Goal: Task Accomplishment & Management: Manage account settings

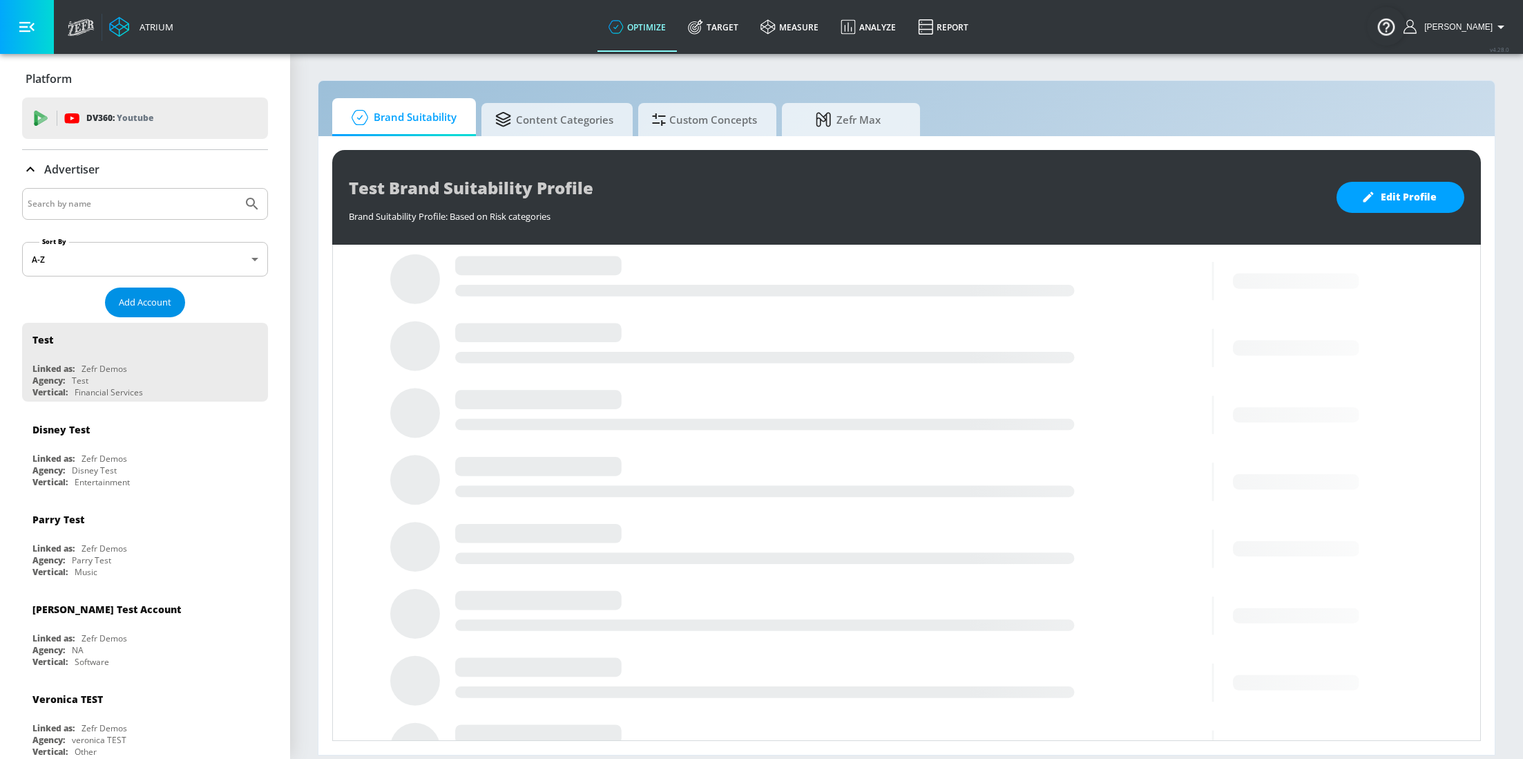
click at [144, 310] on span "Add Account" at bounding box center [145, 302] width 53 height 16
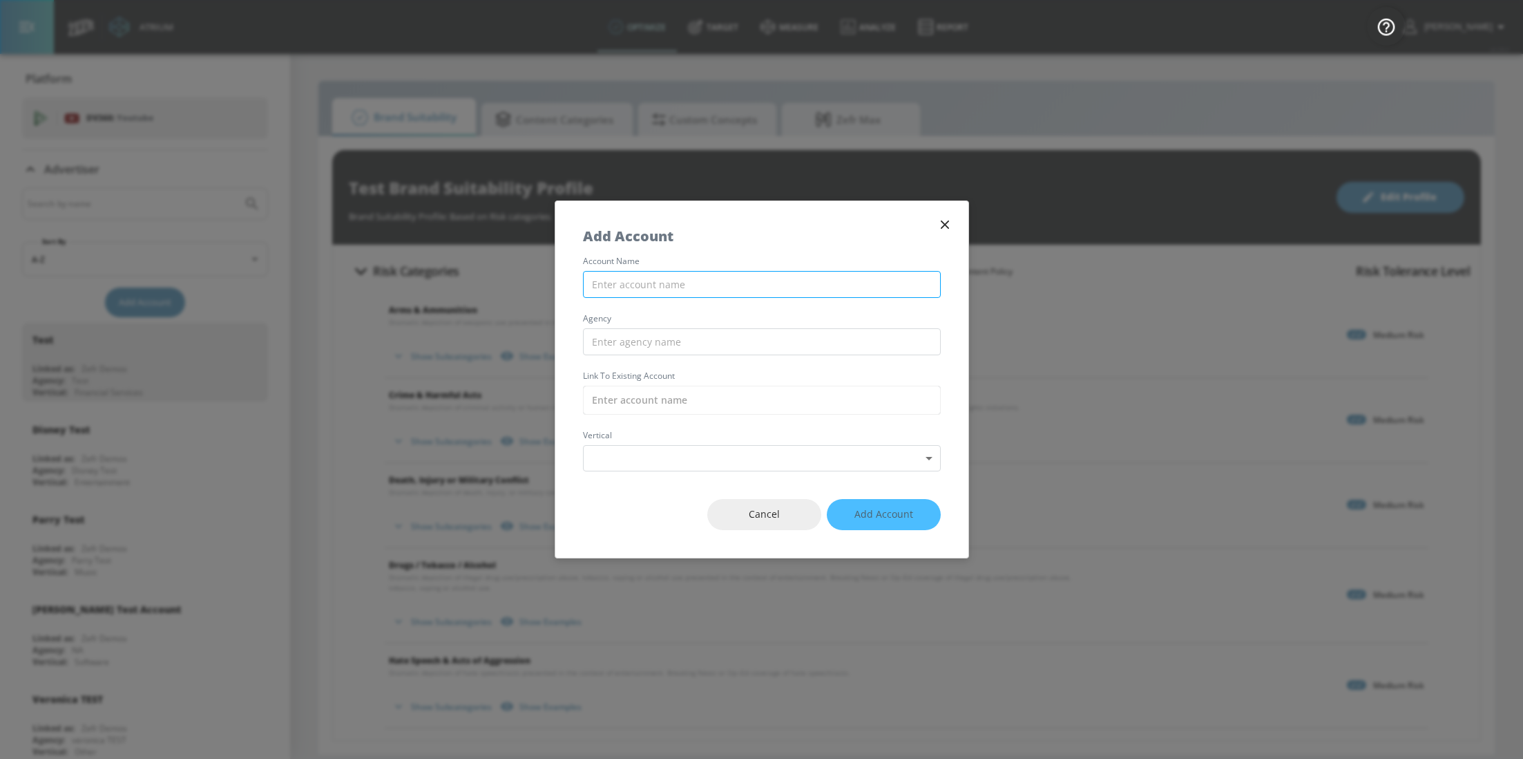
click at [759, 294] on input "text" at bounding box center [762, 284] width 358 height 27
type input "Kerastase MENA Youtube - DV360"
click at [841, 361] on div "account name Kerastase MENA Youtube - DV360 agency Link to Existing Account ver…" at bounding box center [761, 364] width 413 height 214
click at [837, 347] on input "text" at bounding box center [762, 341] width 358 height 27
type input "Wavemaker"
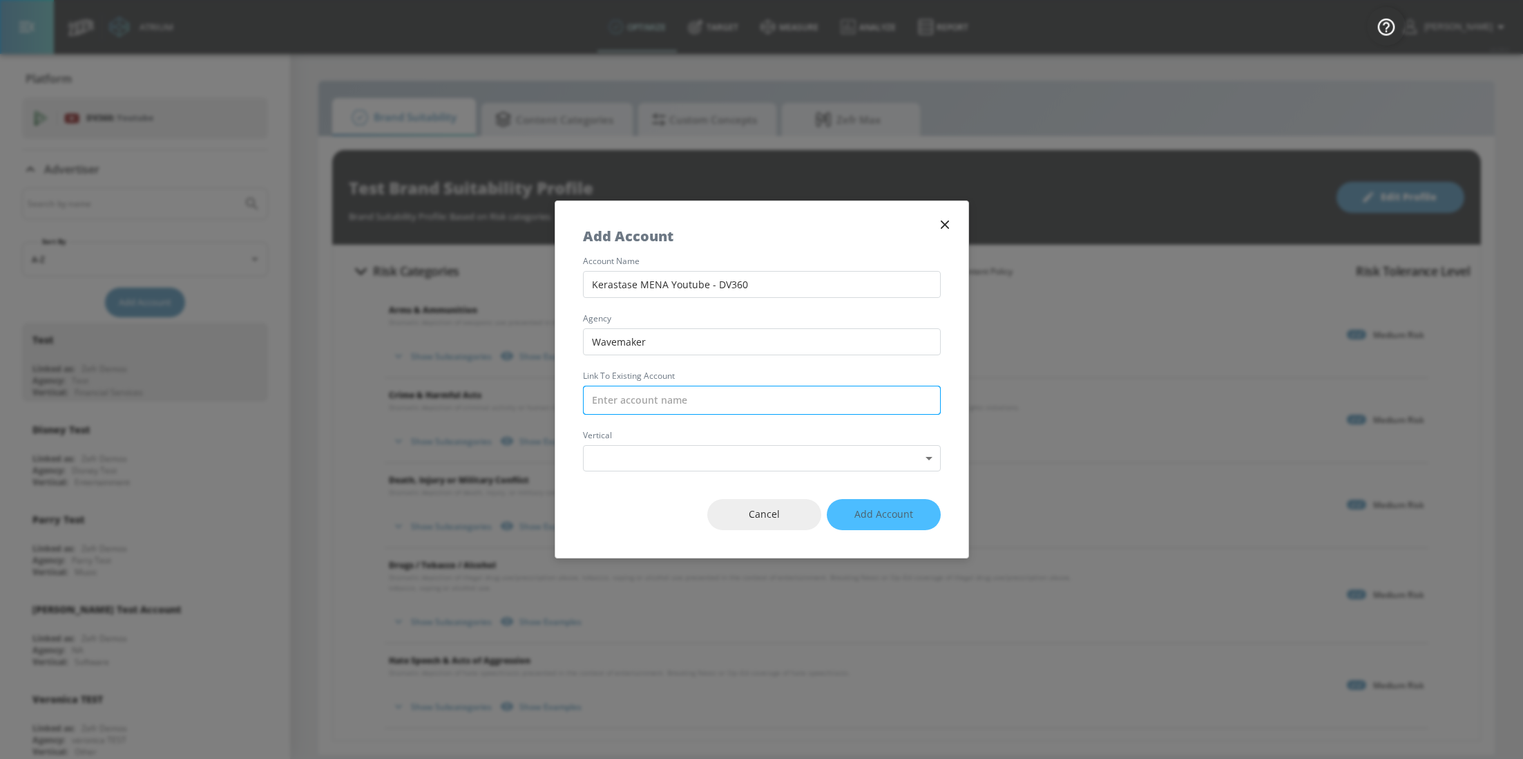
click at [816, 401] on input "text" at bounding box center [762, 399] width 358 height 29
click at [797, 477] on div "Cancel Add Account" at bounding box center [761, 514] width 413 height 86
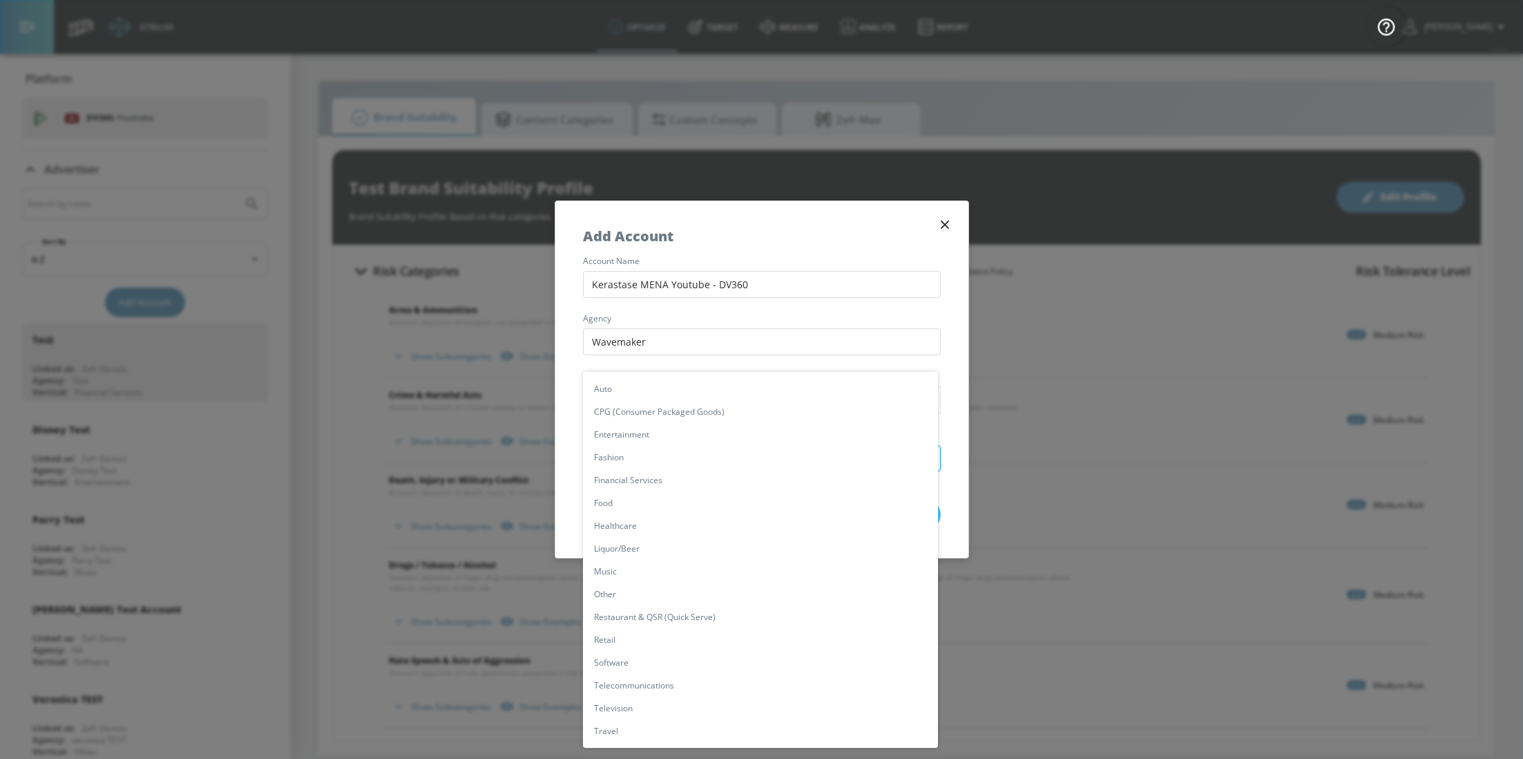
click at [799, 458] on body "Atrium optimize Target measure Analyze Report optimize Target measure Analyze R…" at bounding box center [761, 379] width 1523 height 759
click at [804, 413] on li "CPG (Consumer Packaged Goods)" at bounding box center [760, 411] width 355 height 23
type input "[object Object]"
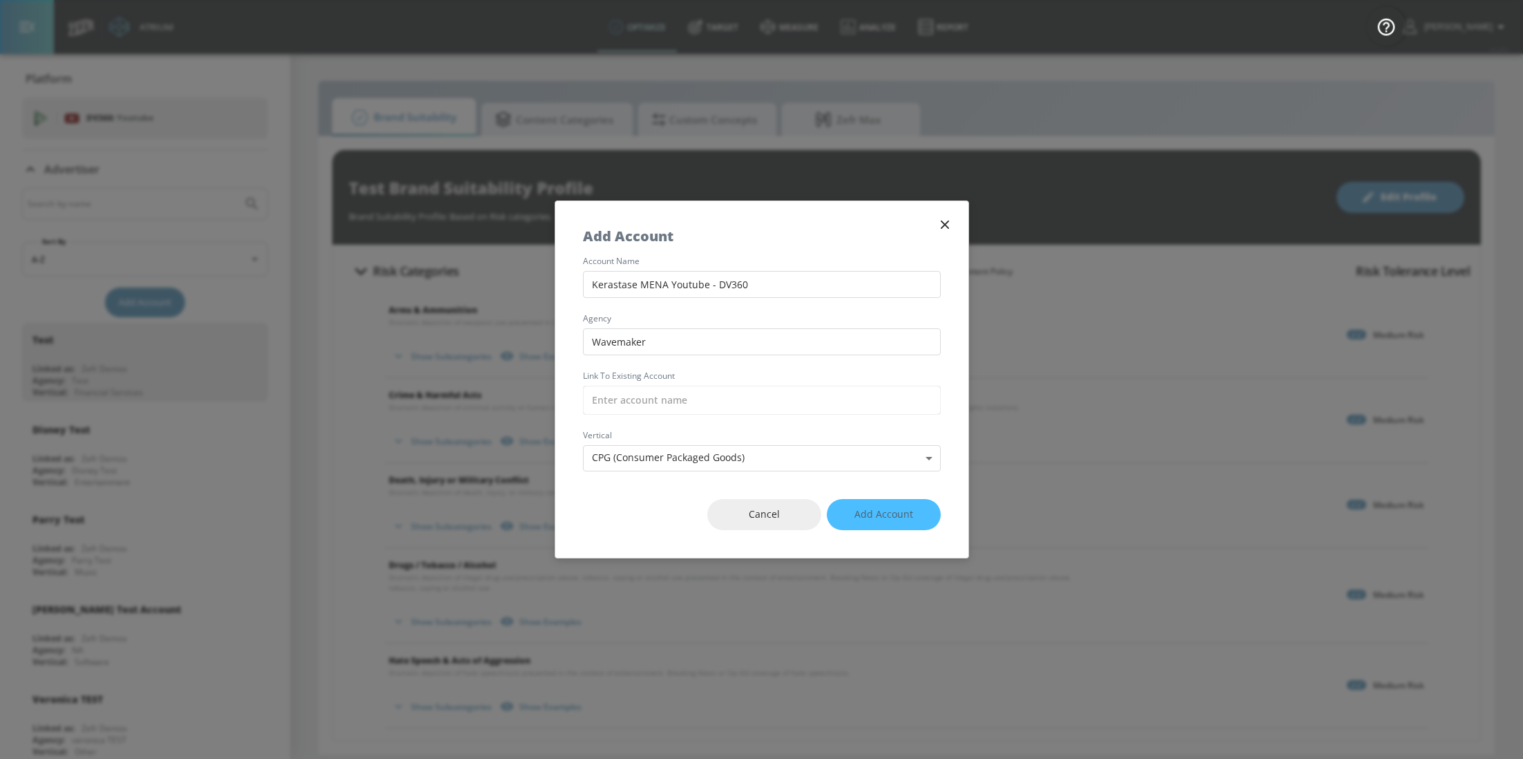
click at [804, 413] on input "text" at bounding box center [762, 399] width 358 height 29
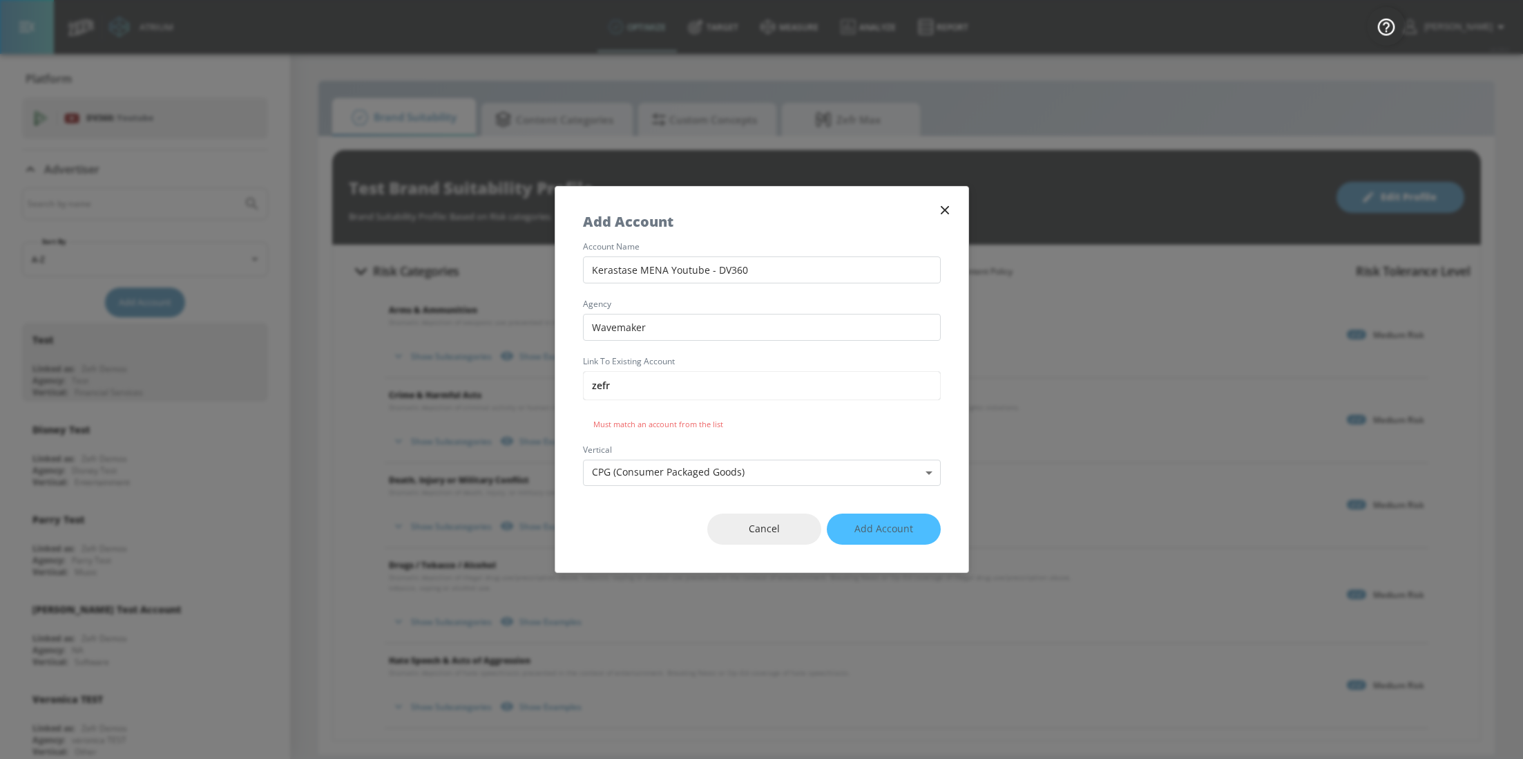
click at [860, 219] on div "Add Account" at bounding box center [761, 215] width 413 height 56
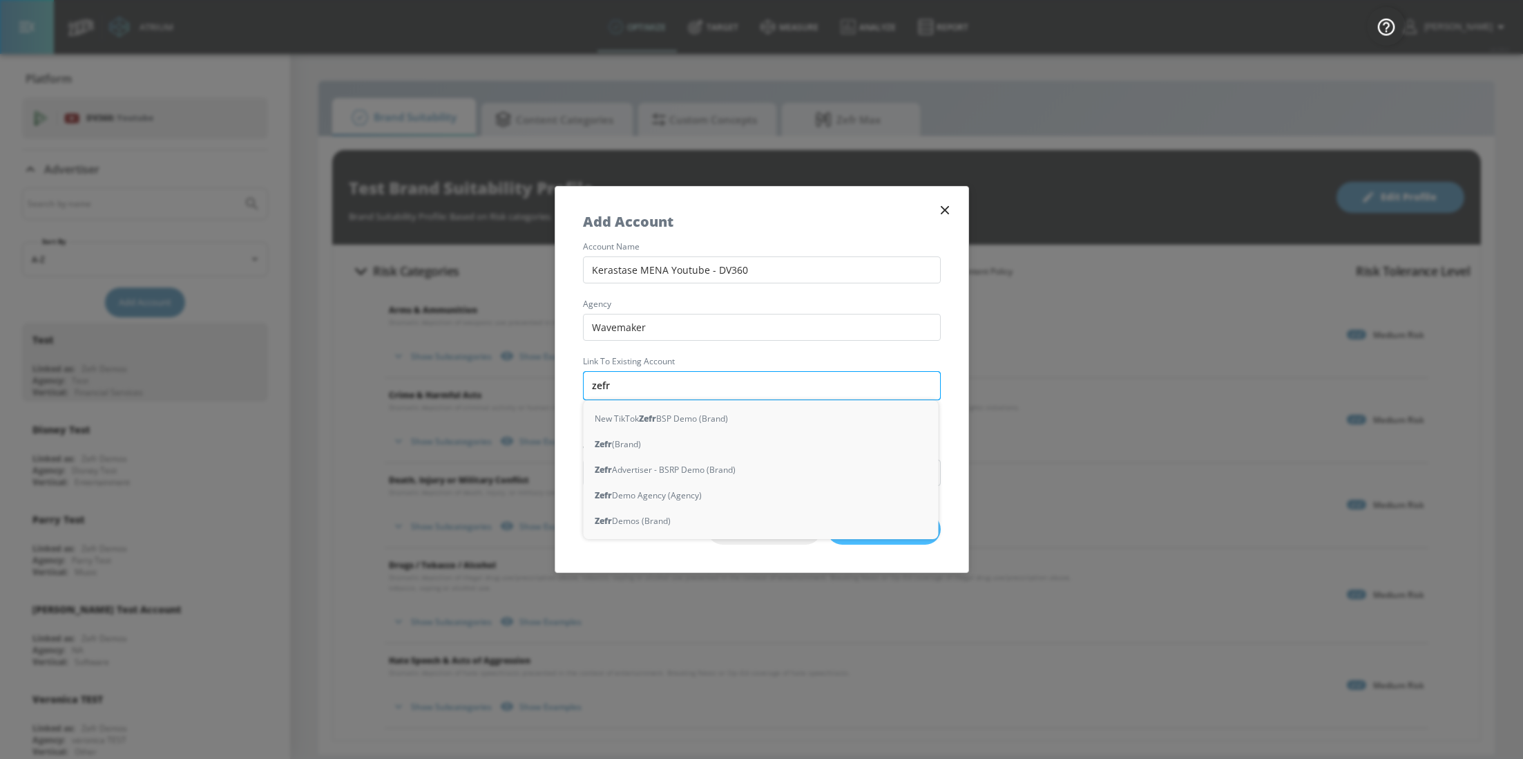
click at [730, 390] on input "zefr" at bounding box center [762, 385] width 358 height 29
type input "keras"
click at [741, 490] on div "Zefr Demo Agency (Agency)" at bounding box center [761, 495] width 355 height 26
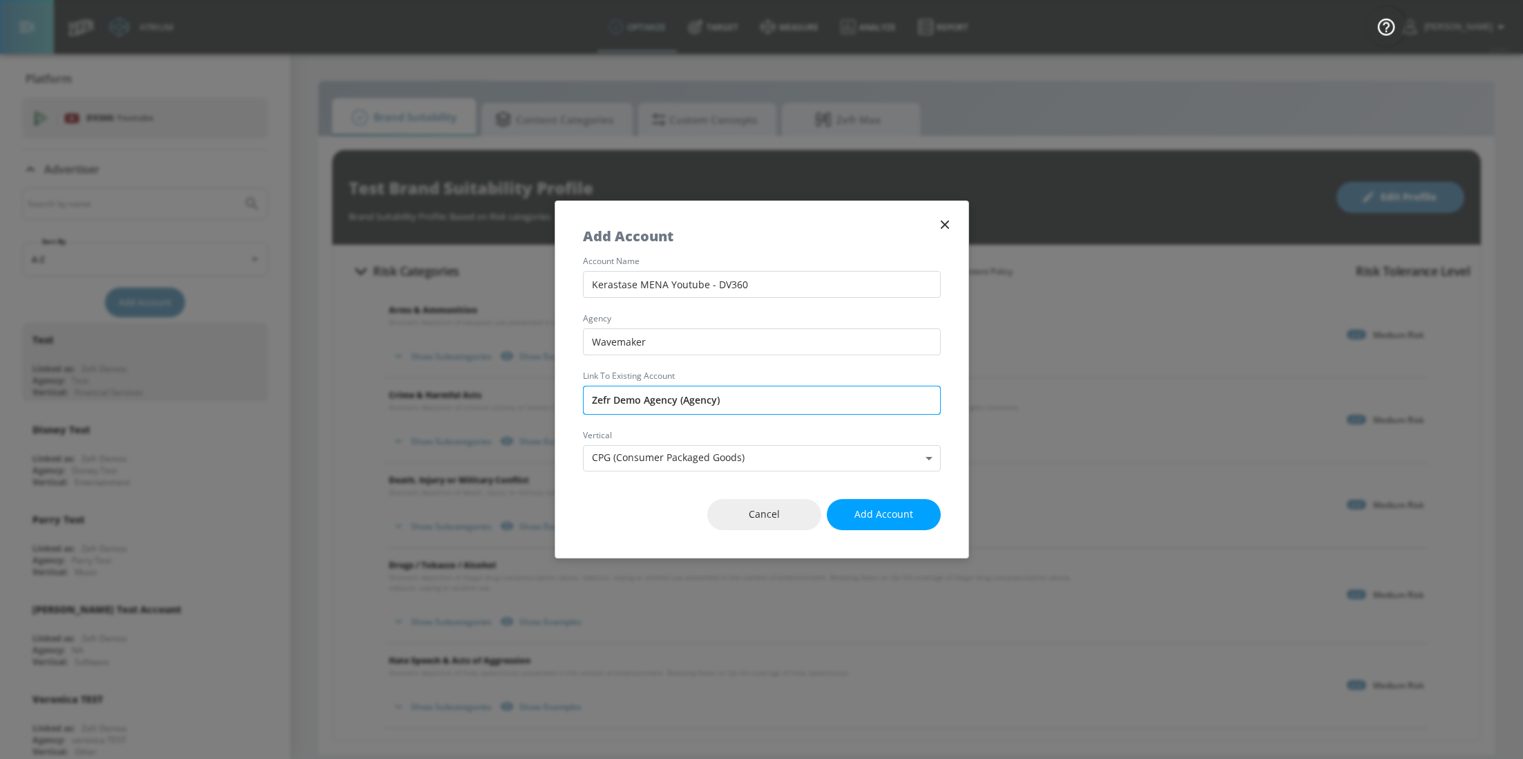
click at [745, 402] on input "Zefr Demo Agency (Agency)" at bounding box center [762, 399] width 358 height 29
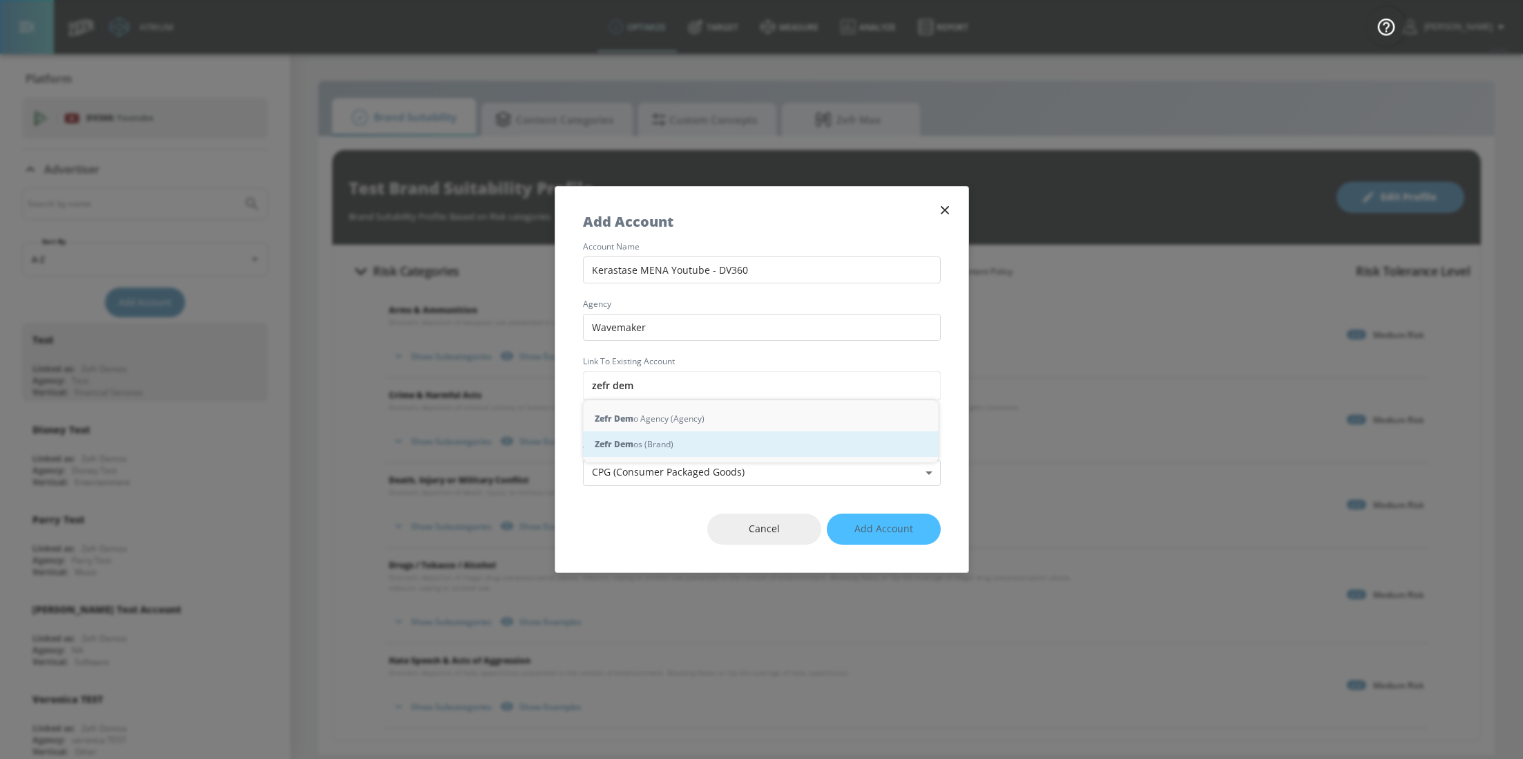
click at [698, 450] on div "Zefr Dem os (Brand)" at bounding box center [761, 444] width 355 height 26
type input "Zefr Demos (Brand)"
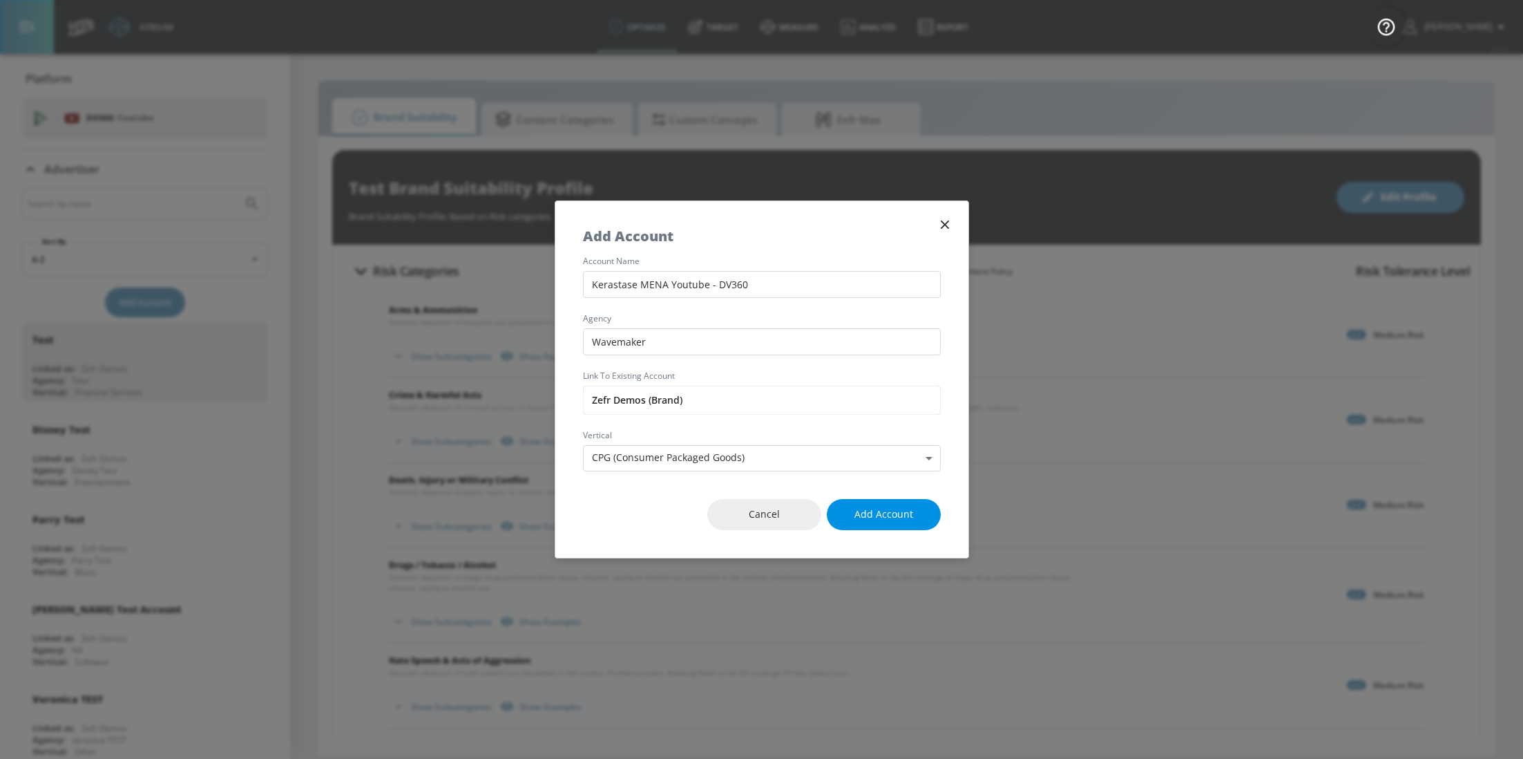
click at [906, 510] on span "Add Account" at bounding box center [884, 514] width 59 height 17
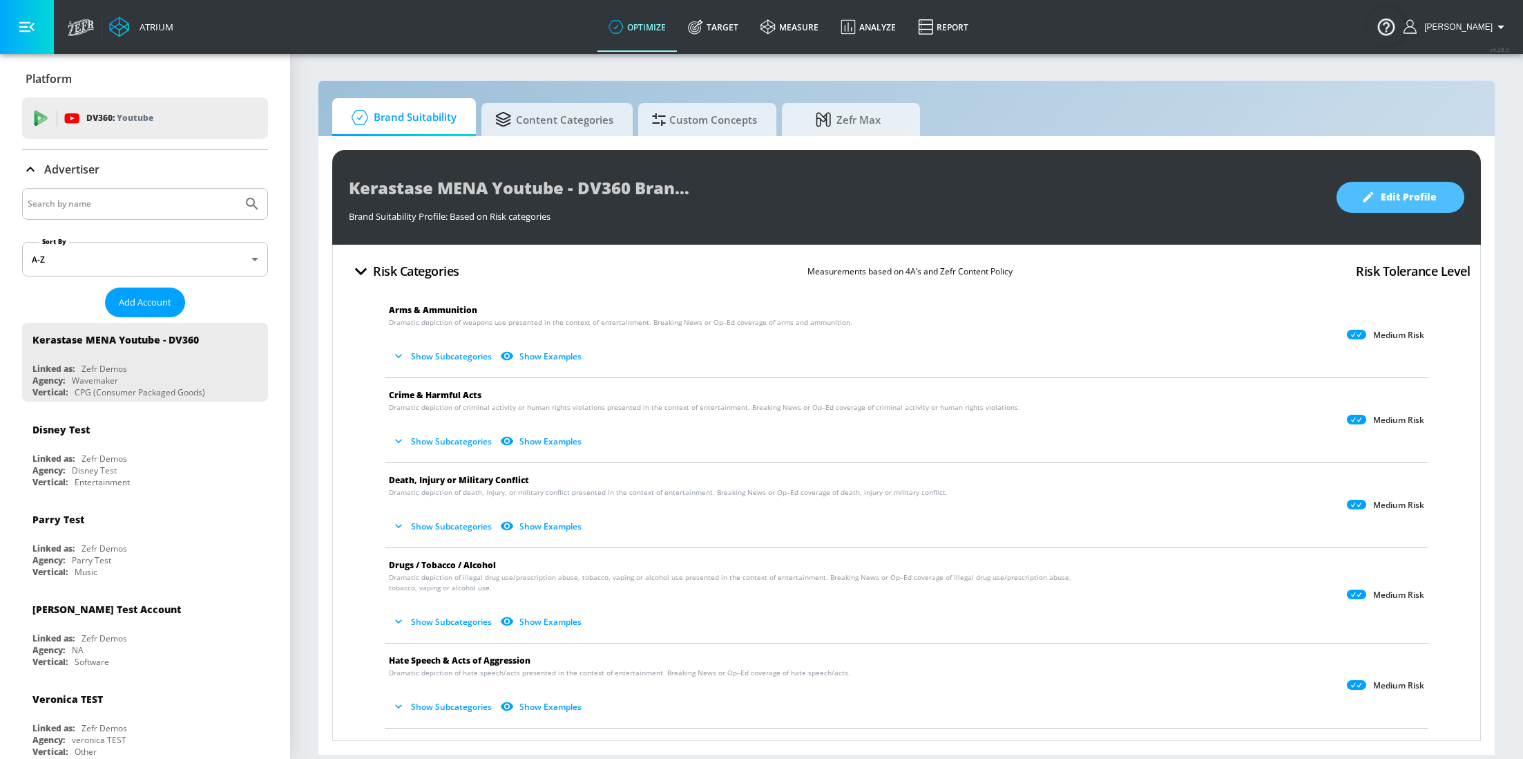
click at [1439, 214] on div "Kerastase MENA Youtube - DV360 Brand Suitability Profile Brand Suitability Prof…" at bounding box center [906, 197] width 1149 height 95
drag, startPoint x: 1438, startPoint y: 209, endPoint x: 1428, endPoint y: 234, distance: 26.7
click at [1438, 209] on button "Edit Profile" at bounding box center [1401, 197] width 128 height 31
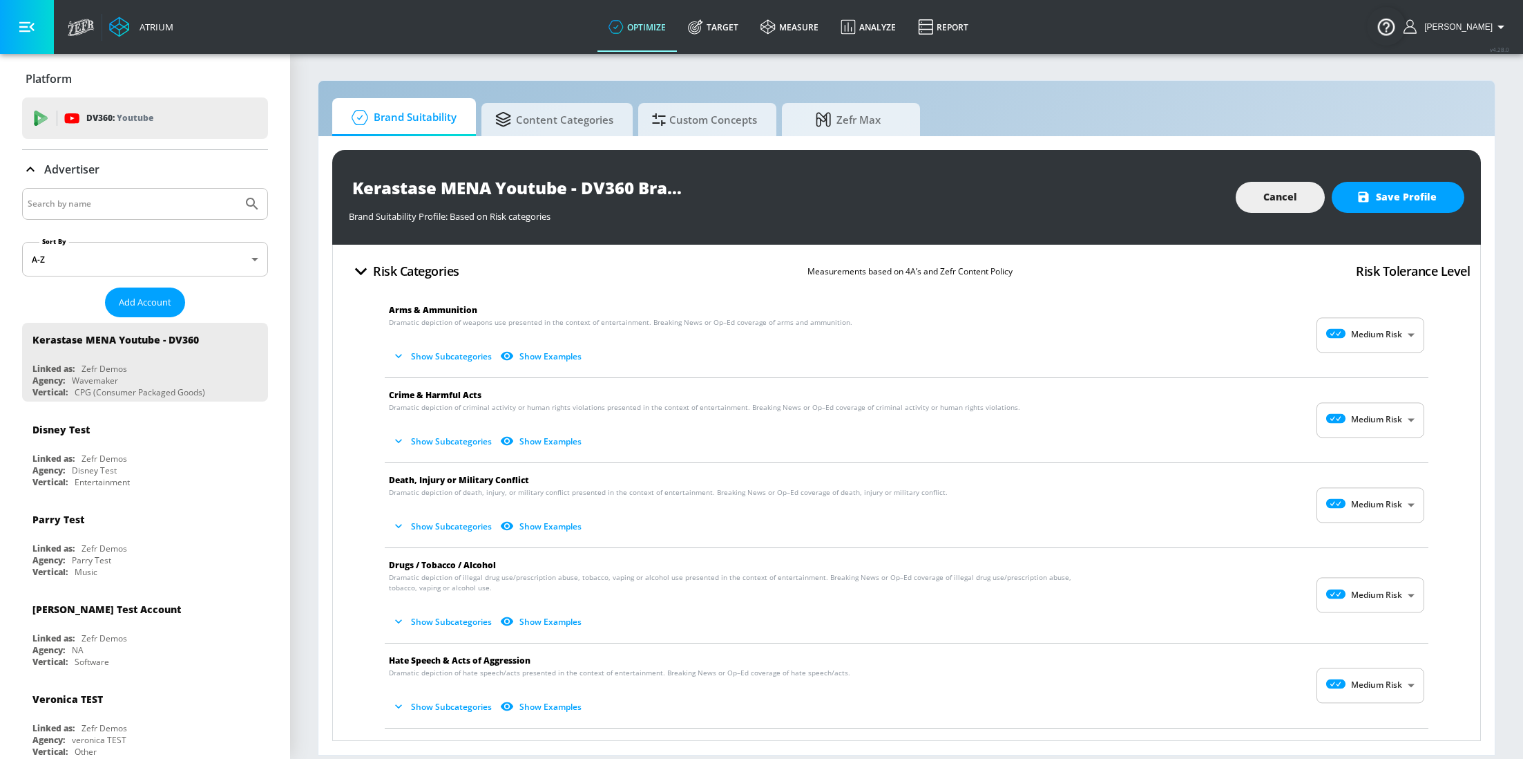
click at [1389, 336] on body "Atrium optimize Target measure Analyze Report optimize Target measure Analyze R…" at bounding box center [761, 379] width 1523 height 759
click at [1363, 392] on p "Low Risk" at bounding box center [1379, 392] width 35 height 12
type input "LOW"
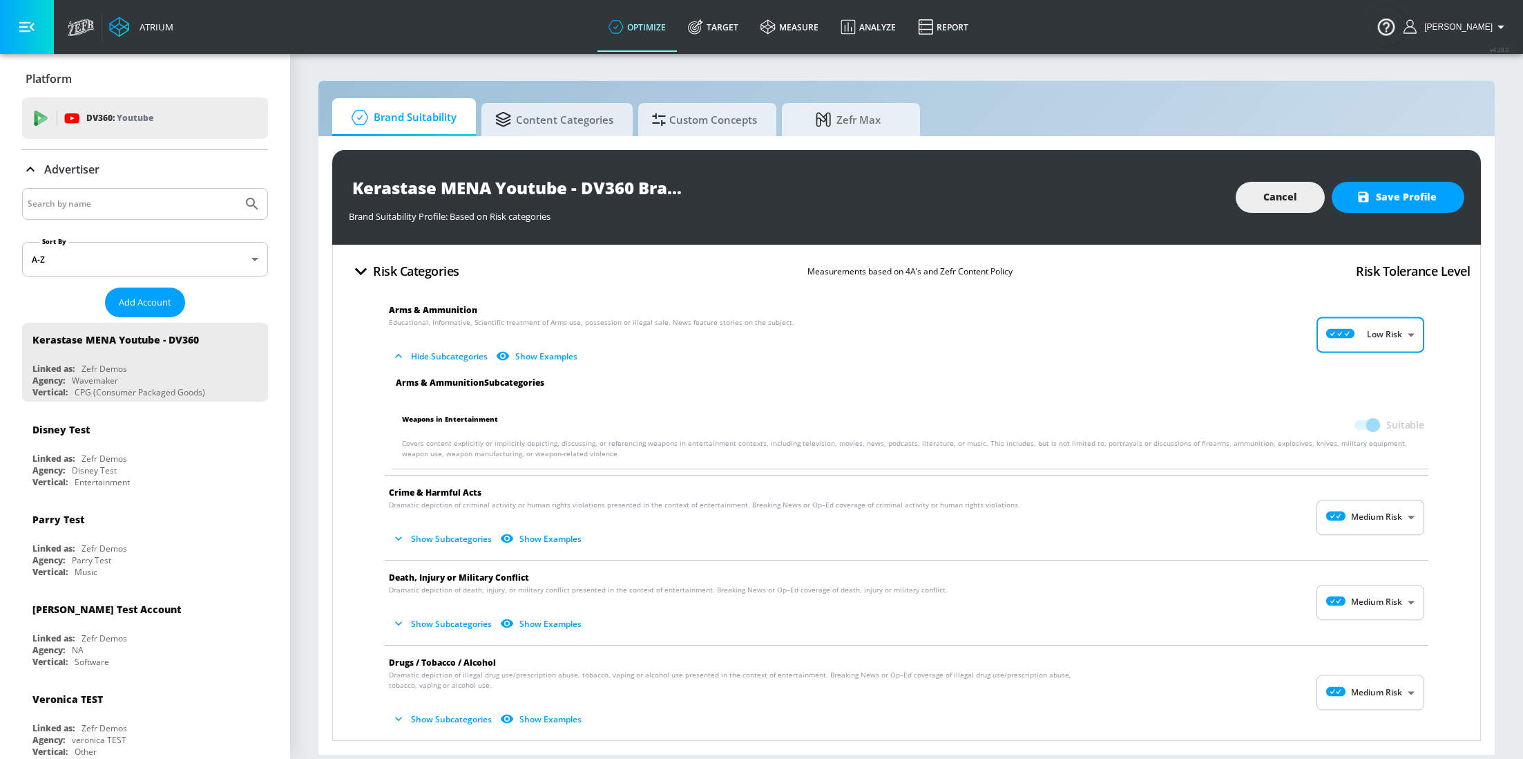
click at [1341, 513] on body "Atrium optimize Target measure Analyze Report optimize Target measure Analyze R…" at bounding box center [761, 379] width 1523 height 759
click at [1369, 574] on p "Low Risk" at bounding box center [1379, 575] width 35 height 12
type input "LOW"
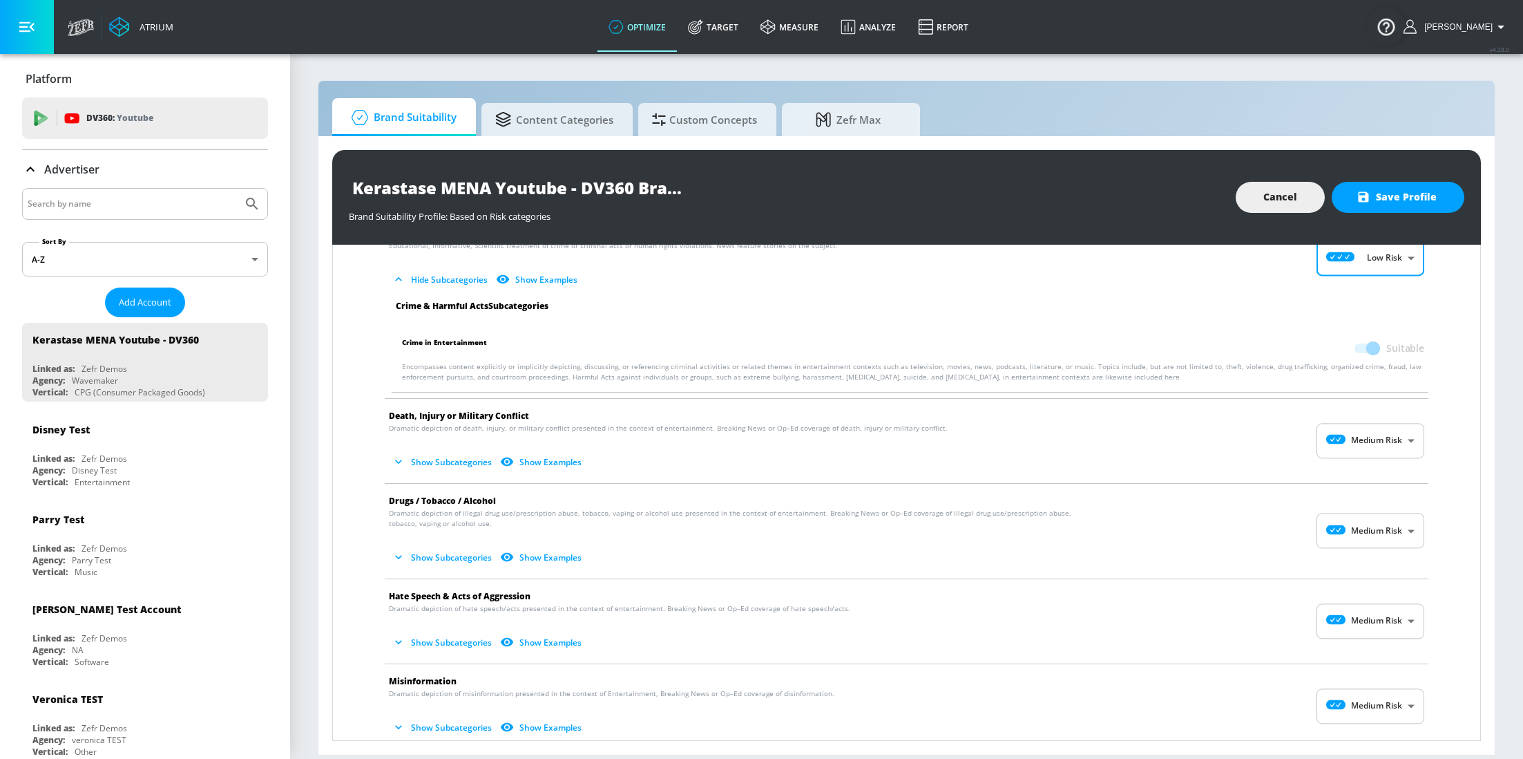
scroll to position [247, 0]
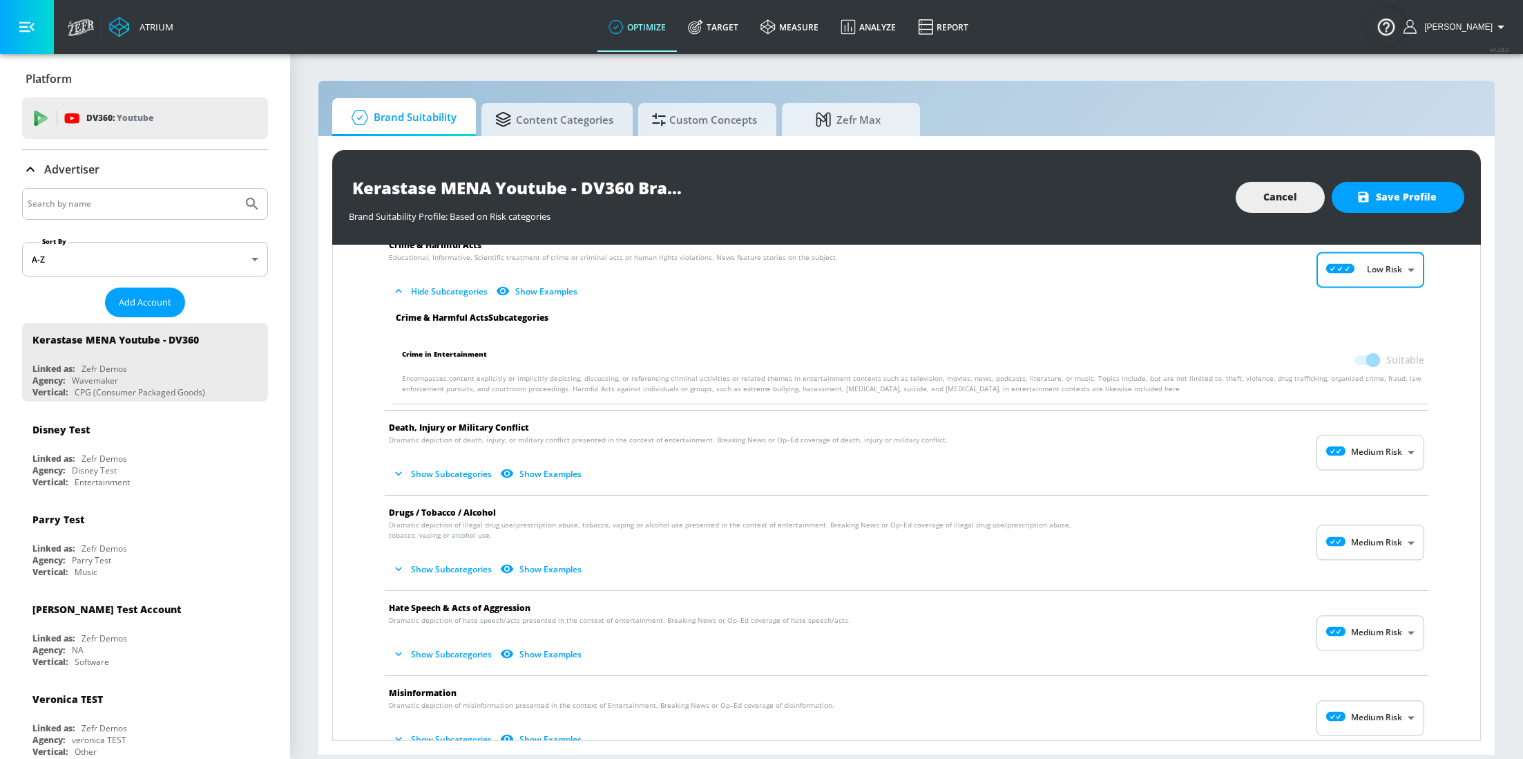
click at [1384, 432] on span "Death, Injury or Military Conflict" at bounding box center [895, 427] width 1013 height 15
click at [1382, 462] on body "Atrium optimize Target measure Analyze Report optimize Target measure Analyze R…" at bounding box center [761, 379] width 1523 height 759
click at [1373, 509] on p "Low Risk" at bounding box center [1379, 511] width 35 height 12
type input "LOW"
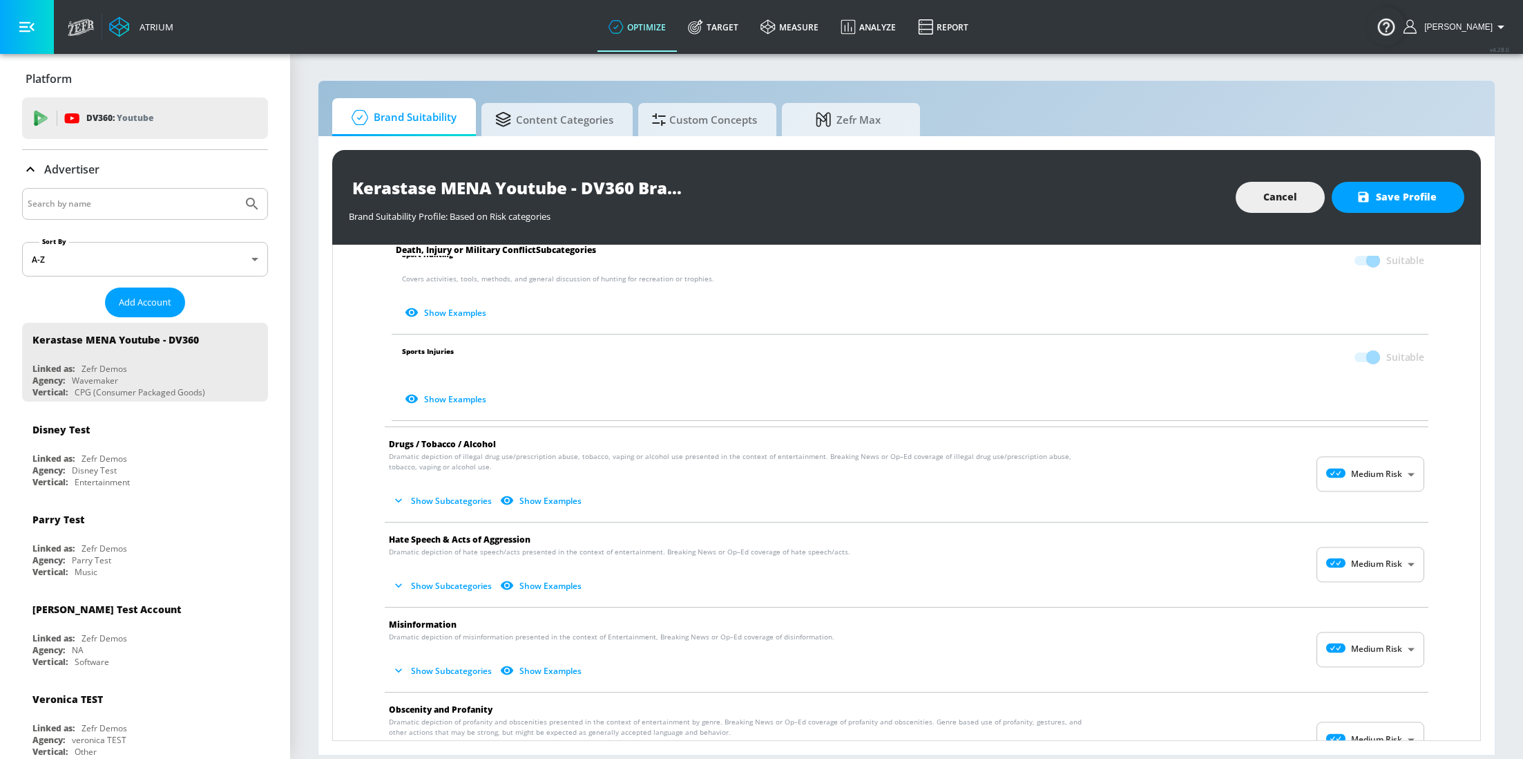
scroll to position [707, 0]
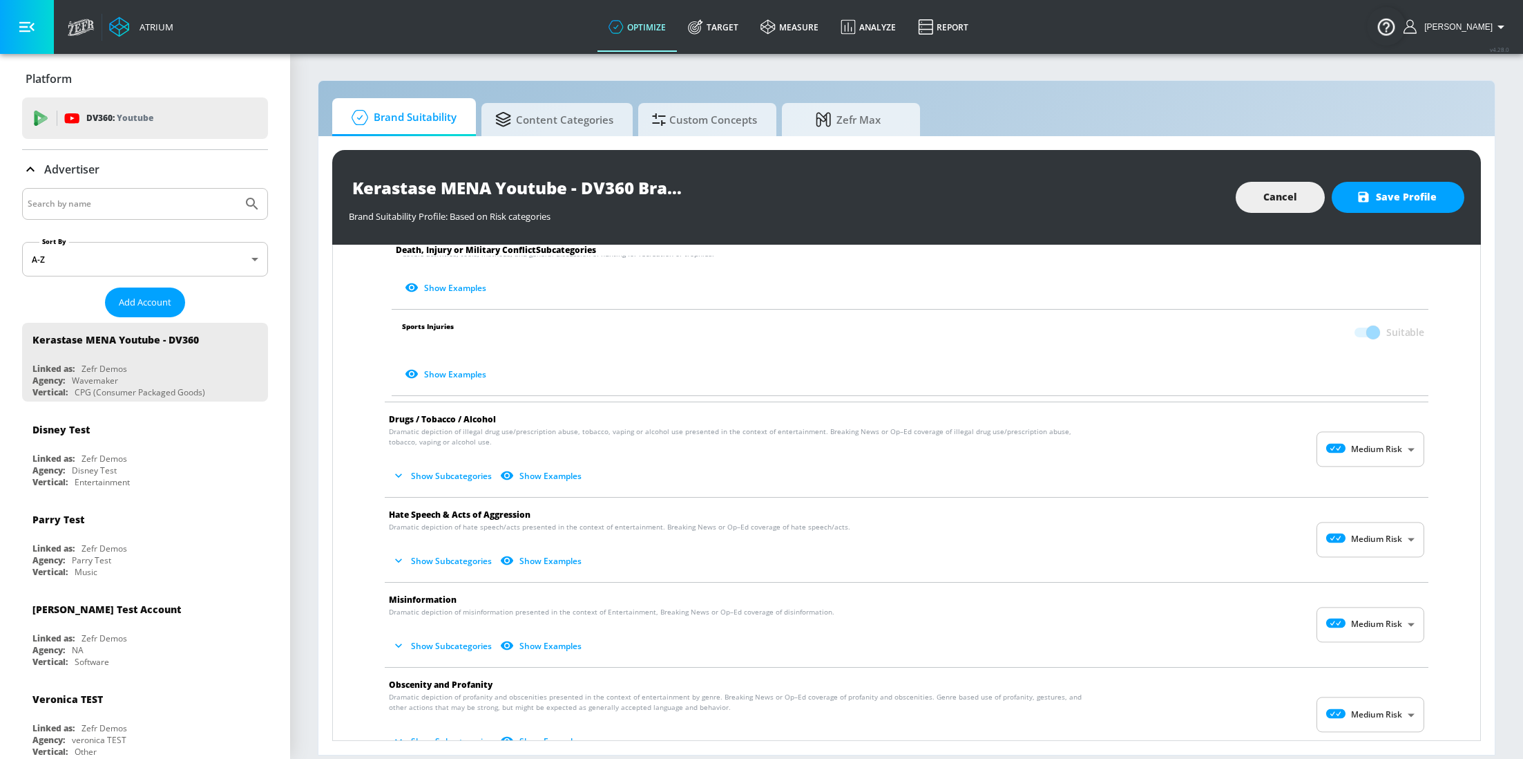
click at [1339, 451] on body "Atrium optimize Target measure Analyze Report optimize Target measure Analyze R…" at bounding box center [761, 379] width 1523 height 759
click at [1342, 499] on li "Low Risk" at bounding box center [1355, 509] width 108 height 23
type input "LOW"
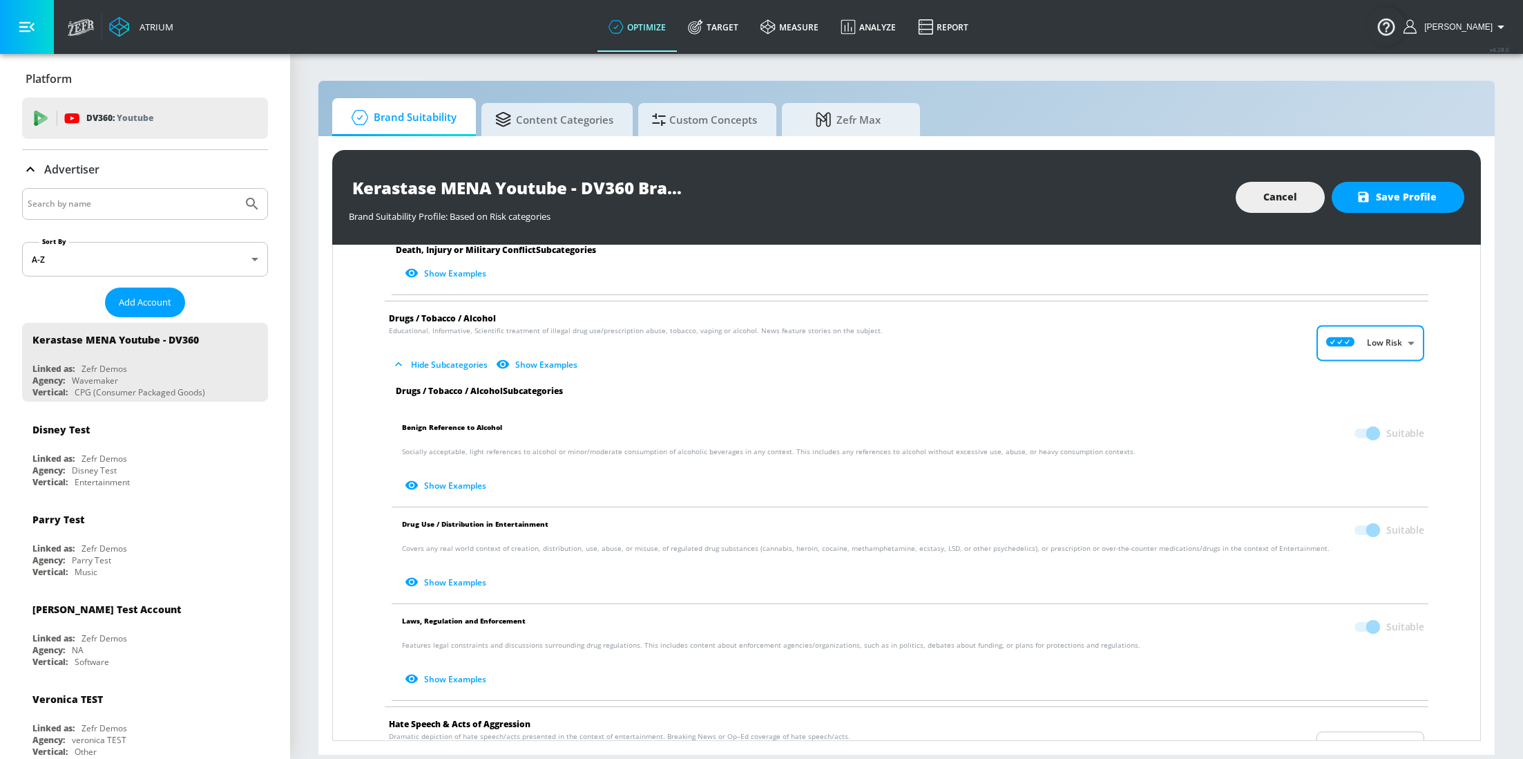
scroll to position [1082, 0]
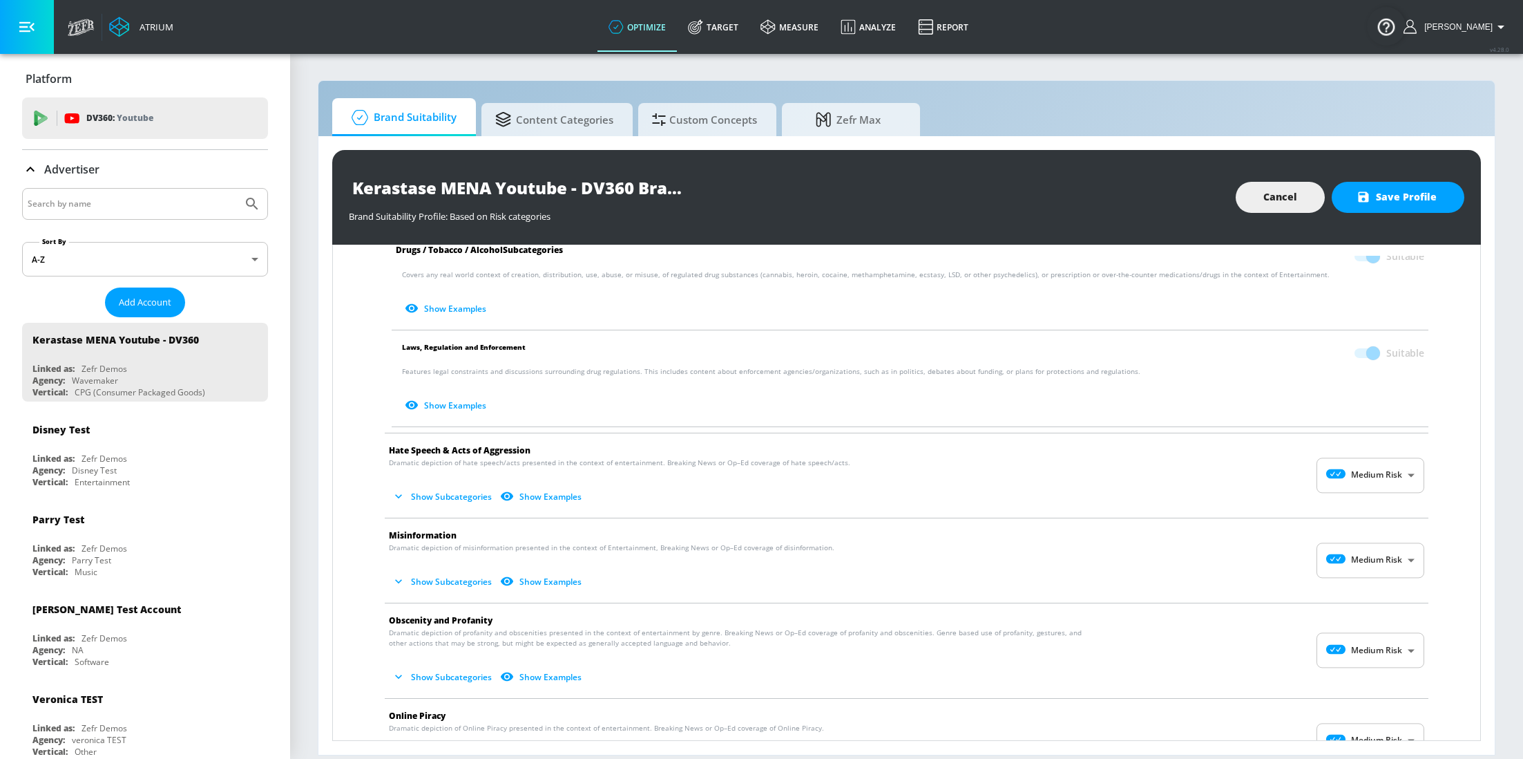
click at [1349, 490] on body "Atrium optimize Target measure Analyze Report optimize Target measure Analyze R…" at bounding box center [761, 379] width 1523 height 759
click at [1357, 529] on div "Low Risk" at bounding box center [1355, 536] width 86 height 15
type input "LOW"
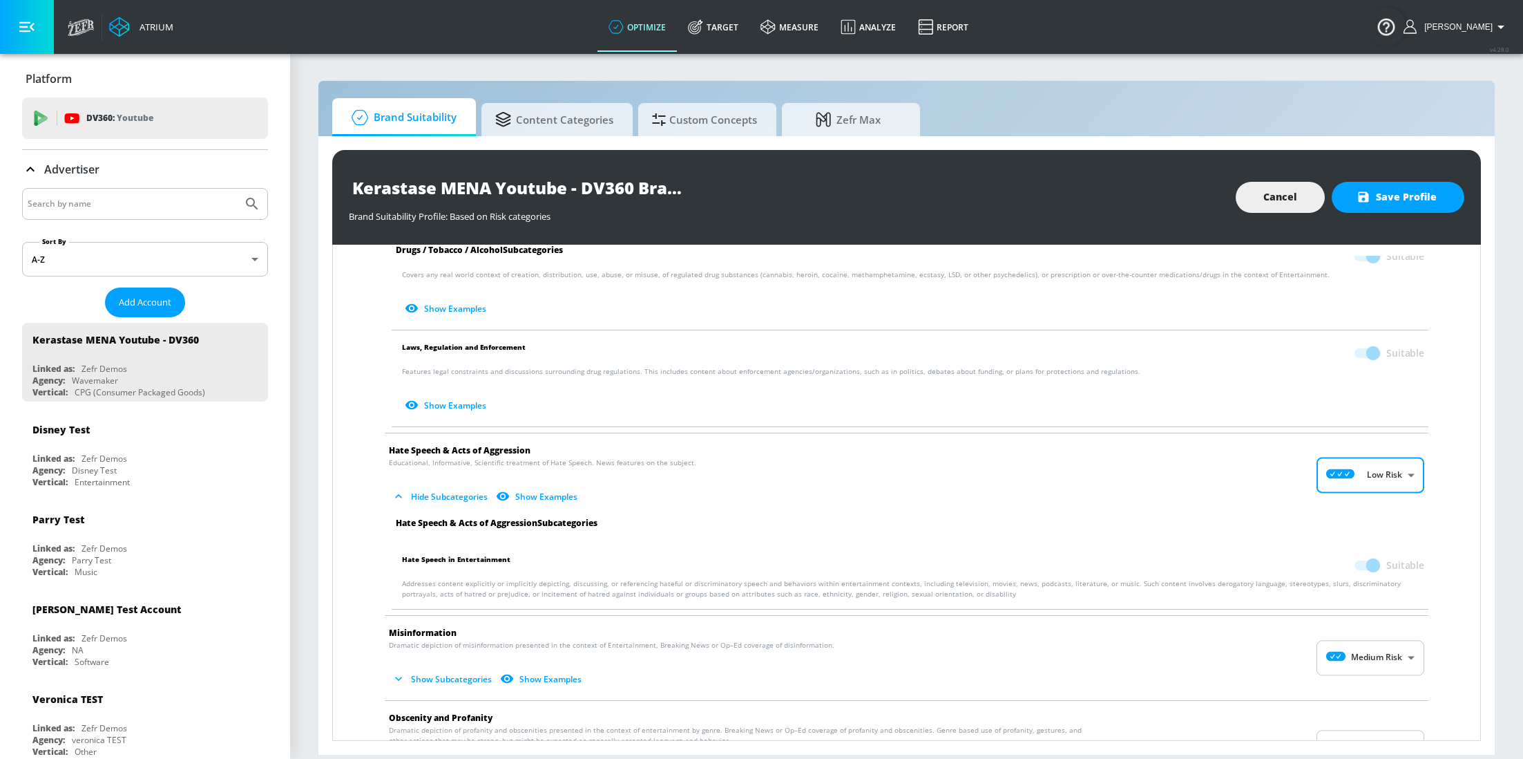
click at [1382, 656] on body "Atrium optimize Target measure Analyze Report optimize Target measure Analyze R…" at bounding box center [761, 379] width 1523 height 759
click at [1382, 701] on div "Low Risk" at bounding box center [1355, 708] width 86 height 15
type input "LOW"
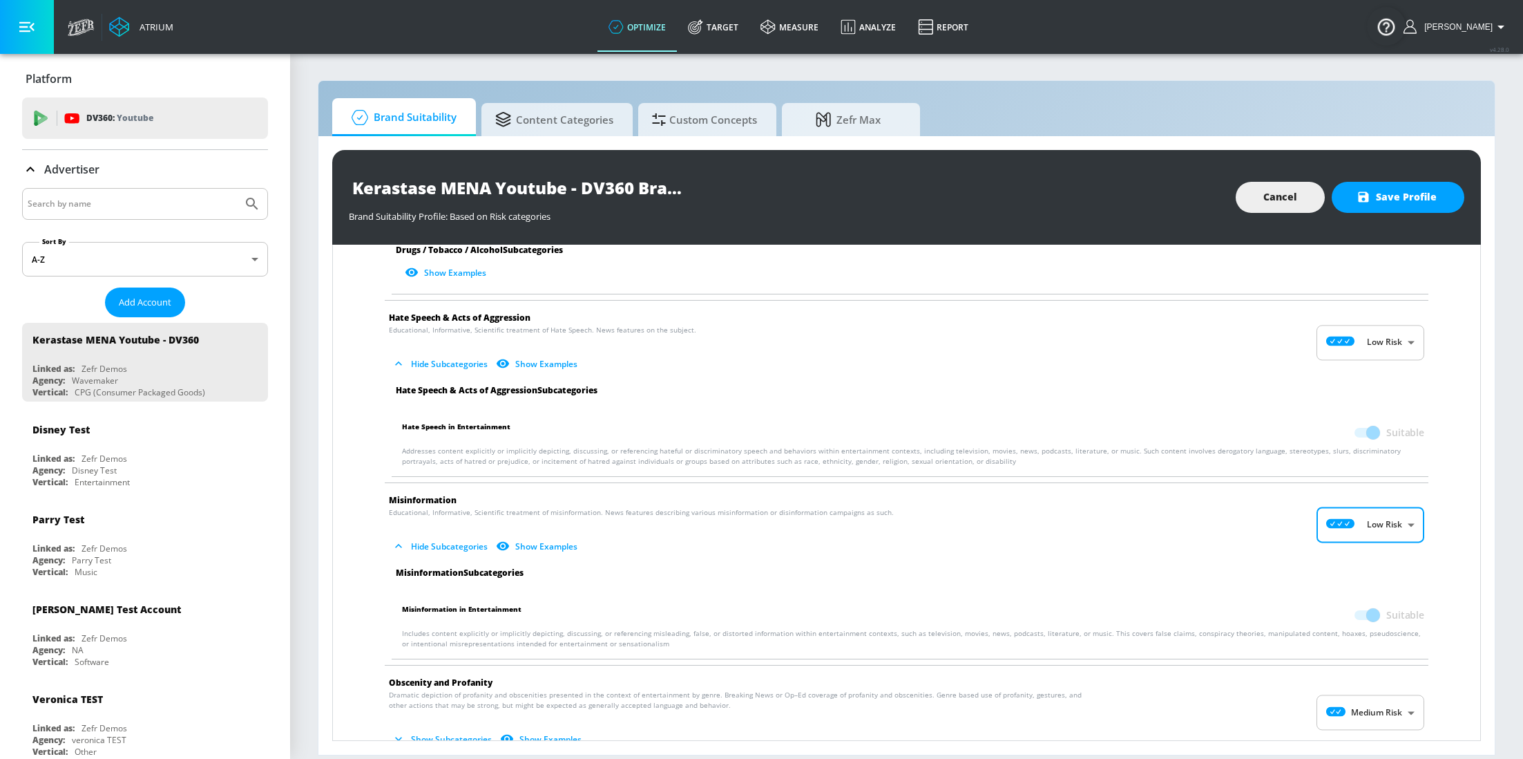
scroll to position [1495, 0]
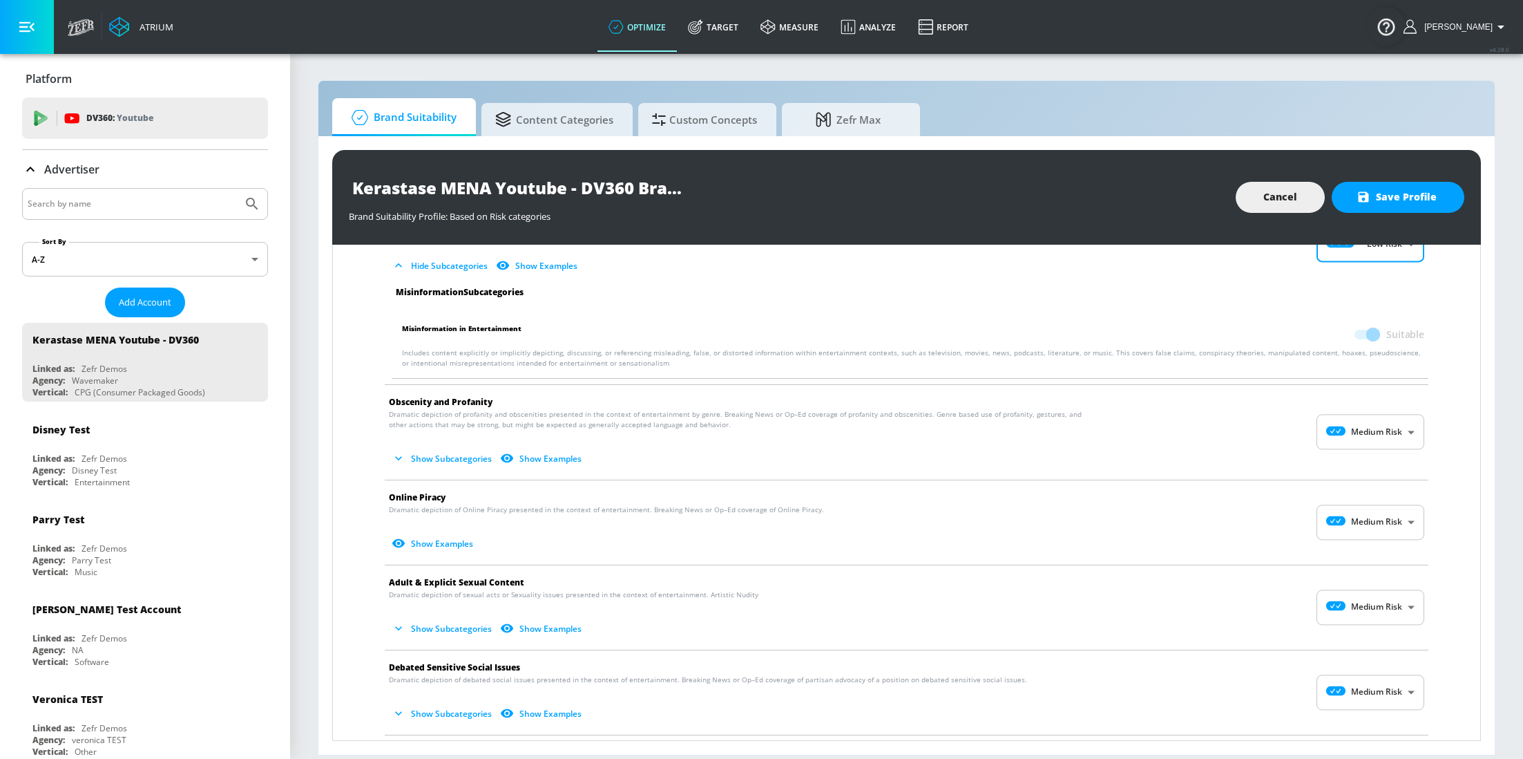
click at [1357, 438] on body "Atrium optimize Target measure Analyze Report optimize Target measure Analyze R…" at bounding box center [761, 379] width 1523 height 759
click at [1387, 501] on div "Low Risk" at bounding box center [1355, 494] width 86 height 15
type input "LOW"
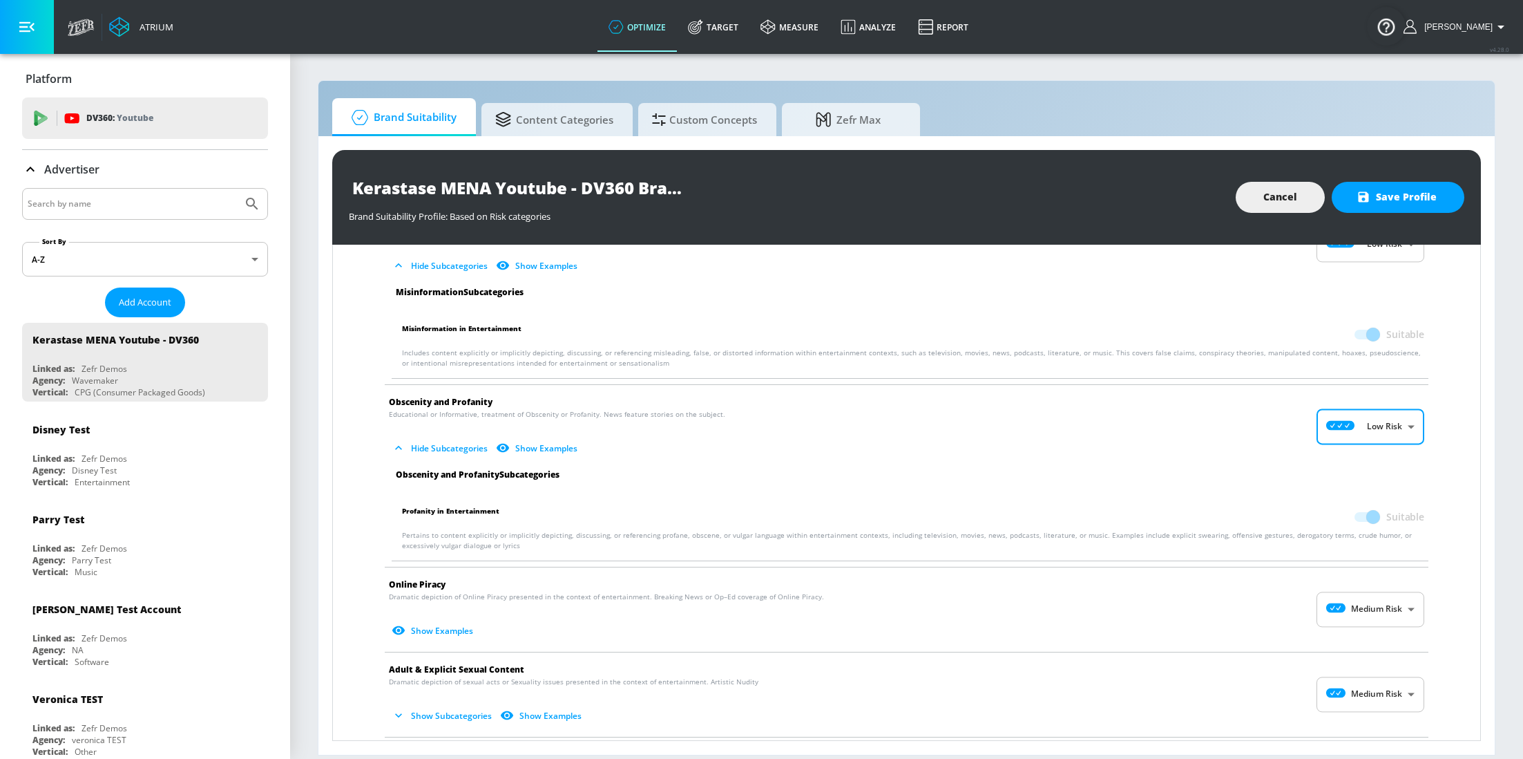
click at [1382, 616] on body "Atrium optimize Target measure Analyze Report optimize Target measure Analyze R…" at bounding box center [761, 379] width 1523 height 759
click at [1383, 667] on p "Low Risk" at bounding box center [1379, 673] width 35 height 12
type input "LOW"
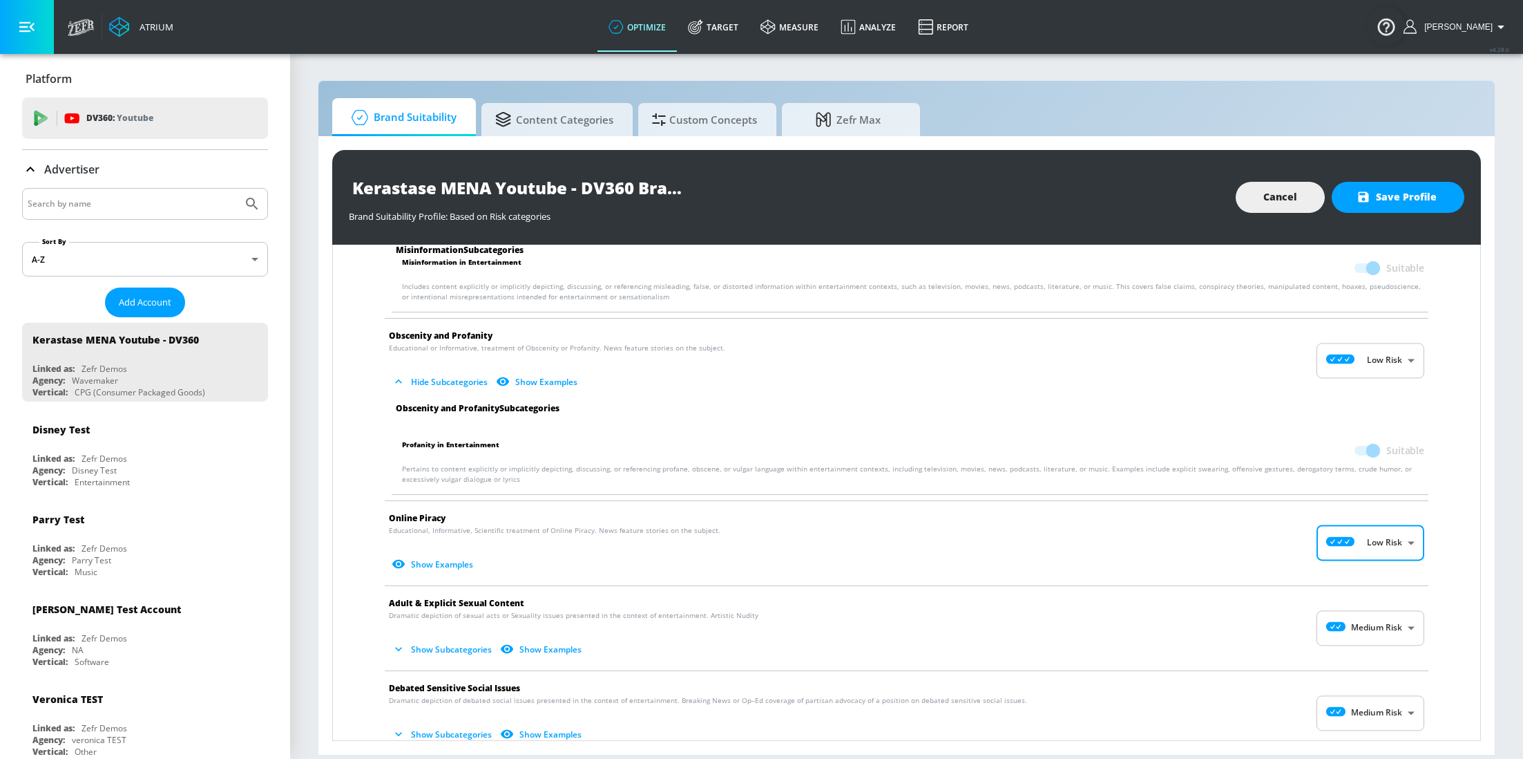
scroll to position [1563, 0]
click at [1352, 645] on body "Atrium optimize Target measure Analyze Report optimize Target measure Analyze R…" at bounding box center [761, 379] width 1523 height 759
click at [1363, 679] on p "Low Risk" at bounding box center [1379, 685] width 35 height 12
type input "LOW"
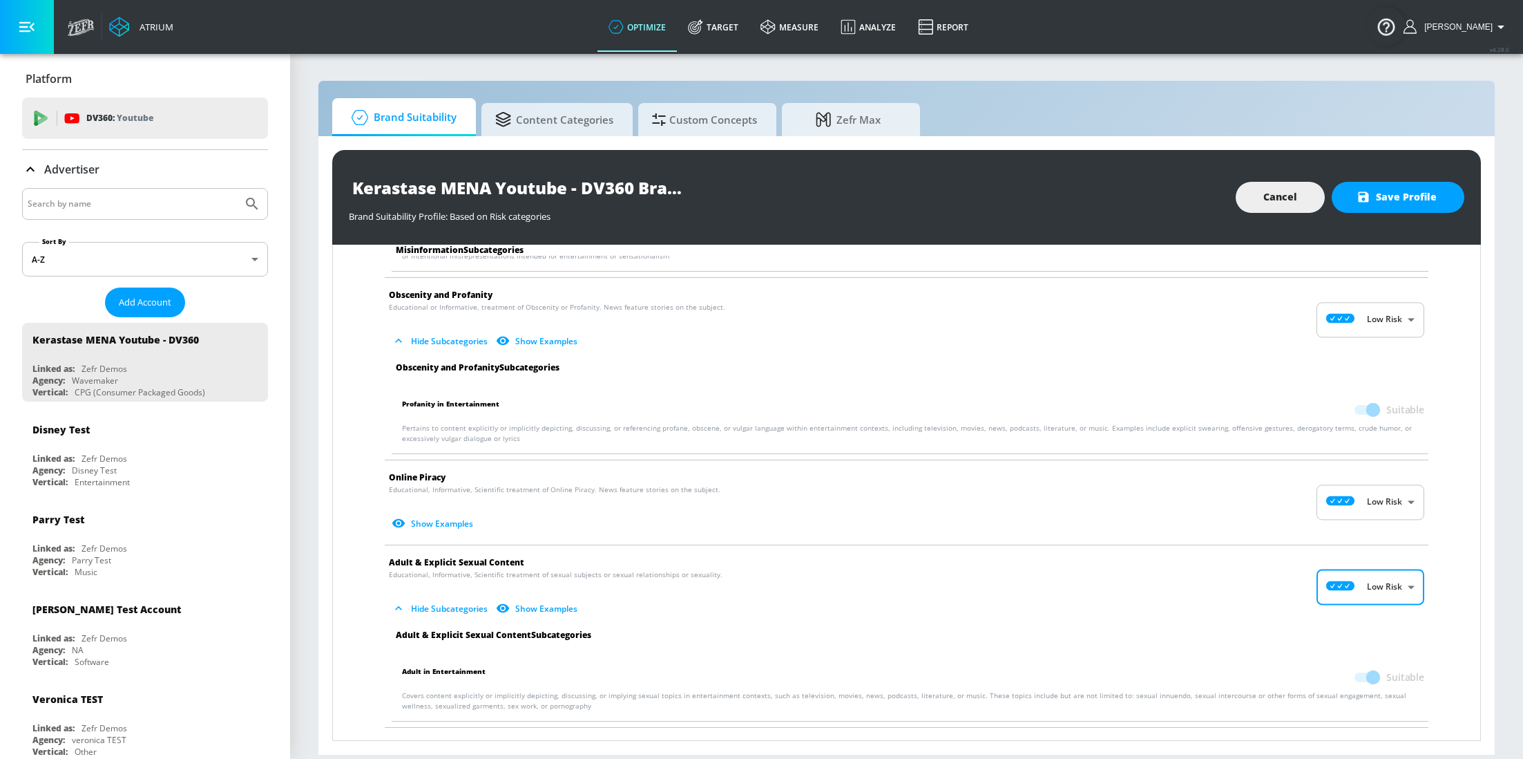
scroll to position [1726, 0]
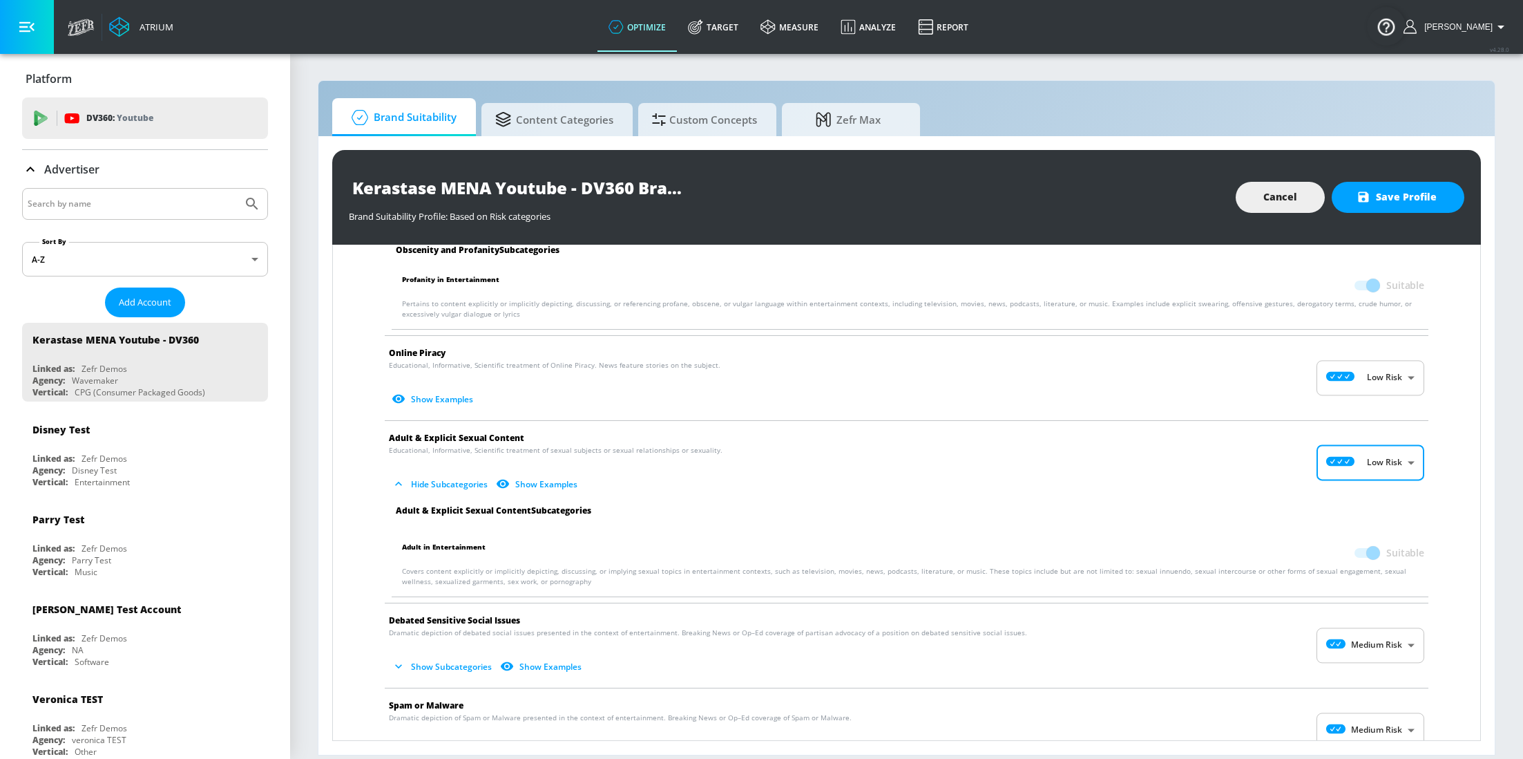
click at [1371, 654] on body "Atrium optimize Target measure Analyze Report optimize Target measure Analyze R…" at bounding box center [761, 379] width 1523 height 759
click at [1364, 689] on p "Low Risk" at bounding box center [1379, 685] width 35 height 12
type input "LOW"
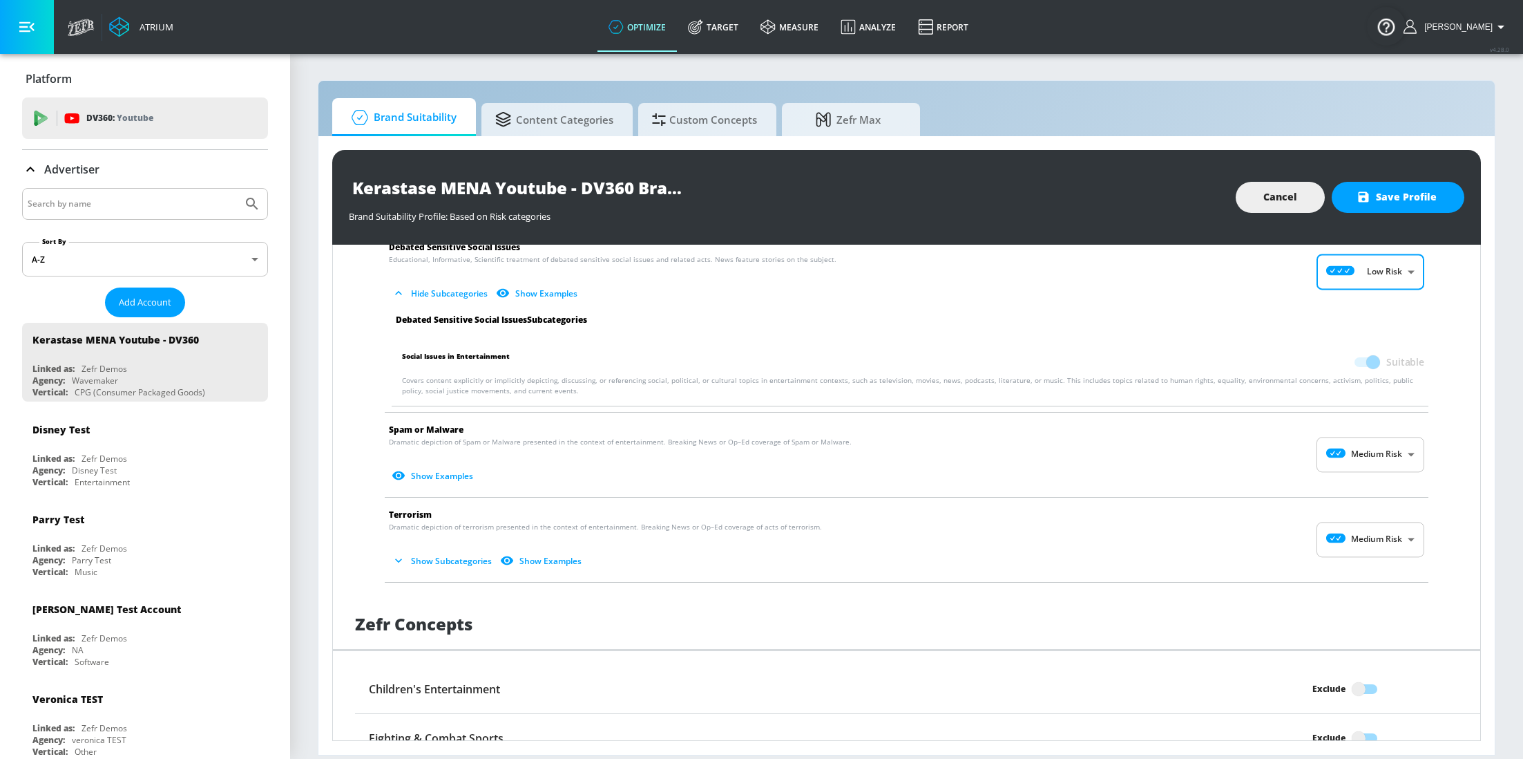
scroll to position [2098, 0]
click at [1355, 475] on body "Atrium optimize Target measure Analyze Report optimize Target measure Analyze R…" at bounding box center [761, 379] width 1523 height 759
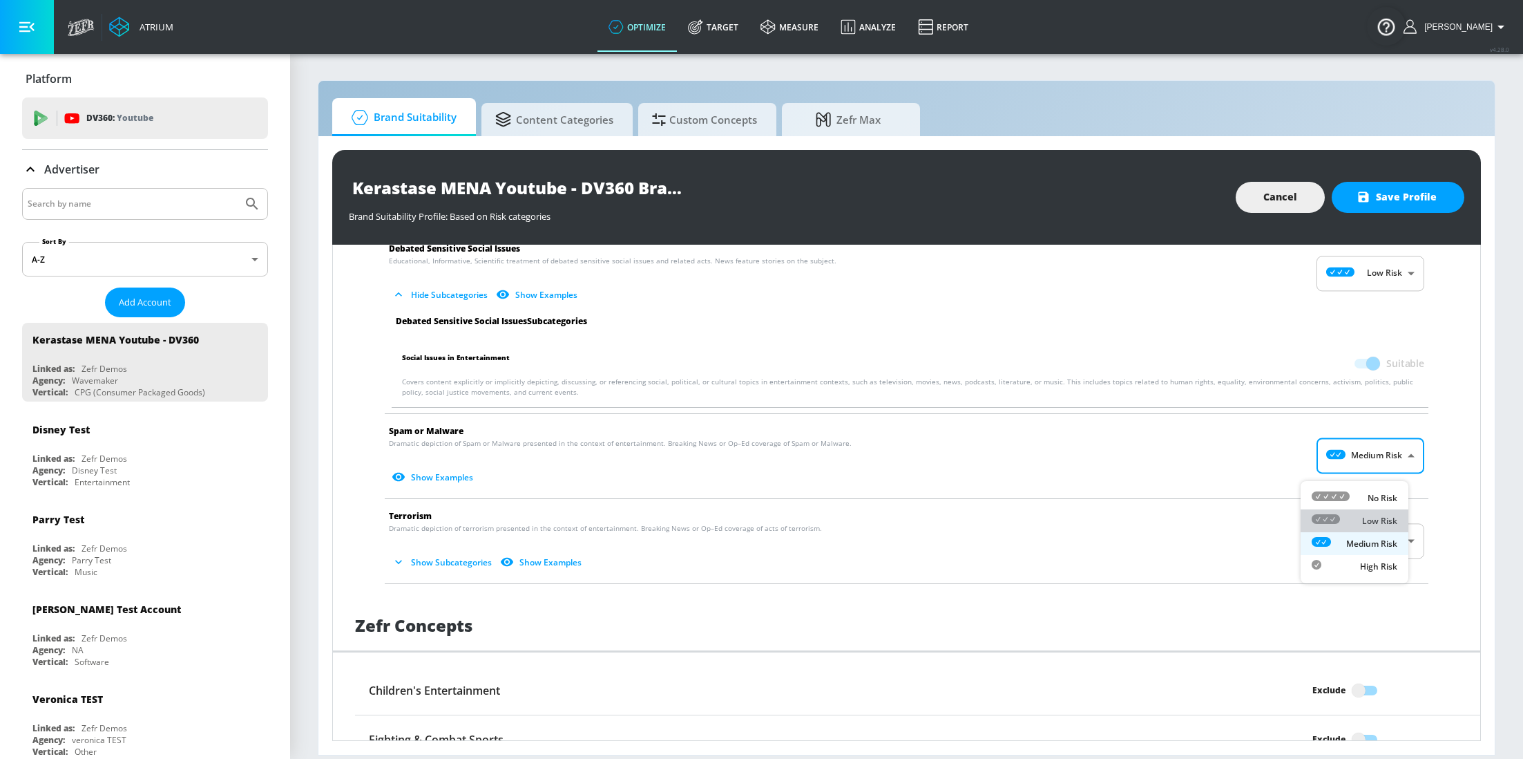
click at [1380, 524] on p "Low Risk" at bounding box center [1379, 521] width 35 height 12
type input "LOW"
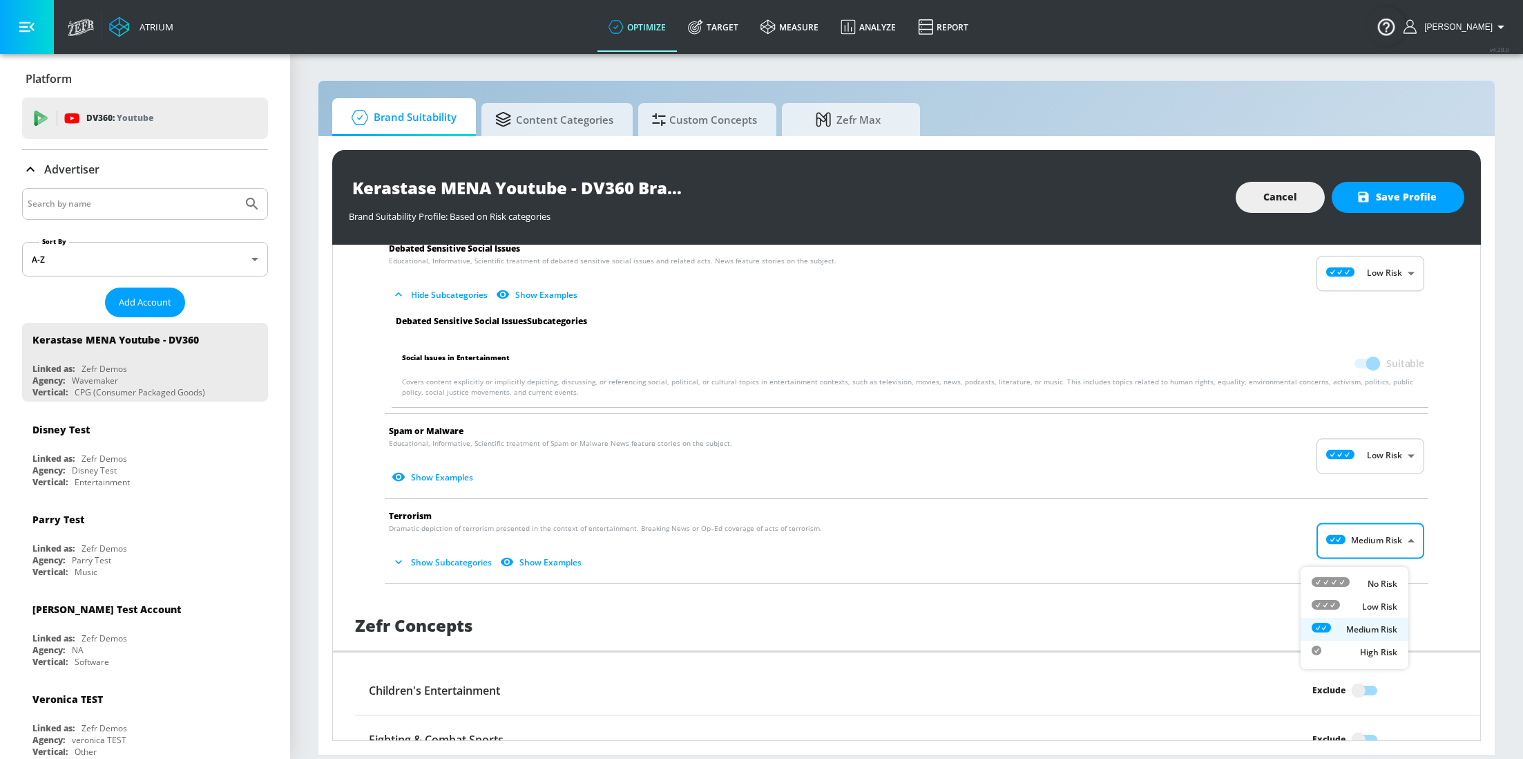
click at [1388, 556] on body "Atrium optimize Target measure Analyze Report optimize Target measure Analyze R…" at bounding box center [761, 379] width 1523 height 759
click at [1393, 604] on p "Low Risk" at bounding box center [1379, 606] width 35 height 12
type input "LOW"
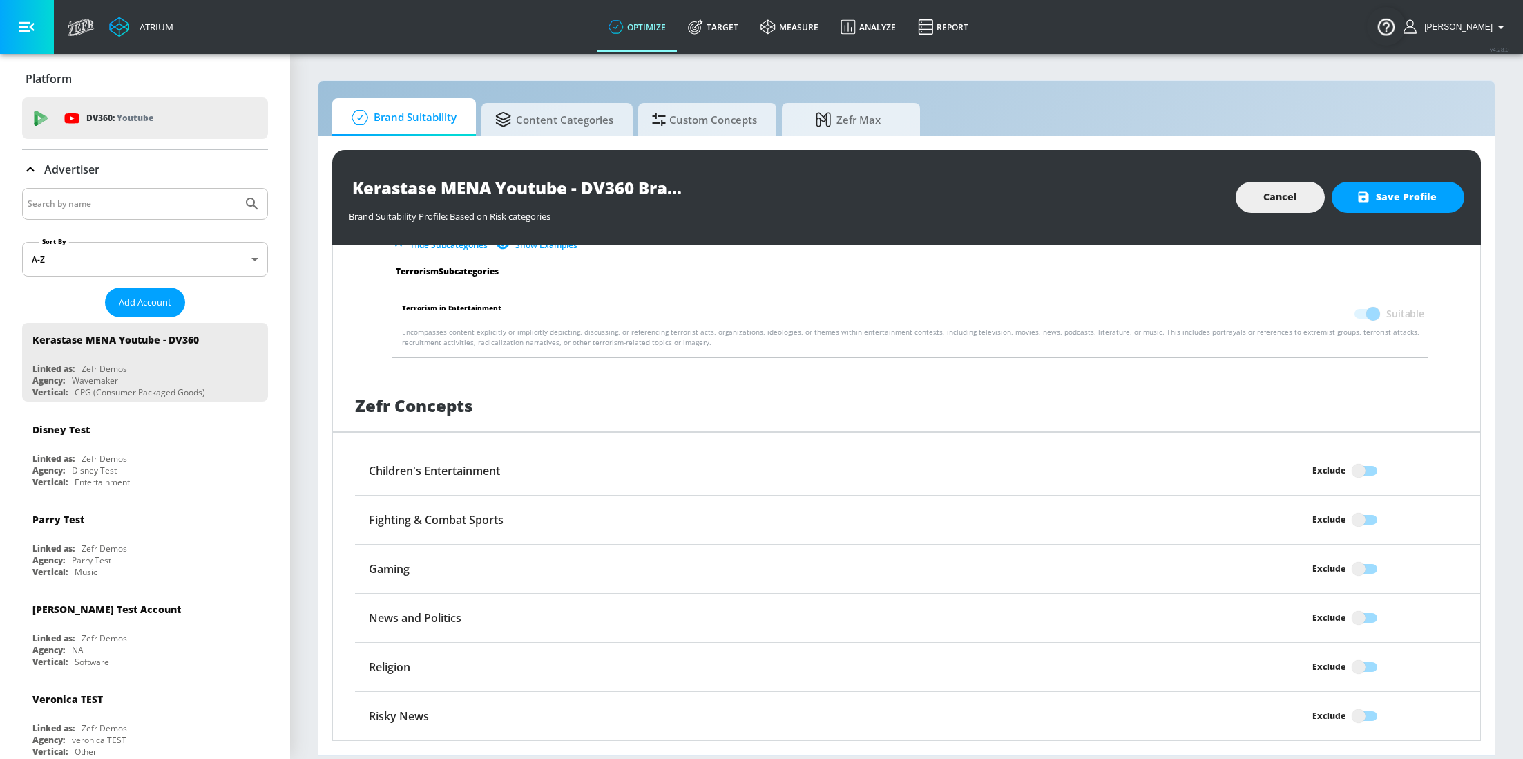
scroll to position [2425, 0]
click at [1344, 482] on input "Exclude" at bounding box center [1358, 470] width 79 height 26
checkbox input "true"
click at [1348, 671] on input "Exclude" at bounding box center [1358, 667] width 79 height 26
checkbox input "true"
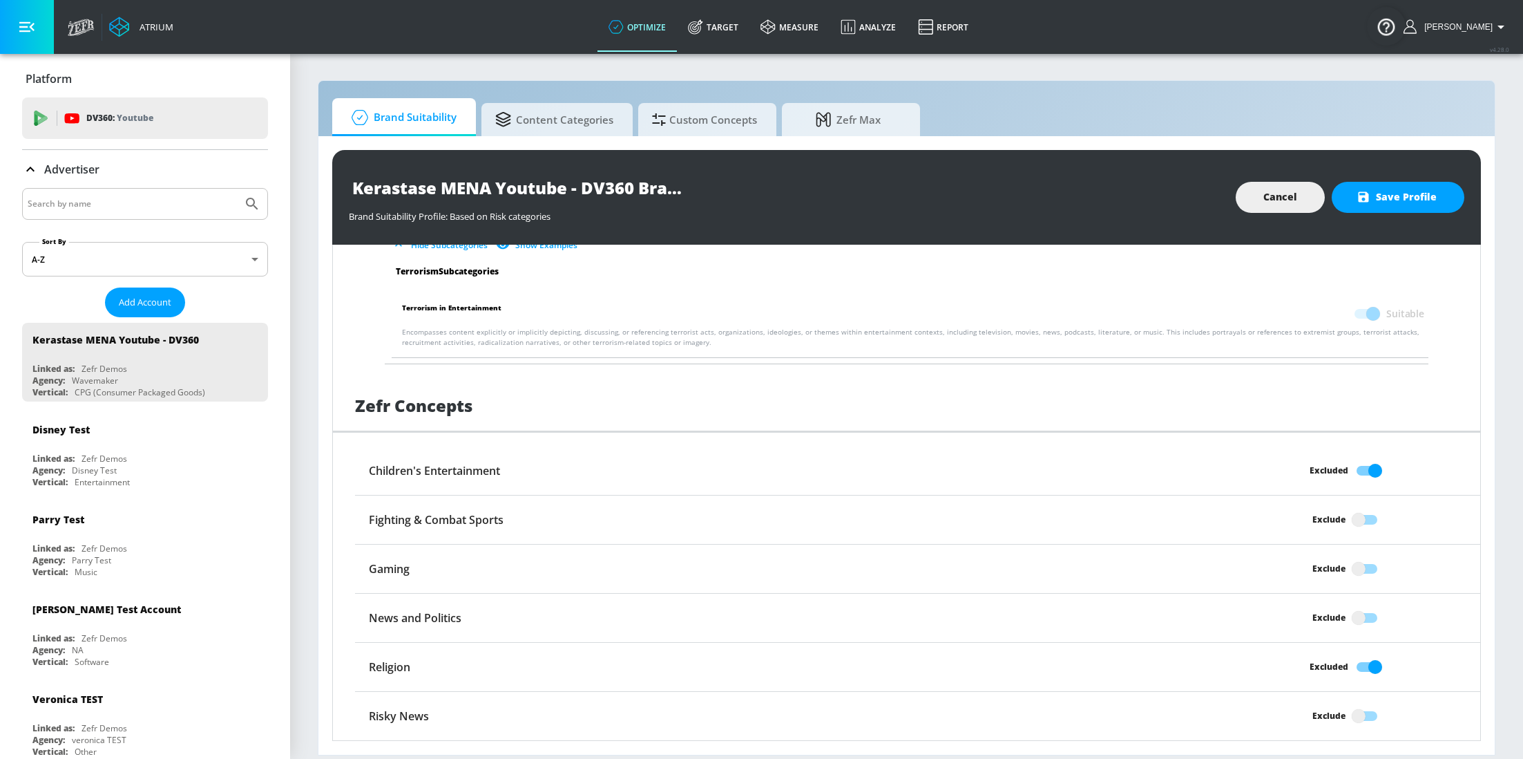
click at [1342, 729] on div "Risky News Exclude" at bounding box center [917, 716] width 1125 height 48
click at [1341, 707] on input "Exclude" at bounding box center [1358, 716] width 79 height 26
checkbox input "true"
click at [1351, 624] on input "Exclude" at bounding box center [1358, 617] width 79 height 26
checkbox input "true"
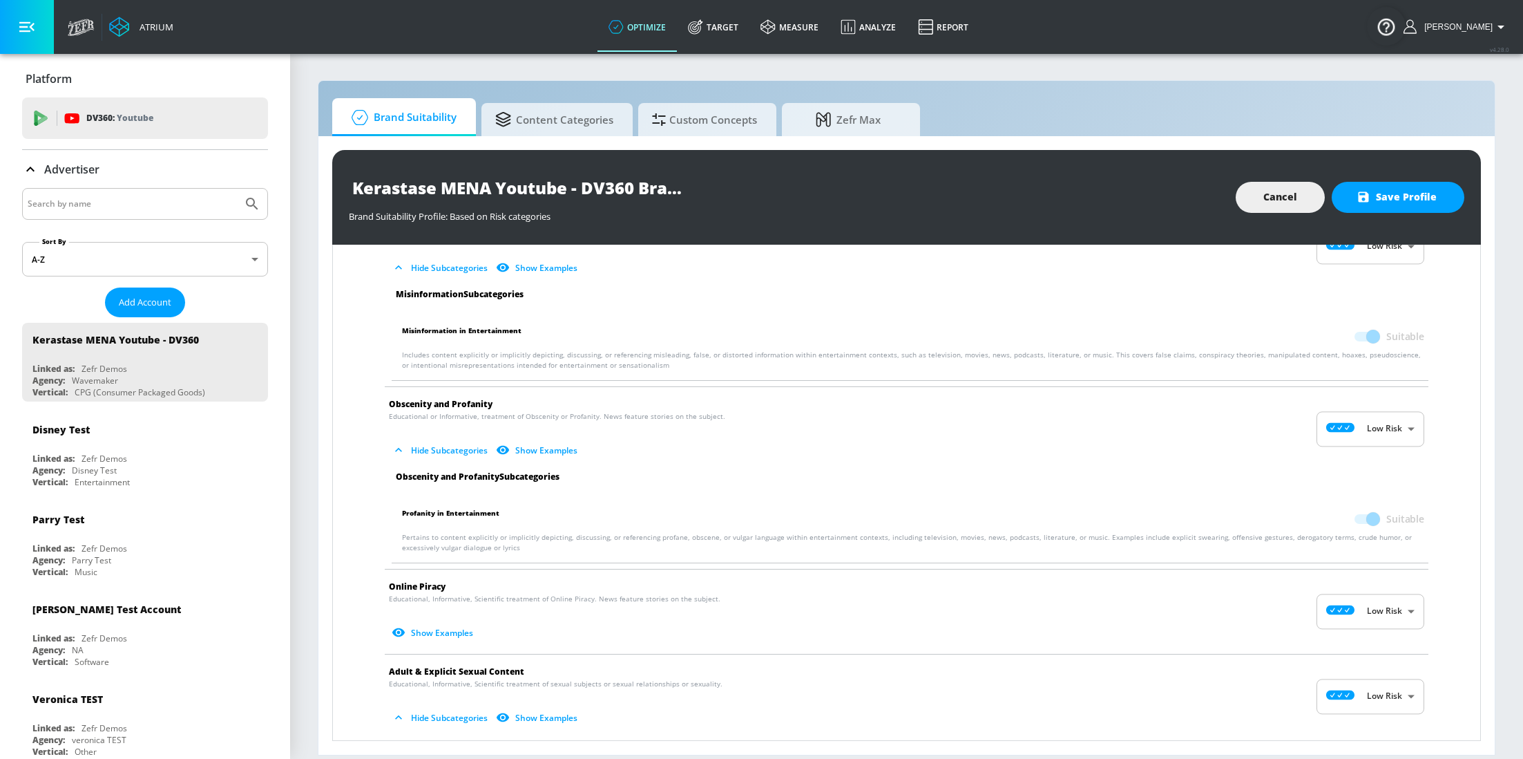
scroll to position [0, 0]
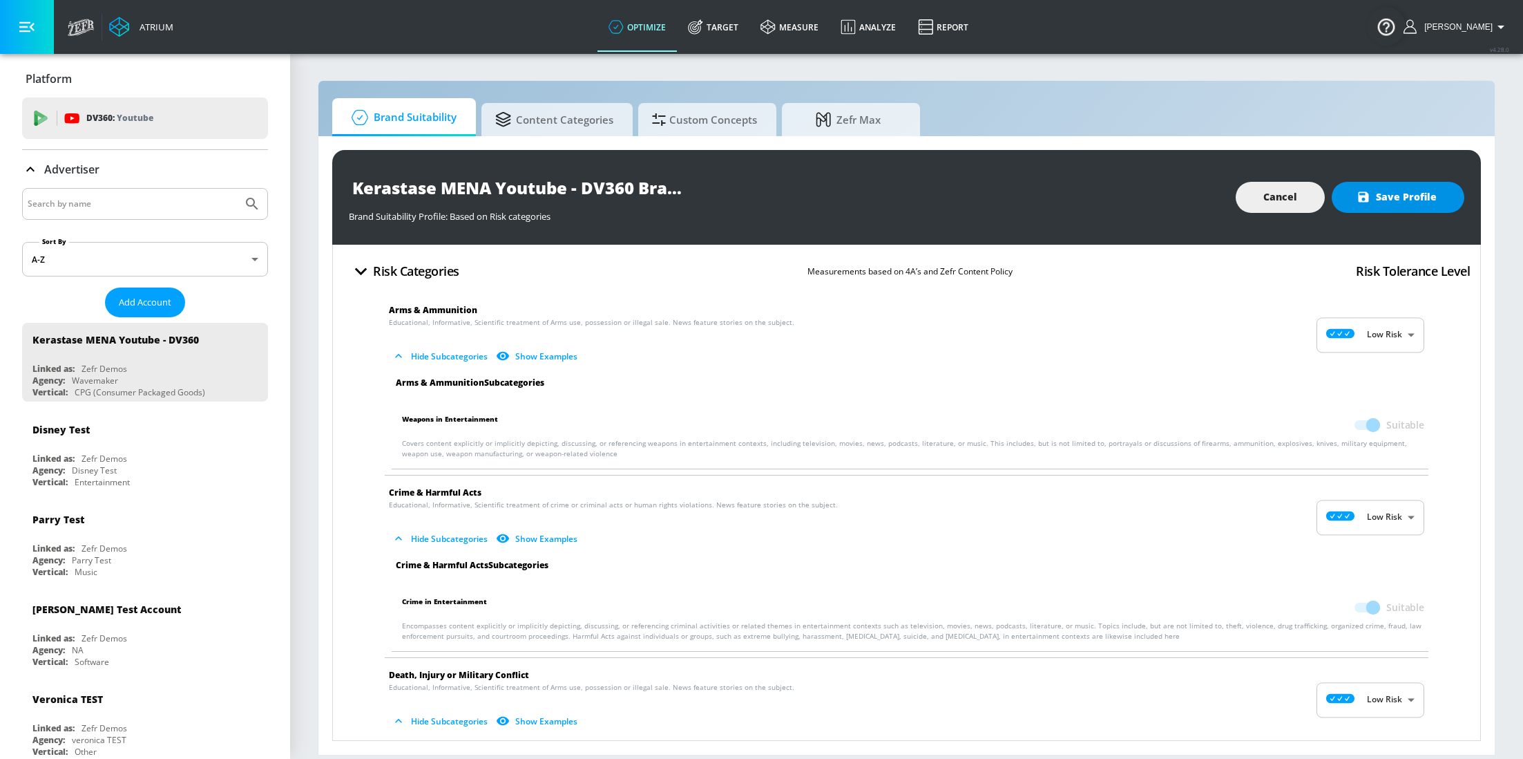
click at [1399, 198] on span "Save Profile" at bounding box center [1398, 197] width 77 height 17
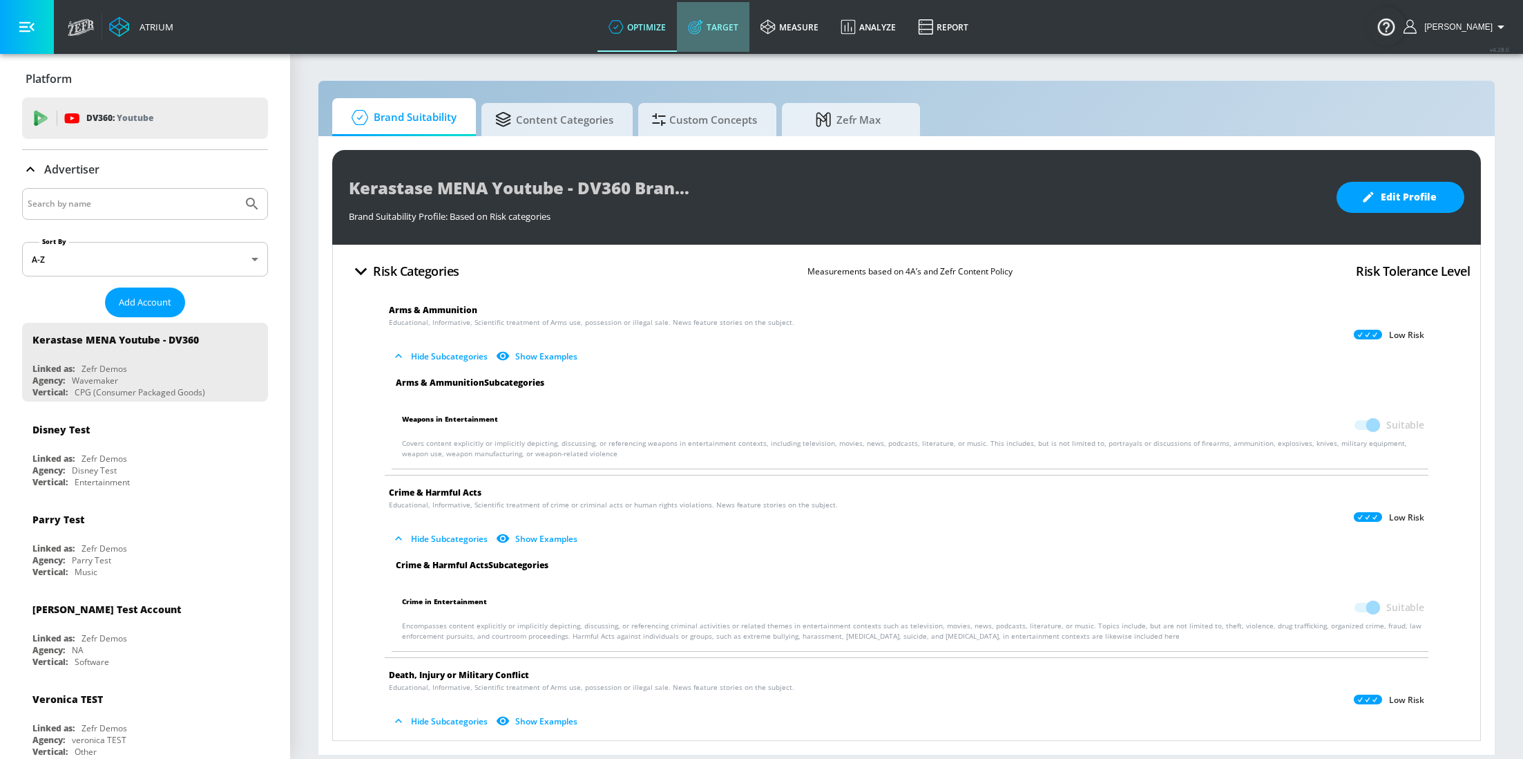
click at [728, 26] on link "Target" at bounding box center [713, 27] width 73 height 50
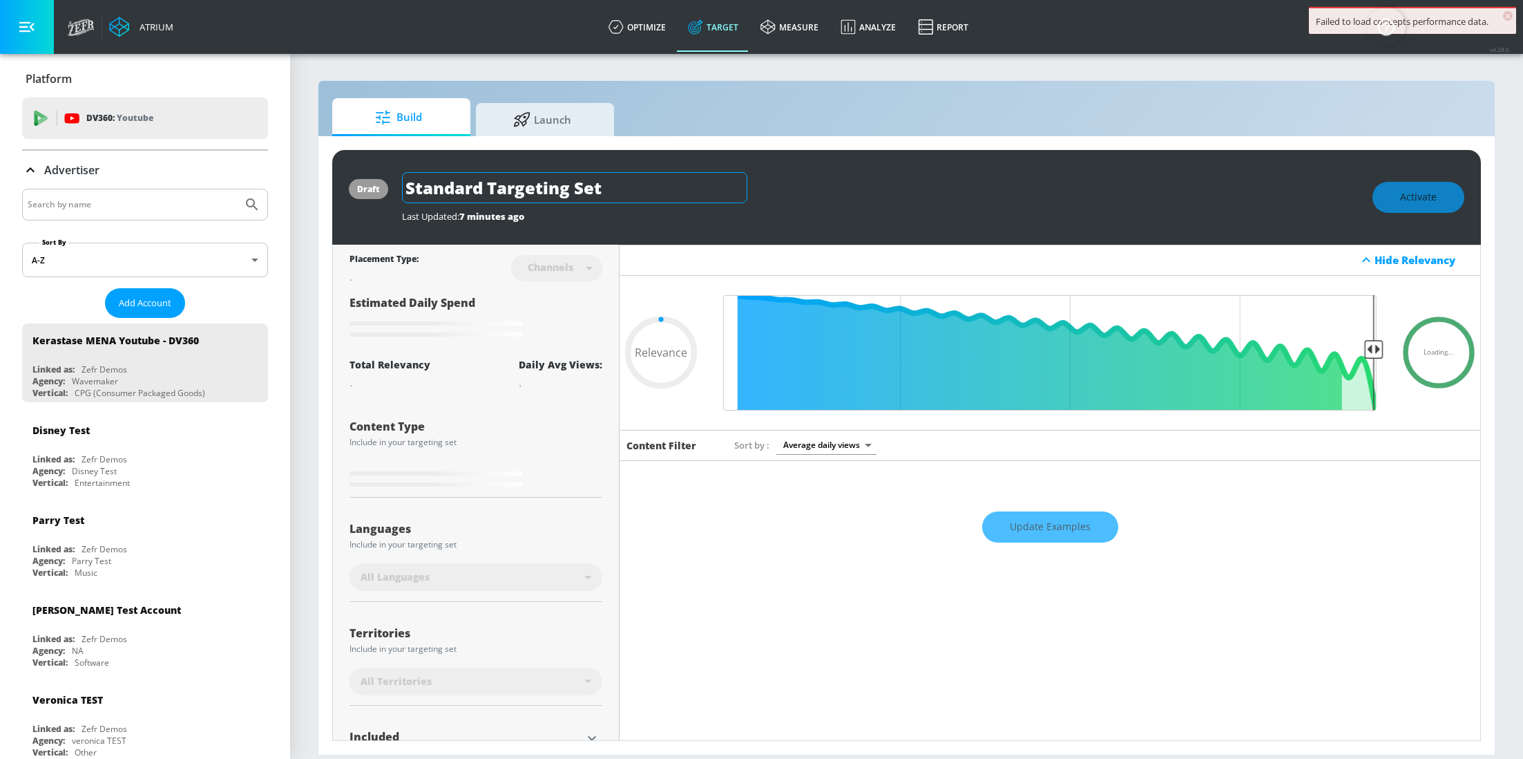
click at [611, 200] on input "Standard Targeting Set" at bounding box center [574, 187] width 345 height 31
type input "0.6"
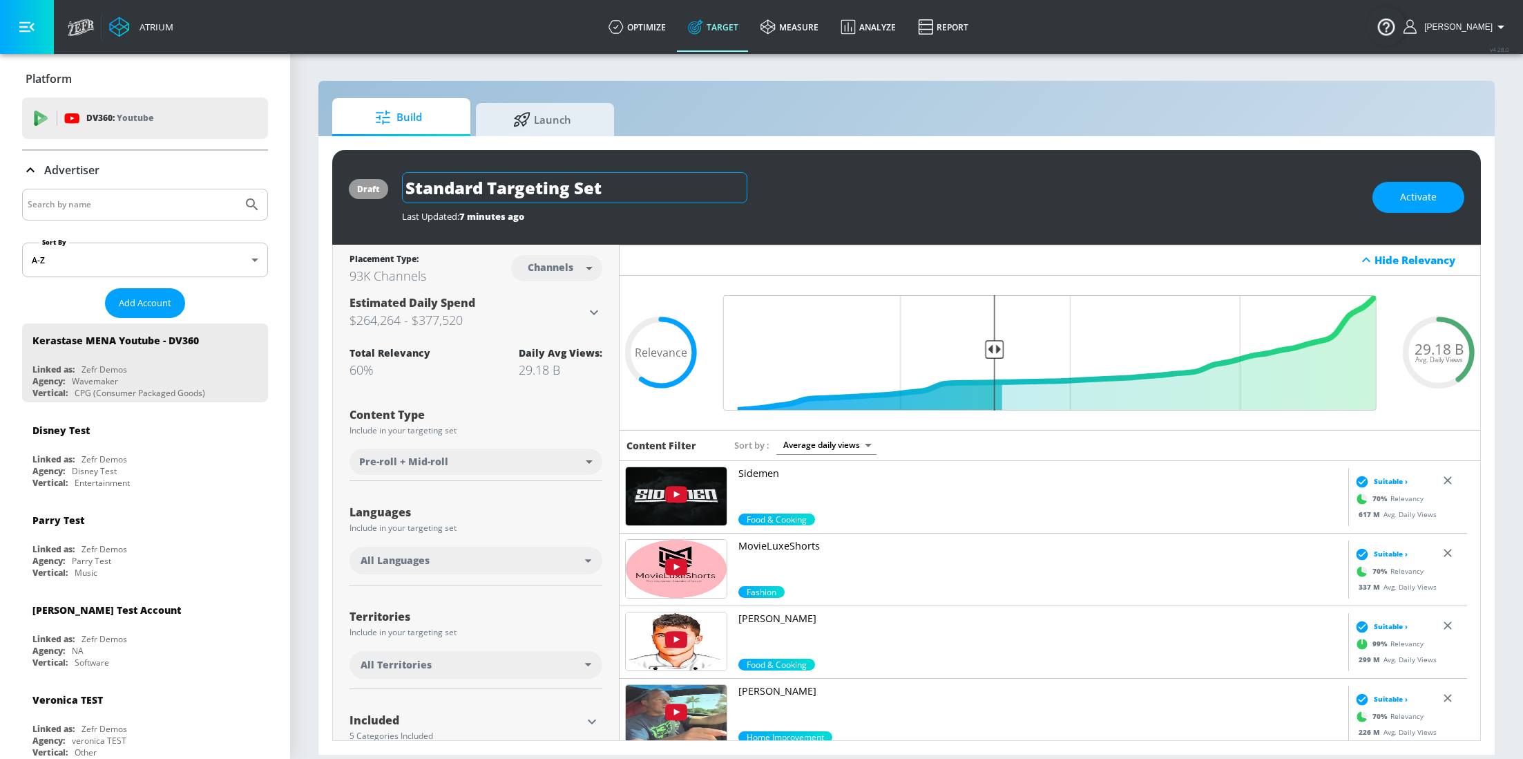
click at [555, 189] on input "Standard Targeting Set" at bounding box center [574, 187] width 345 height 31
type input "Gloss Absolu"
click at [738, 190] on icon "button" at bounding box center [735, 187] width 12 height 12
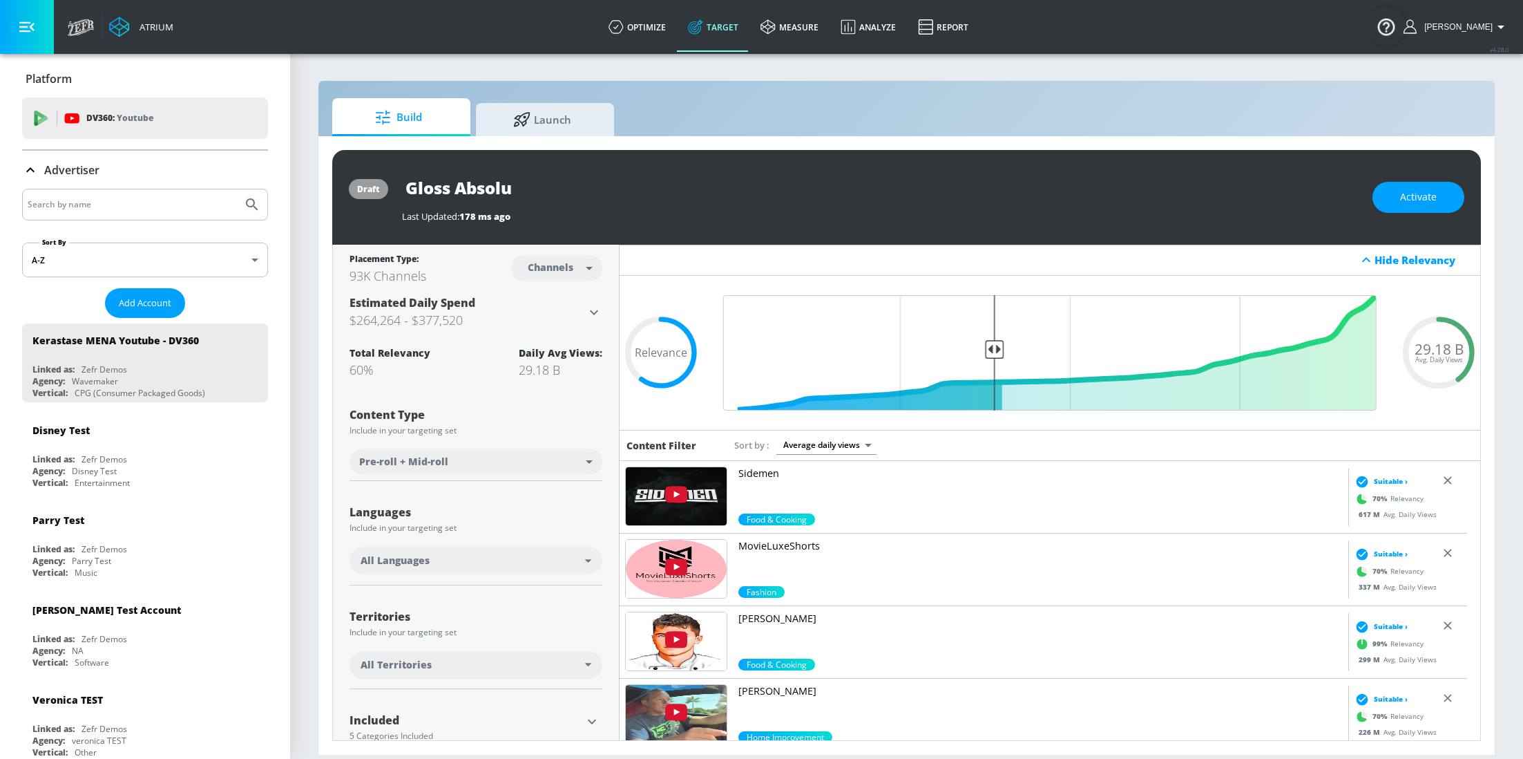
click at [457, 559] on div "All Languages" at bounding box center [473, 560] width 225 height 14
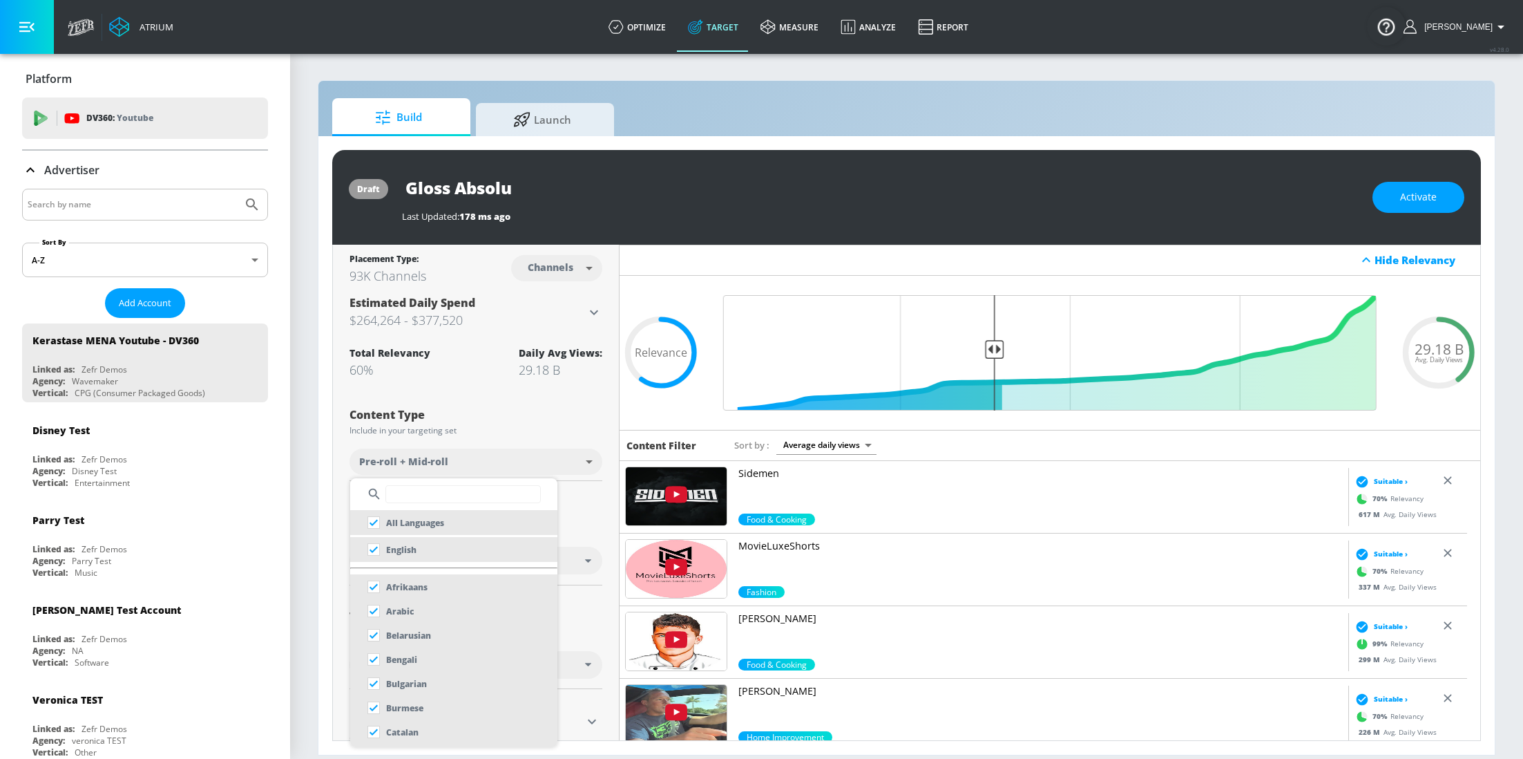
drag, startPoint x: 375, startPoint y: 545, endPoint x: 383, endPoint y: 535, distance: 12.9
click at [375, 546] on input "checkbox" at bounding box center [373, 549] width 25 height 25
checkbox input "true"
checkbox input "false"
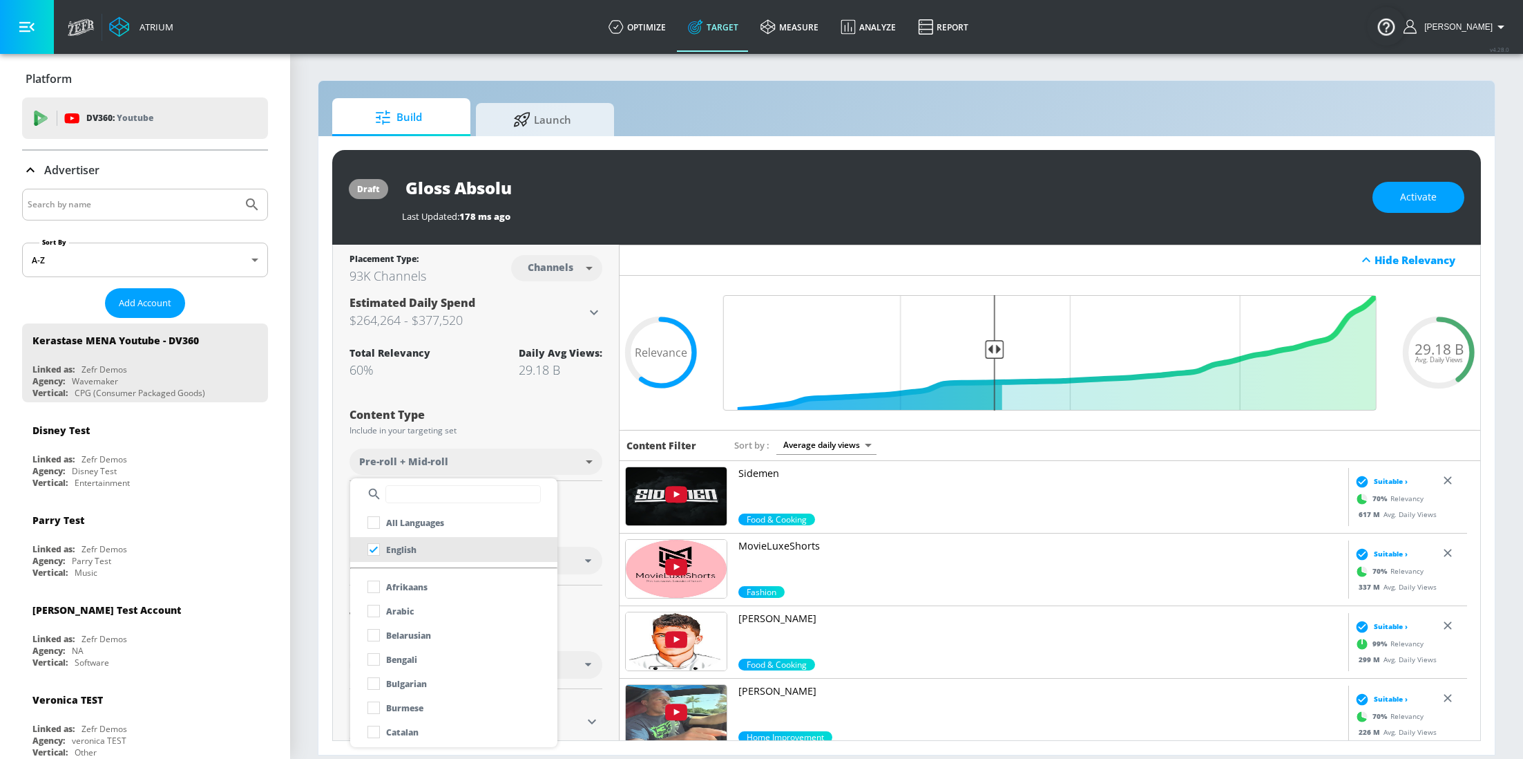
click at [446, 485] on input "text" at bounding box center [462, 494] width 155 height 18
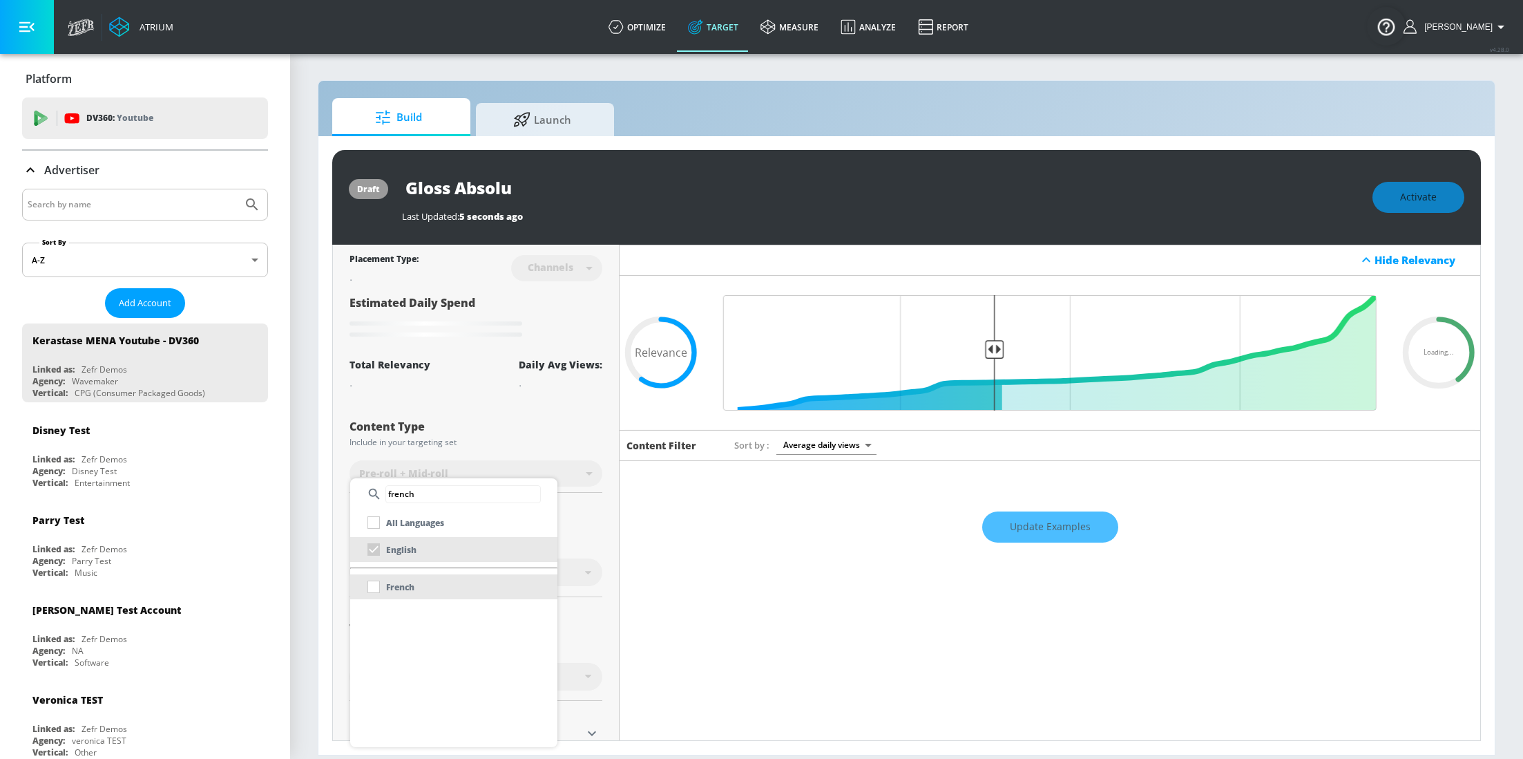
type input "french"
click at [373, 586] on div "French" at bounding box center [387, 586] width 53 height 25
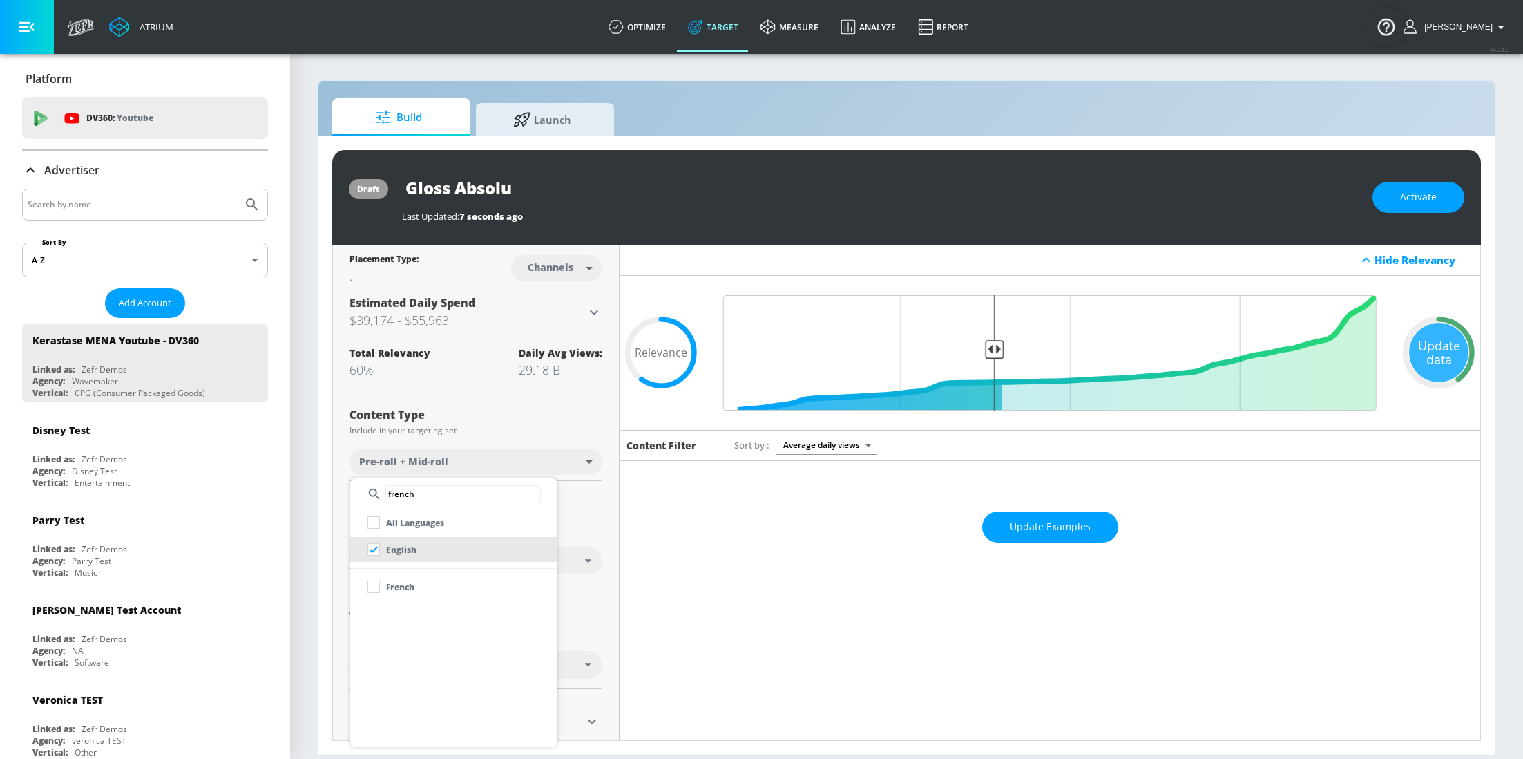
click at [373, 586] on input "checkbox" at bounding box center [373, 586] width 25 height 25
click at [604, 517] on div at bounding box center [761, 379] width 1523 height 759
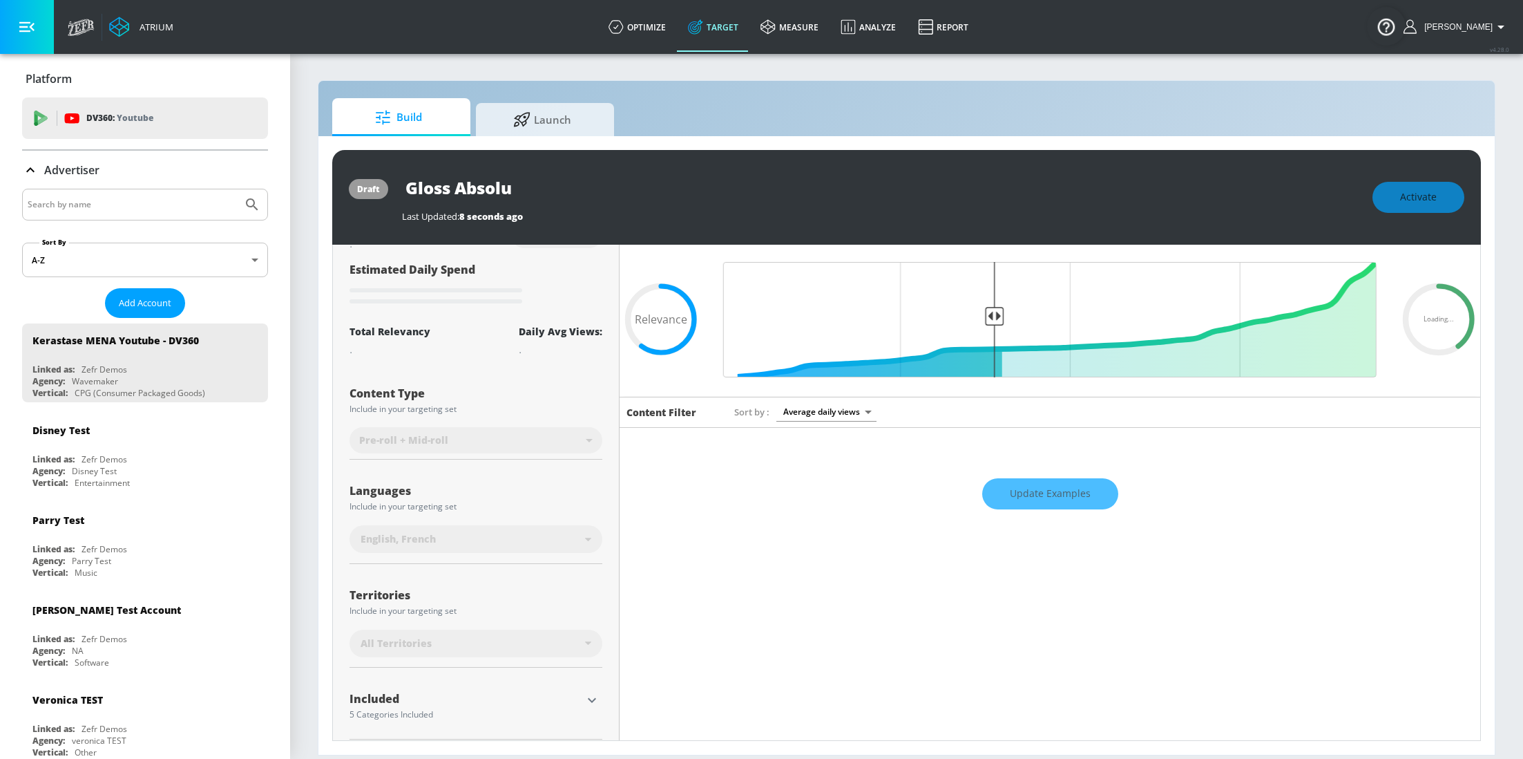
scroll to position [118, 0]
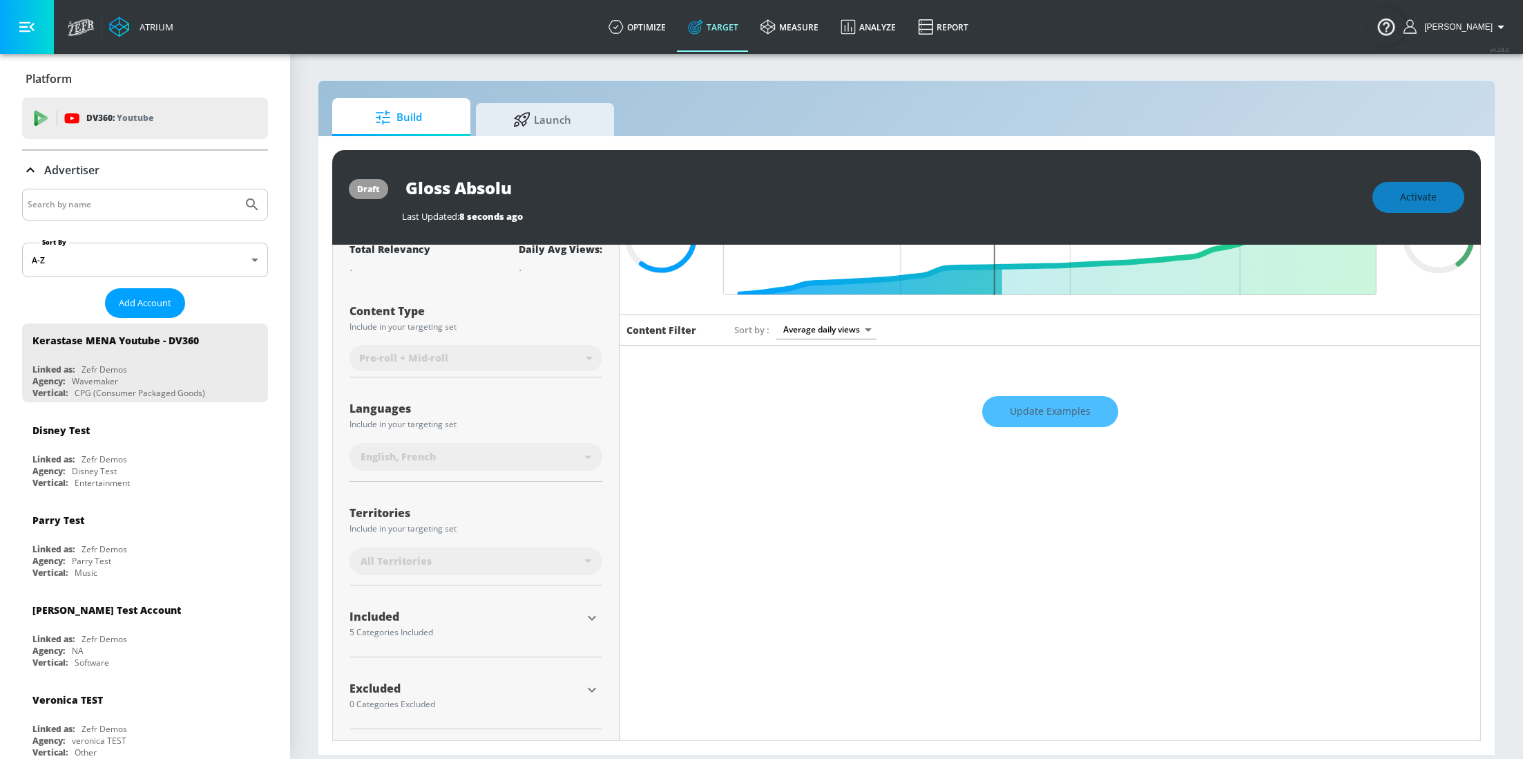
click at [589, 613] on icon "button" at bounding box center [592, 617] width 17 height 17
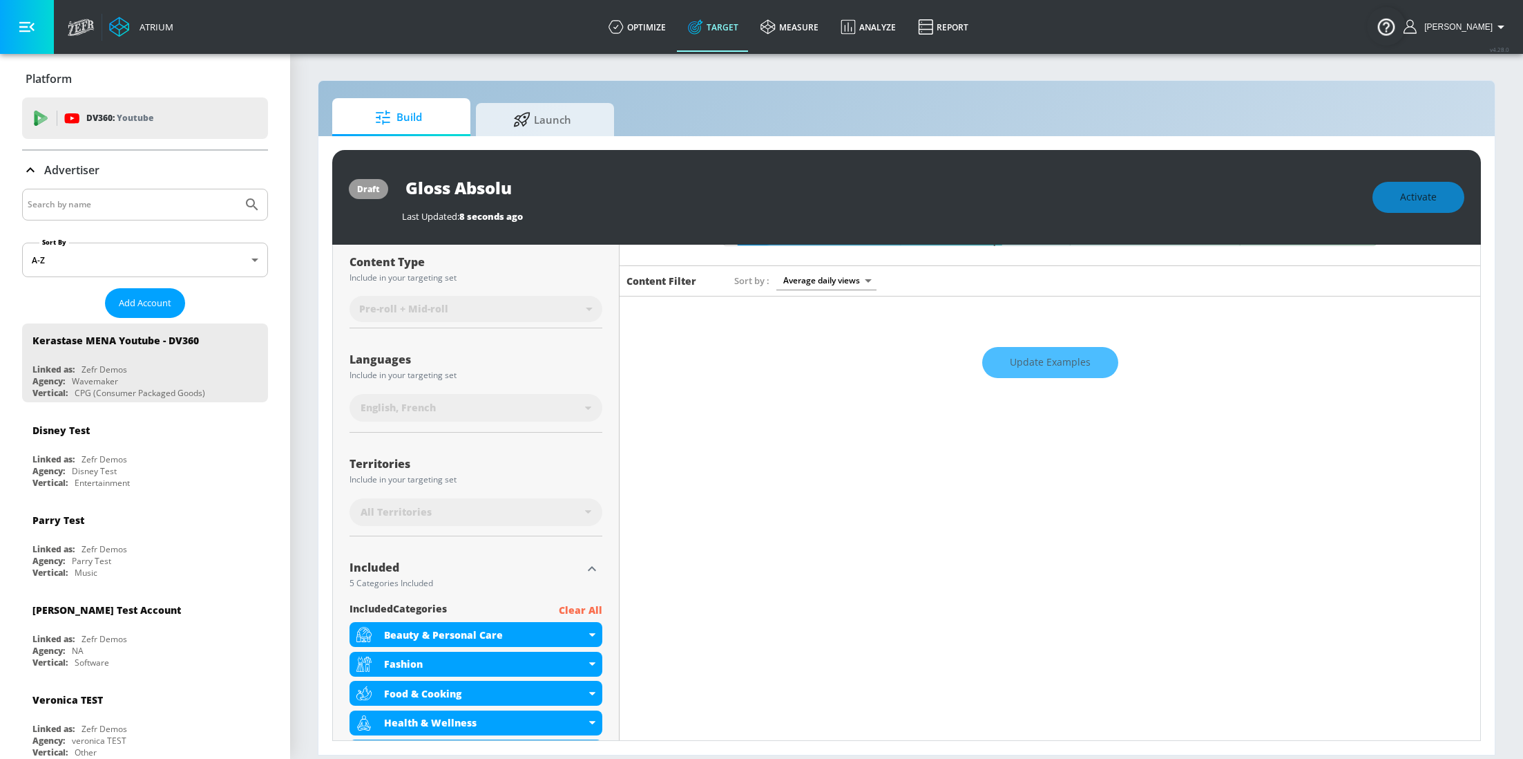
scroll to position [289, 0]
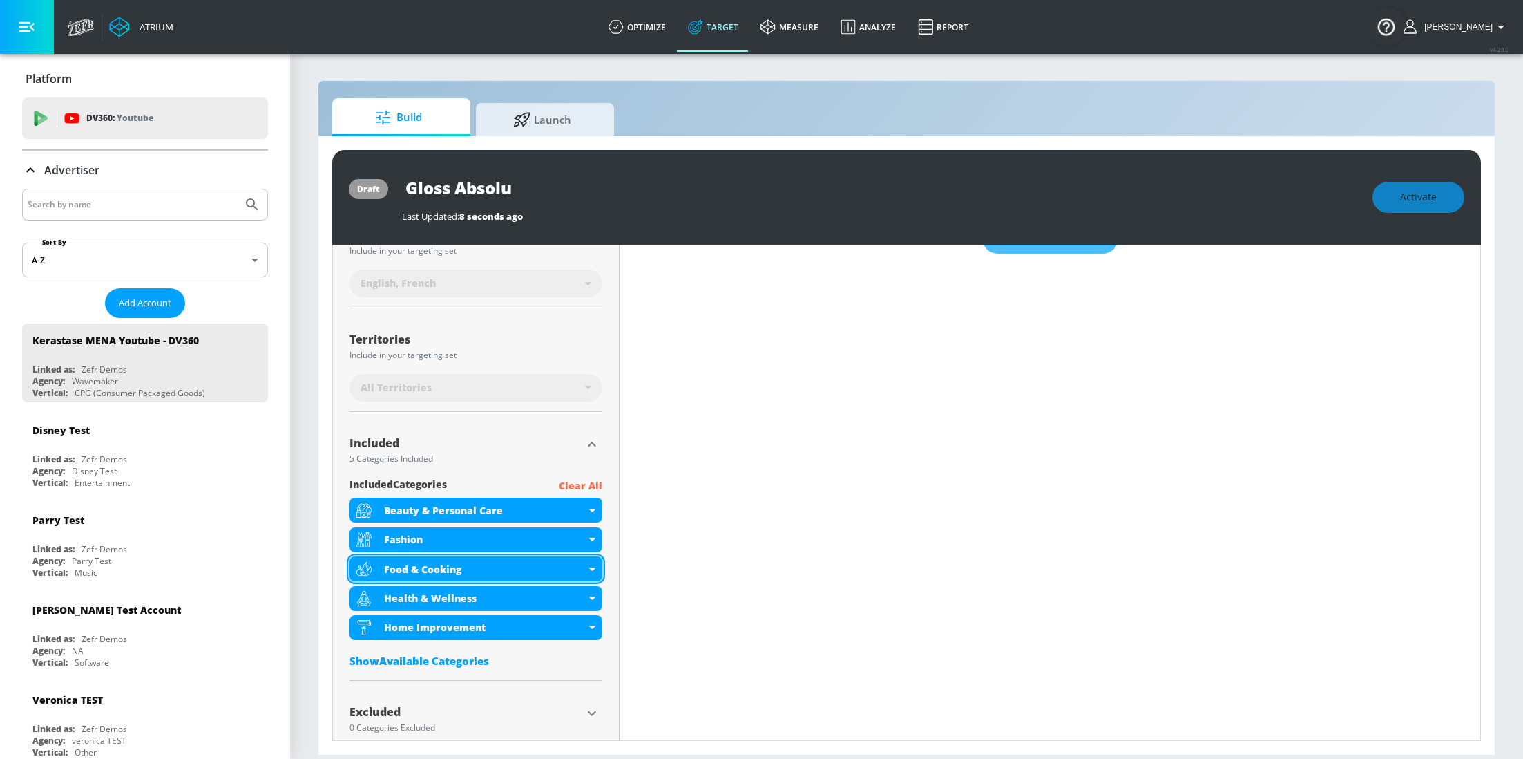
click at [589, 571] on icon at bounding box center [592, 568] width 6 height 3
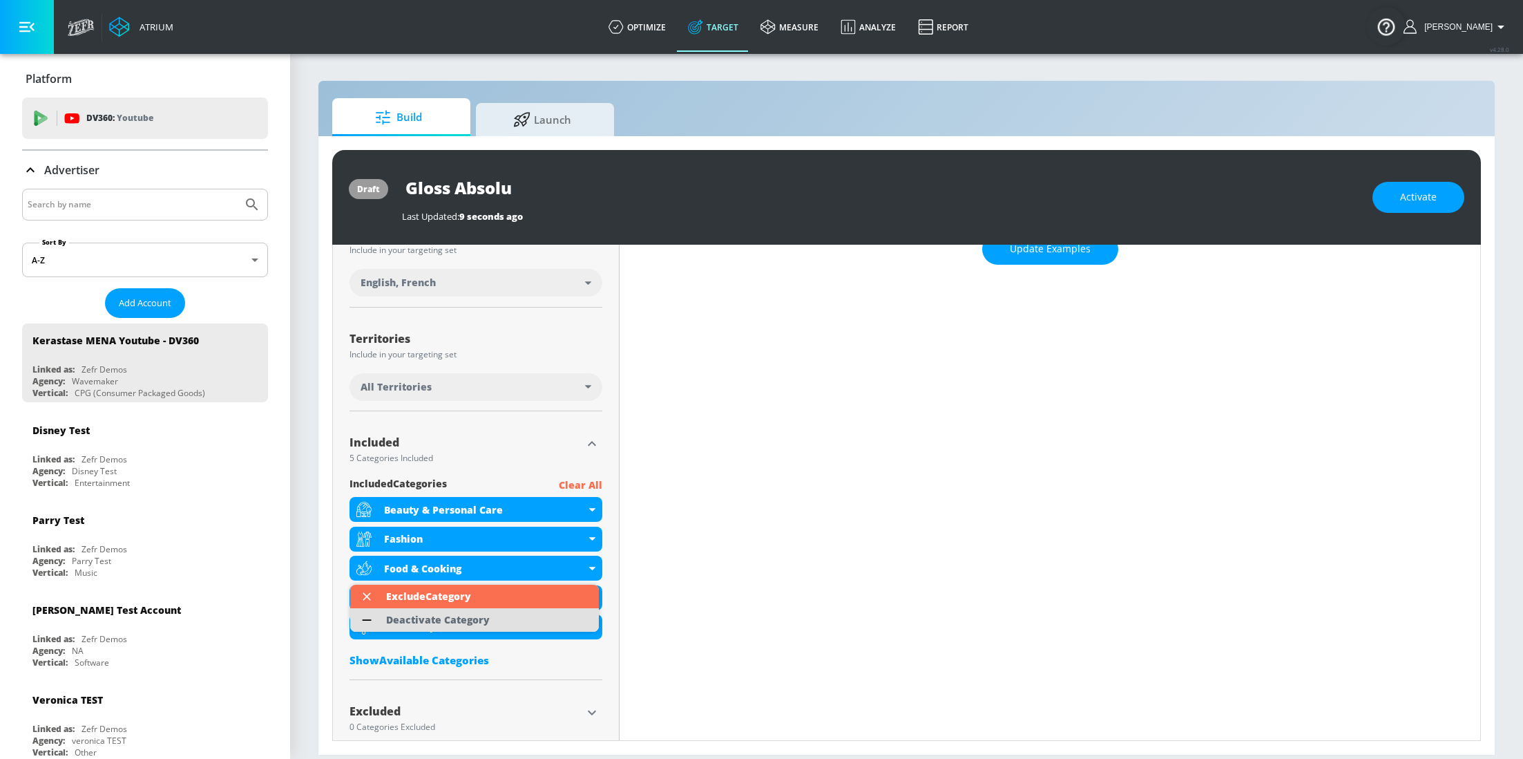
click at [517, 617] on li "Deactivate Category" at bounding box center [474, 619] width 249 height 23
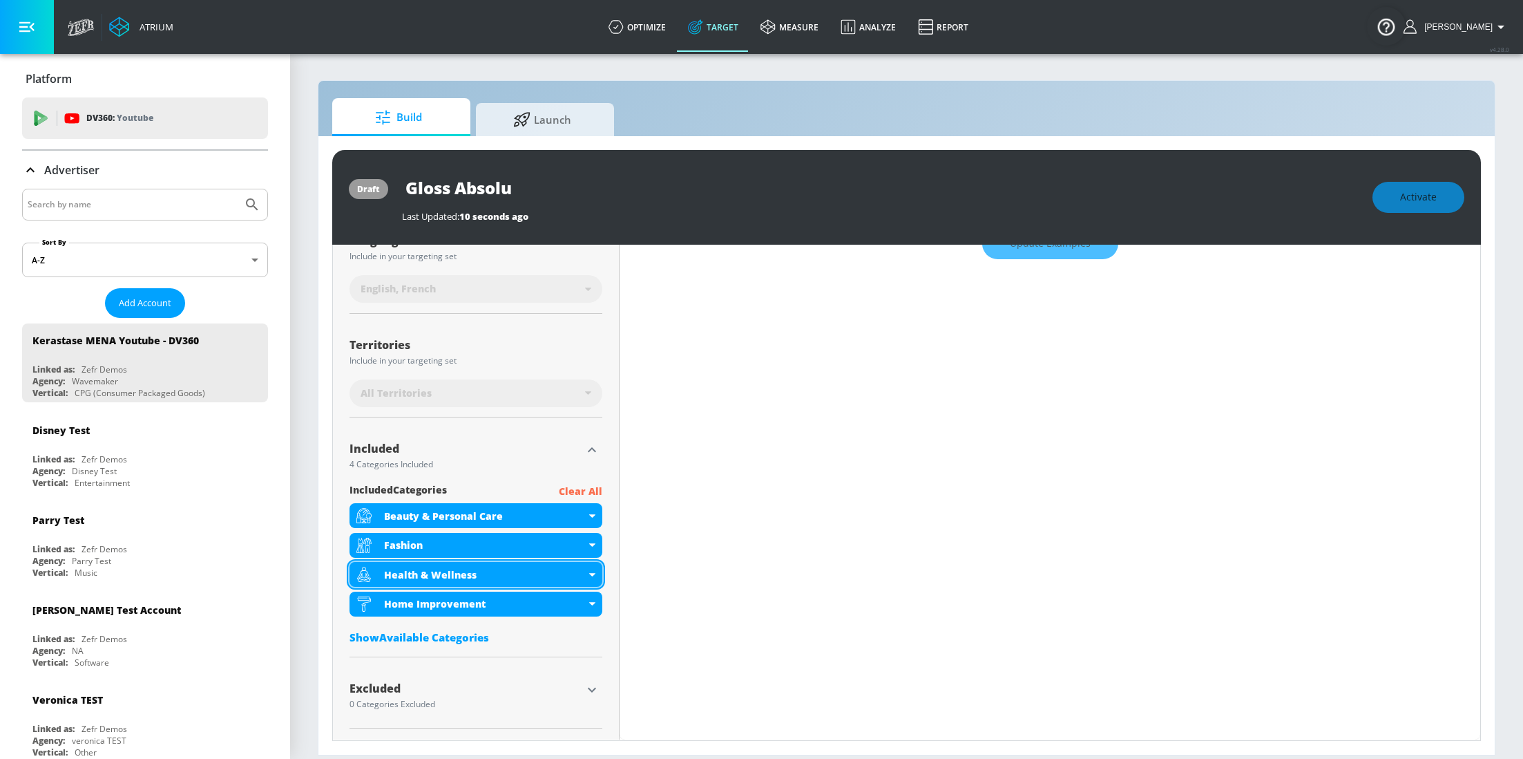
click at [589, 573] on icon at bounding box center [592, 574] width 6 height 3
click at [590, 580] on div "Health & Wellness" at bounding box center [476, 574] width 253 height 25
click at [590, 577] on div "Health & Wellness" at bounding box center [476, 574] width 253 height 25
click at [591, 574] on icon at bounding box center [592, 574] width 6 height 3
click at [487, 642] on div "Show Available Categories" at bounding box center [476, 637] width 253 height 14
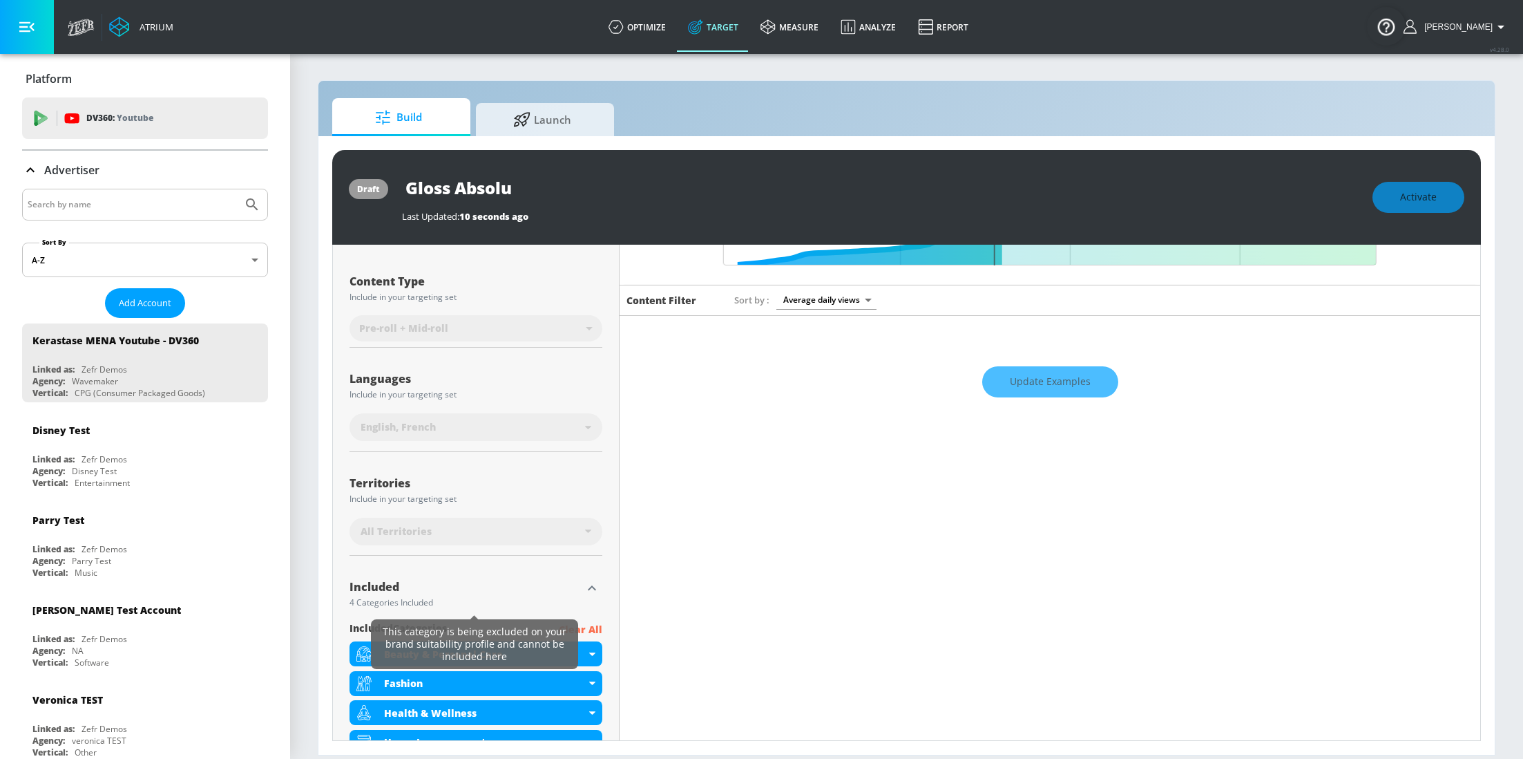
scroll to position [0, 0]
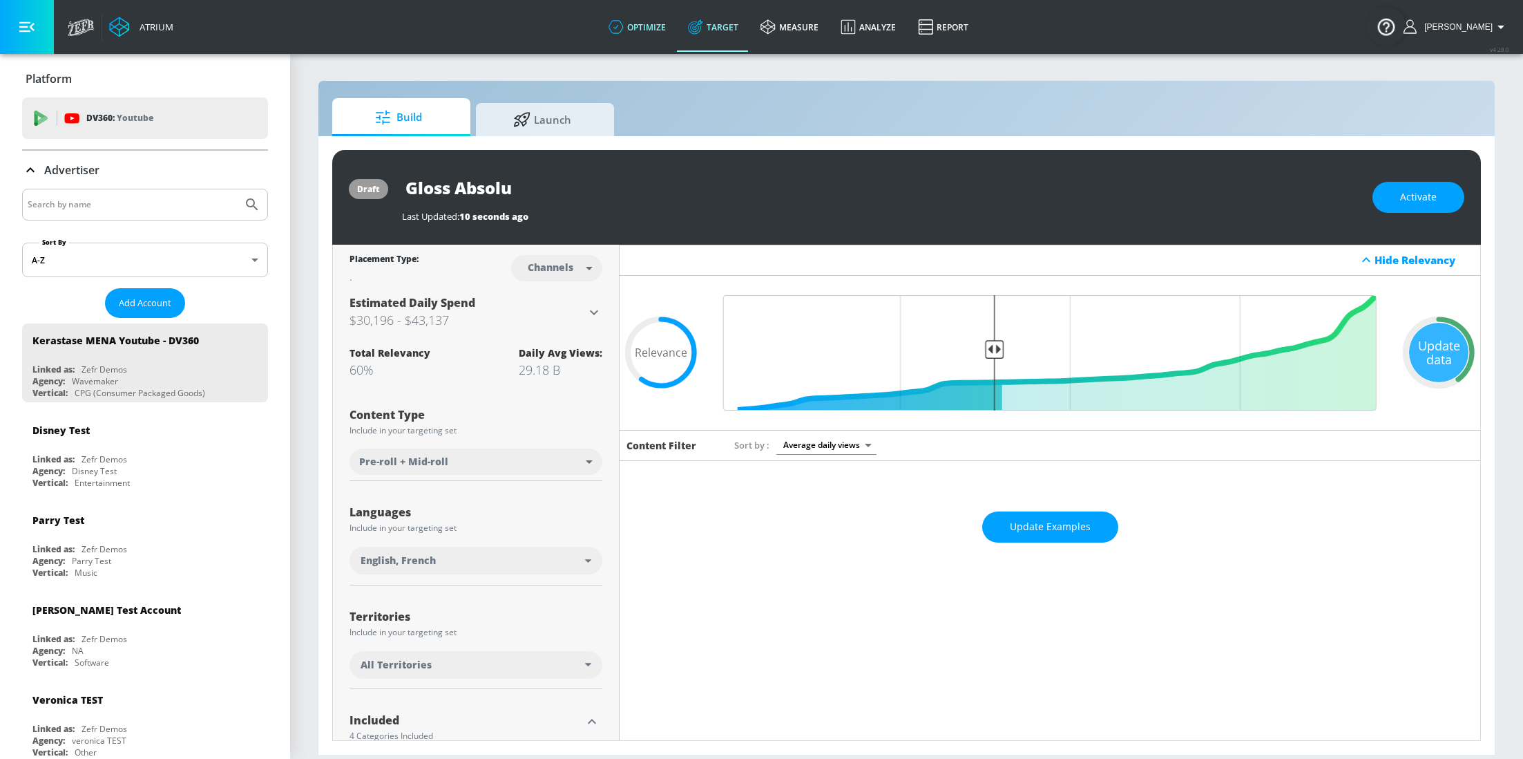
click at [669, 28] on link "optimize" at bounding box center [637, 27] width 79 height 50
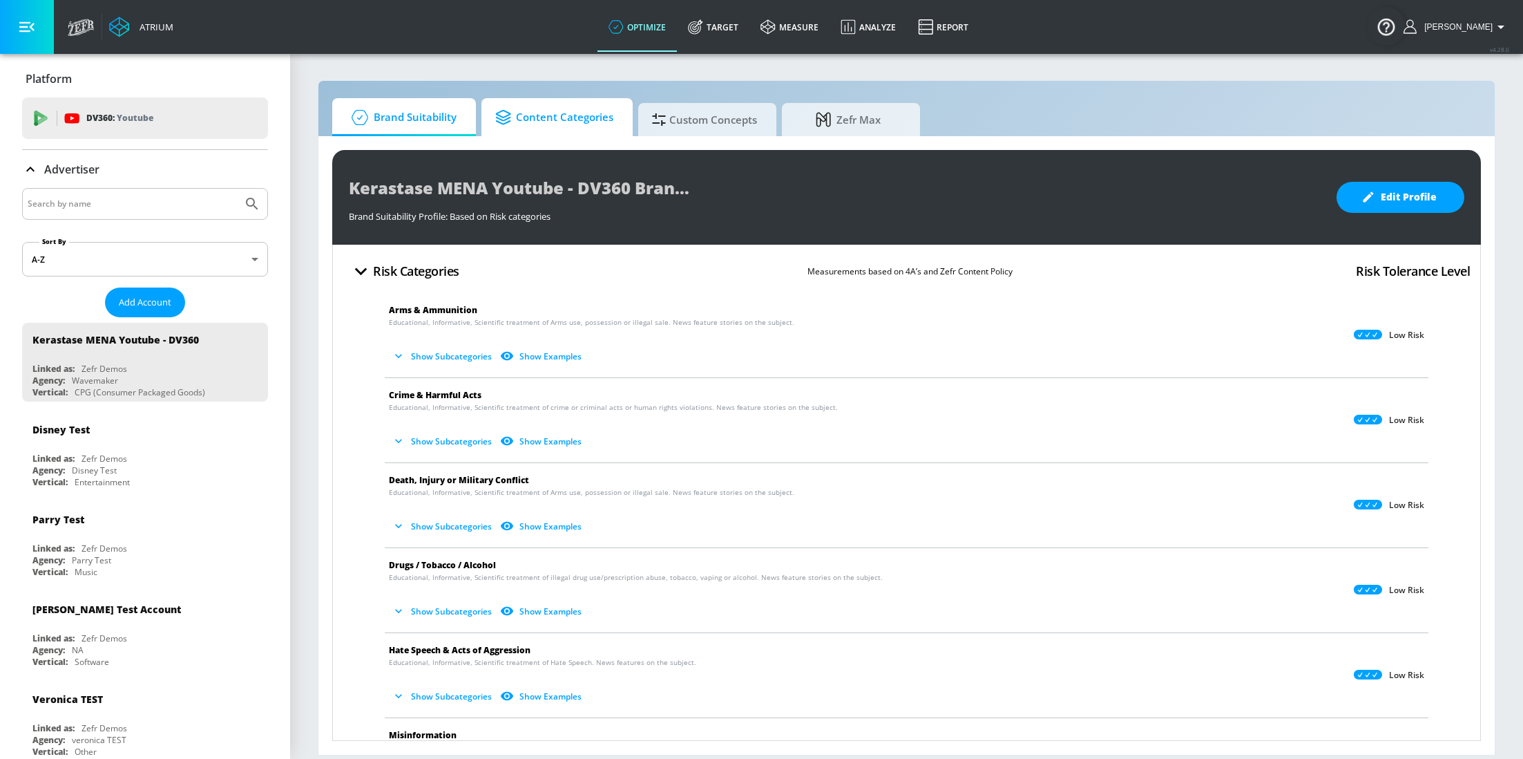
click at [570, 135] on link "Content Categories" at bounding box center [557, 117] width 151 height 38
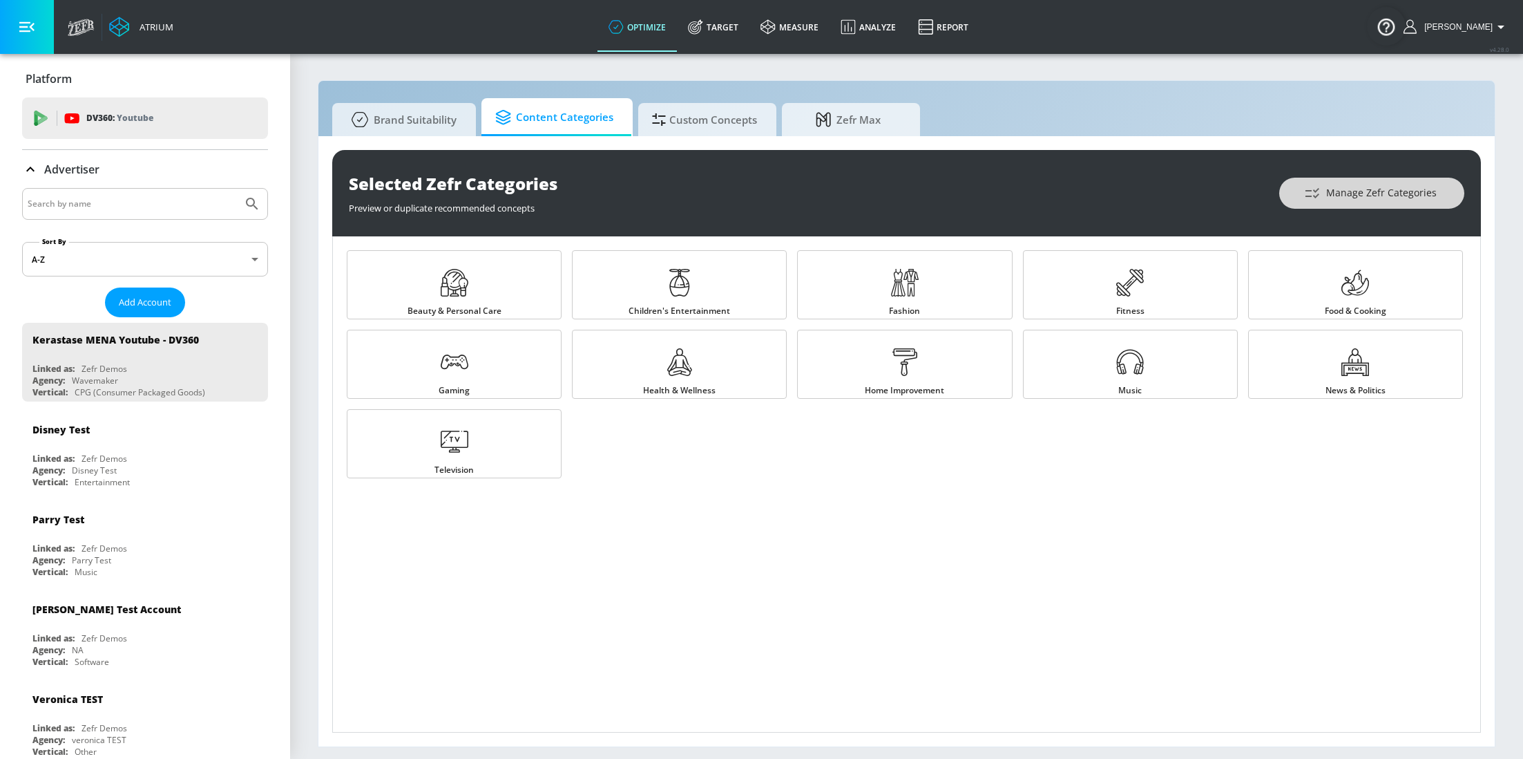
click at [1333, 184] on span "Manage Zefr Categories" at bounding box center [1372, 192] width 130 height 17
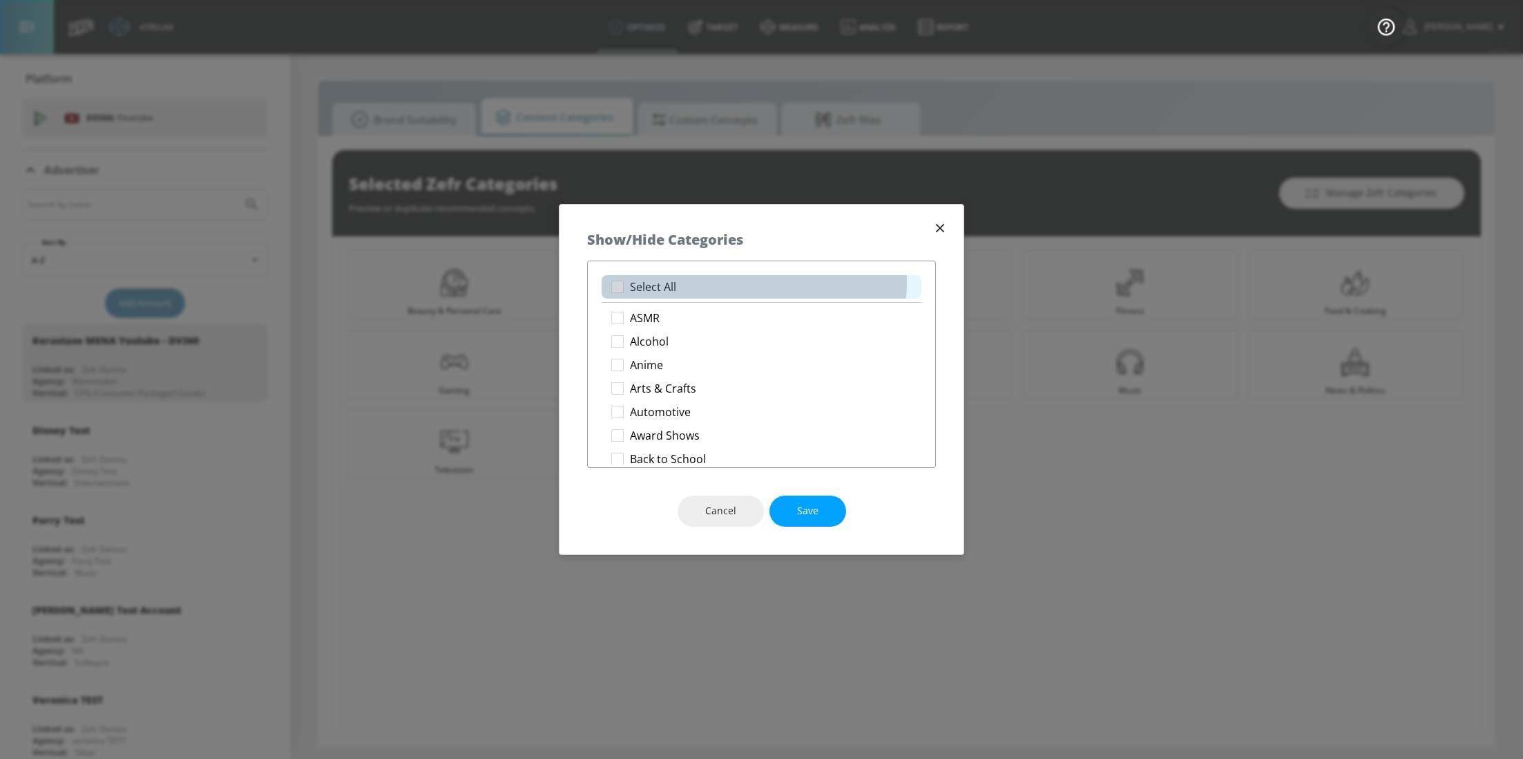
click at [647, 280] on p "Select All" at bounding box center [653, 287] width 46 height 15
checkbox input "true"
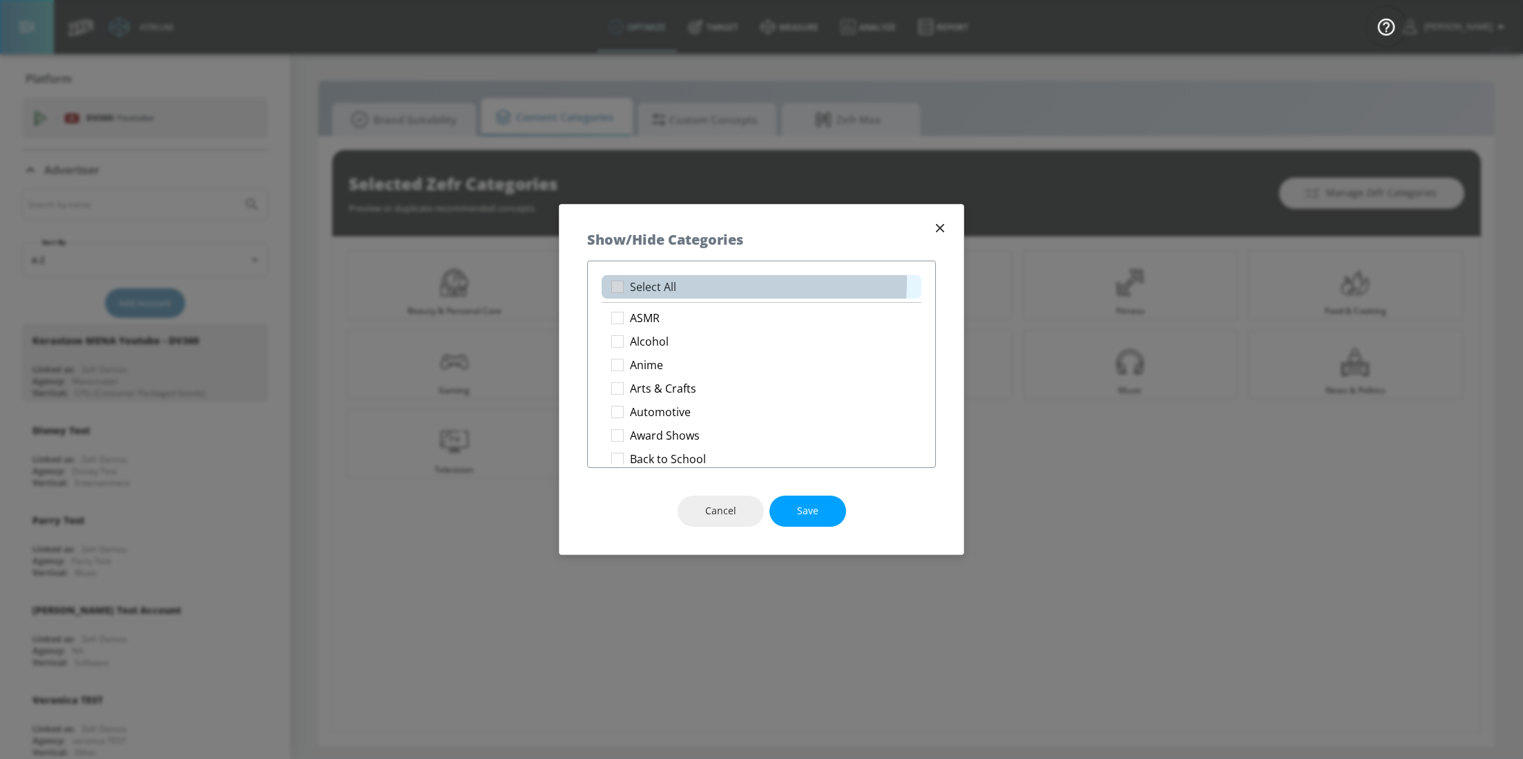
checkbox input "true"
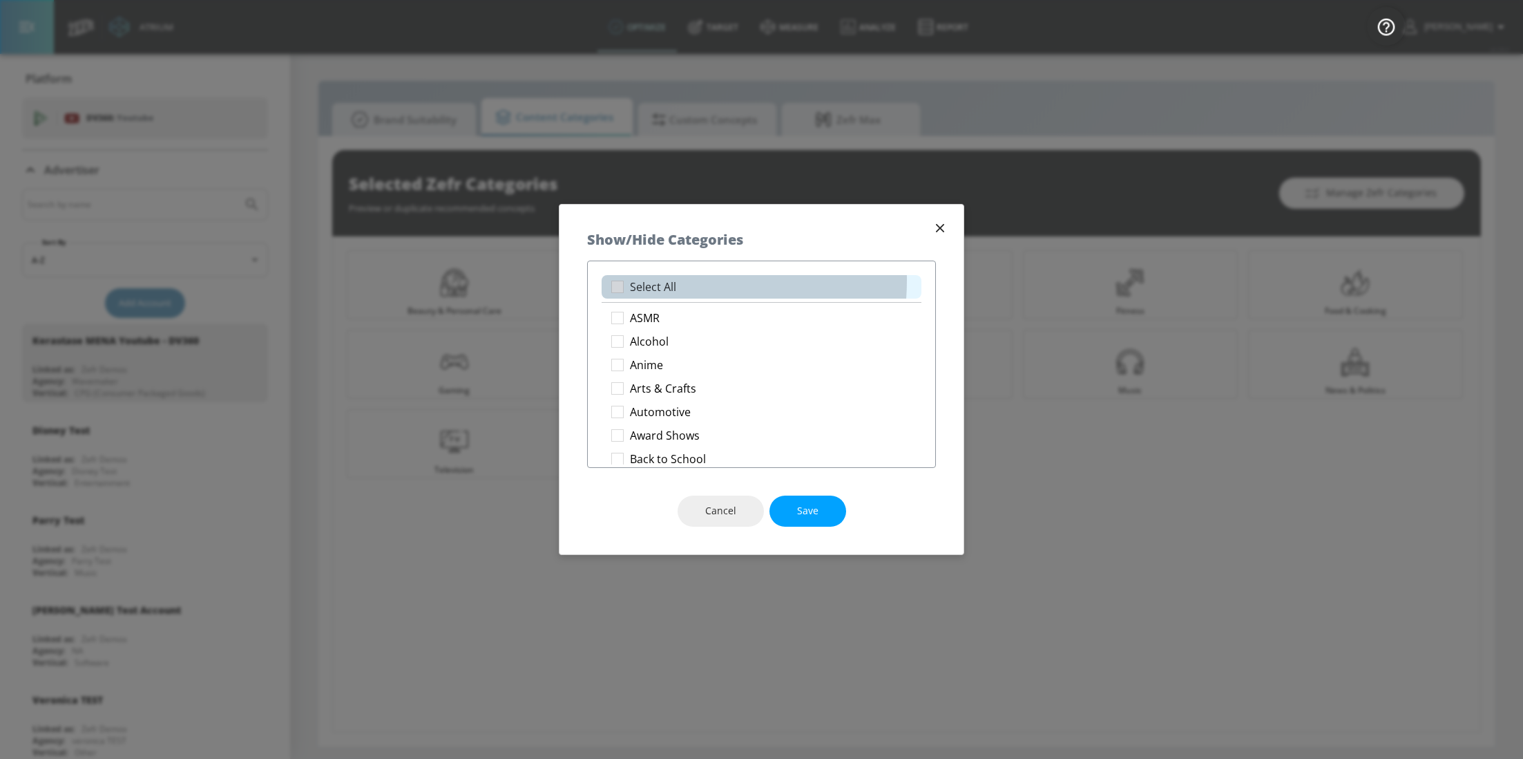
checkbox input "true"
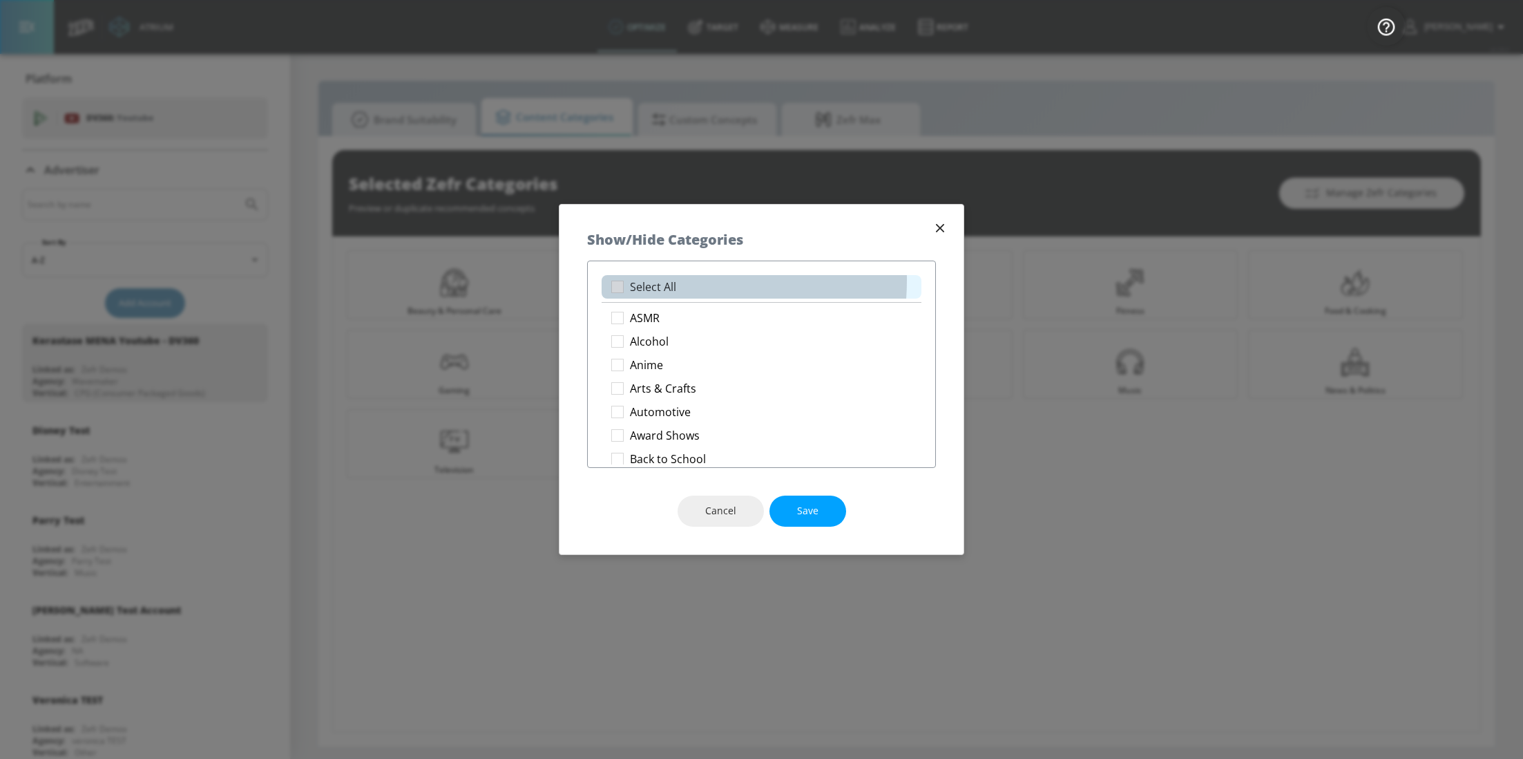
checkbox input "true"
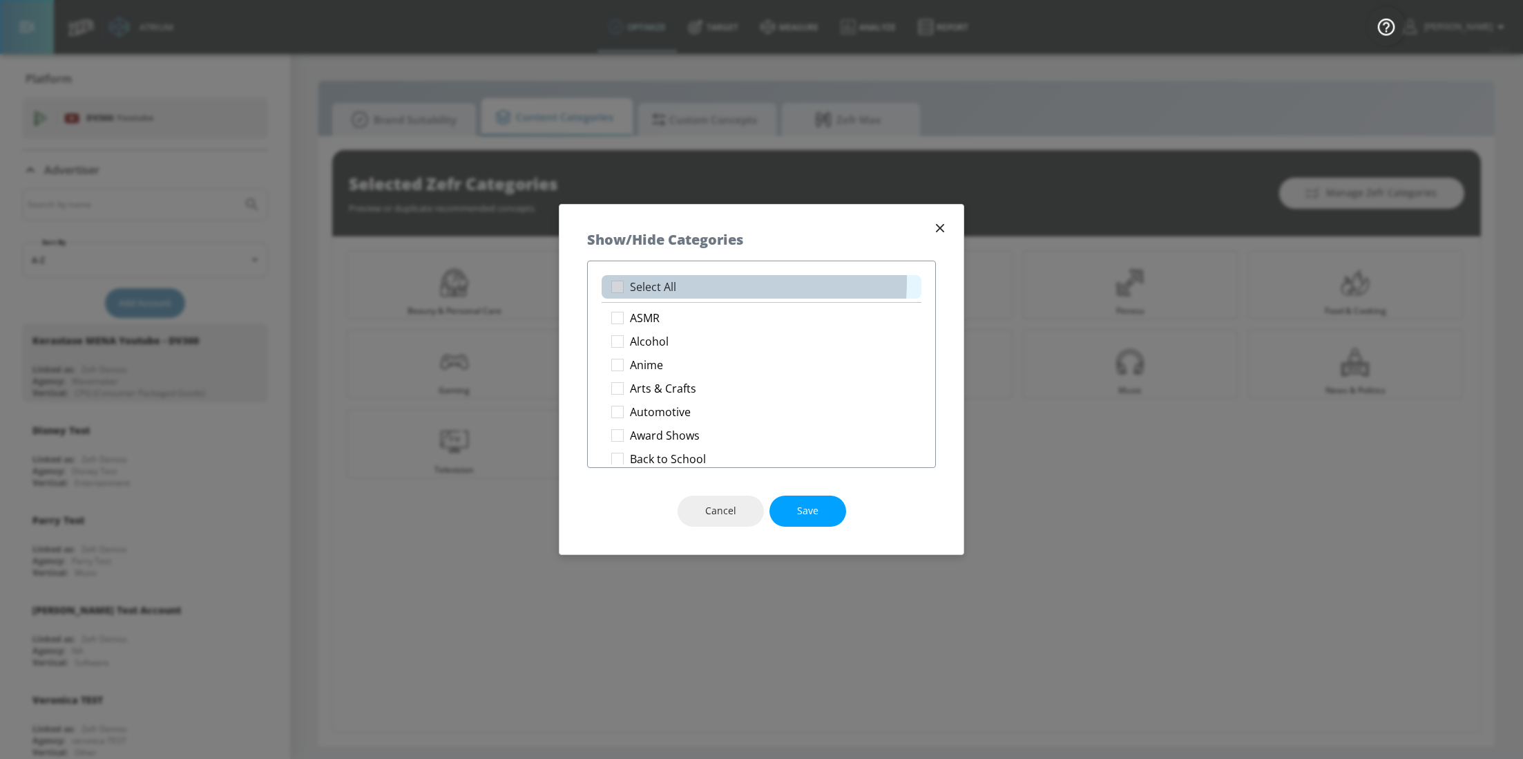
checkbox input "true"
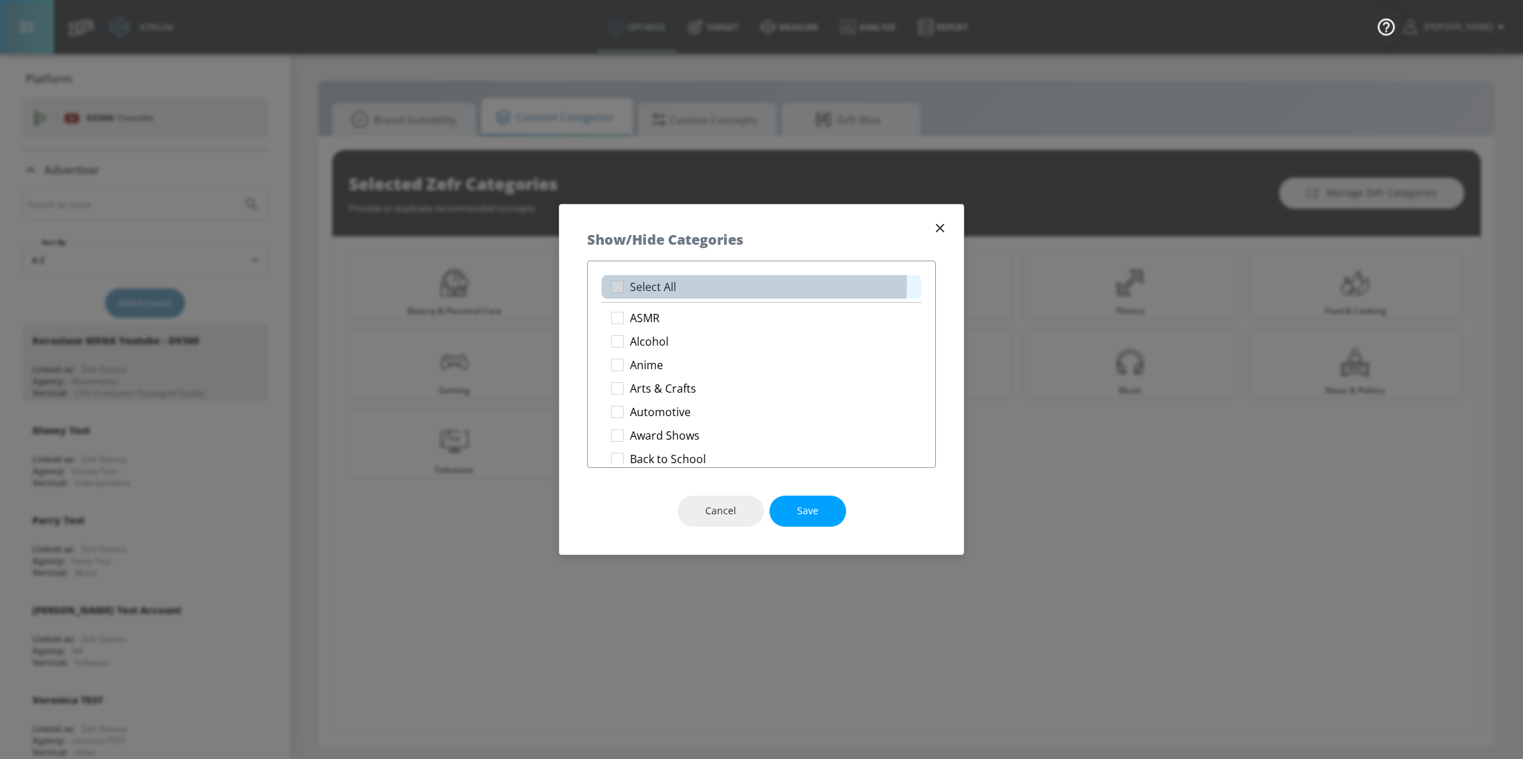
checkbox input "true"
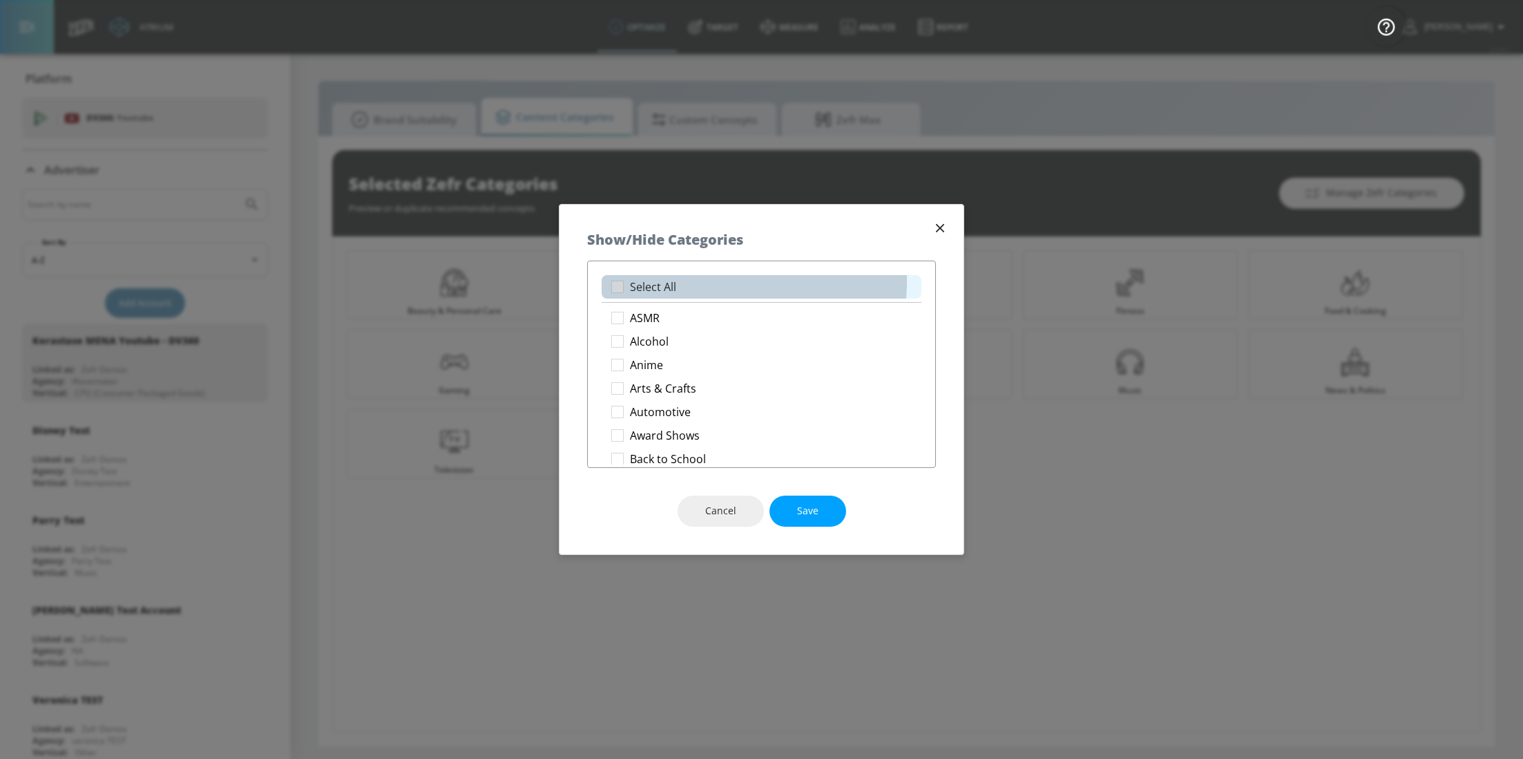
checkbox input "true"
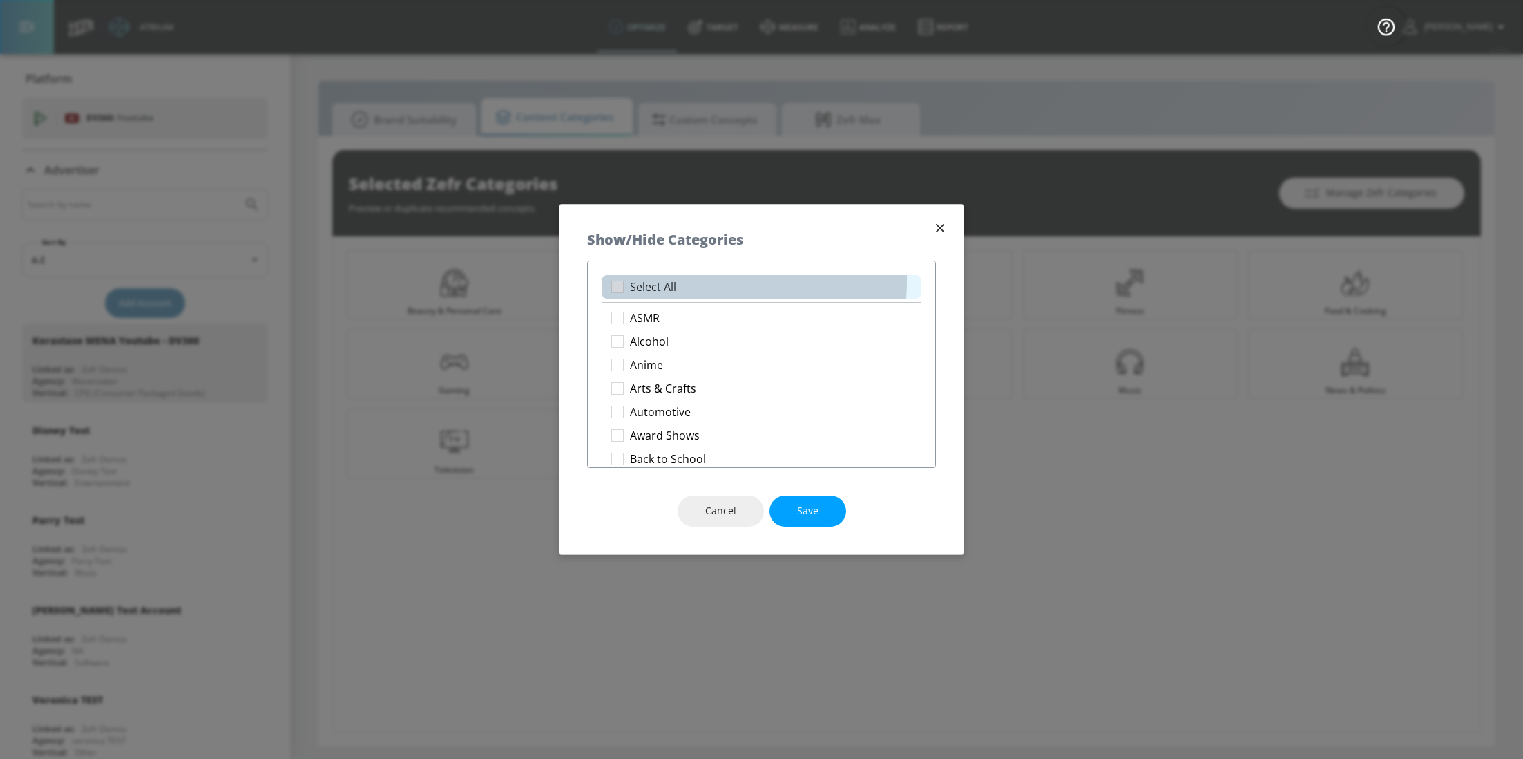
checkbox input "true"
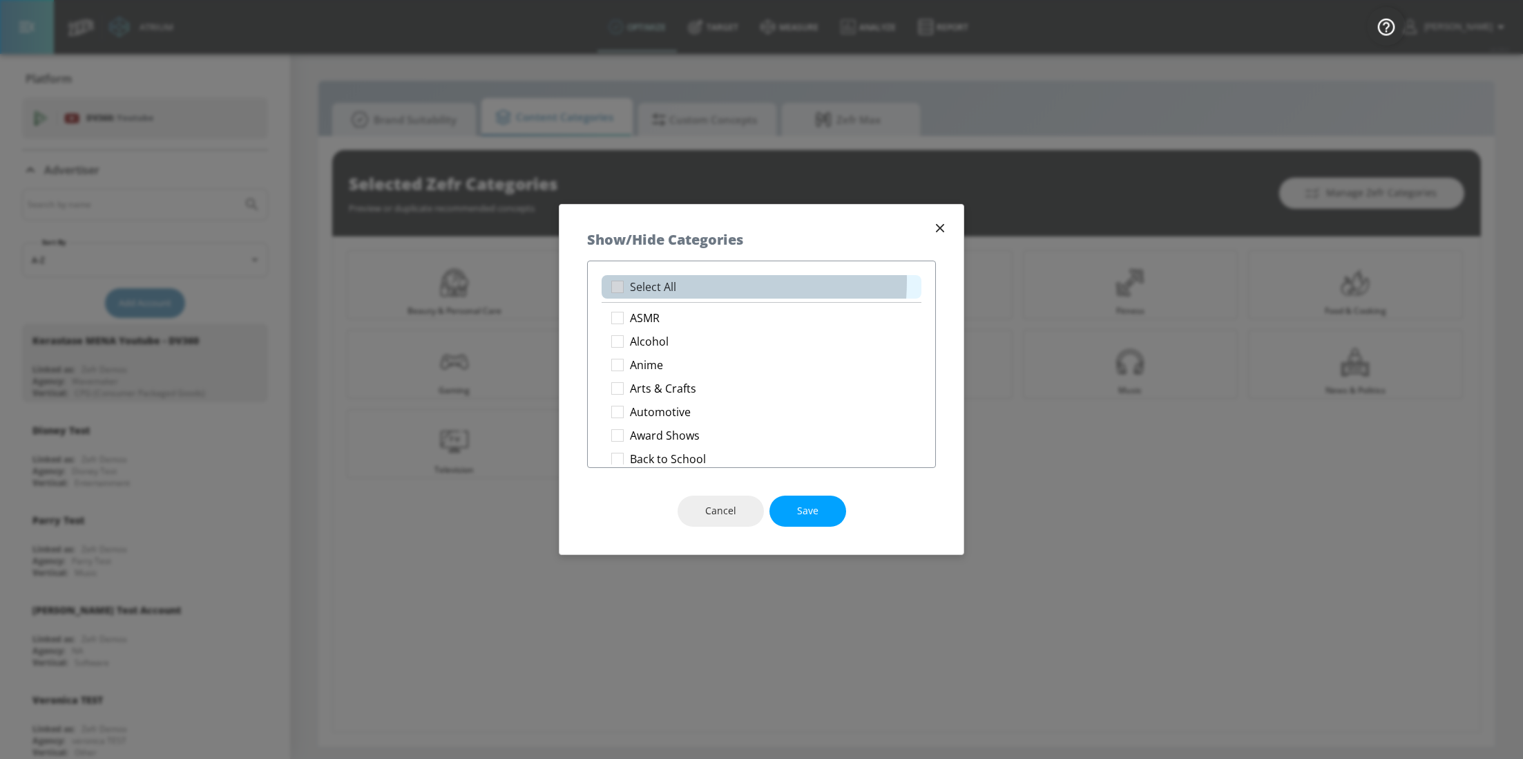
checkbox input "true"
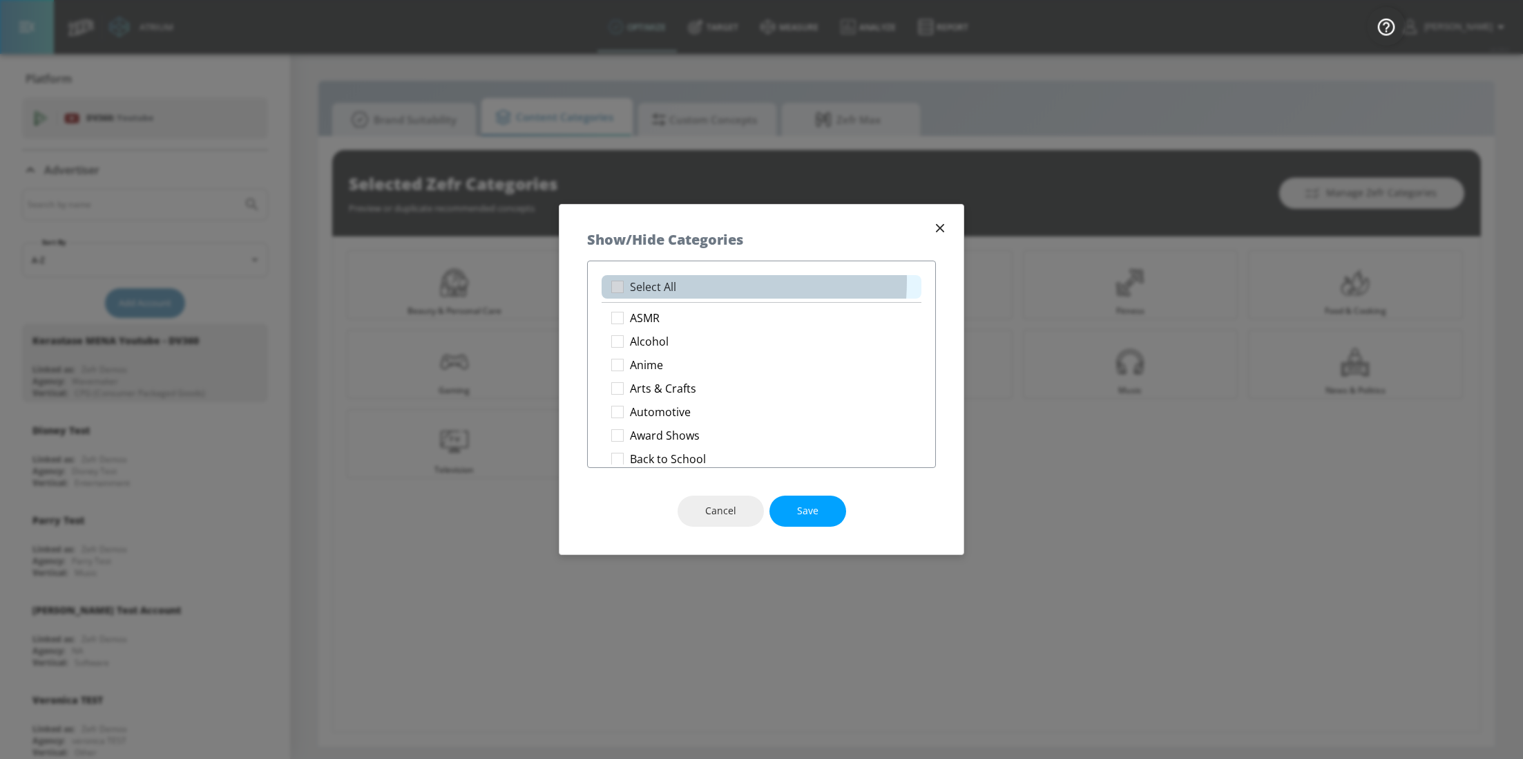
checkbox input "true"
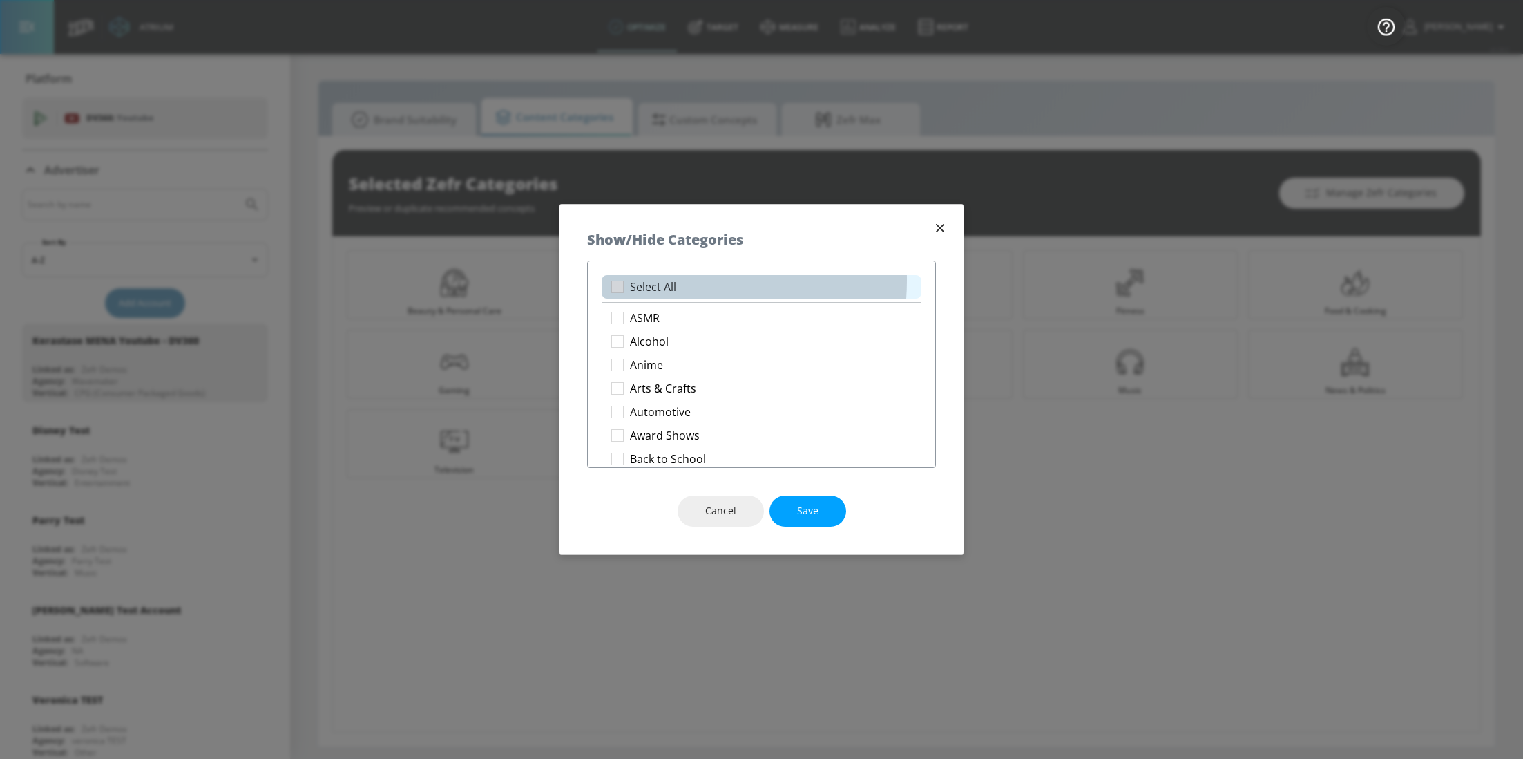
checkbox input "true"
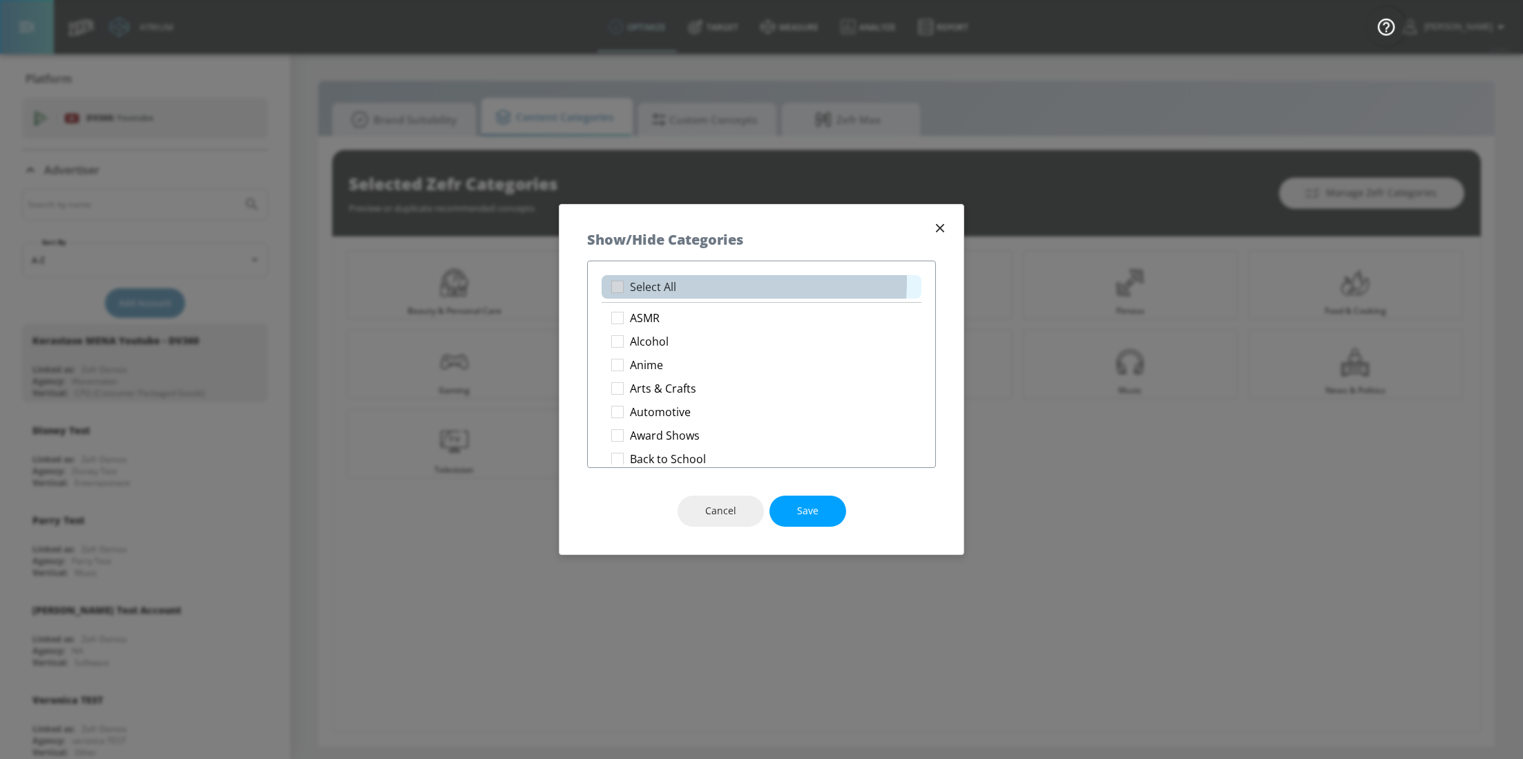
checkbox input "true"
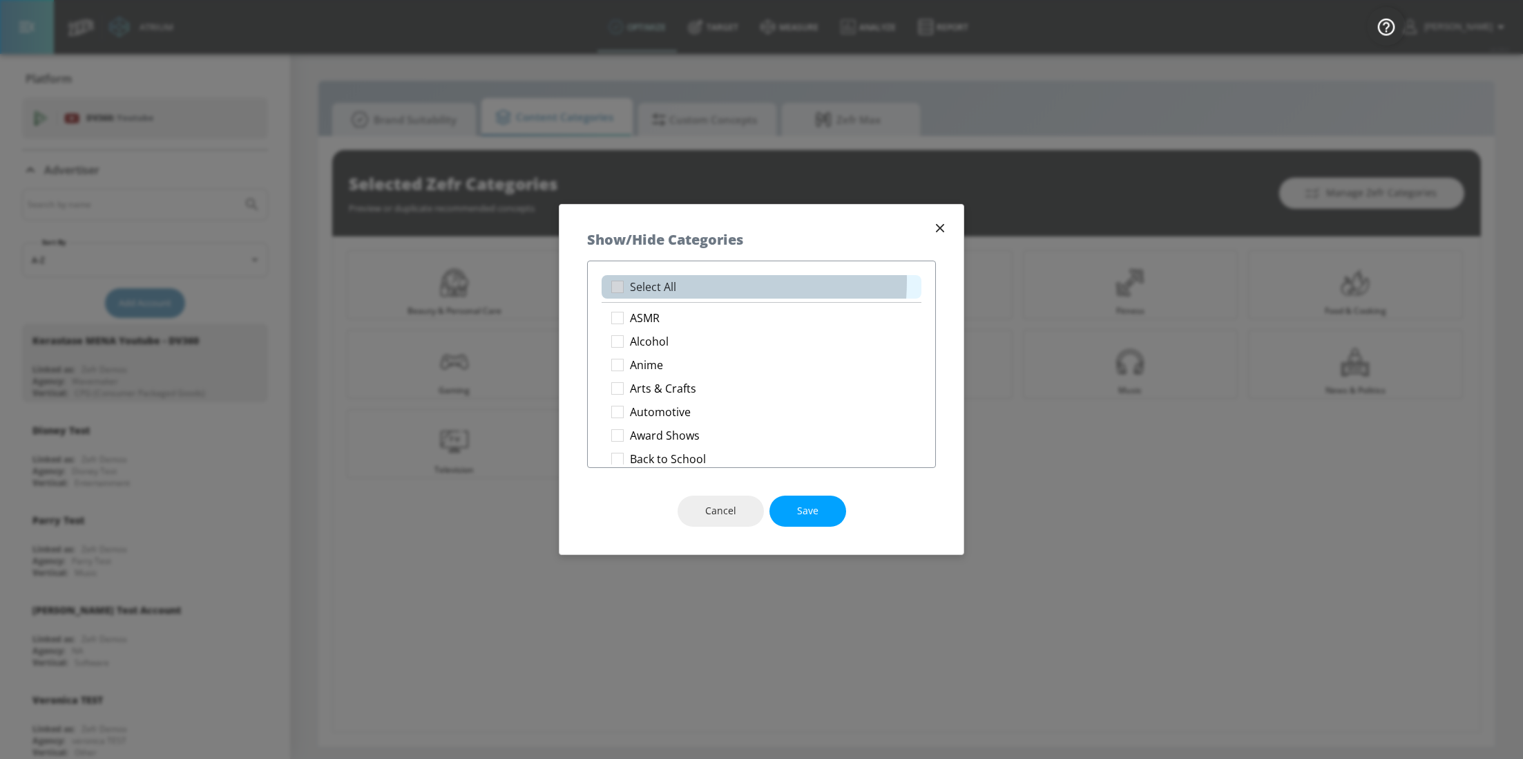
checkbox input "true"
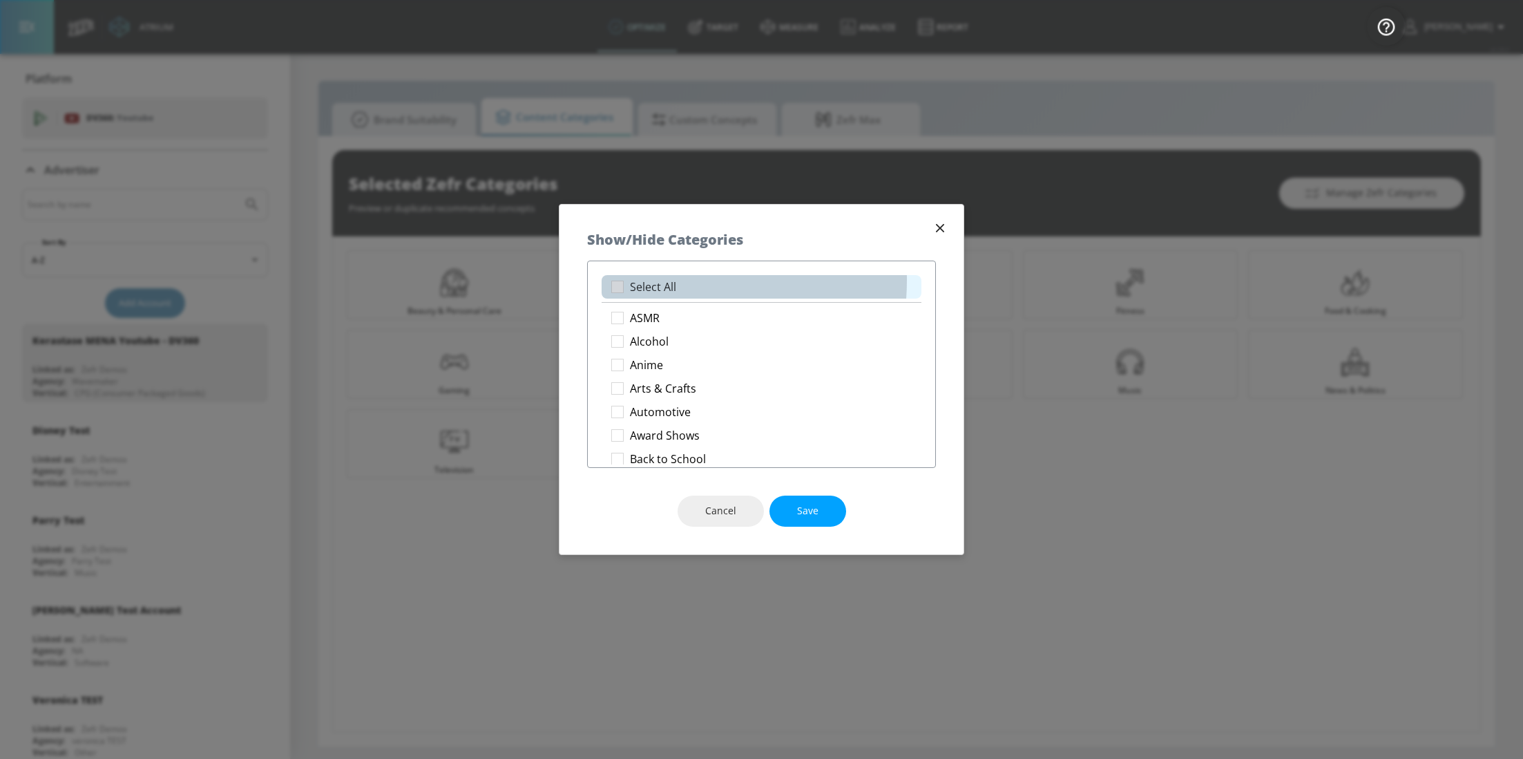
checkbox input "true"
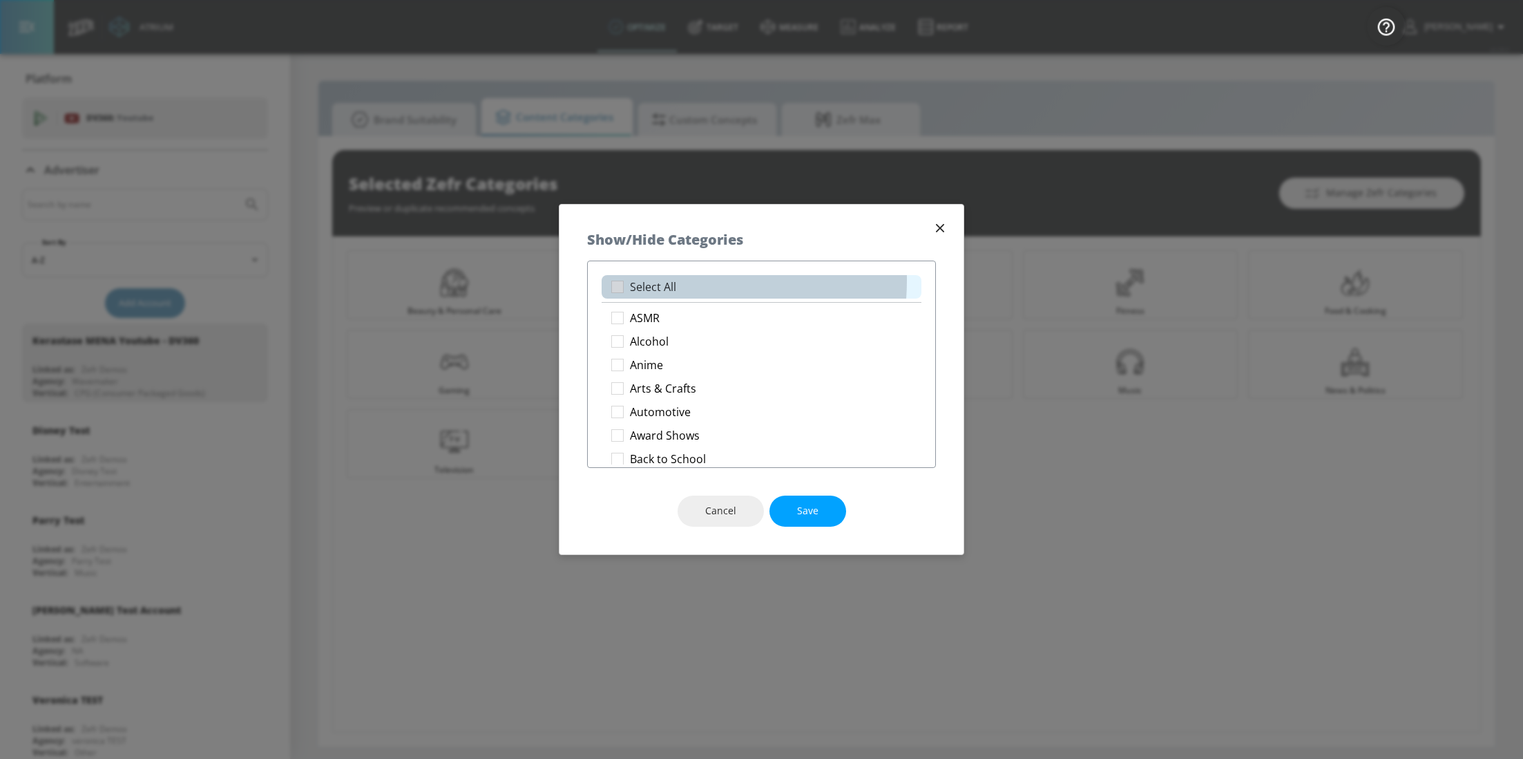
checkbox input "true"
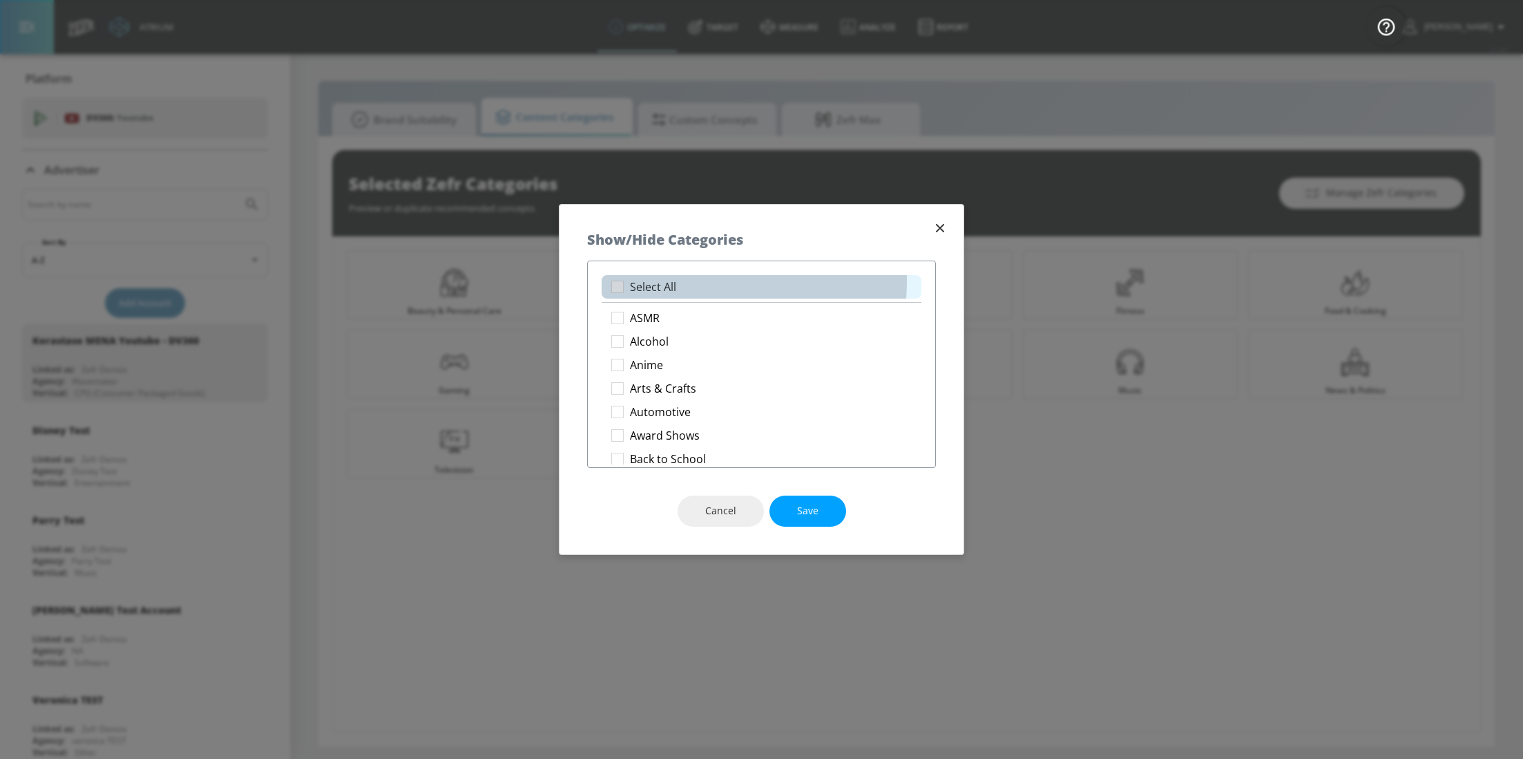
checkbox input "true"
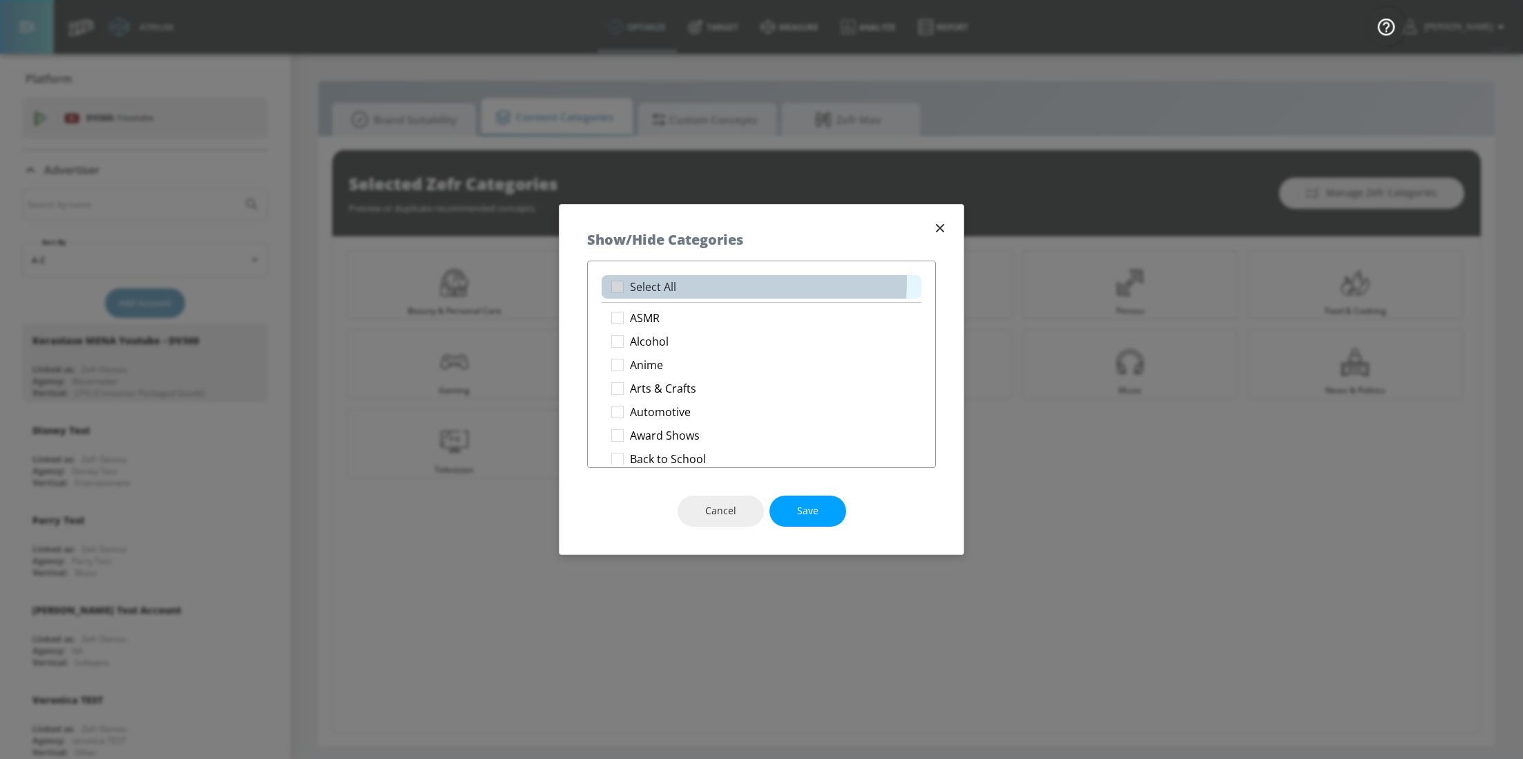
checkbox input "true"
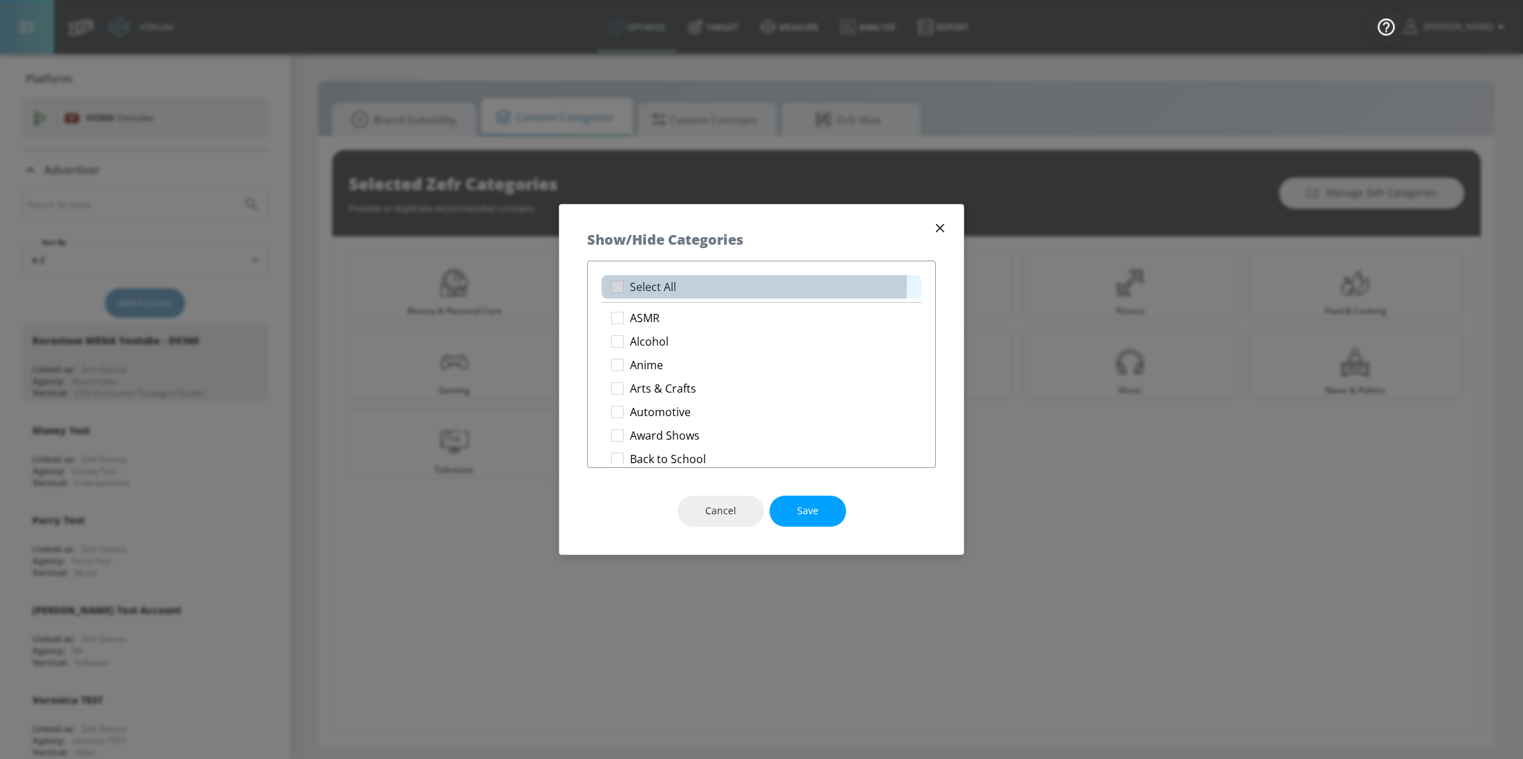
checkbox input "true"
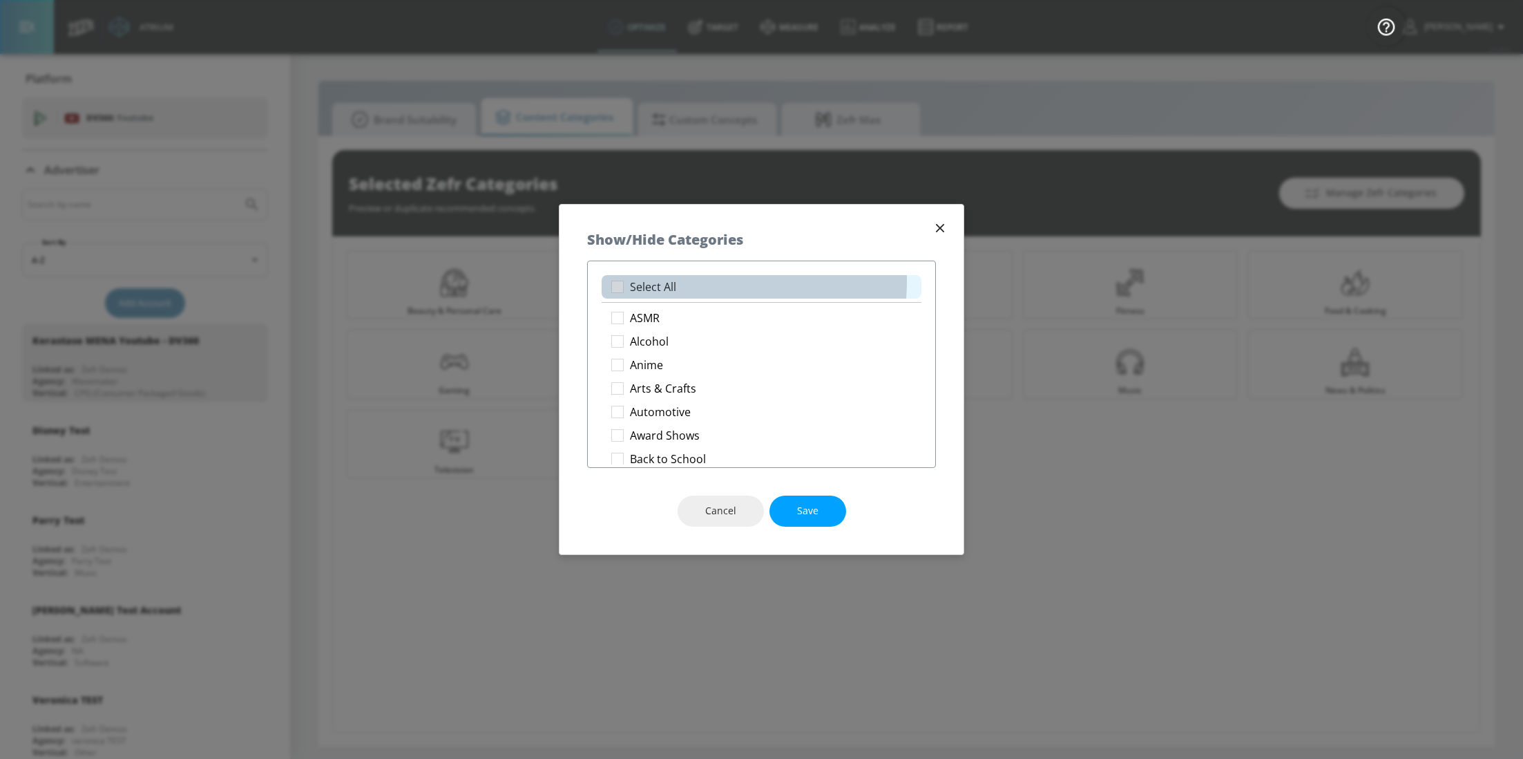
checkbox input "true"
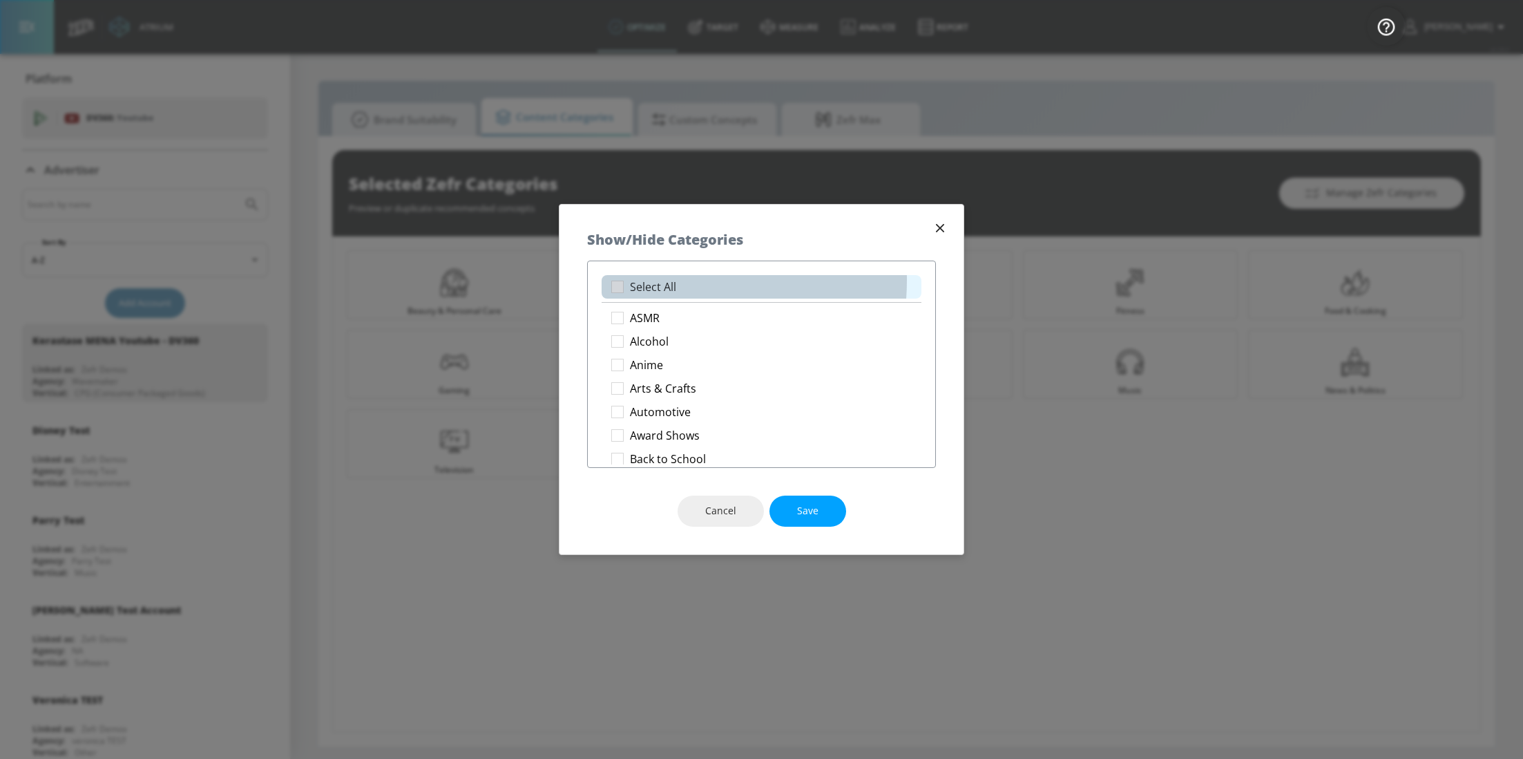
checkbox input "true"
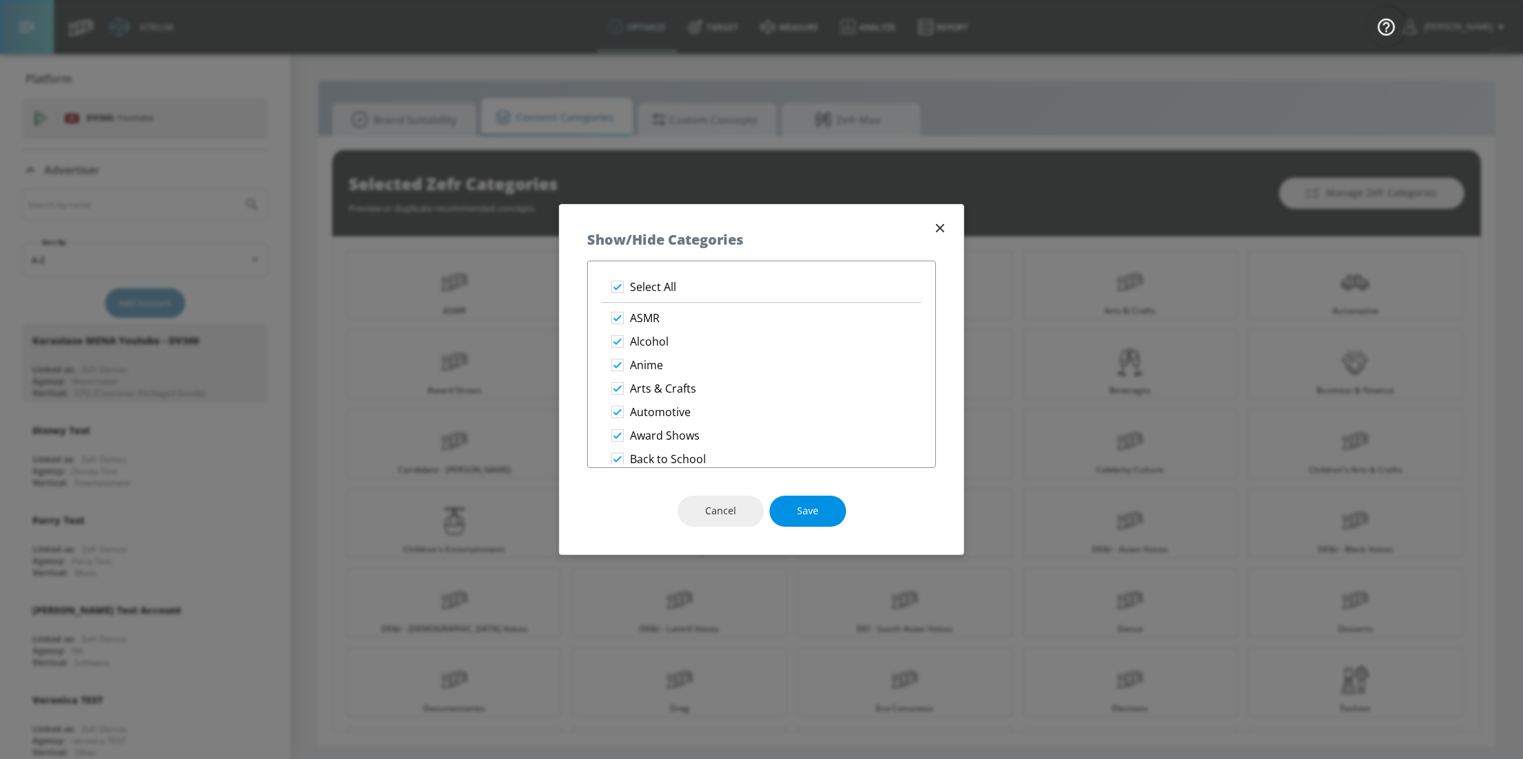
click at [830, 522] on button "Save" at bounding box center [808, 510] width 77 height 31
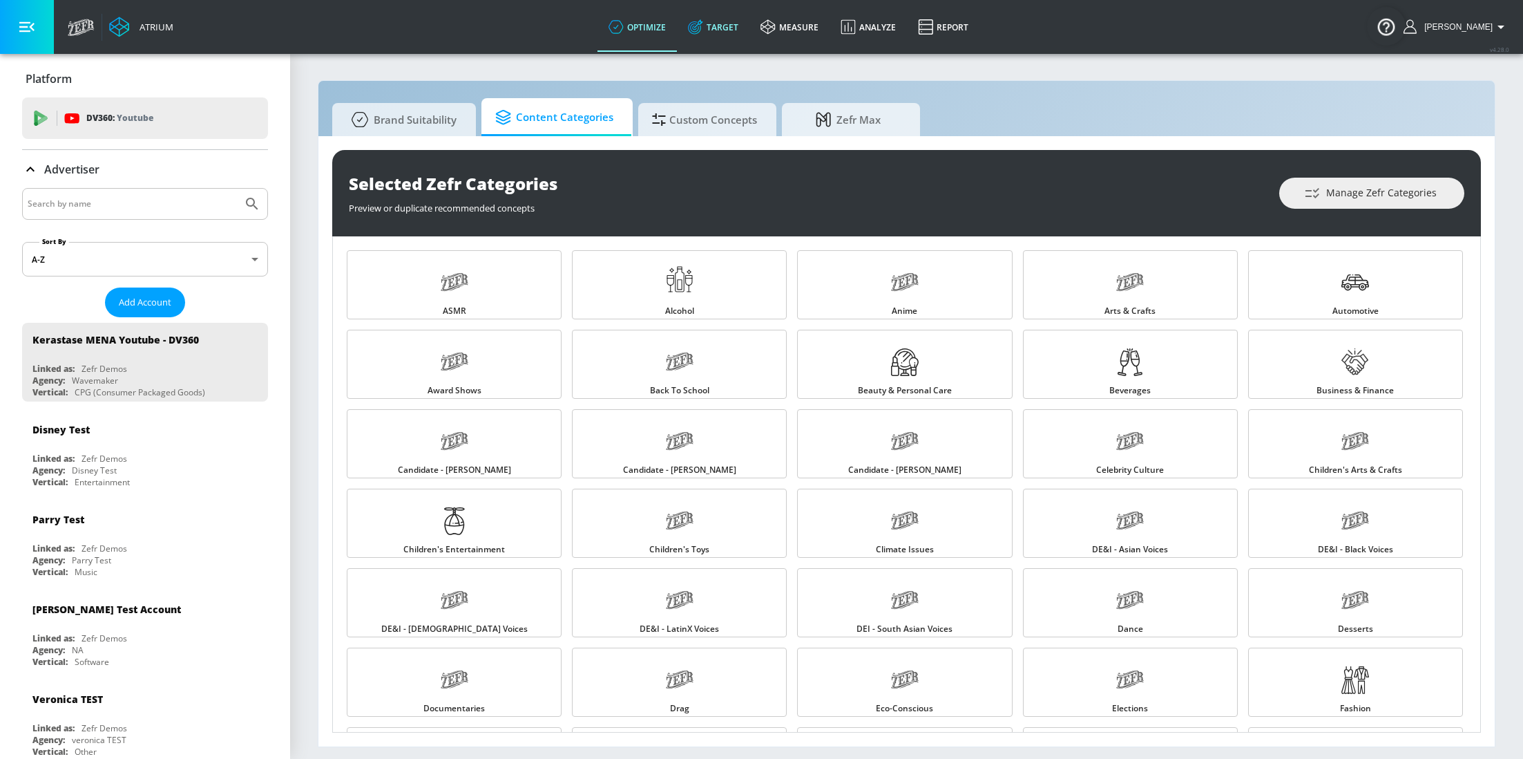
click at [736, 39] on link "Target" at bounding box center [713, 27] width 73 height 50
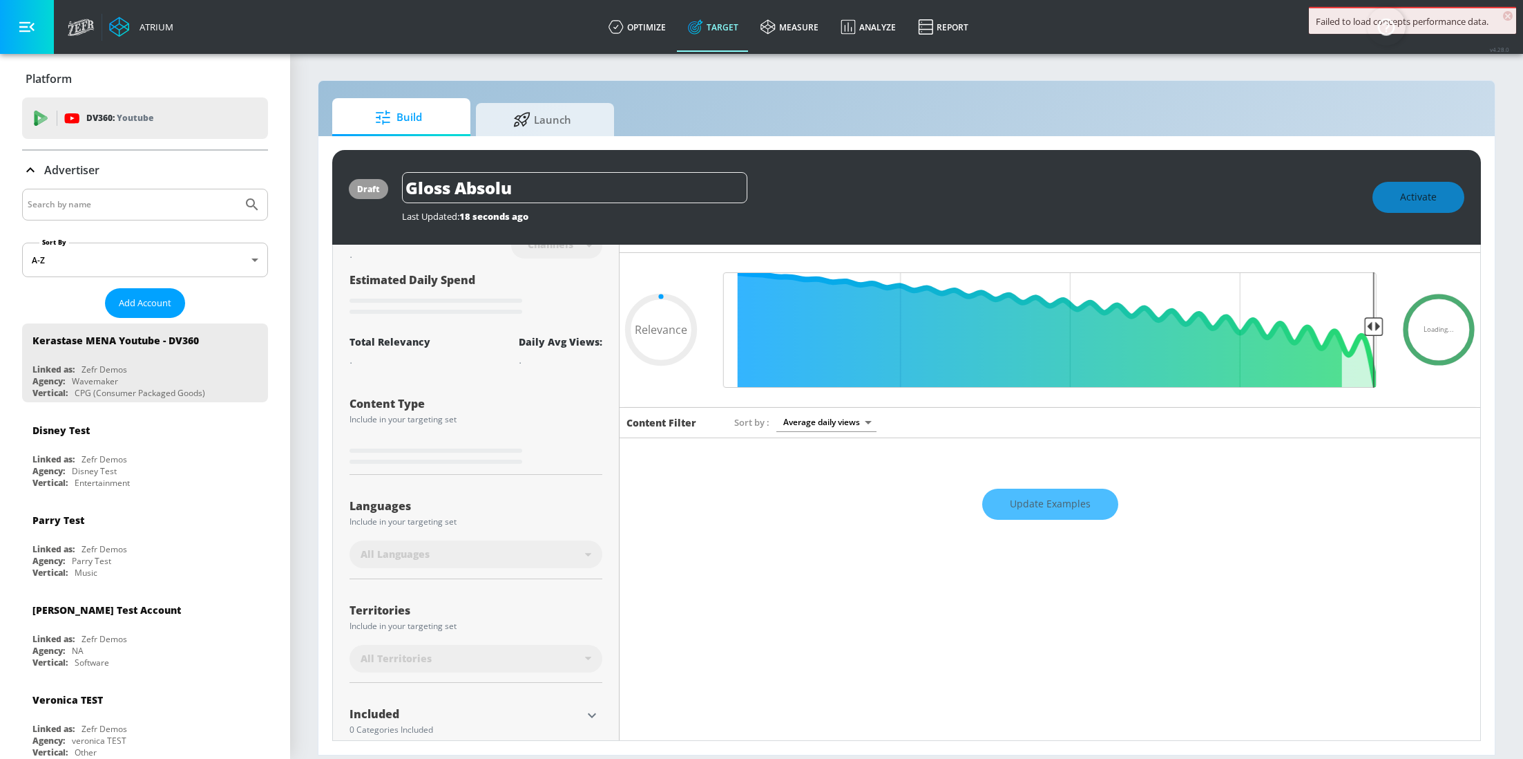
scroll to position [25, 0]
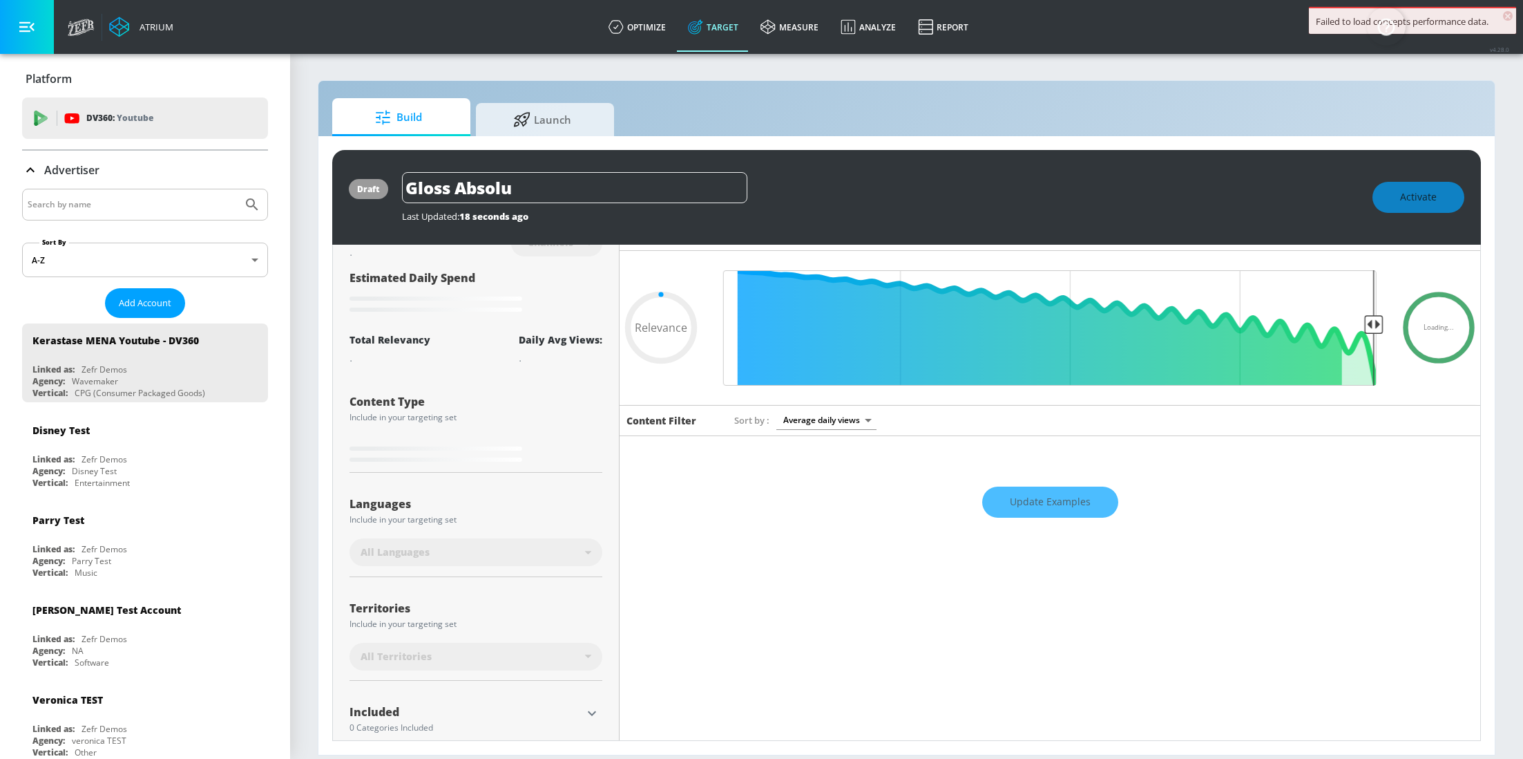
click at [549, 622] on div "Include in your targeting set" at bounding box center [476, 624] width 253 height 8
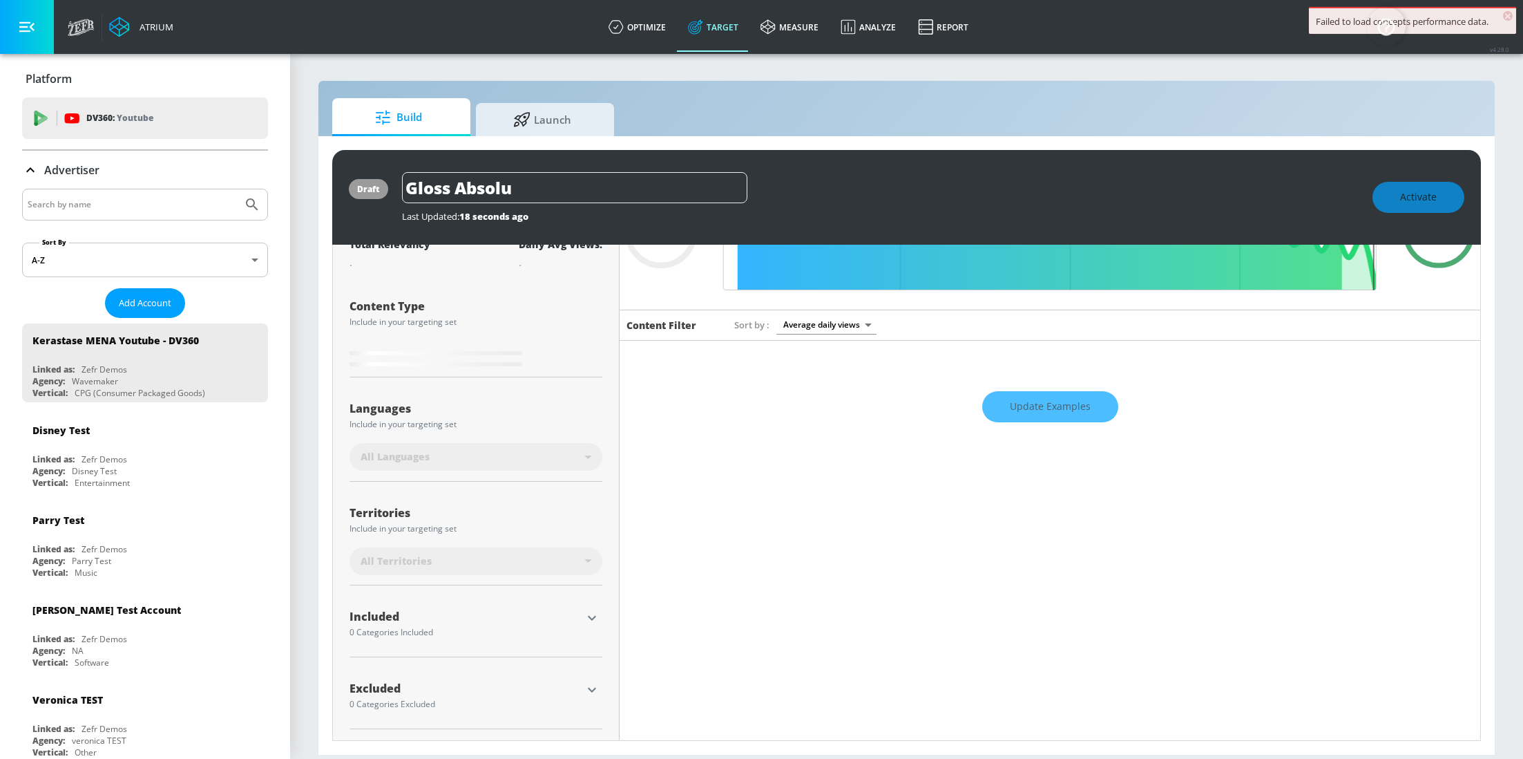
type input "0.6"
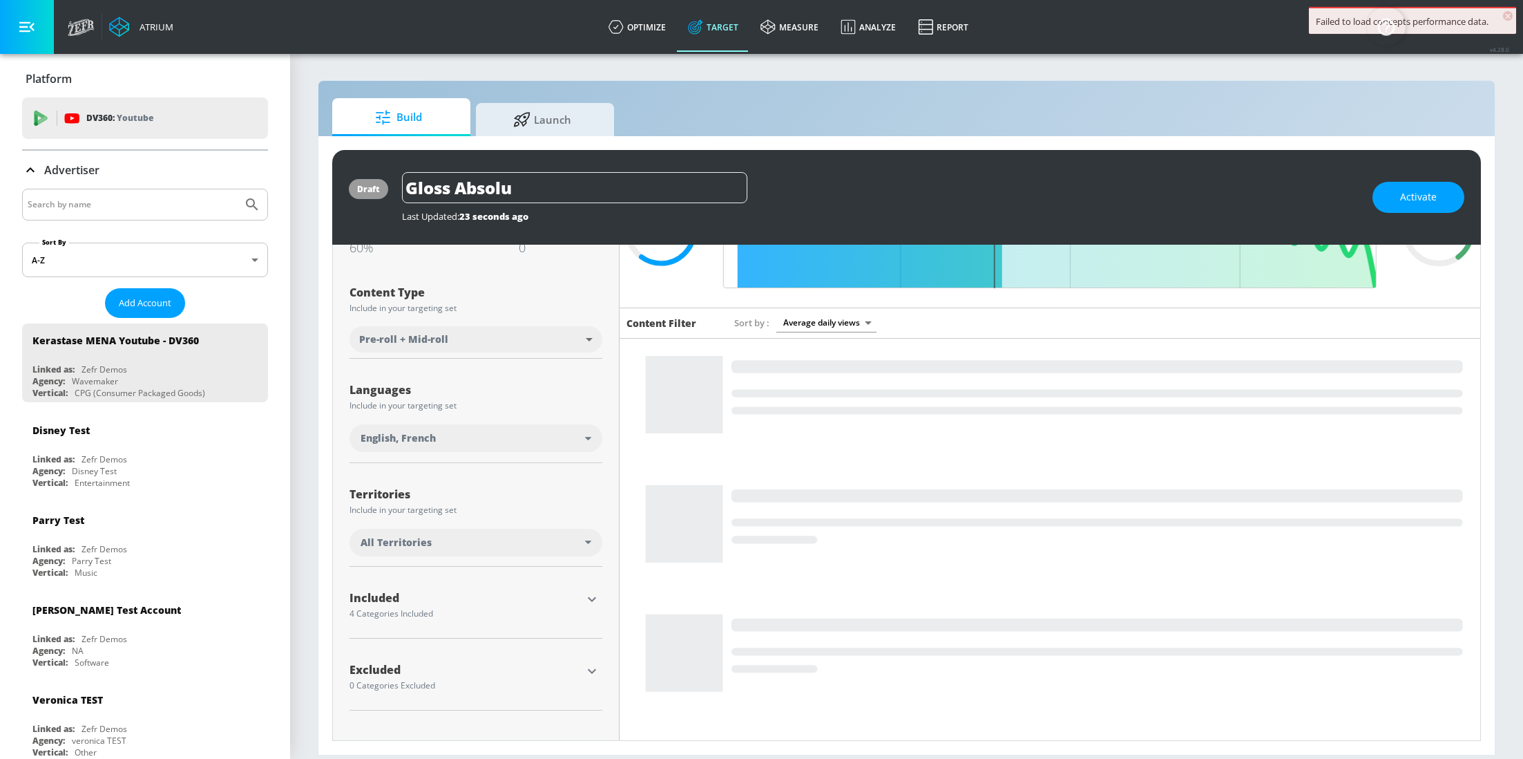
scroll to position [111, 0]
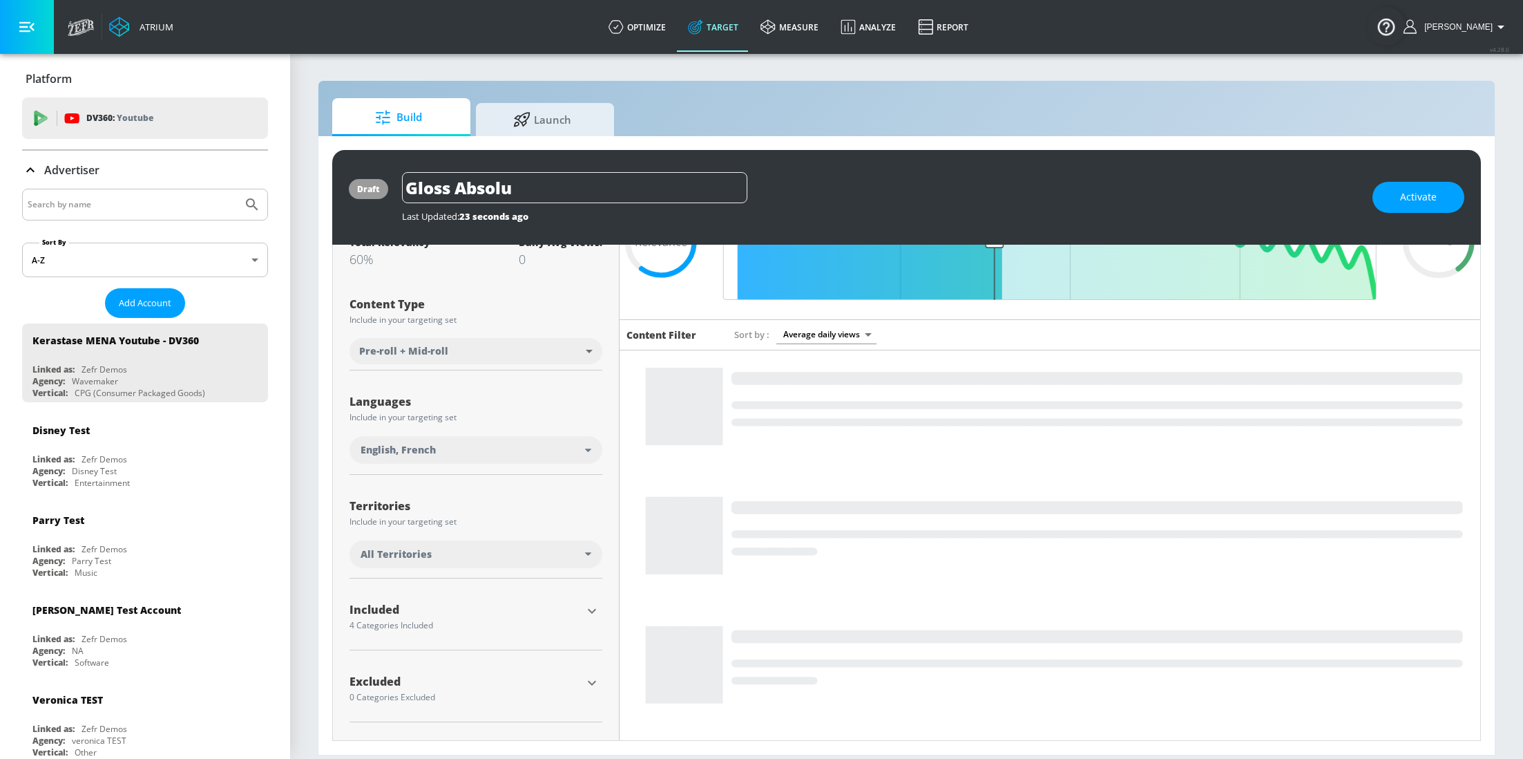
click at [584, 617] on icon "button" at bounding box center [592, 610] width 17 height 17
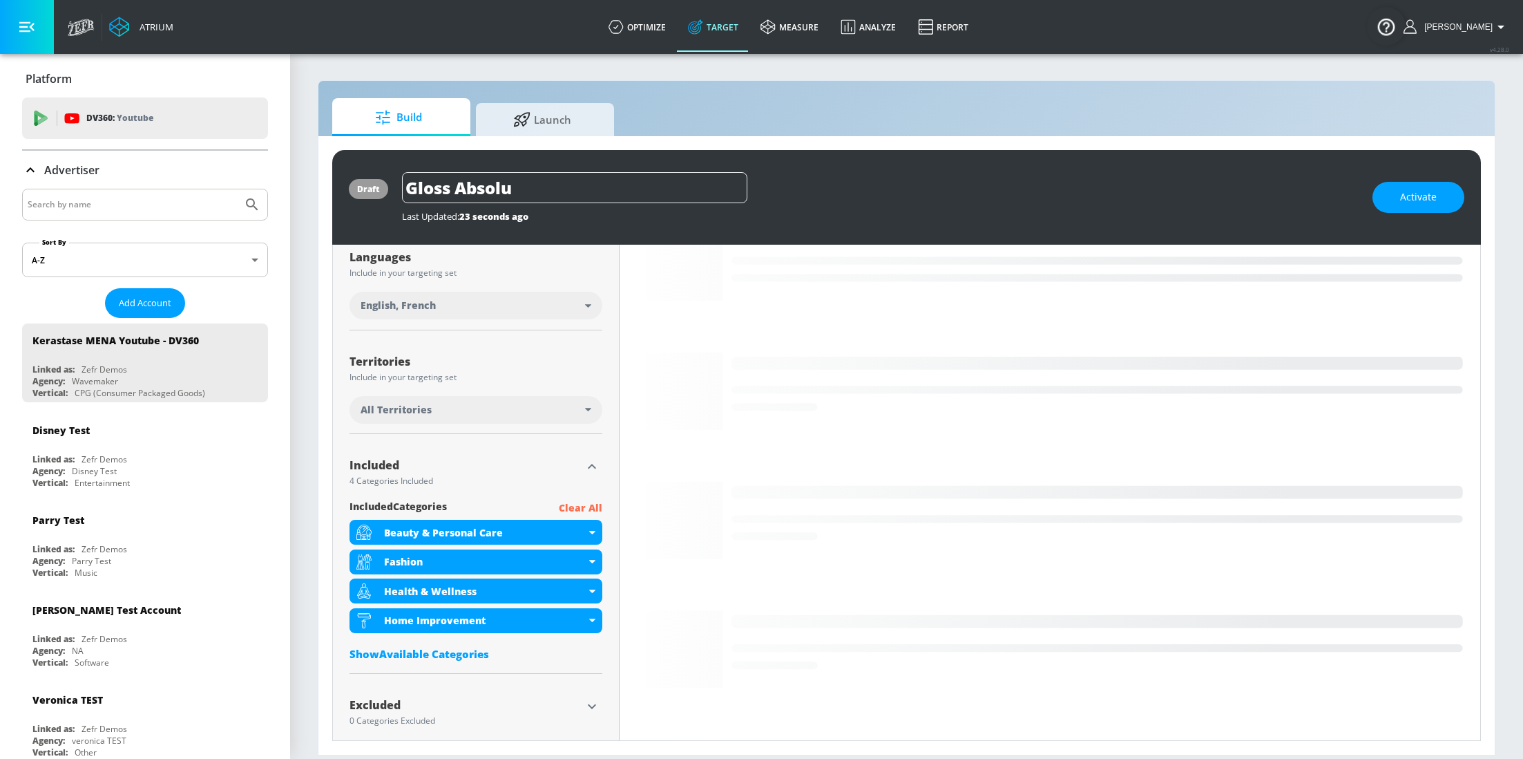
scroll to position [269, 0]
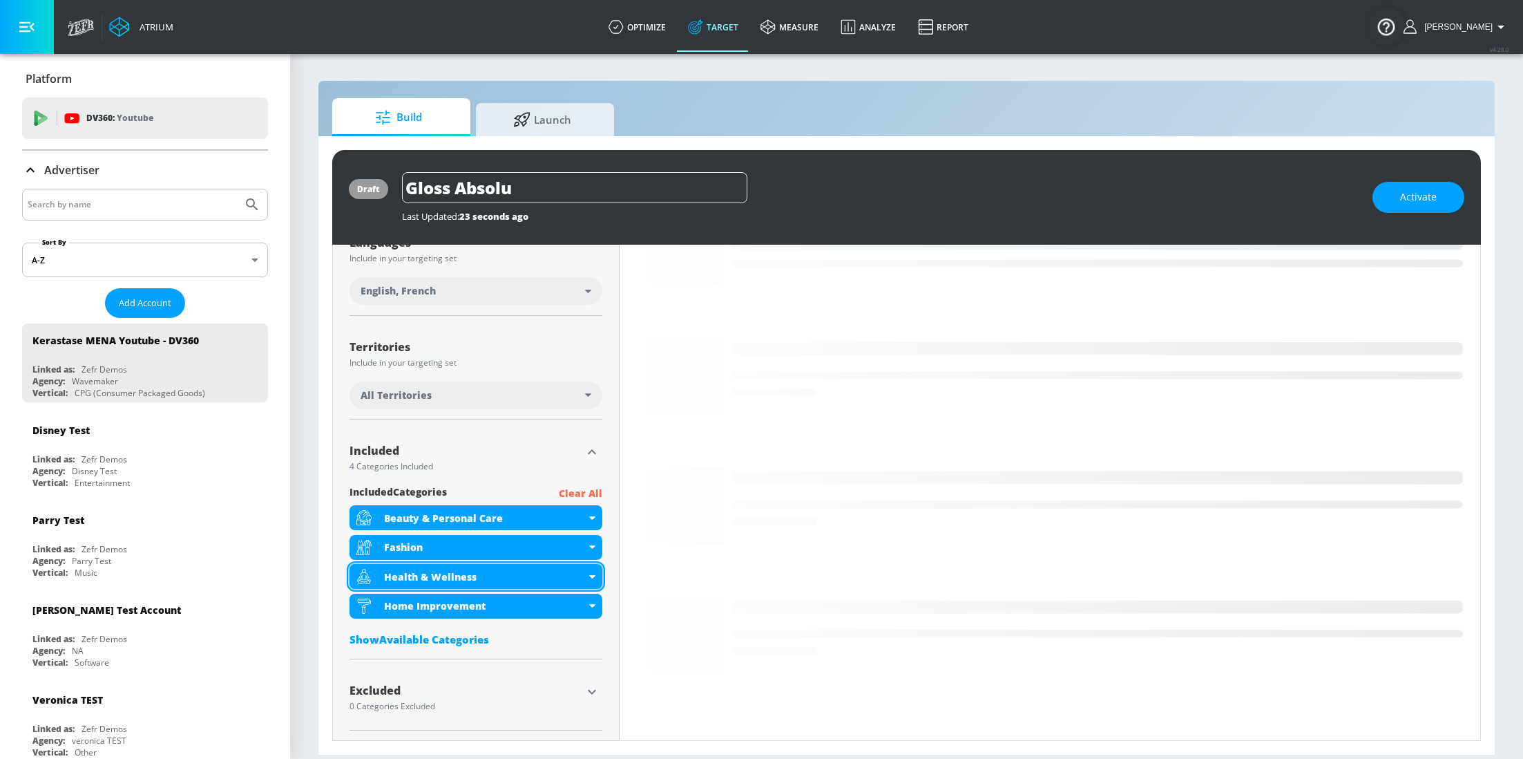
click at [586, 581] on div "Health & Wellness" at bounding box center [476, 576] width 253 height 25
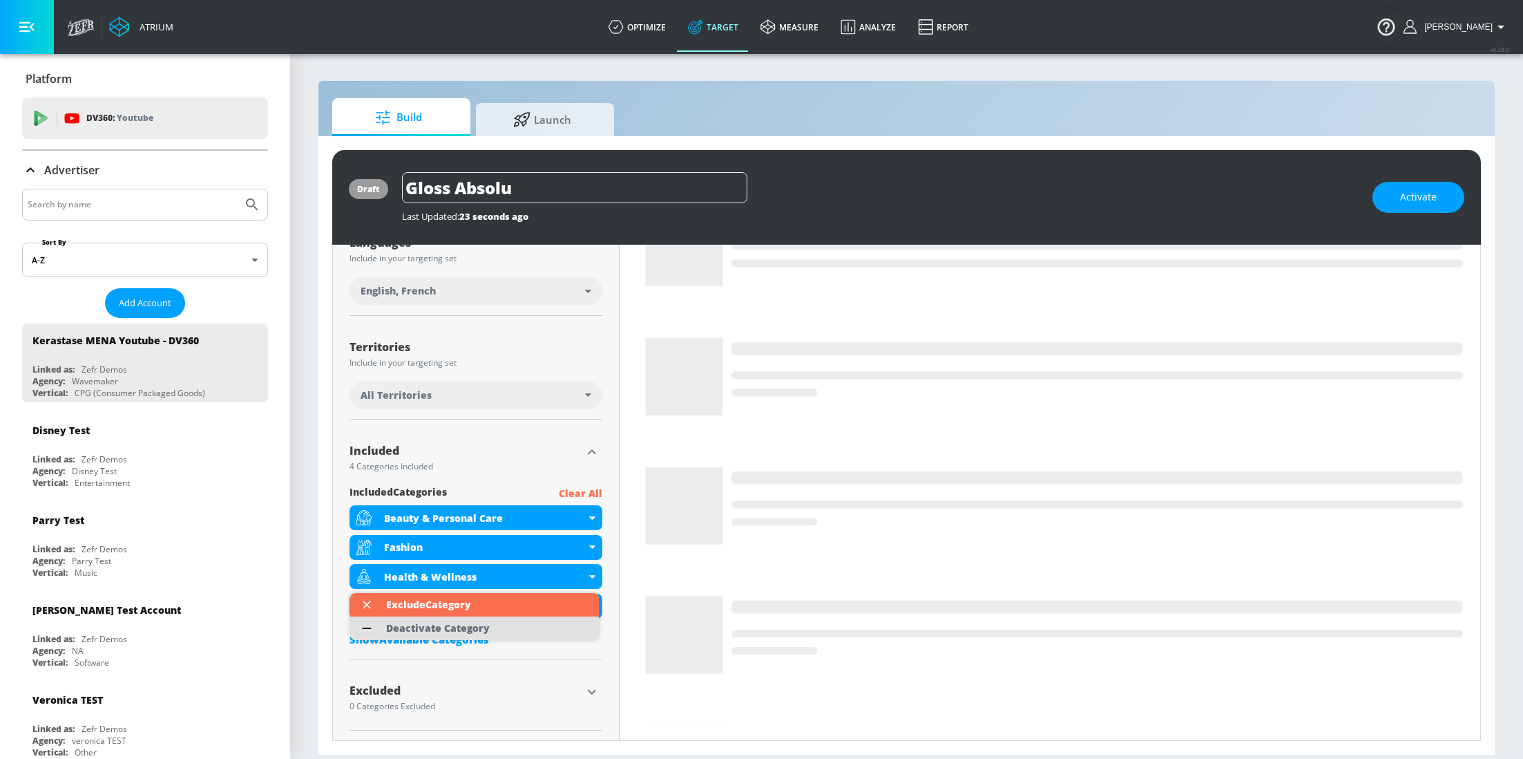
click at [550, 622] on li "Deactivate Category" at bounding box center [474, 627] width 249 height 23
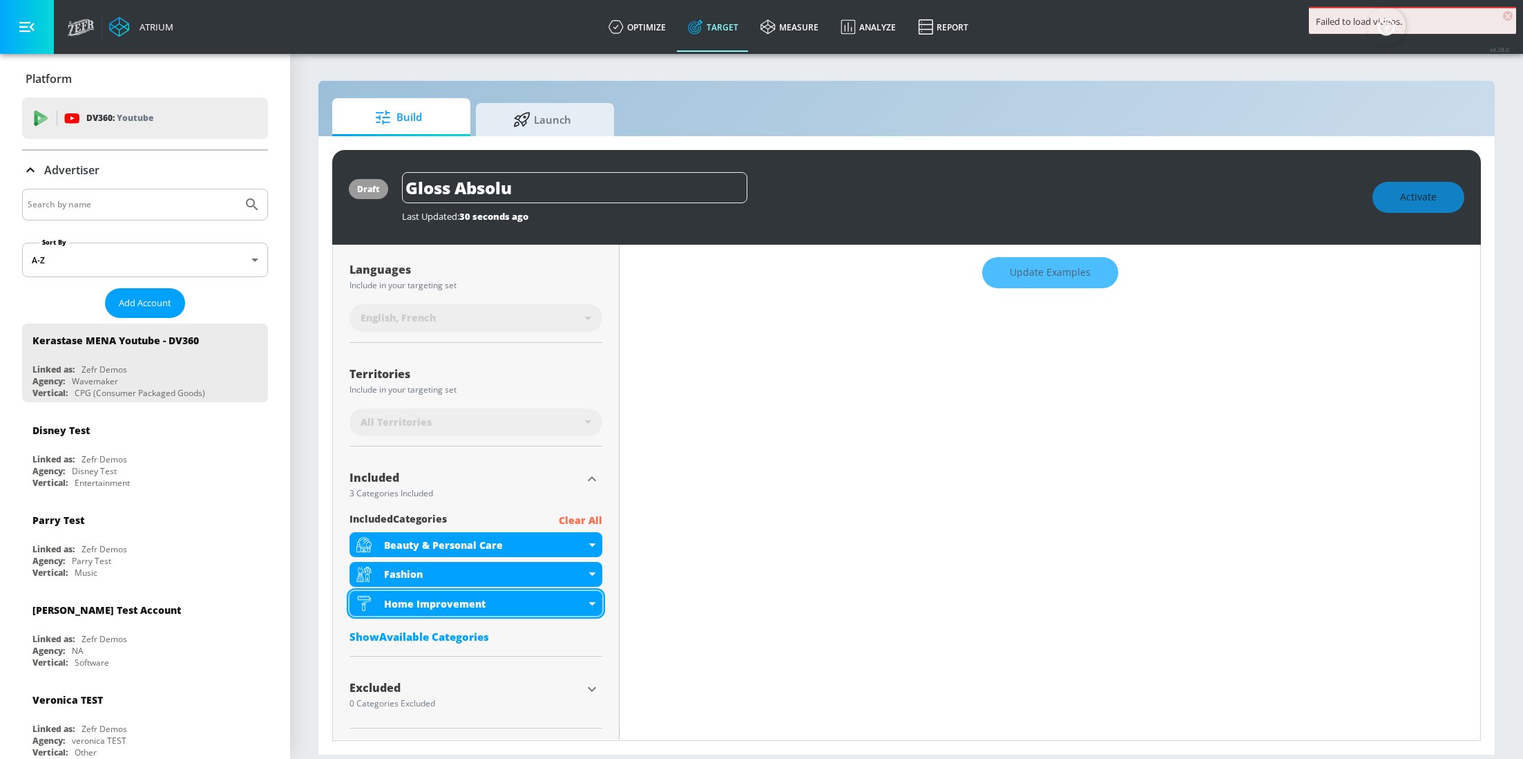
click at [587, 607] on div "Home Improvement" at bounding box center [476, 603] width 253 height 25
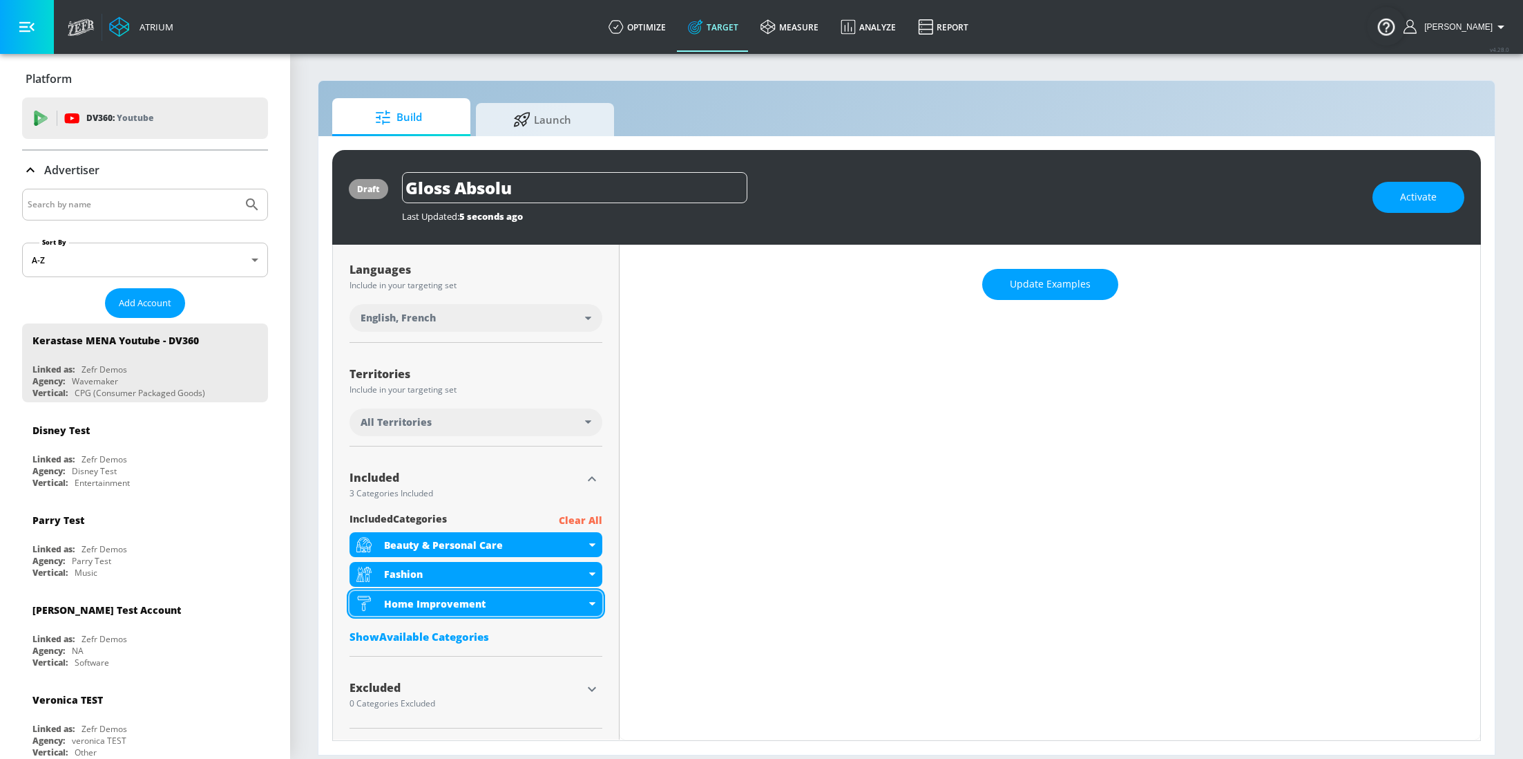
click at [590, 602] on icon at bounding box center [592, 603] width 6 height 3
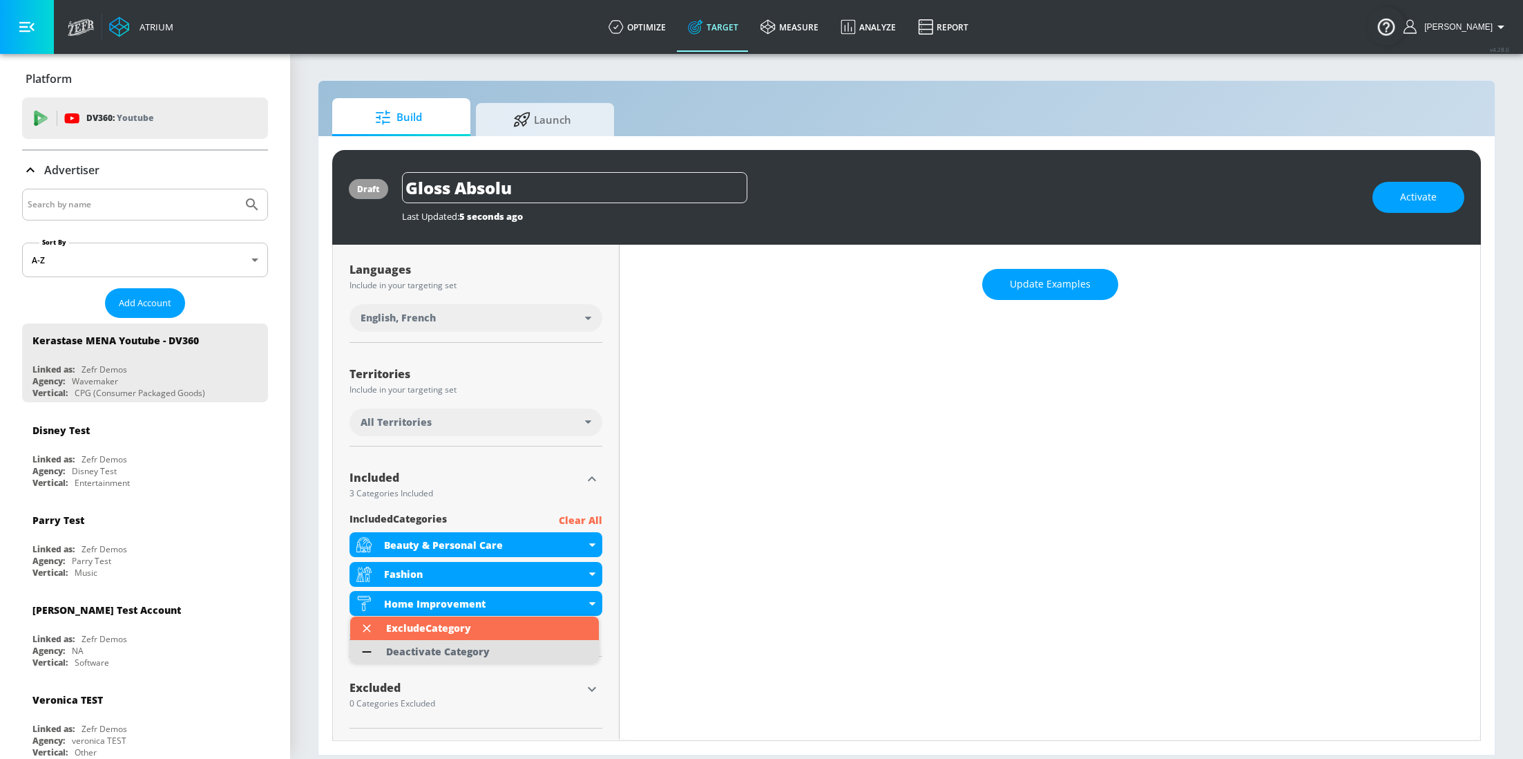
click at [506, 656] on li "Deactivate Category" at bounding box center [474, 651] width 249 height 23
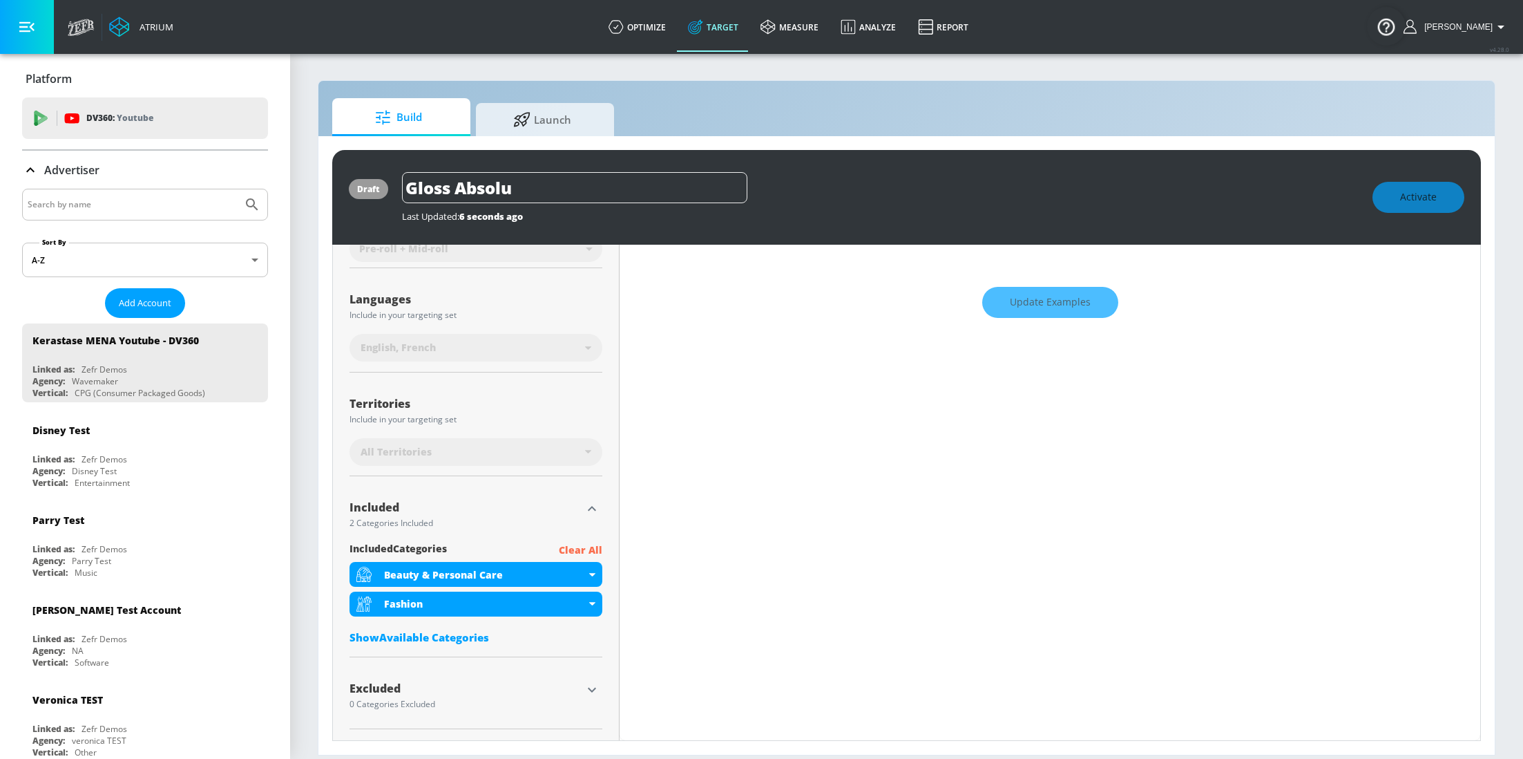
click at [468, 638] on div "Show Available Categories" at bounding box center [476, 637] width 253 height 14
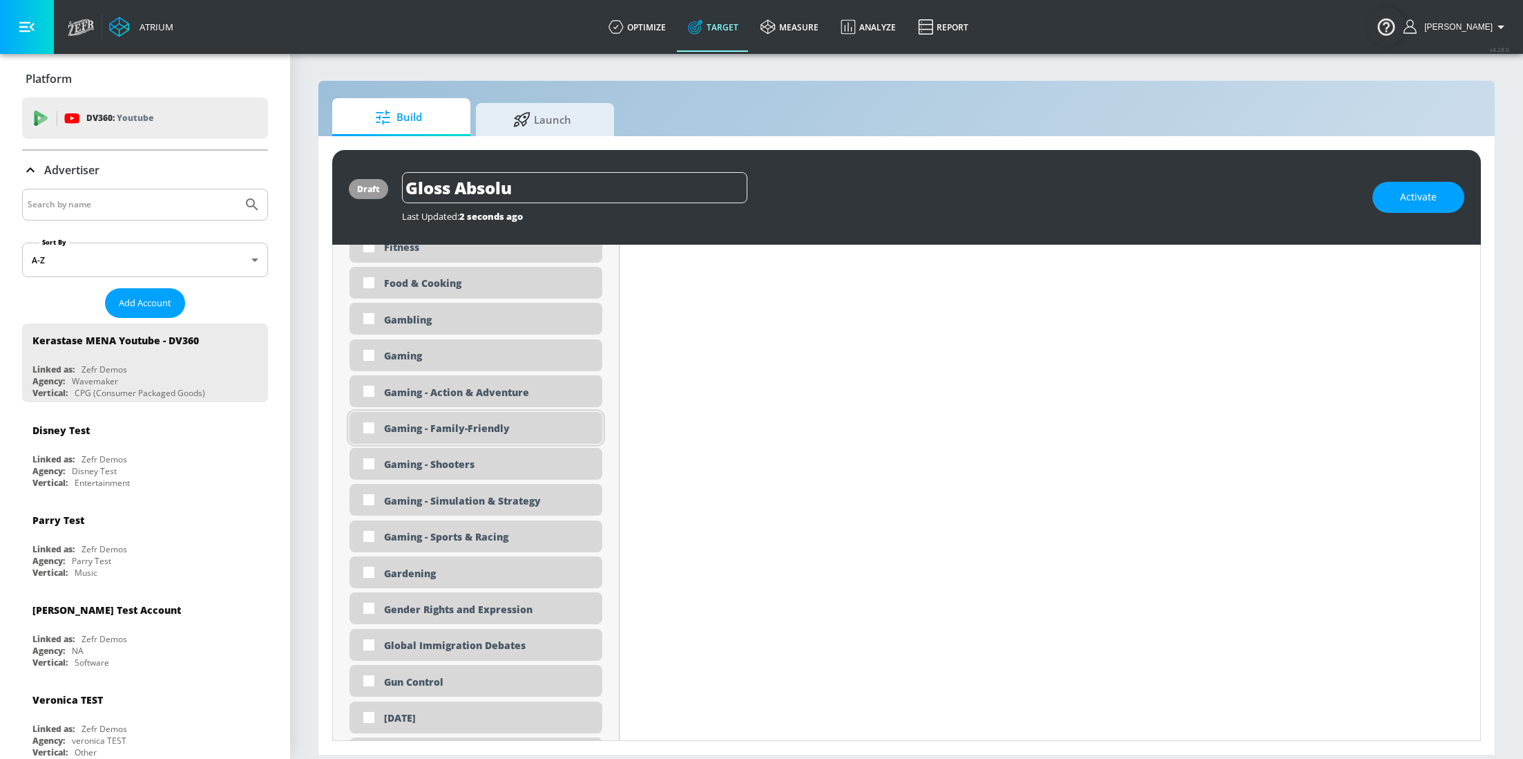
scroll to position [216, 0]
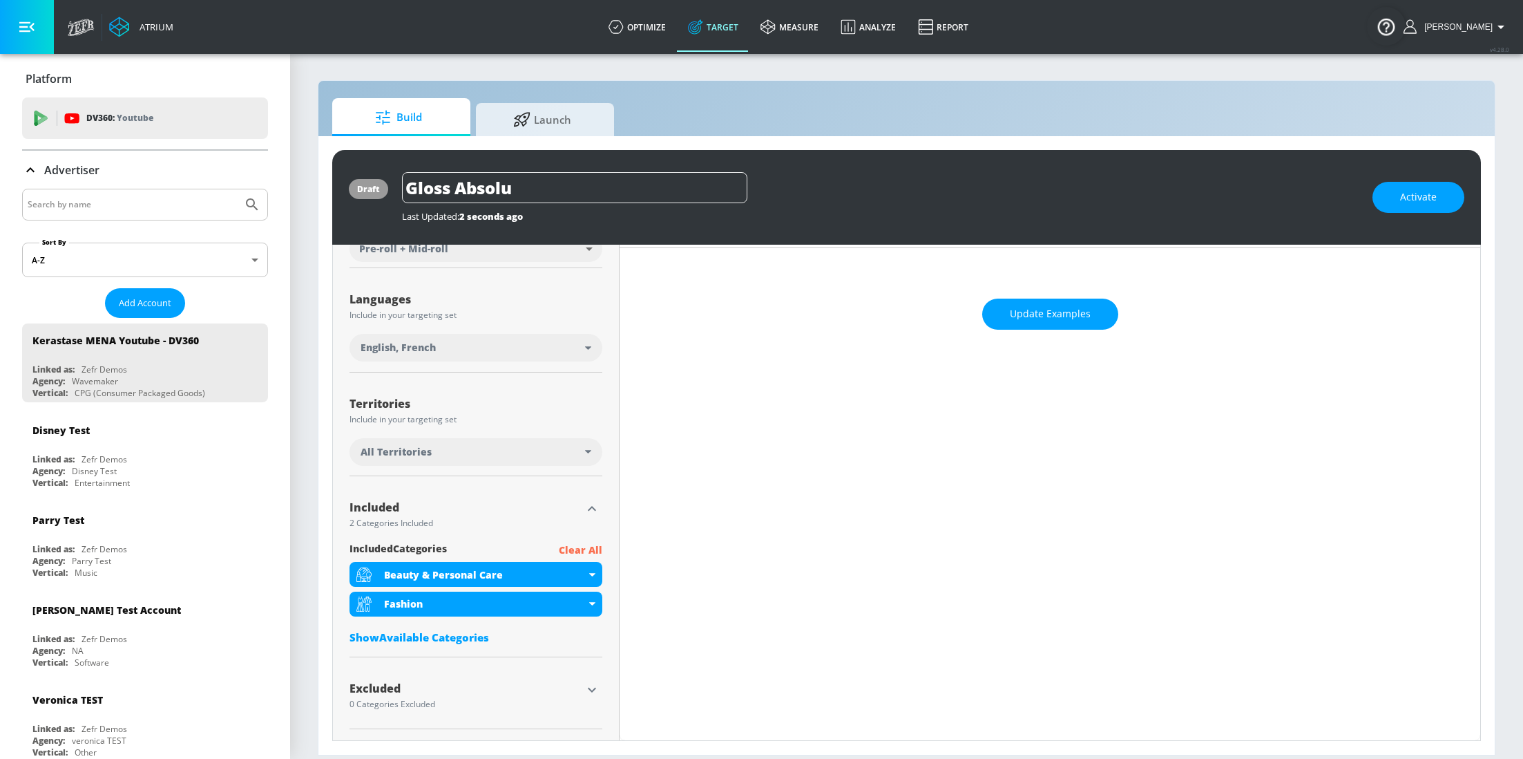
click at [484, 632] on div "Show Available Categories" at bounding box center [476, 637] width 253 height 14
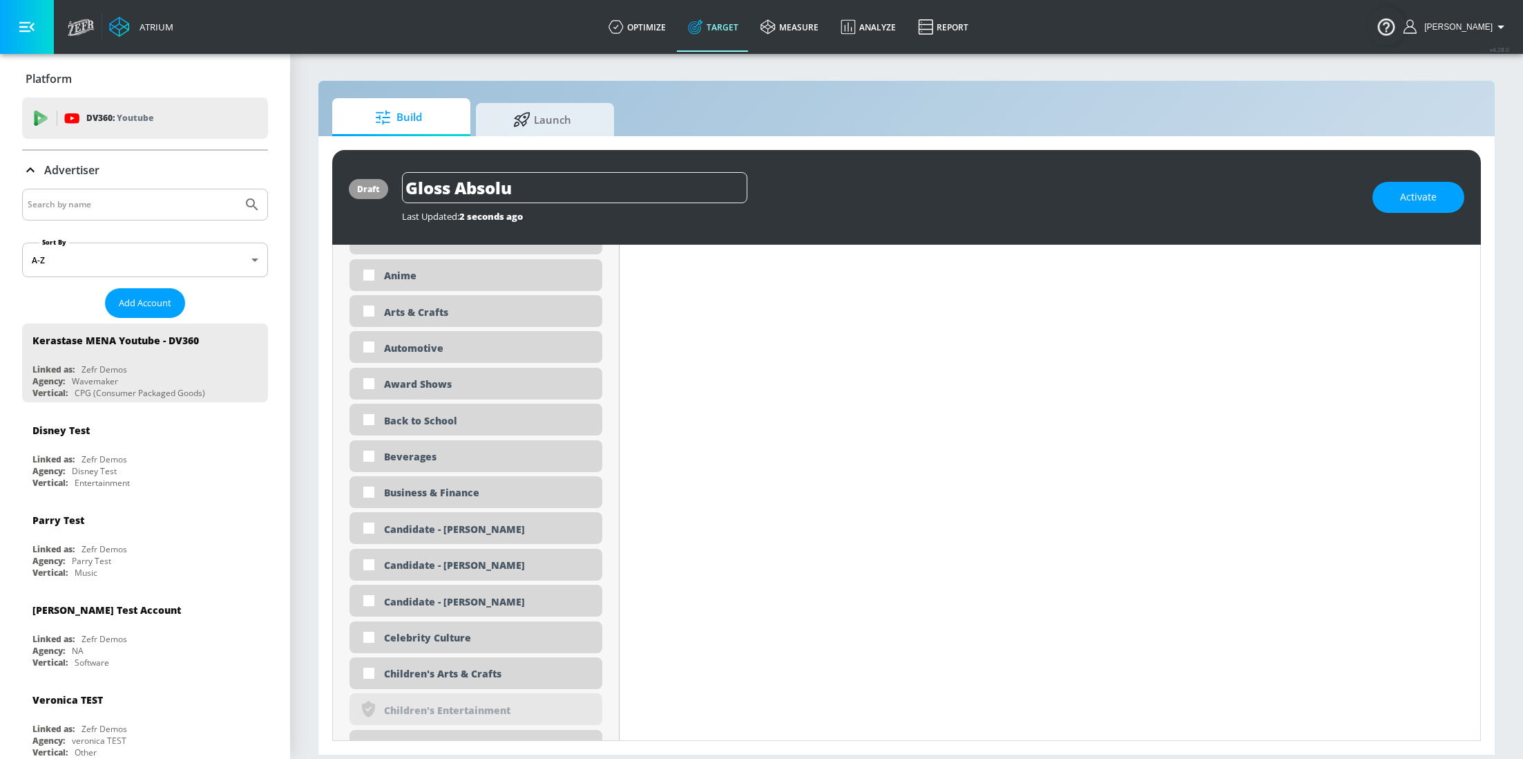
scroll to position [513, 0]
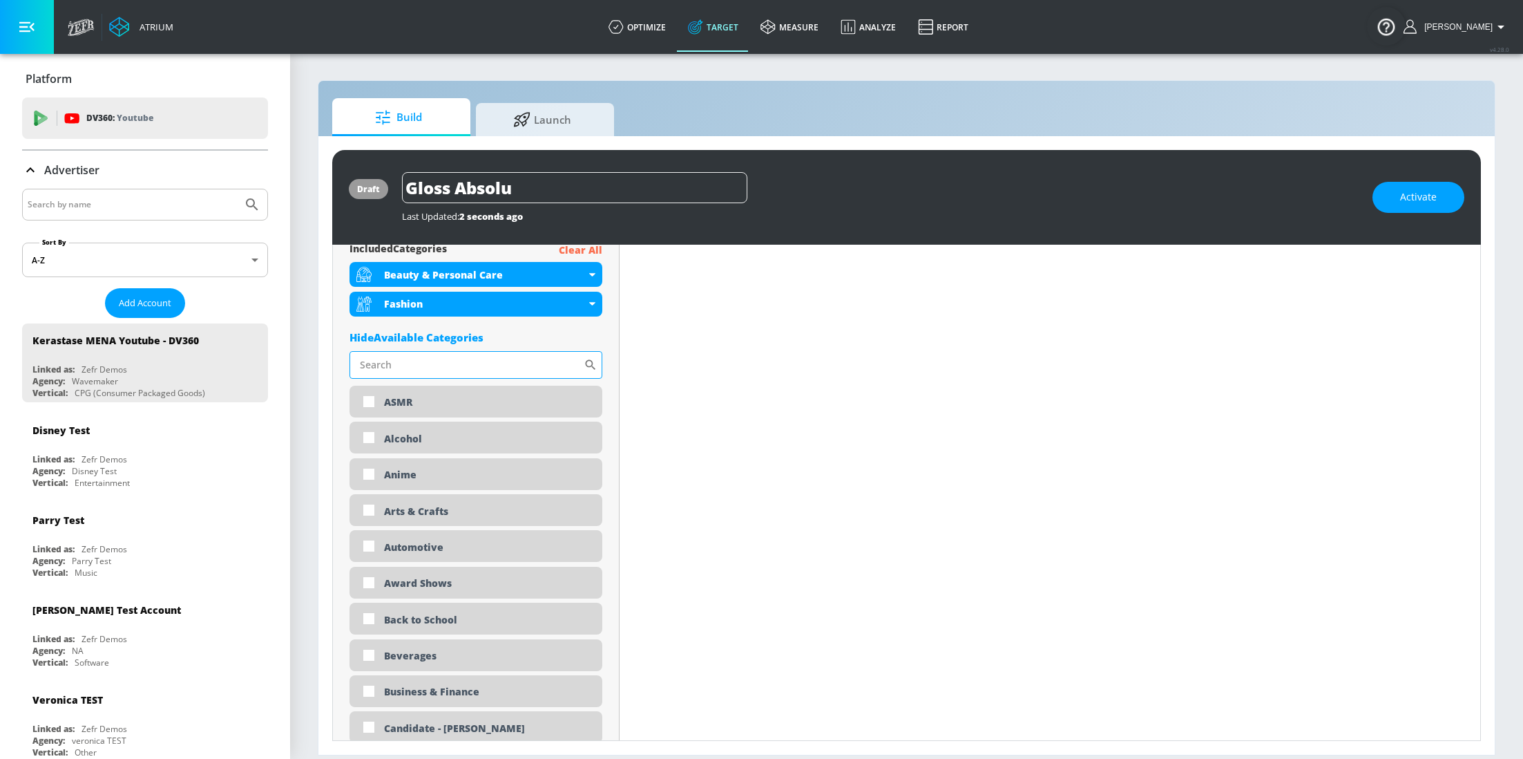
click at [432, 374] on input "Sort By" at bounding box center [467, 365] width 234 height 28
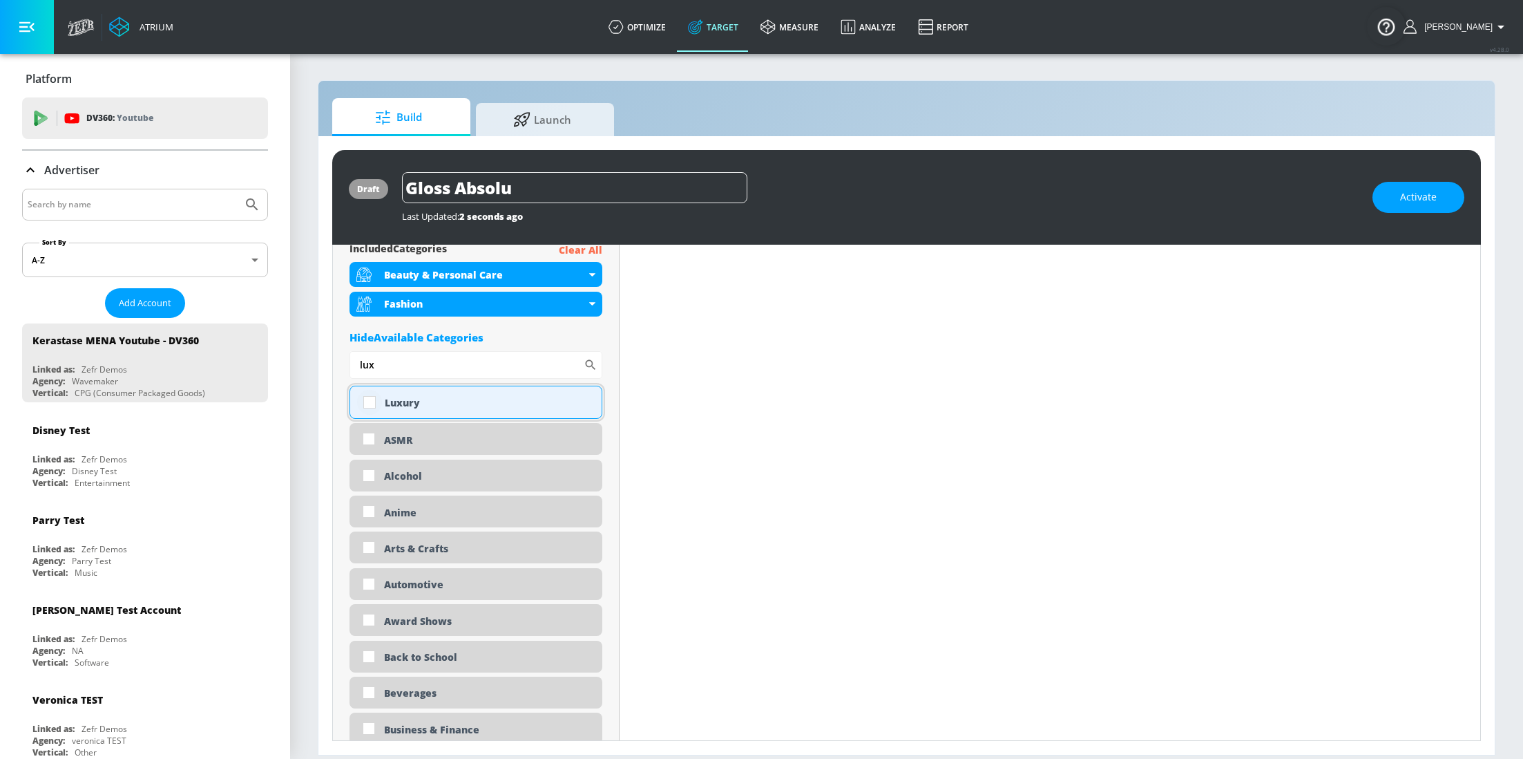
type input "lux"
click at [380, 407] on input "checkbox" at bounding box center [369, 402] width 25 height 25
checkbox input "true"
click at [397, 364] on input "lux" at bounding box center [467, 365] width 234 height 28
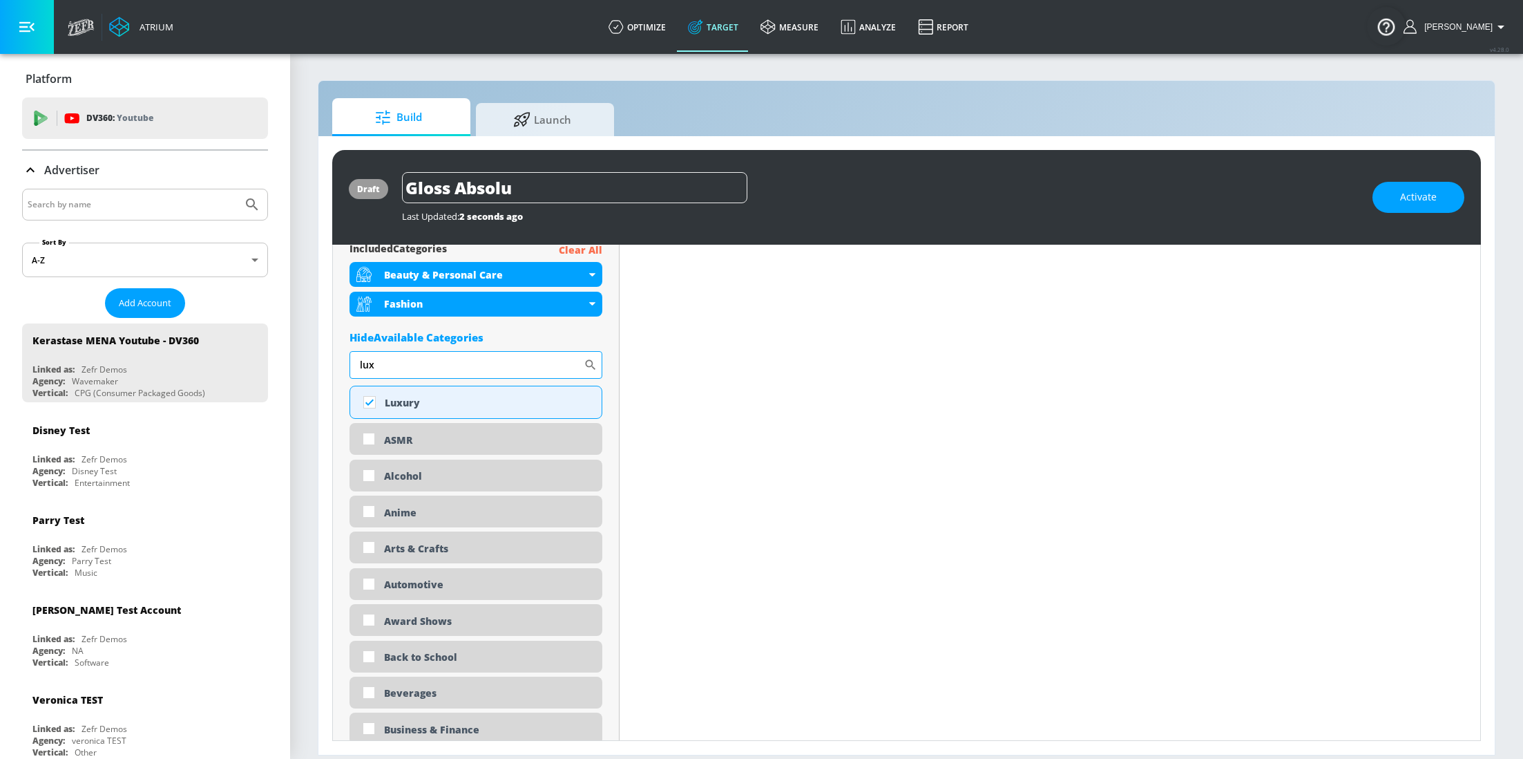
click at [397, 364] on input "lux" at bounding box center [467, 365] width 234 height 28
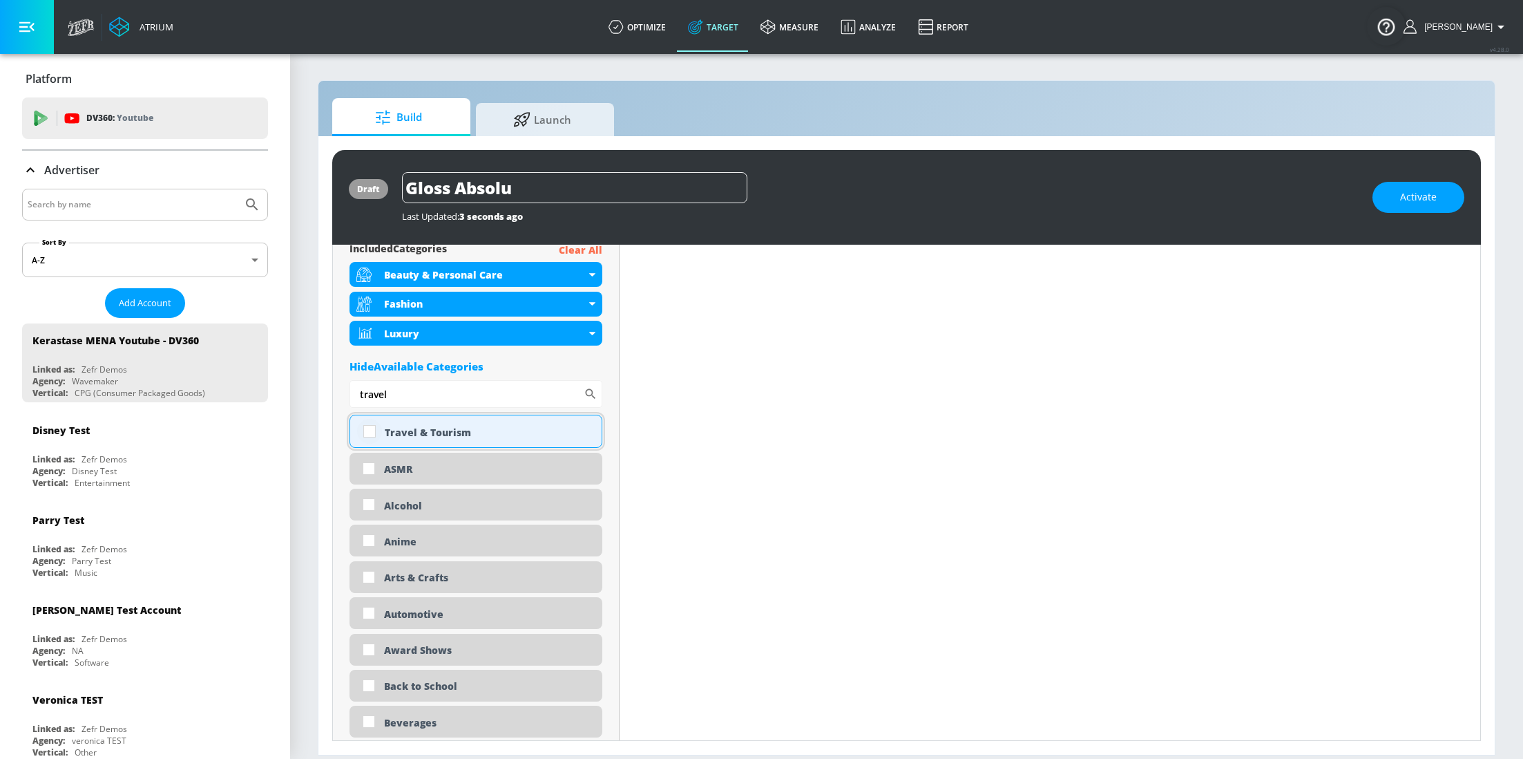
type input "travel"
click at [374, 434] on input "checkbox" at bounding box center [369, 431] width 25 height 25
checkbox input "true"
click at [397, 397] on input "travel" at bounding box center [467, 394] width 234 height 28
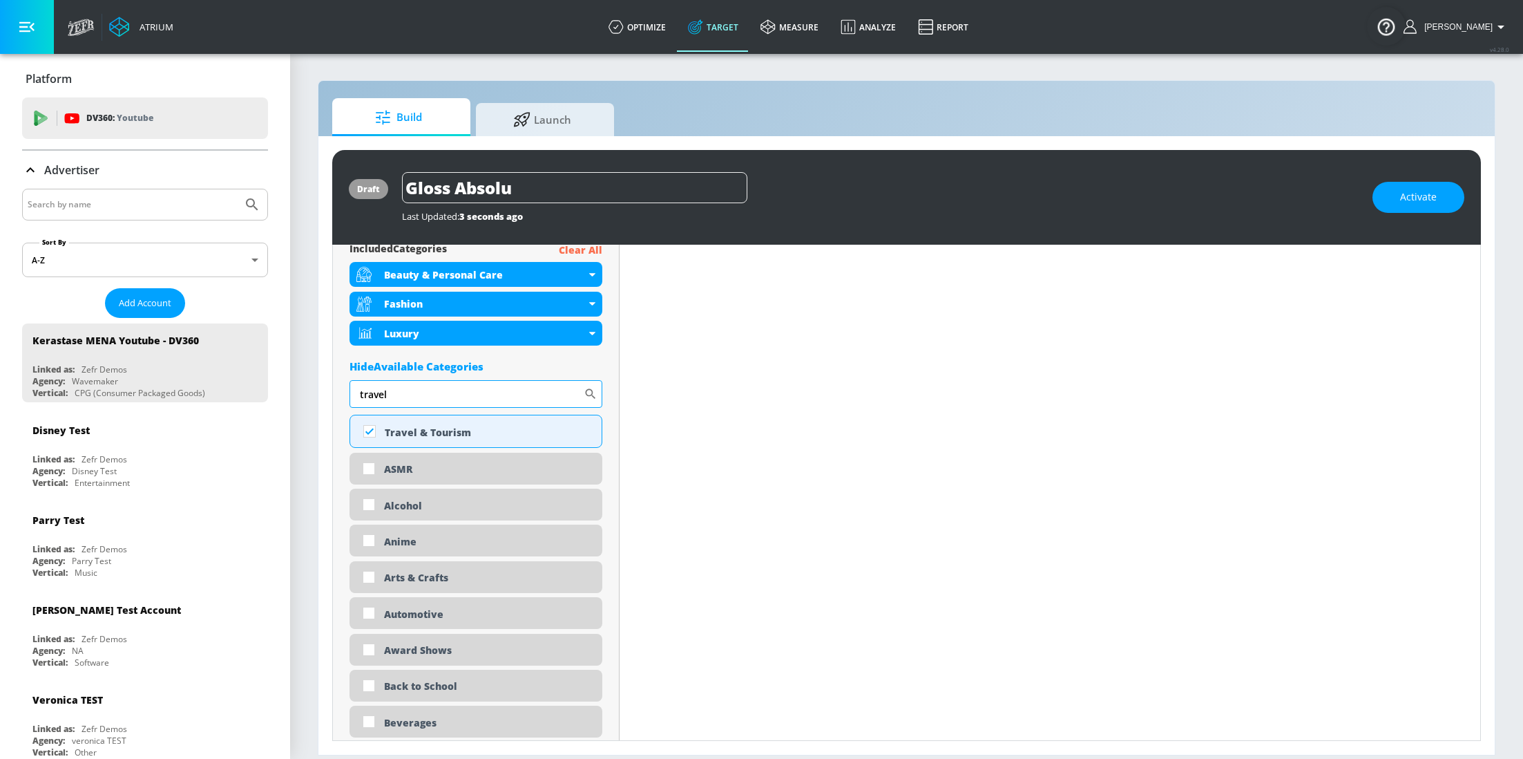
click at [397, 397] on input "travel" at bounding box center [467, 394] width 234 height 28
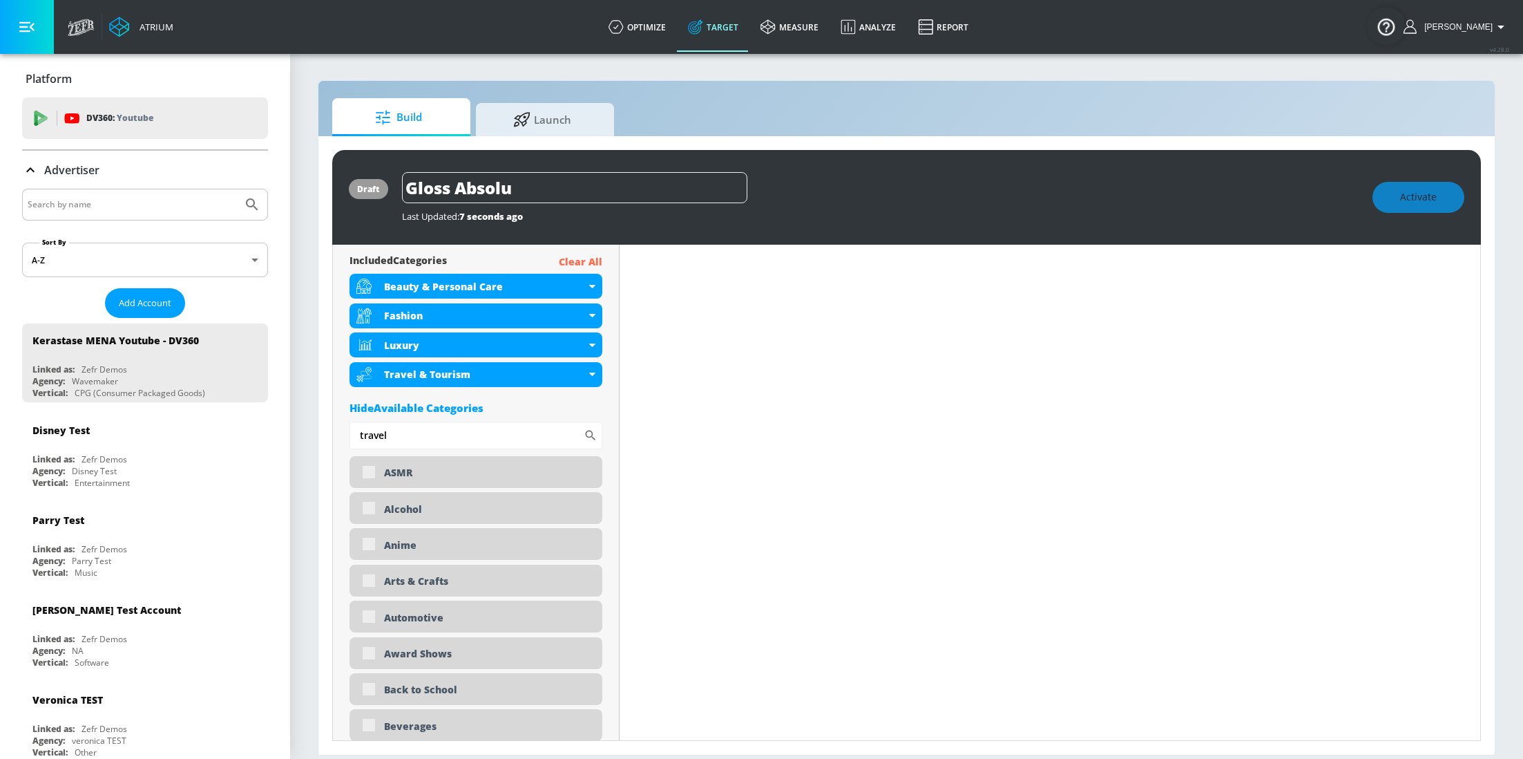
scroll to position [524, 0]
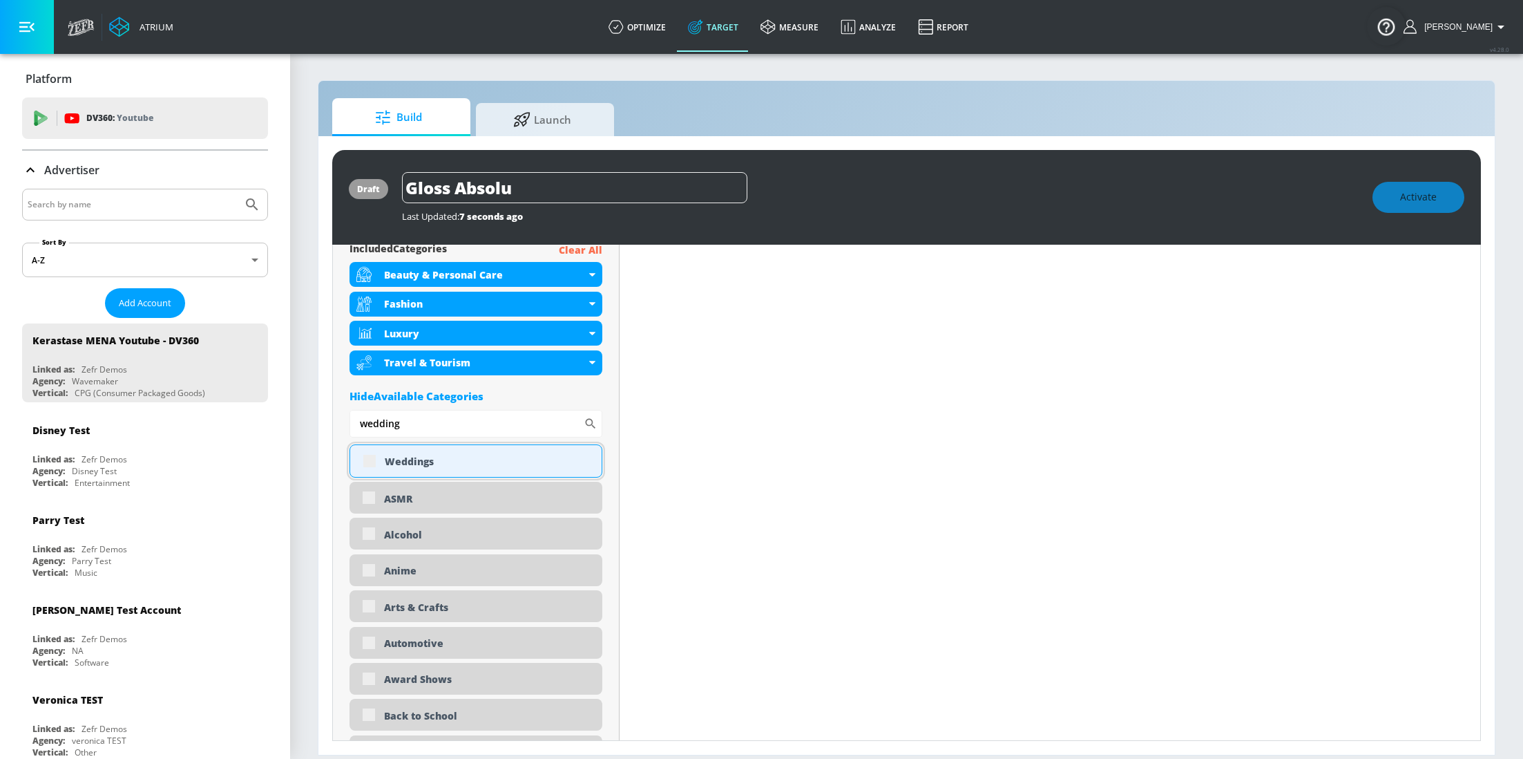
type input "wedding"
click at [368, 462] on div "Weddings" at bounding box center [476, 460] width 253 height 33
click at [372, 463] on input "checkbox" at bounding box center [369, 460] width 25 height 25
checkbox input "true"
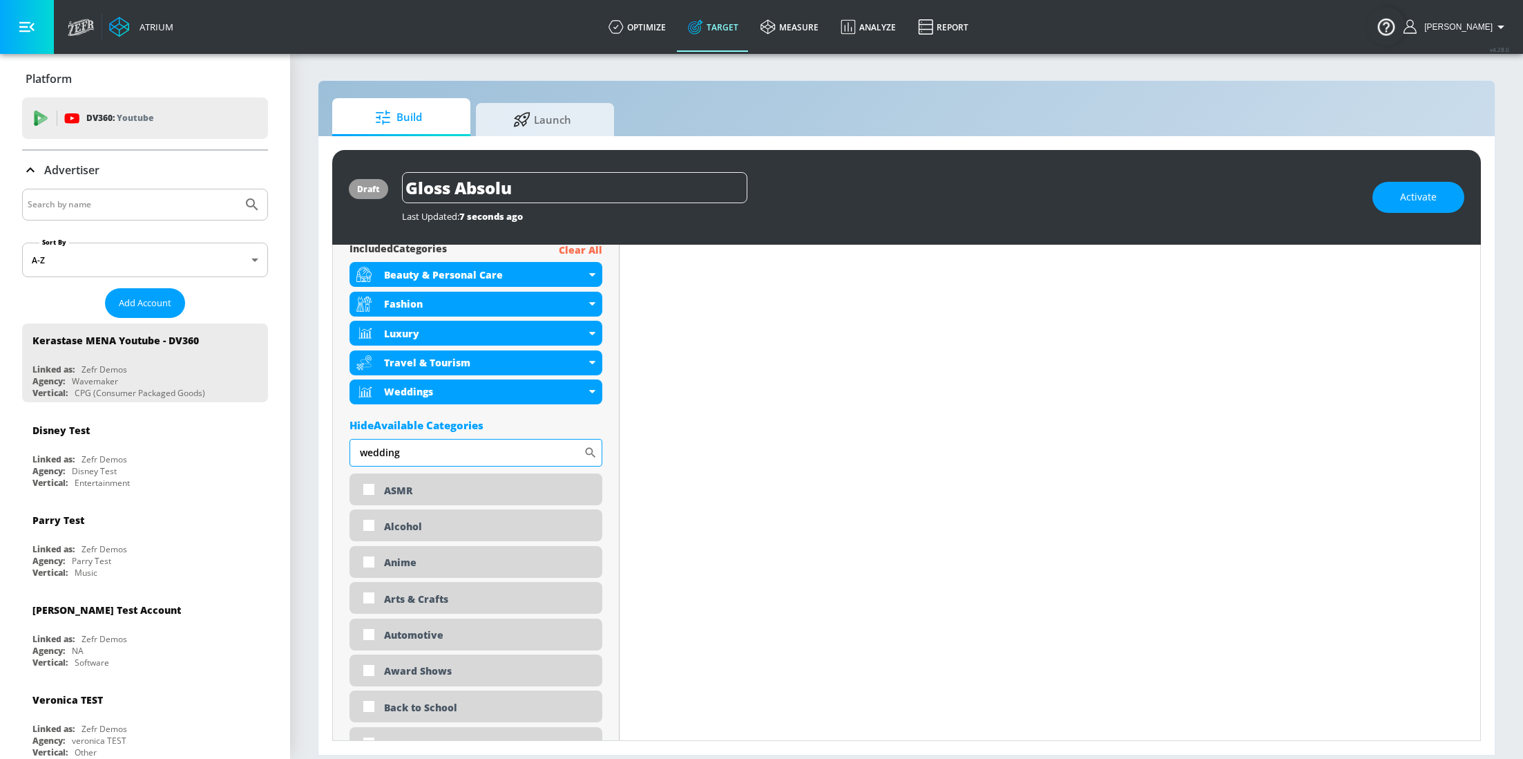
click at [430, 460] on input "wedding" at bounding box center [467, 453] width 234 height 28
click at [430, 461] on input "wedding" at bounding box center [467, 453] width 234 height 28
click at [429, 461] on input "wedding" at bounding box center [467, 453] width 234 height 28
drag, startPoint x: 428, startPoint y: 461, endPoint x: 318, endPoint y: 459, distance: 109.9
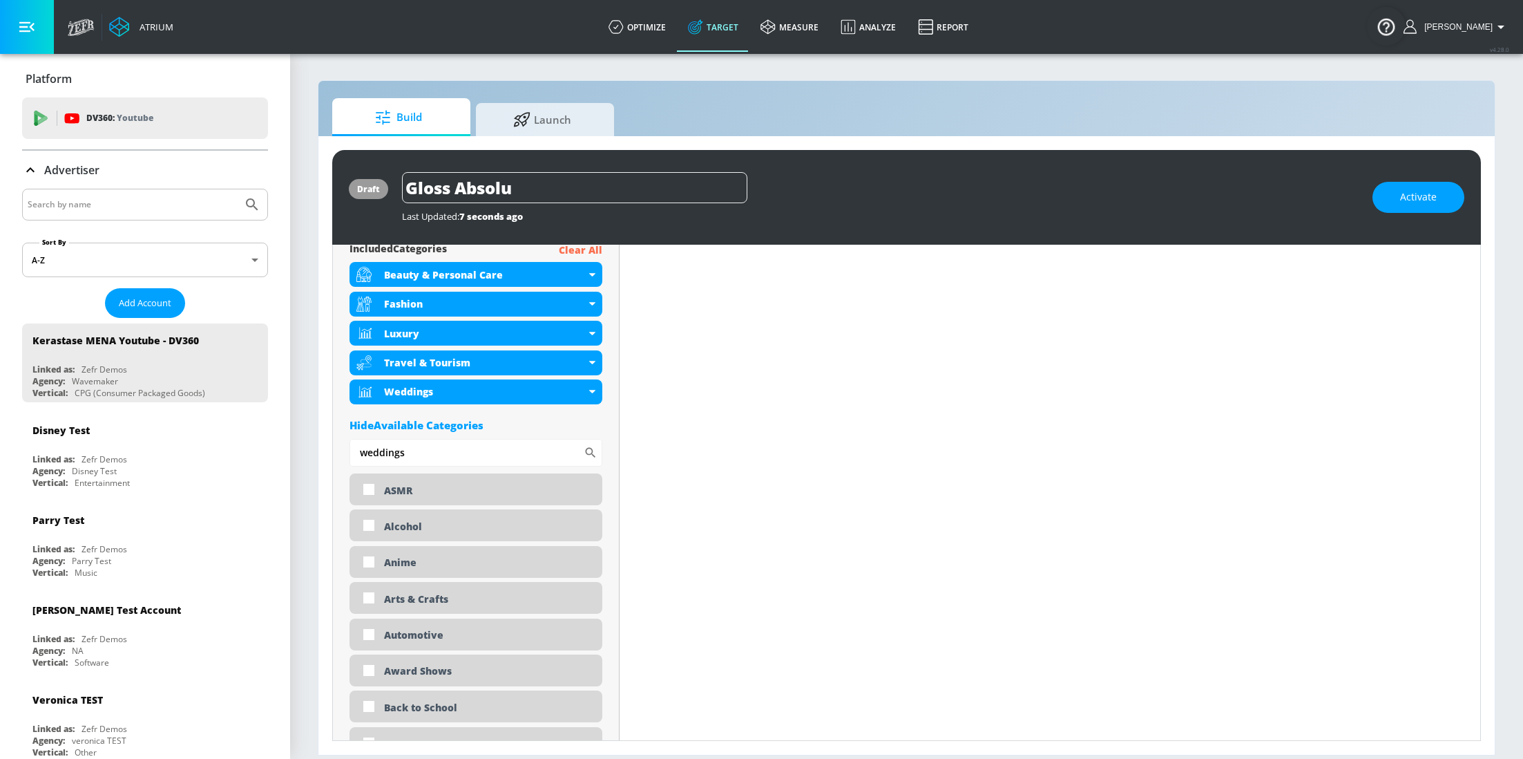
click at [319, 459] on div "draft Gloss Absolu Last Updated: 7 seconds ago Activate Placement Type: Channel…" at bounding box center [906, 445] width 1176 height 618
type input "street"
drag, startPoint x: 373, startPoint y: 490, endPoint x: 395, endPoint y: 468, distance: 31.3
click at [373, 490] on input "checkbox" at bounding box center [369, 489] width 25 height 25
checkbox input "true"
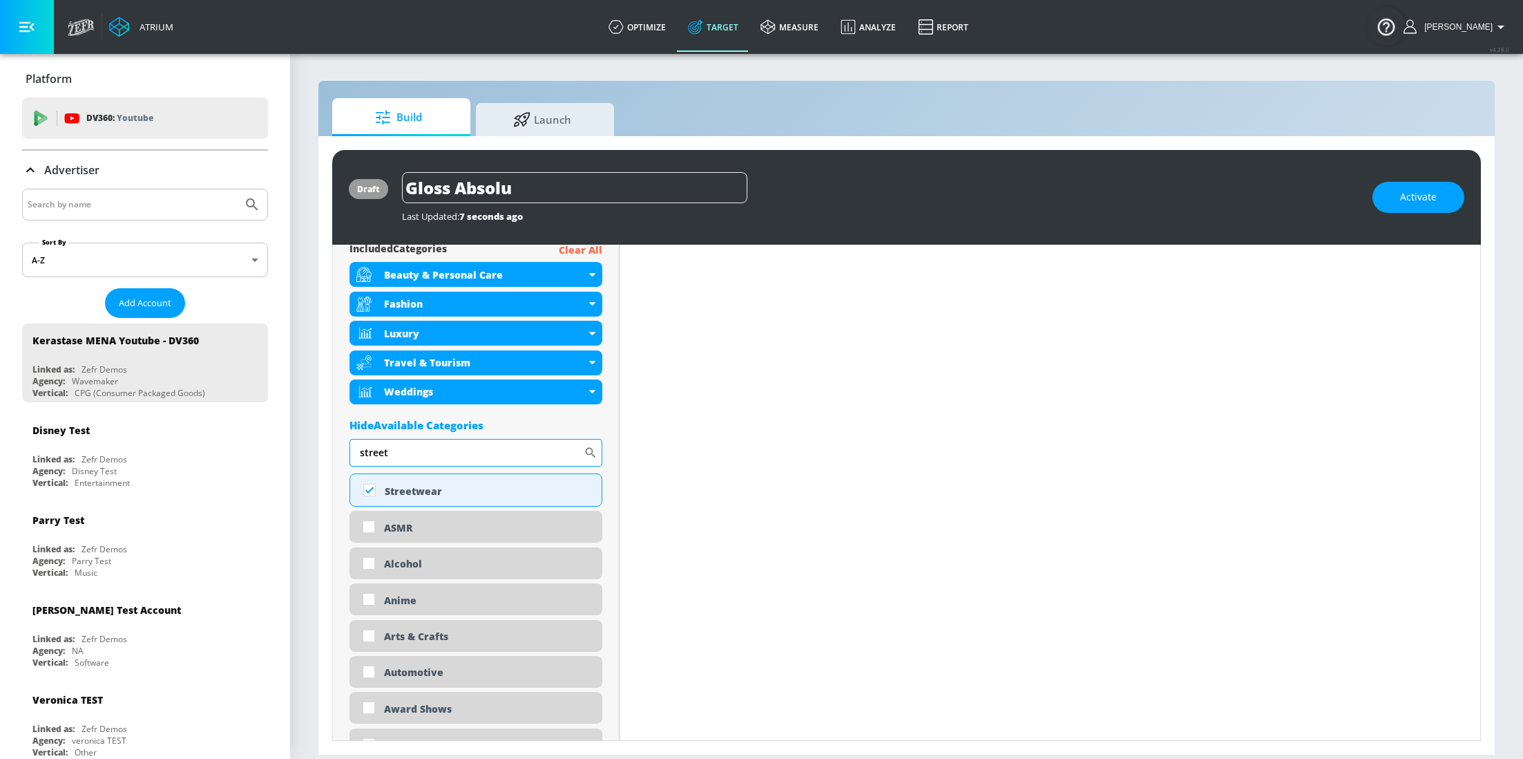
click at [412, 458] on input "street" at bounding box center [467, 453] width 234 height 28
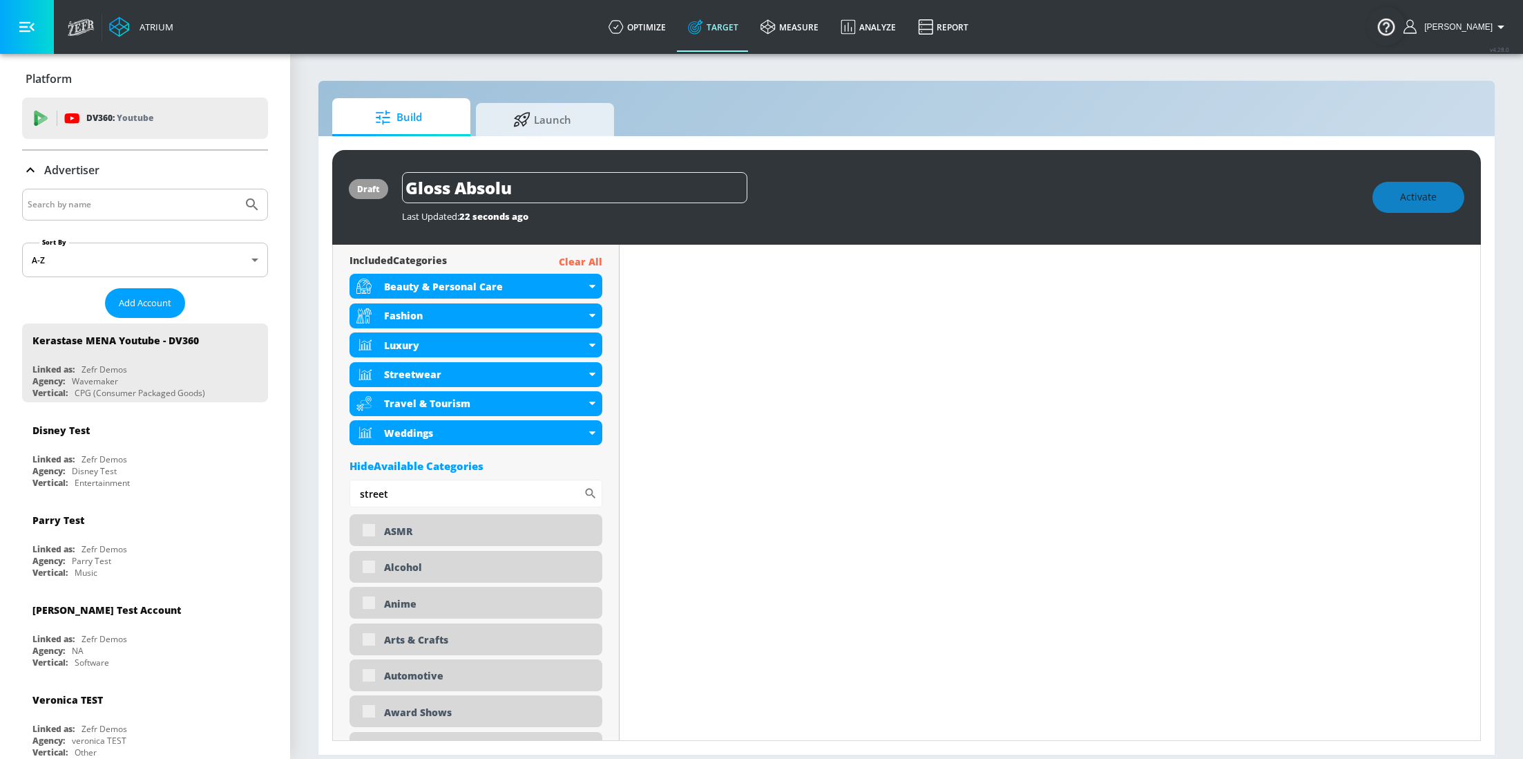
scroll to position [524, 0]
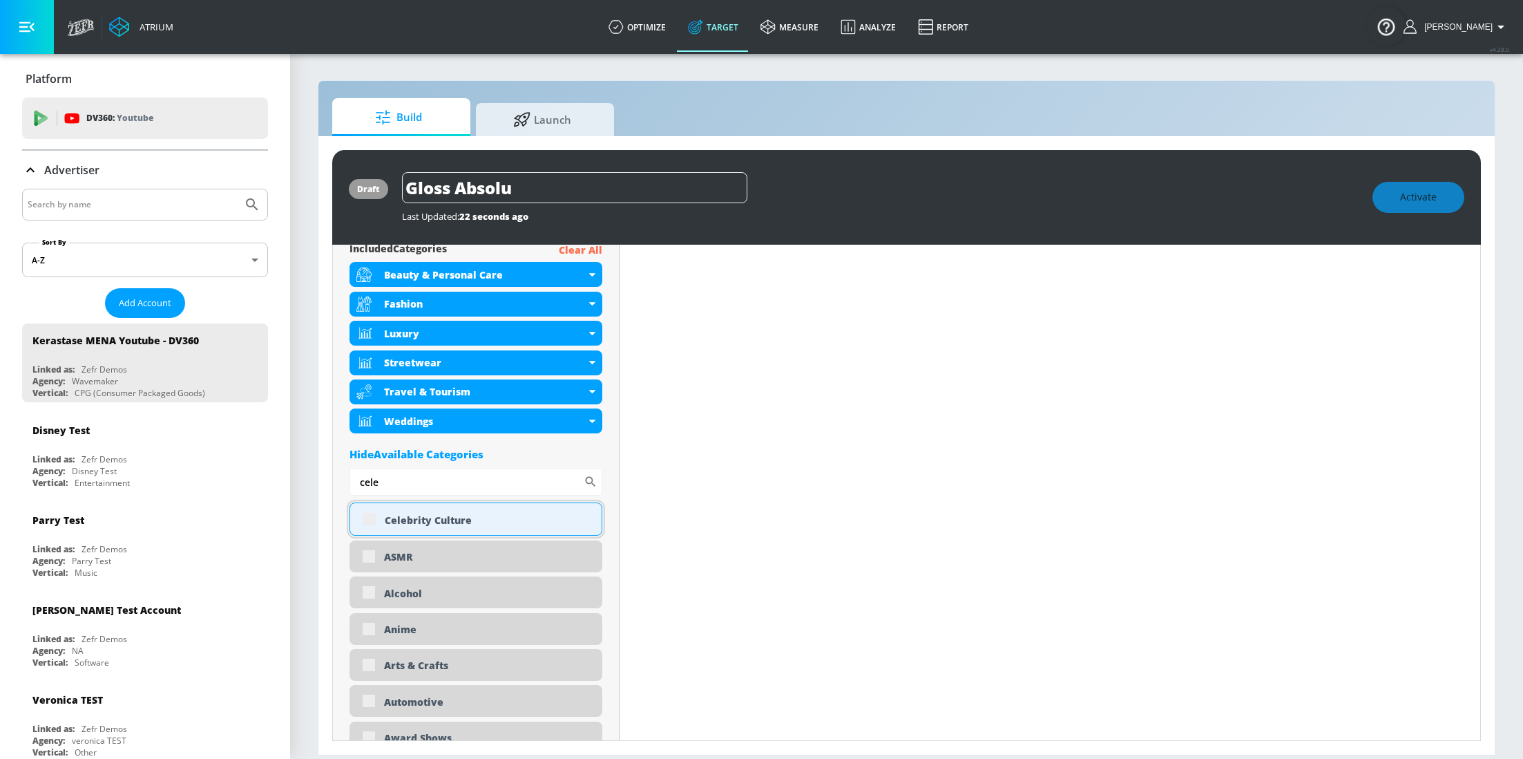
type input "cele"
click at [370, 521] on div "Celebrity Culture" at bounding box center [476, 518] width 253 height 33
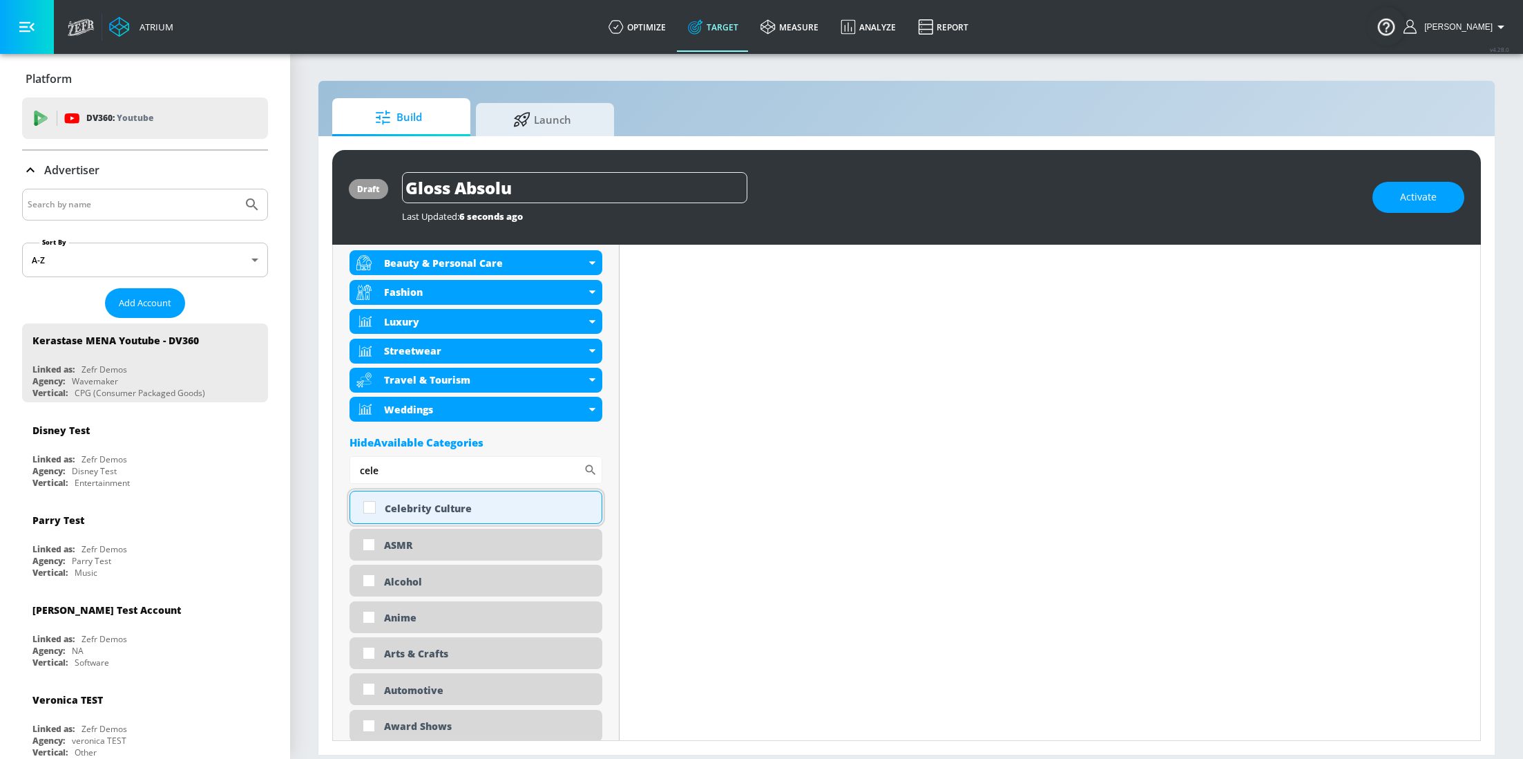
scroll to position [513, 0]
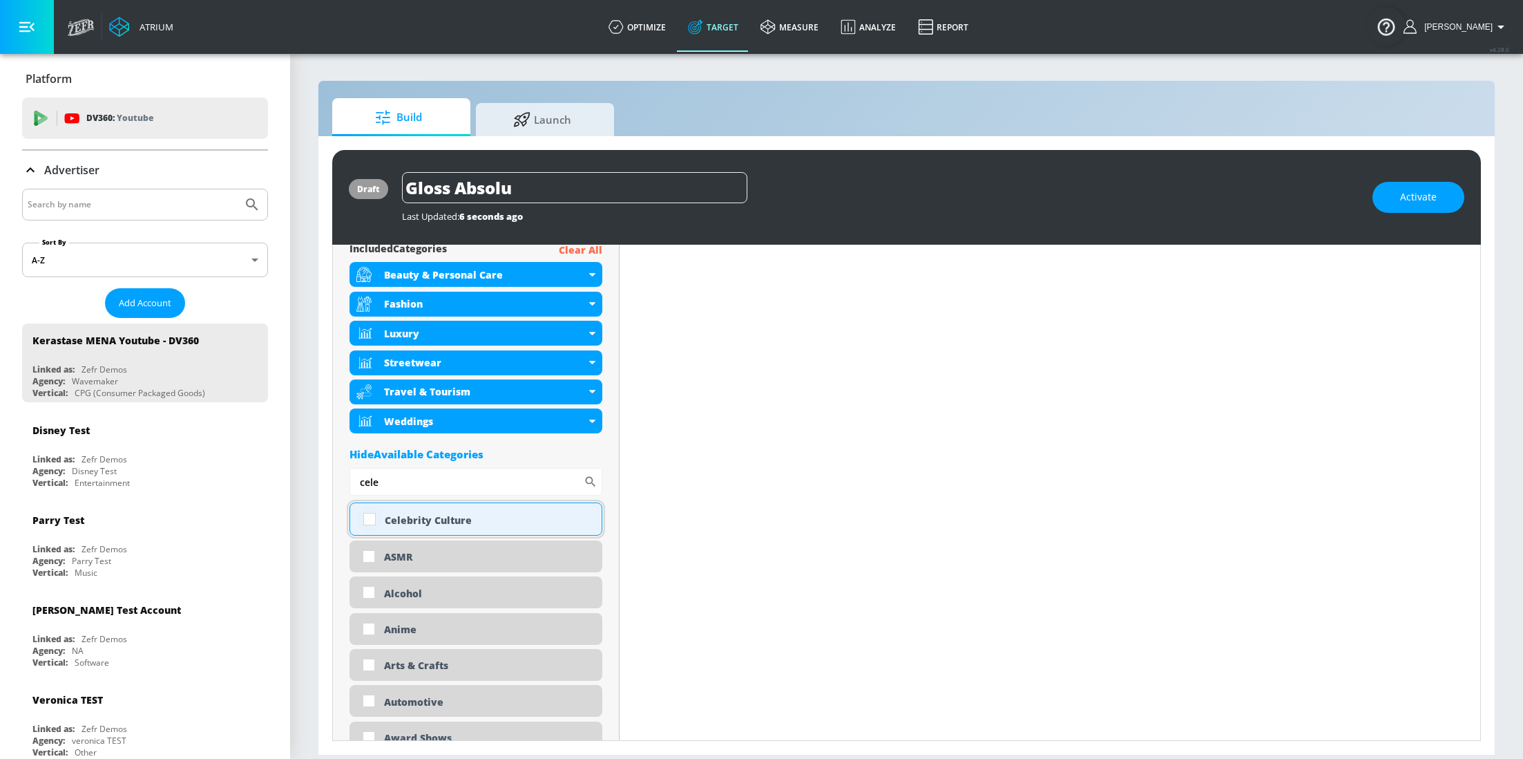
click at [374, 521] on input "checkbox" at bounding box center [369, 518] width 25 height 25
checkbox input "true"
click at [397, 491] on input "cele" at bounding box center [467, 482] width 234 height 28
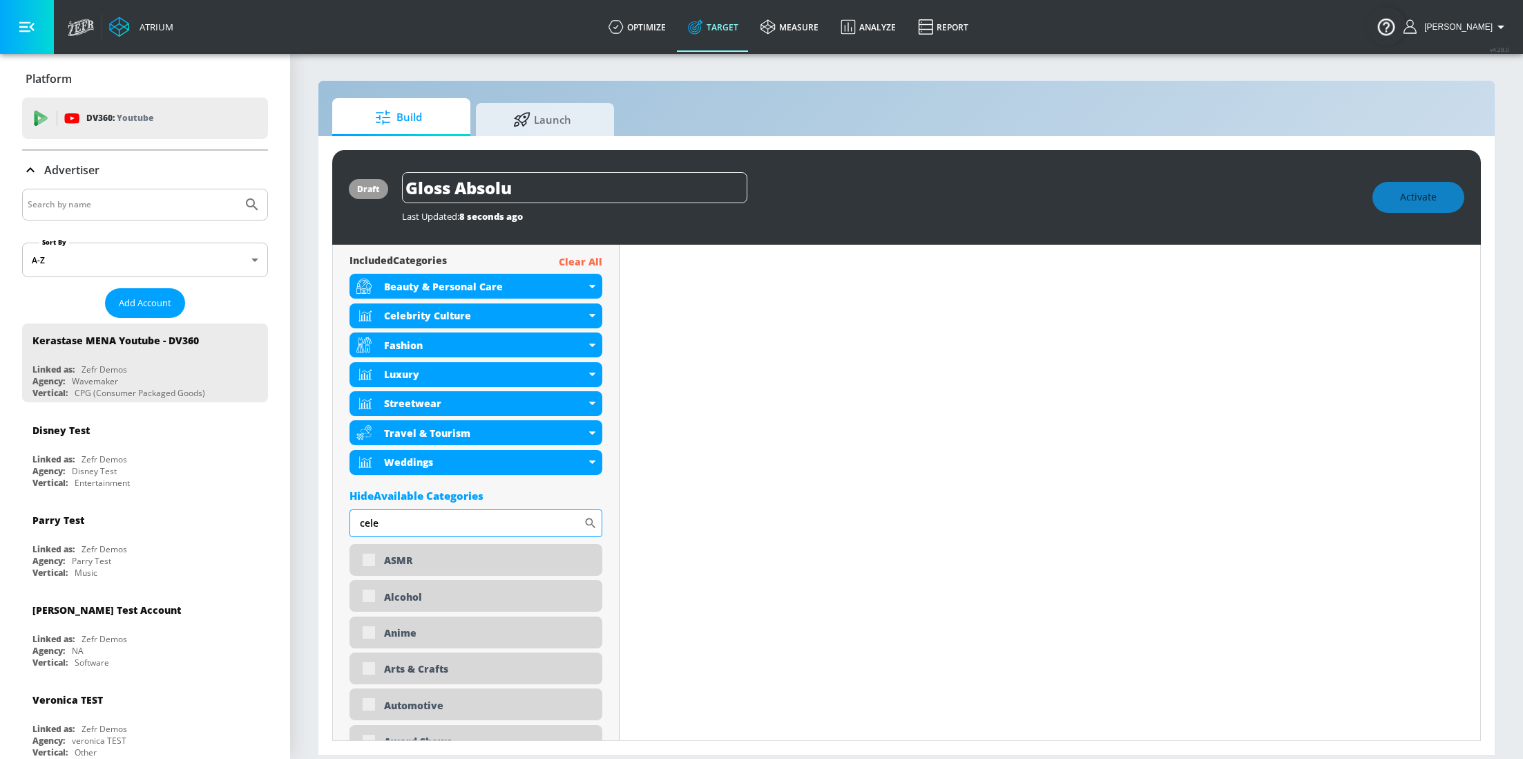
scroll to position [374, 0]
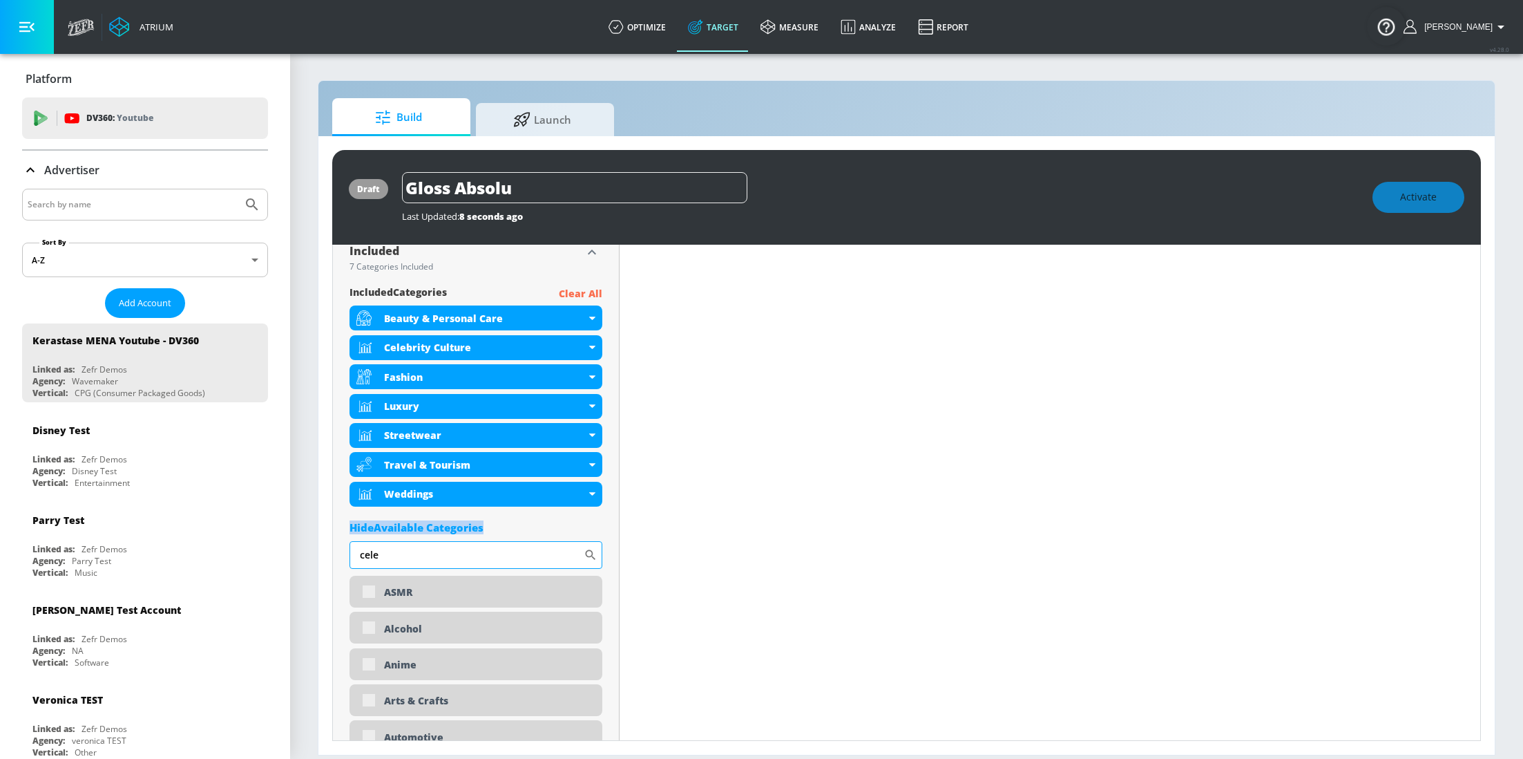
click at [397, 520] on div "Hide Available Categories" at bounding box center [476, 527] width 253 height 14
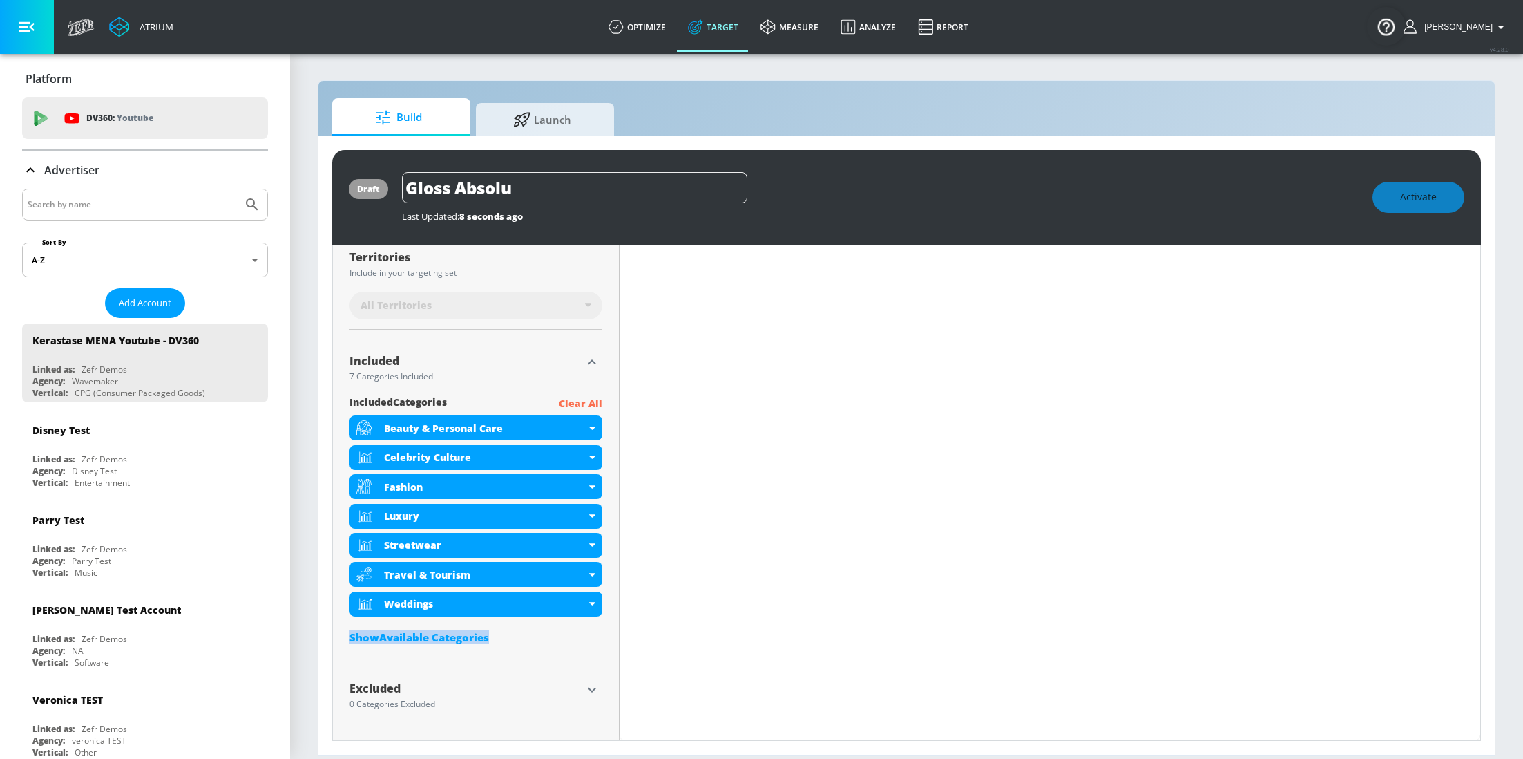
click at [411, 638] on div "Show Available Categories" at bounding box center [476, 637] width 253 height 14
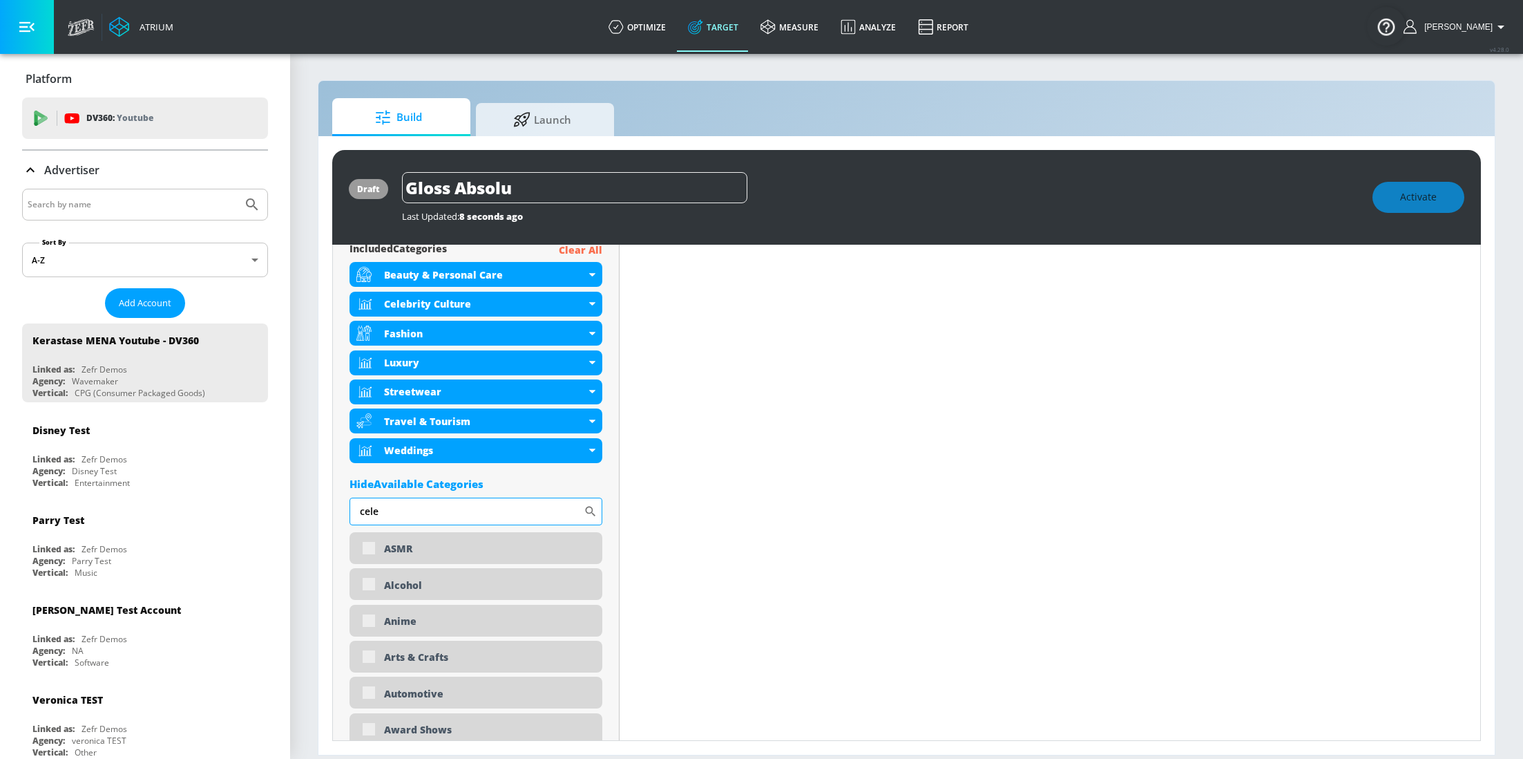
click at [386, 525] on input "cele" at bounding box center [467, 511] width 234 height 28
click at [386, 524] on input "cele" at bounding box center [467, 511] width 234 height 28
type input "wom"
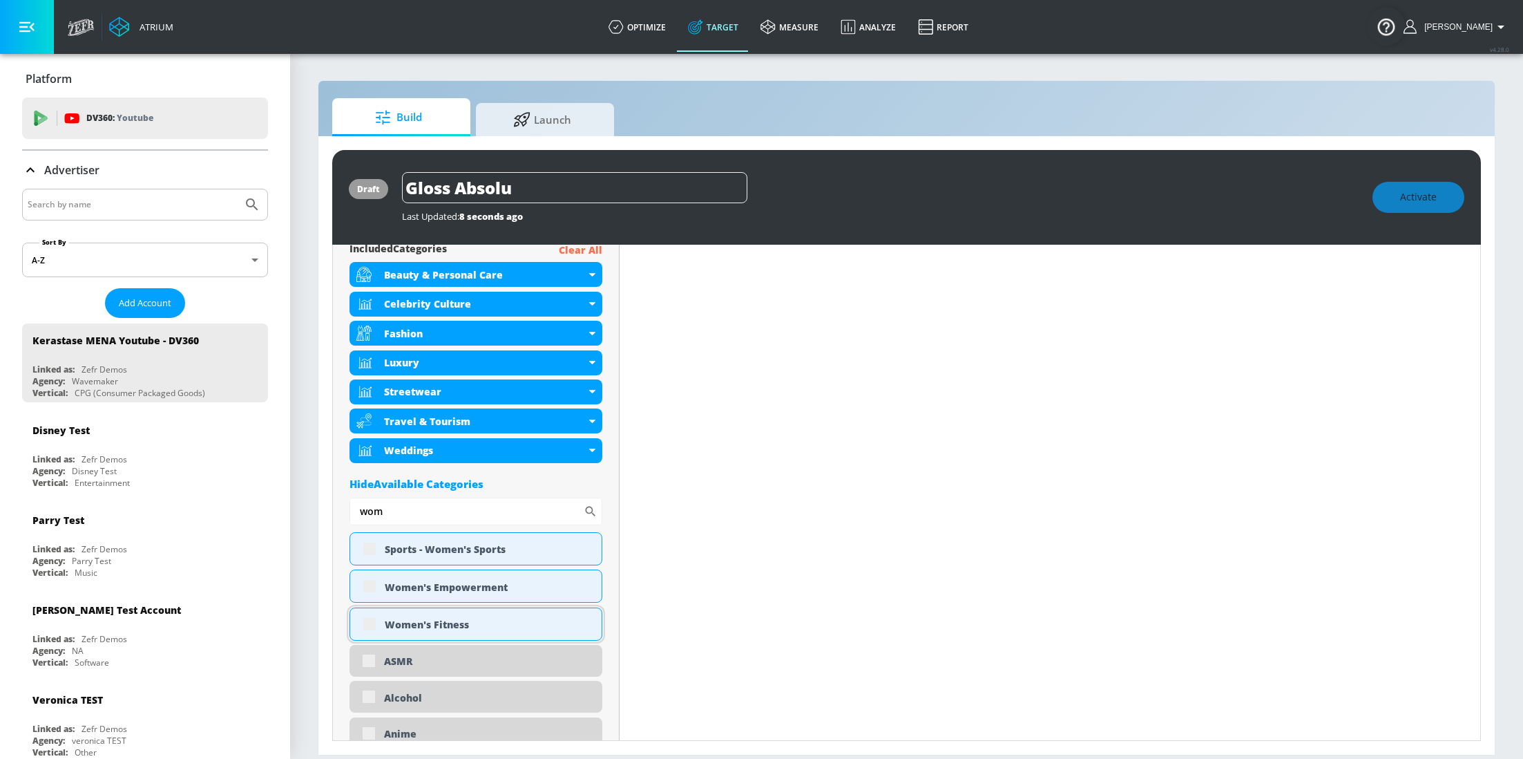
click at [370, 631] on div "Women's Fitness" at bounding box center [476, 623] width 253 height 33
click at [370, 631] on input "checkbox" at bounding box center [369, 623] width 25 height 25
checkbox input "true"
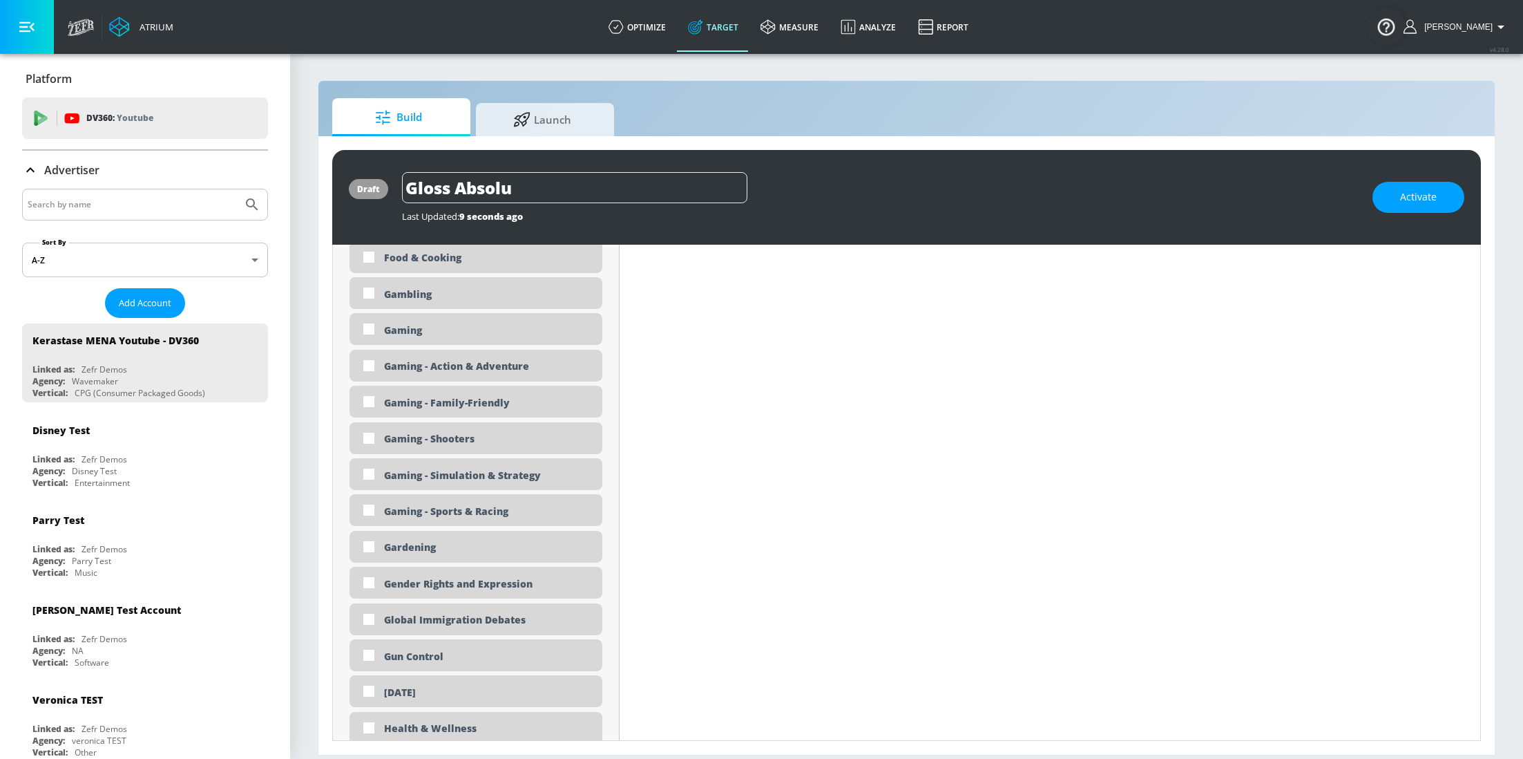
scroll to position [1395, 0]
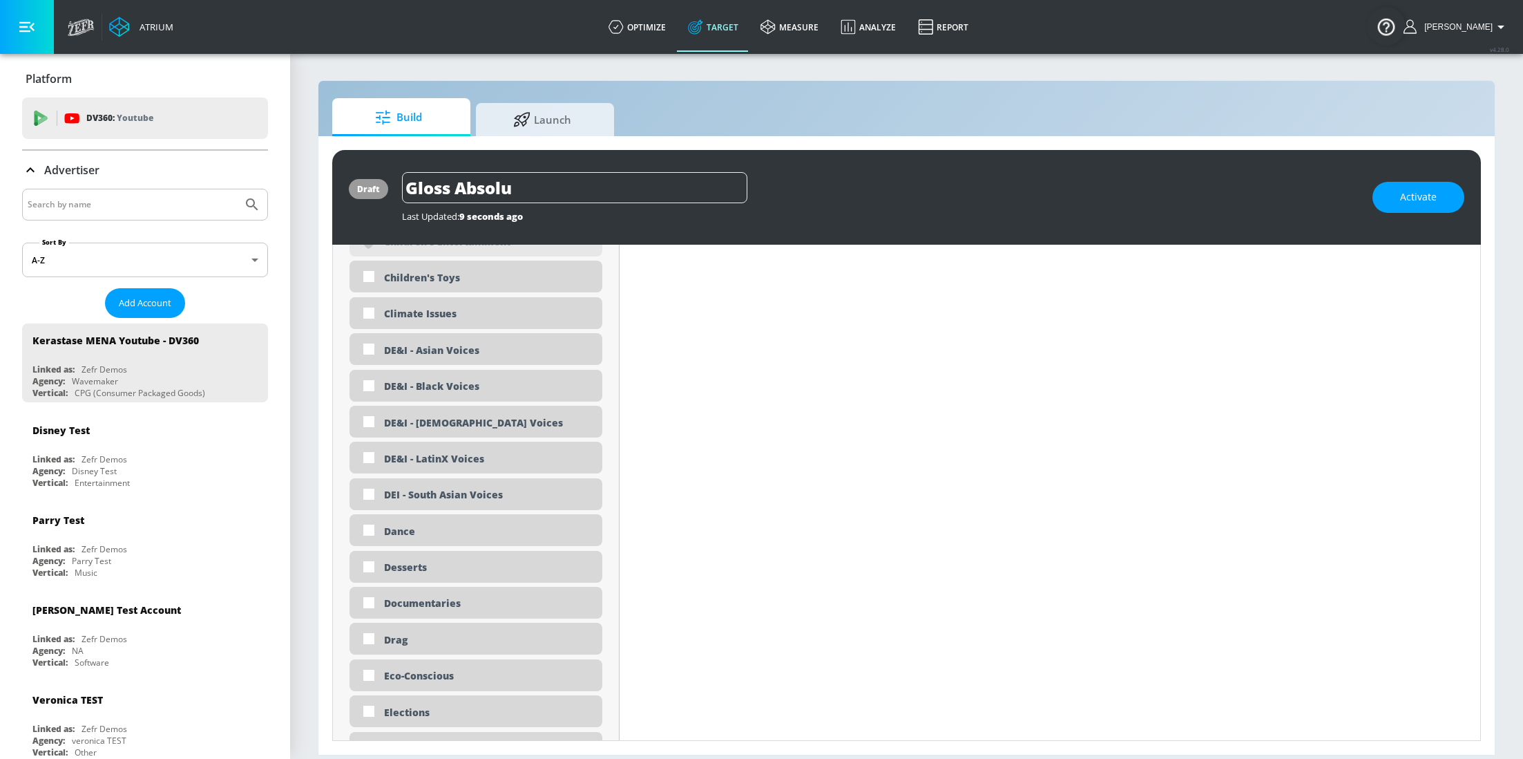
click at [774, 183] on div "Gloss Absolu" at bounding box center [880, 187] width 957 height 31
click at [797, 179] on div "Gloss Absolu" at bounding box center [880, 187] width 957 height 31
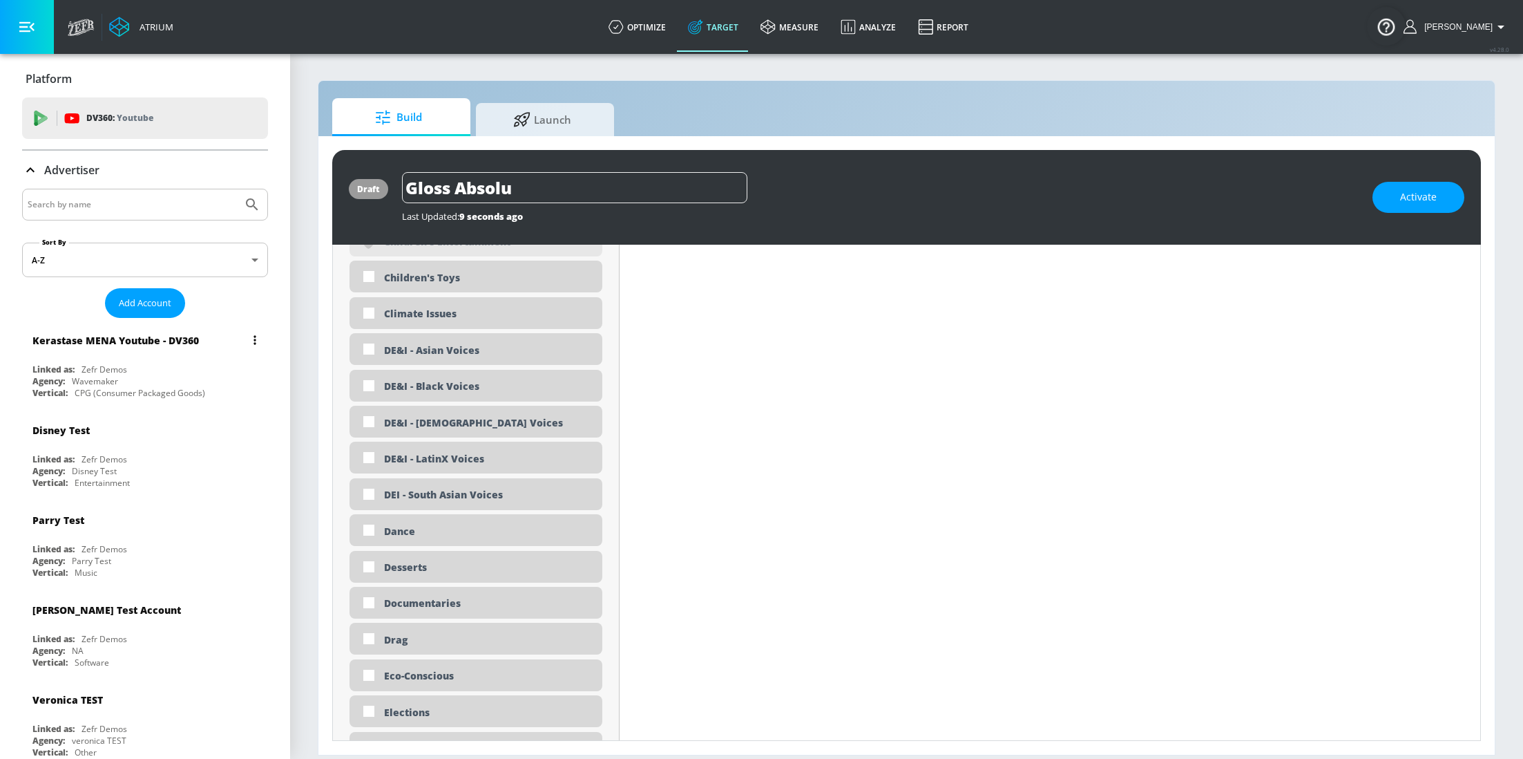
click at [193, 361] on div "Kerastase MENA Youtube - DV360 Linked as: Zefr Demos Agency: Wavemaker Vertical…" at bounding box center [145, 362] width 246 height 79
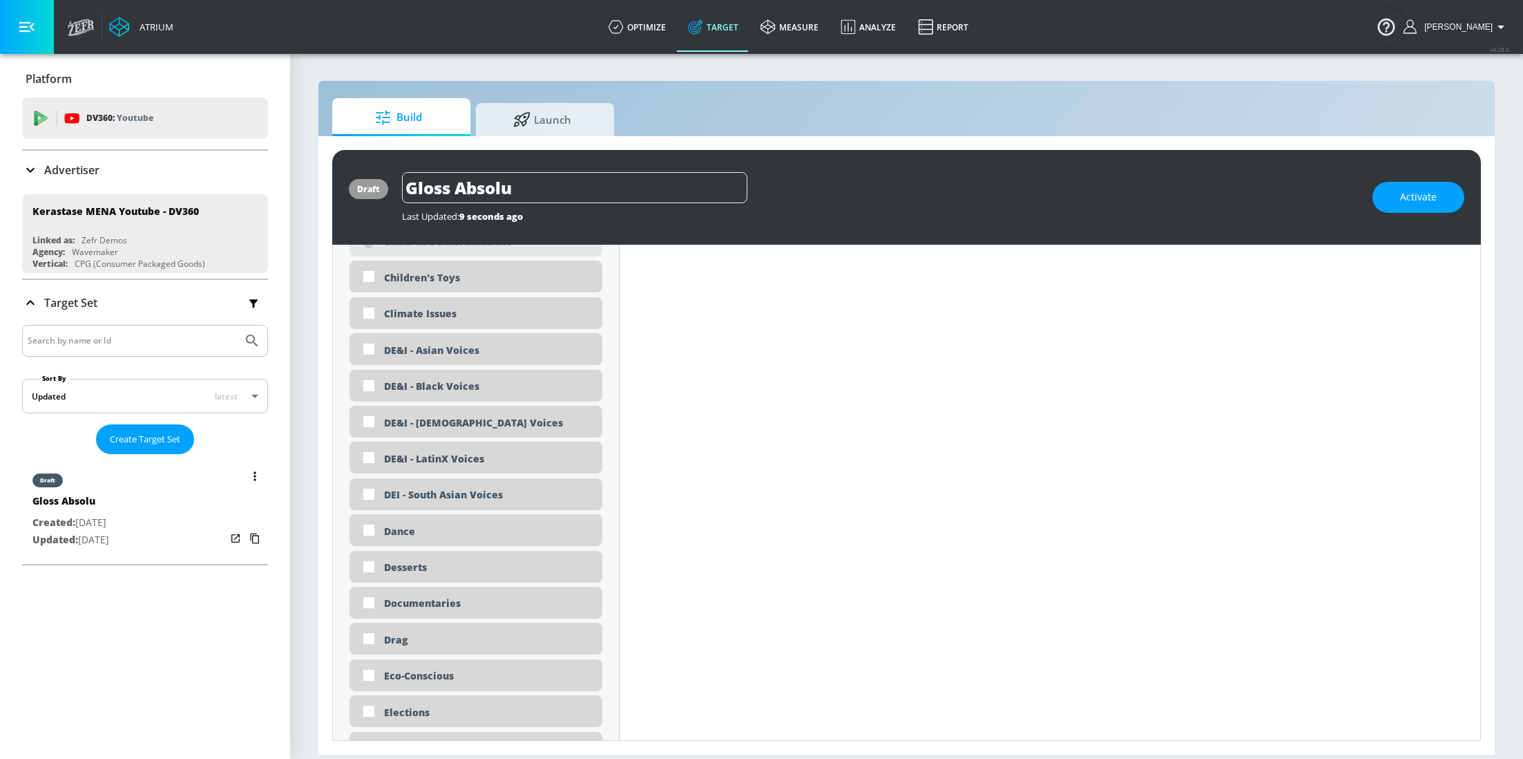
click at [109, 528] on p "Created: Sep. 30, 2025" at bounding box center [70, 522] width 77 height 17
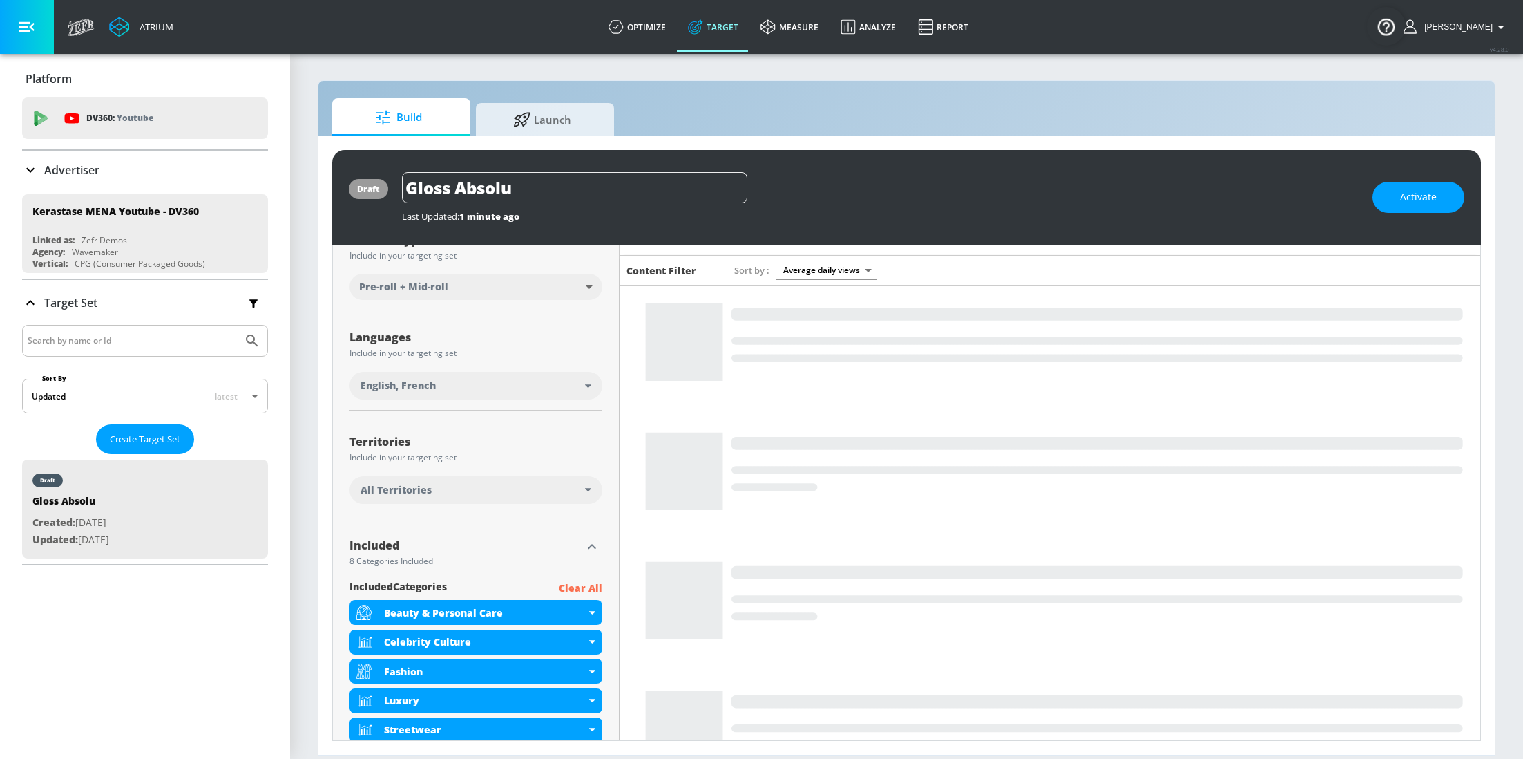
scroll to position [180, 0]
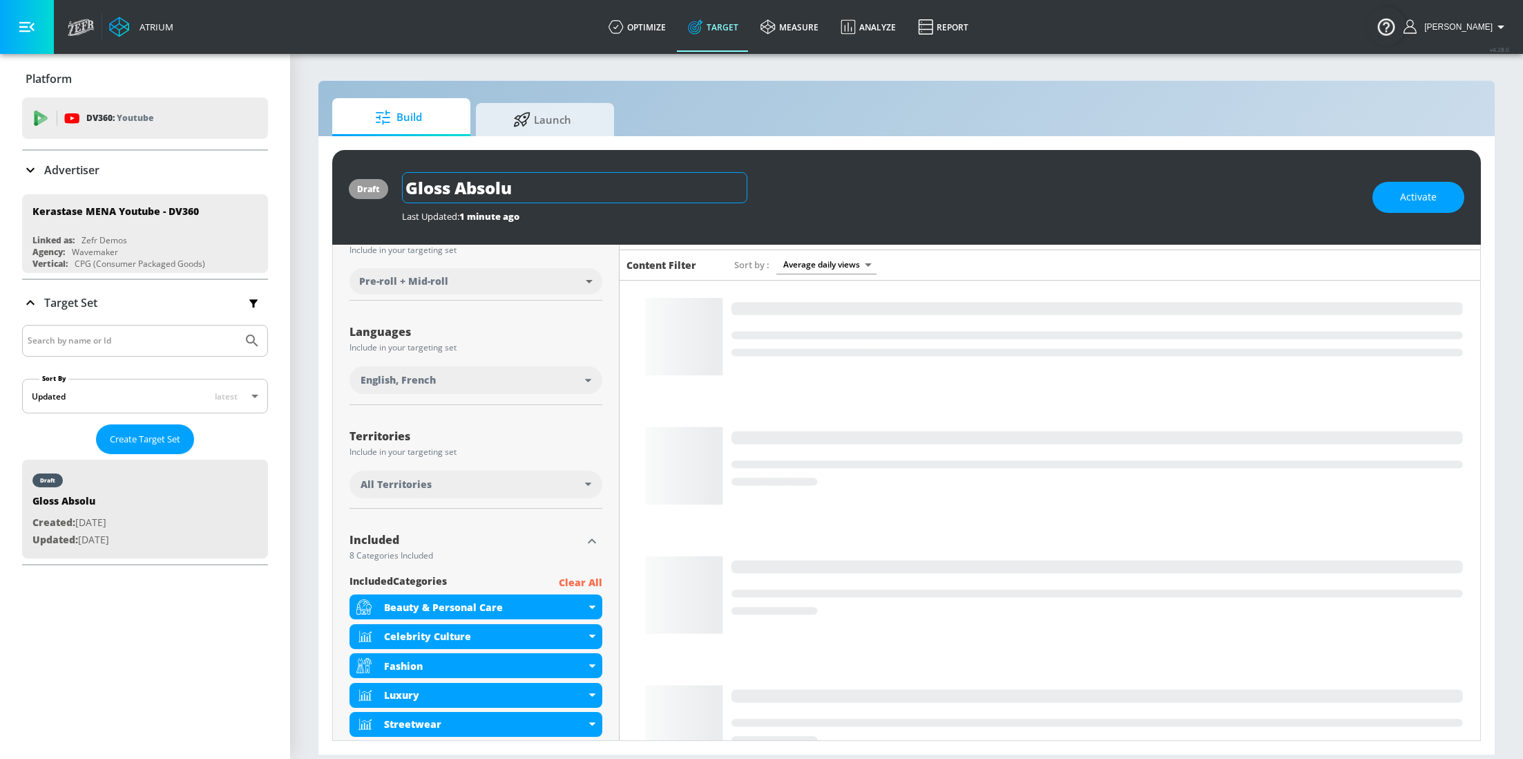
click at [608, 199] on input "Gloss Absolu" at bounding box center [574, 187] width 345 height 31
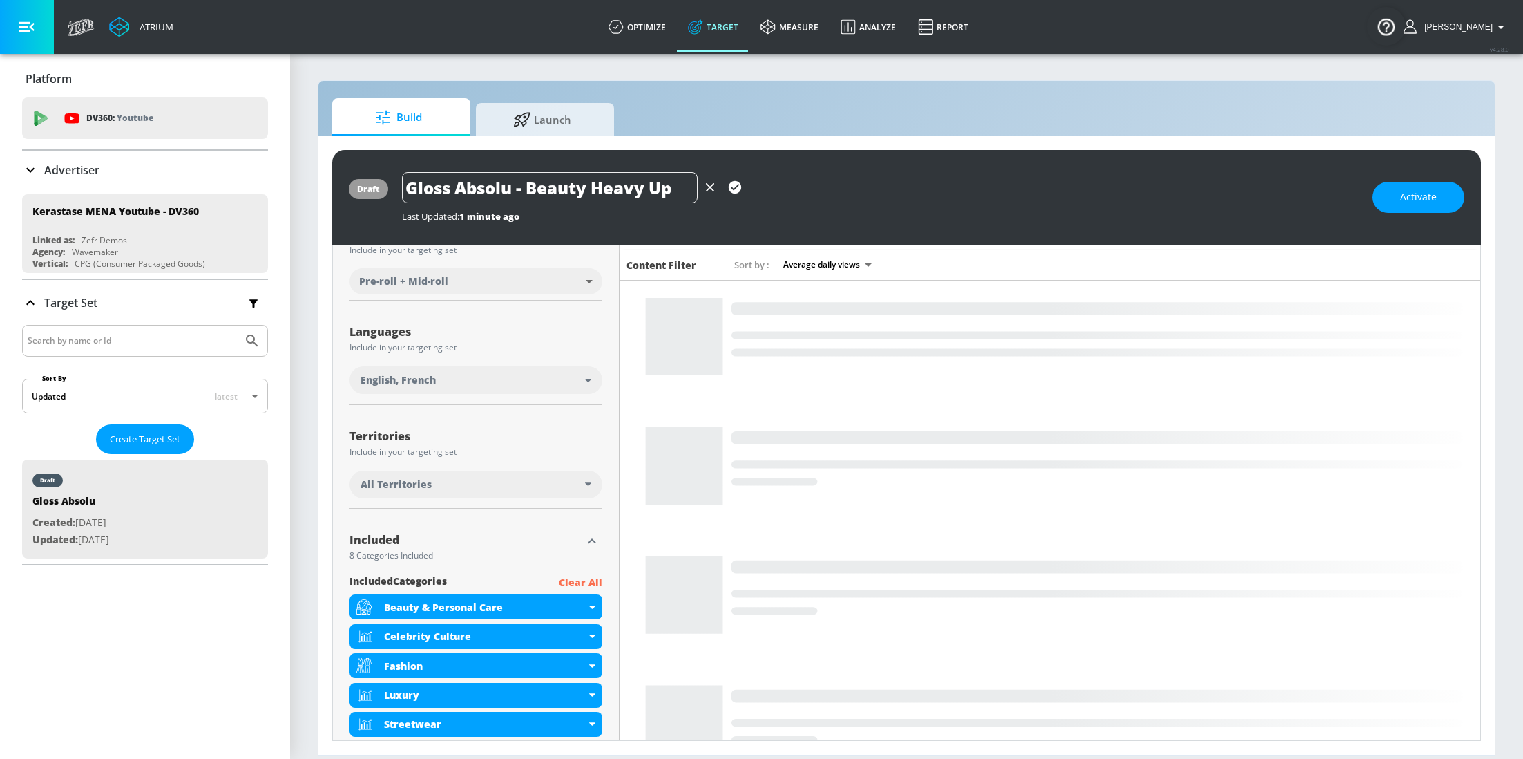
type input "Gloss Absolu - Beauty Heavy Up"
click at [737, 199] on button "button" at bounding box center [735, 187] width 25 height 25
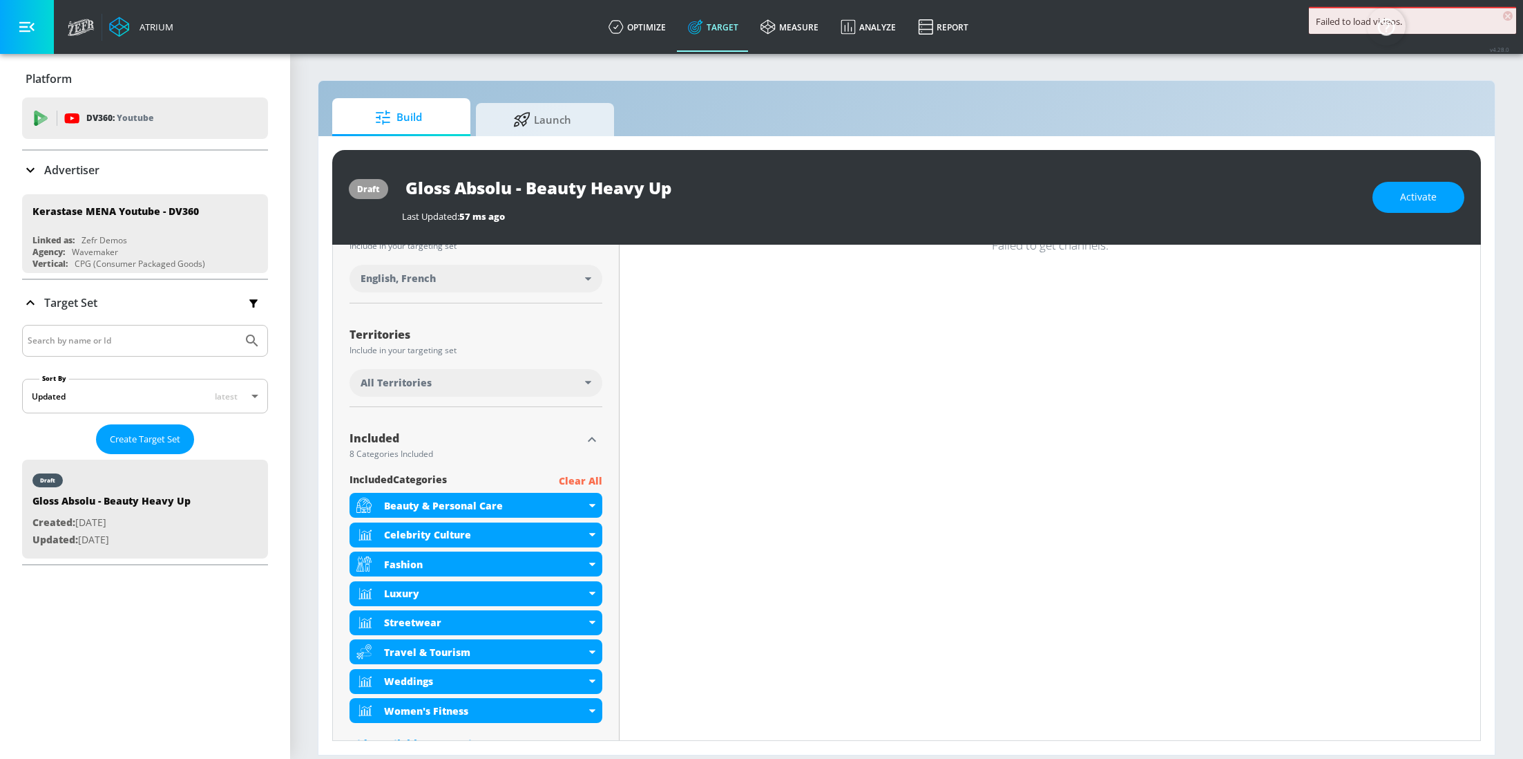
scroll to position [438, 0]
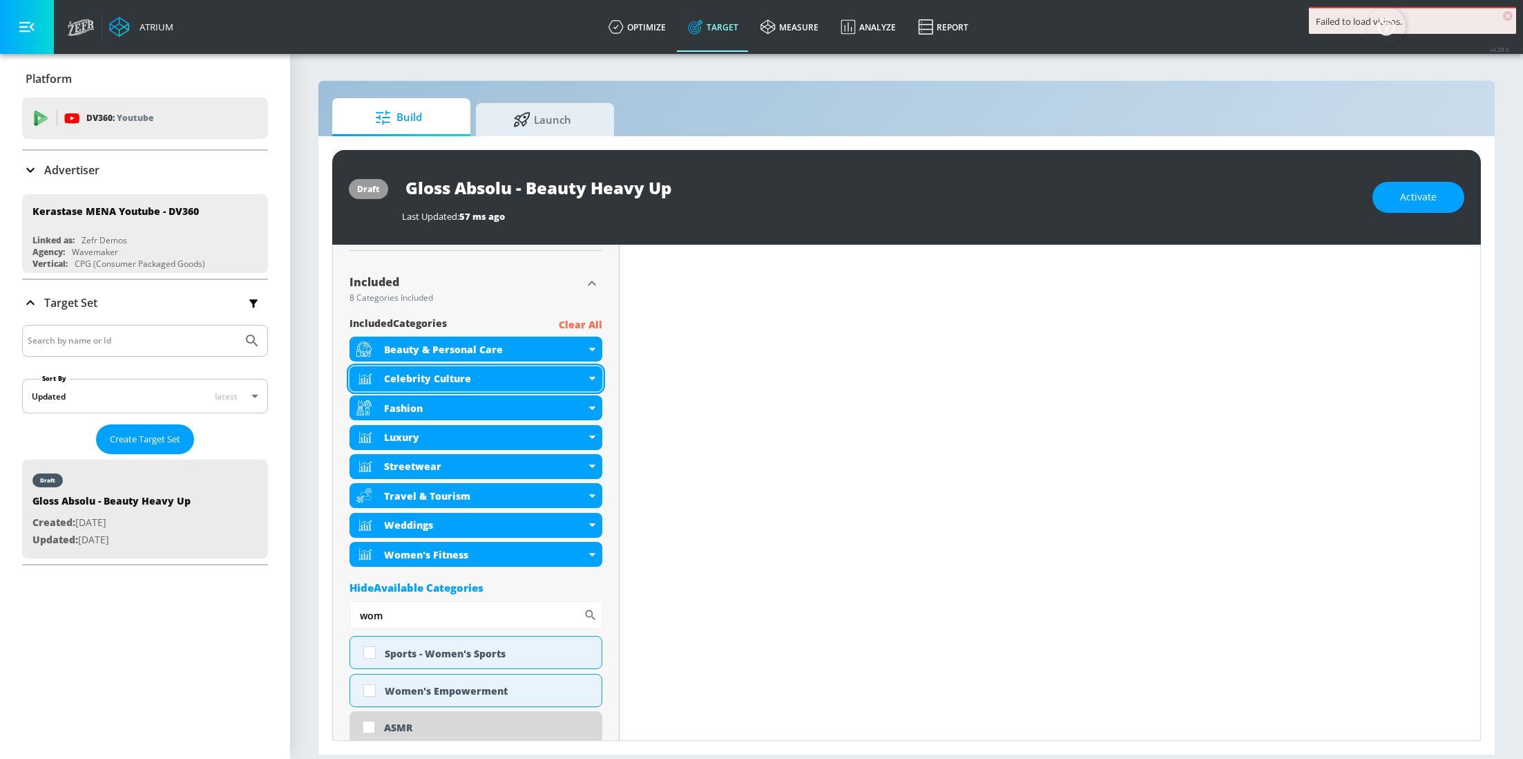
click at [591, 384] on div "Celebrity Culture" at bounding box center [476, 378] width 253 height 25
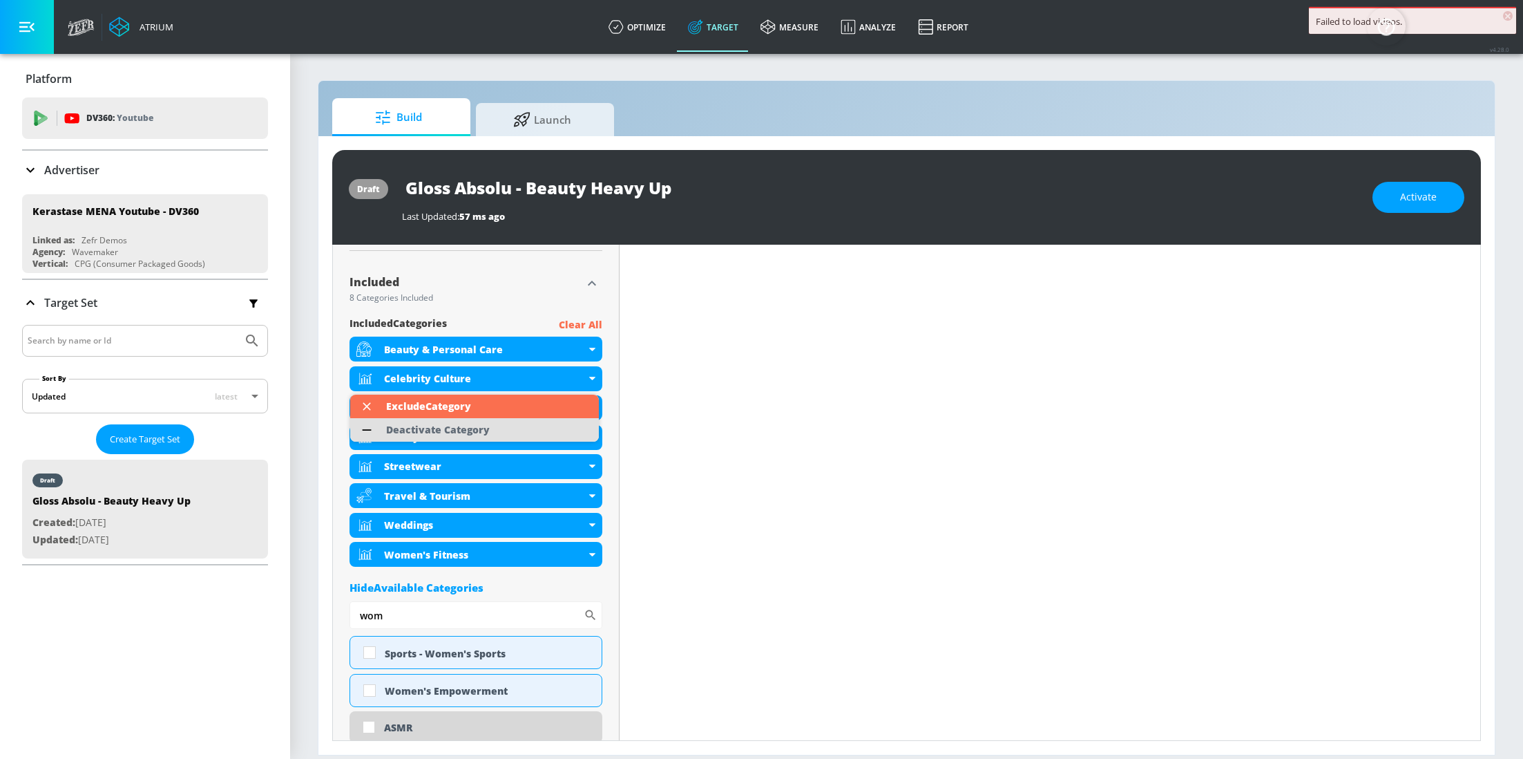
click at [520, 428] on li "Deactivate Category" at bounding box center [474, 429] width 249 height 23
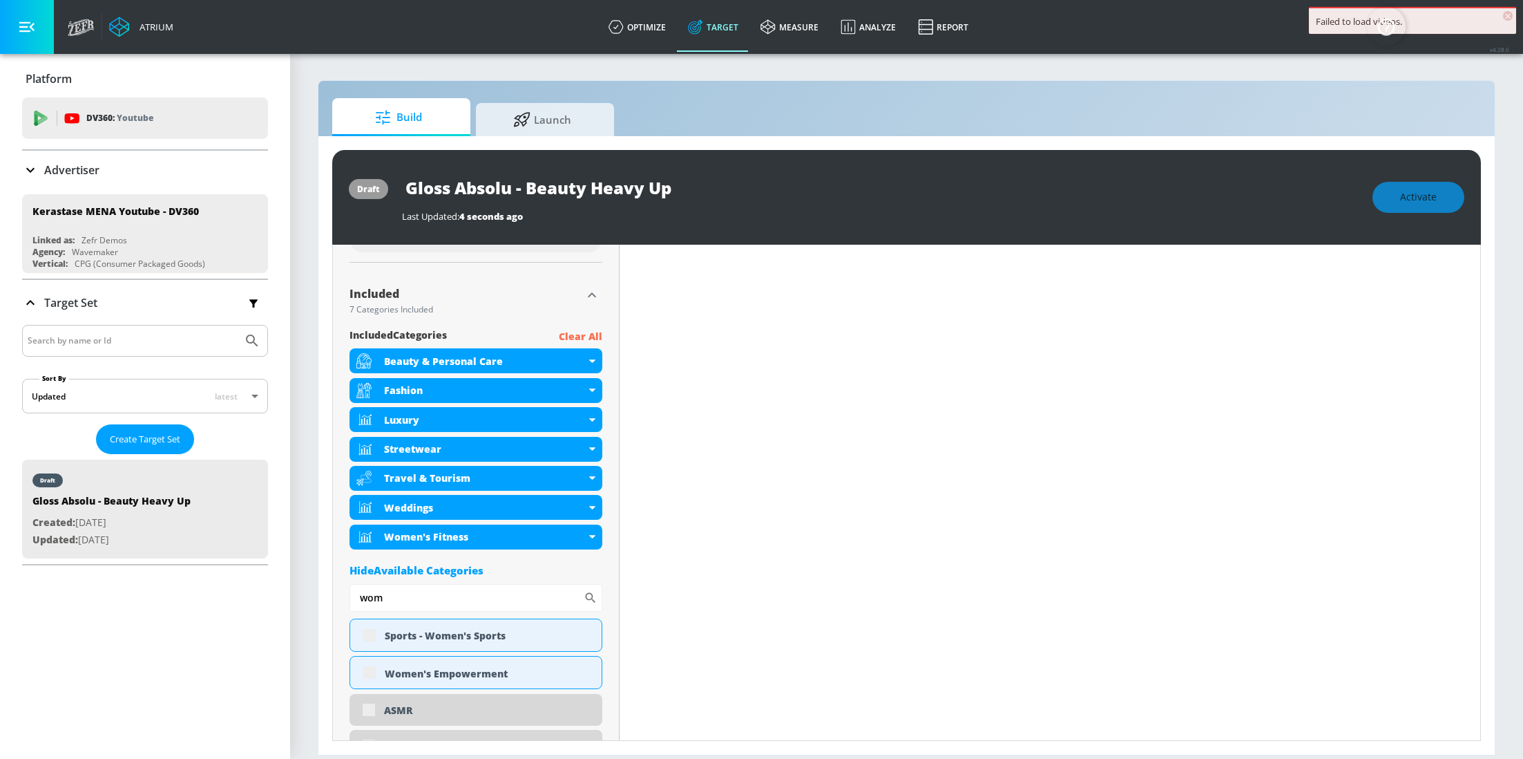
scroll to position [450, 0]
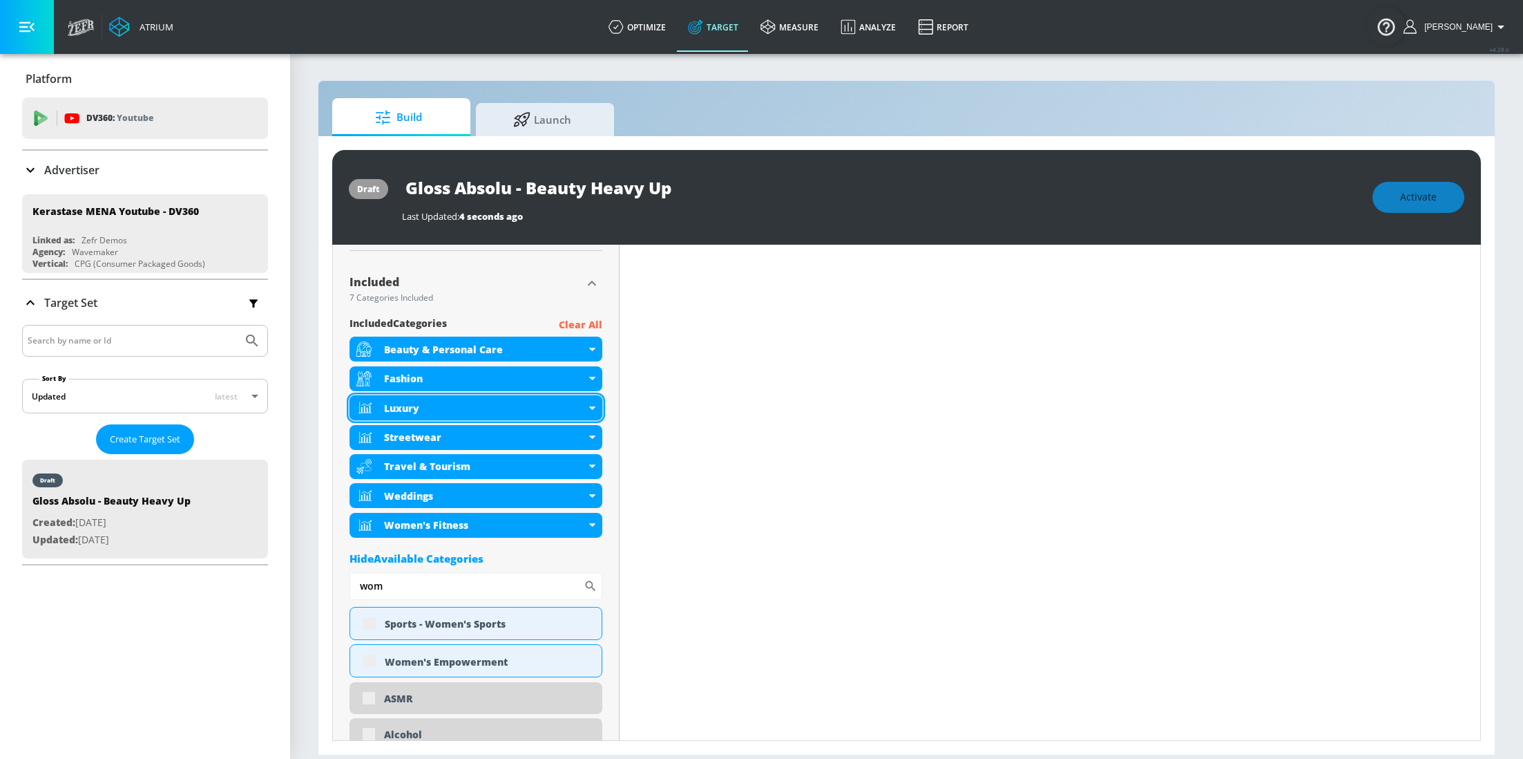
click at [587, 413] on div "Luxury" at bounding box center [476, 407] width 253 height 25
click at [591, 413] on div "Luxury" at bounding box center [476, 407] width 253 height 25
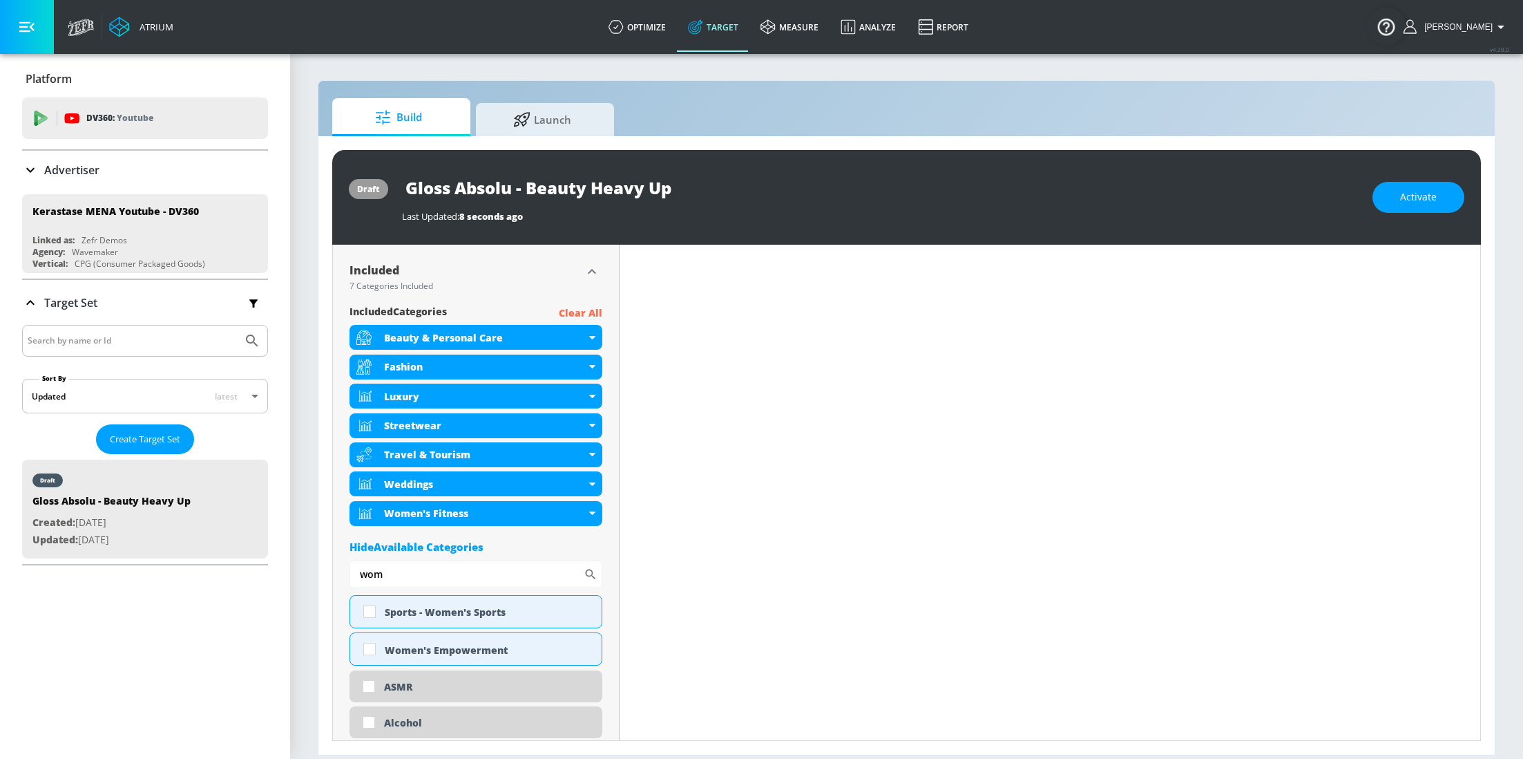
scroll to position [438, 0]
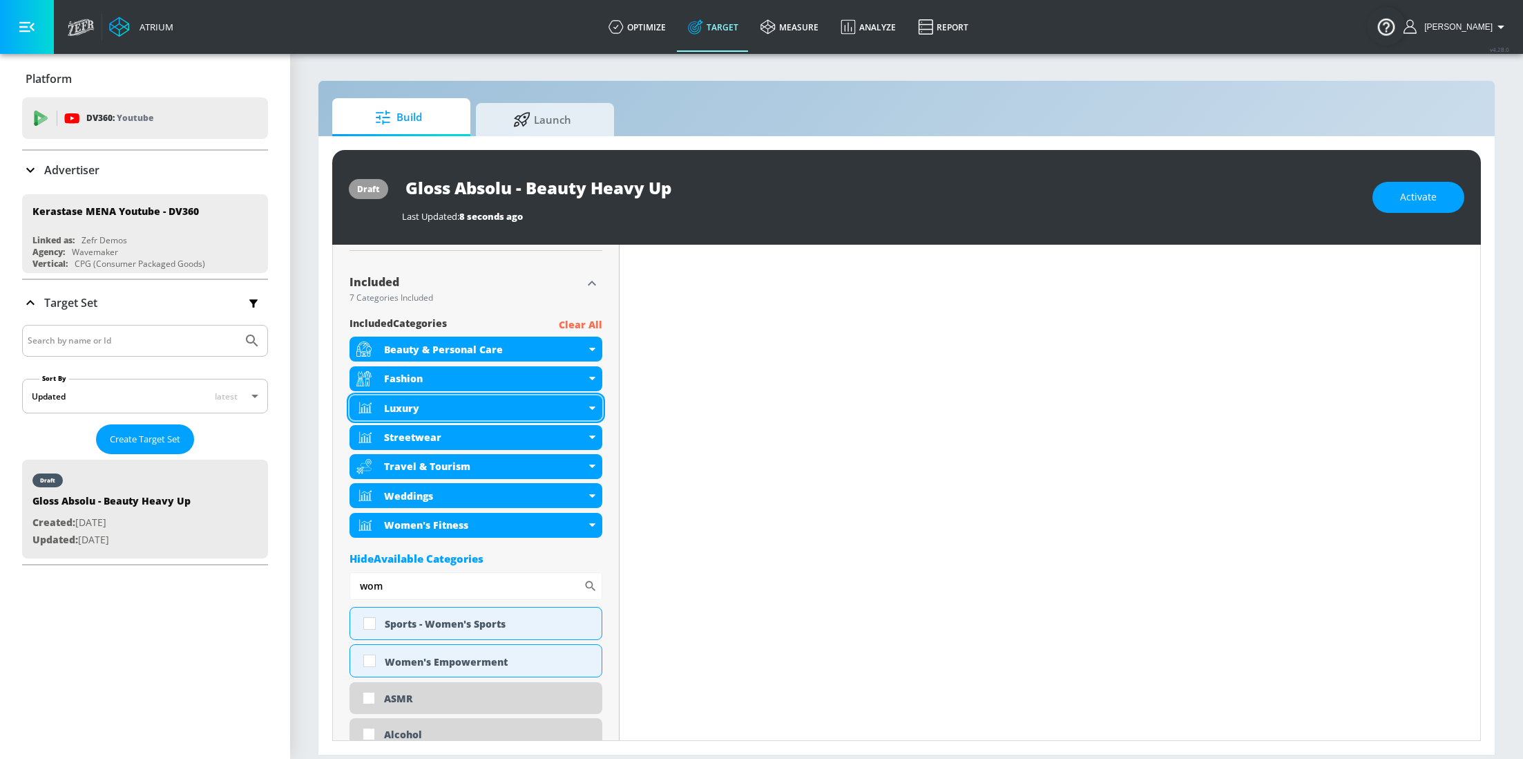
click at [592, 414] on div "Luxury" at bounding box center [476, 407] width 253 height 25
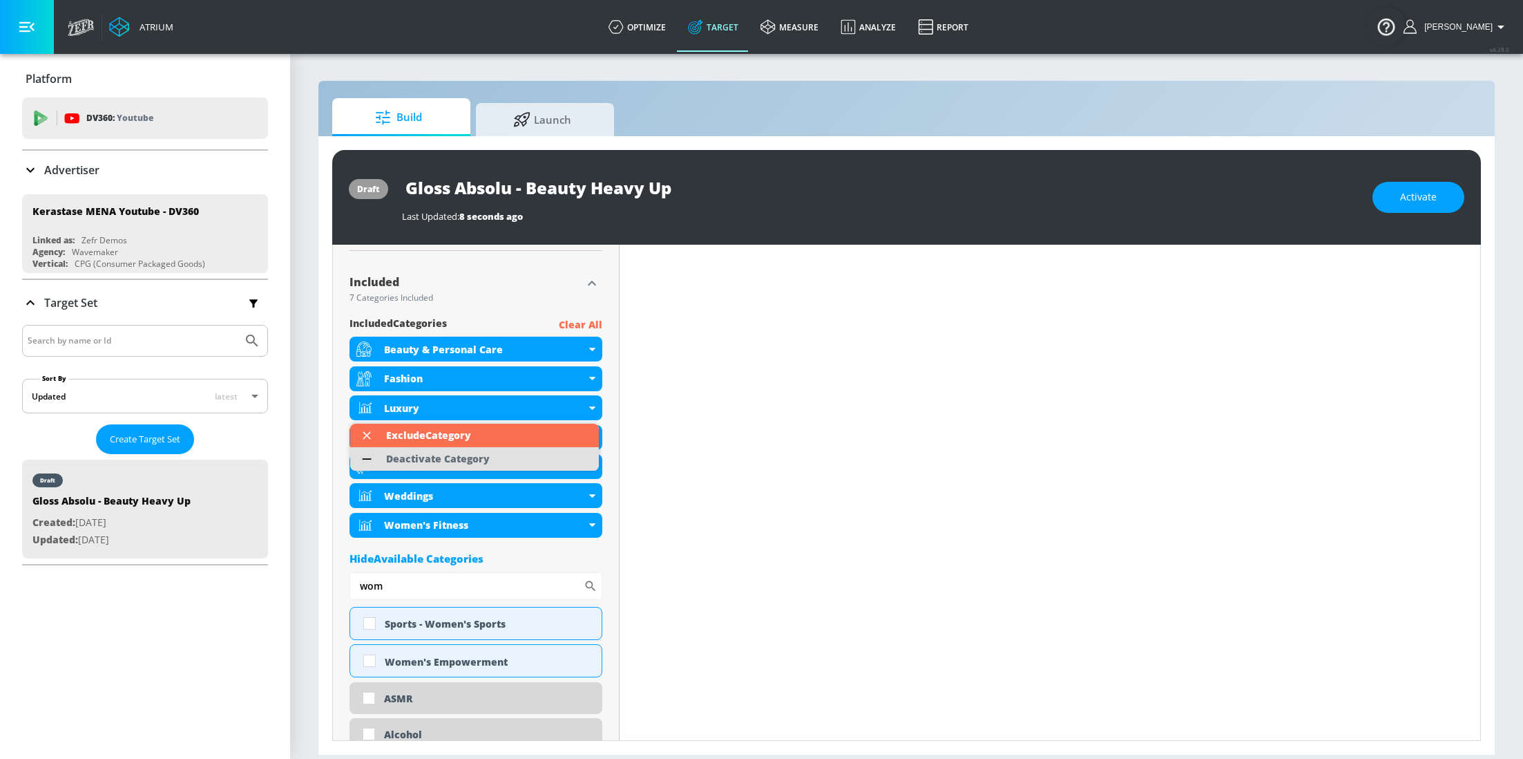
click at [506, 461] on li "Deactivate Category" at bounding box center [474, 458] width 249 height 23
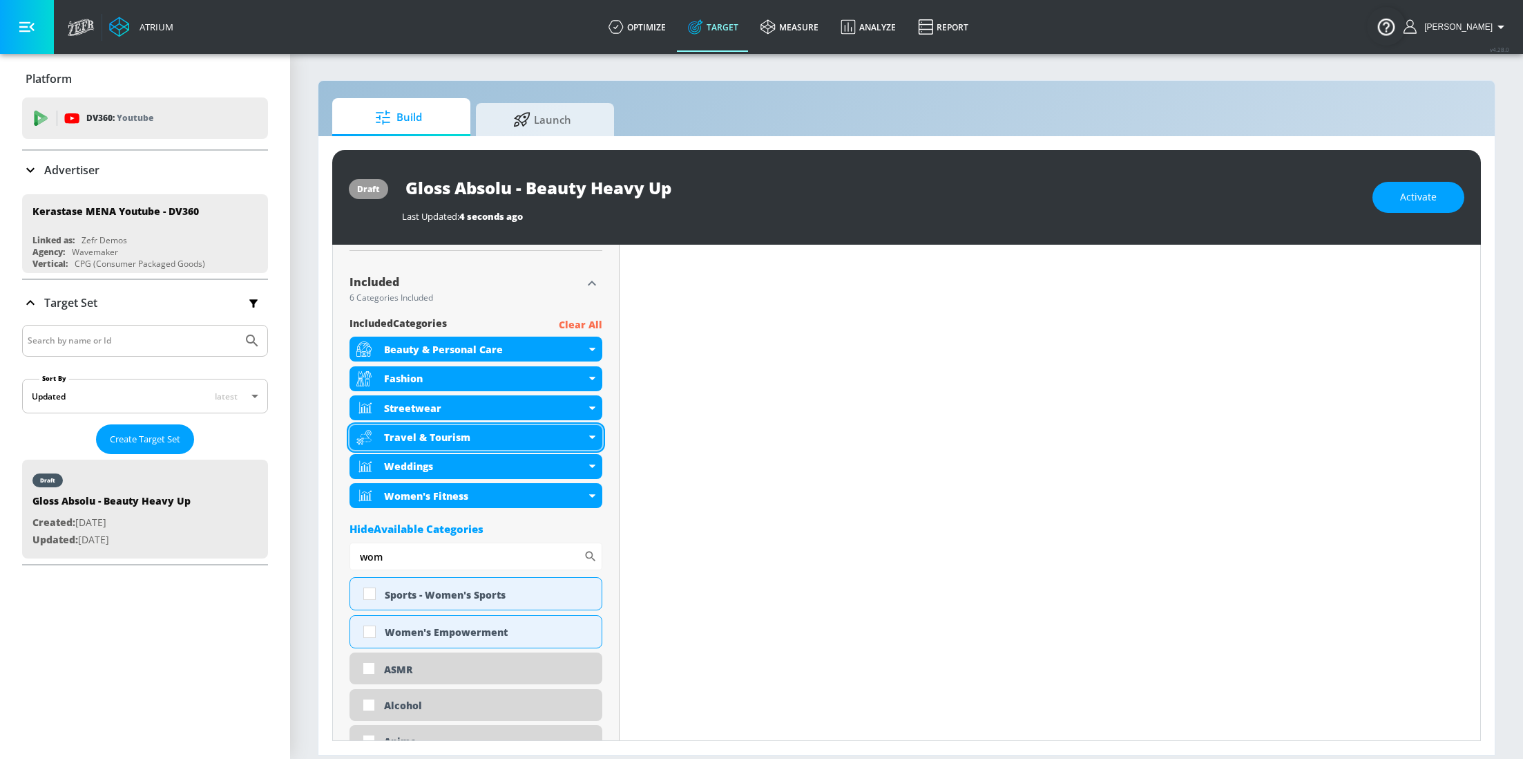
click at [590, 435] on div "Travel & Tourism" at bounding box center [476, 437] width 253 height 25
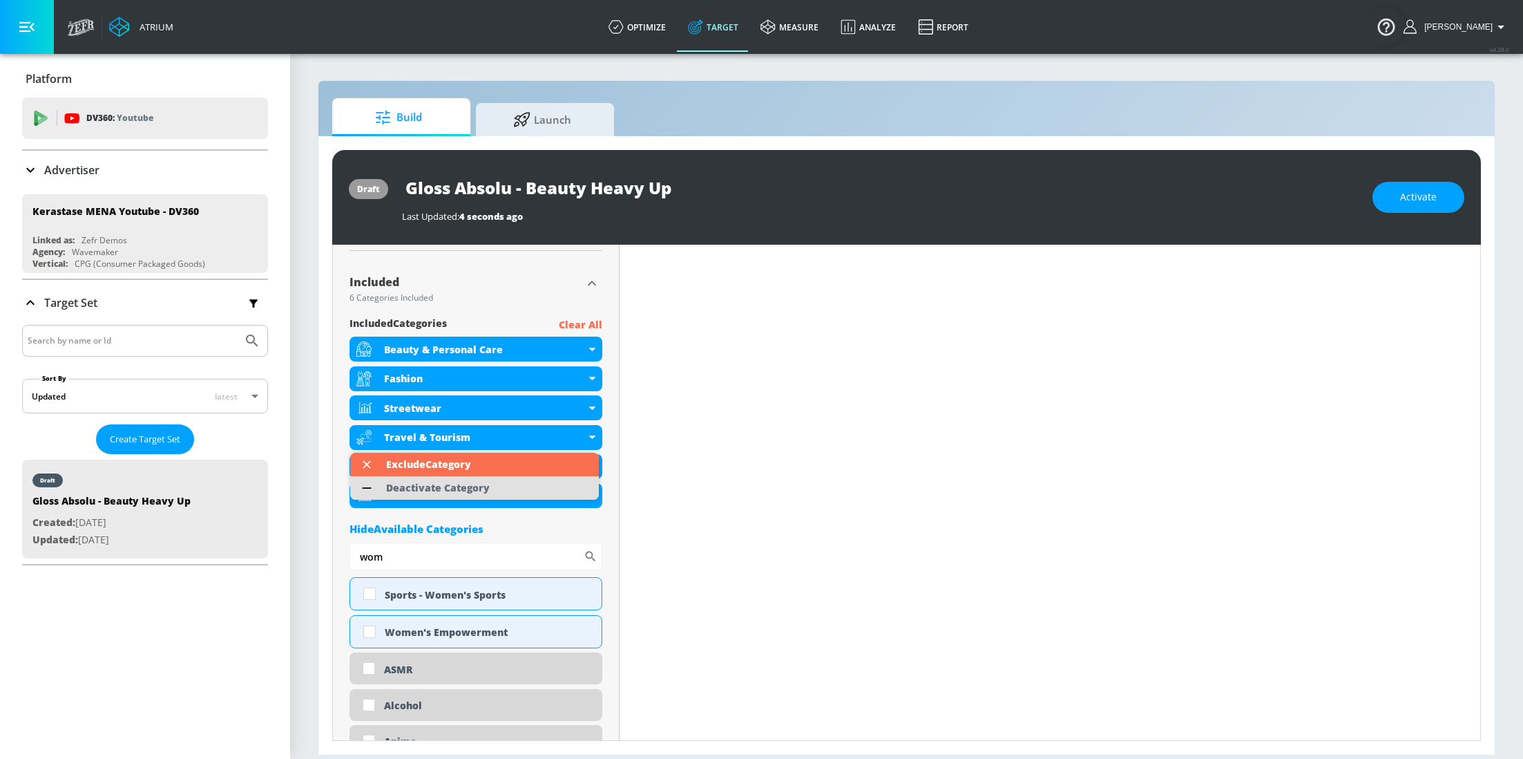
click at [533, 487] on li "Deactivate Category" at bounding box center [474, 487] width 249 height 23
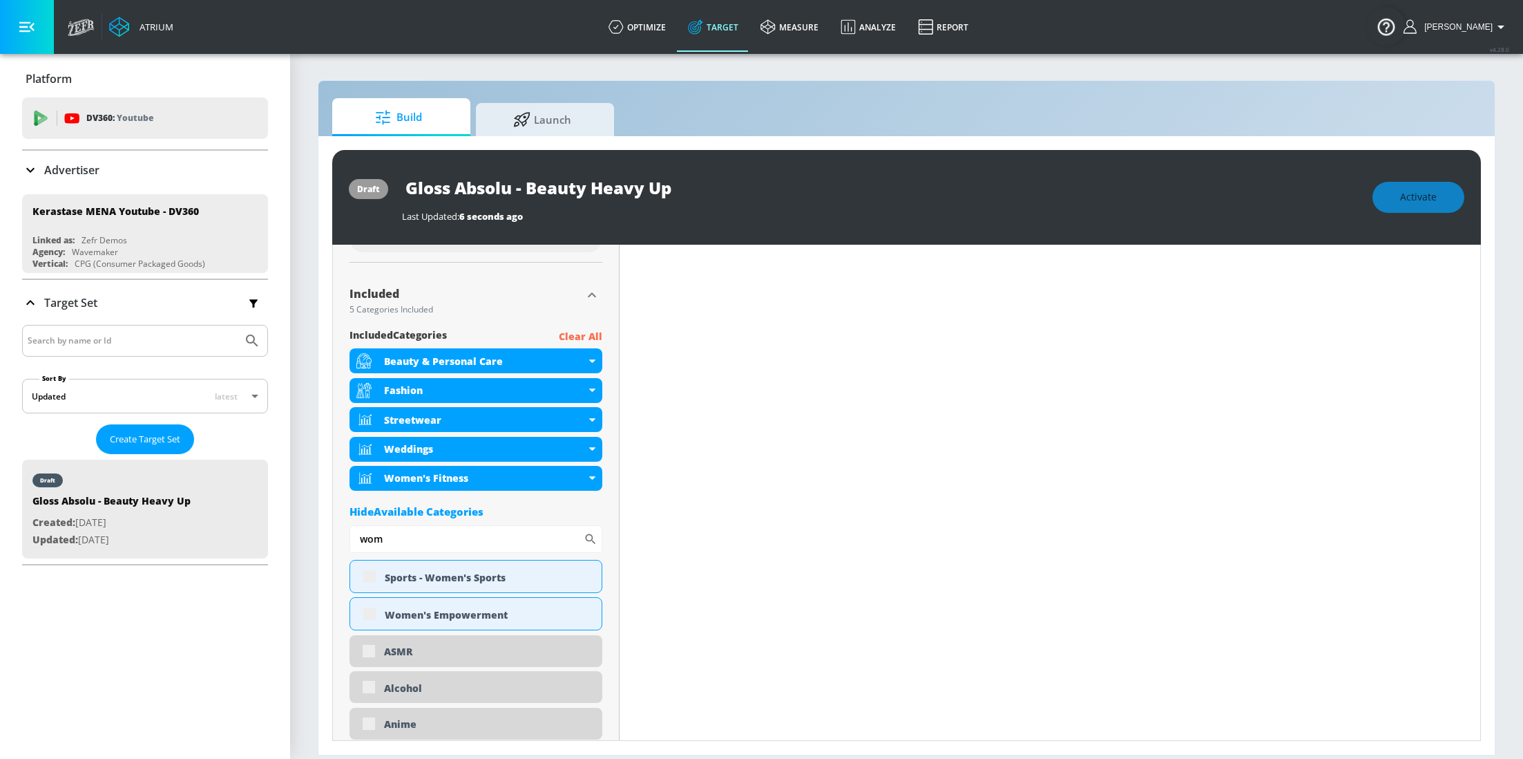
scroll to position [450, 0]
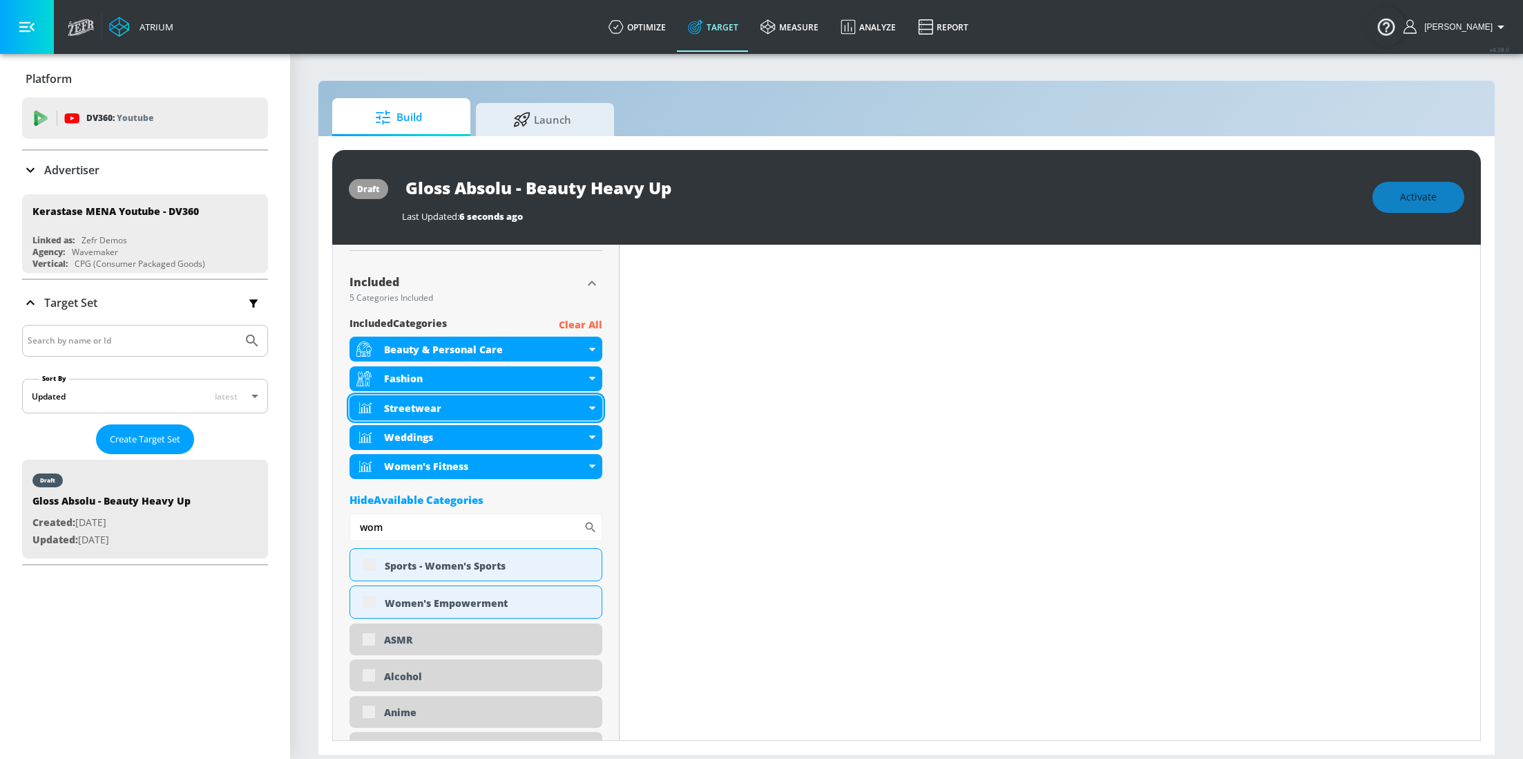
click at [591, 408] on icon at bounding box center [592, 407] width 6 height 3
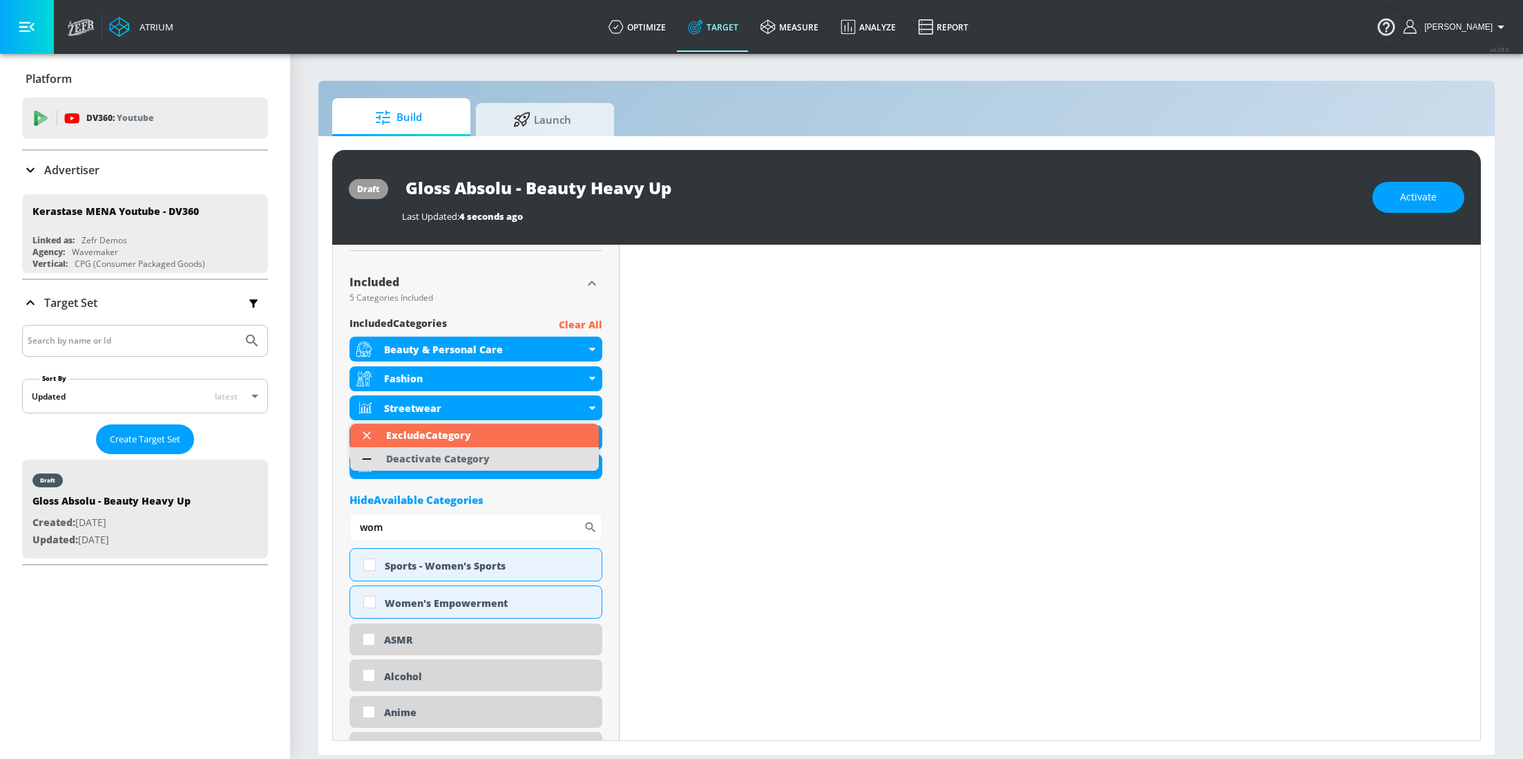
click at [533, 455] on li "Deactivate Category" at bounding box center [474, 458] width 249 height 23
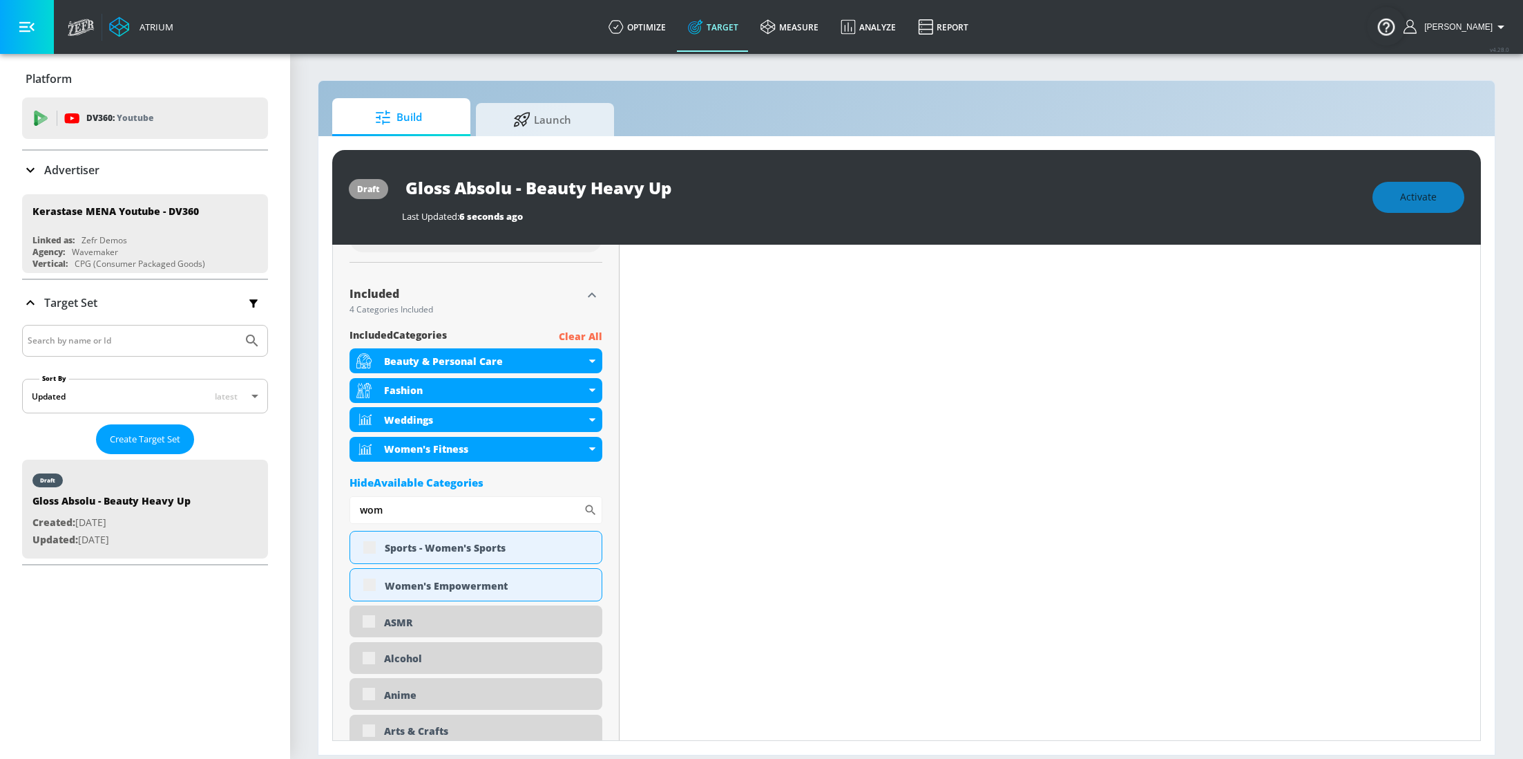
scroll to position [450, 0]
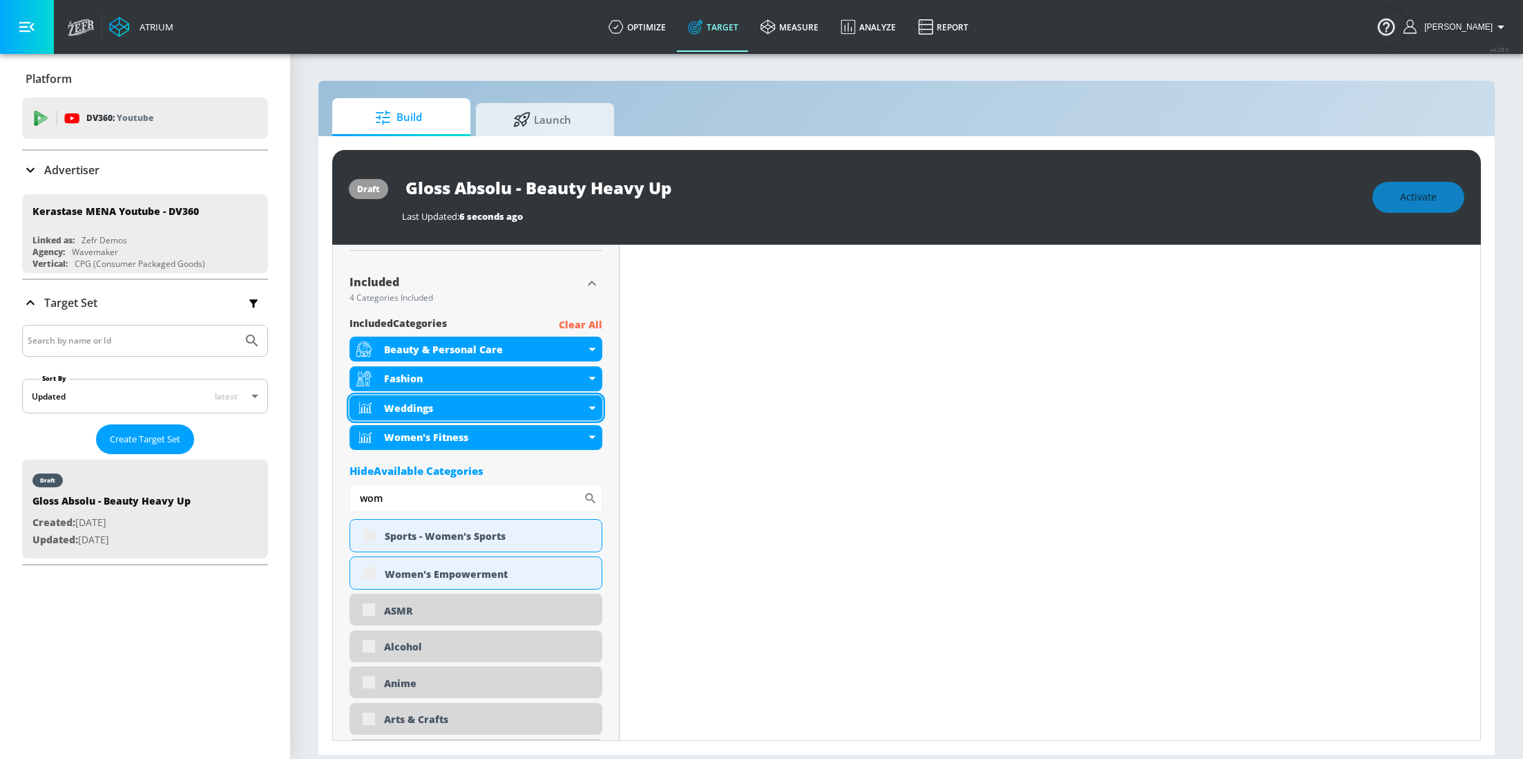
click at [589, 410] on icon at bounding box center [592, 407] width 6 height 3
click at [587, 414] on div "Weddings" at bounding box center [476, 407] width 253 height 25
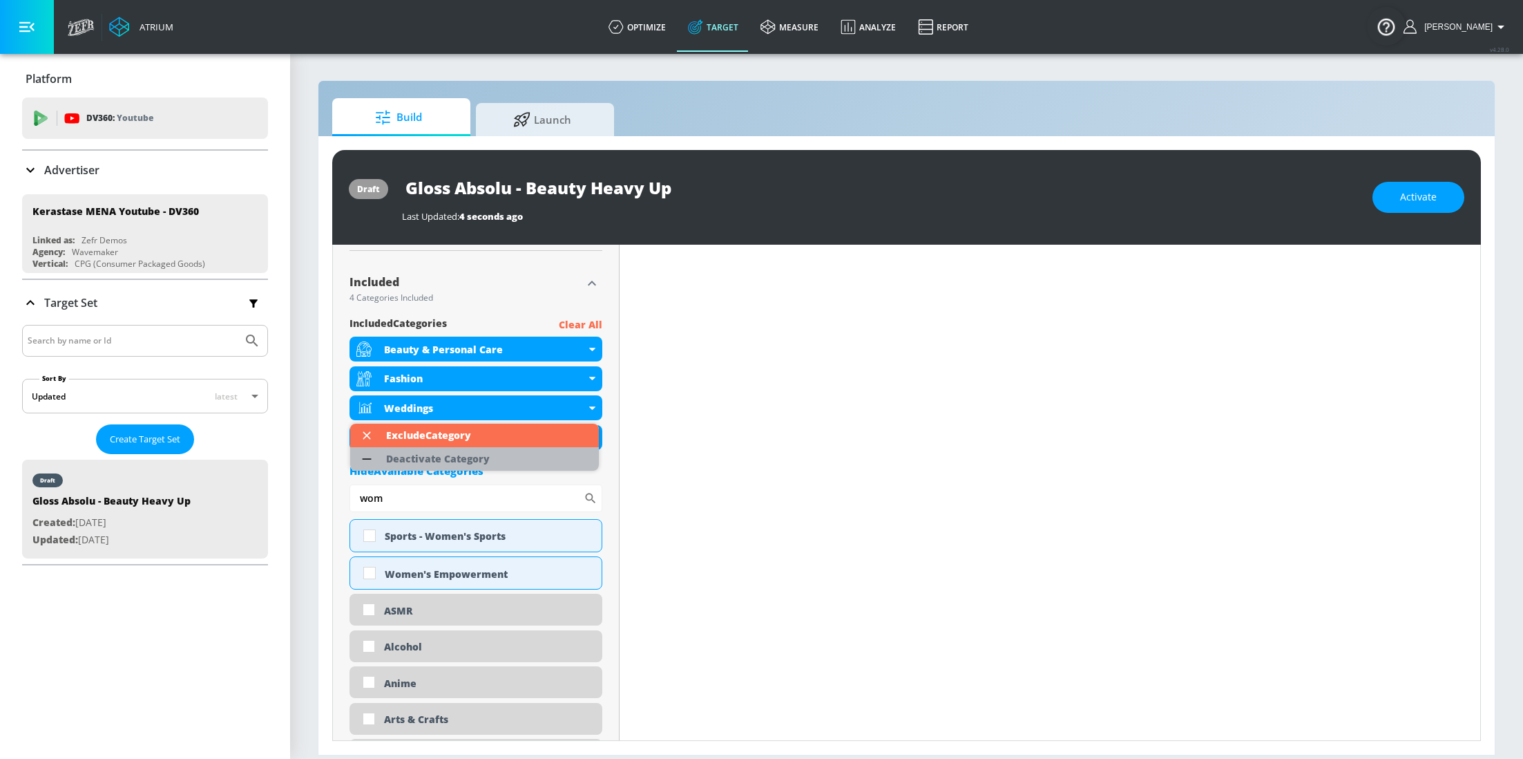
click at [549, 450] on li "Deactivate Category" at bounding box center [474, 458] width 249 height 23
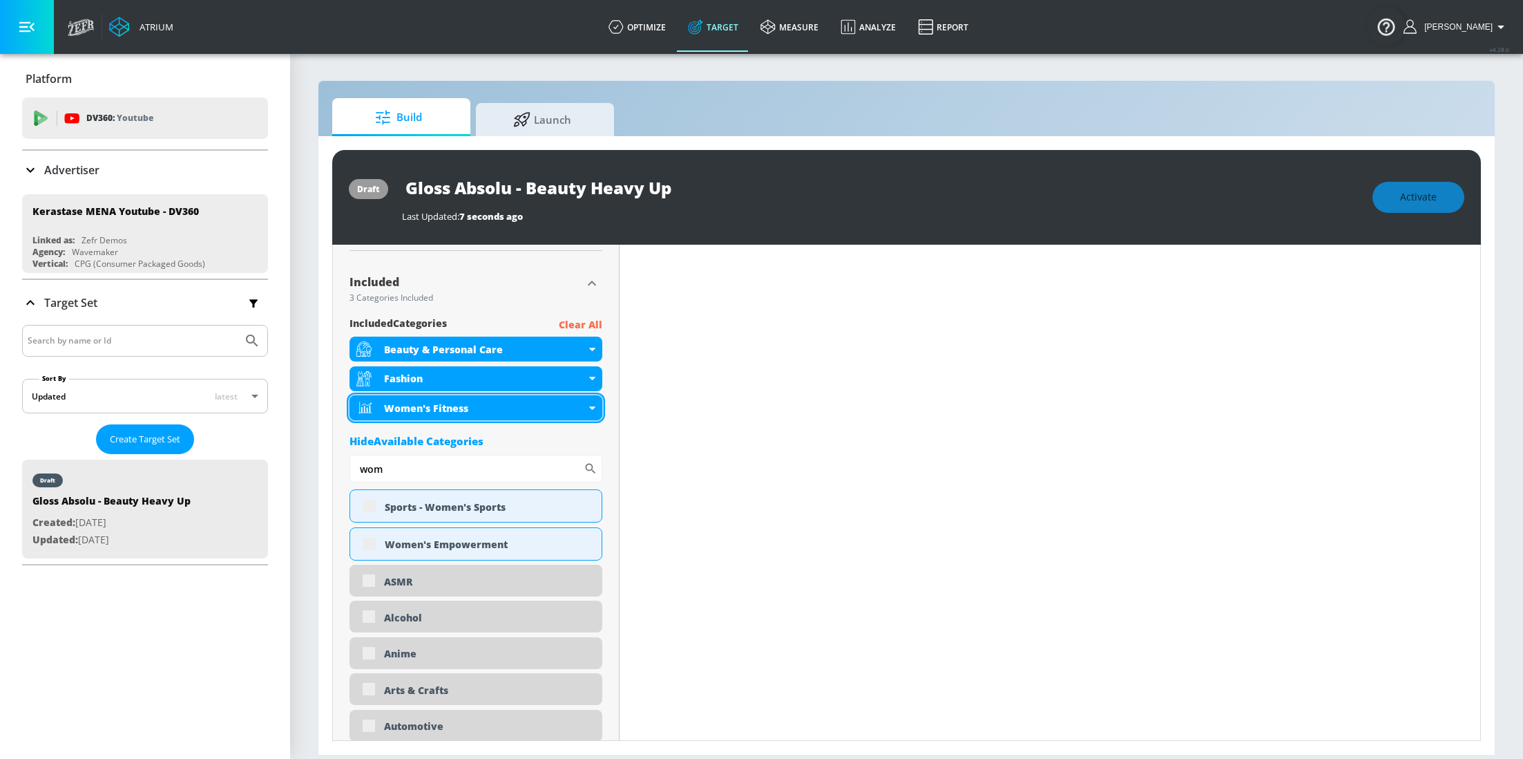
click at [589, 408] on icon at bounding box center [592, 407] width 6 height 3
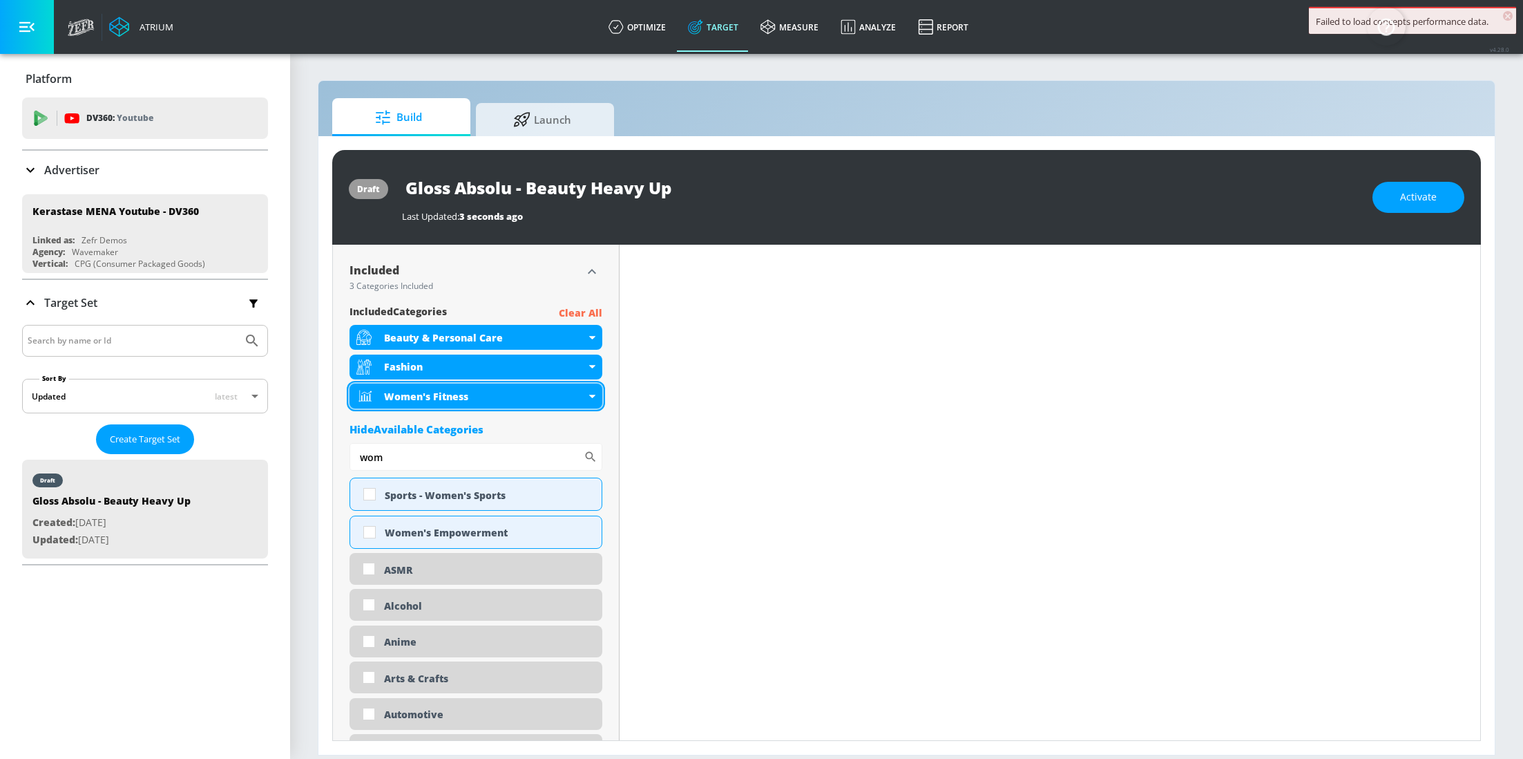
scroll to position [438, 0]
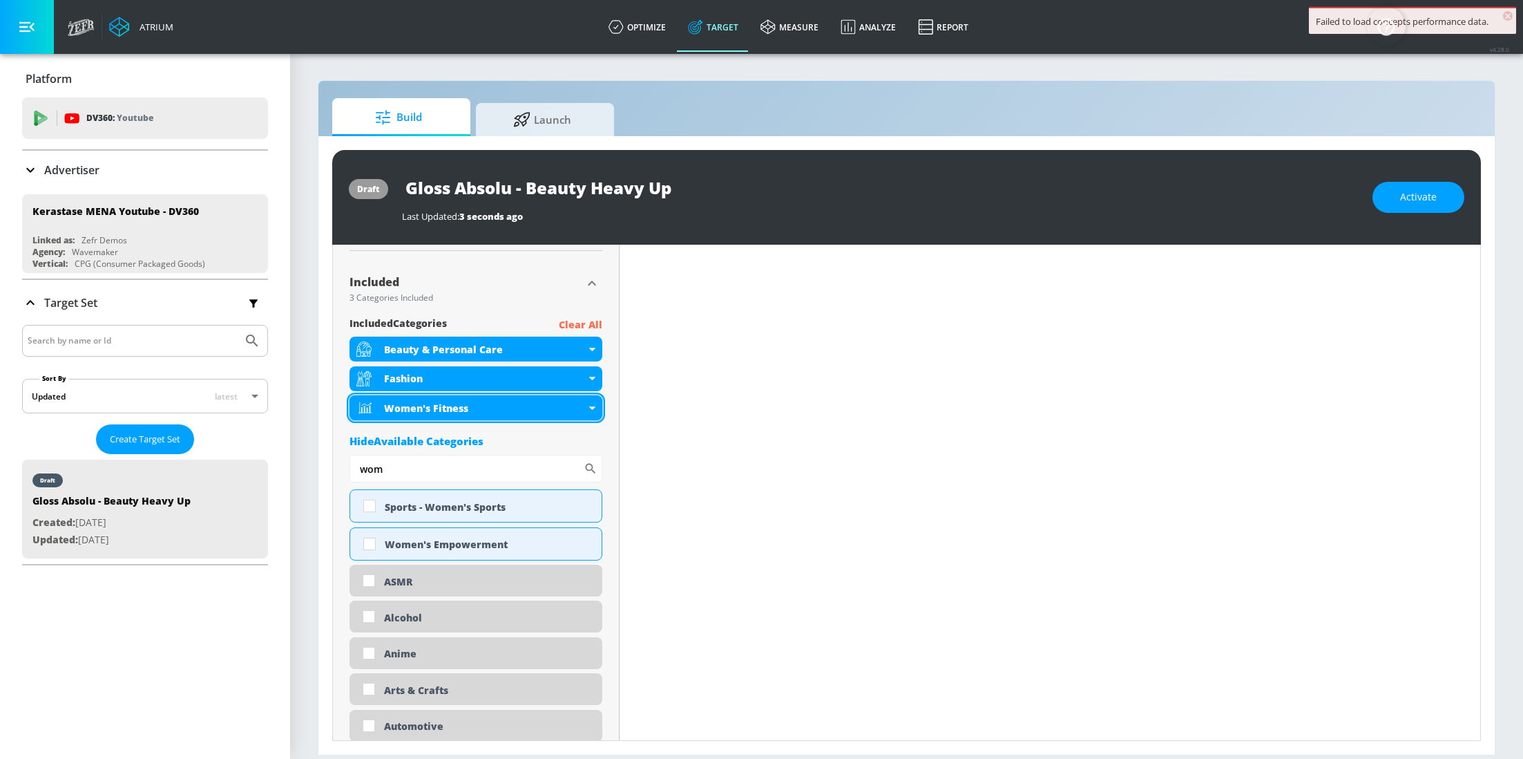
click at [589, 410] on icon at bounding box center [592, 407] width 6 height 3
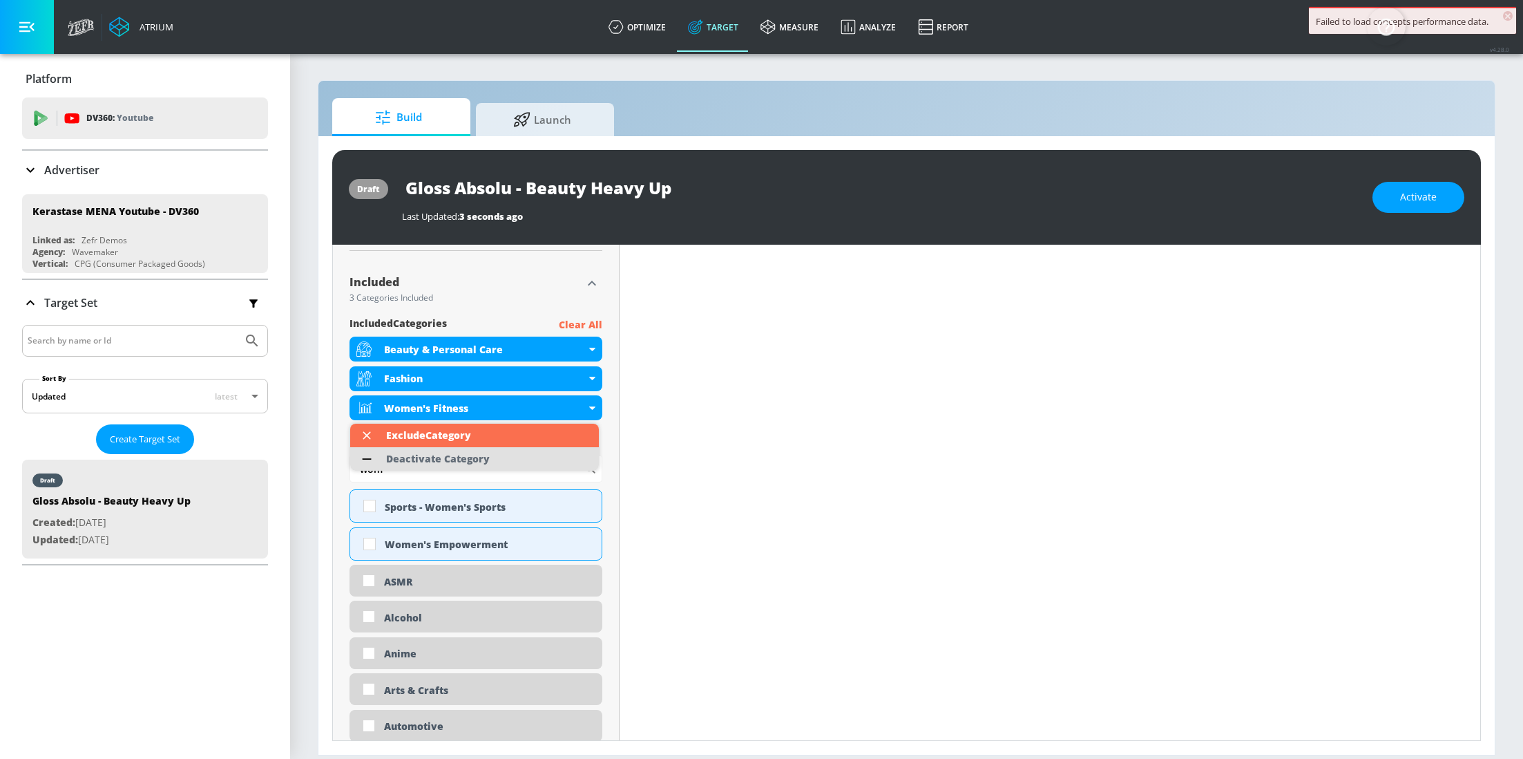
click at [545, 462] on li "Deactivate Category" at bounding box center [474, 458] width 249 height 23
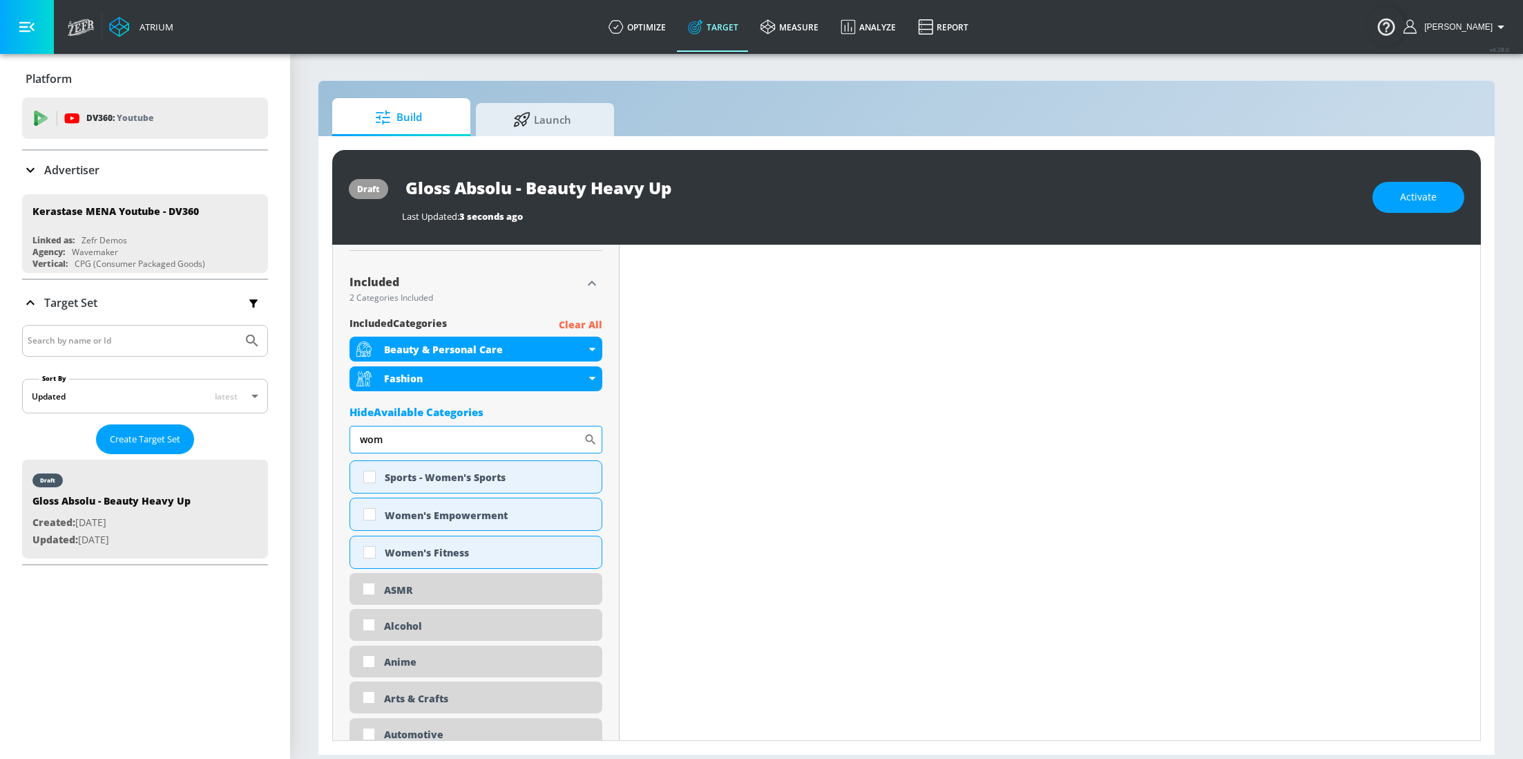
click at [403, 447] on input "wom" at bounding box center [467, 440] width 234 height 28
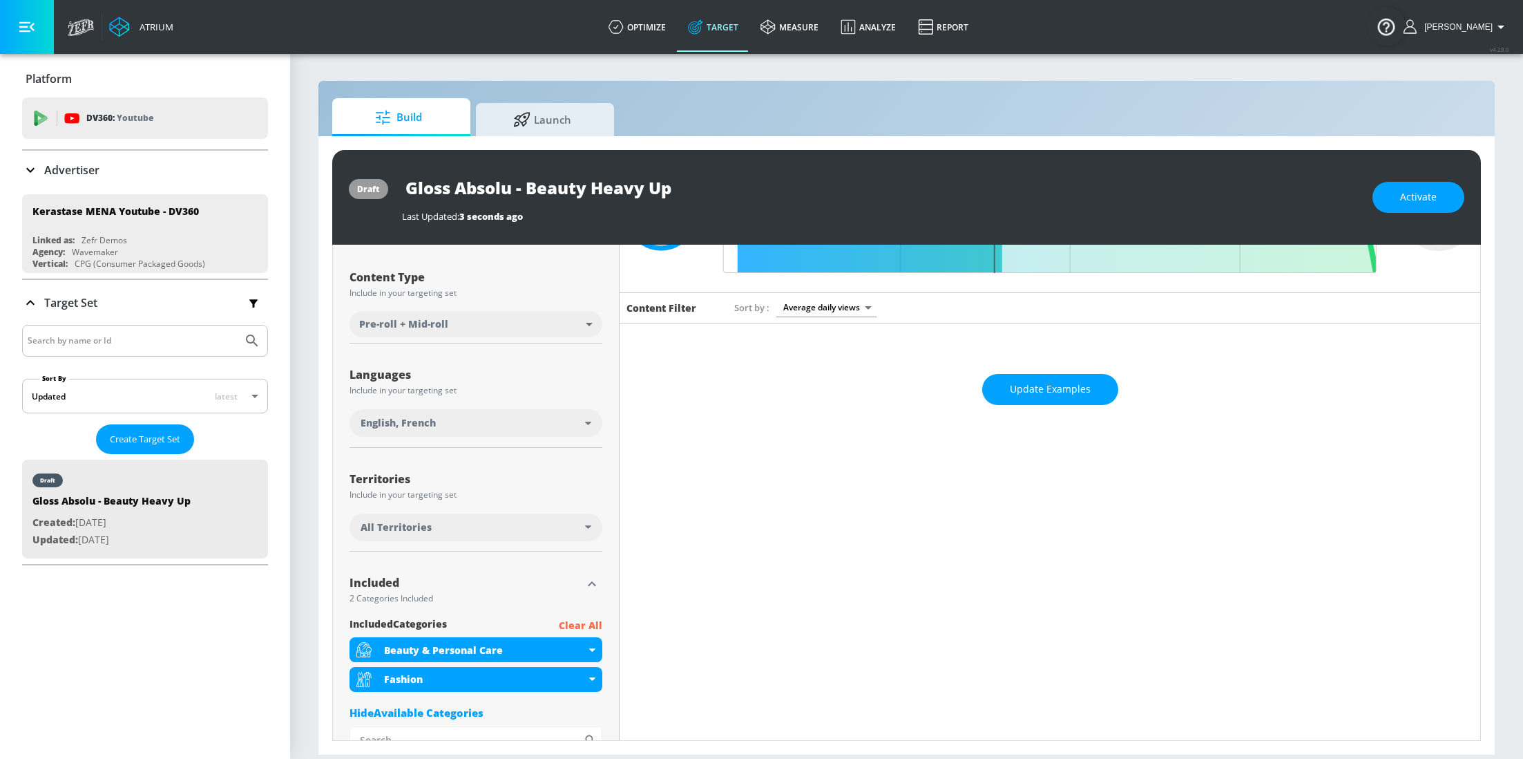
scroll to position [0, 0]
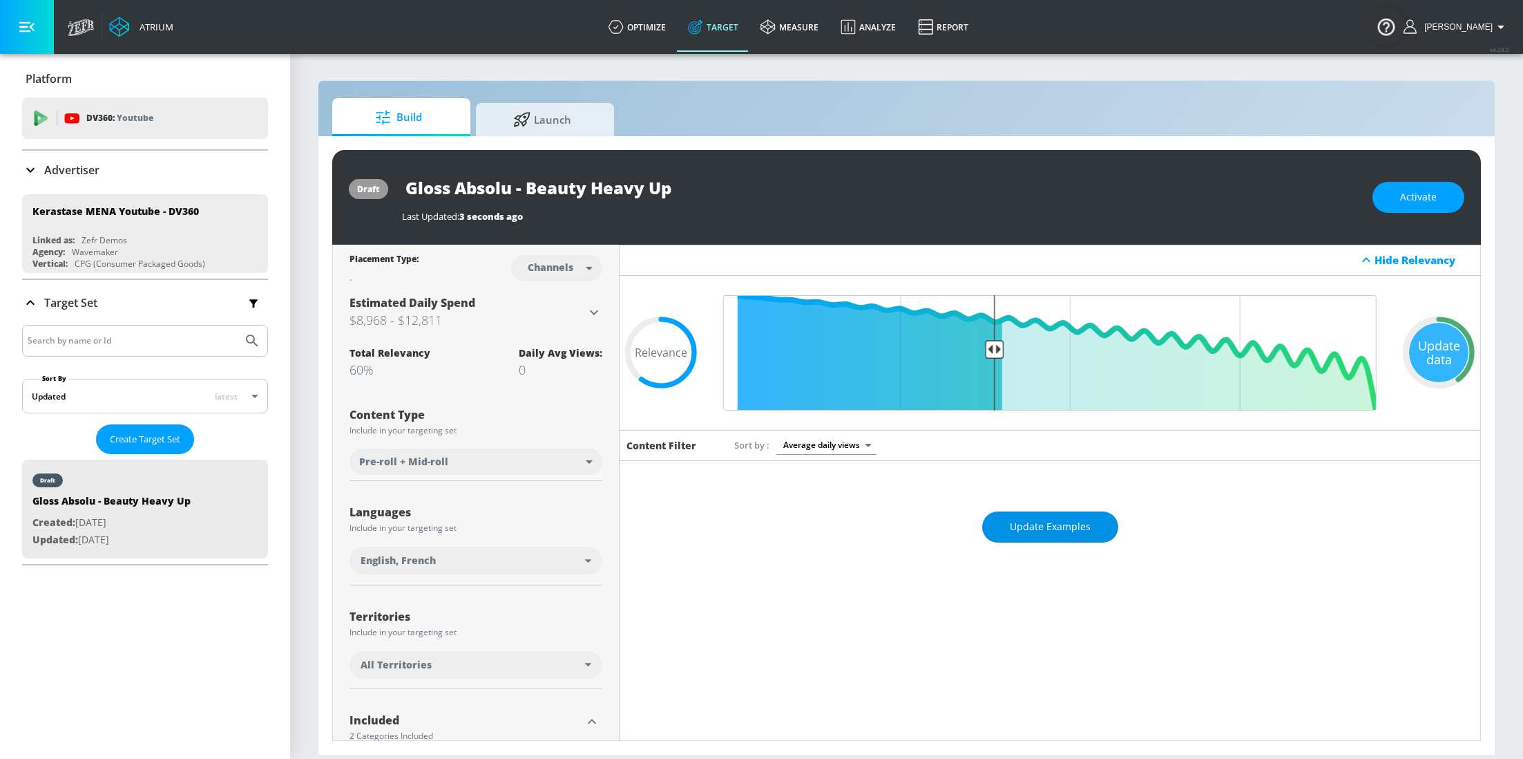
drag, startPoint x: 1068, startPoint y: 506, endPoint x: 1068, endPoint y: 517, distance: 11.7
click at [1068, 511] on div "Update Examples" at bounding box center [1050, 527] width 861 height 48
click at [1068, 520] on span "Update Examples" at bounding box center [1050, 526] width 81 height 17
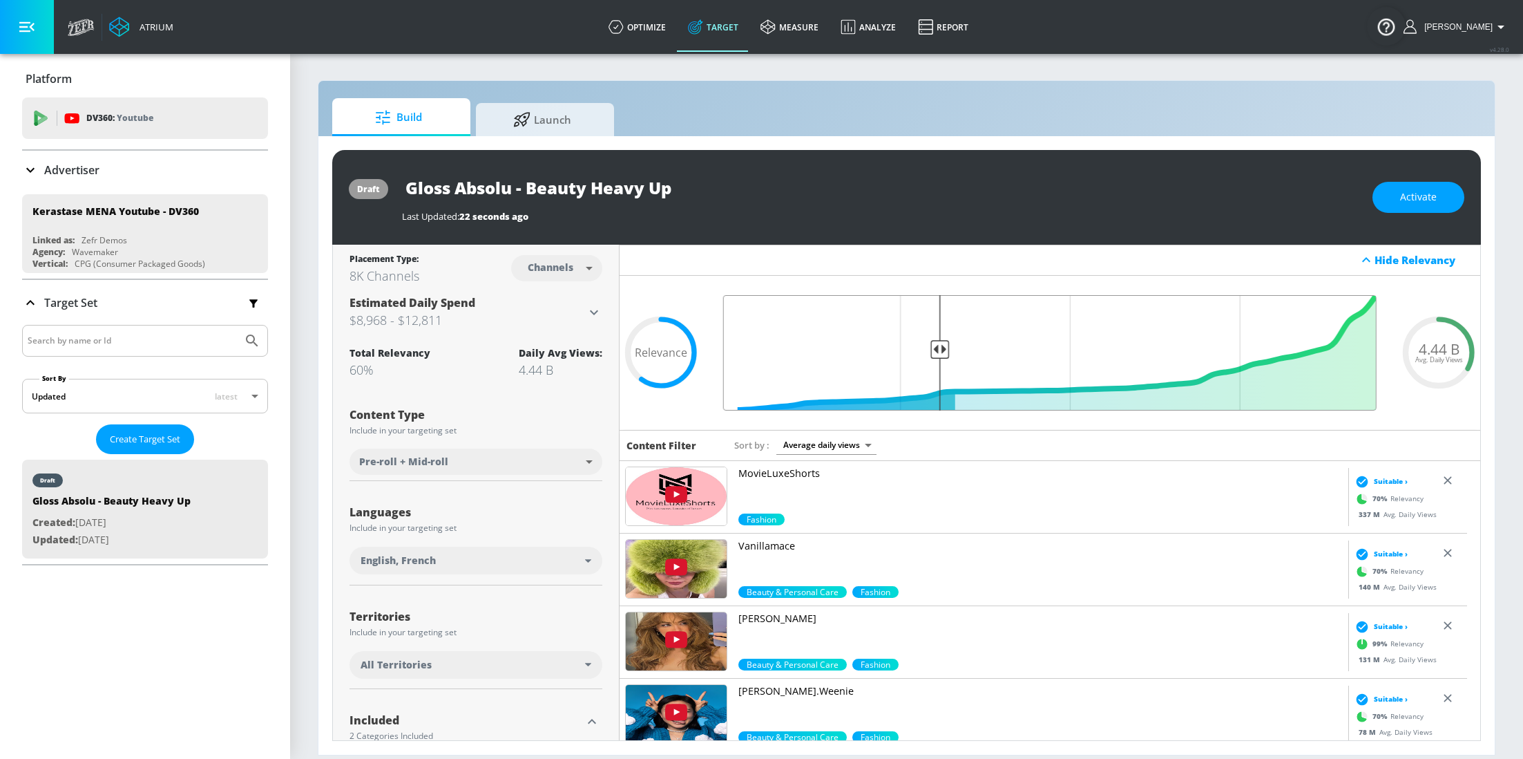
drag, startPoint x: 991, startPoint y: 349, endPoint x: 935, endPoint y: 353, distance: 56.8
click at [935, 353] on input "Final Threshold" at bounding box center [1049, 352] width 667 height 115
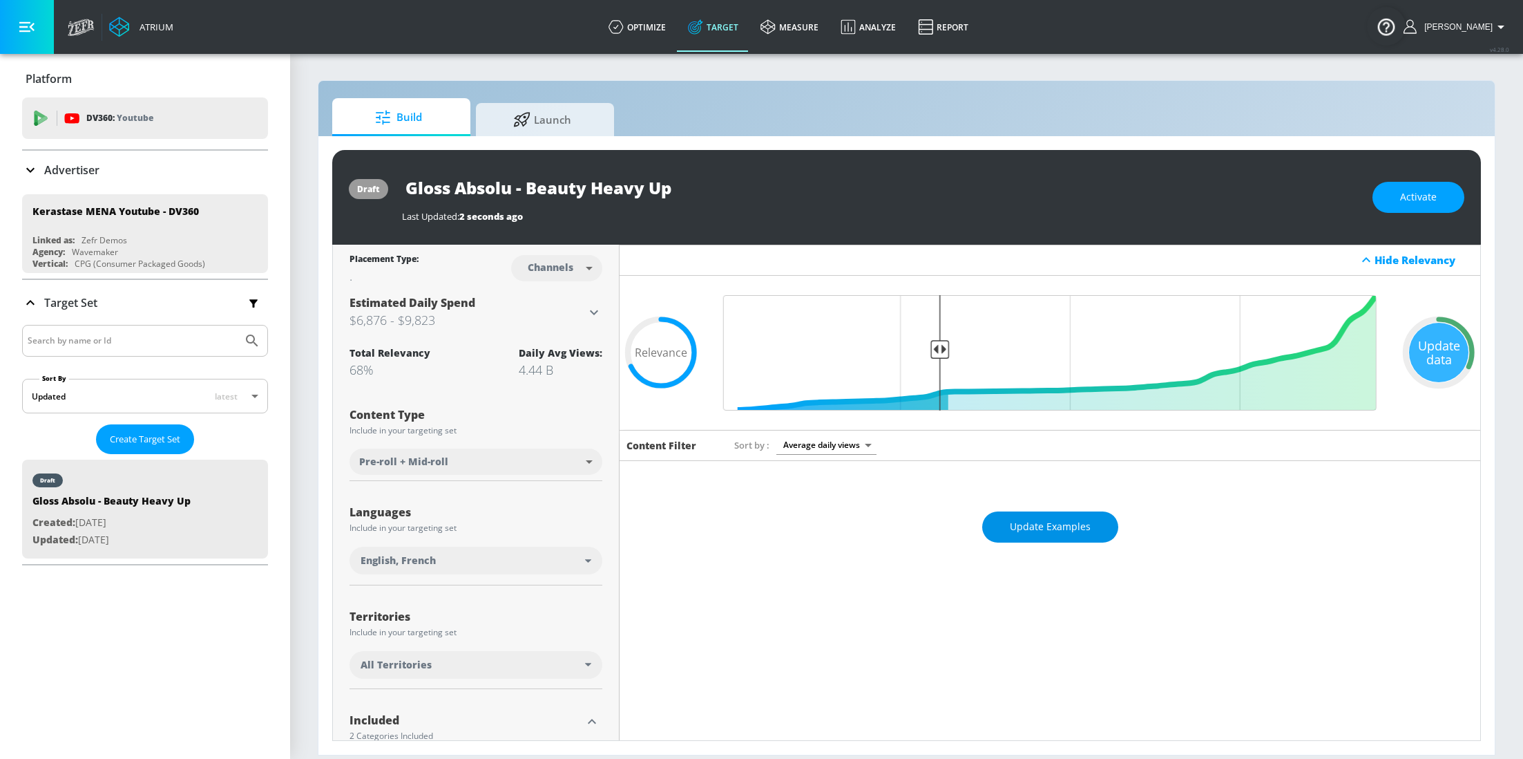
click at [1060, 535] on span "Update Examples" at bounding box center [1050, 526] width 81 height 17
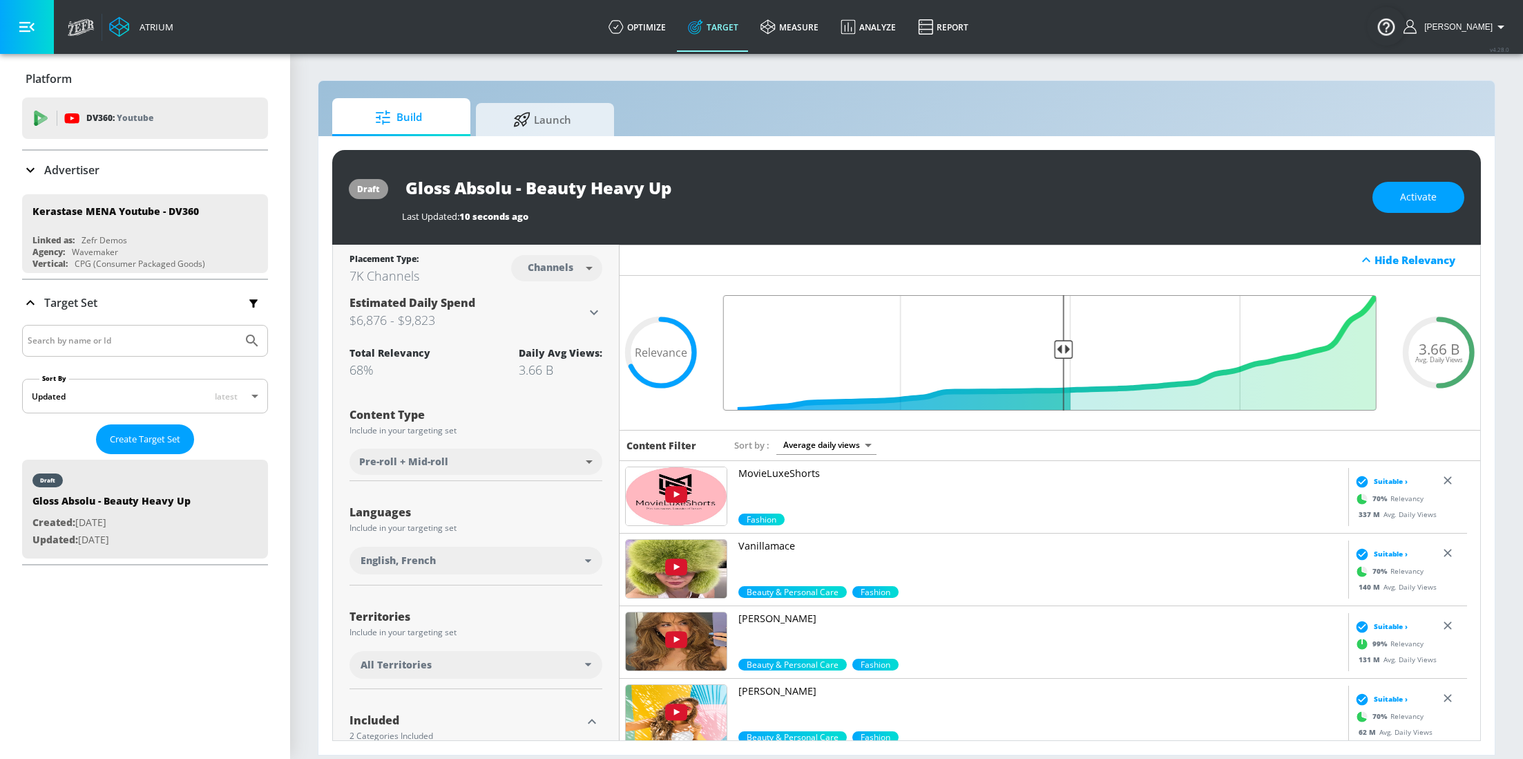
drag, startPoint x: 931, startPoint y: 347, endPoint x: 1057, endPoint y: 352, distance: 125.8
type input "0.5"
click at [1057, 352] on input "Final Threshold" at bounding box center [1049, 352] width 667 height 115
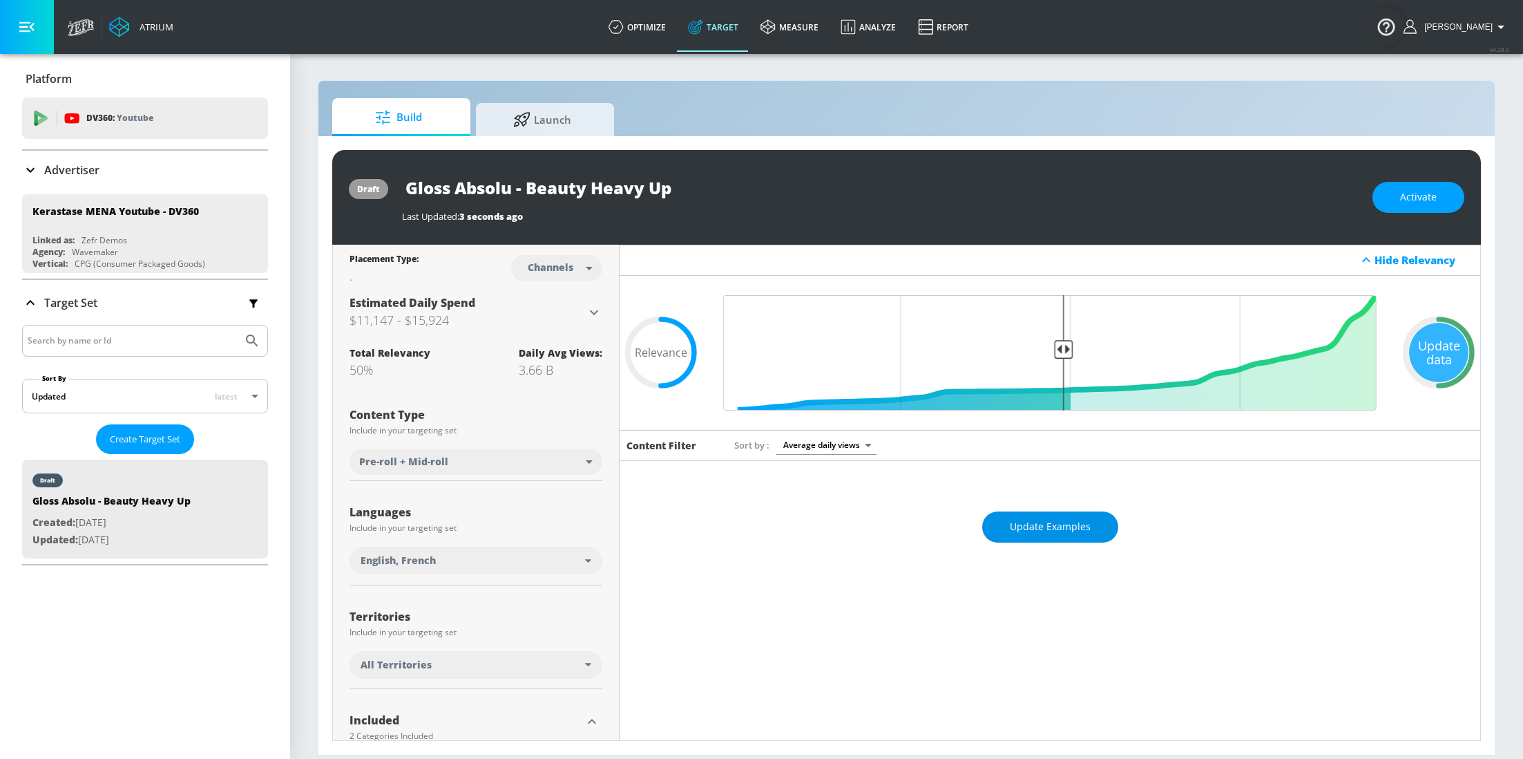
click at [1025, 512] on button "Update Examples" at bounding box center [1050, 526] width 136 height 31
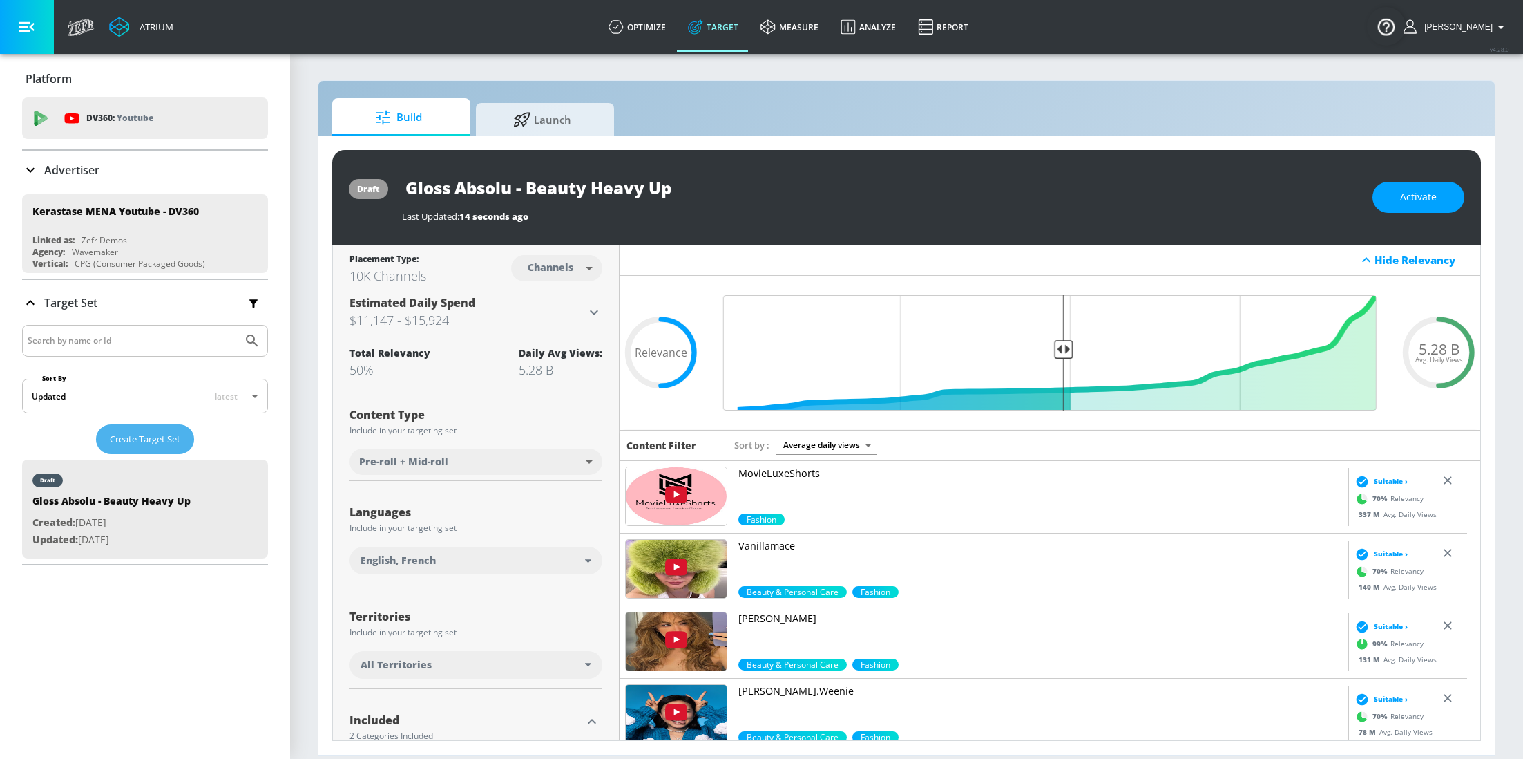
click at [124, 428] on button "Create Target Set" at bounding box center [145, 439] width 98 height 30
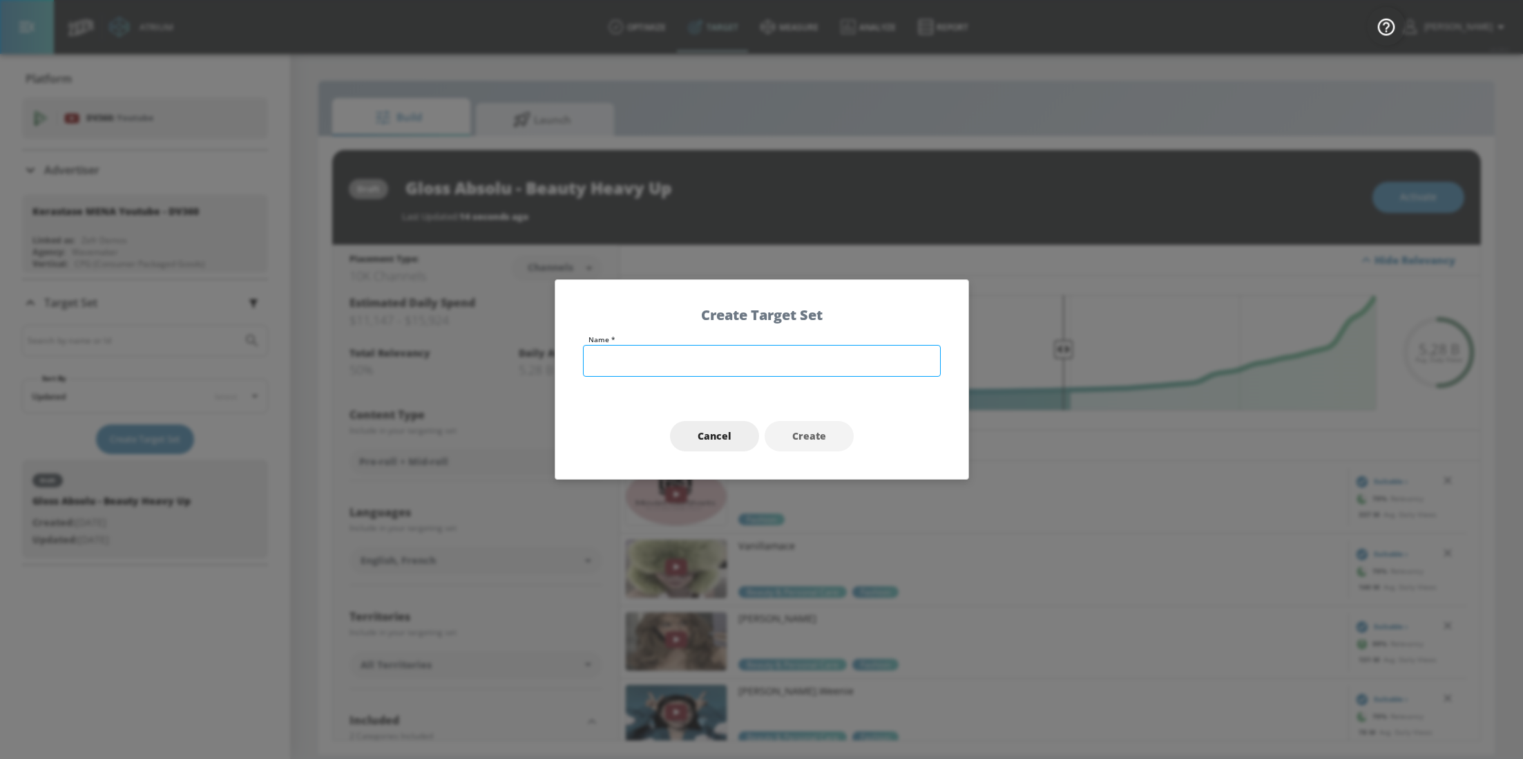
click at [635, 363] on input "text" at bounding box center [762, 361] width 358 height 32
type input "Gloss Absolu - 18-55"
click at [796, 432] on span "Create" at bounding box center [809, 436] width 34 height 17
type input "Gloss Absolu - 18-55"
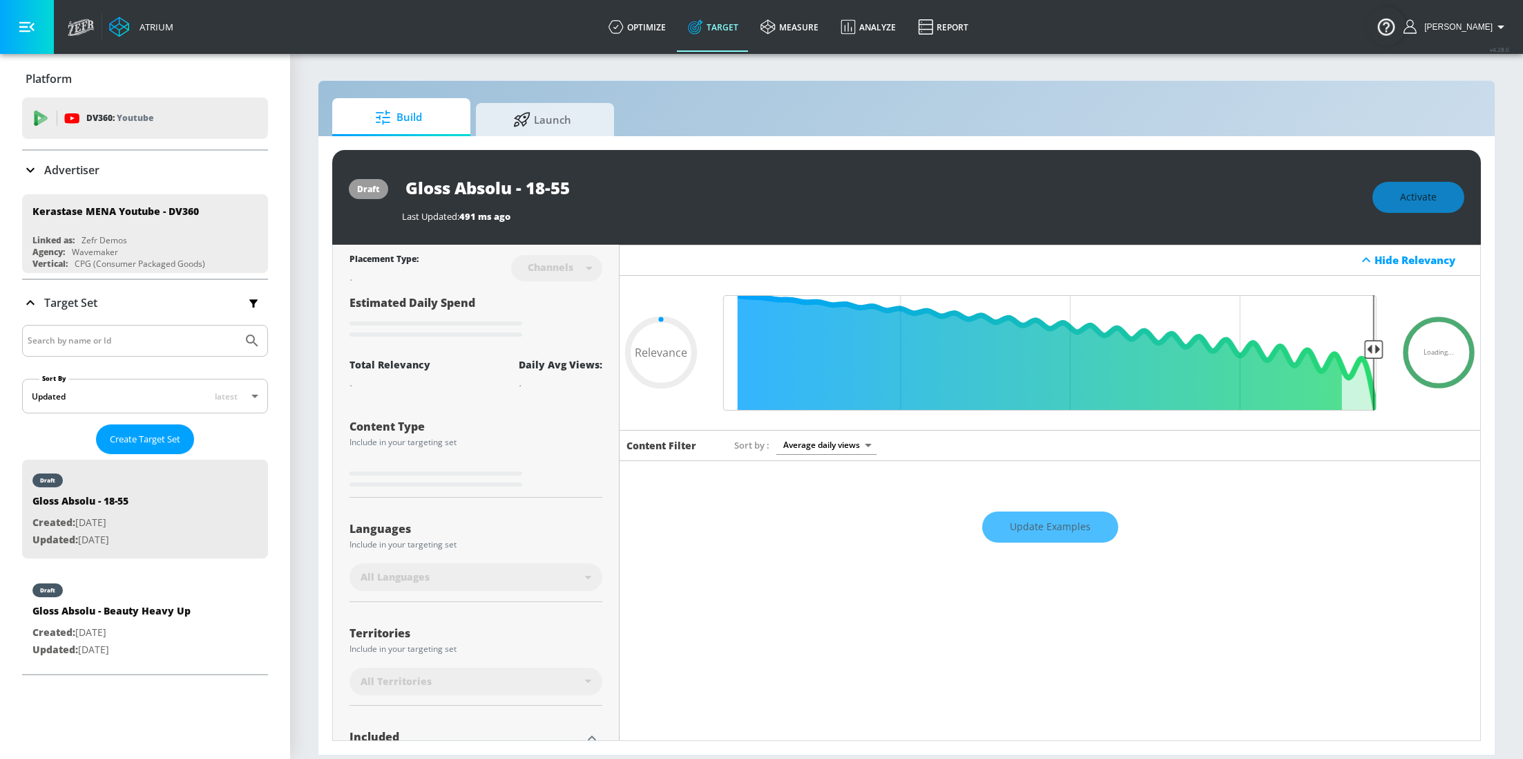
type input "0.6"
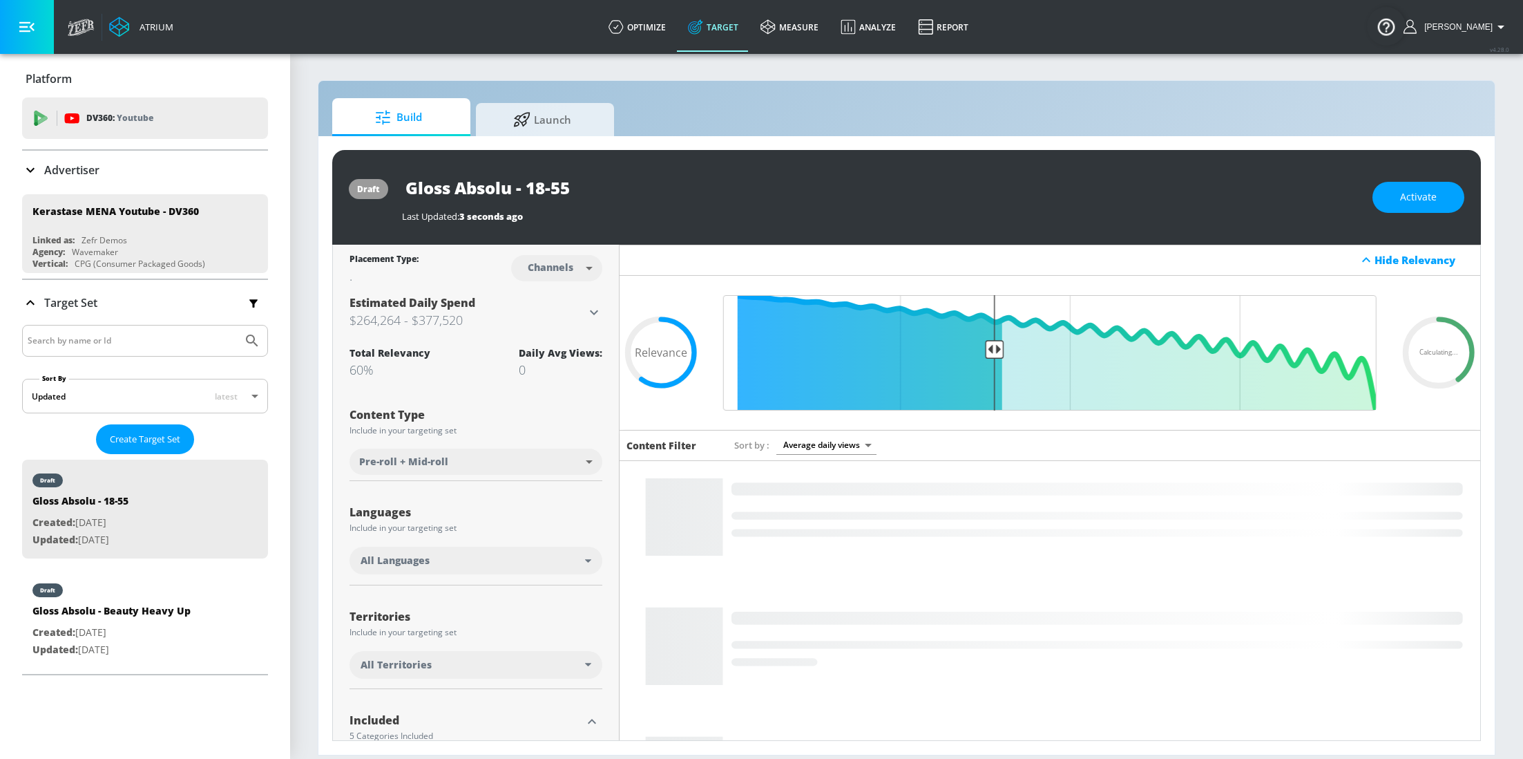
click at [544, 571] on div "All Languages" at bounding box center [476, 560] width 253 height 28
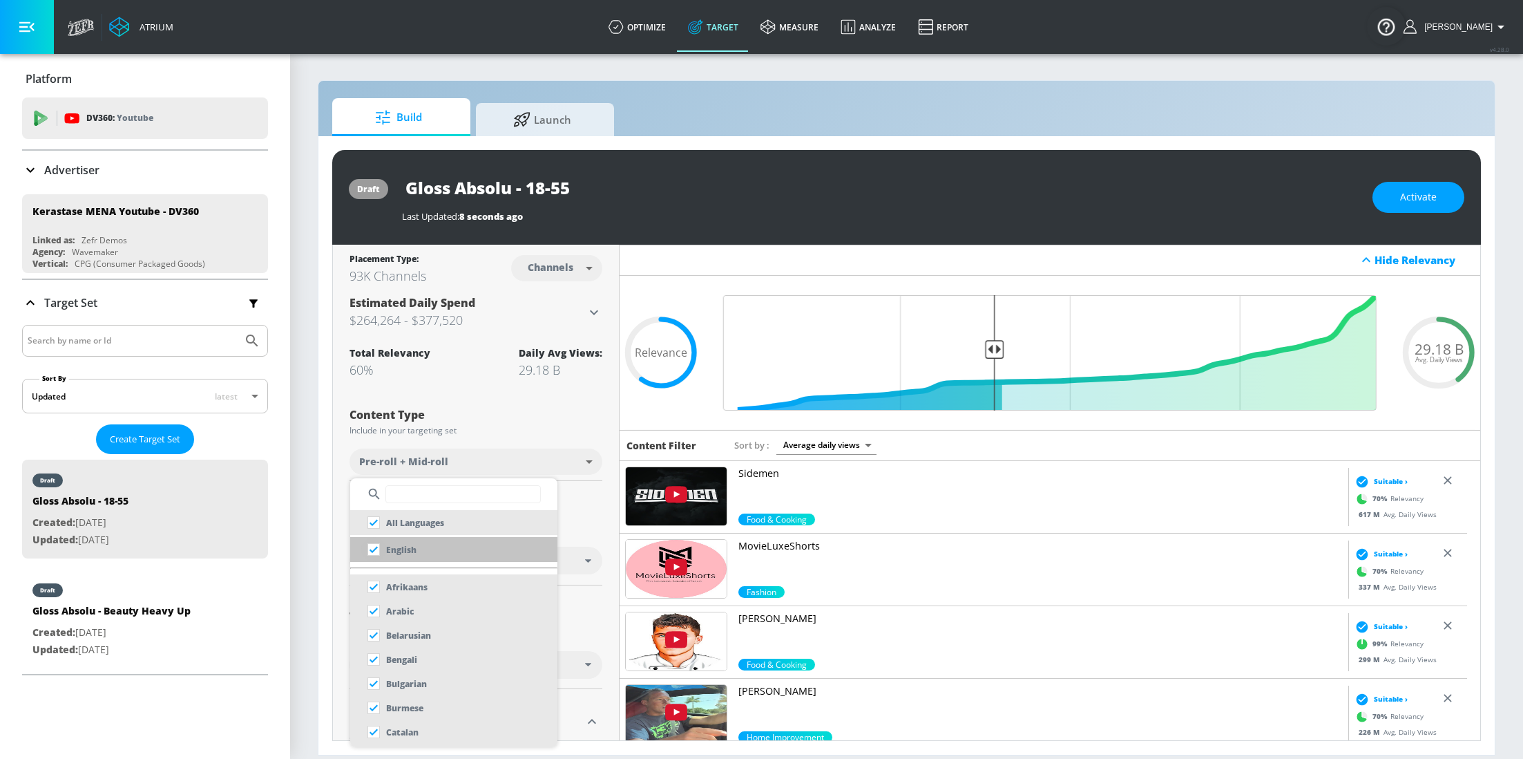
click at [370, 552] on input "checkbox" at bounding box center [373, 549] width 25 height 25
checkbox input "true"
checkbox input "false"
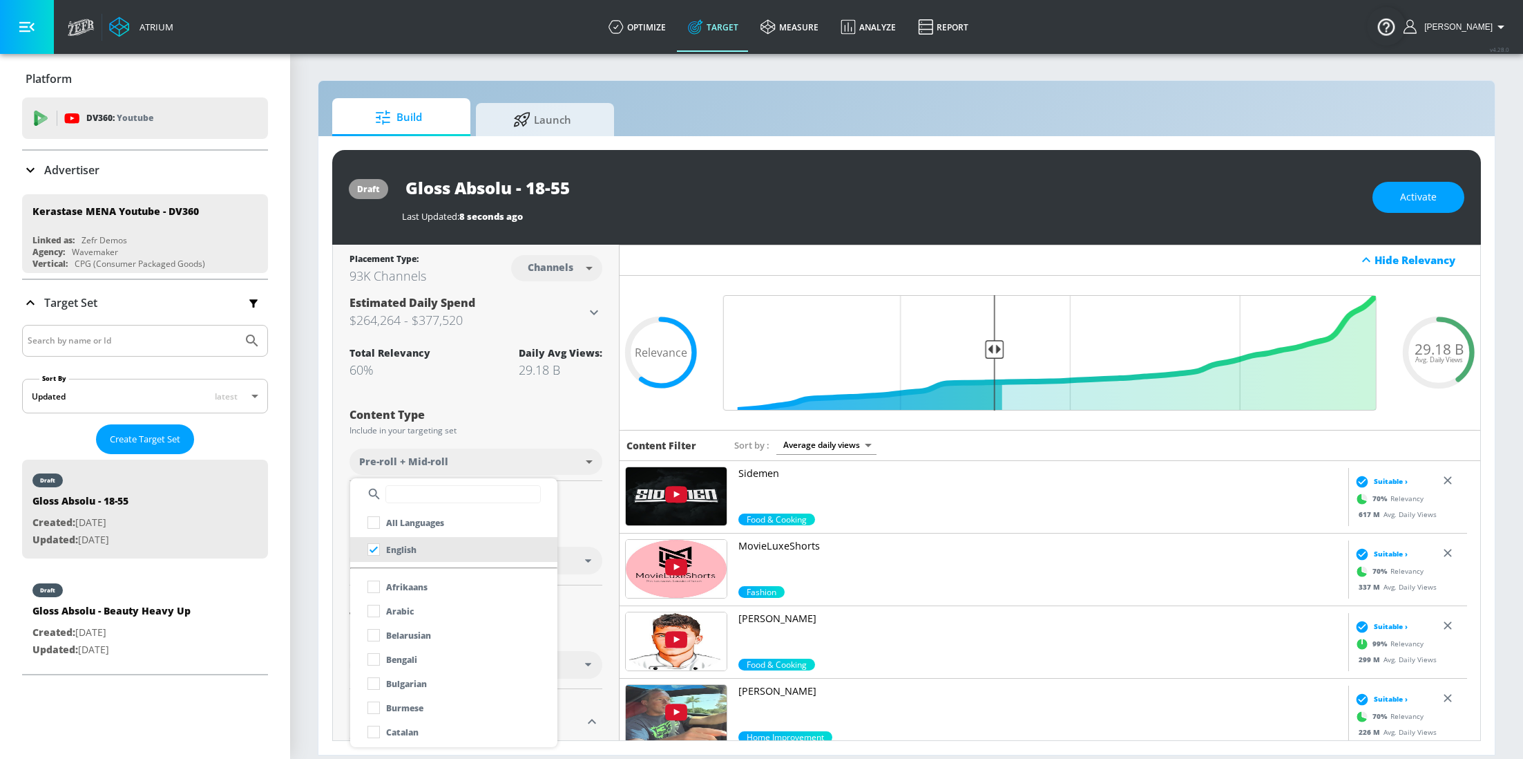
click at [419, 498] on input "text" at bounding box center [462, 494] width 155 height 18
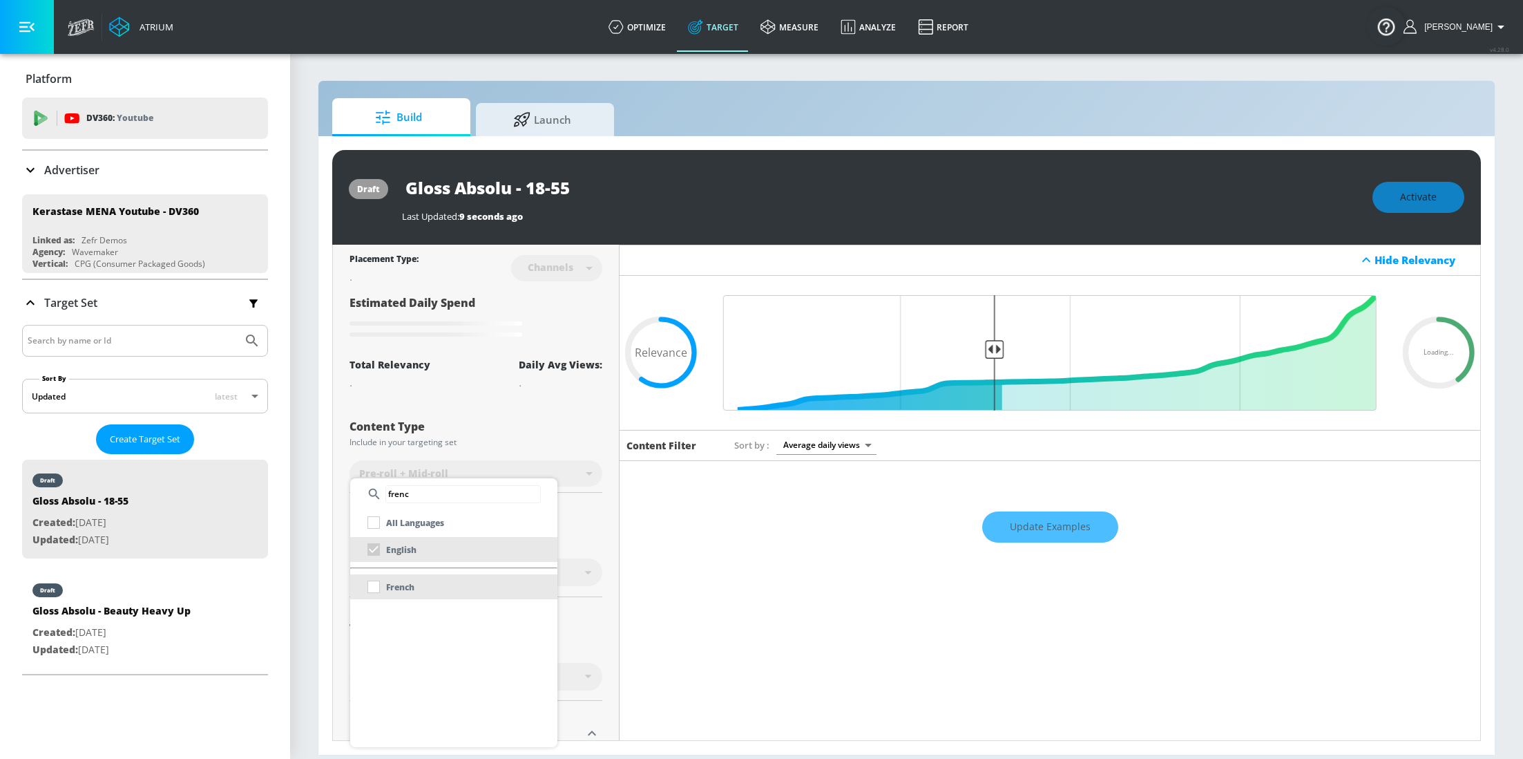
type input "frenc"
click at [377, 584] on div "French" at bounding box center [387, 586] width 53 height 25
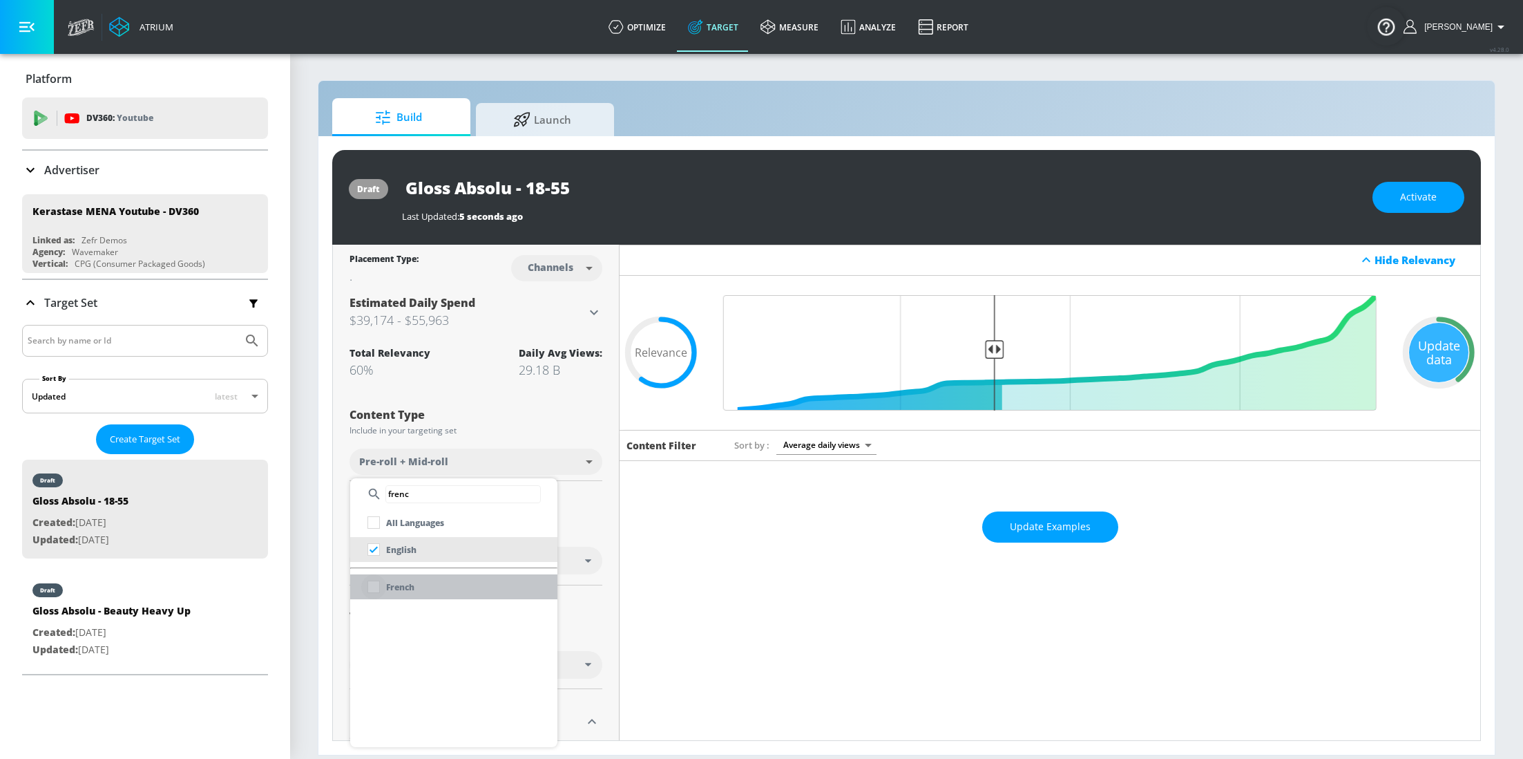
click at [374, 588] on input "checkbox" at bounding box center [373, 586] width 25 height 25
click at [598, 533] on div at bounding box center [761, 379] width 1523 height 759
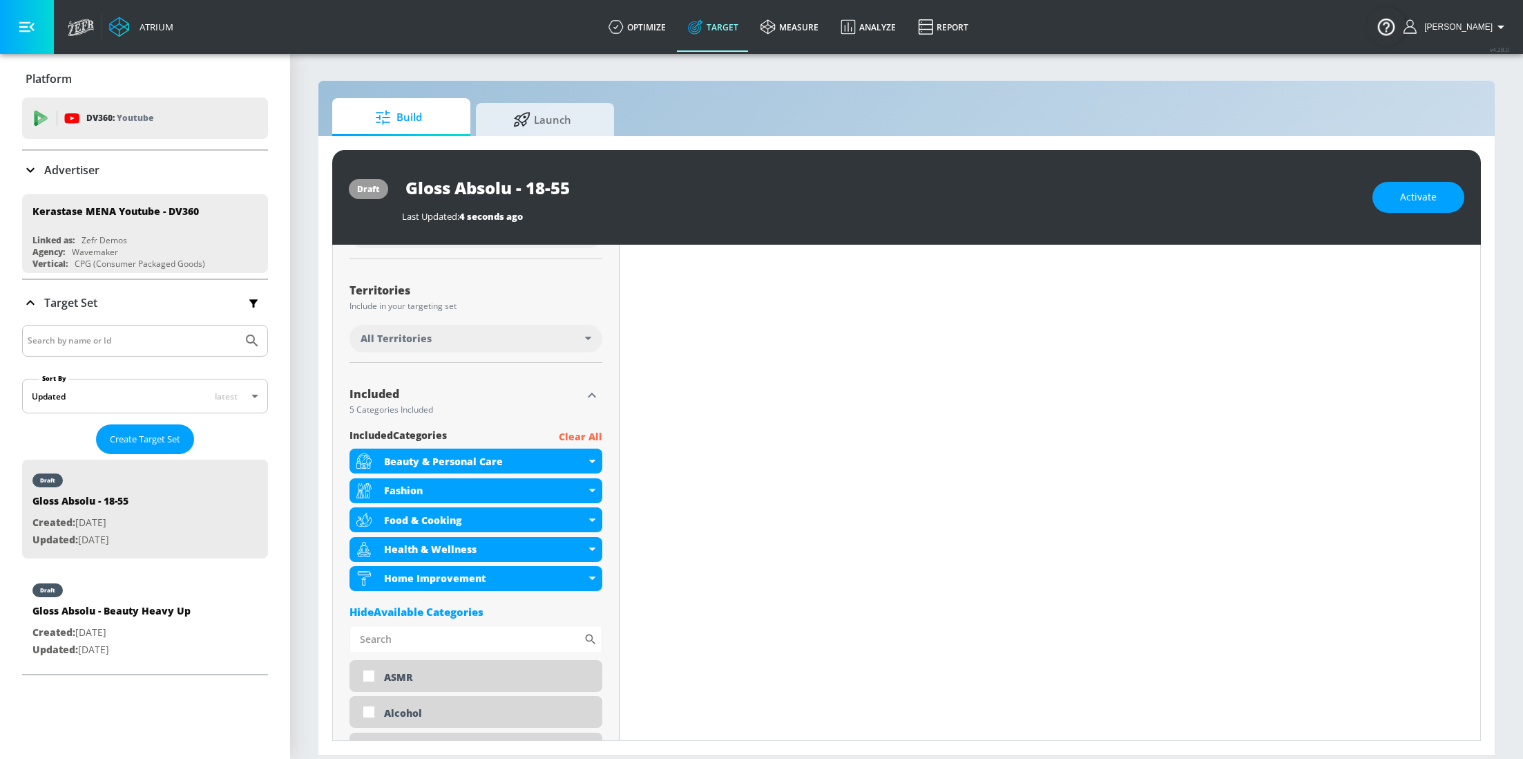
scroll to position [384, 0]
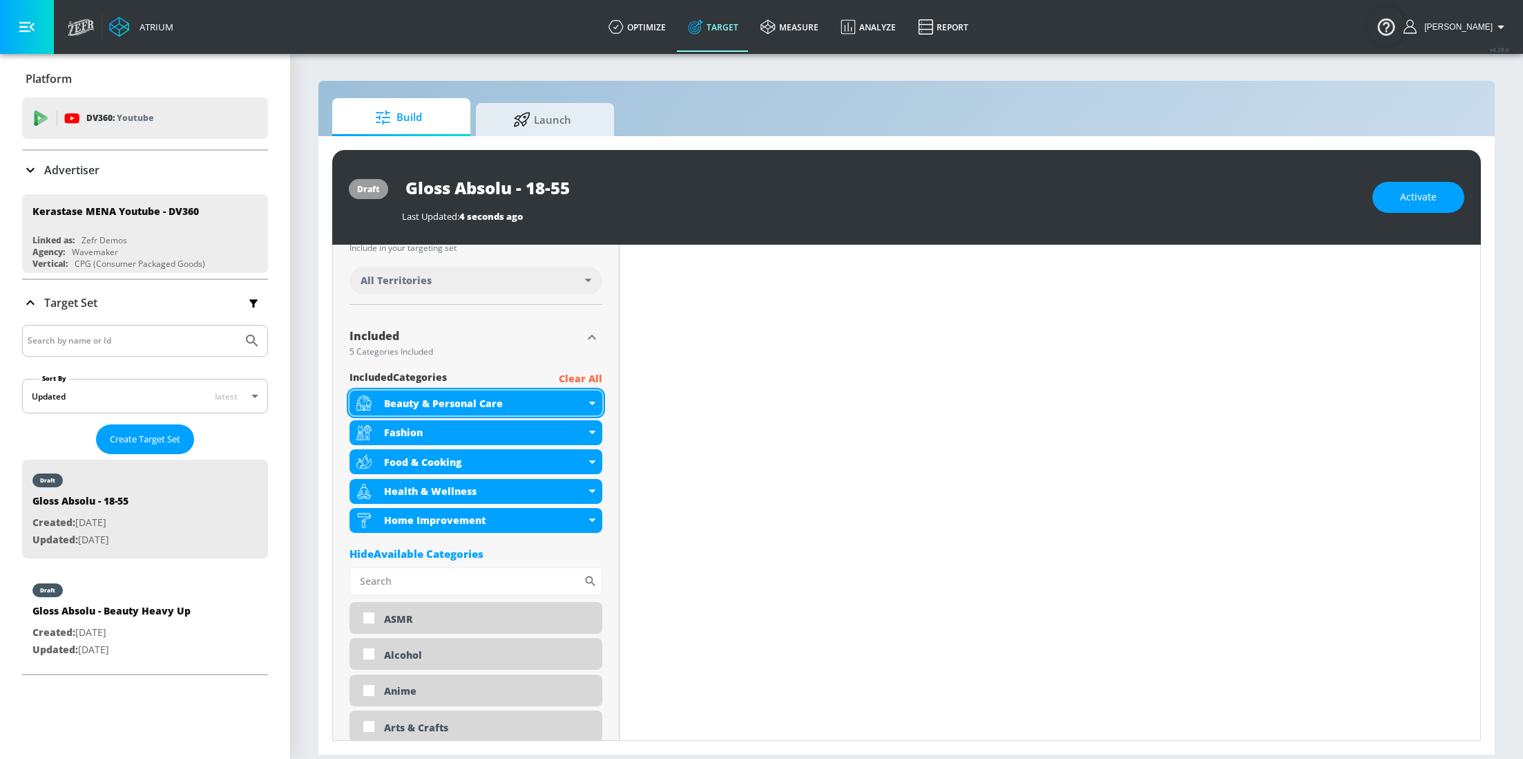
click at [594, 397] on div "Beauty & Personal Care" at bounding box center [476, 402] width 253 height 25
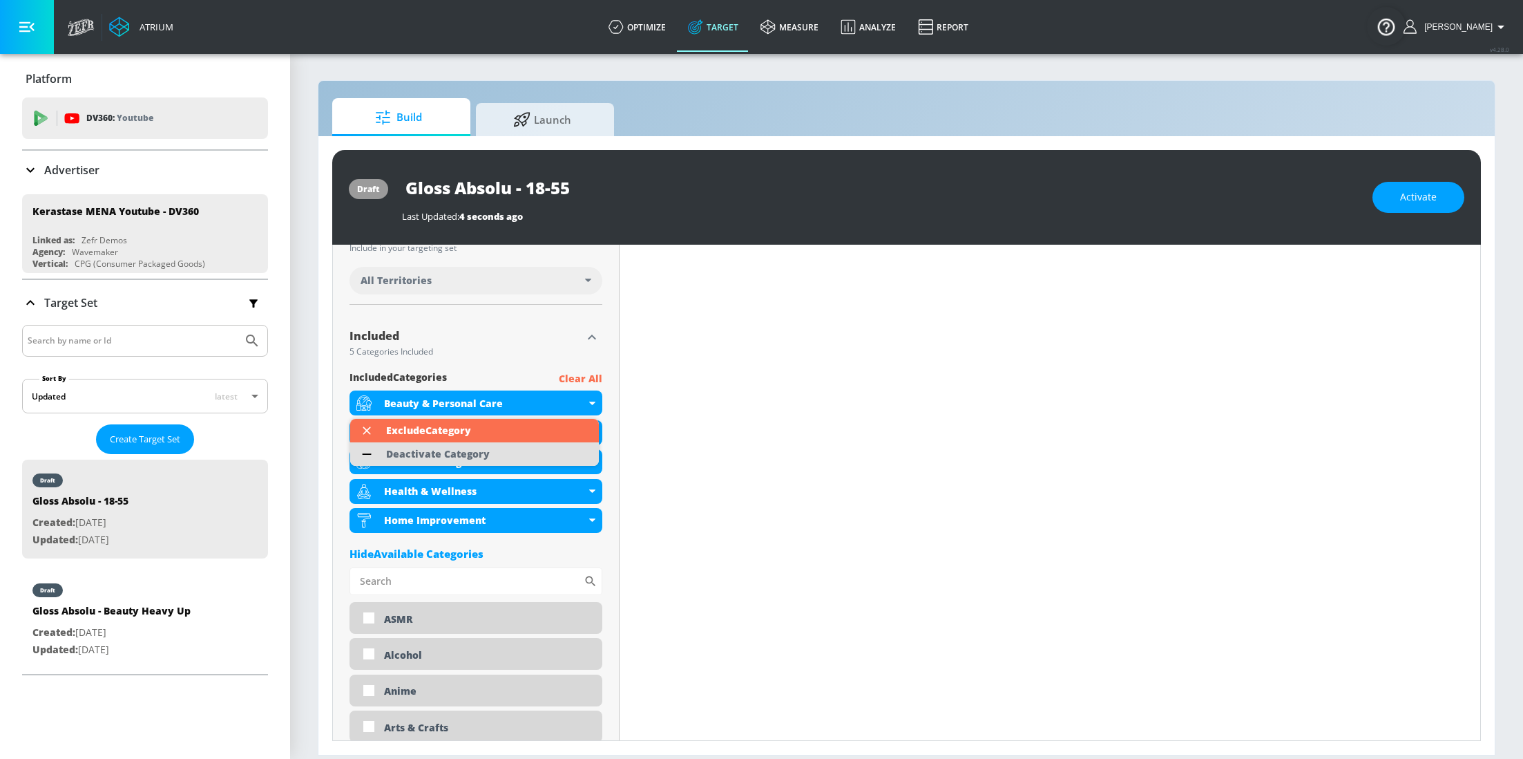
click at [546, 447] on li "Deactivate Category" at bounding box center [474, 453] width 249 height 23
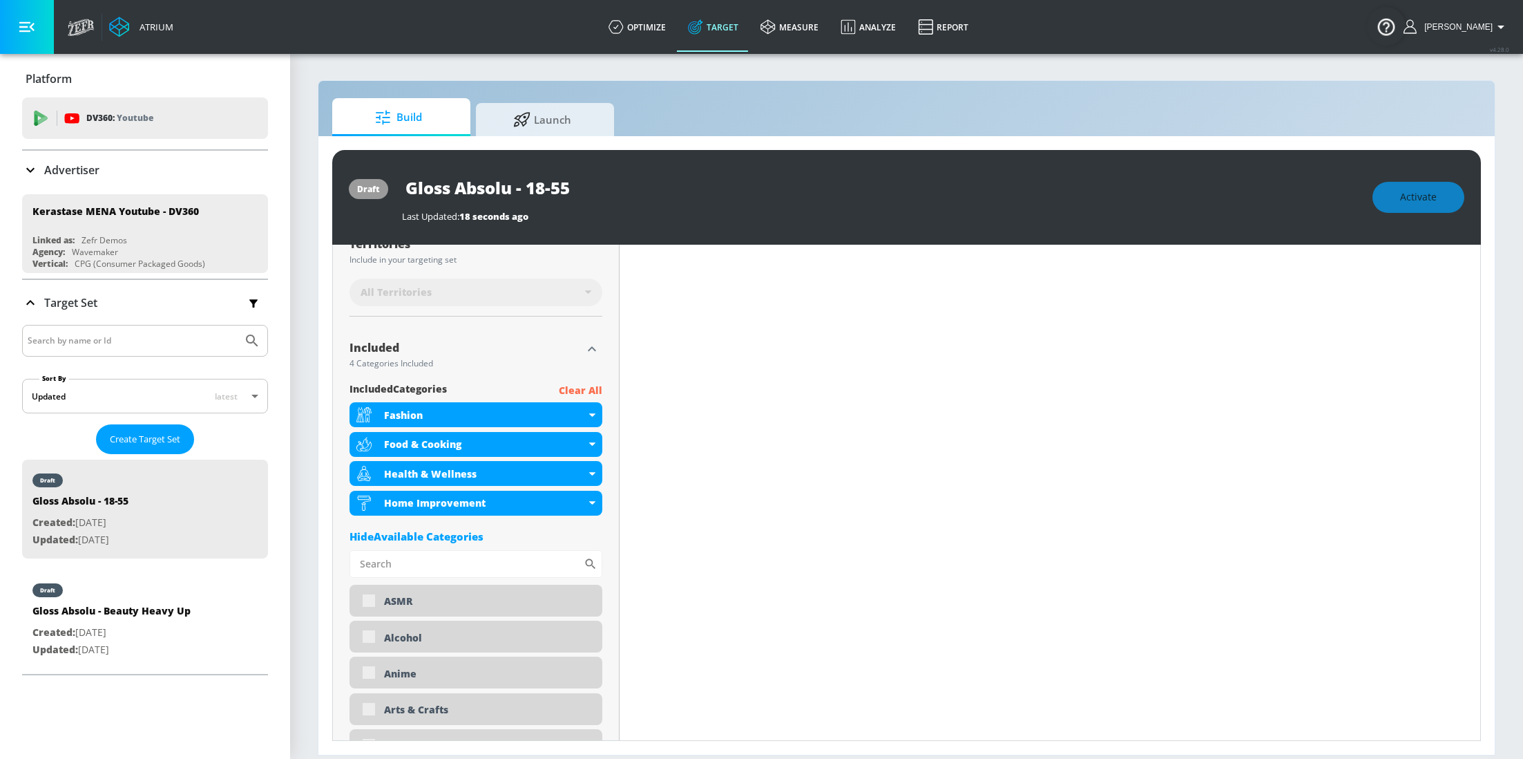
scroll to position [396, 0]
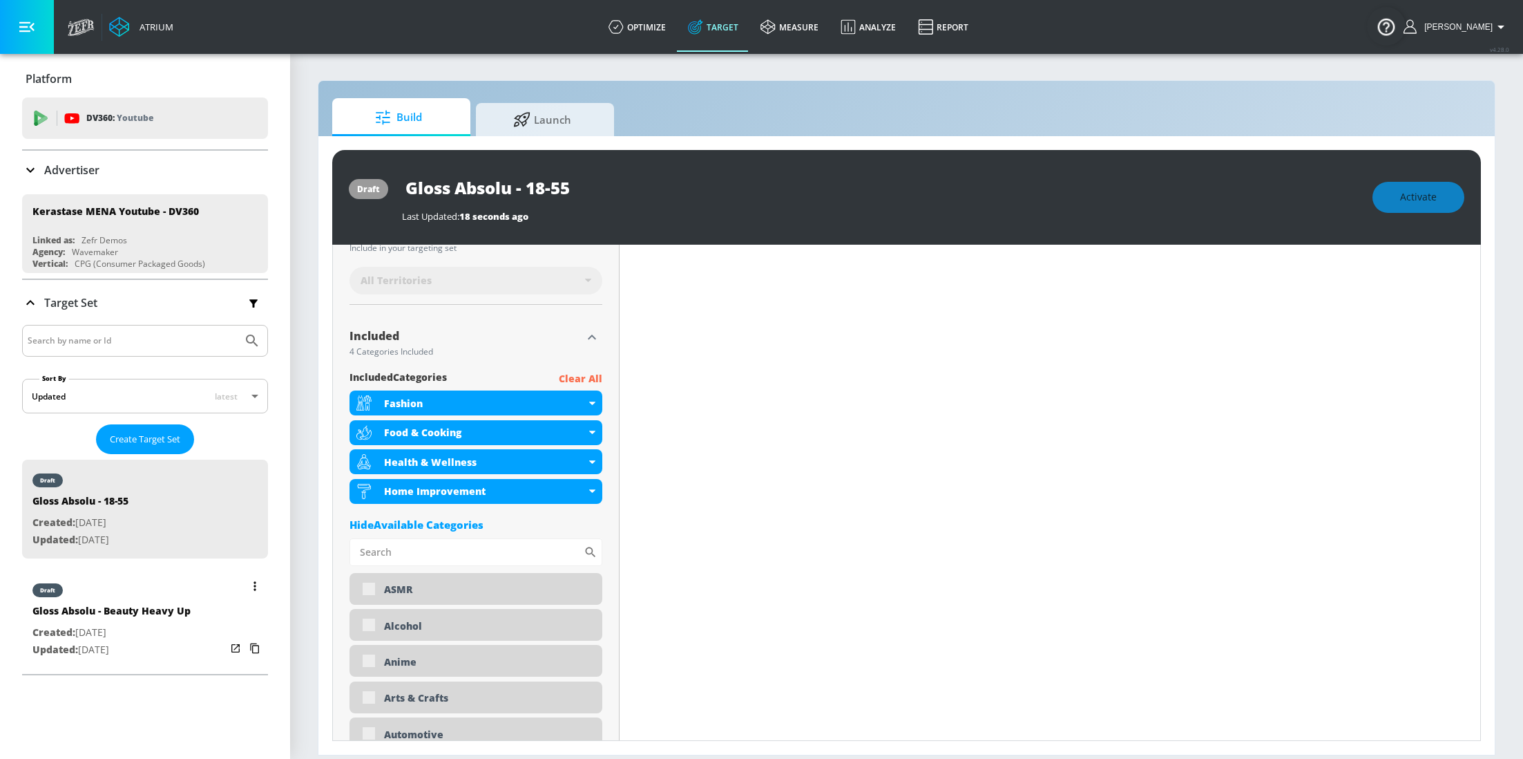
click at [126, 627] on p "Created: Sep. 30, 2025" at bounding box center [111, 632] width 158 height 17
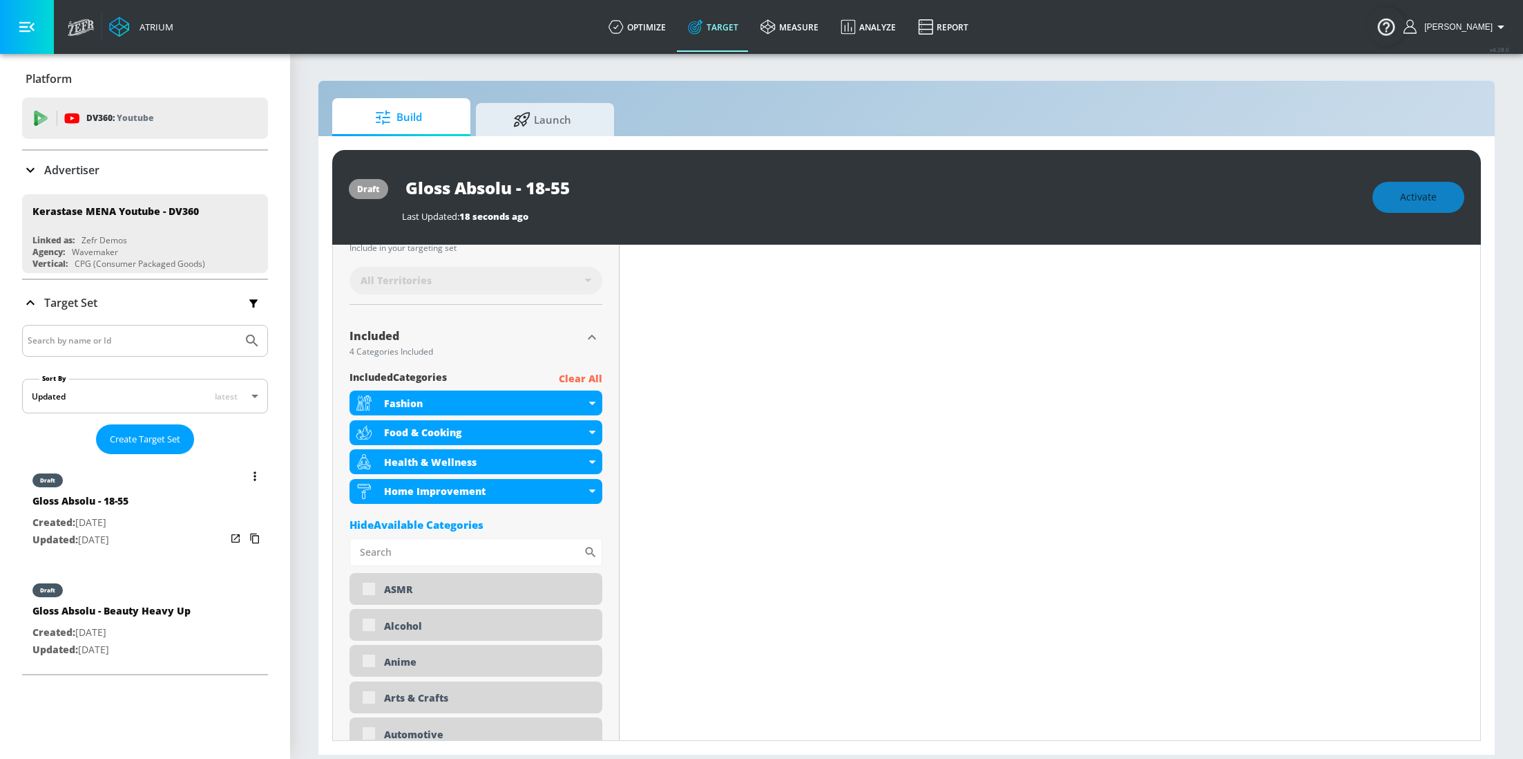
type input "Gloss Absolu - Beauty Heavy Up"
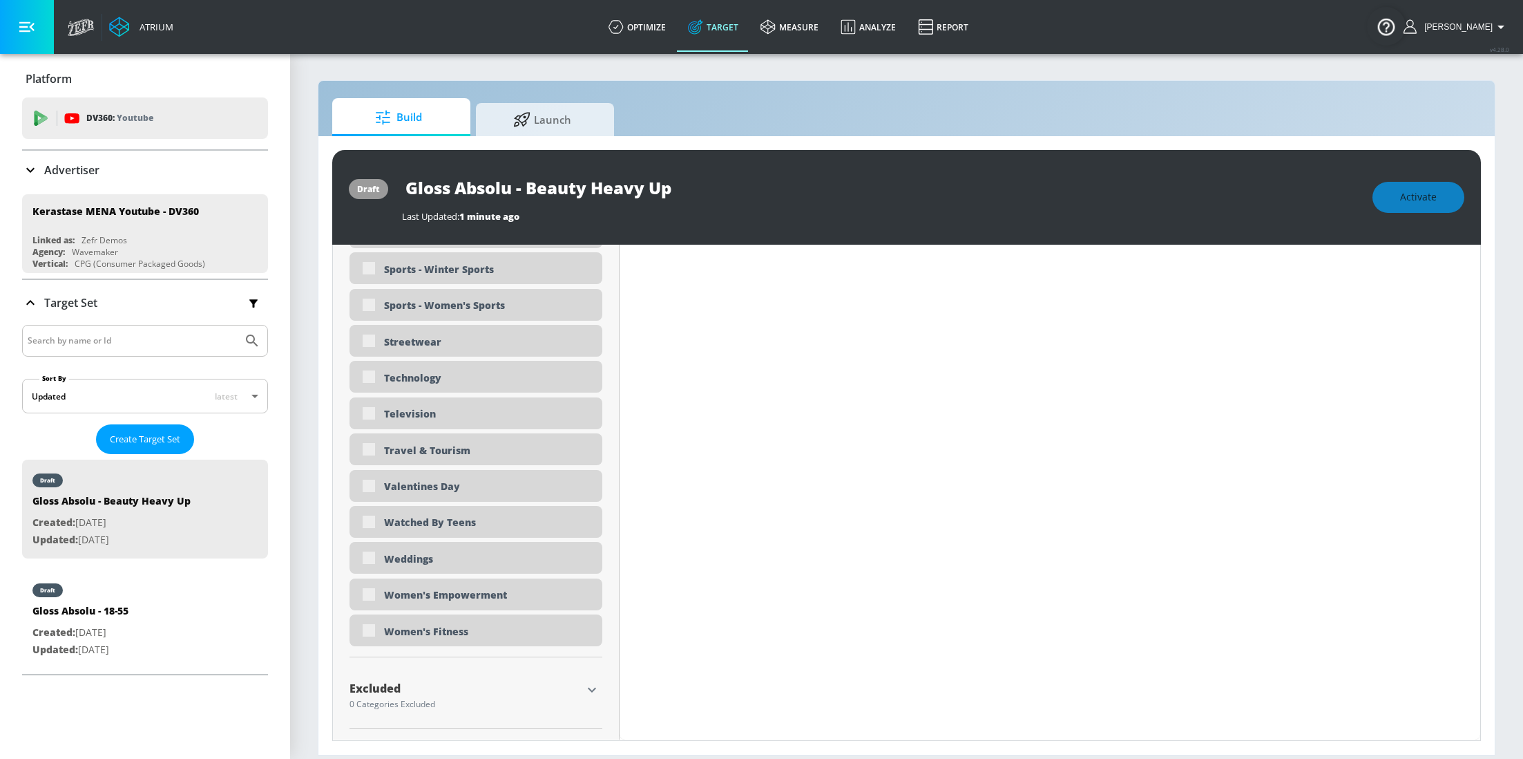
click at [584, 701] on div "Excluded 0 Categories Excluded" at bounding box center [476, 695] width 253 height 32
click at [589, 692] on icon "button" at bounding box center [592, 689] width 17 height 17
type input "0.5"
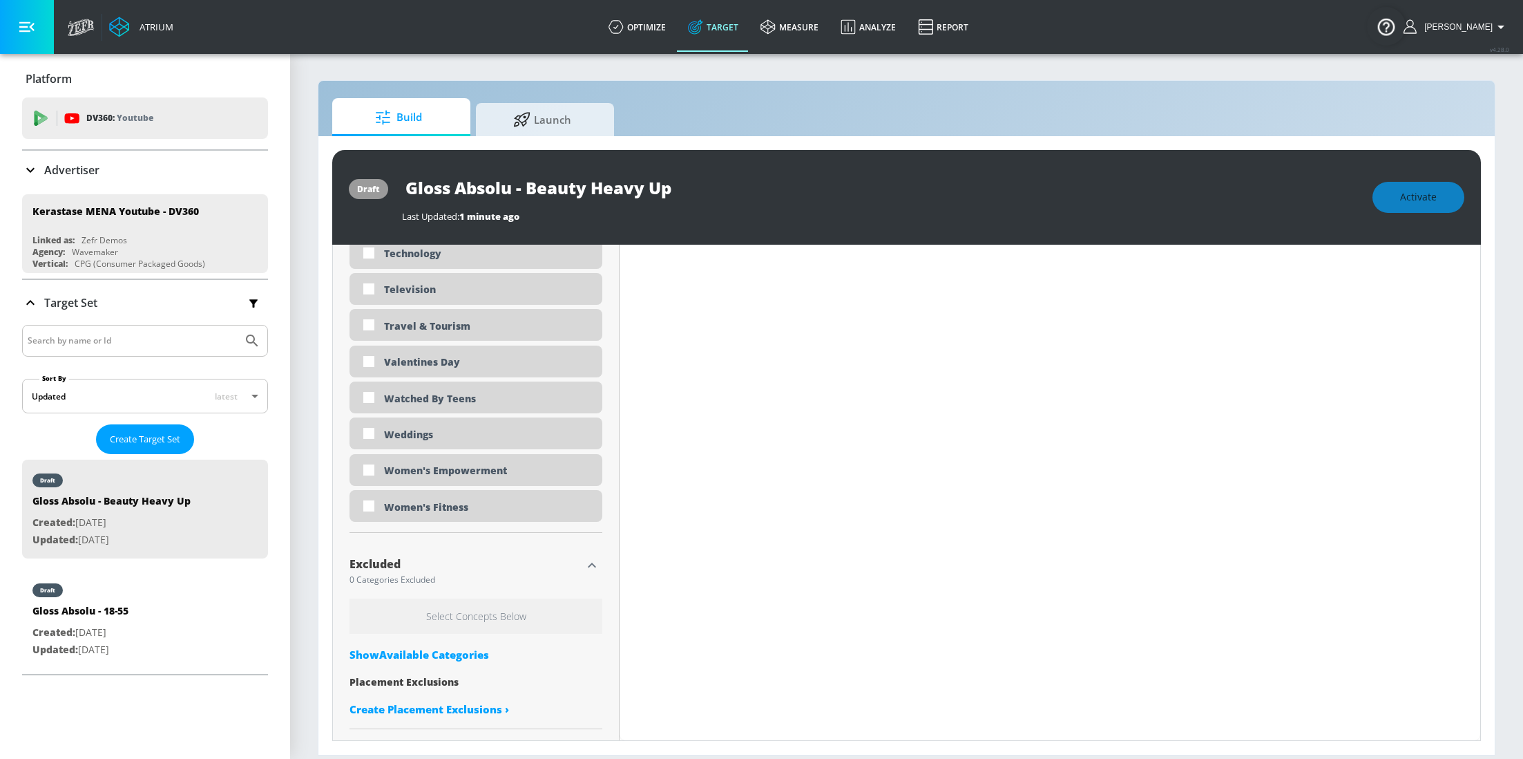
scroll to position [4249, 0]
click at [423, 647] on div "Show Available Categories" at bounding box center [476, 654] width 253 height 14
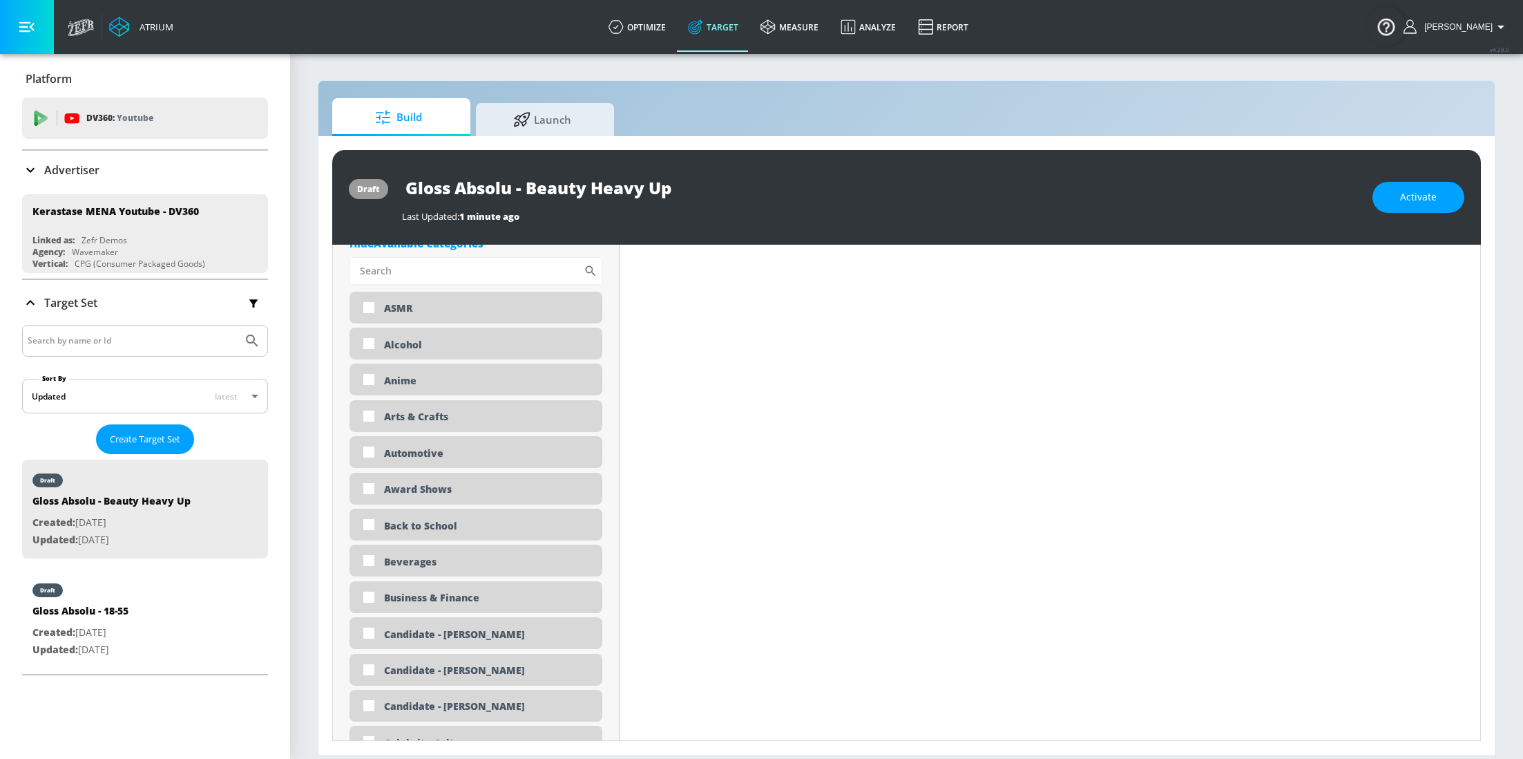
scroll to position [4636, 0]
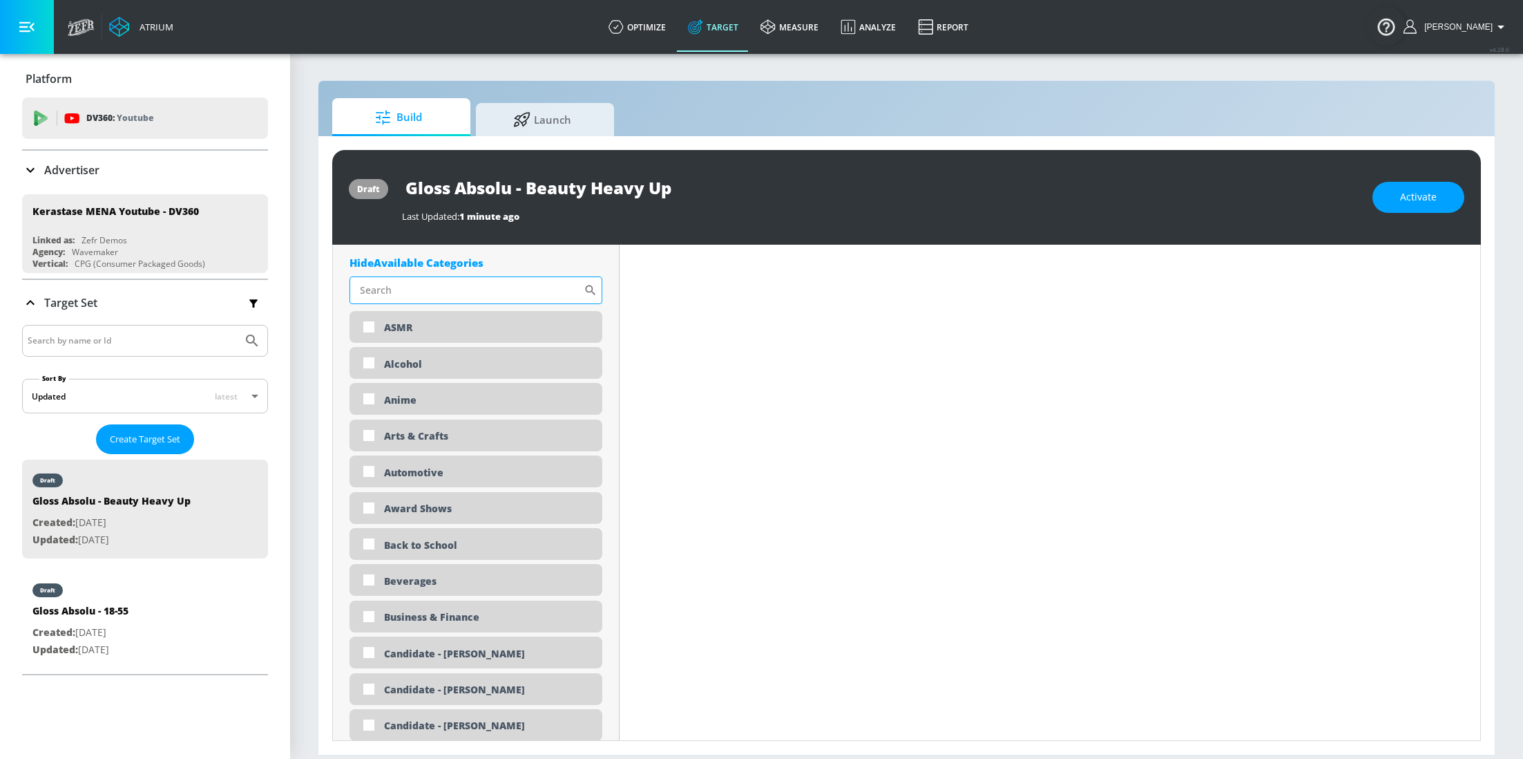
click at [396, 295] on input "Sort By" at bounding box center [467, 290] width 234 height 28
type input "gambling"
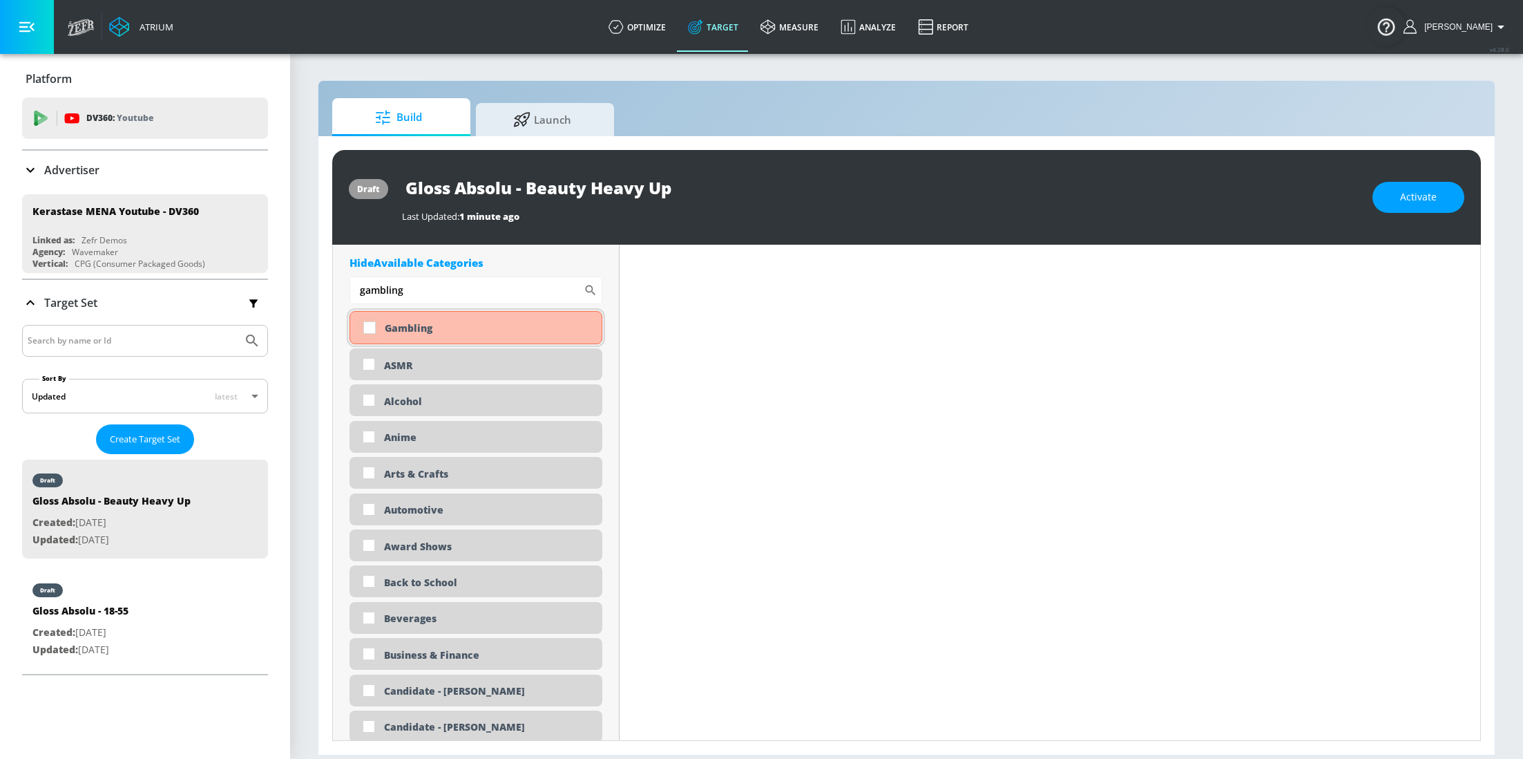
click at [377, 328] on input "checkbox" at bounding box center [369, 327] width 25 height 25
checkbox input "true"
click at [453, 298] on input "gambling" at bounding box center [467, 290] width 234 height 28
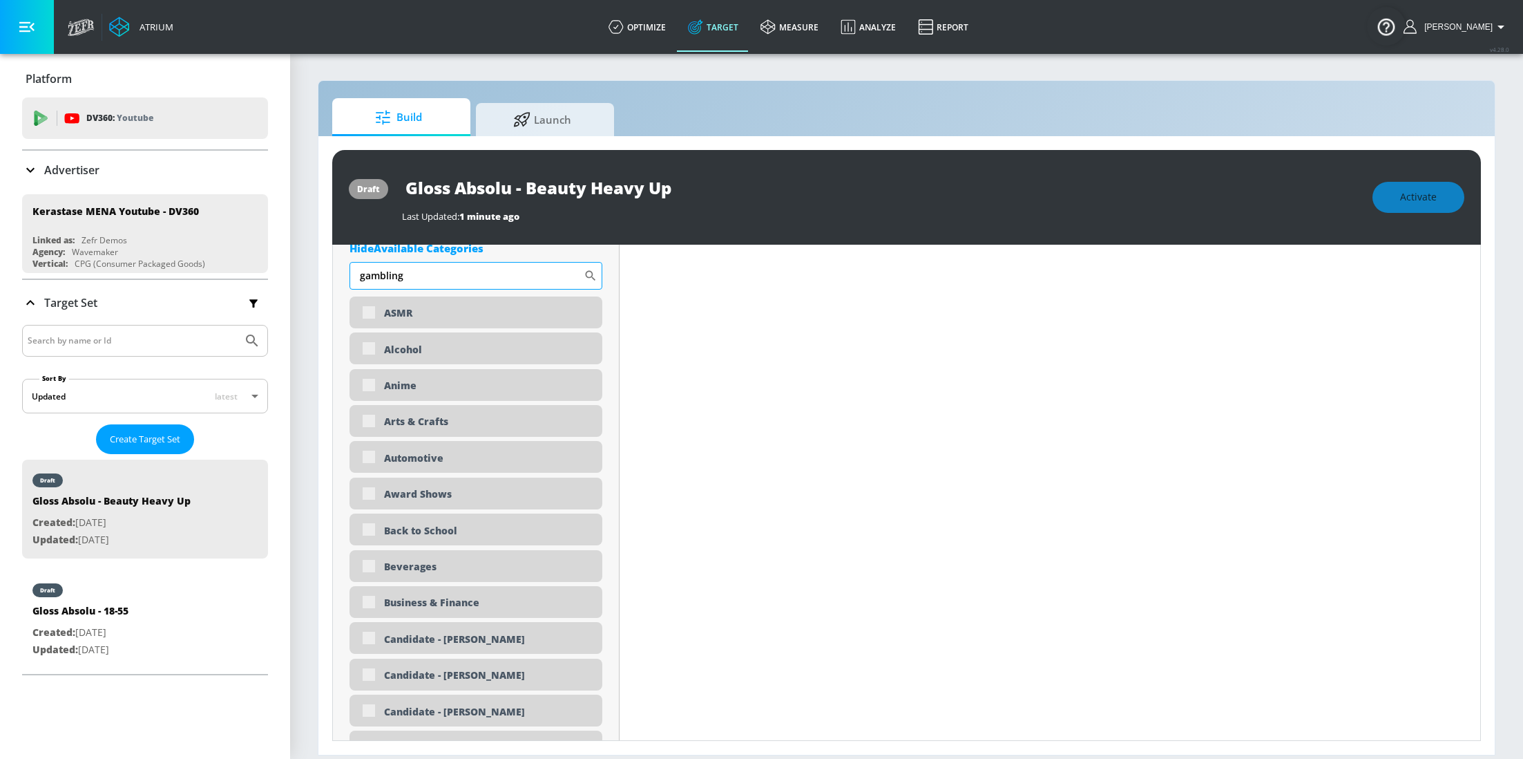
scroll to position [4611, 0]
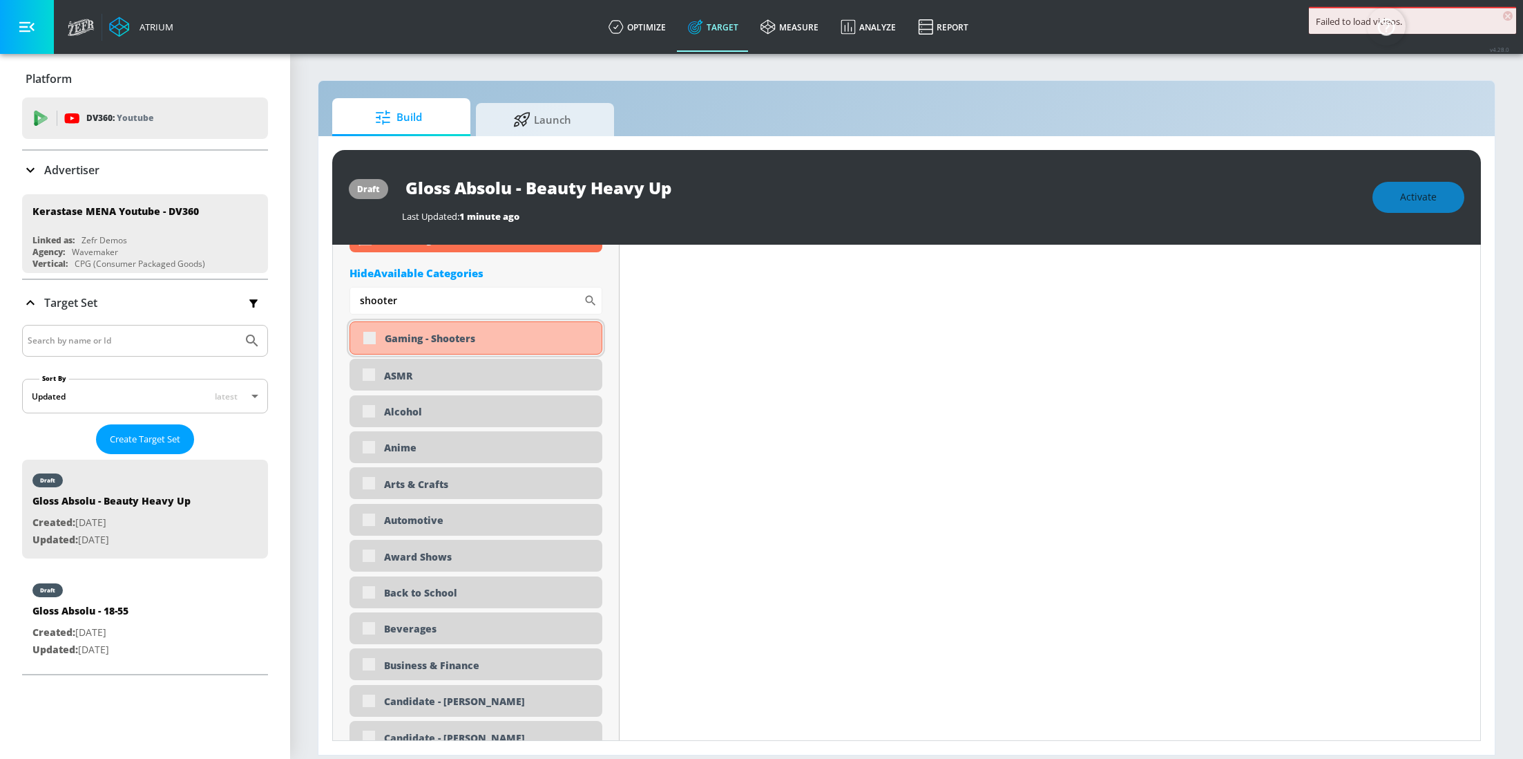
type input "shooter"
click at [371, 345] on div "Gaming - Shooters" at bounding box center [476, 337] width 253 height 33
click at [368, 345] on div "Gaming - Shooters" at bounding box center [476, 337] width 253 height 33
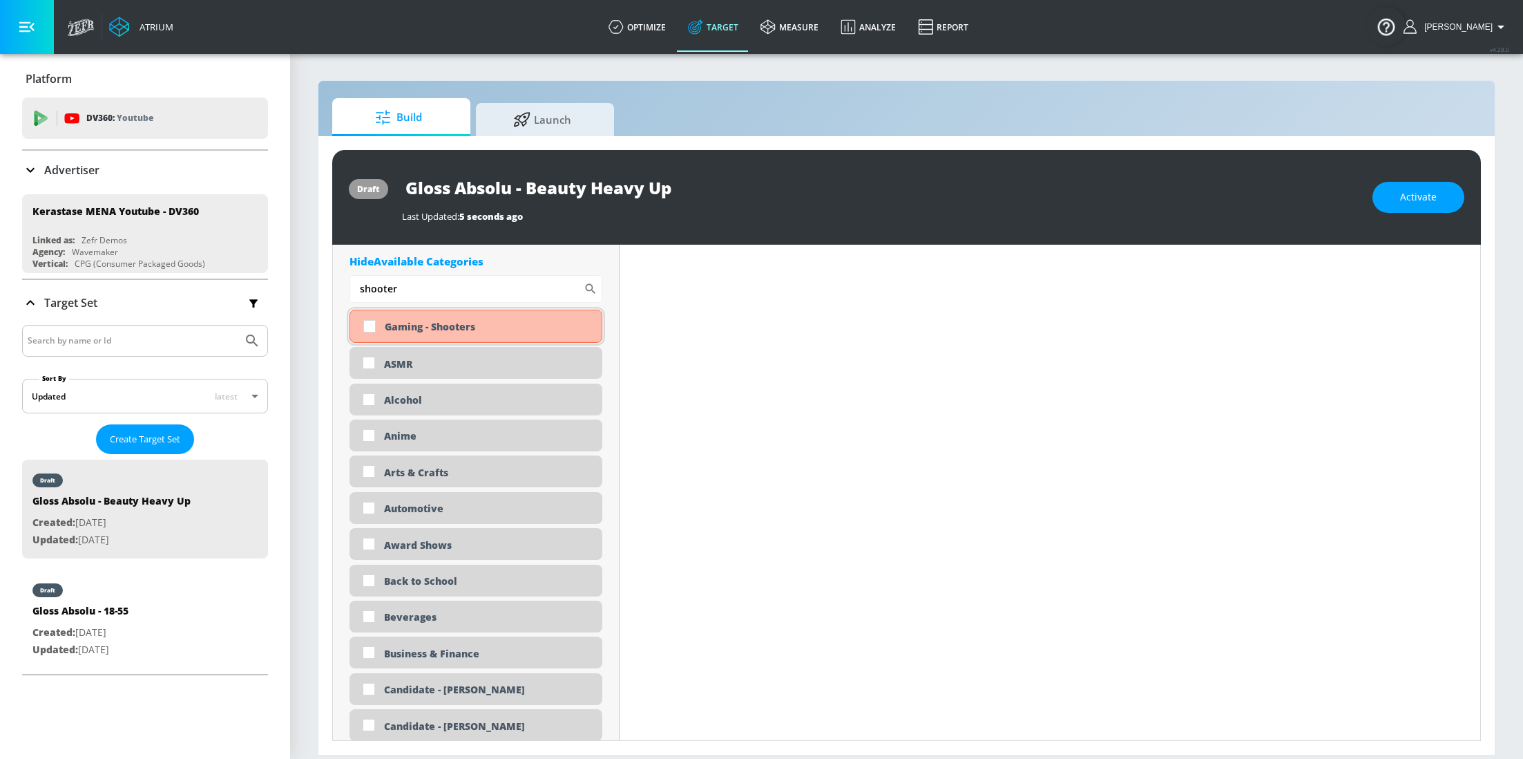
scroll to position [4600, 0]
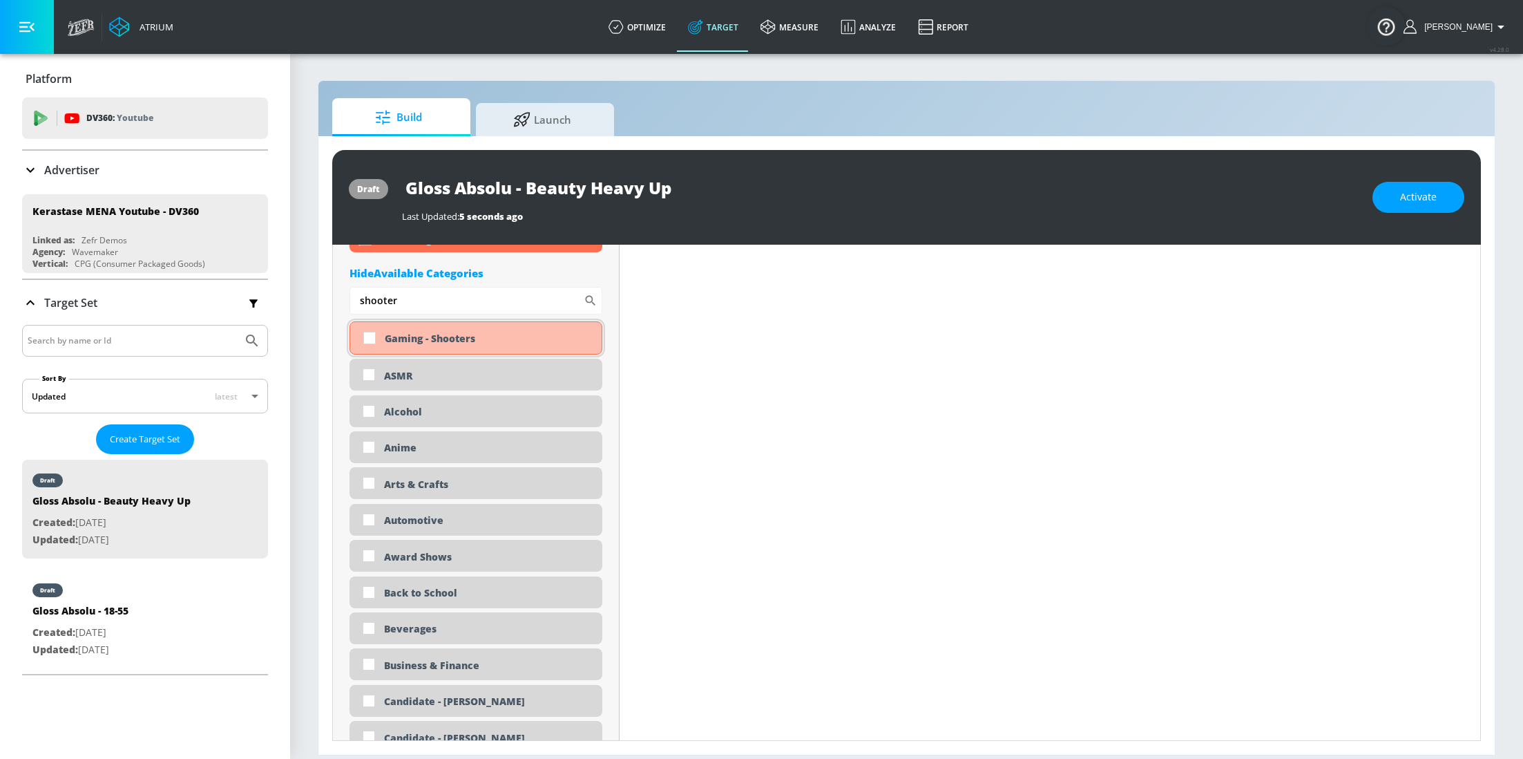
click at [370, 343] on input "checkbox" at bounding box center [369, 337] width 25 height 25
checkbox input "true"
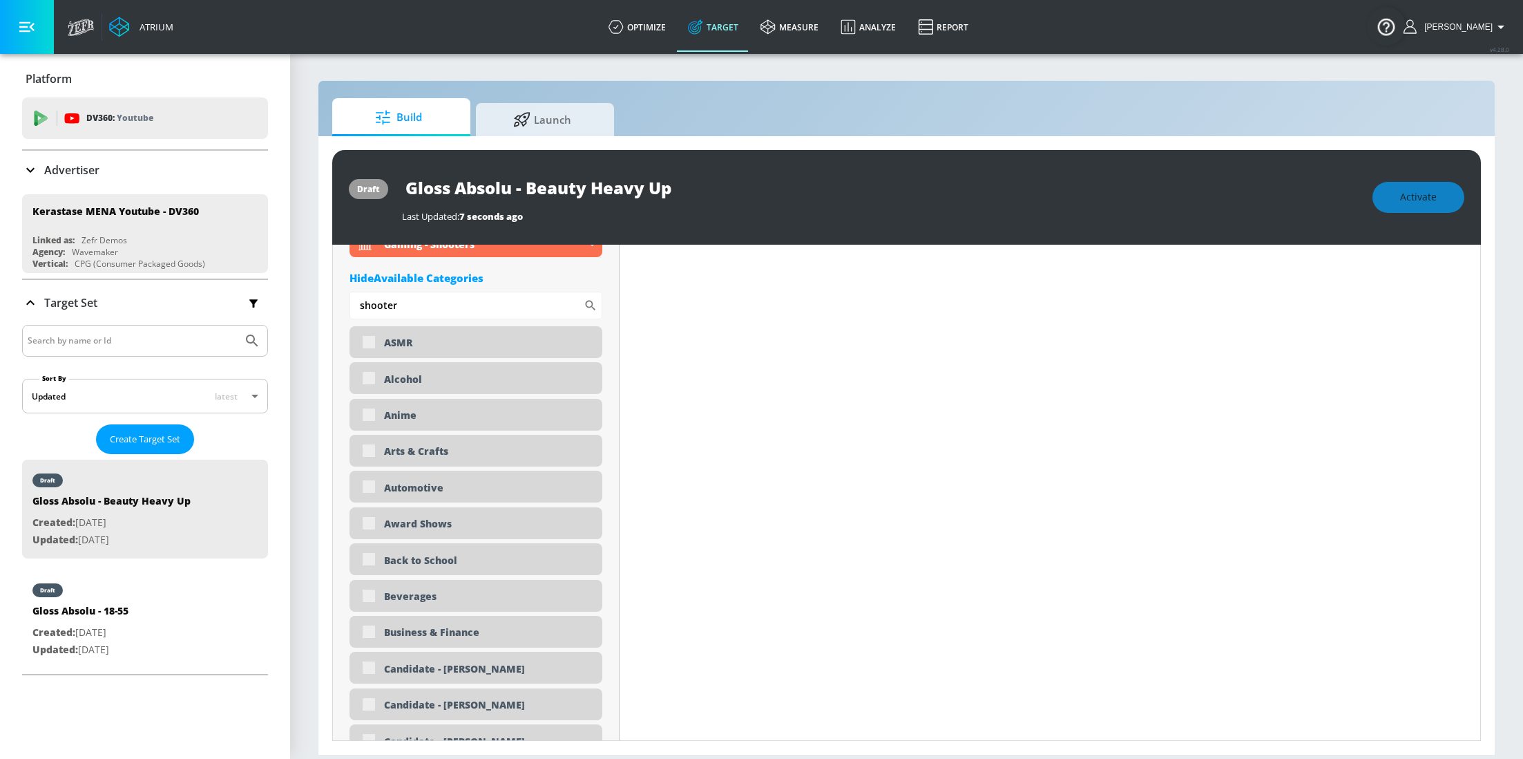
scroll to position [4575, 0]
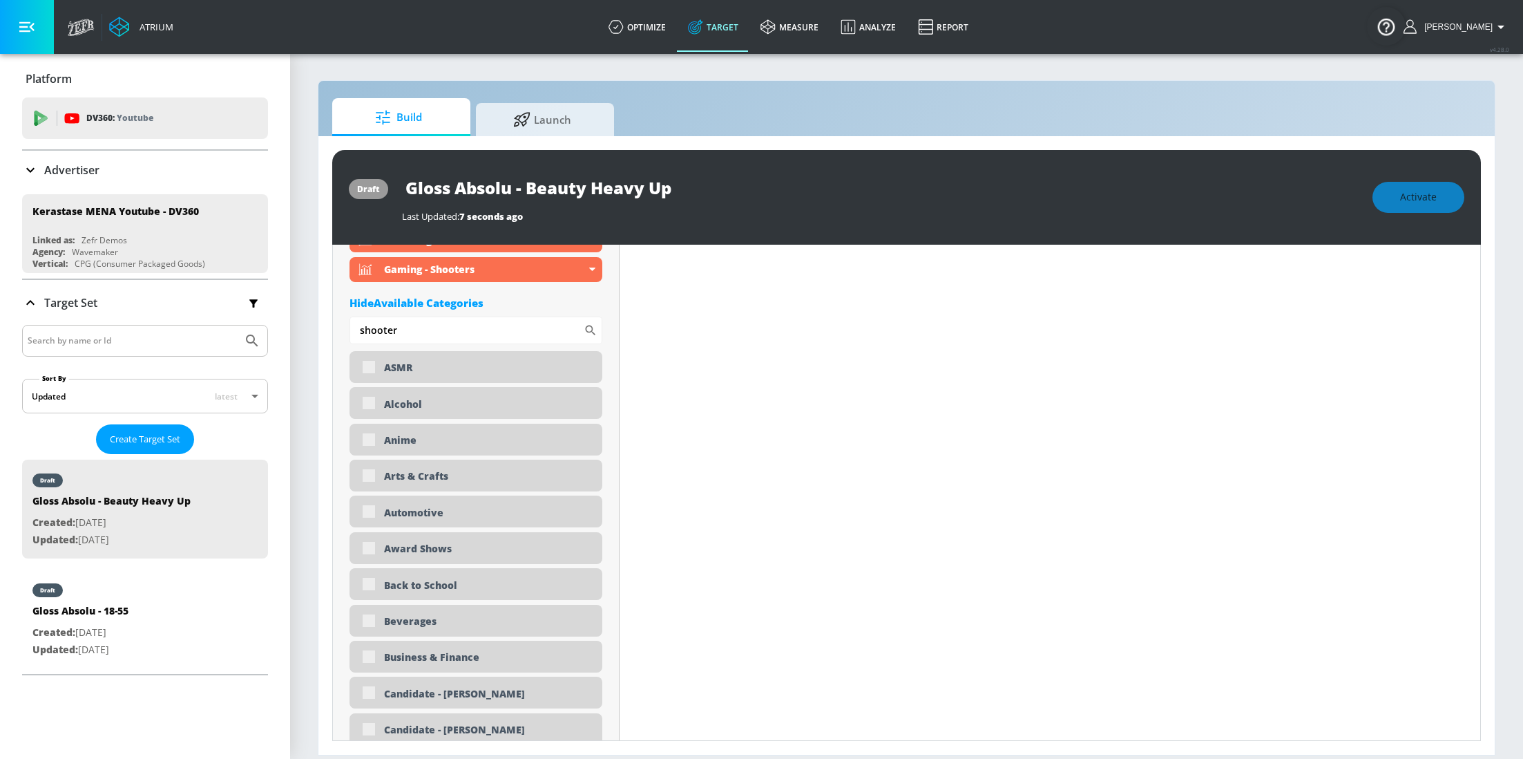
drag, startPoint x: 420, startPoint y: 327, endPoint x: 312, endPoint y: 317, distance: 108.2
click at [312, 317] on section "Build Launch draft Gloss Absolu - Beauty Heavy Up Last Updated: 7 seconds ago A…" at bounding box center [906, 406] width 1233 height 706
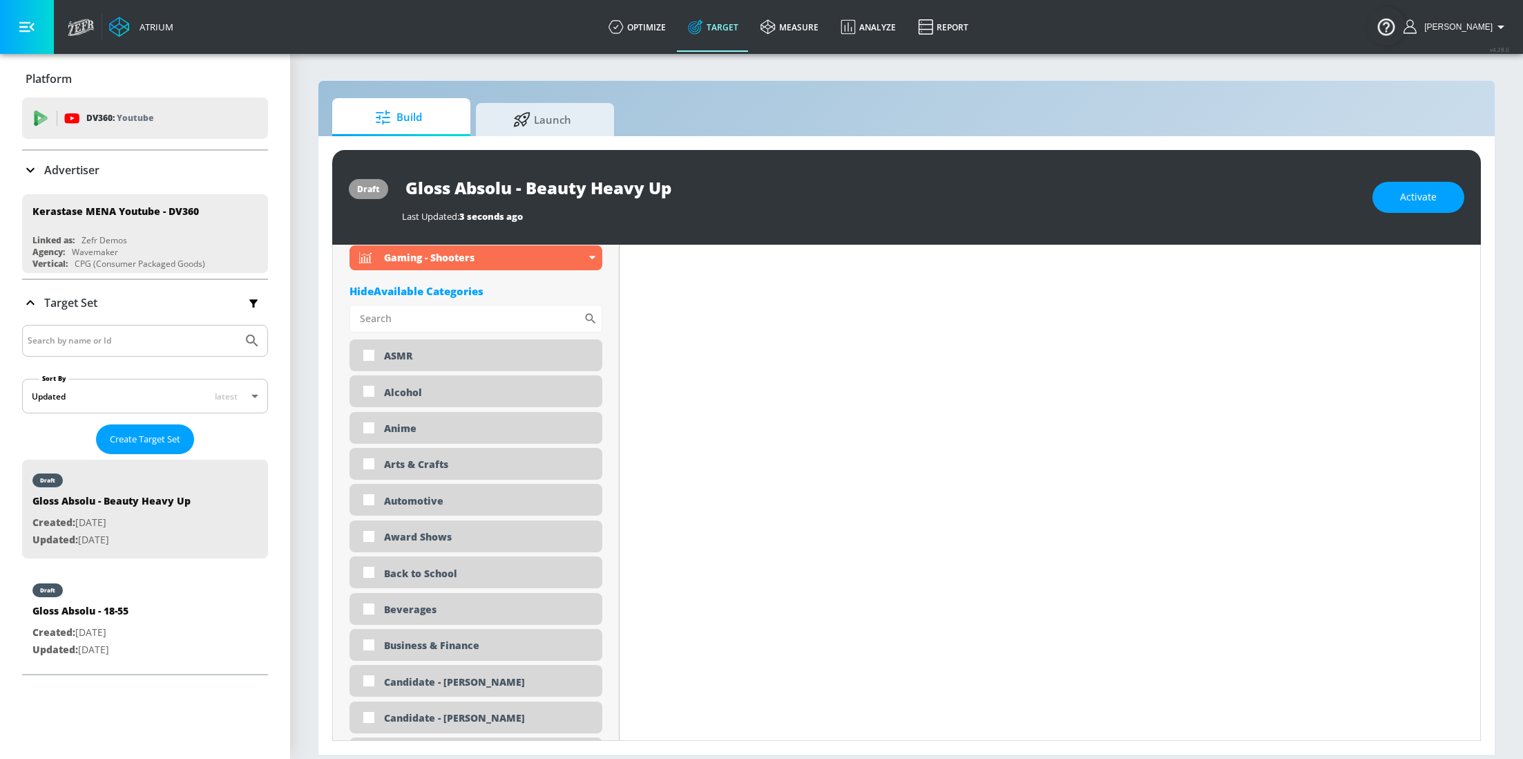
scroll to position [4564, 0]
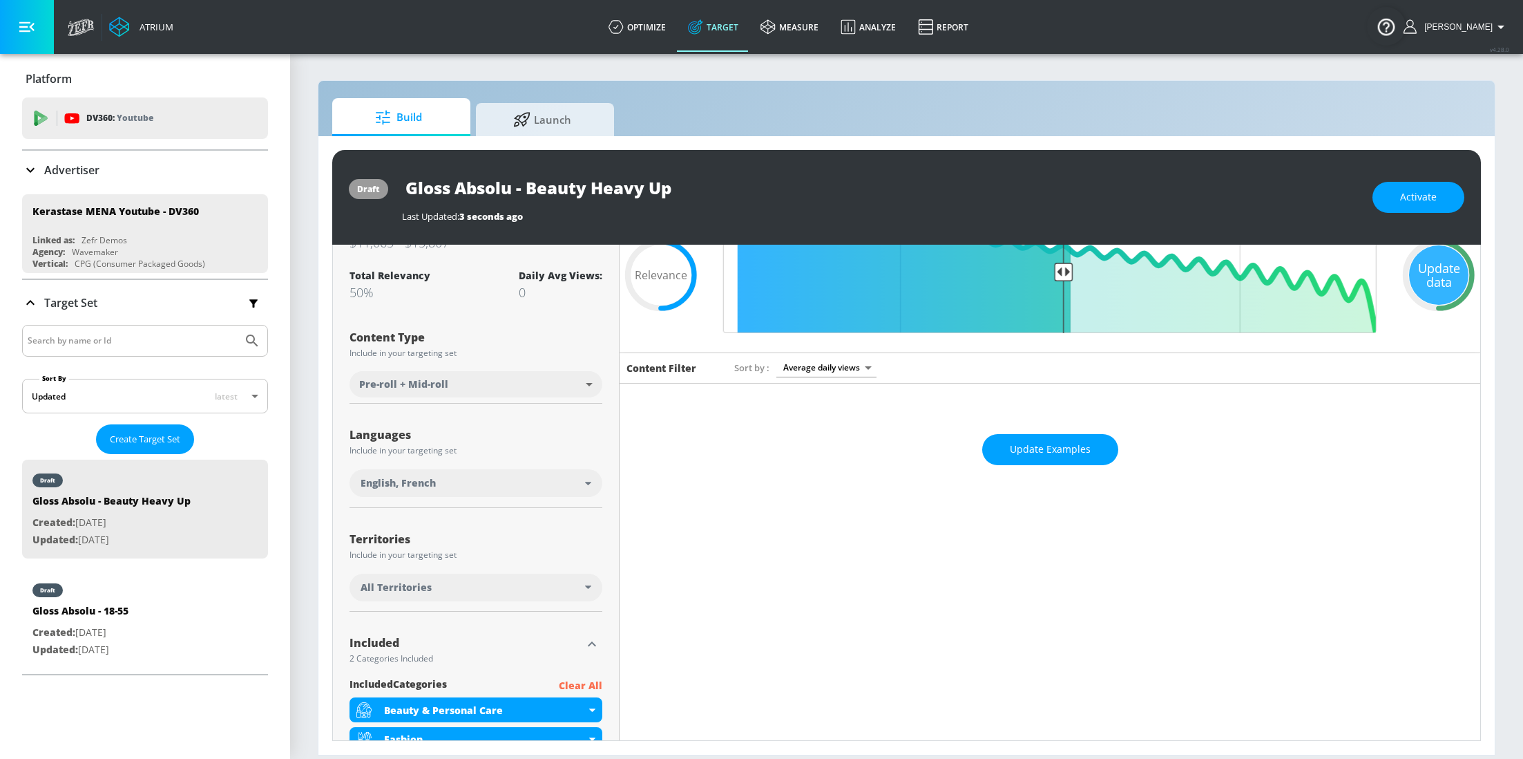
scroll to position [0, 0]
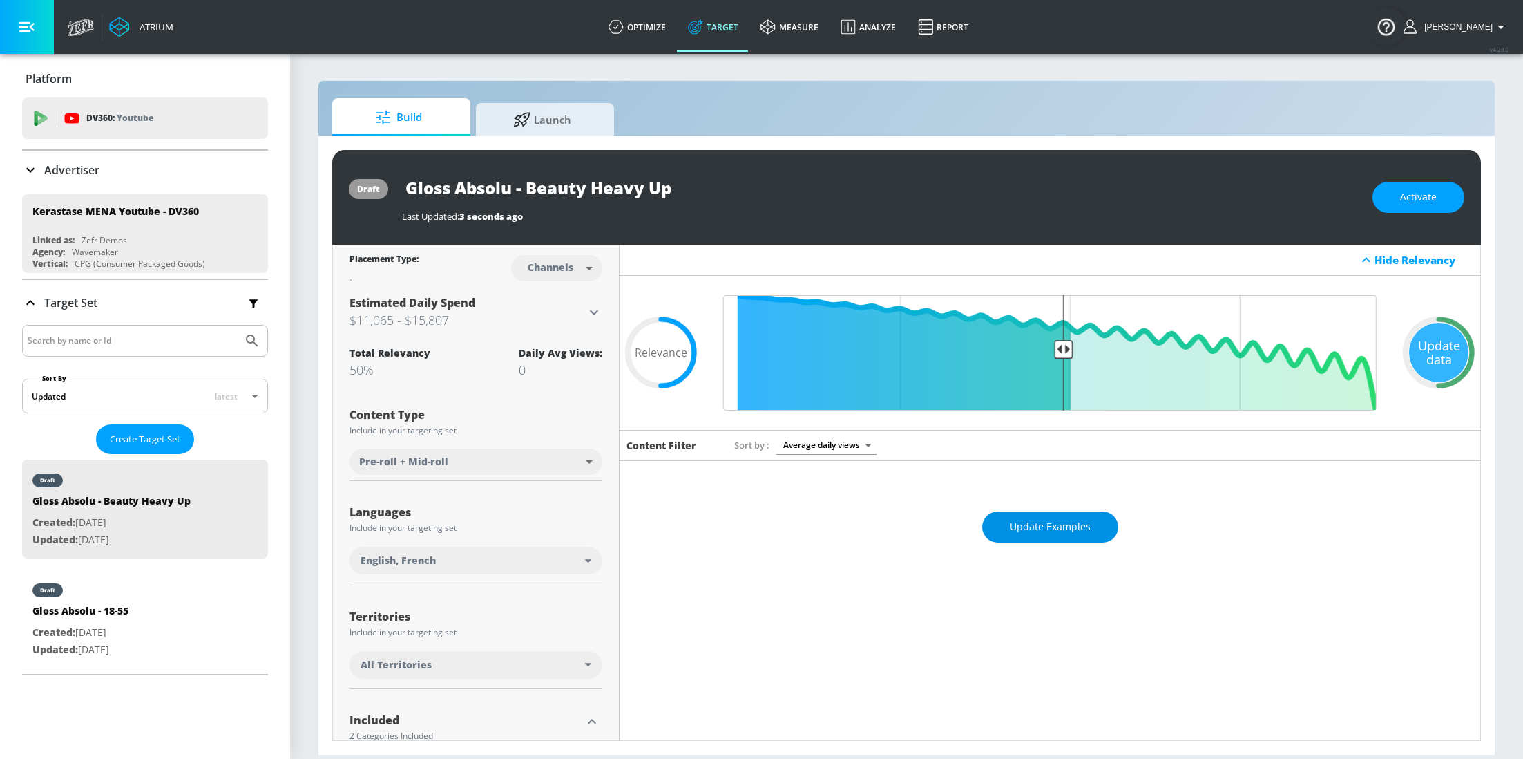
click at [1039, 524] on span "Update Examples" at bounding box center [1050, 526] width 81 height 17
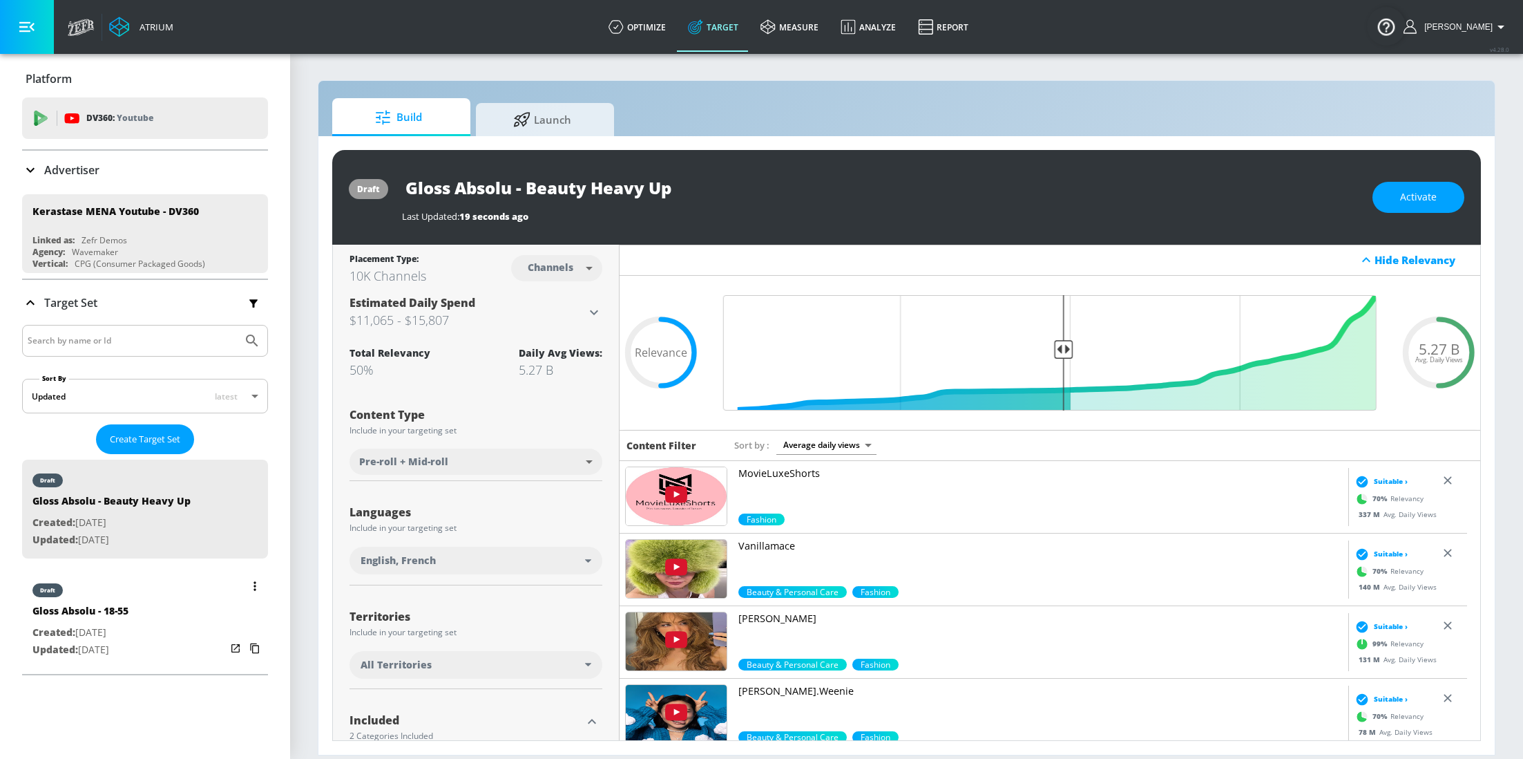
click at [124, 618] on div "Gloss Absolu - 18-55" at bounding box center [80, 614] width 96 height 20
type input "Gloss Absolu - 18-55"
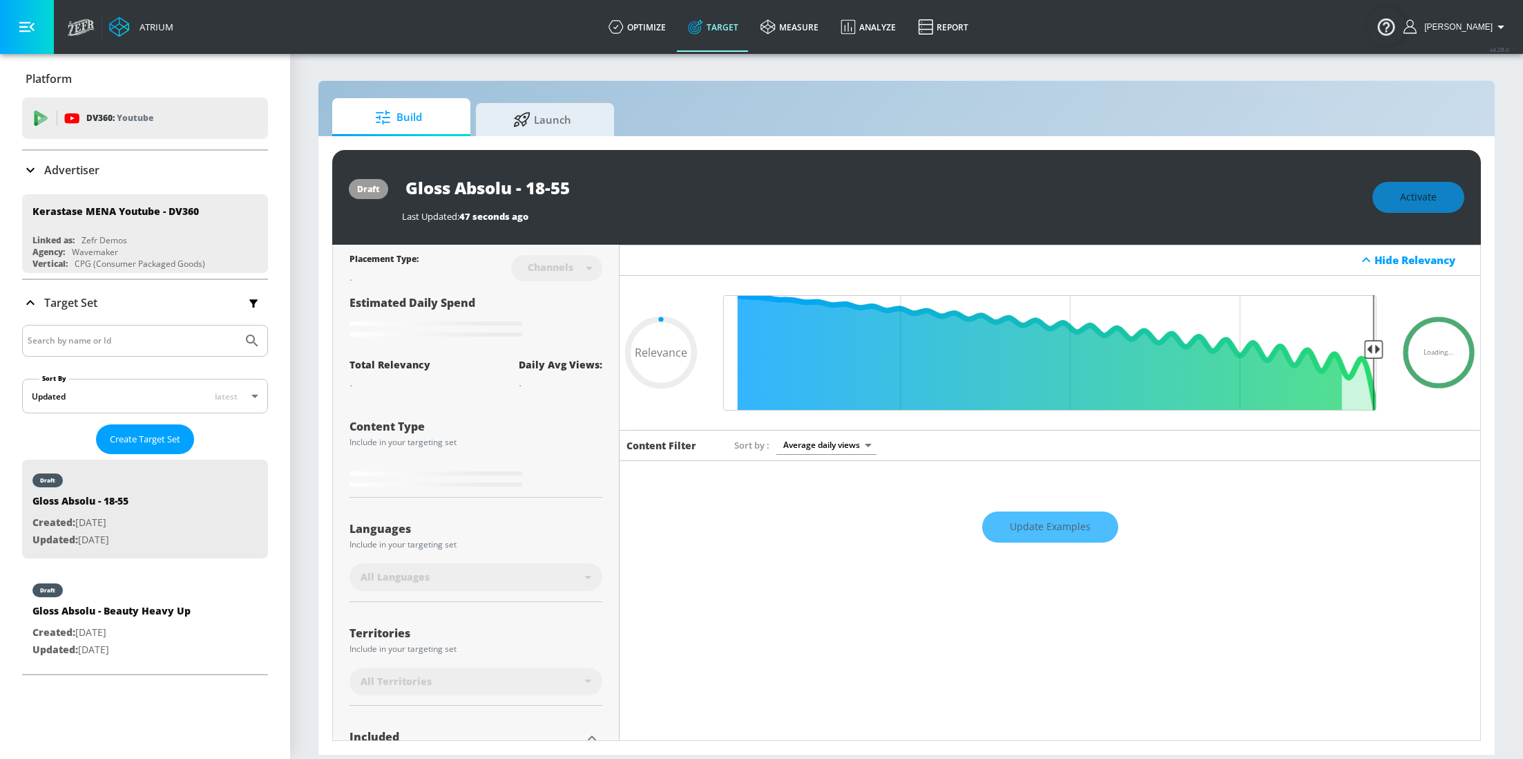
type input "0.6"
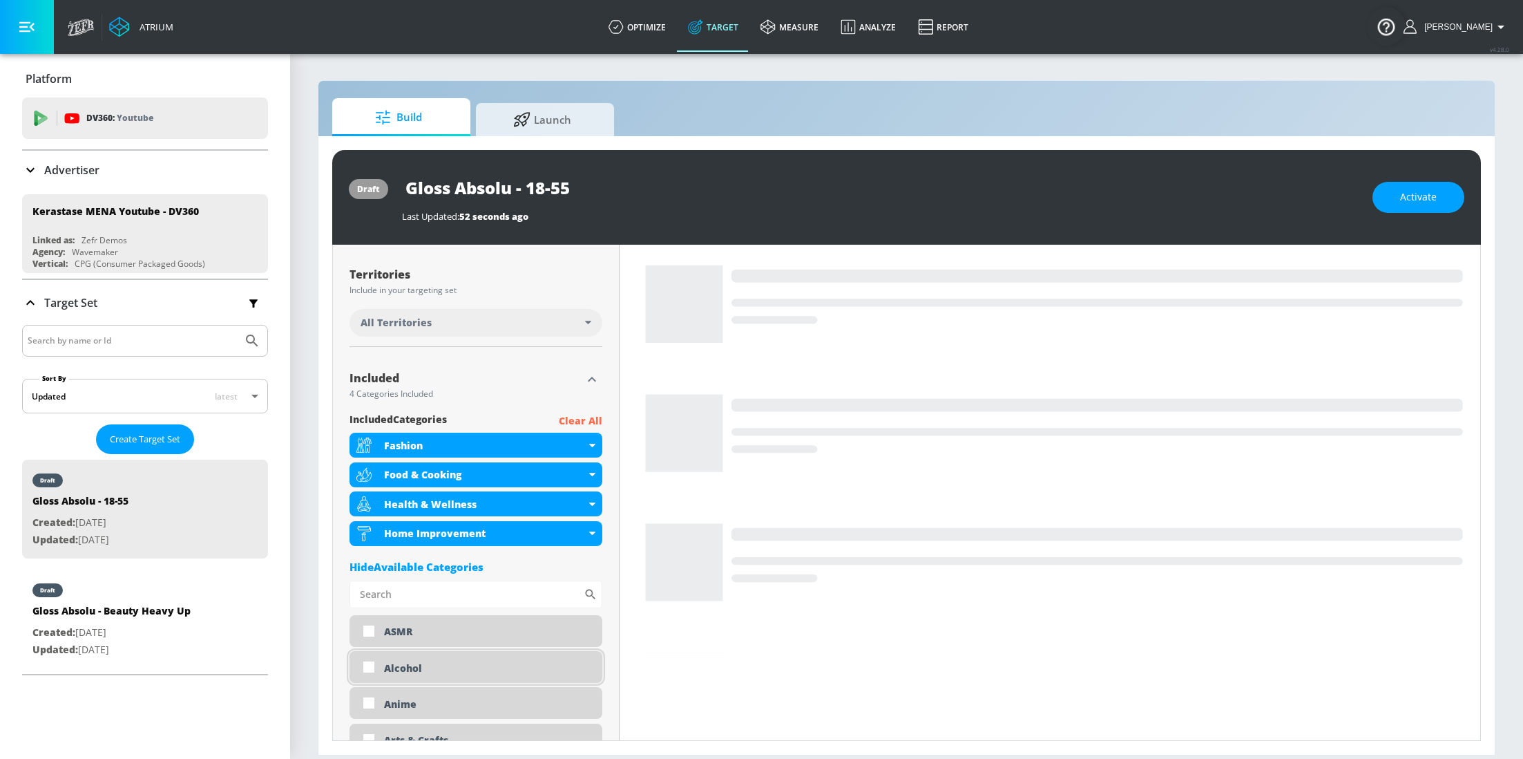
scroll to position [373, 0]
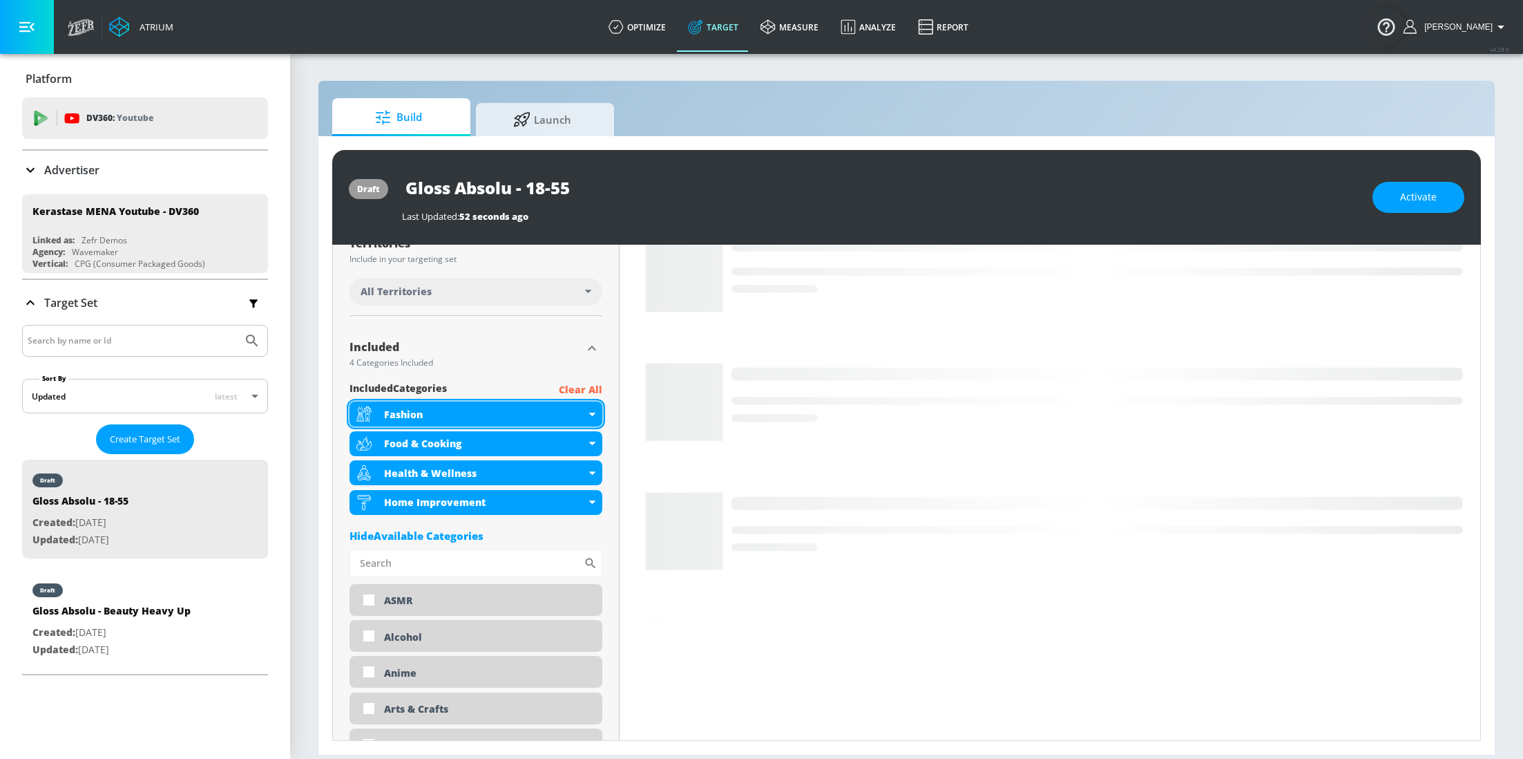
click at [587, 421] on div "Fashion" at bounding box center [476, 413] width 253 height 25
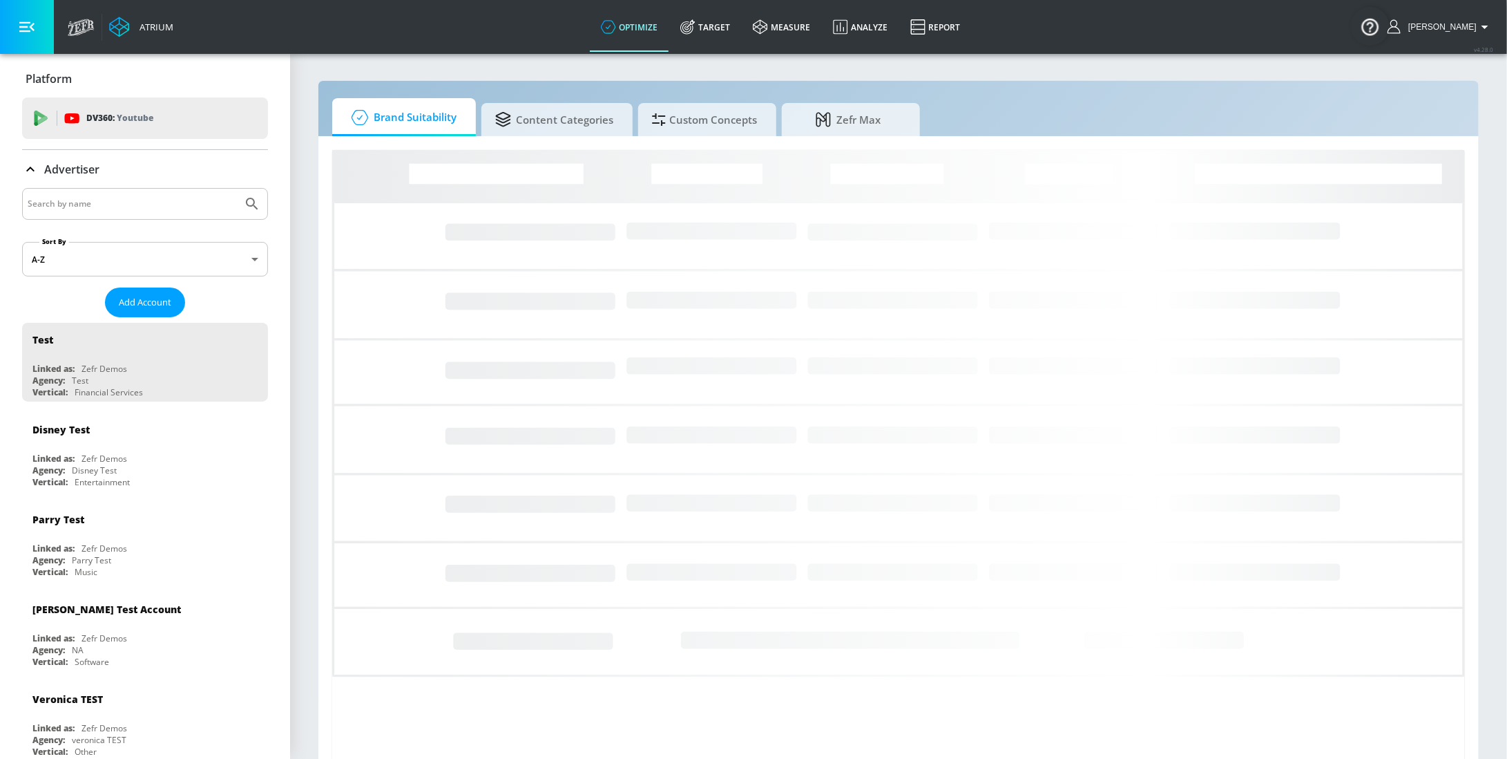
click at [155, 211] on input "Search by name" at bounding box center [132, 204] width 209 height 18
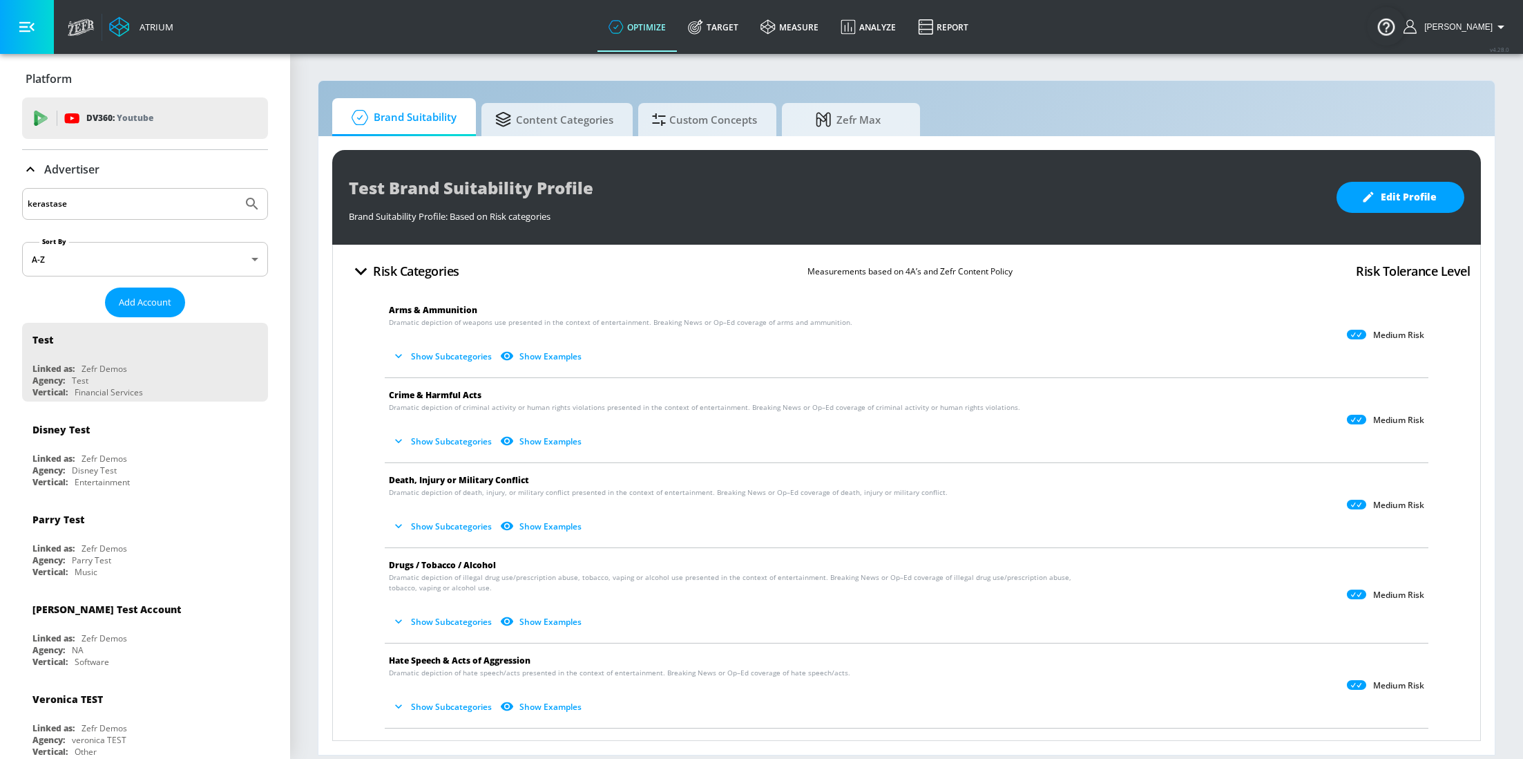
type input "kerastase"
click at [237, 189] on button "Submit Search" at bounding box center [252, 204] width 30 height 30
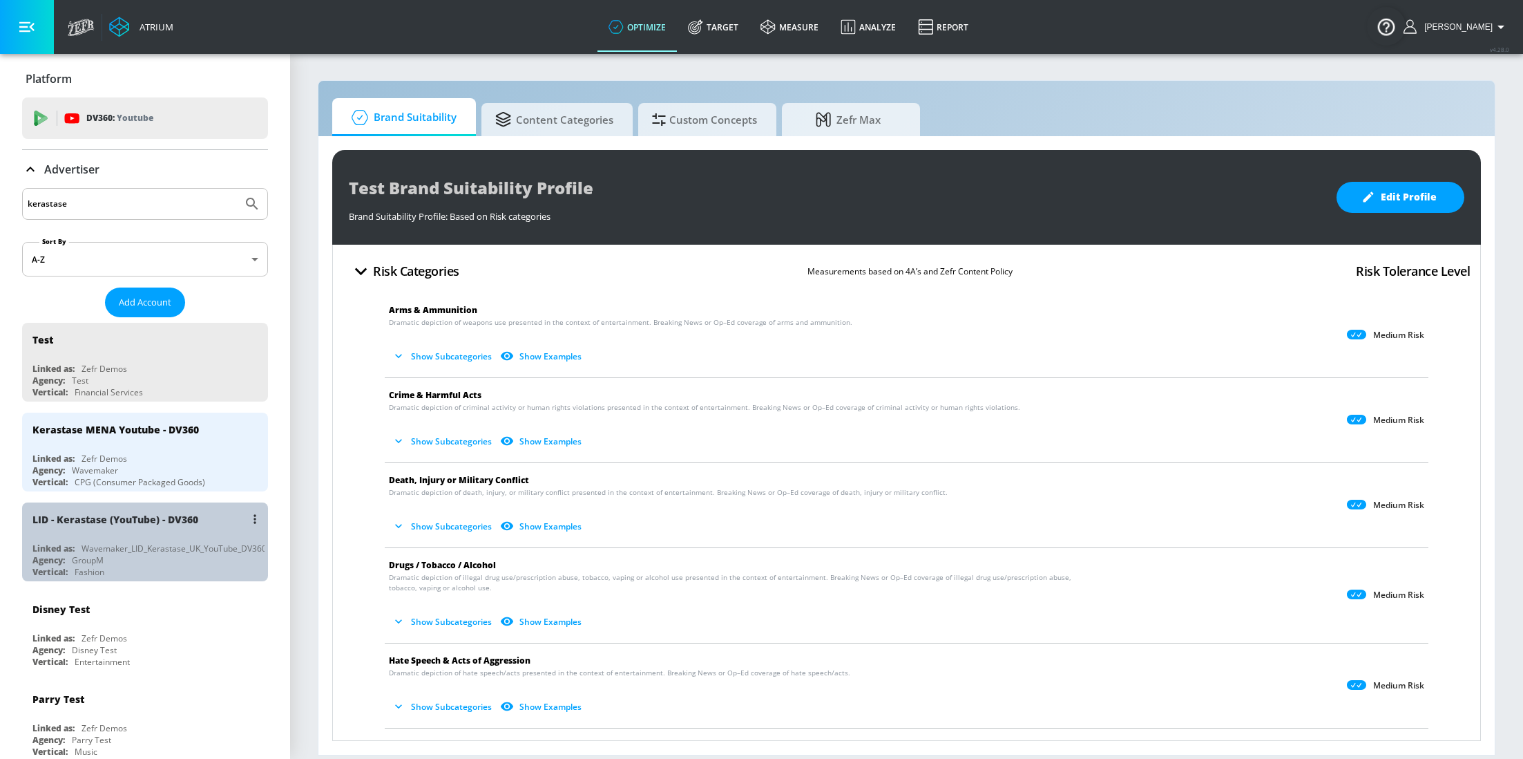
click at [151, 549] on div "Wavemaker_LID_Kerastase_UK_YouTube_DV360" at bounding box center [174, 548] width 185 height 12
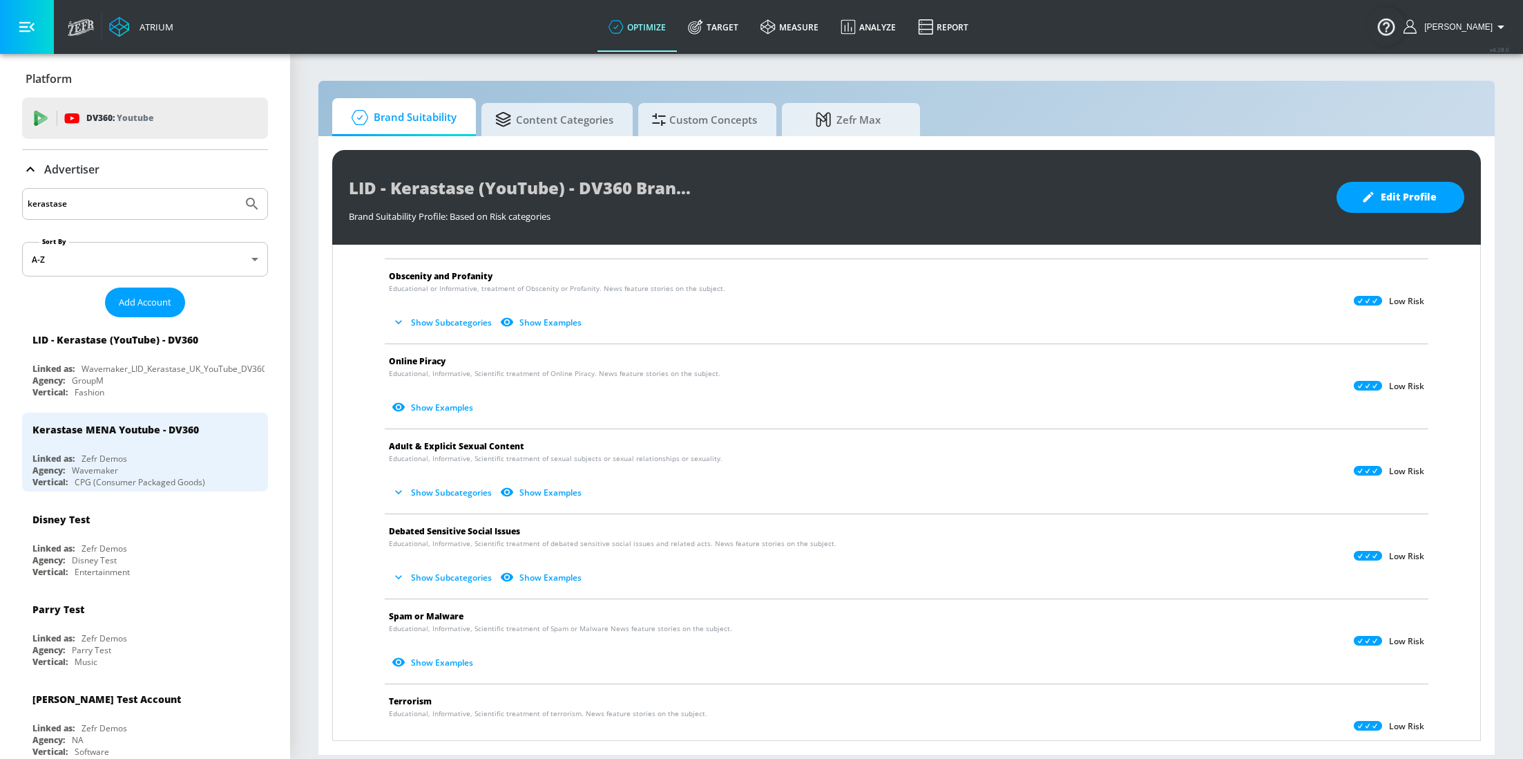
scroll to position [953, 0]
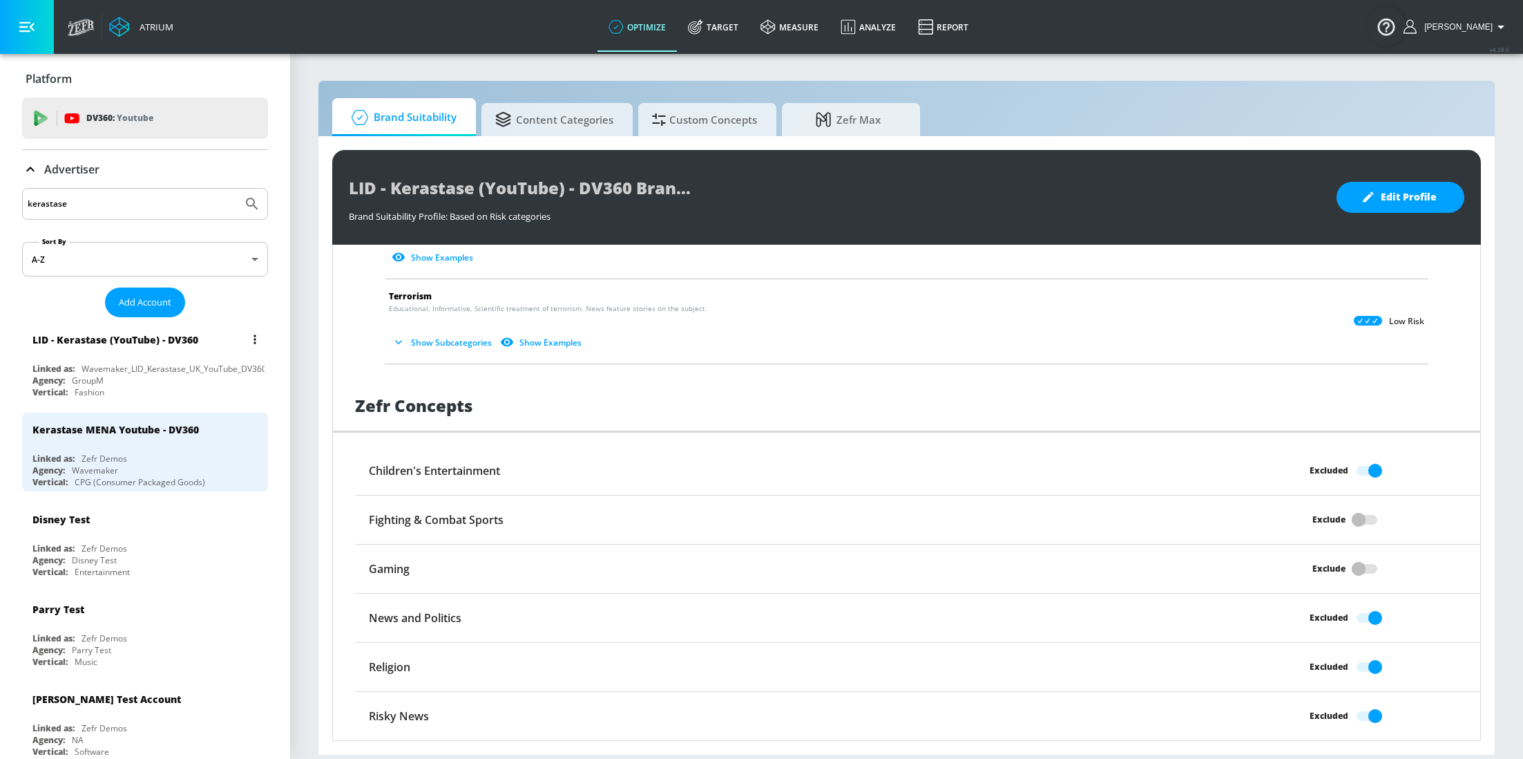
click at [128, 372] on div "Wavemaker_LID_Kerastase_UK_YouTube_DV360" at bounding box center [174, 369] width 185 height 12
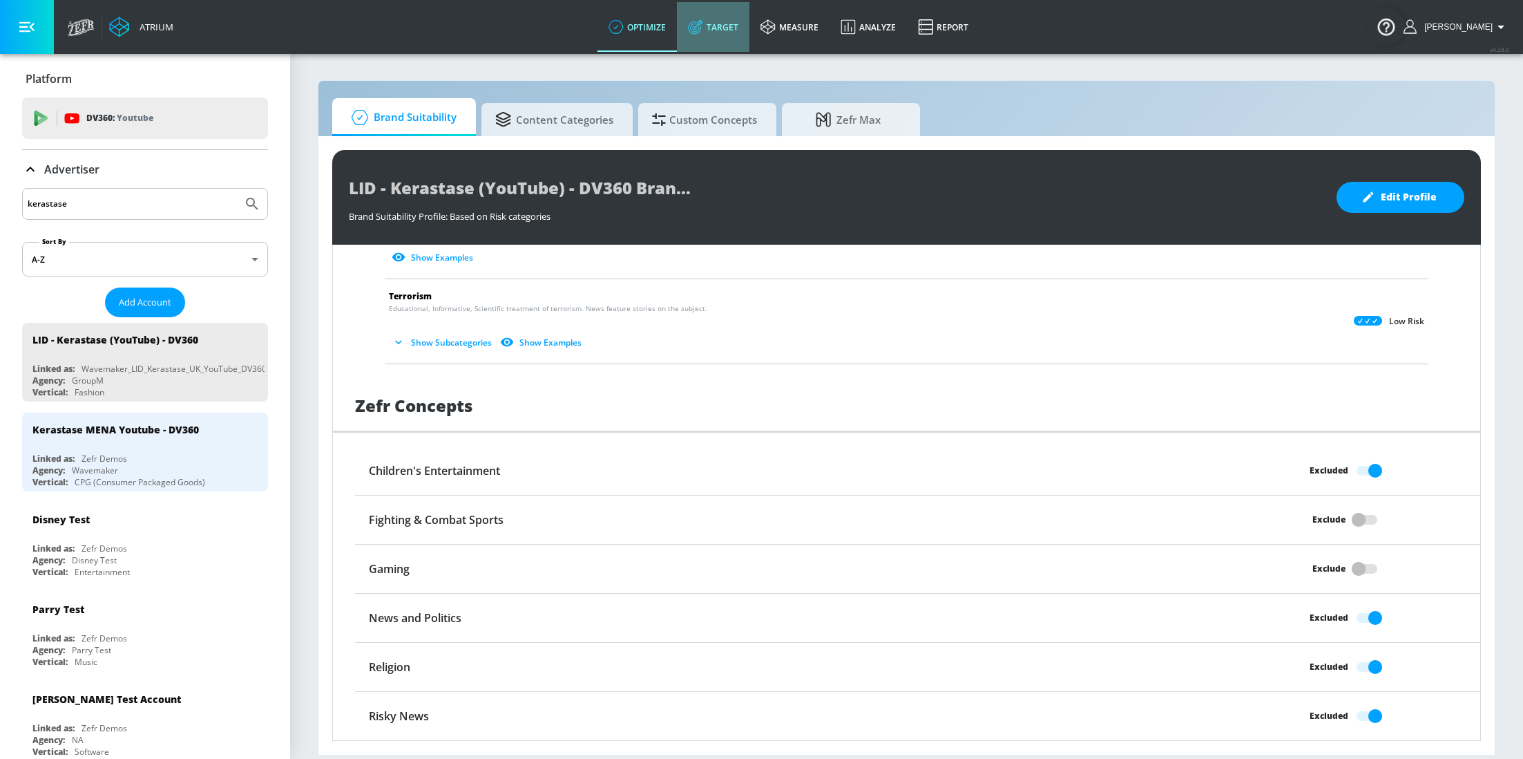
click at [733, 32] on link "Target" at bounding box center [713, 27] width 73 height 50
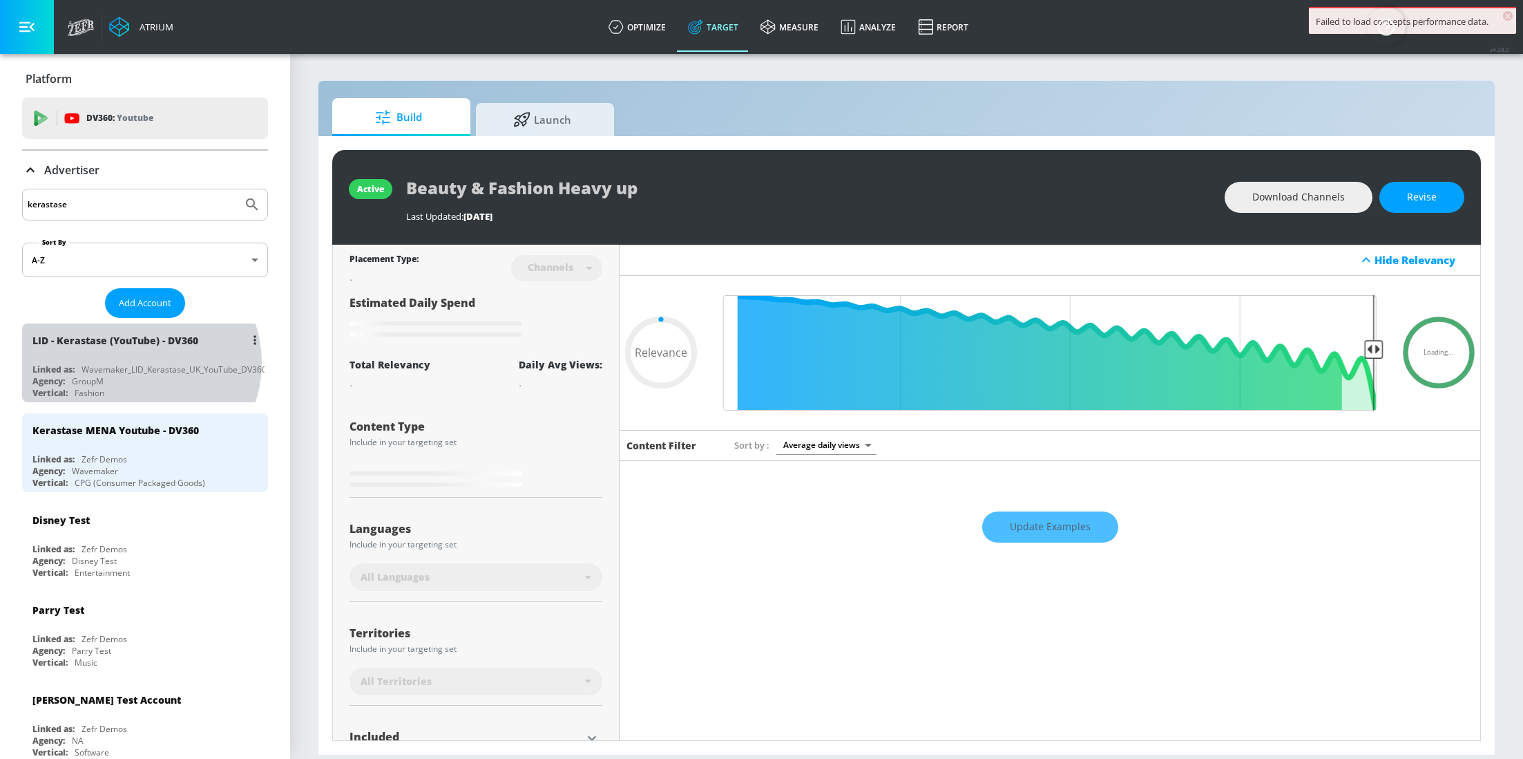
click at [138, 363] on div "Wavemaker_LID_Kerastase_UK_YouTube_DV360" at bounding box center [174, 369] width 185 height 12
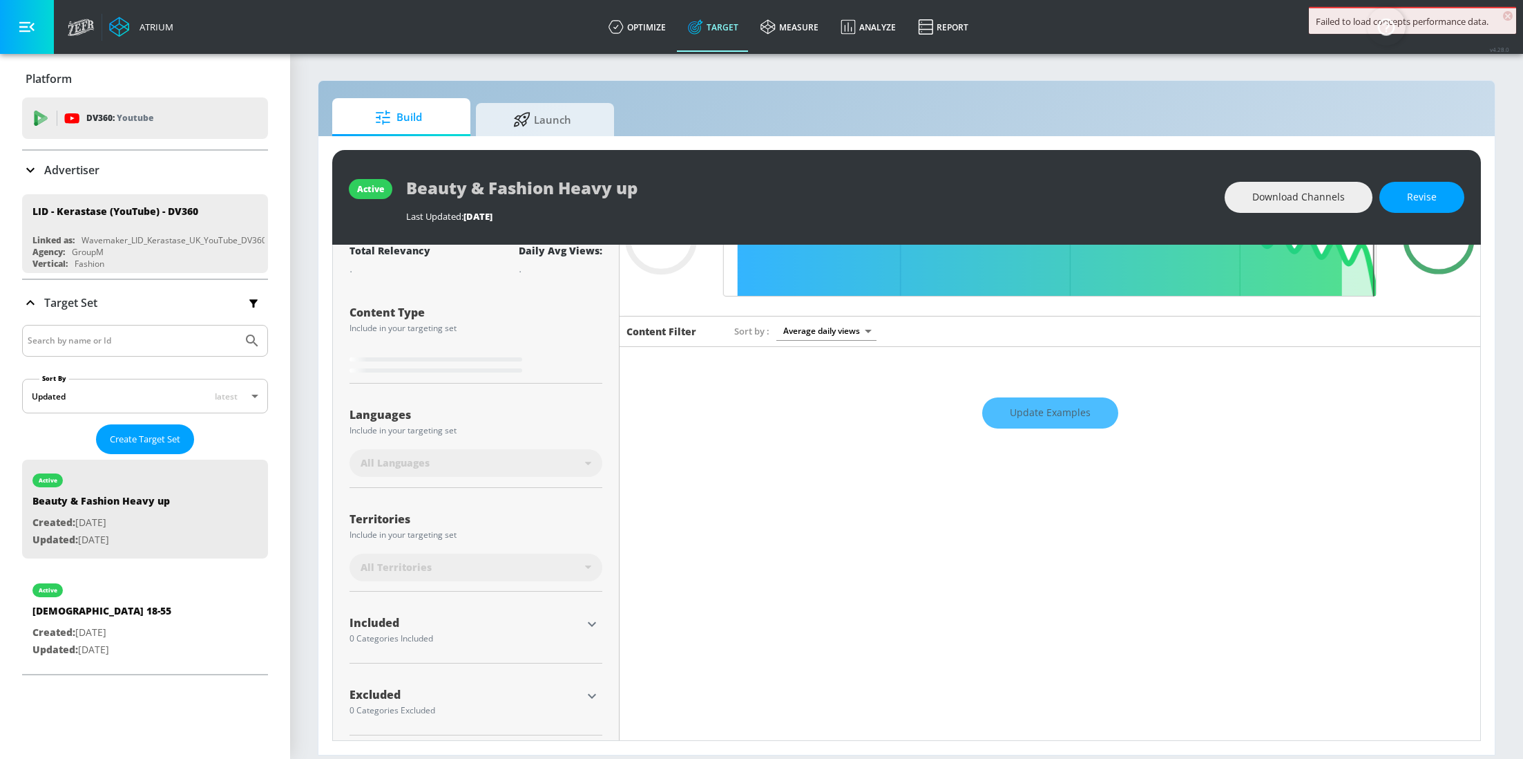
scroll to position [122, 0]
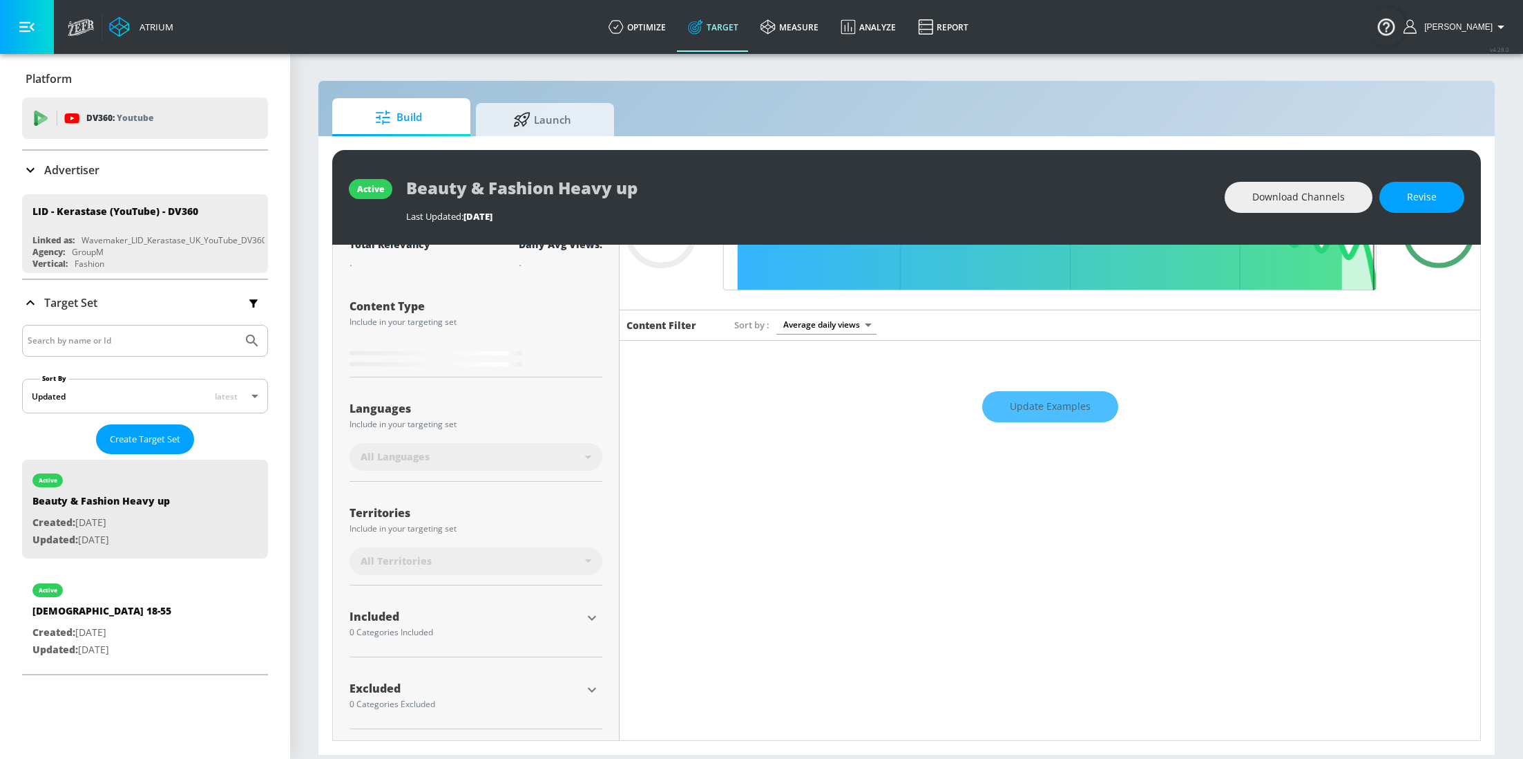
type input "0.5"
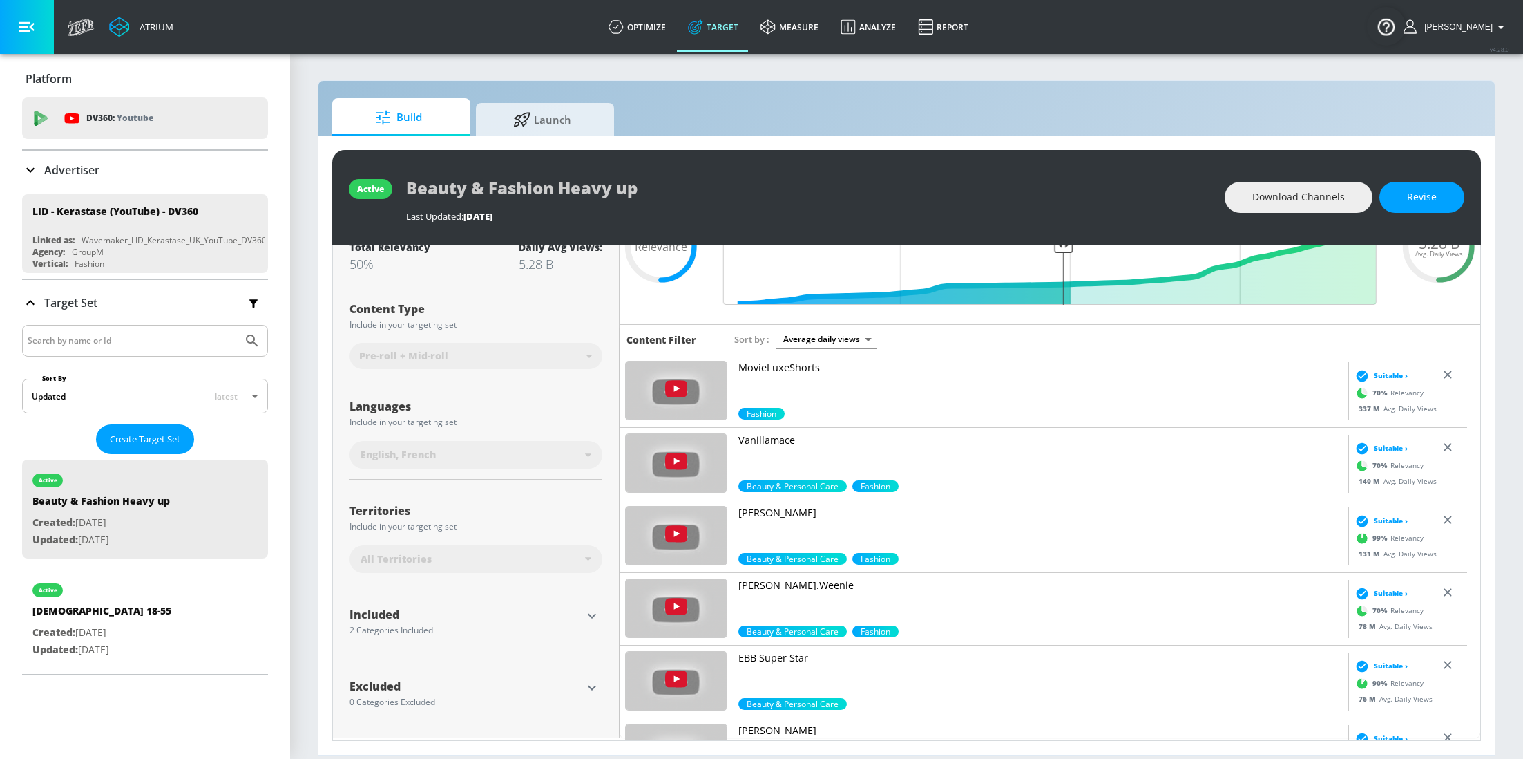
scroll to position [106, 0]
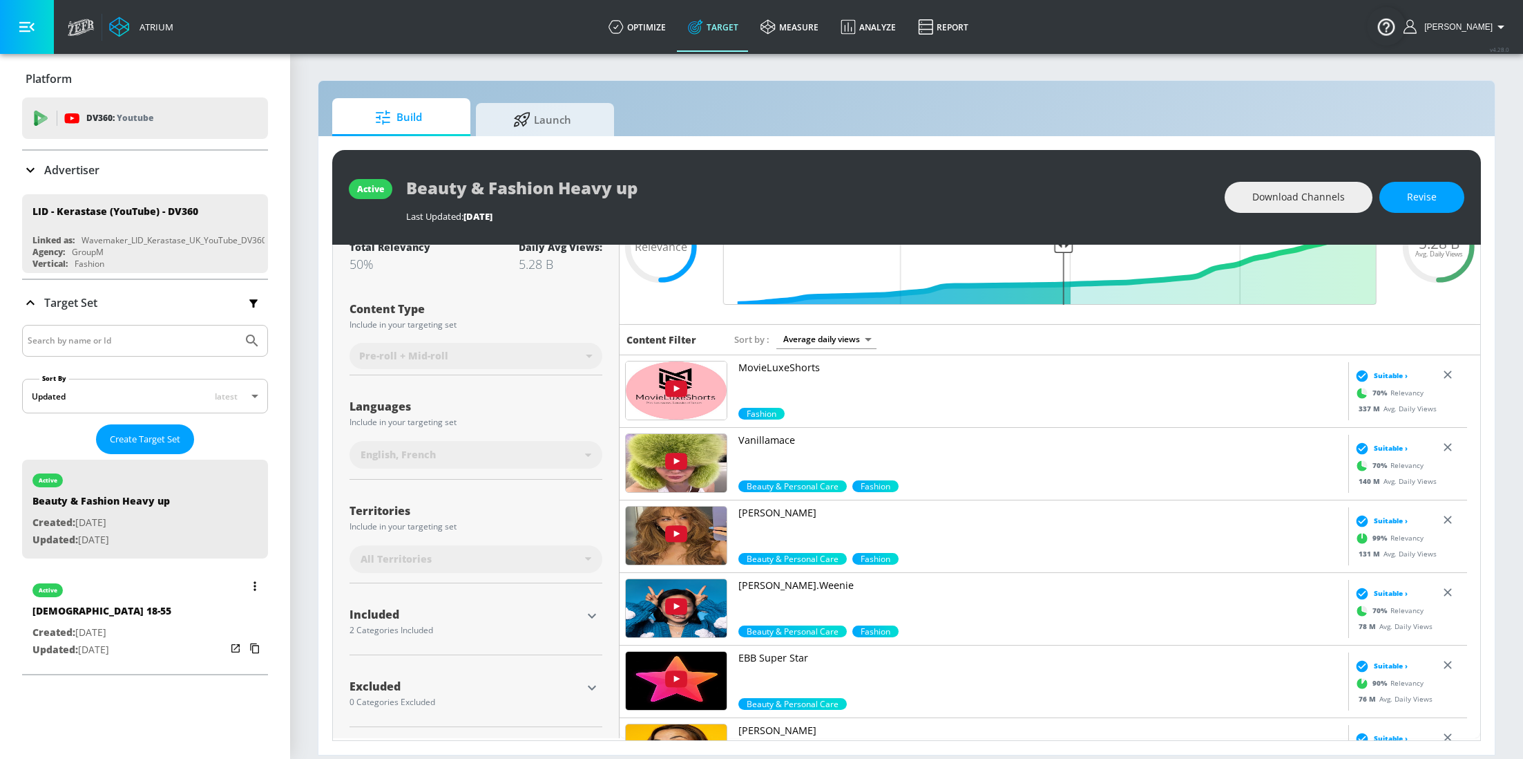
click at [122, 647] on p "Updated: [DATE]" at bounding box center [101, 649] width 139 height 17
type input "[DEMOGRAPHIC_DATA] 18-55"
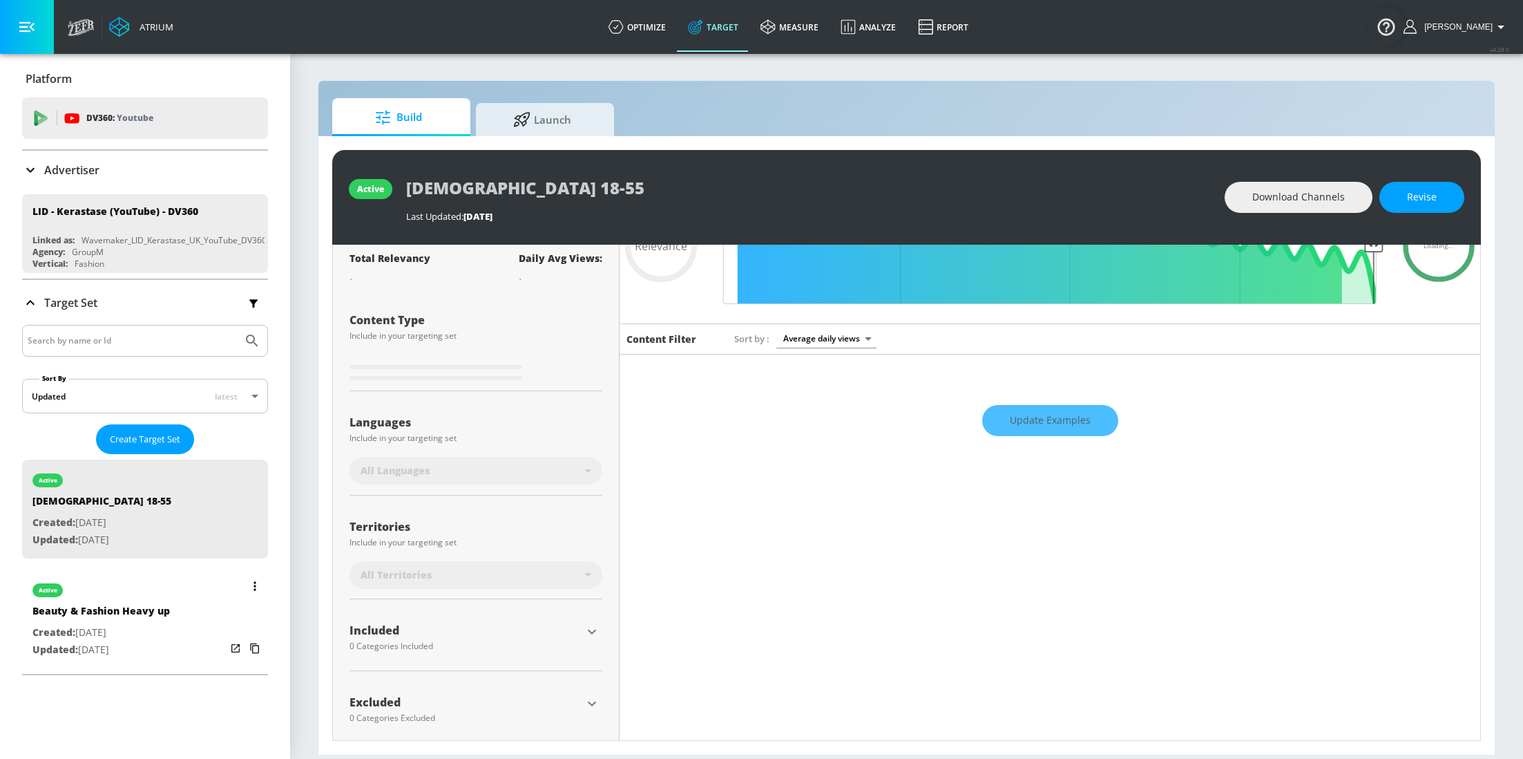
scroll to position [122, 0]
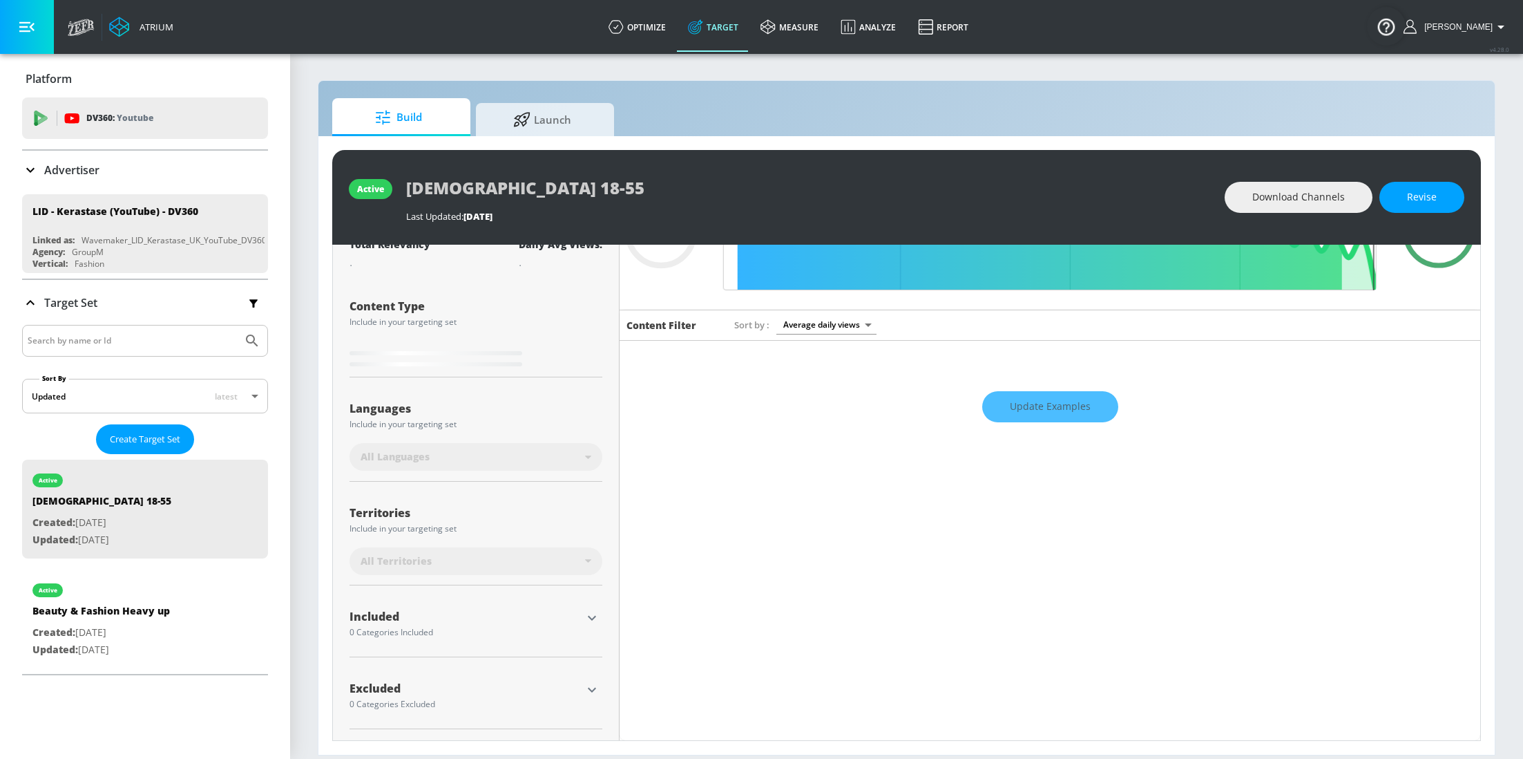
type input "0.7"
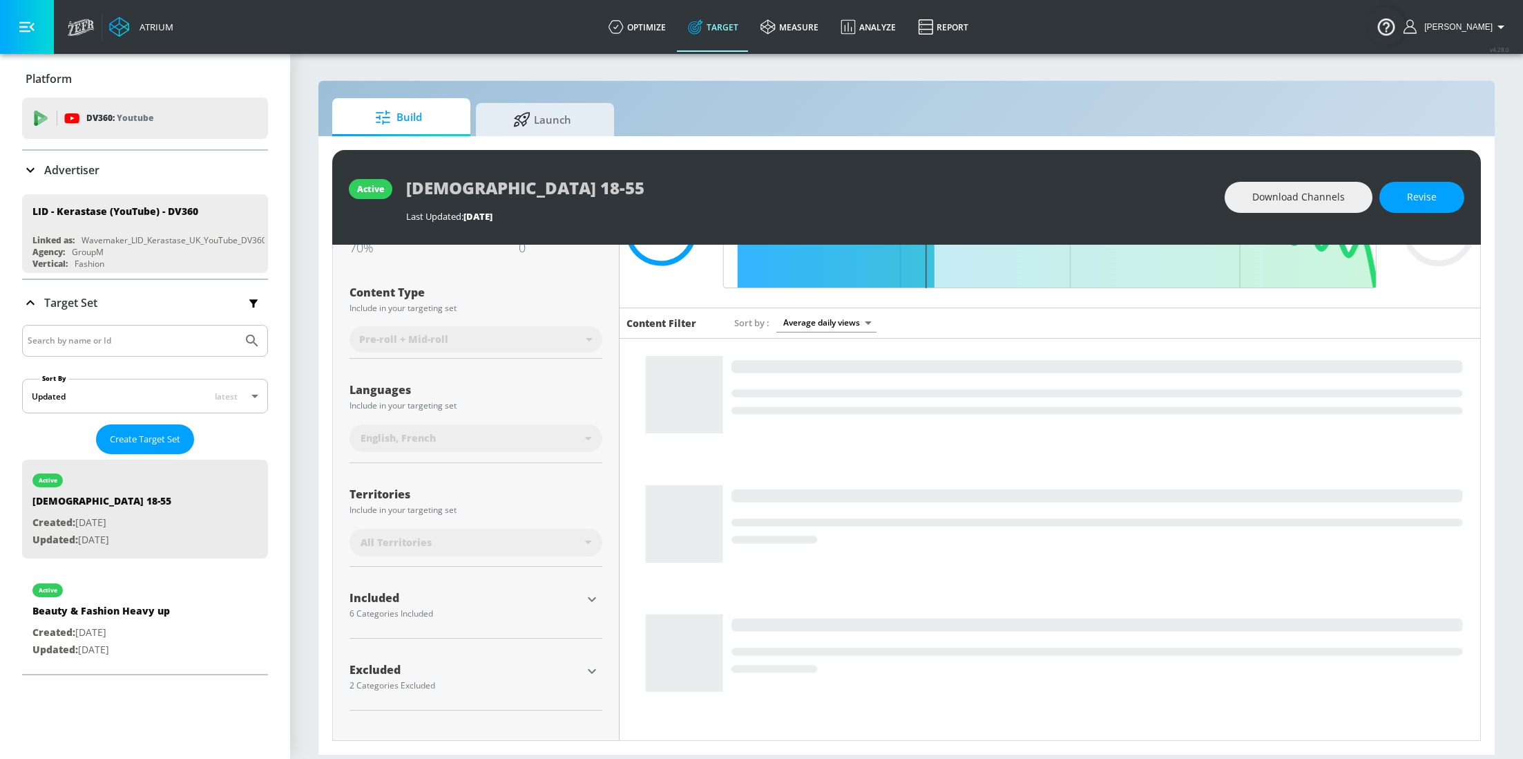
scroll to position [111, 0]
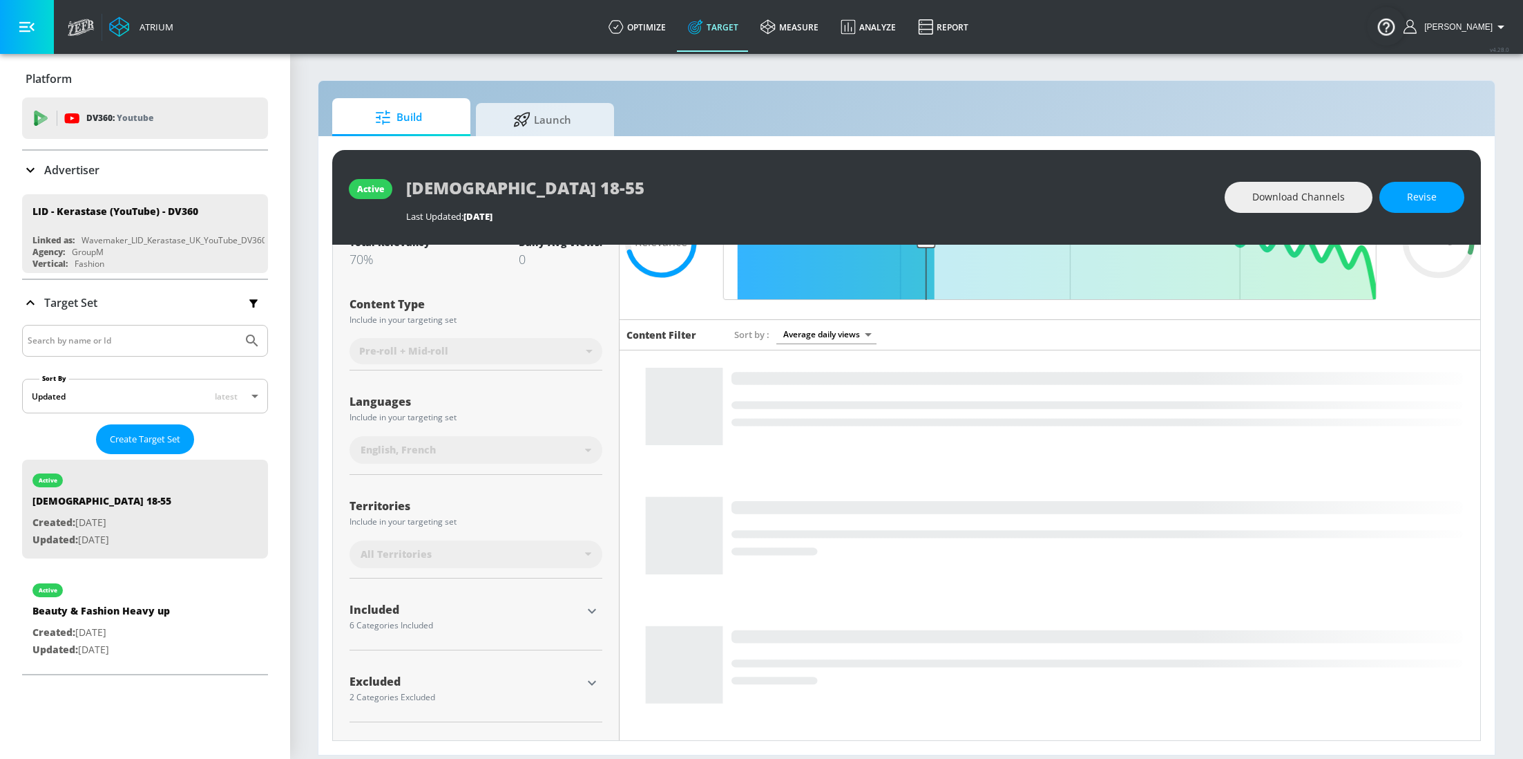
click at [584, 615] on icon "button" at bounding box center [592, 610] width 17 height 17
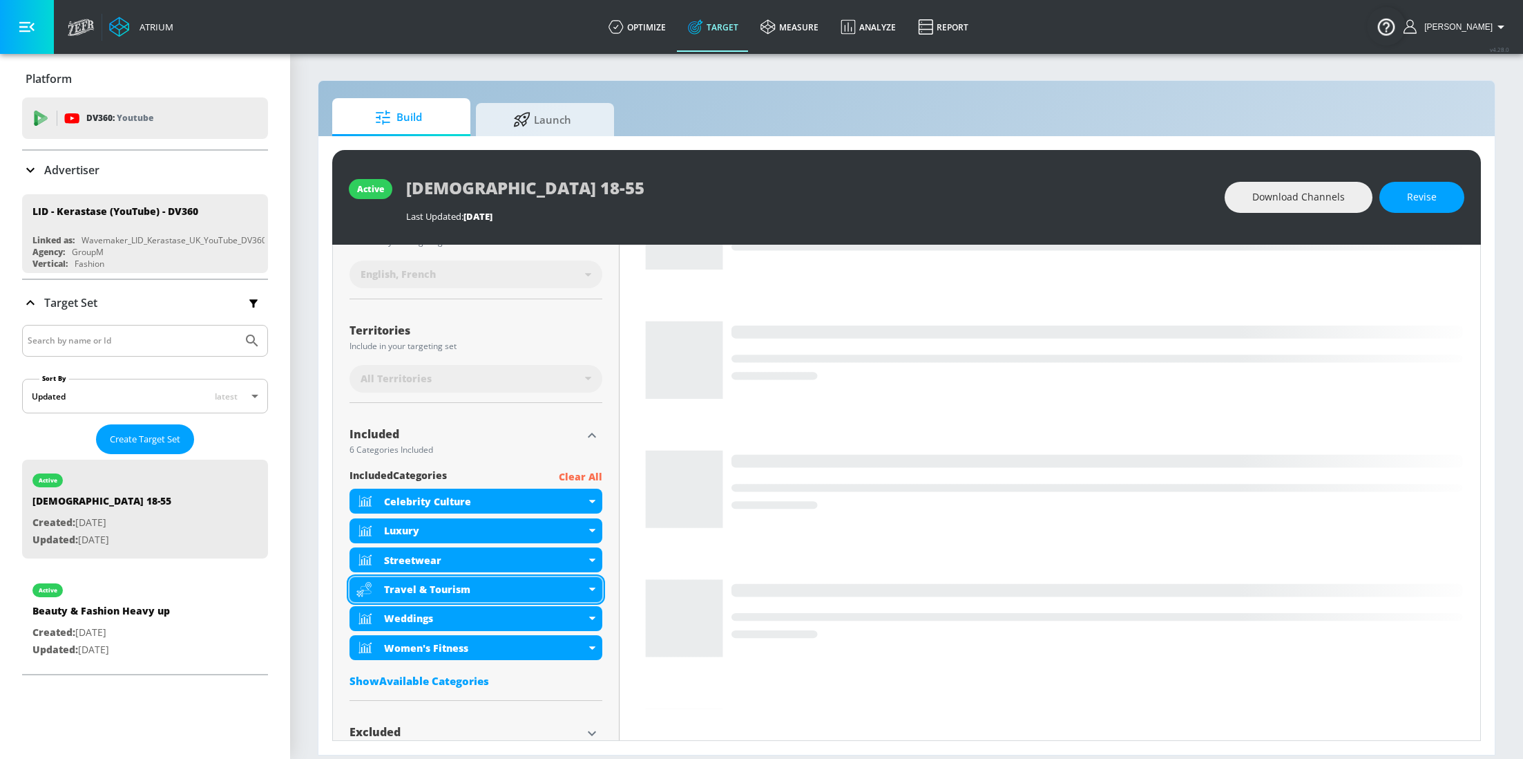
scroll to position [334, 0]
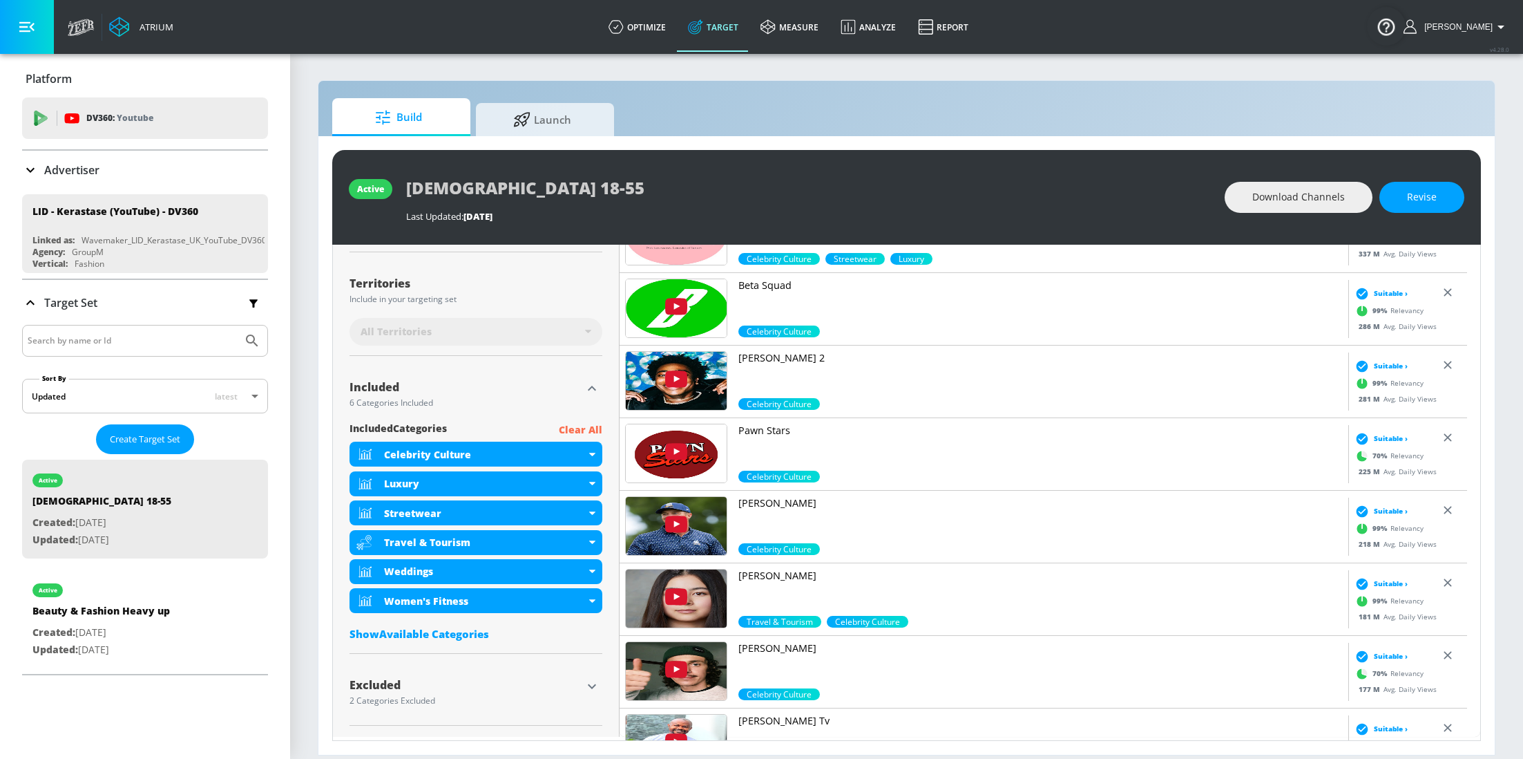
click at [584, 681] on icon "button" at bounding box center [592, 686] width 17 height 17
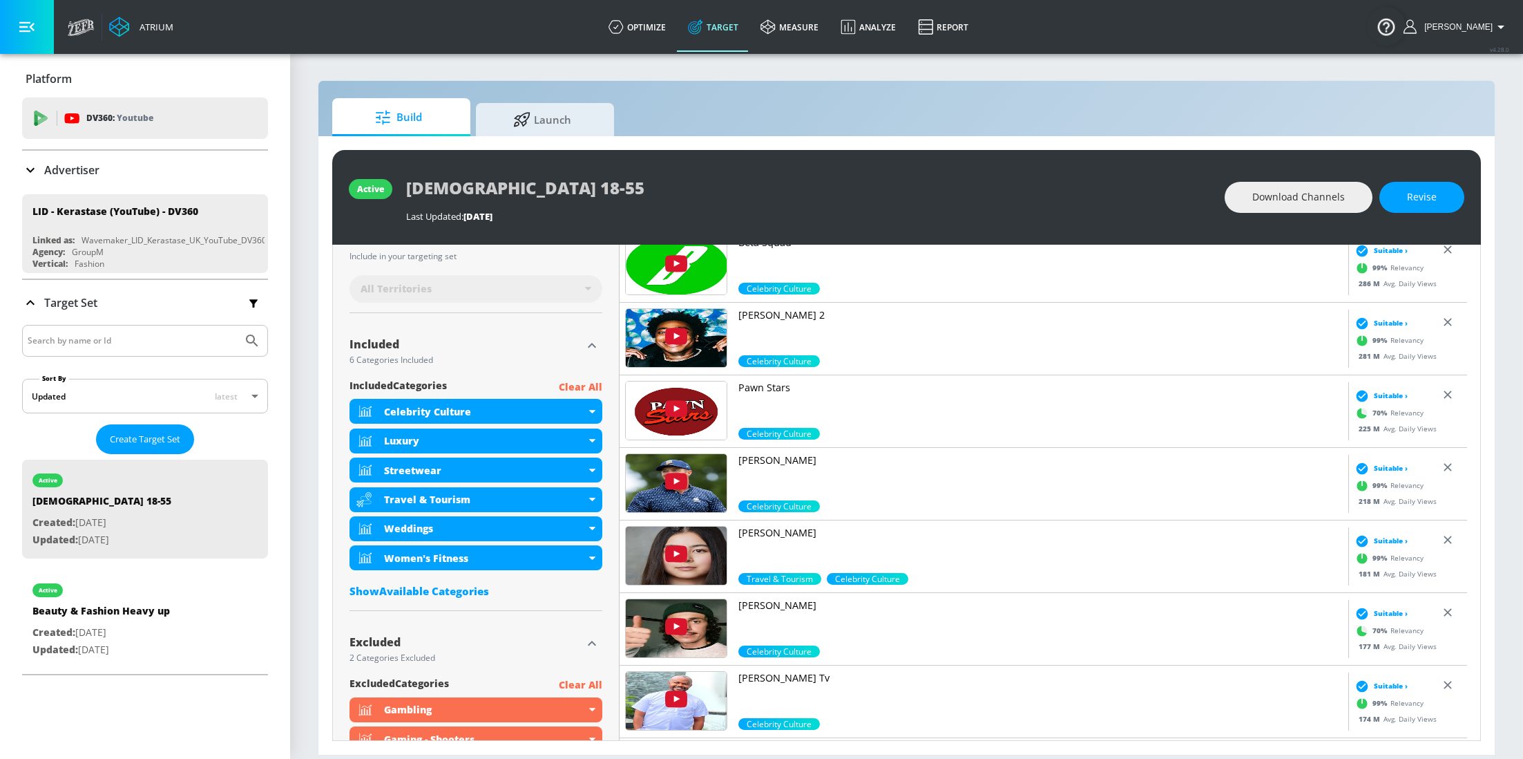
scroll to position [498, 0]
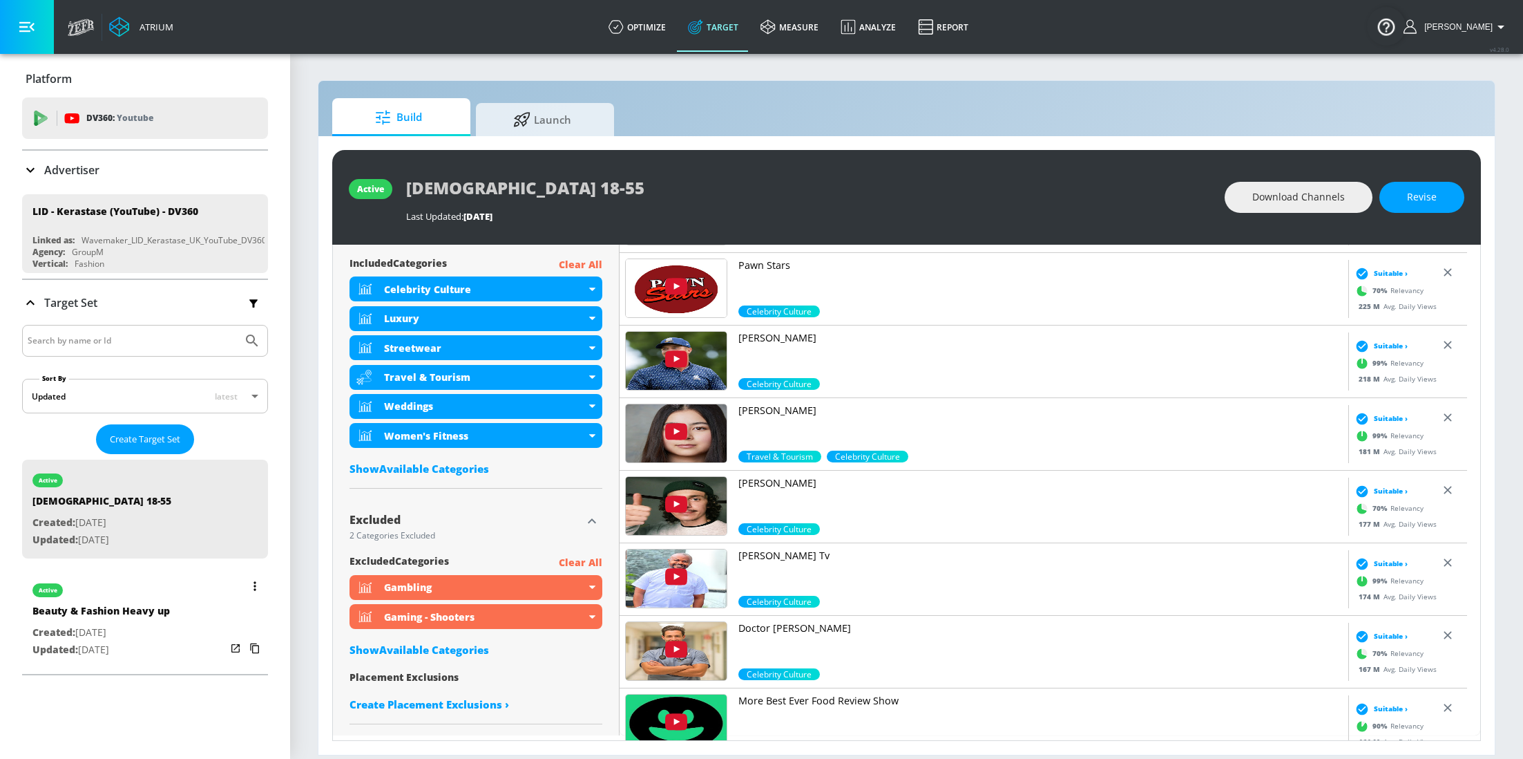
click at [100, 622] on div "Beauty & Fashion Heavy up" at bounding box center [100, 614] width 137 height 20
type input "Beauty & Fashion Heavy up"
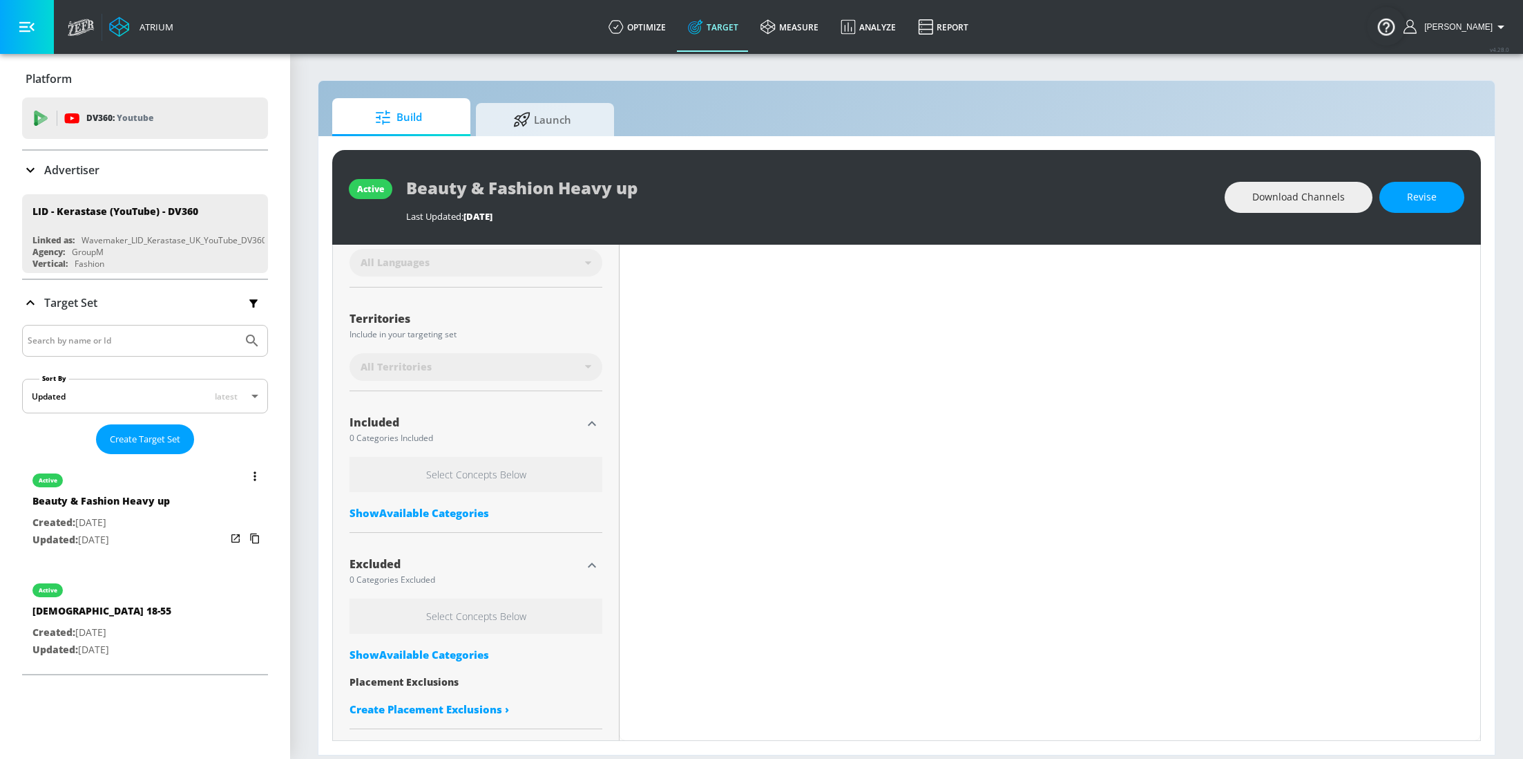
scroll to position [319, 0]
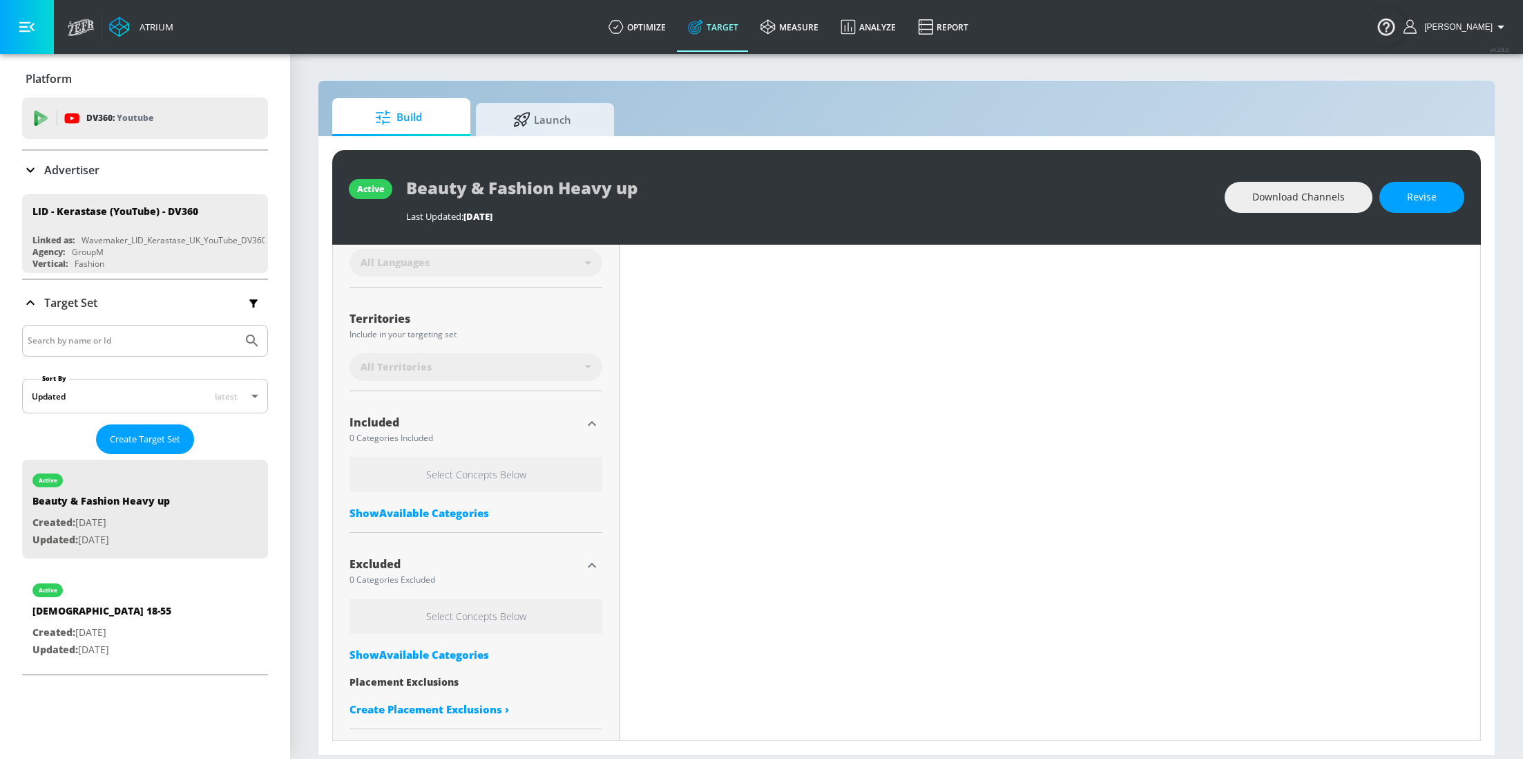
type input "0.5"
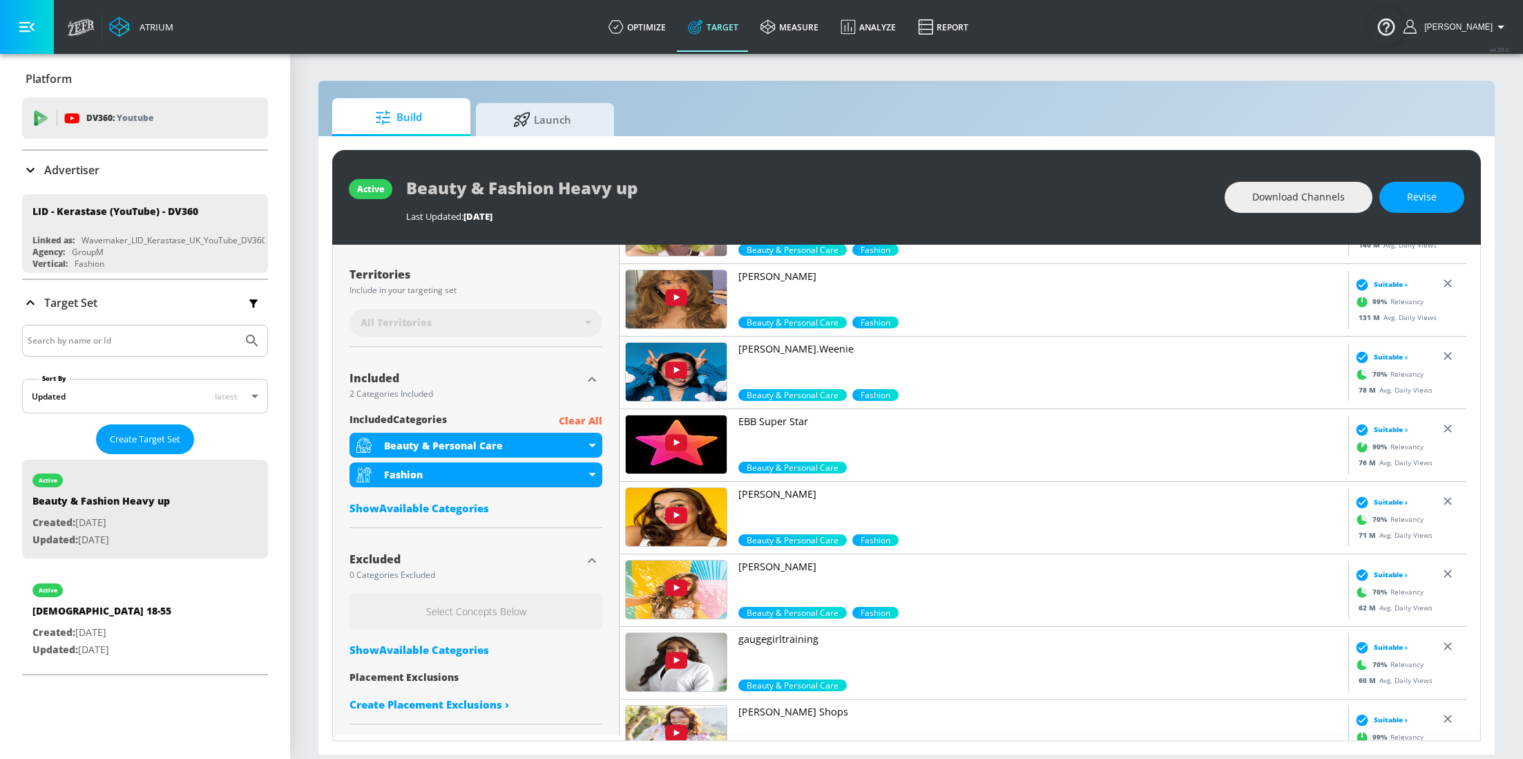
scroll to position [0, 0]
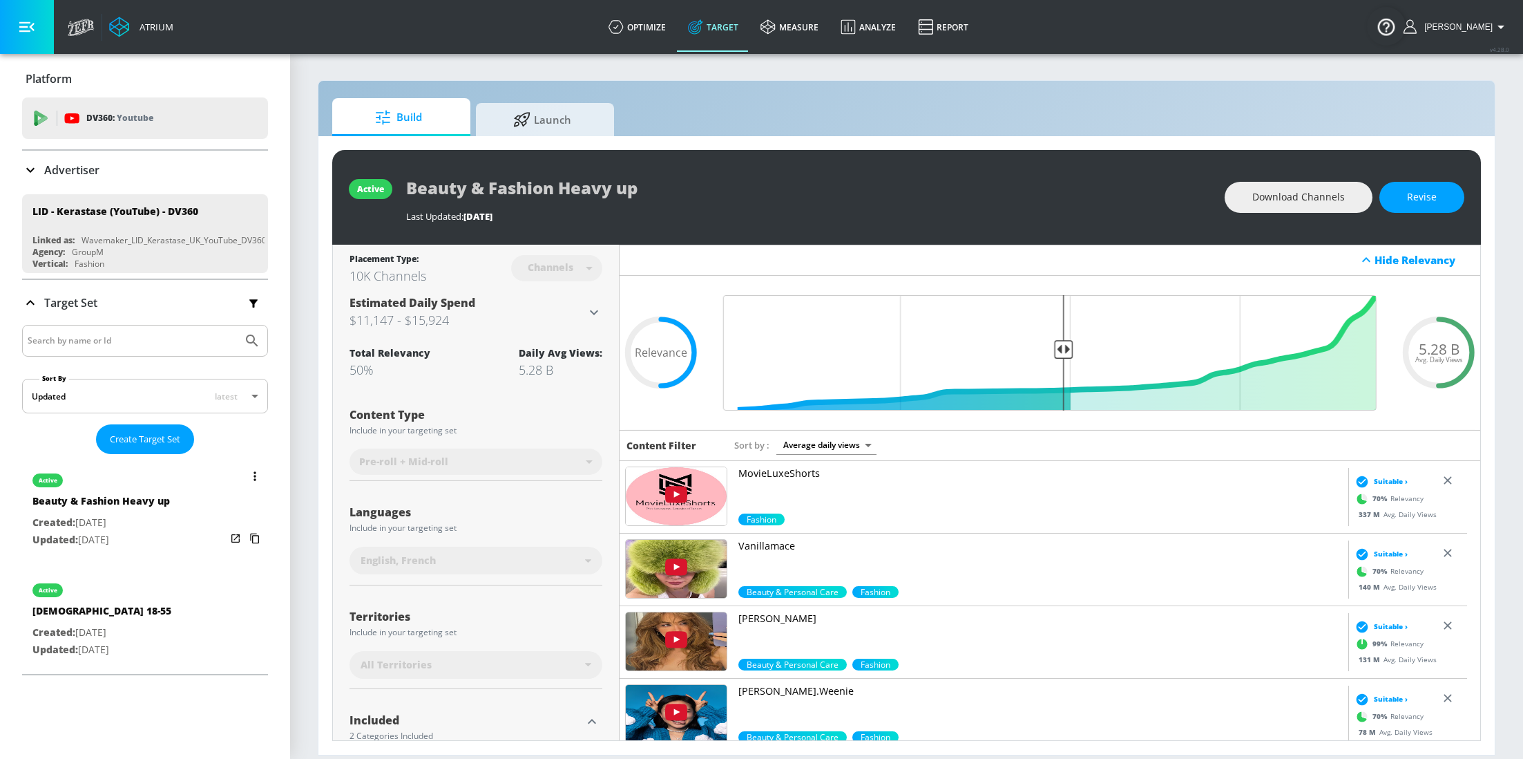
click at [116, 607] on div "[DEMOGRAPHIC_DATA] 18-55" at bounding box center [101, 614] width 139 height 20
type input "[DEMOGRAPHIC_DATA] 18-55"
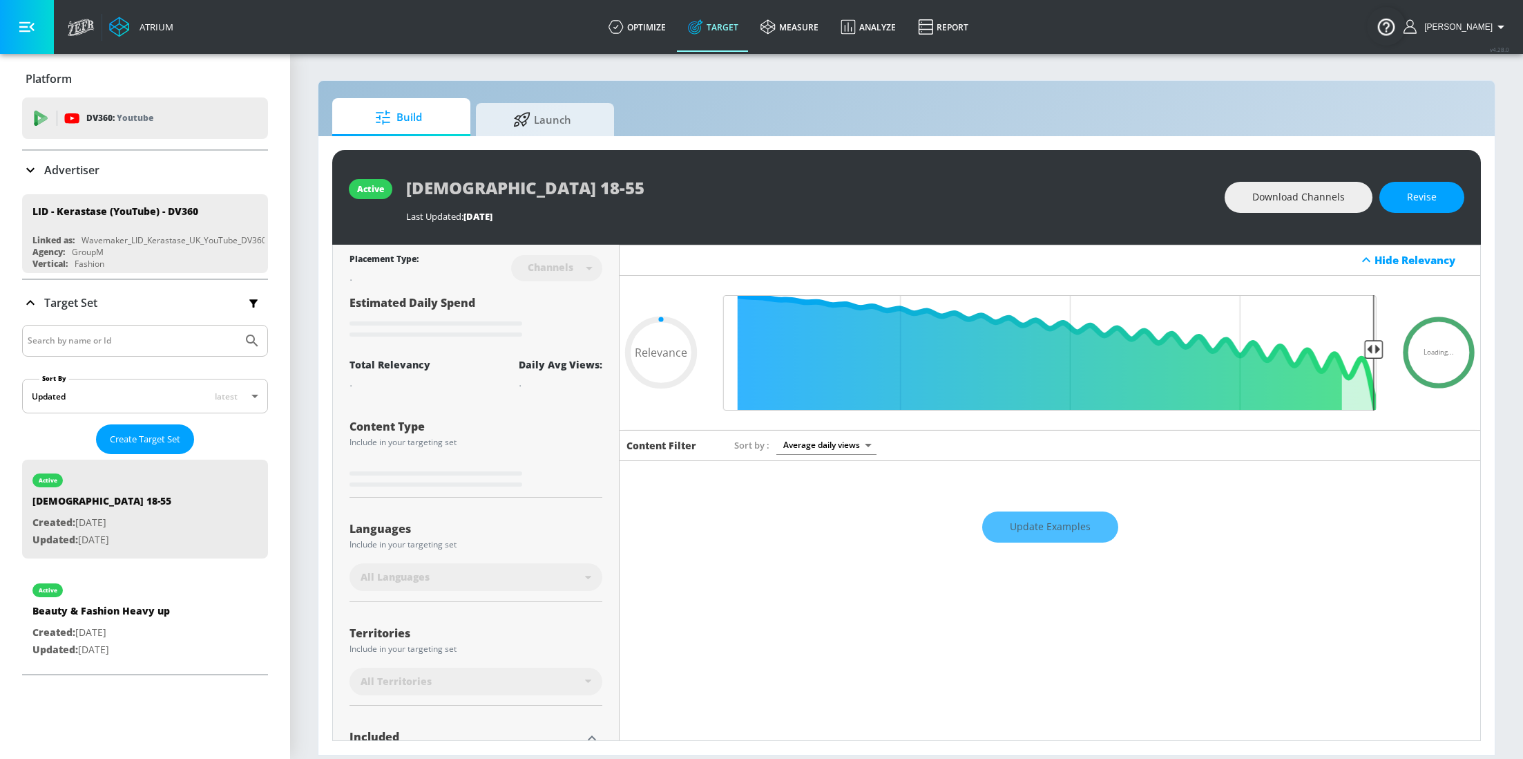
click at [1045, 520] on div "Update Examples" at bounding box center [1050, 527] width 861 height 48
type input "0.7"
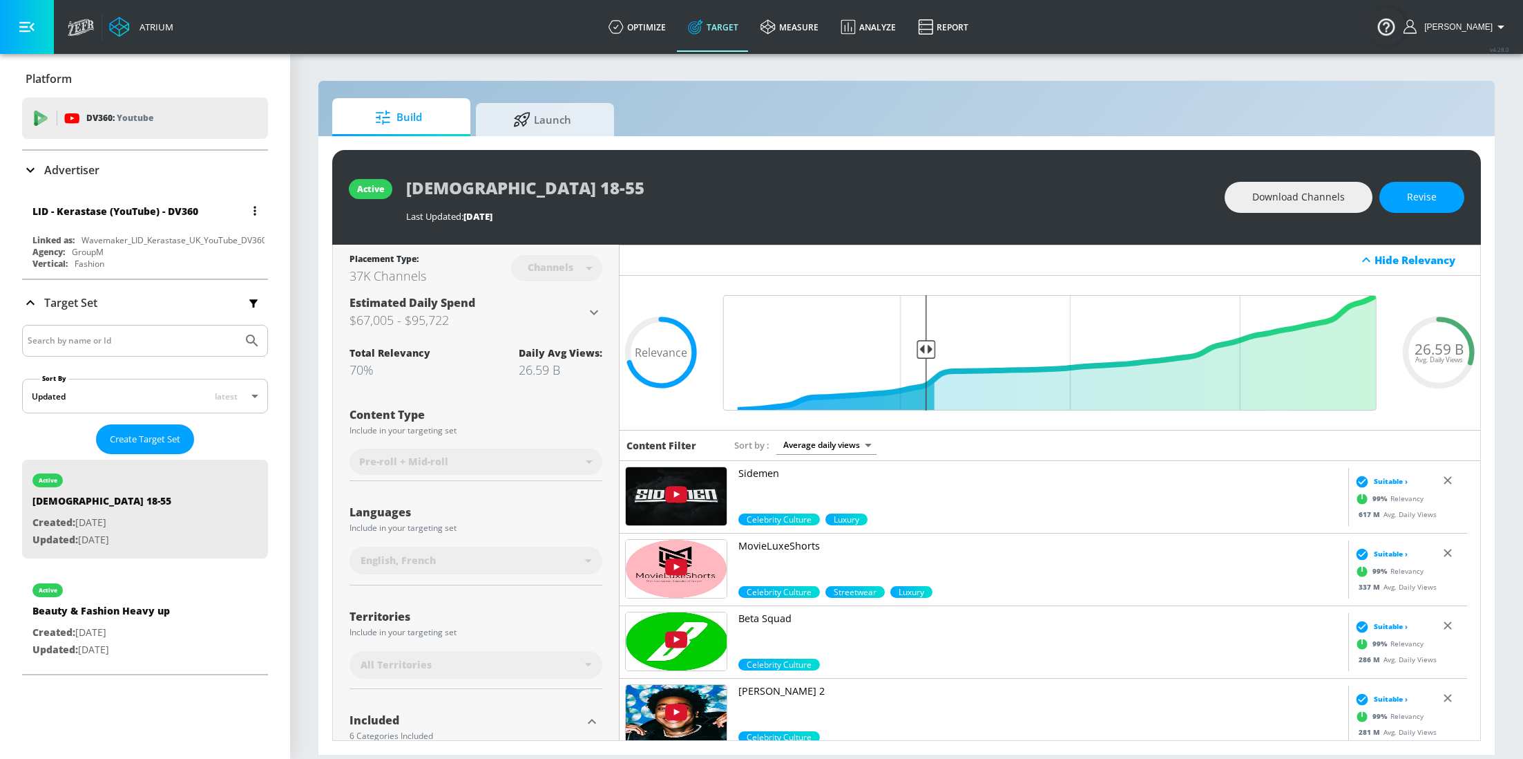
click at [254, 206] on icon "button" at bounding box center [255, 211] width 3 height 10
click at [161, 232] on li "Edit" at bounding box center [180, 239] width 137 height 24
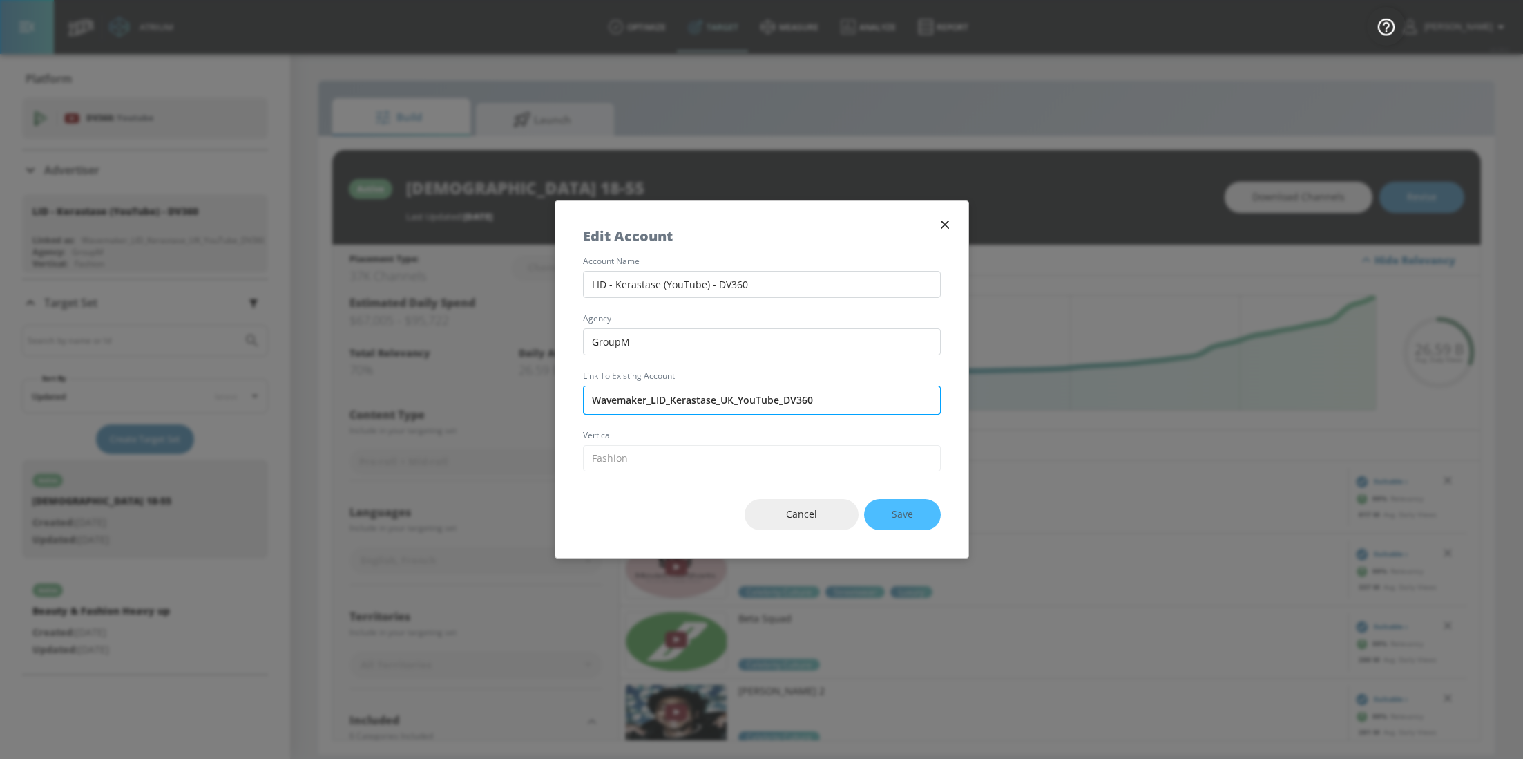
click at [761, 398] on input "Wavemaker_LID_Kerastase_UK_YouTube_DV360" at bounding box center [762, 399] width 358 height 29
click at [935, 219] on button "button" at bounding box center [944, 224] width 19 height 19
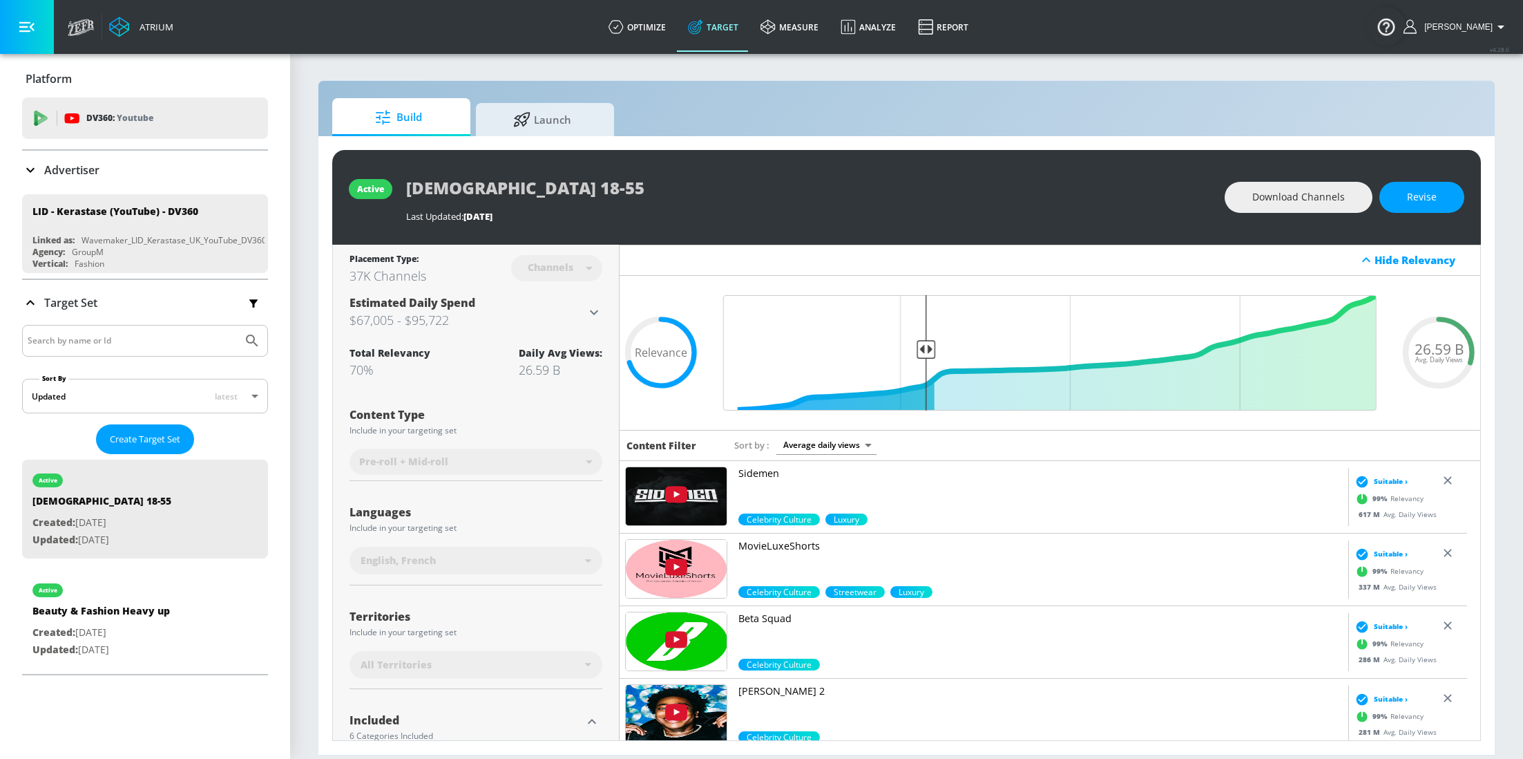
click at [35, 171] on icon at bounding box center [30, 170] width 17 height 17
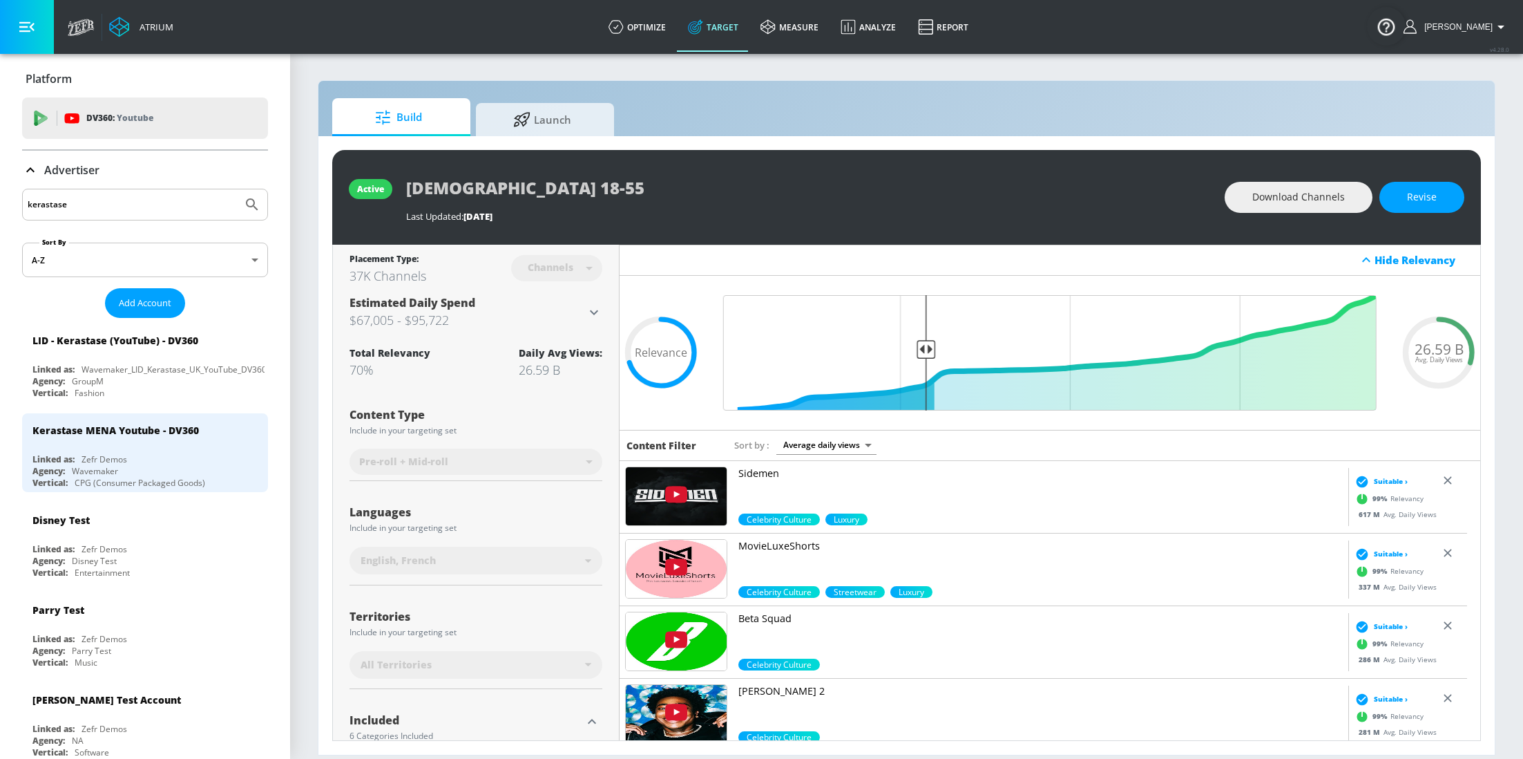
click at [90, 216] on div "kerastase" at bounding box center [145, 205] width 246 height 32
click at [90, 209] on input "kerastase" at bounding box center [132, 205] width 209 height 18
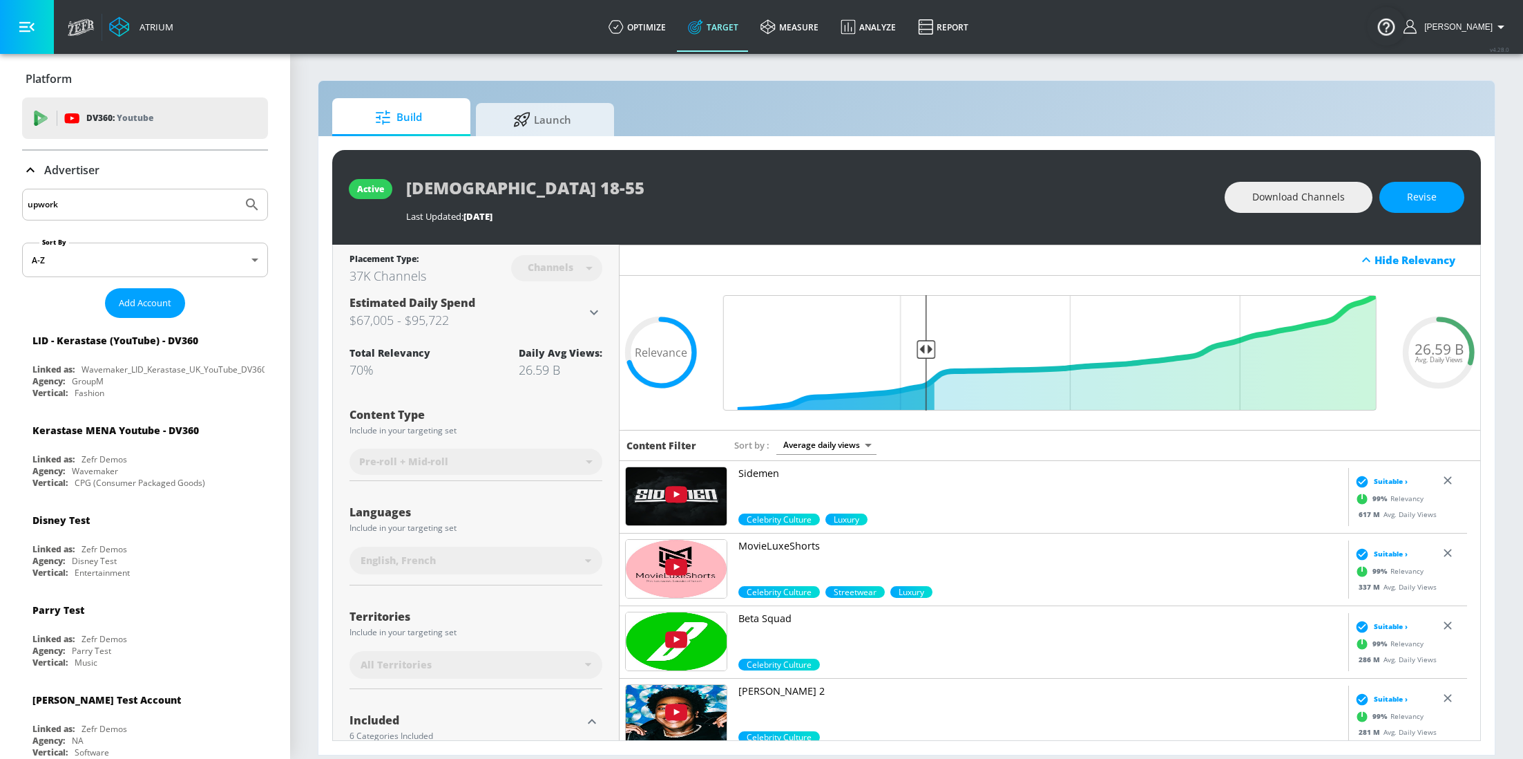
type input "upwork"
click at [237, 189] on button "Submit Search" at bounding box center [252, 204] width 30 height 30
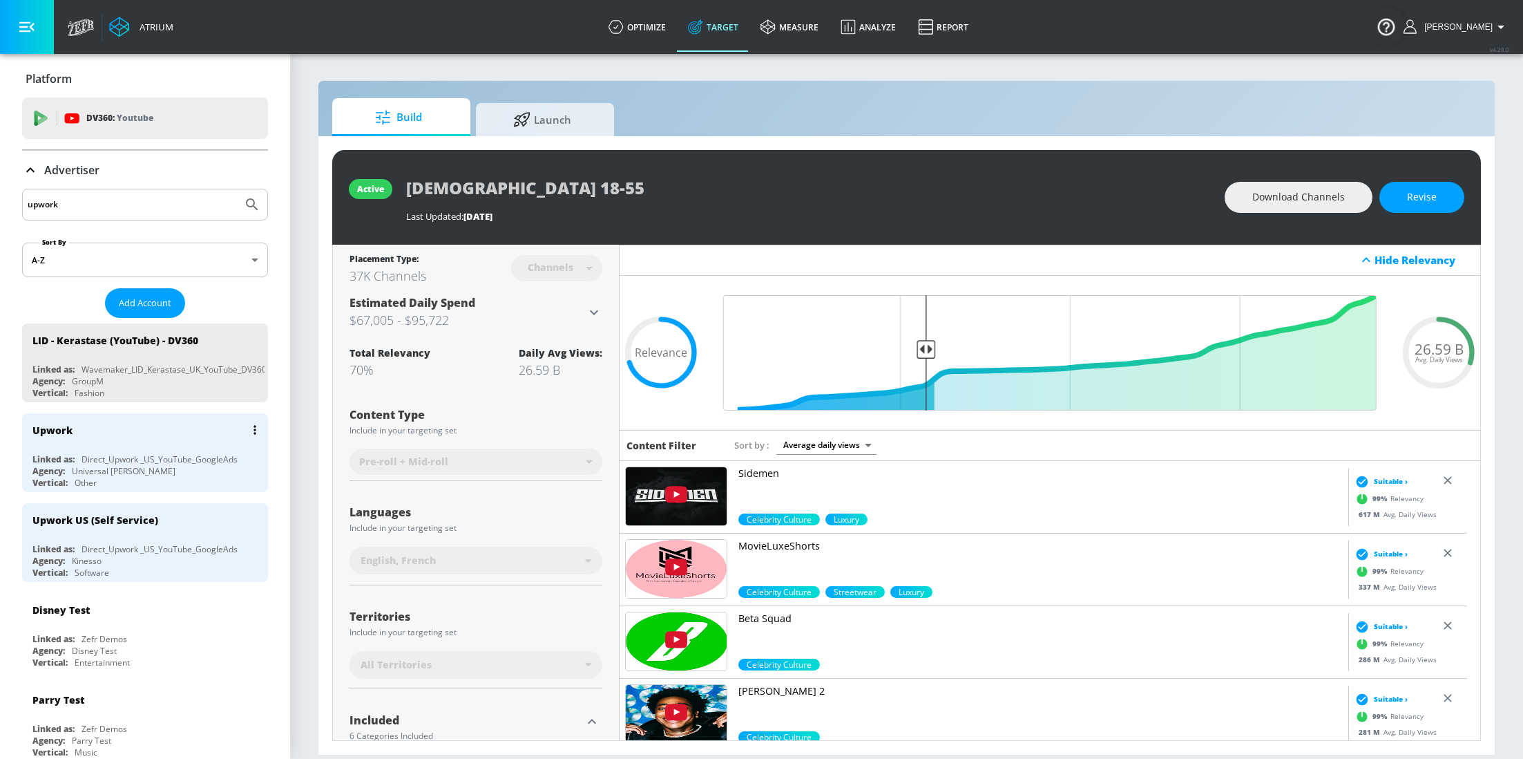
click at [120, 461] on div "Direct_Upwork _US_YouTube_GoogleAds" at bounding box center [160, 459] width 156 height 12
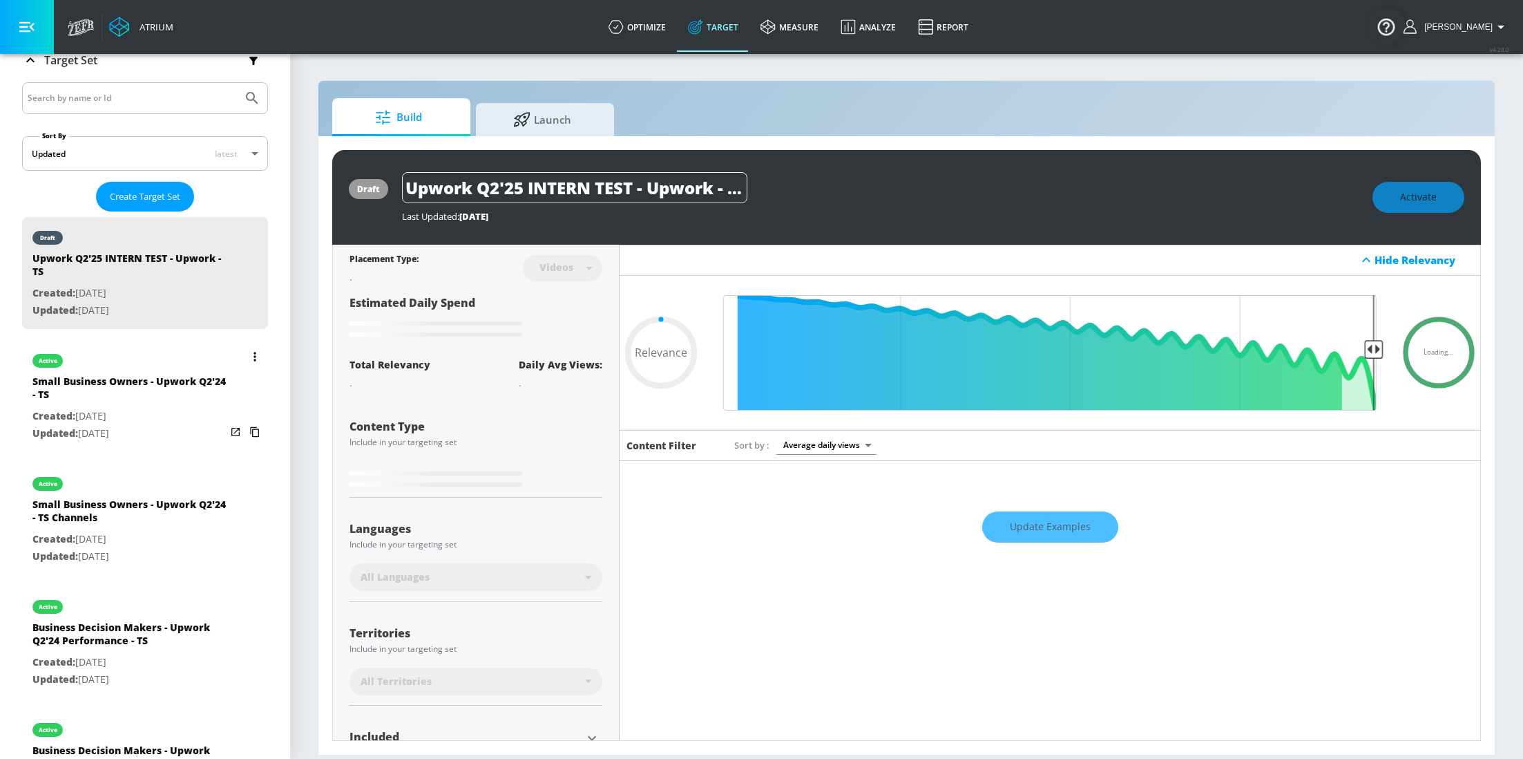
scroll to position [406, 0]
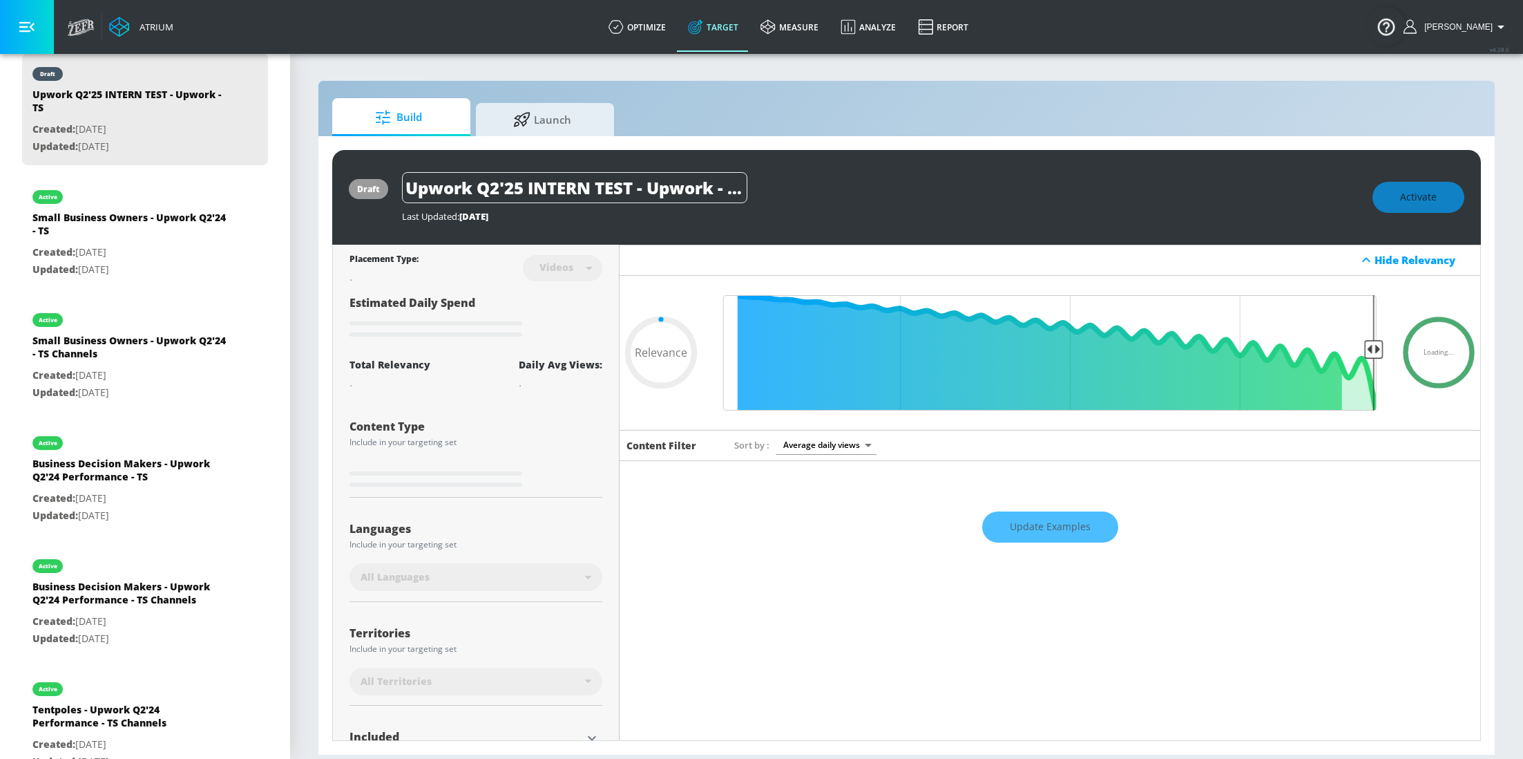
type input "0.5"
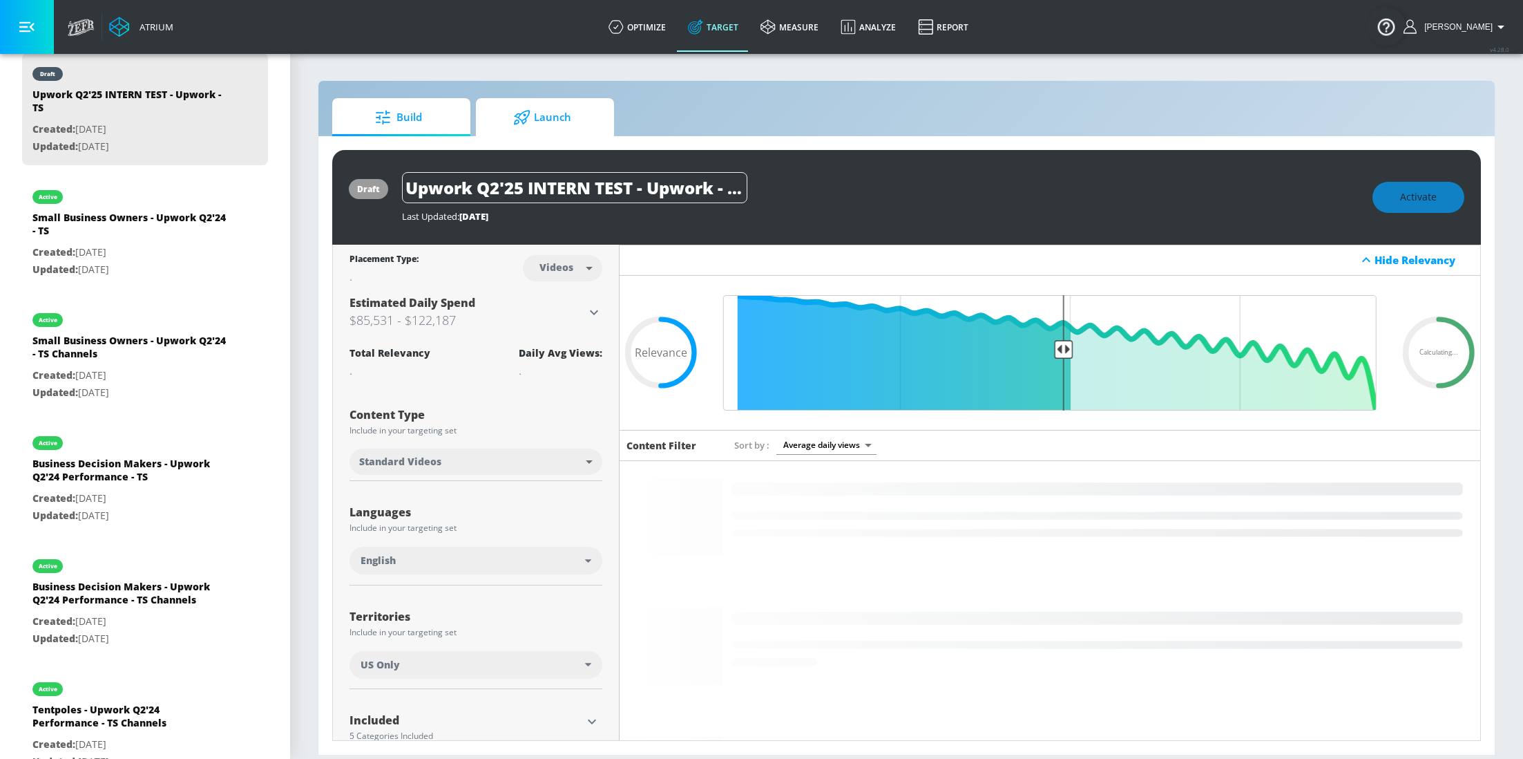
click at [561, 132] on span "Launch" at bounding box center [542, 117] width 105 height 33
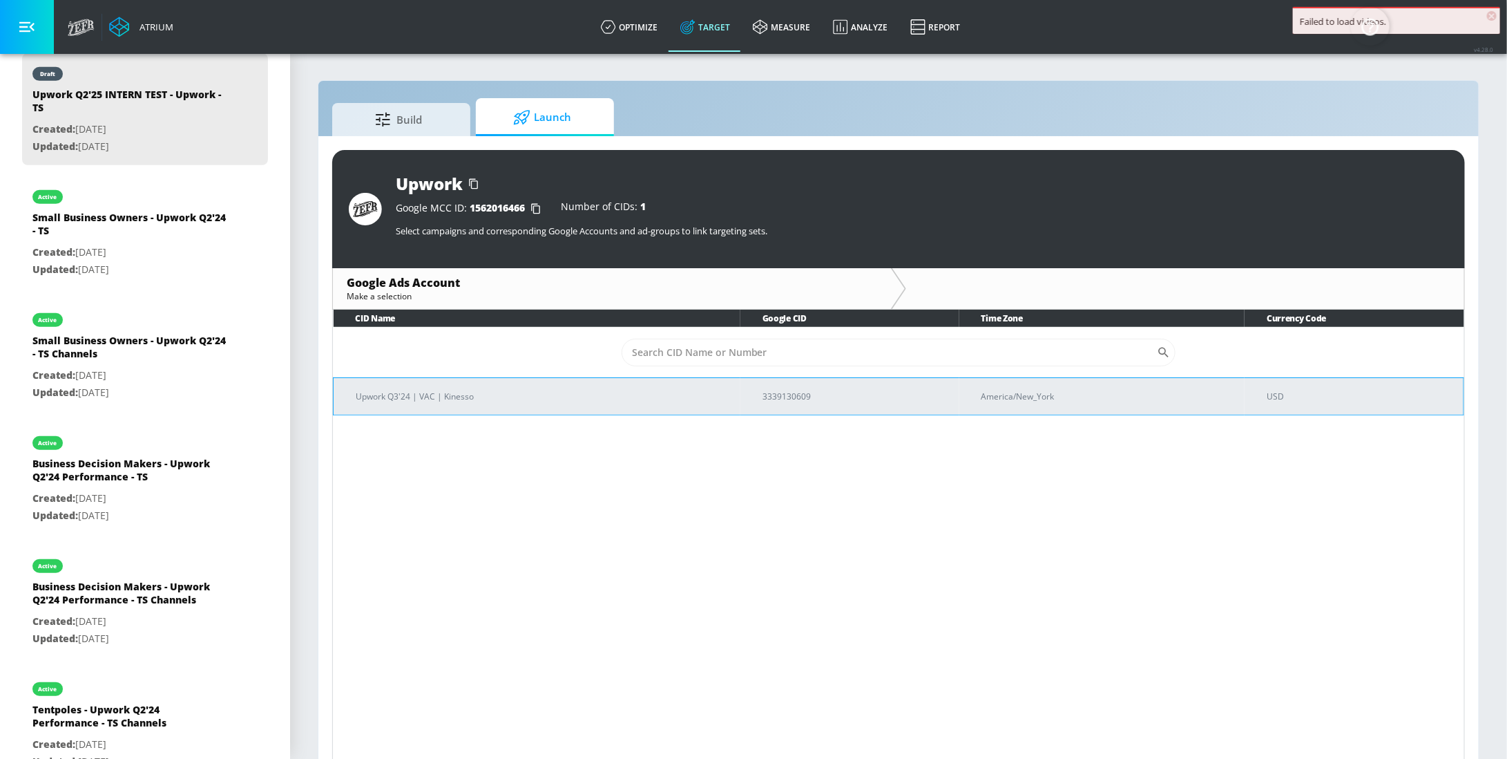
click at [446, 396] on p "Upwork Q3'24 | VAC | Kinesso" at bounding box center [543, 396] width 374 height 15
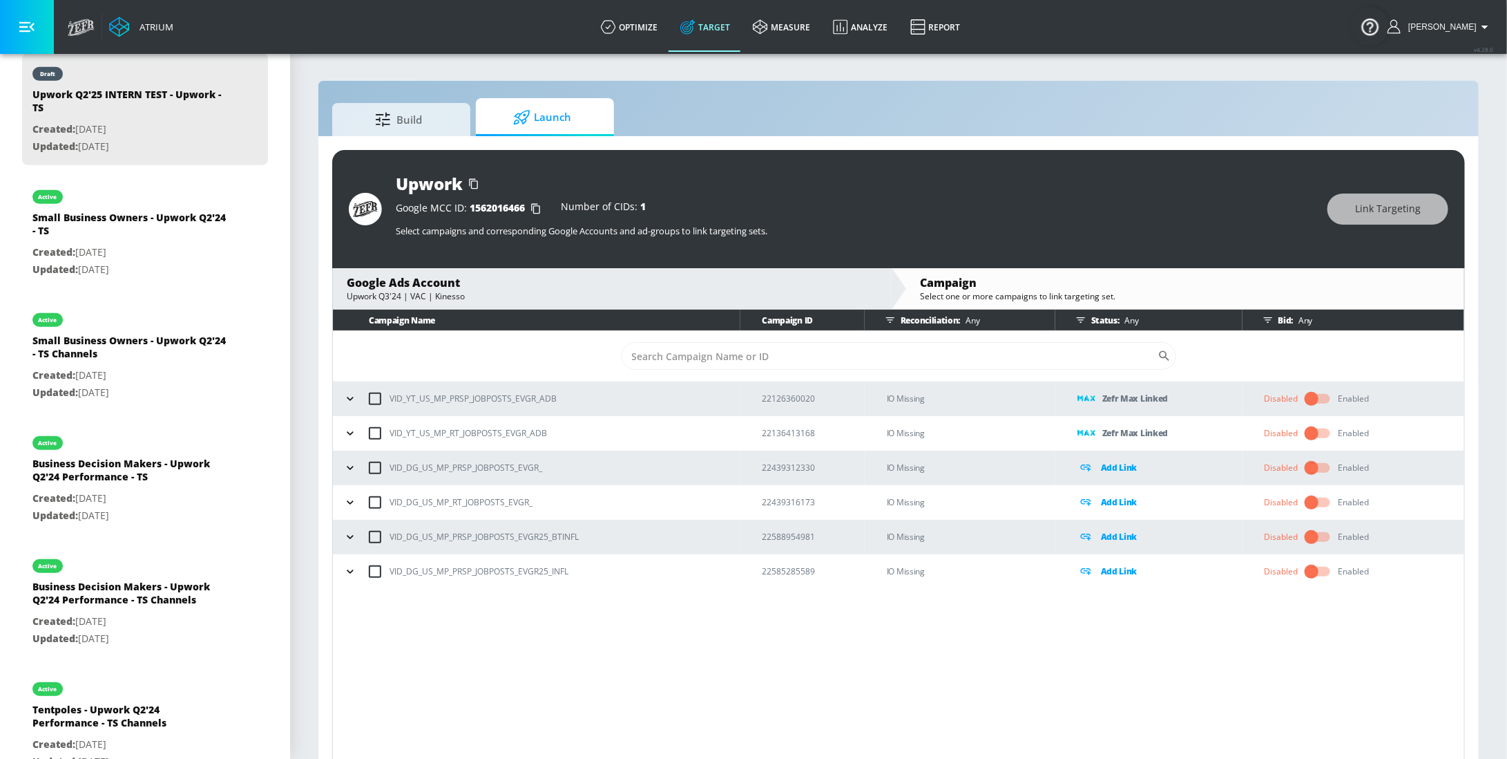
click at [1133, 404] on p "Zefr Max Linked" at bounding box center [1136, 398] width 66 height 16
click at [346, 393] on icon "button" at bounding box center [350, 399] width 14 height 14
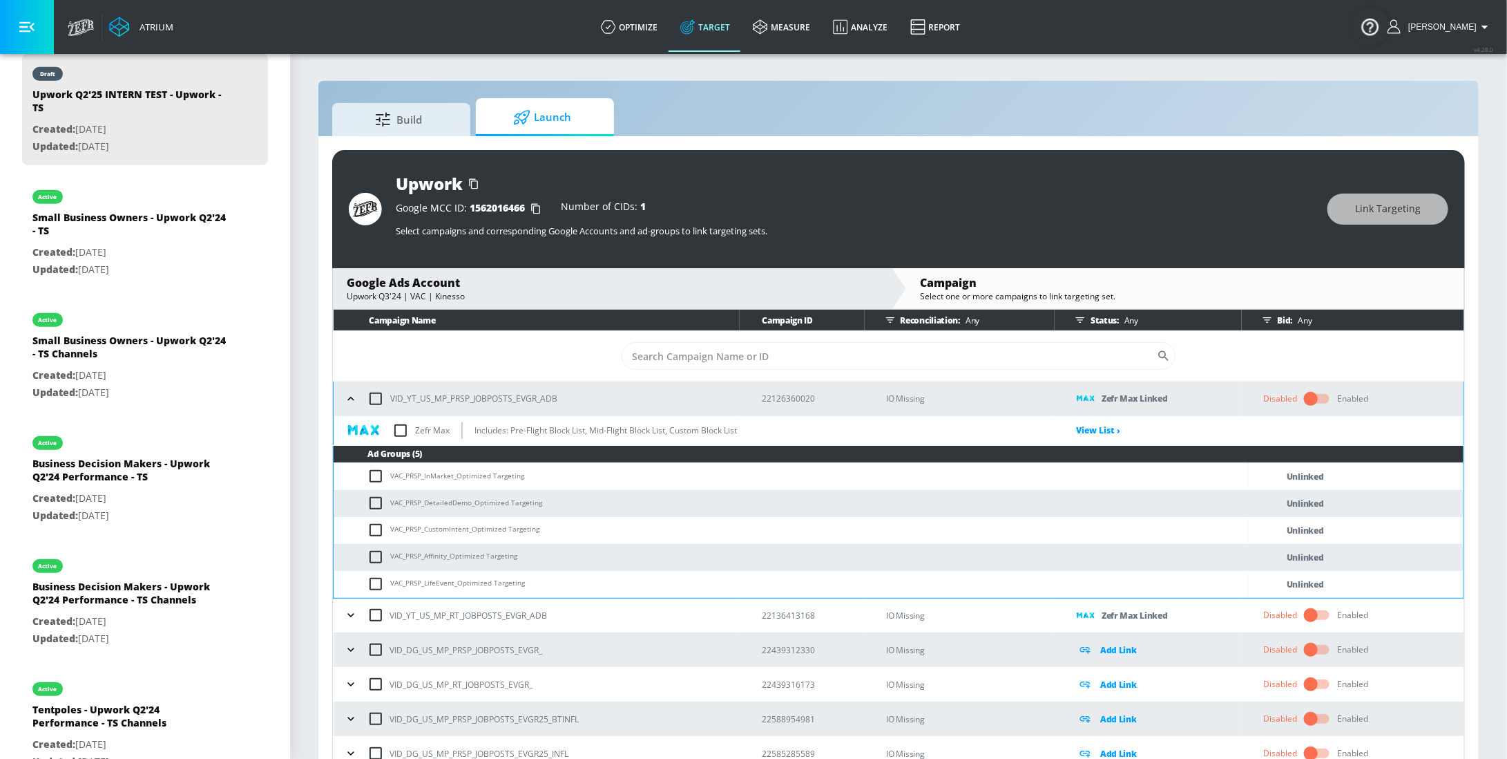
click at [358, 403] on icon "button" at bounding box center [351, 399] width 14 height 14
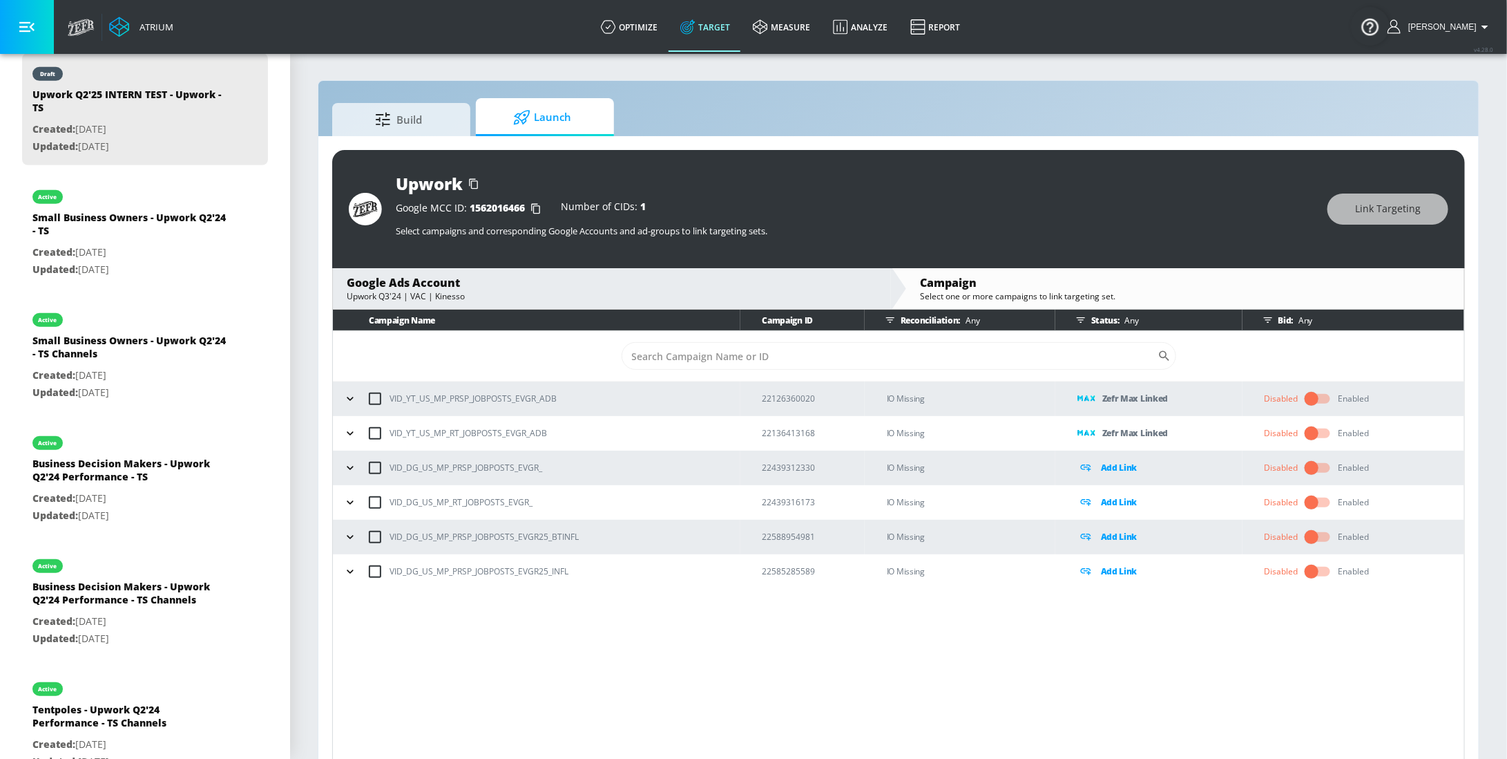
click at [352, 430] on icon "button" at bounding box center [350, 433] width 14 height 14
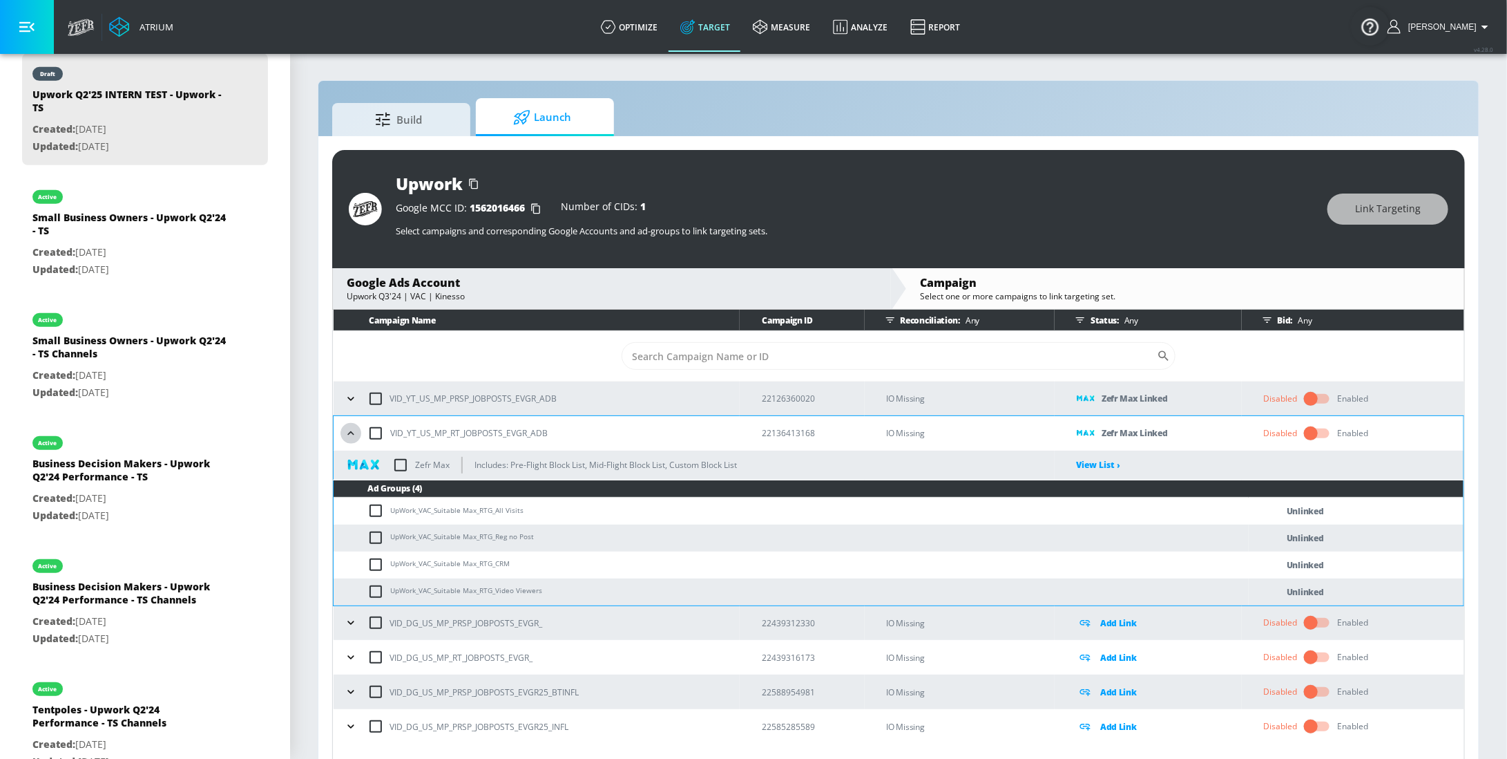
click at [352, 431] on icon "button" at bounding box center [351, 433] width 14 height 14
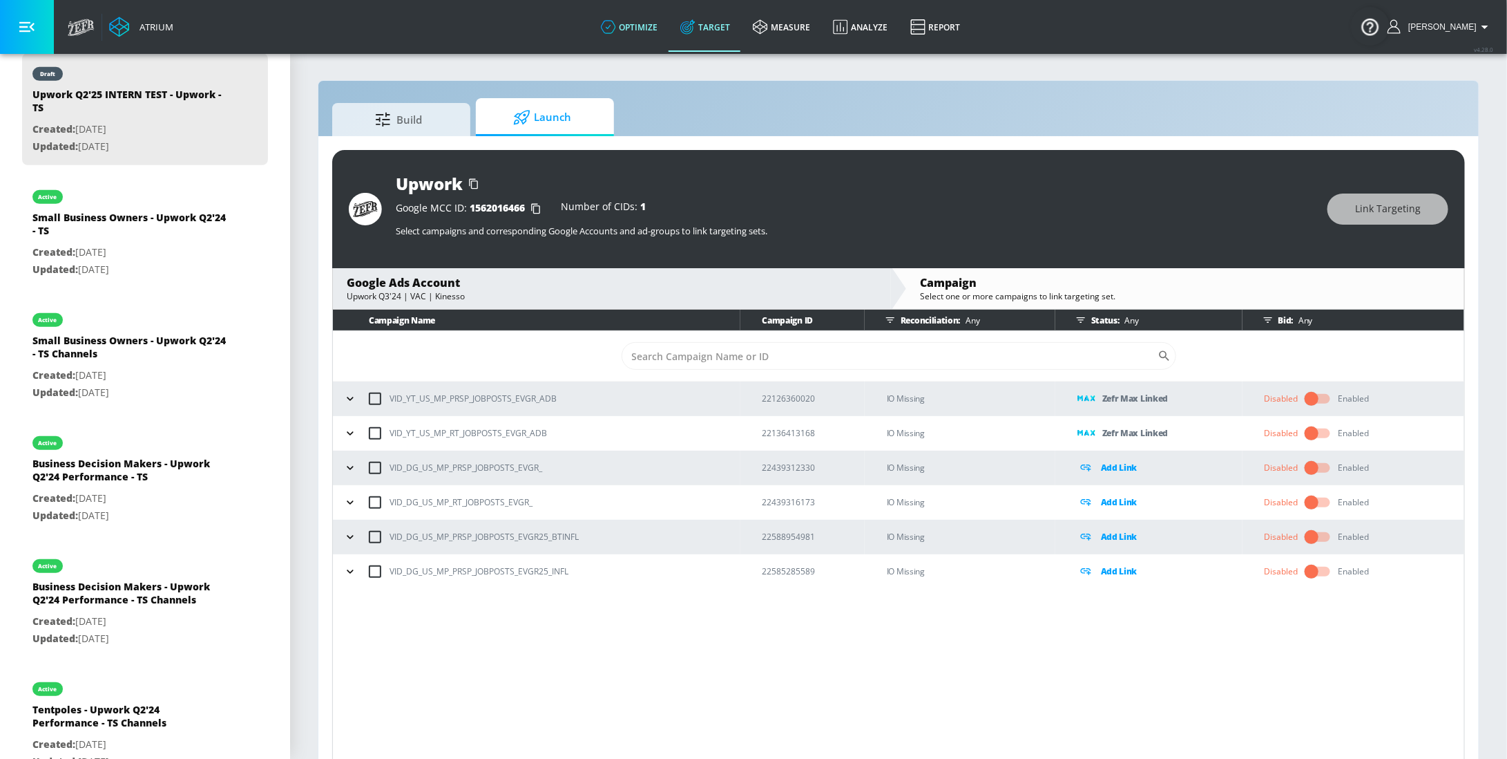
click at [616, 30] on icon at bounding box center [608, 26] width 15 height 15
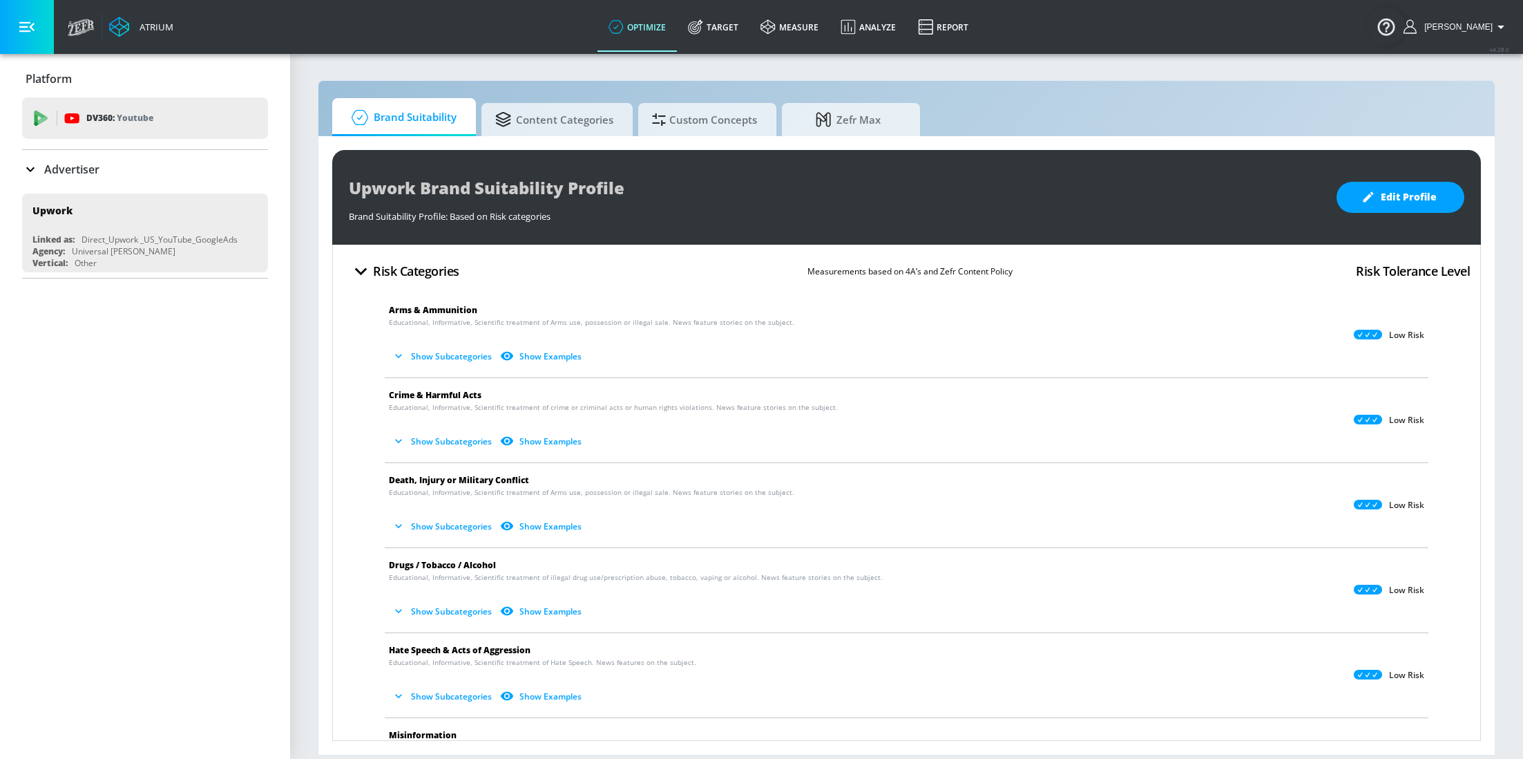
click at [190, 558] on div "Platform DV360: Youtube DV360: Youtube Advertiser upwork Sort By A-Z asc ​ Add …" at bounding box center [145, 406] width 290 height 705
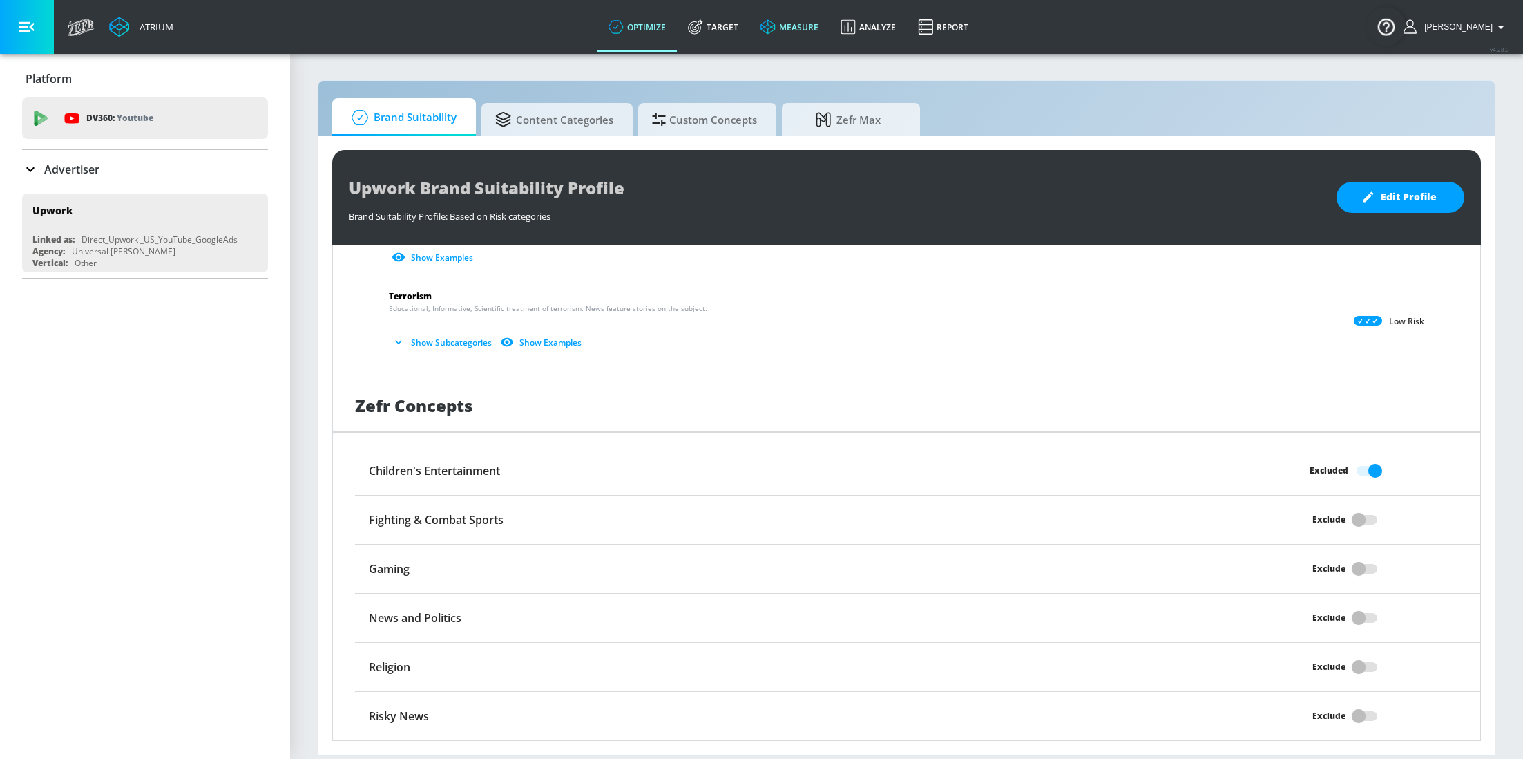
click at [785, 40] on link "measure" at bounding box center [790, 27] width 80 height 50
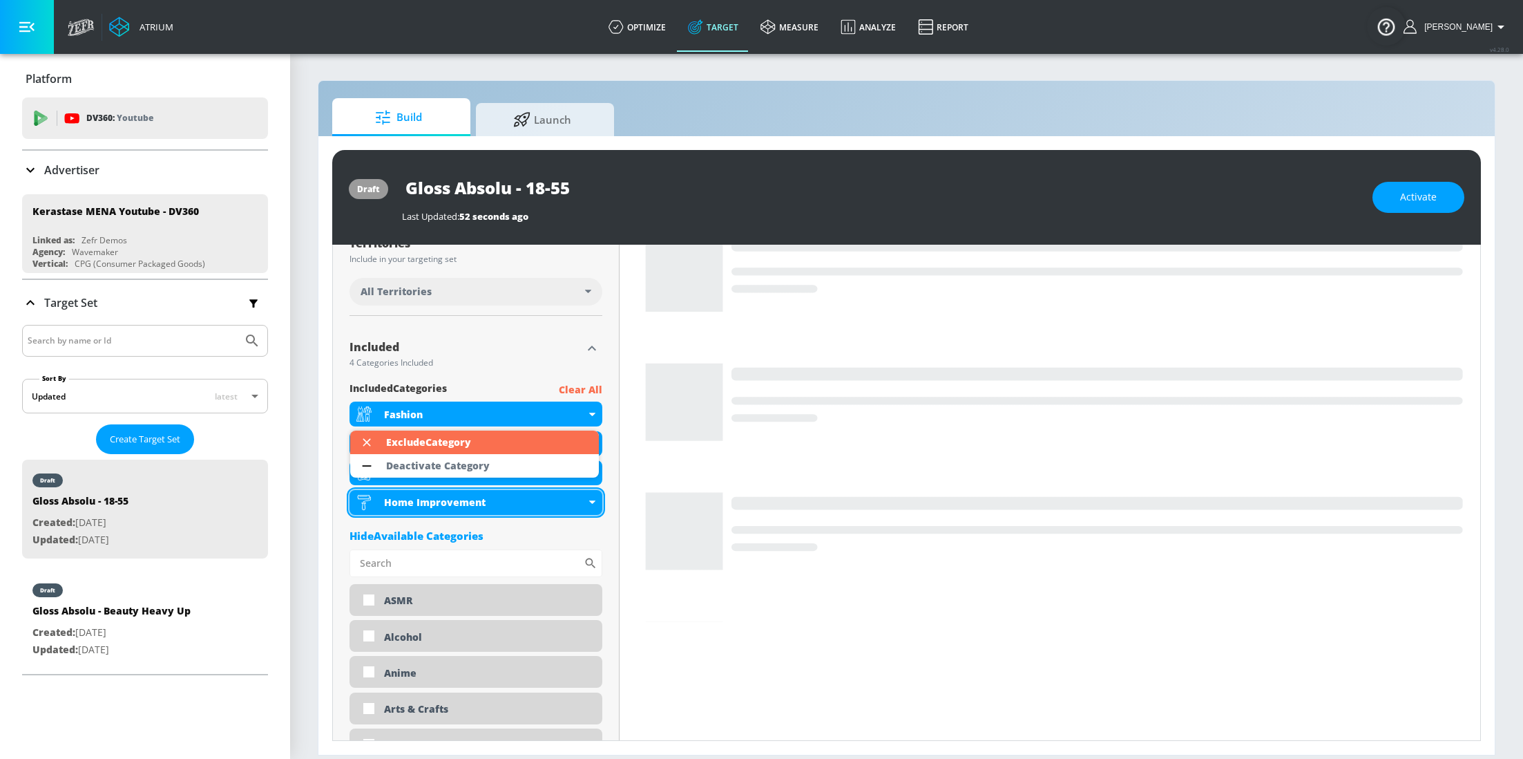
click at [477, 470] on div "Deactivate Category" at bounding box center [438, 466] width 104 height 10
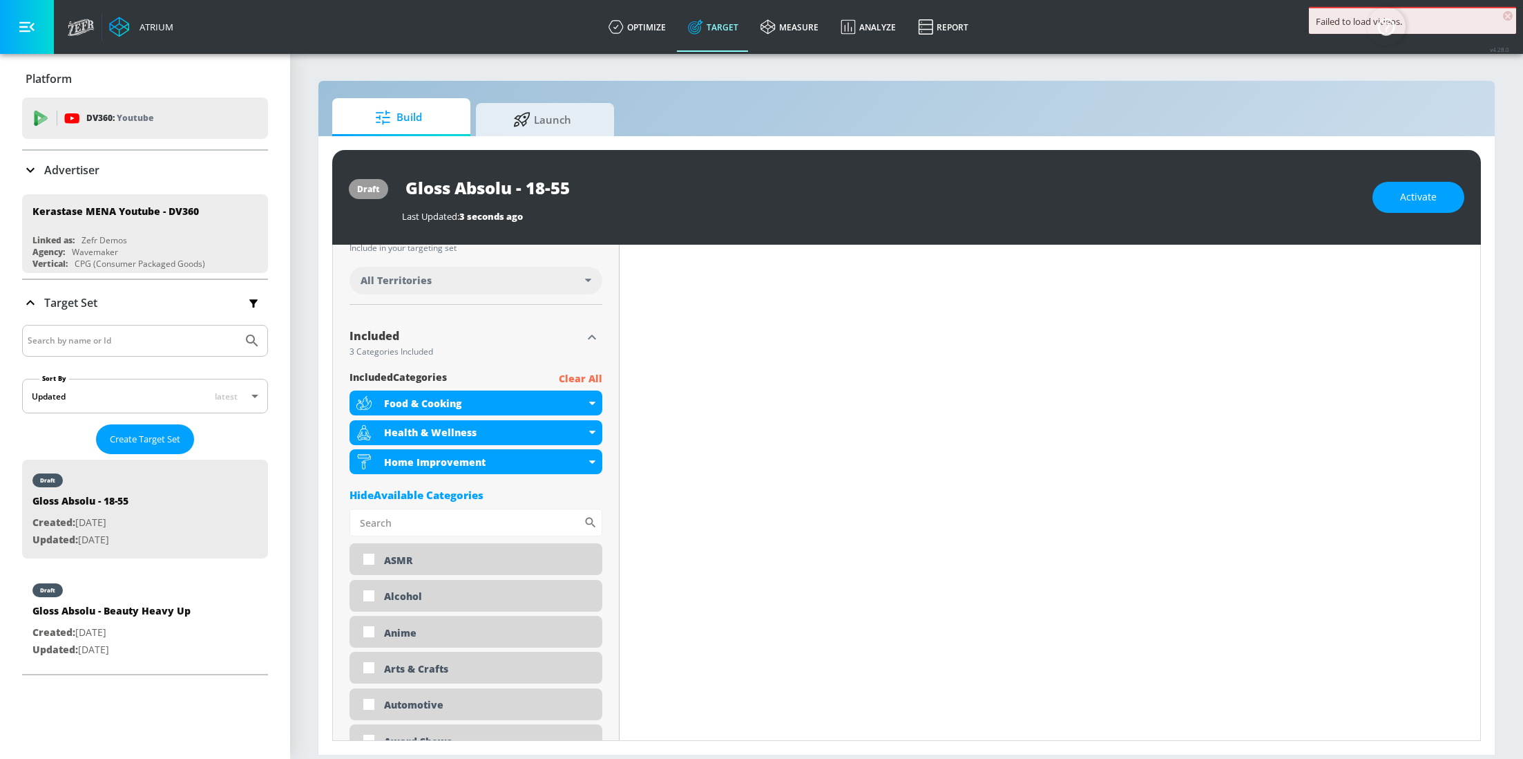
scroll to position [373, 0]
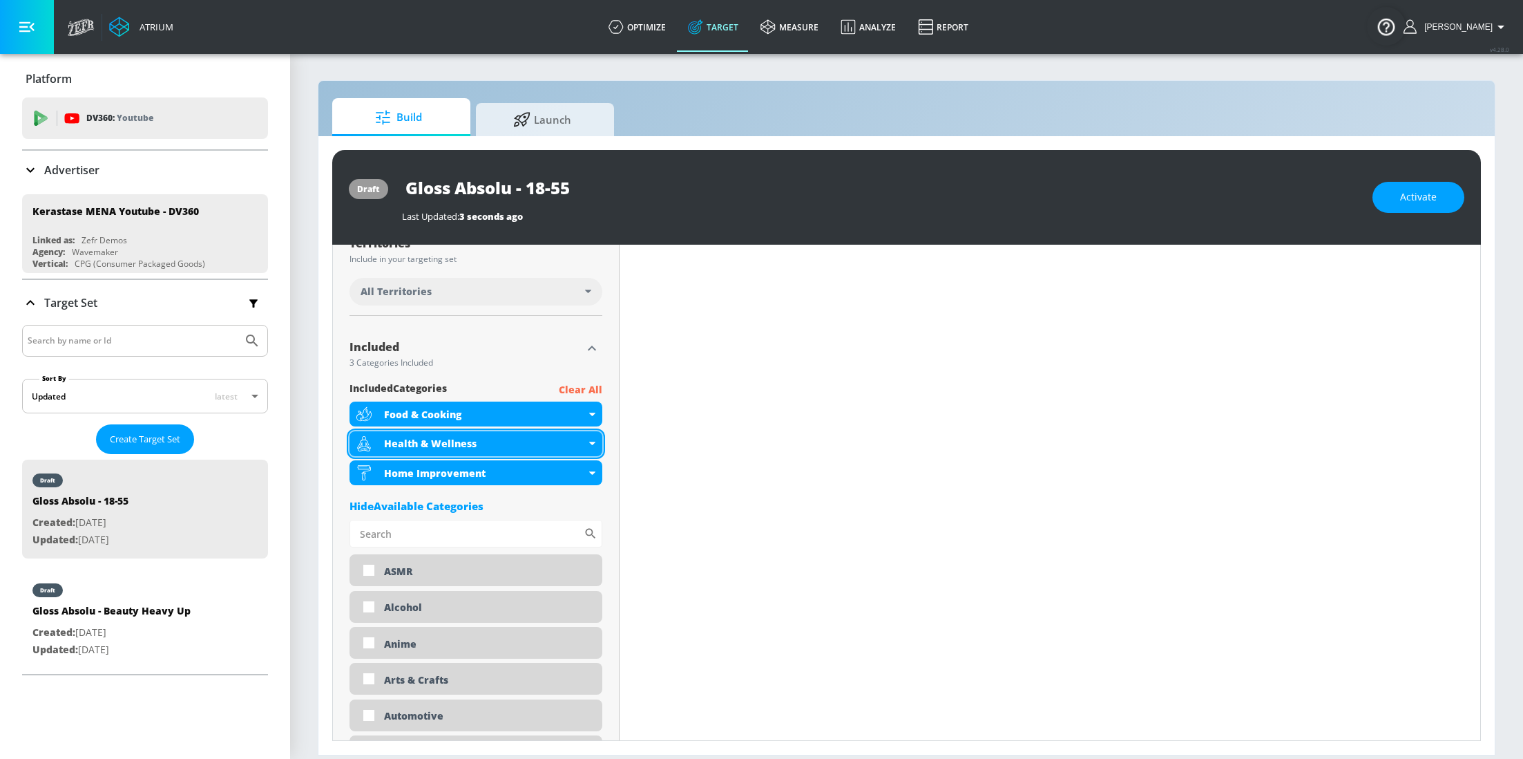
click at [591, 443] on icon at bounding box center [592, 442] width 6 height 3
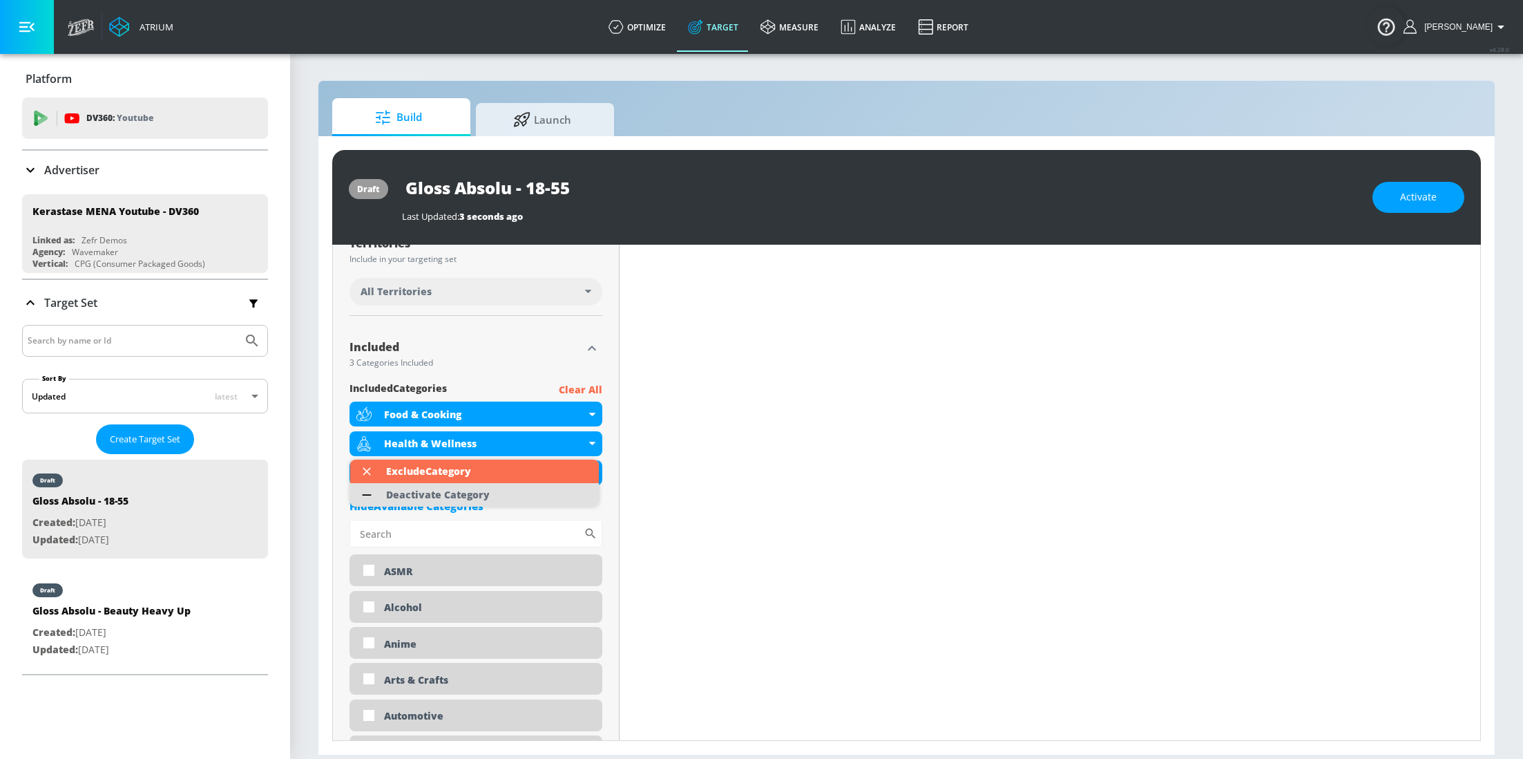
click at [455, 496] on div "Deactivate Category" at bounding box center [438, 495] width 104 height 10
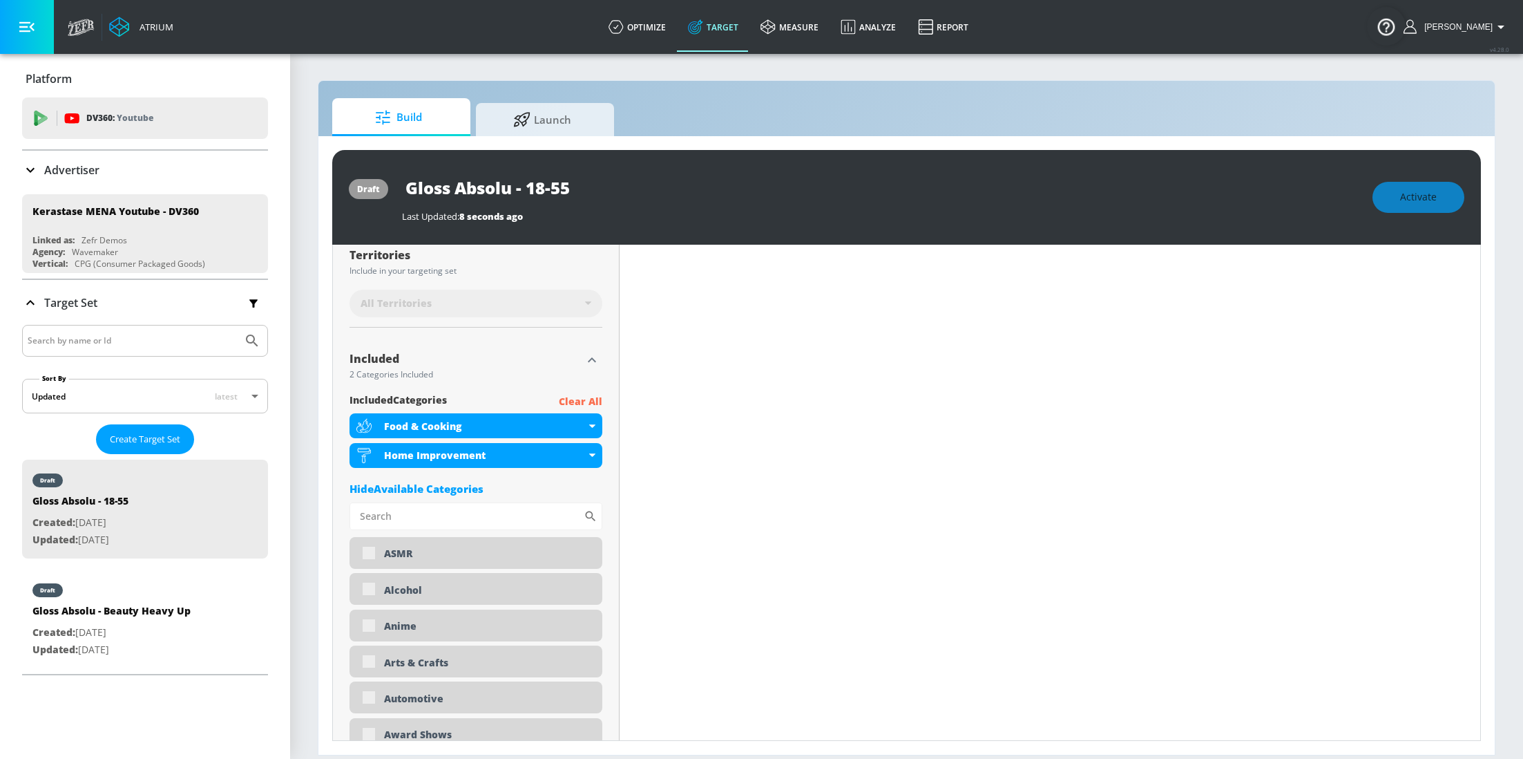
scroll to position [384, 0]
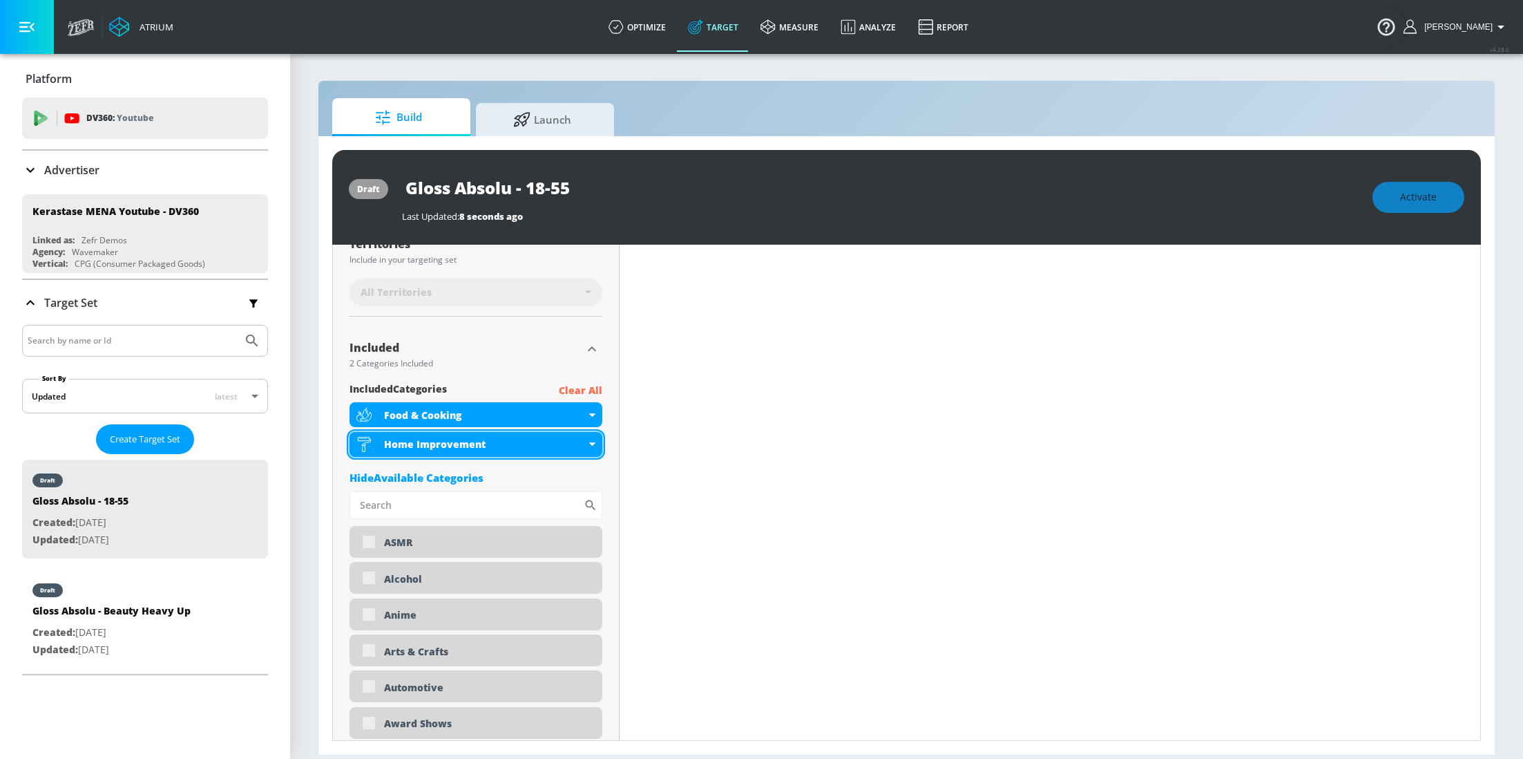
click at [589, 444] on icon at bounding box center [592, 443] width 6 height 3
click at [589, 446] on icon at bounding box center [592, 443] width 6 height 3
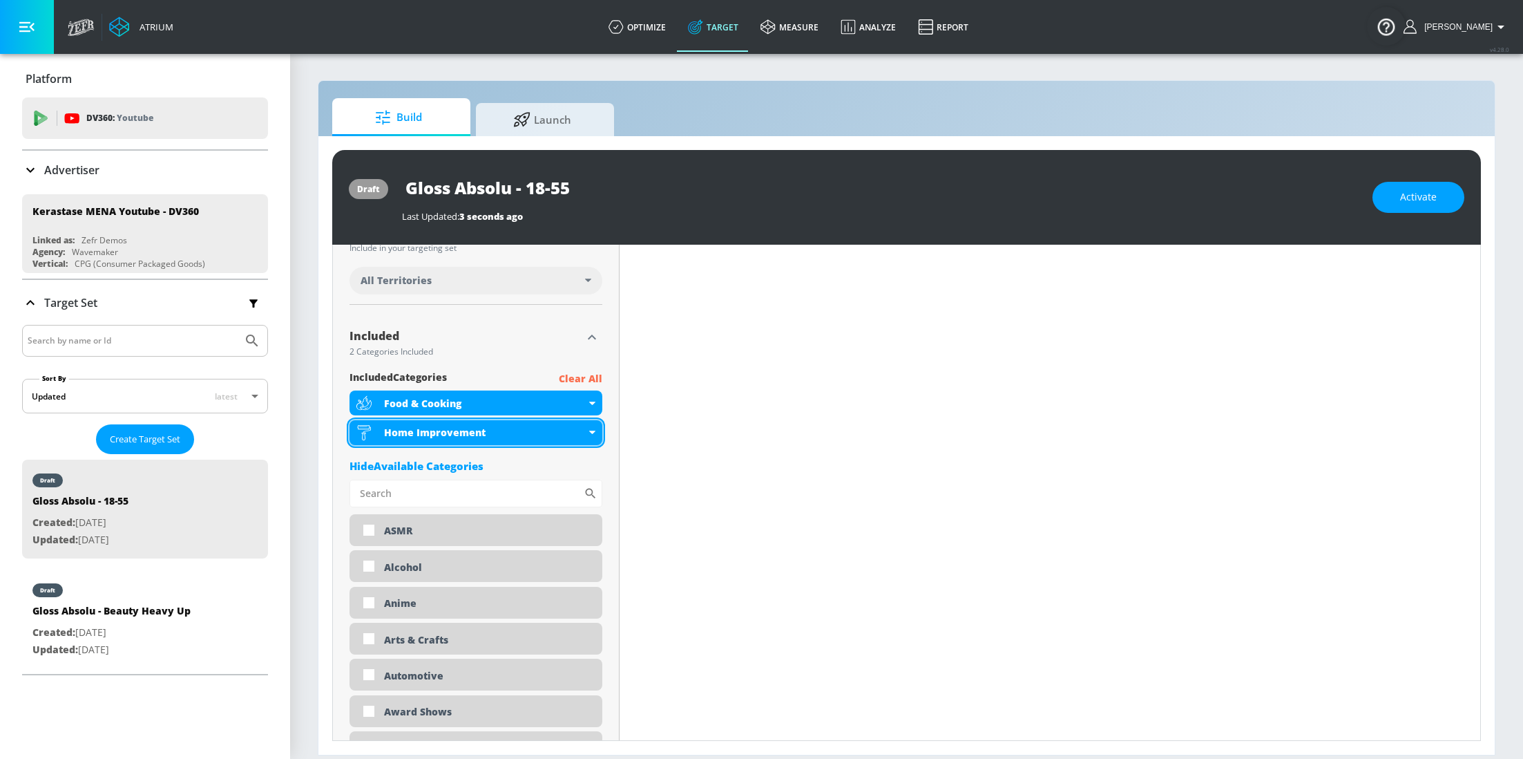
scroll to position [373, 0]
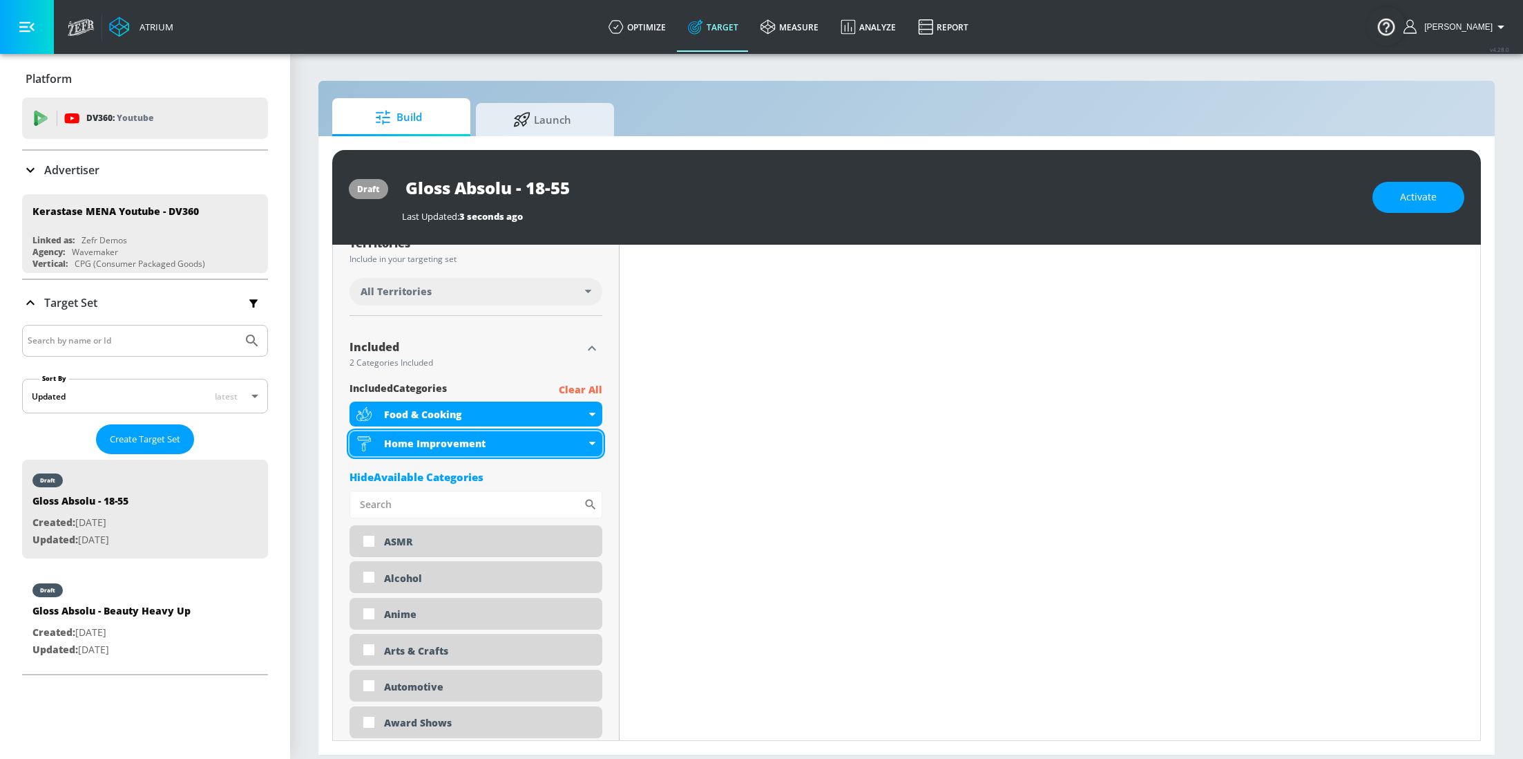
click at [589, 445] on icon at bounding box center [592, 442] width 6 height 3
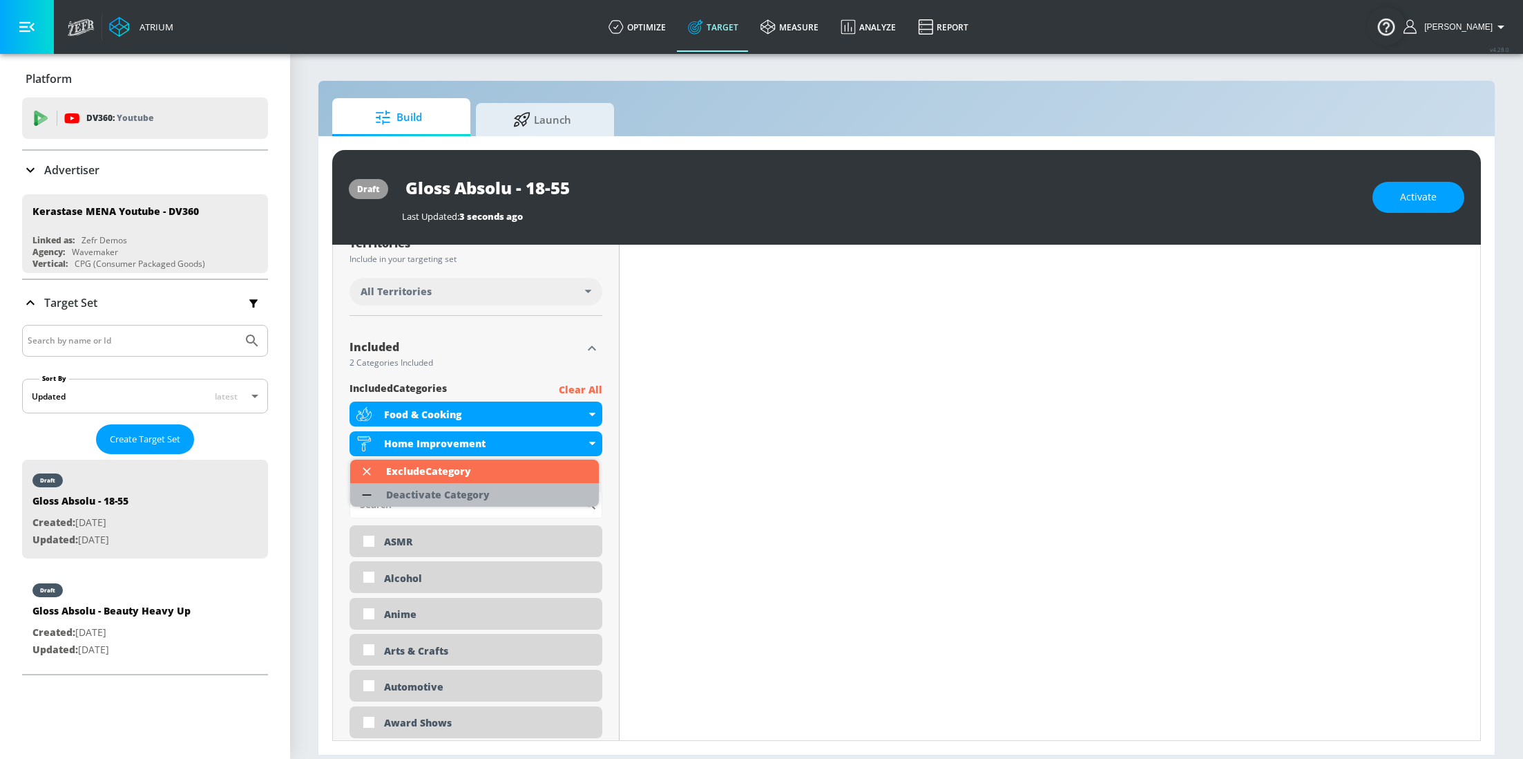
click at [470, 490] on div "Deactivate Category" at bounding box center [438, 495] width 104 height 10
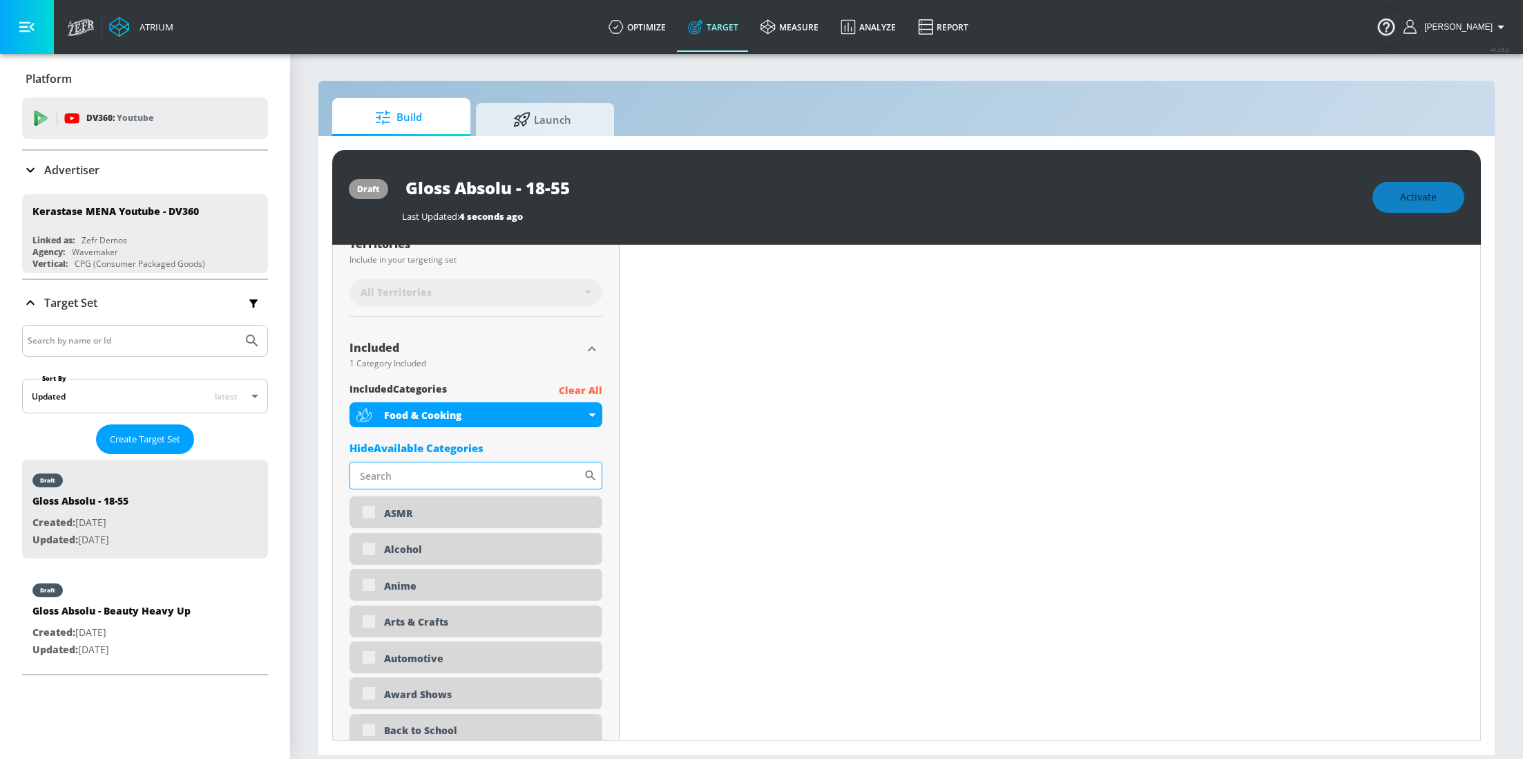
click at [439, 481] on input "Sort By" at bounding box center [467, 475] width 234 height 28
type input "lux"
click at [370, 517] on div "Luxury" at bounding box center [476, 512] width 253 height 33
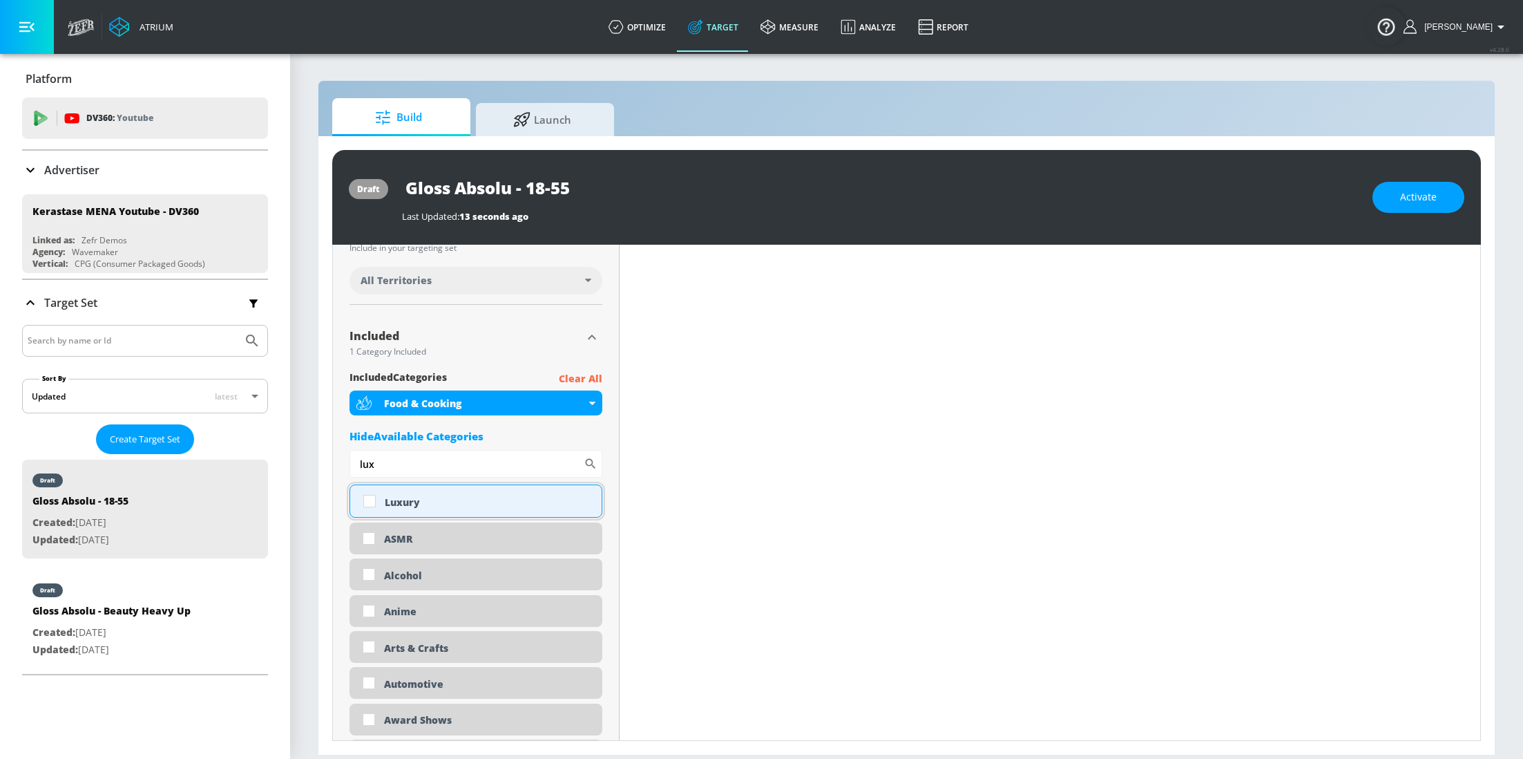
scroll to position [373, 0]
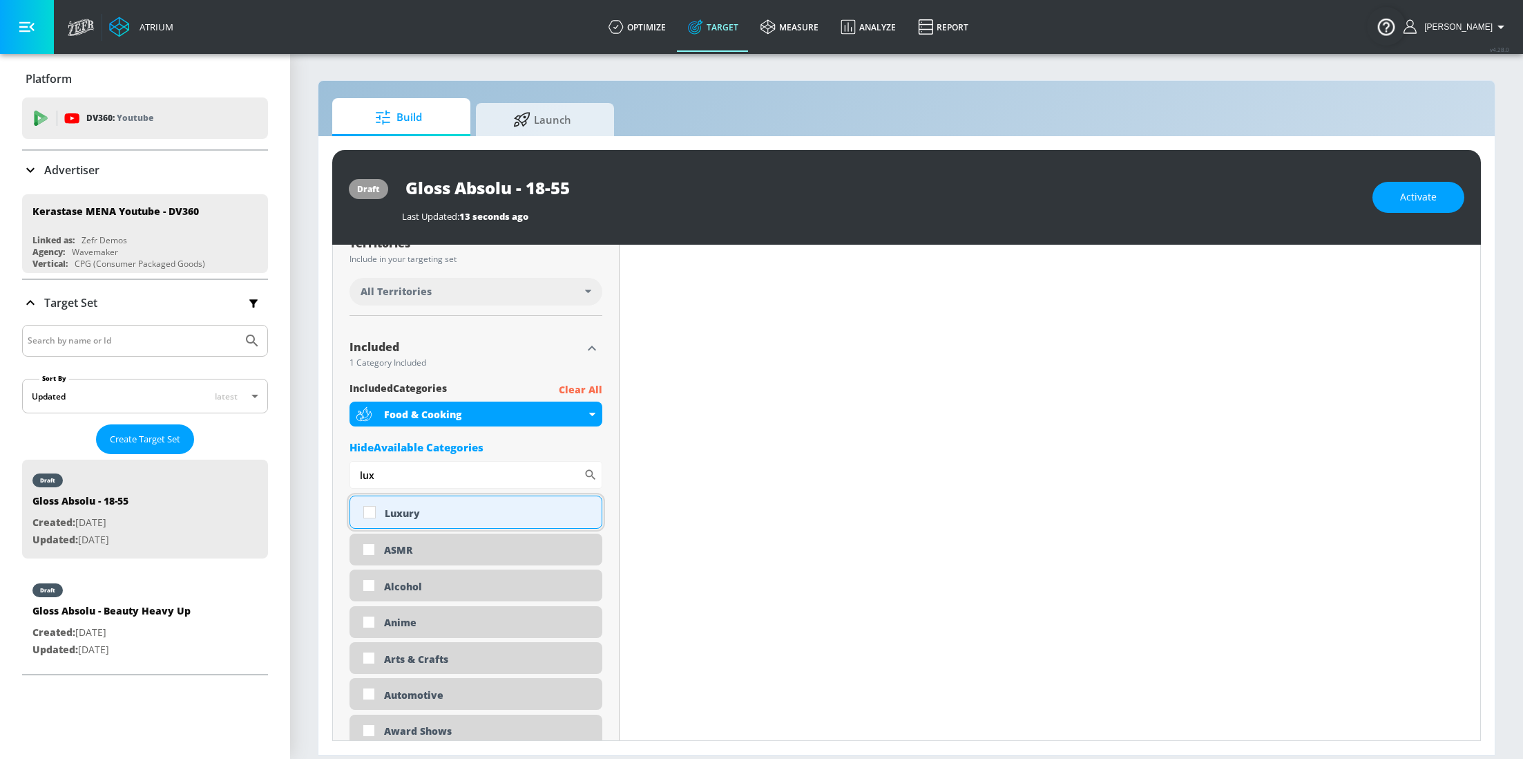
click at [370, 517] on input "checkbox" at bounding box center [369, 511] width 25 height 25
checkbox input "true"
click at [484, 482] on input "lux" at bounding box center [467, 475] width 234 height 28
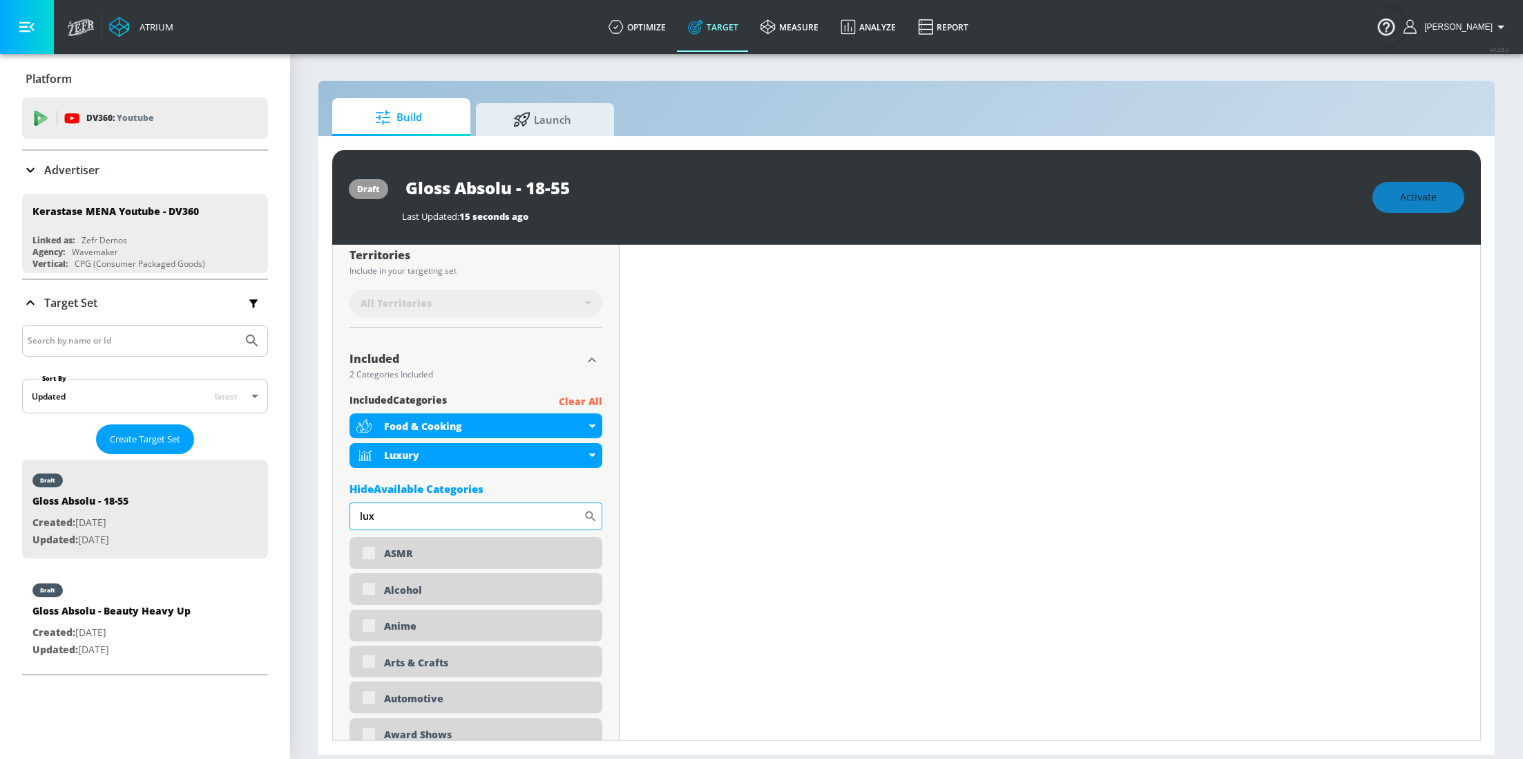
scroll to position [384, 0]
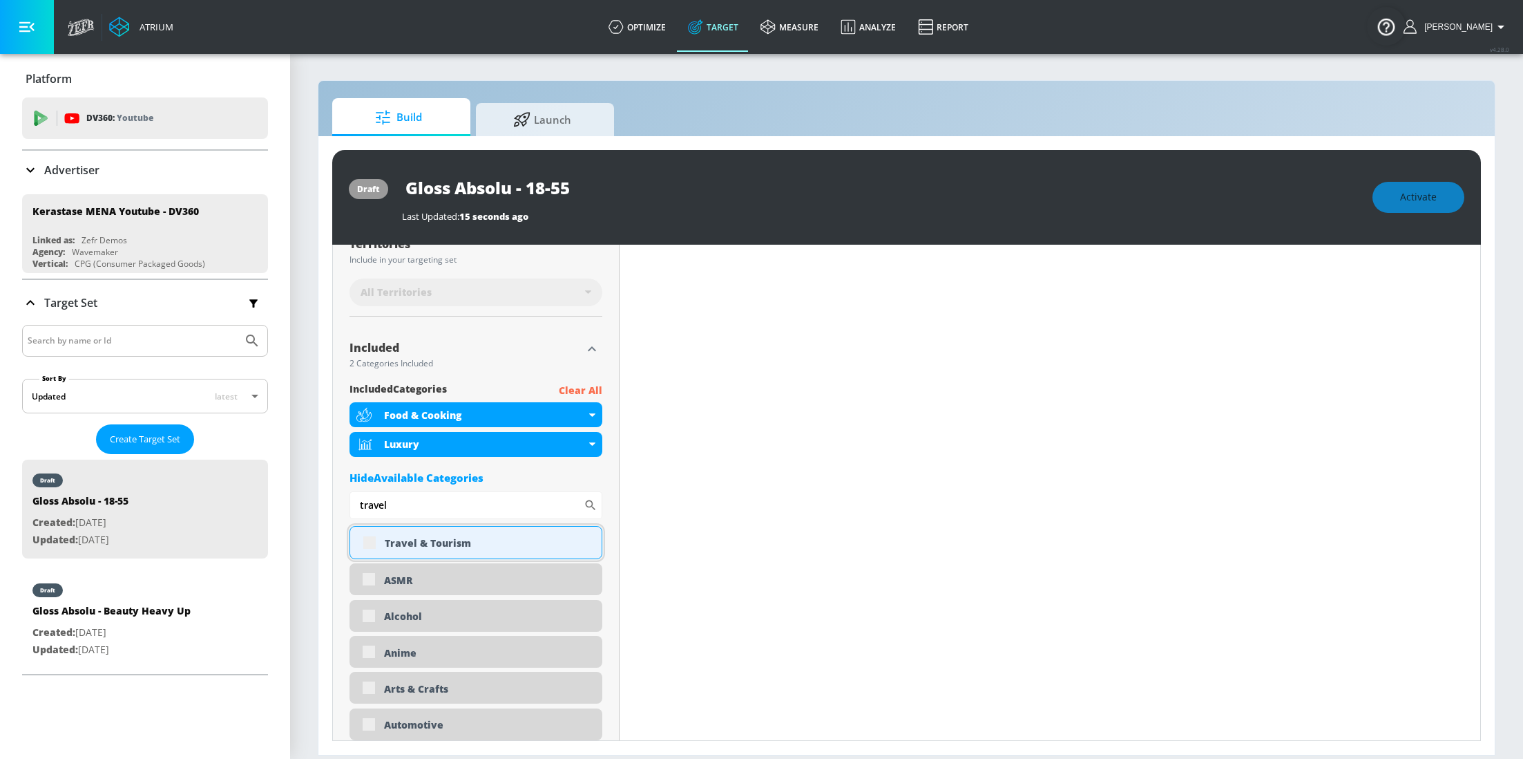
type input "travel"
click at [375, 546] on div "Travel & Tourism" at bounding box center [476, 542] width 253 height 33
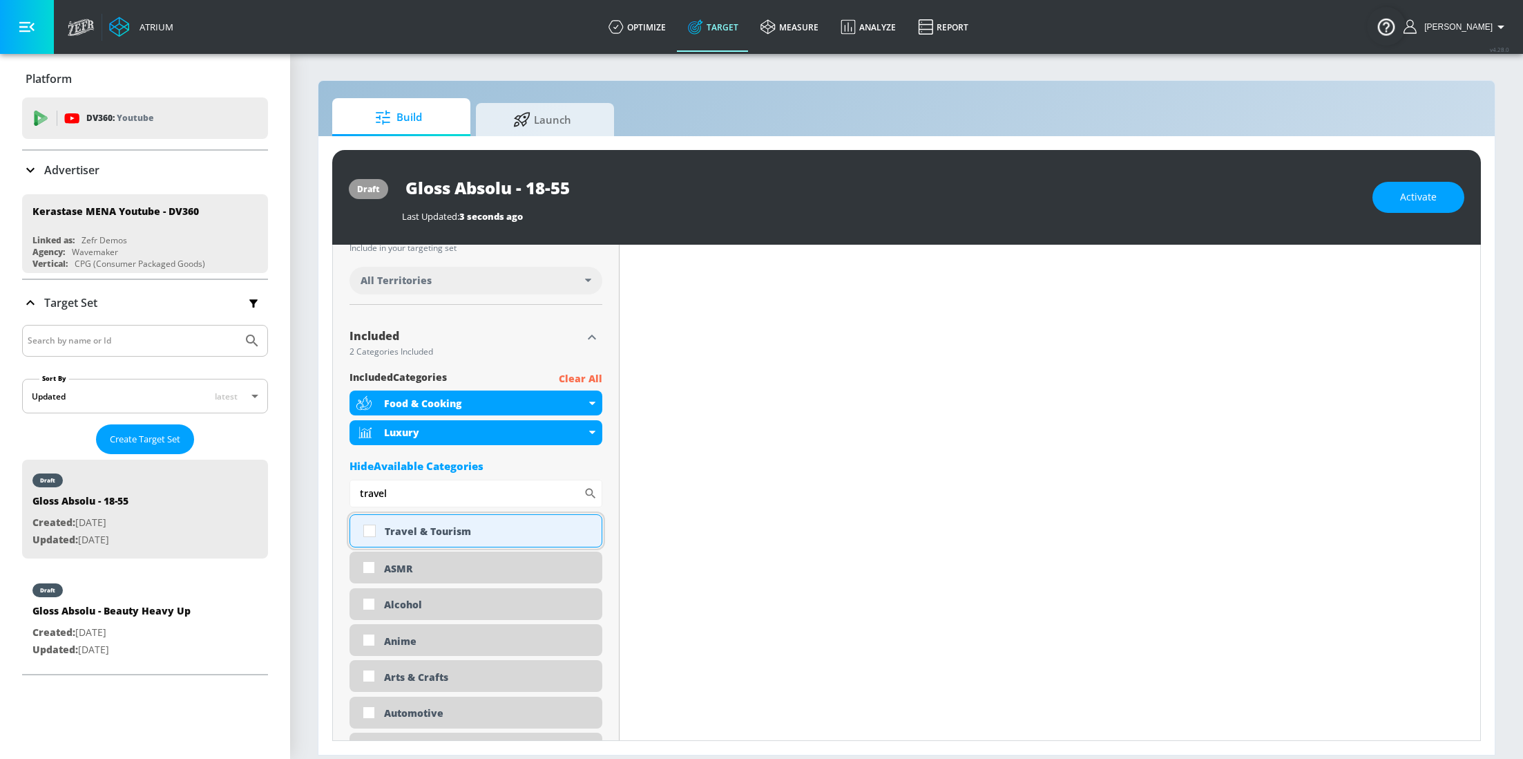
scroll to position [373, 0]
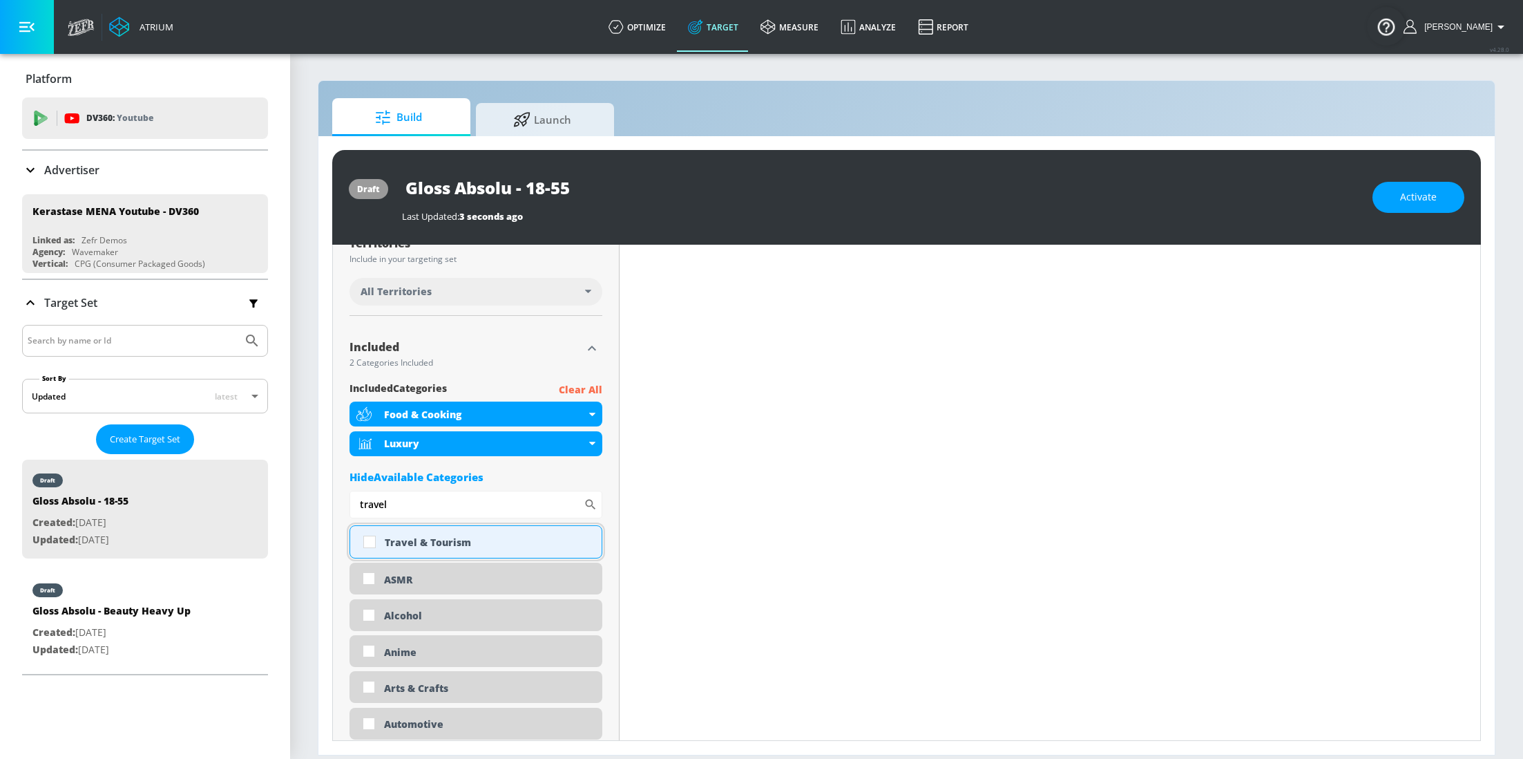
click at [370, 546] on input "checkbox" at bounding box center [369, 541] width 25 height 25
checkbox input "true"
click at [440, 509] on input "travel" at bounding box center [467, 504] width 234 height 28
click at [439, 509] on input "travel" at bounding box center [467, 504] width 234 height 28
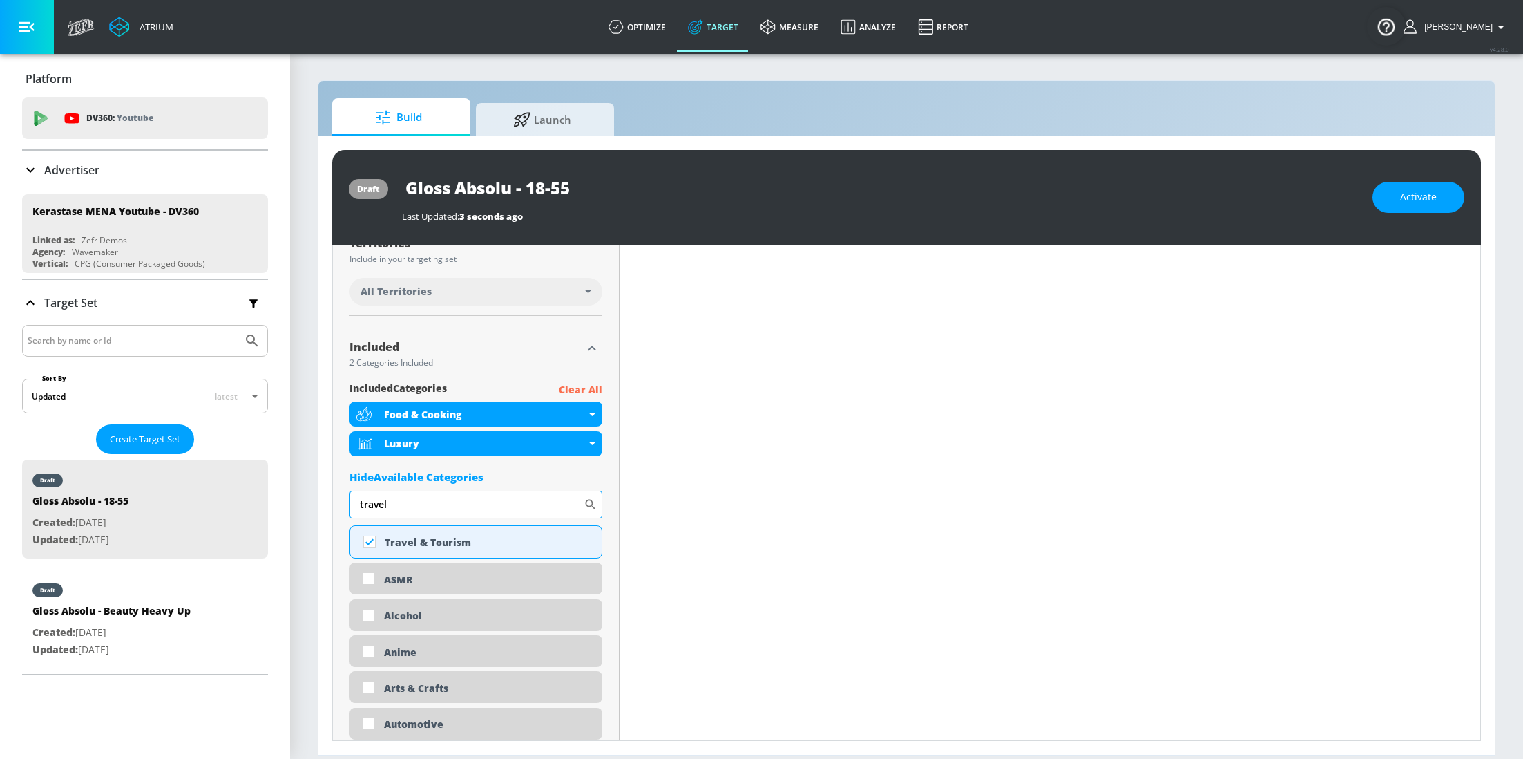
click at [439, 510] on input "travel" at bounding box center [467, 504] width 234 height 28
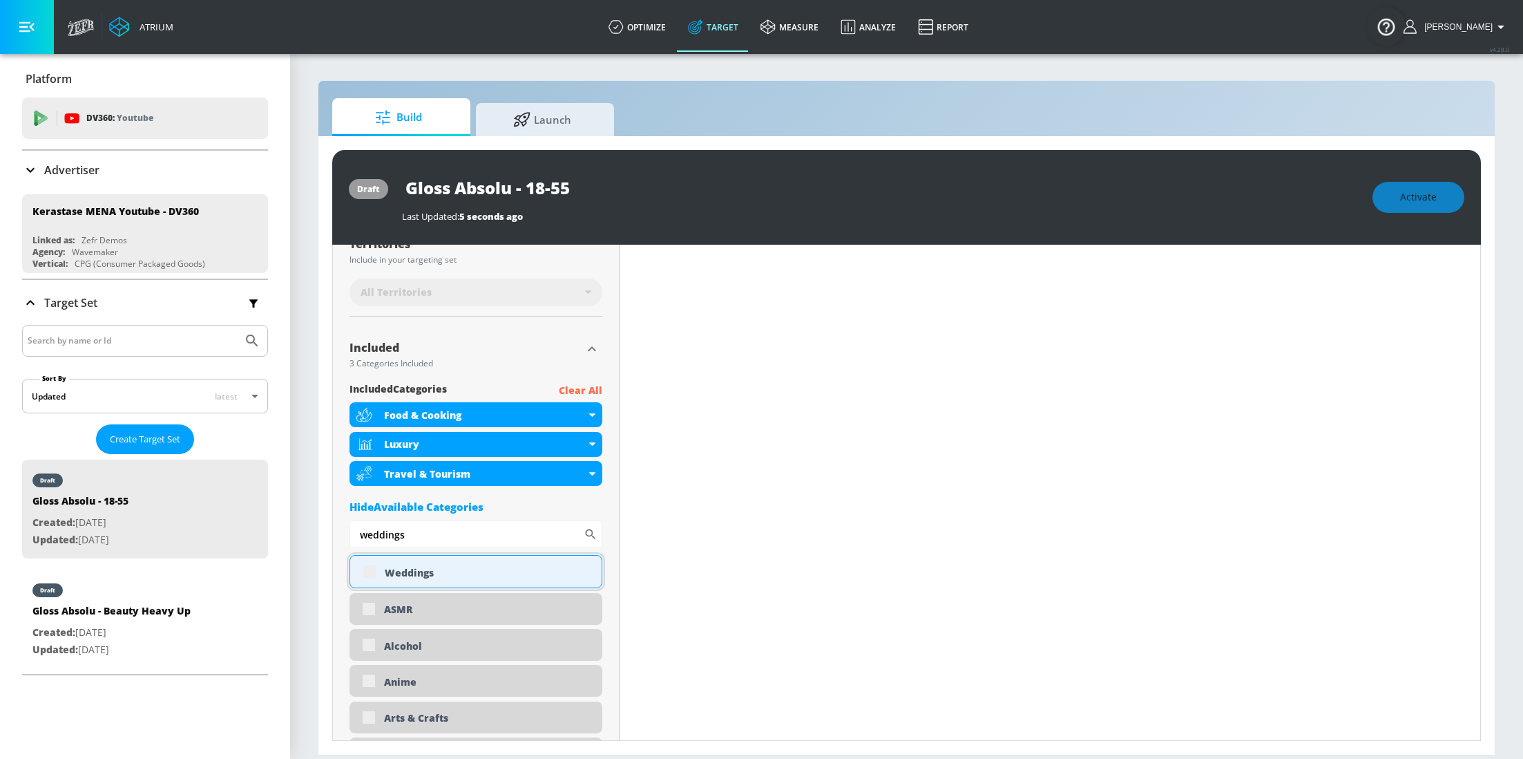
type input "weddings"
click at [376, 577] on div "Weddings" at bounding box center [476, 571] width 253 height 33
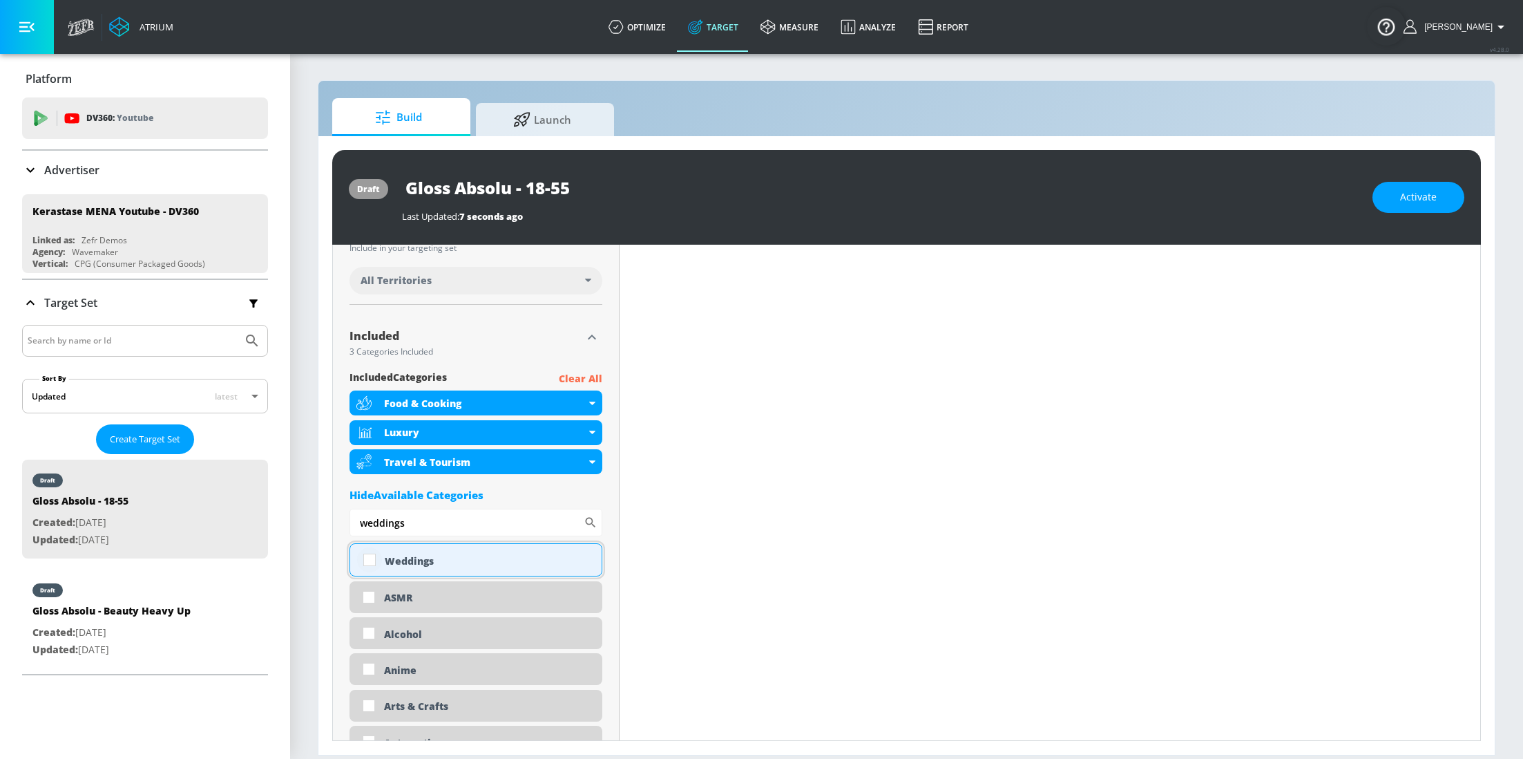
scroll to position [373, 0]
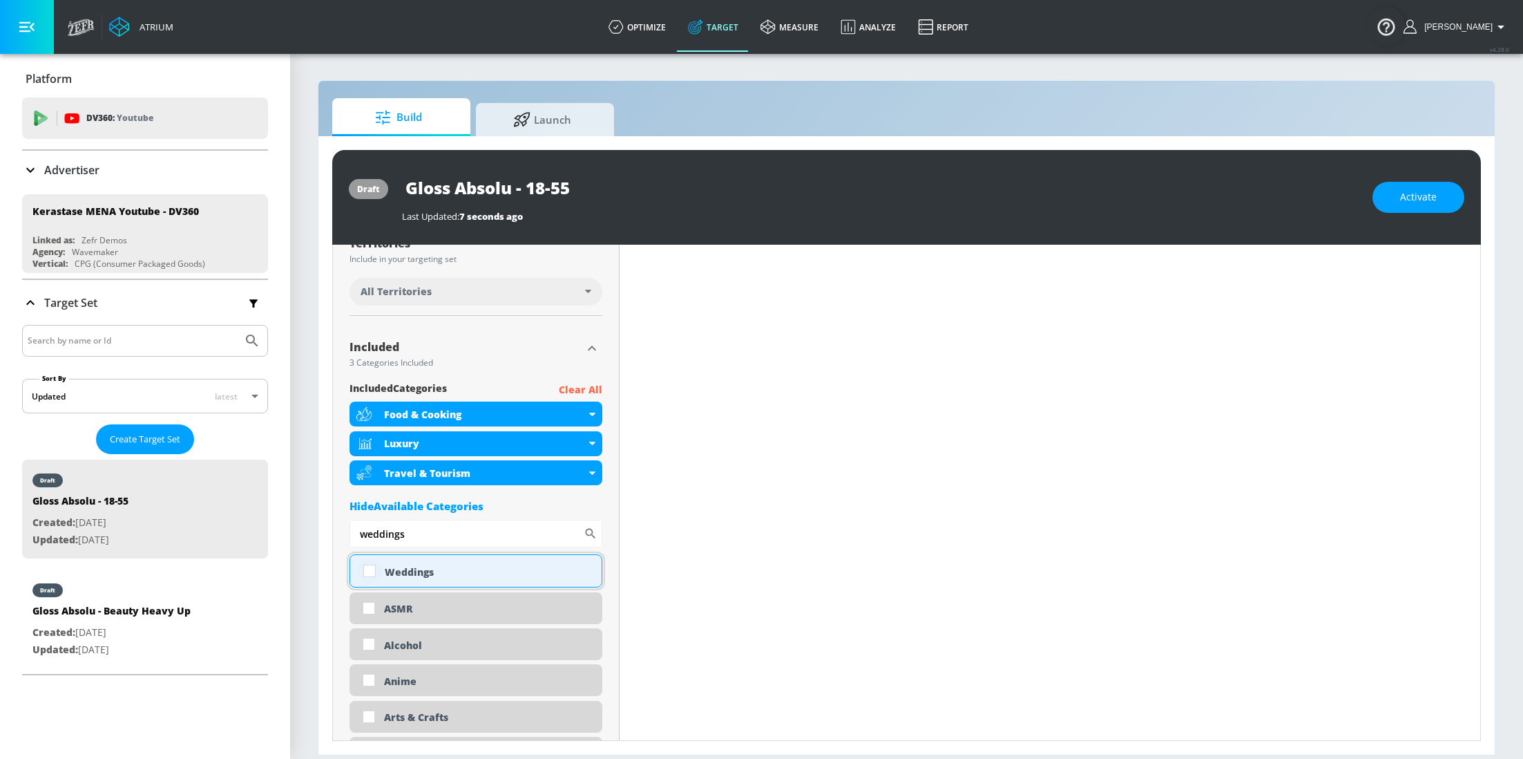
click at [366, 568] on input "checkbox" at bounding box center [369, 570] width 25 height 25
checkbox input "true"
click at [430, 536] on input "weddings" at bounding box center [467, 534] width 234 height 28
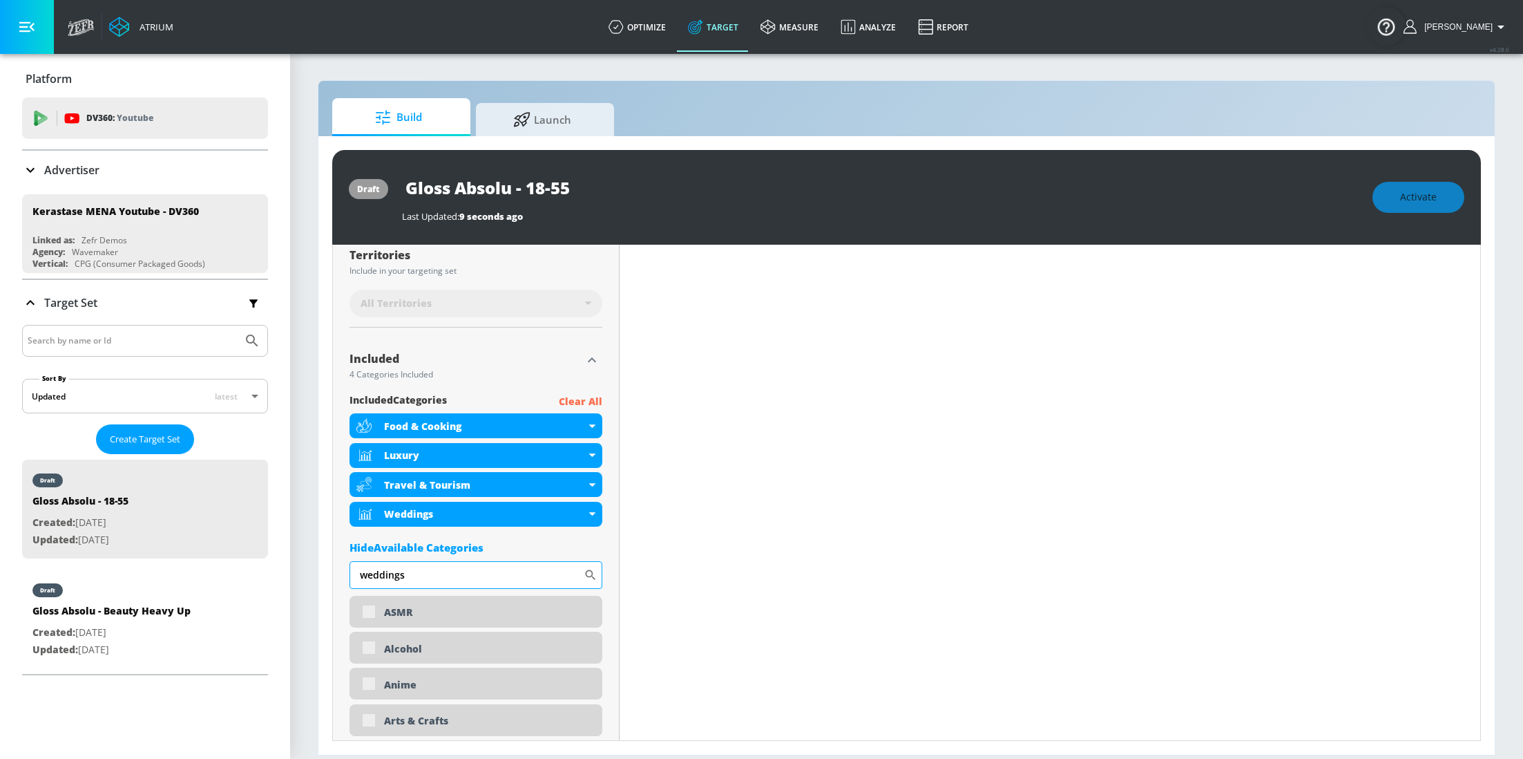
scroll to position [384, 0]
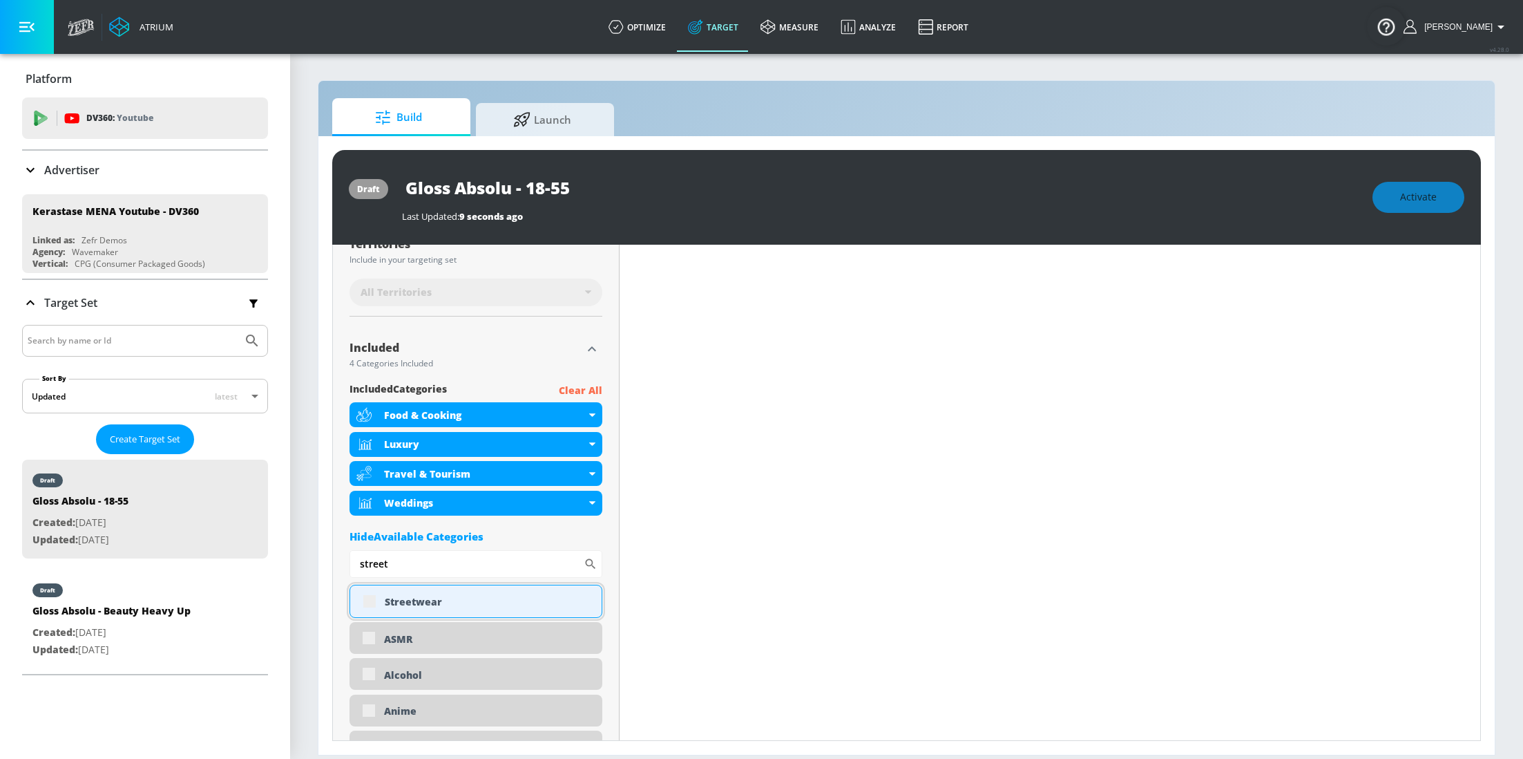
type input "street"
click at [370, 607] on div "Streetwear" at bounding box center [476, 600] width 253 height 33
click at [373, 604] on input "checkbox" at bounding box center [369, 600] width 25 height 25
checkbox input "true"
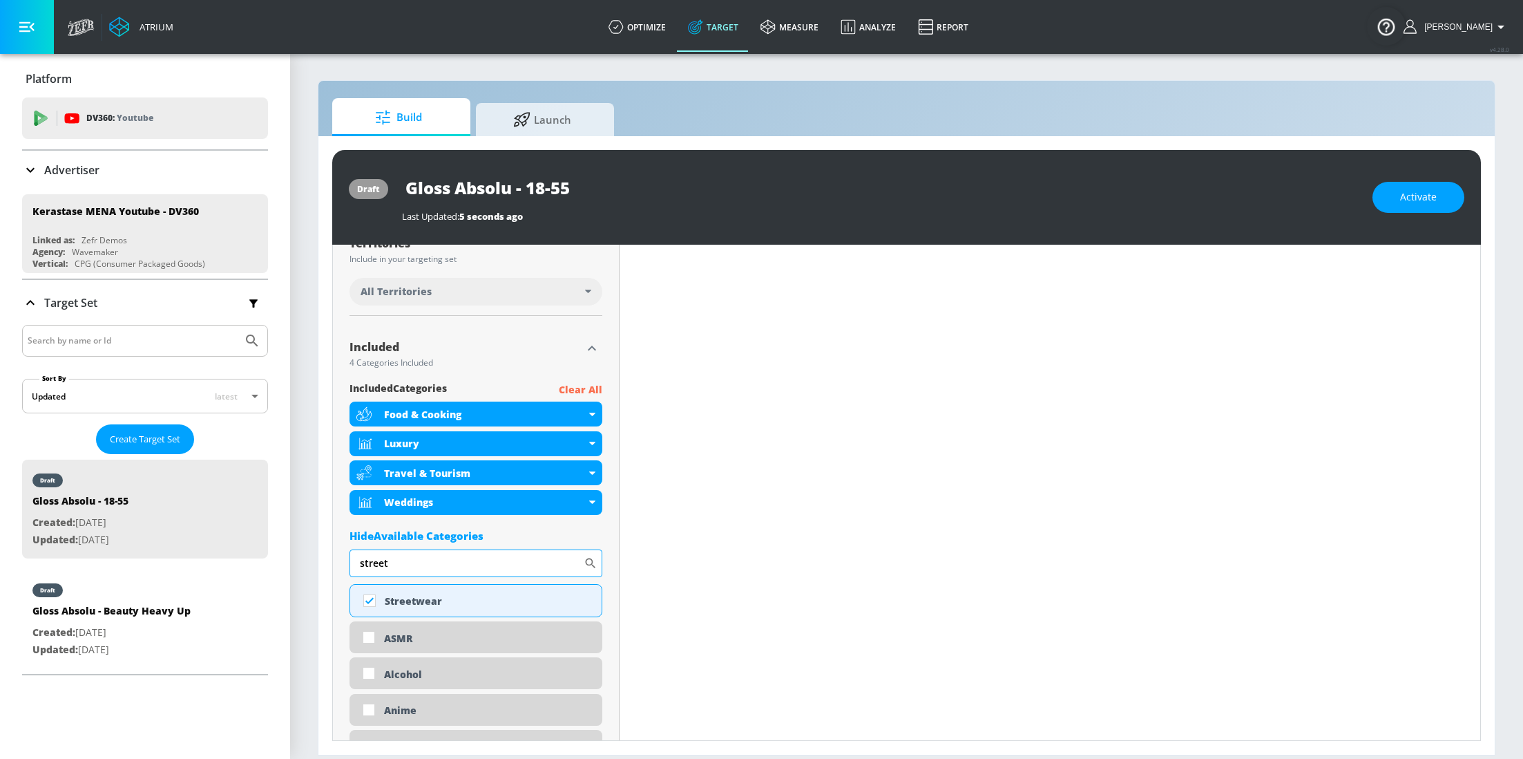
click at [410, 573] on input "street" at bounding box center [467, 563] width 234 height 28
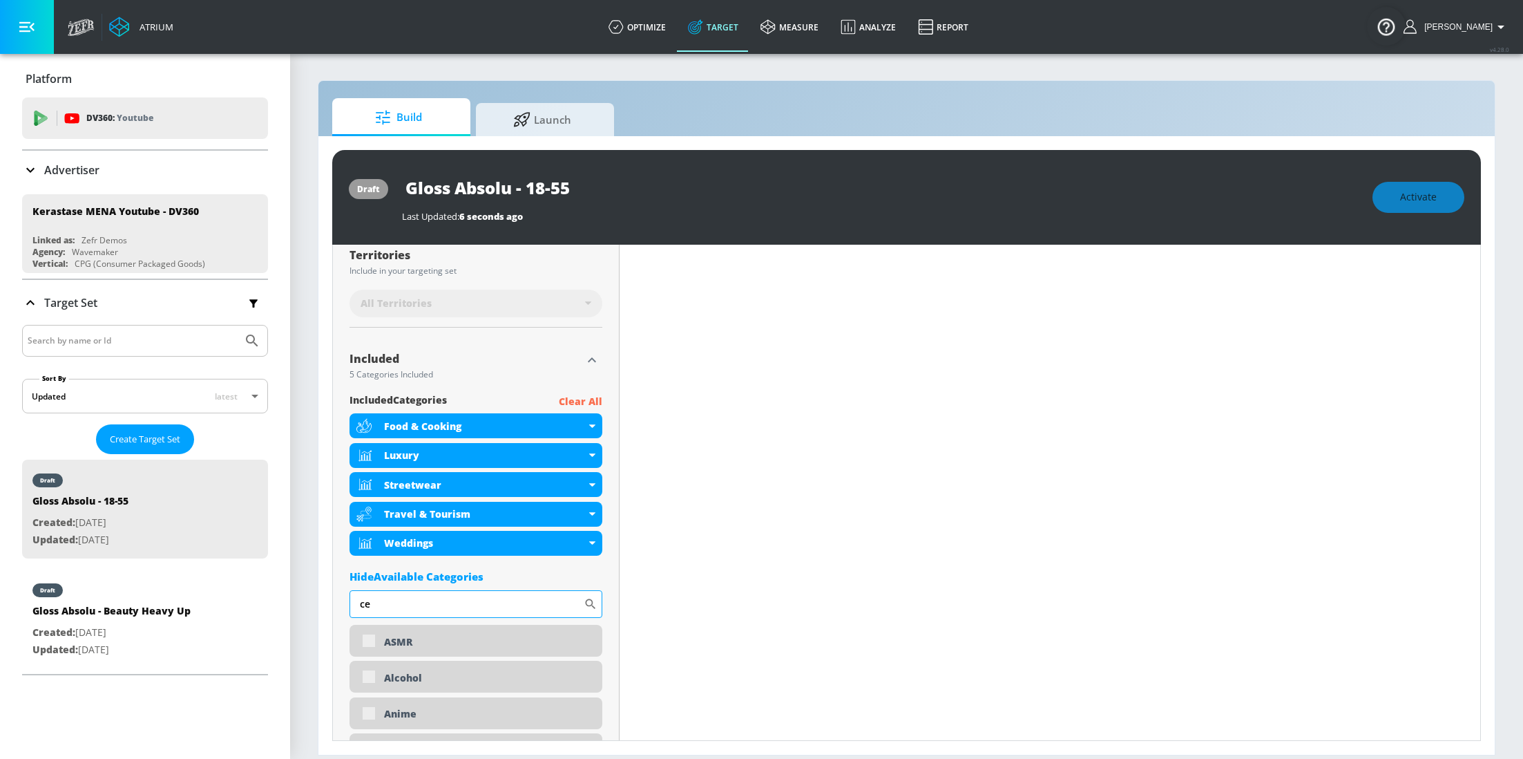
scroll to position [384, 0]
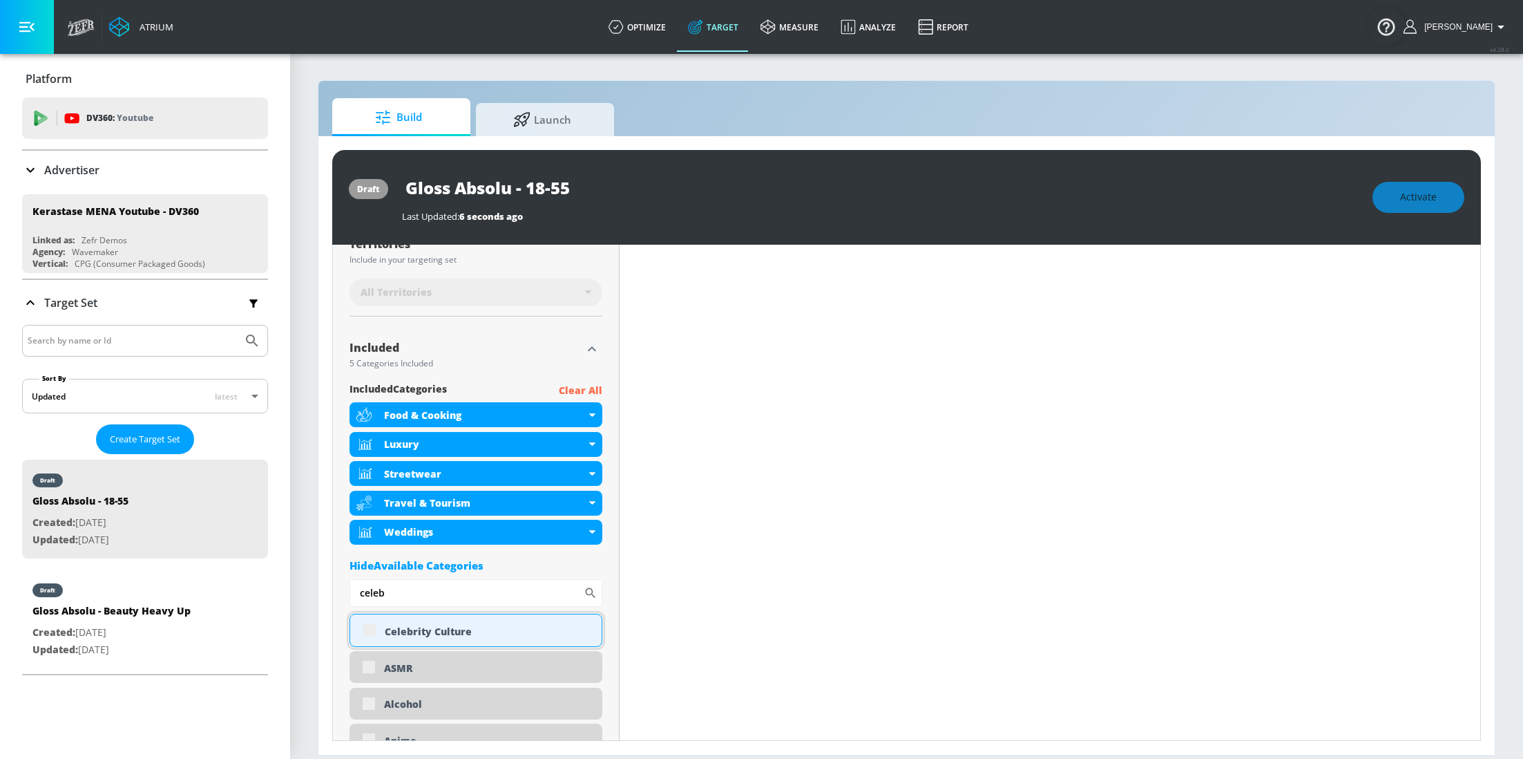
type input "celeb"
click at [370, 632] on div "Celebrity Culture" at bounding box center [476, 629] width 253 height 33
click at [374, 633] on input "checkbox" at bounding box center [369, 629] width 25 height 25
checkbox input "true"
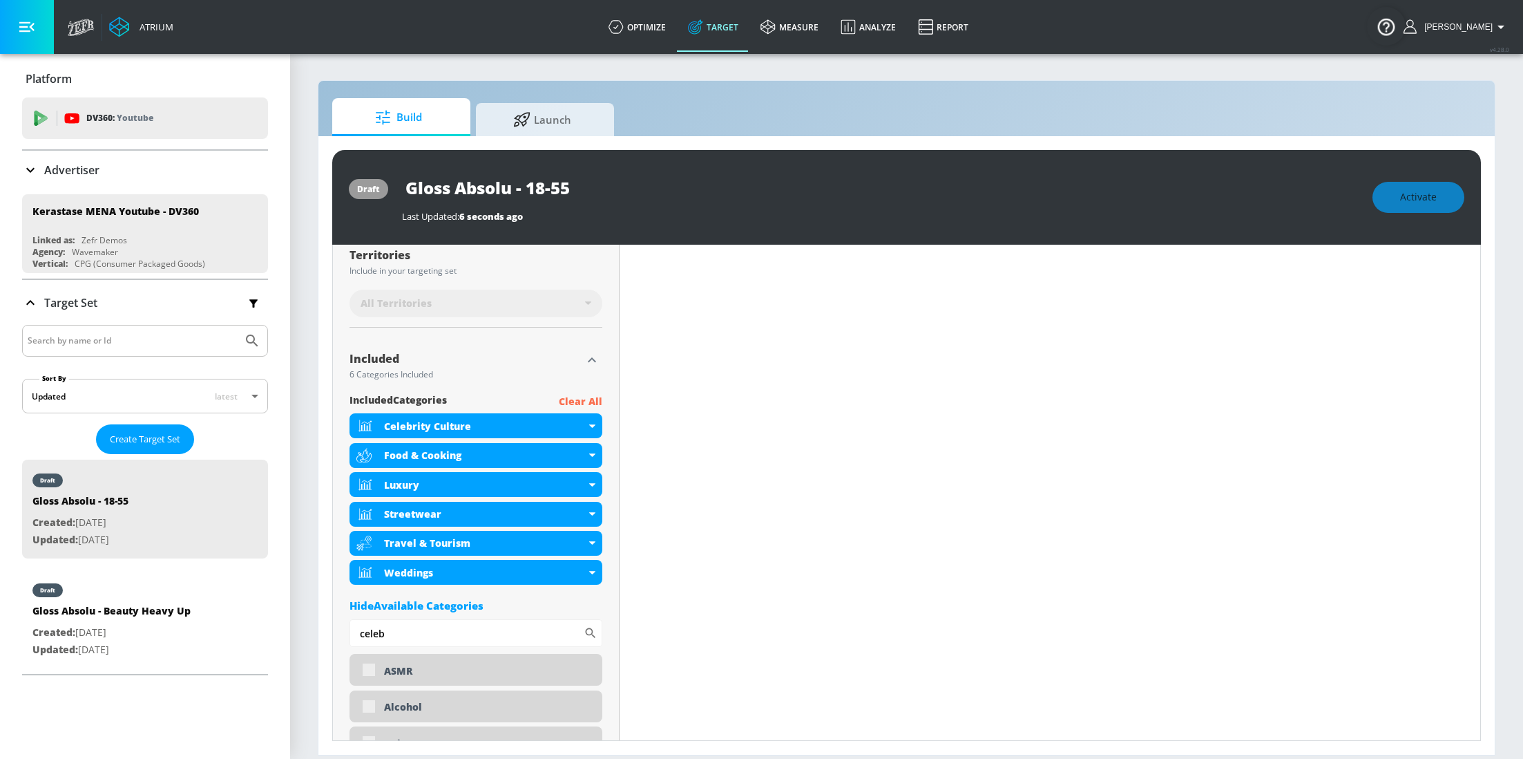
scroll to position [384, 0]
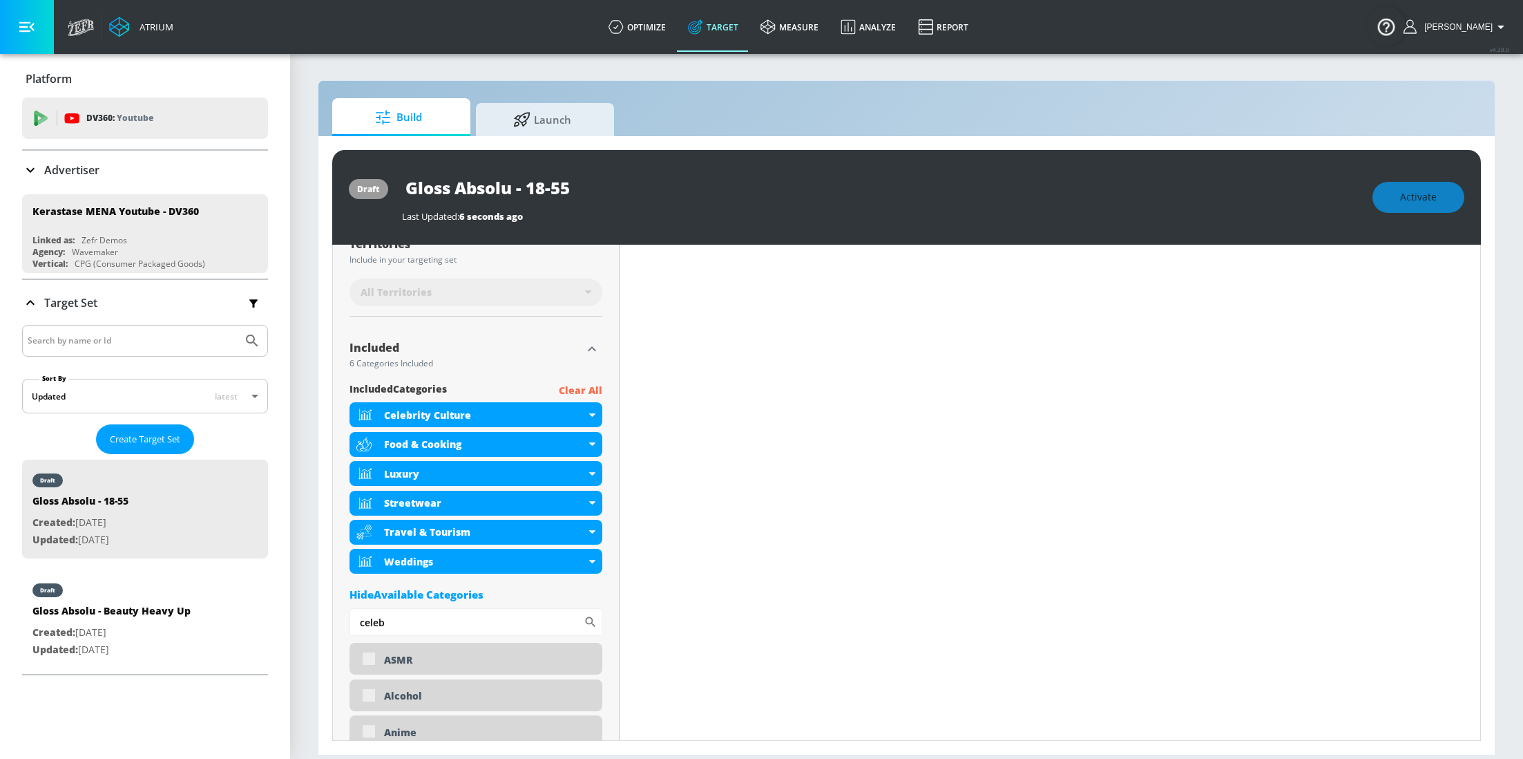
click at [412, 600] on div "Hide Available Categories" at bounding box center [476, 594] width 253 height 14
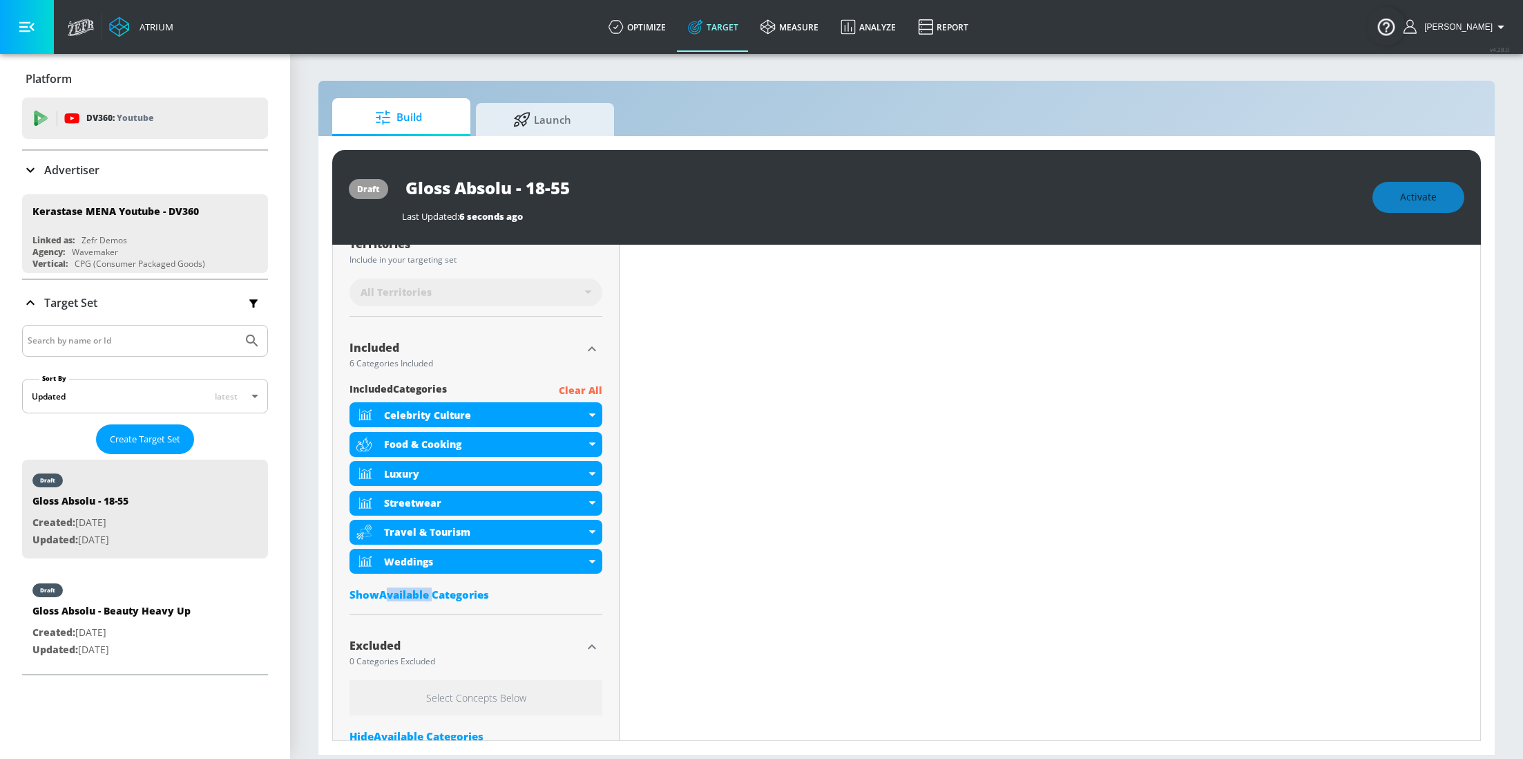
click at [412, 600] on div "Show Available Categories" at bounding box center [476, 594] width 253 height 14
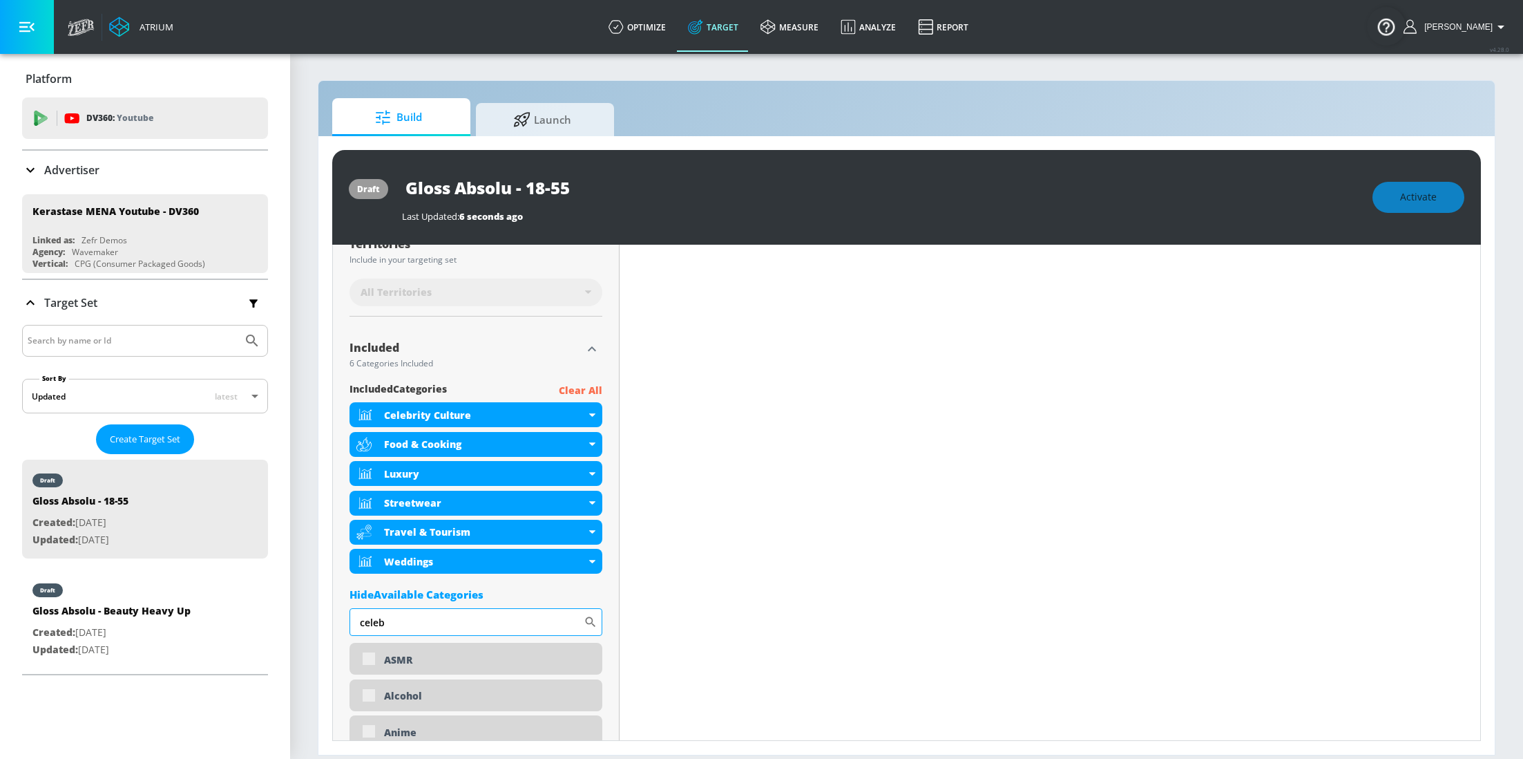
click at [409, 620] on input "celeb" at bounding box center [467, 622] width 234 height 28
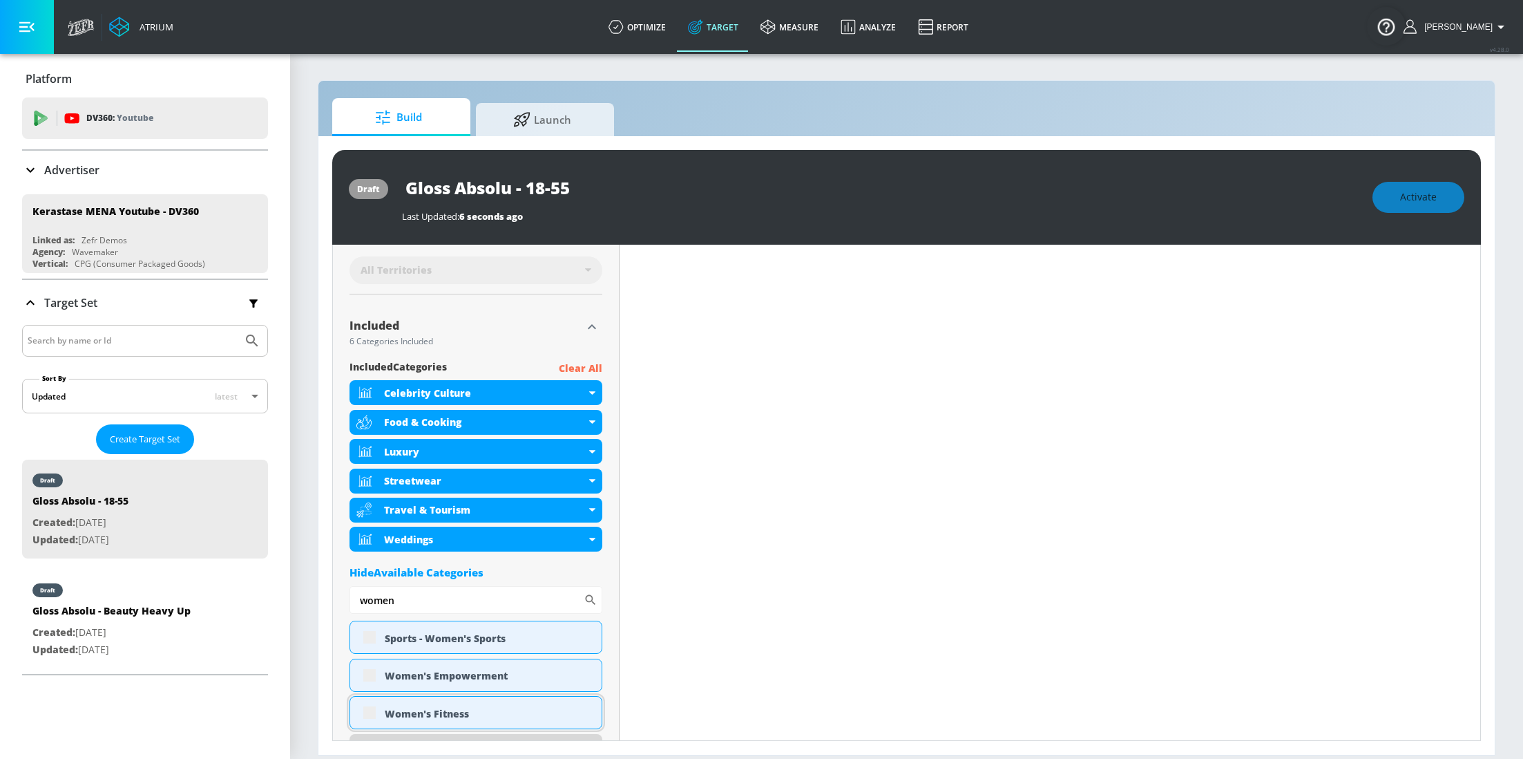
scroll to position [423, 0]
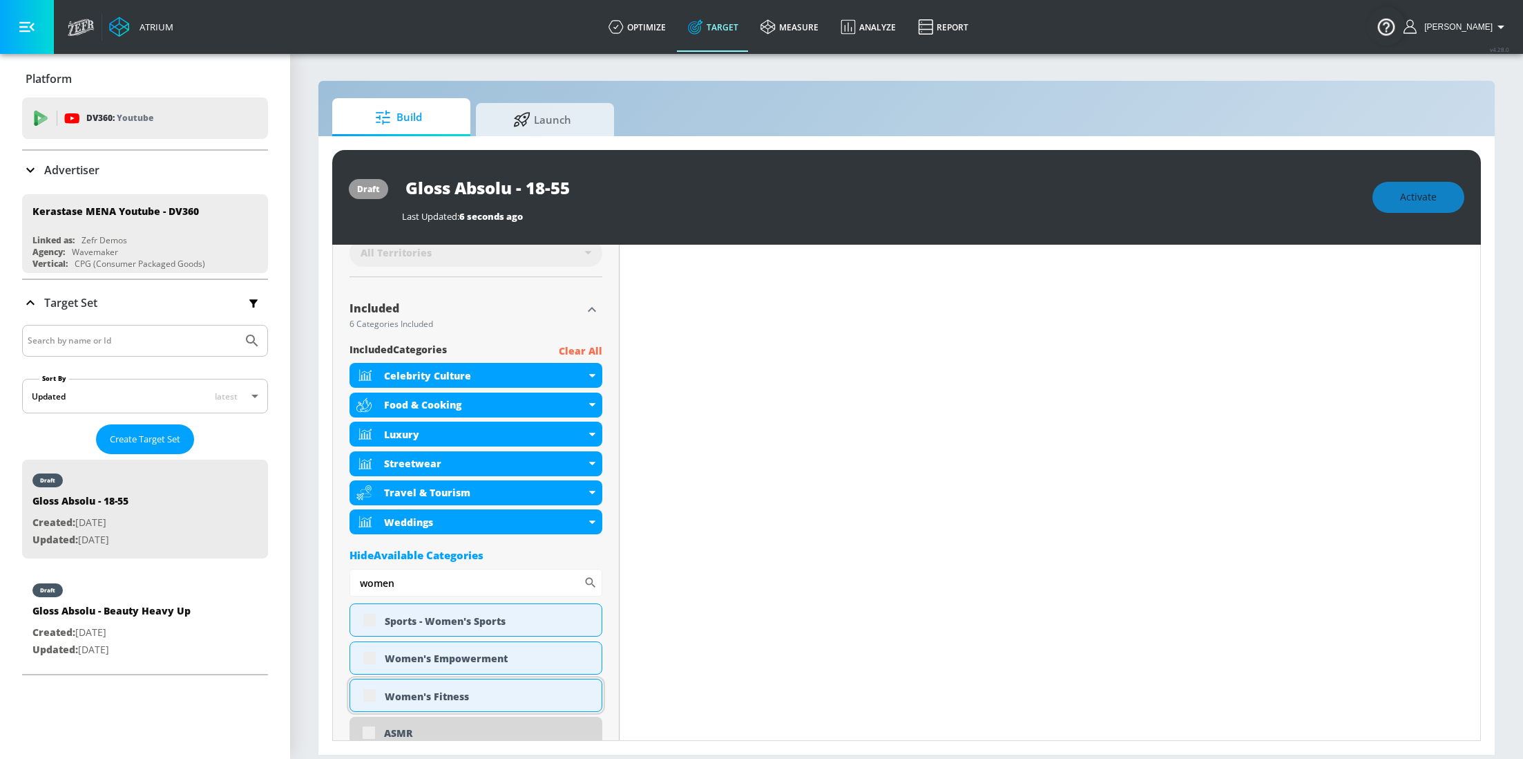
type input "women"
click at [374, 701] on div "Women's Fitness" at bounding box center [476, 694] width 253 height 33
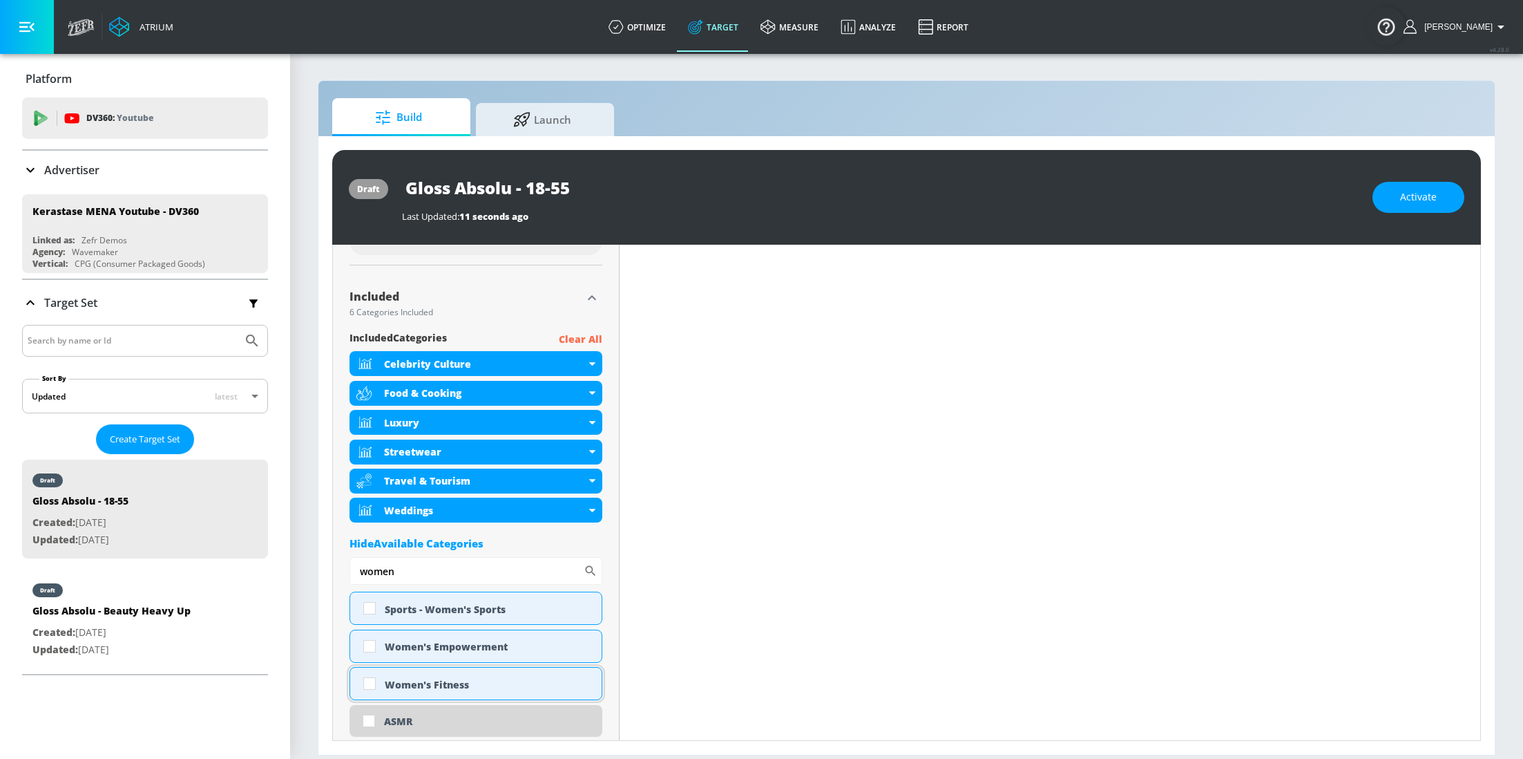
scroll to position [412, 0]
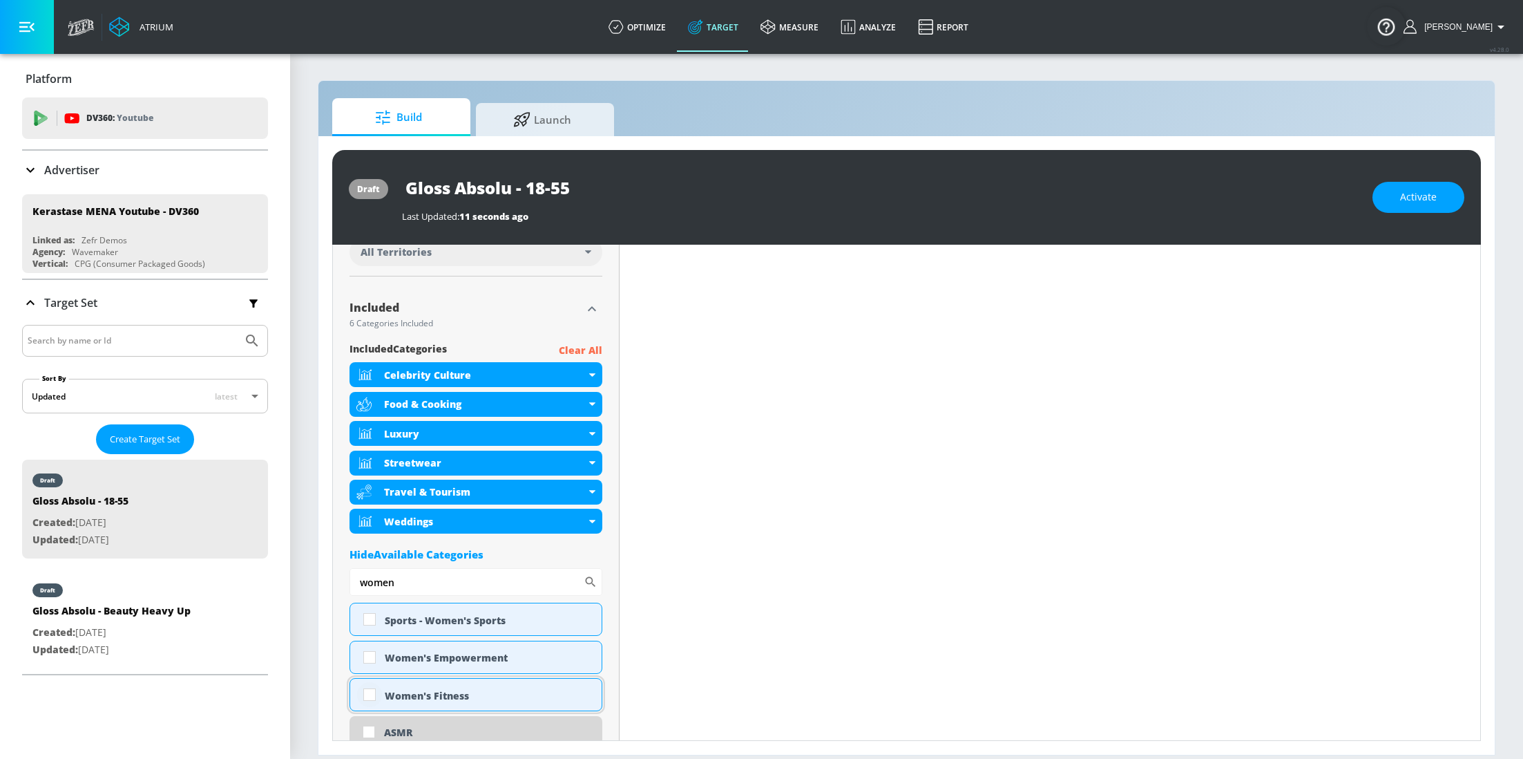
click at [375, 702] on input "checkbox" at bounding box center [369, 694] width 25 height 25
checkbox input "true"
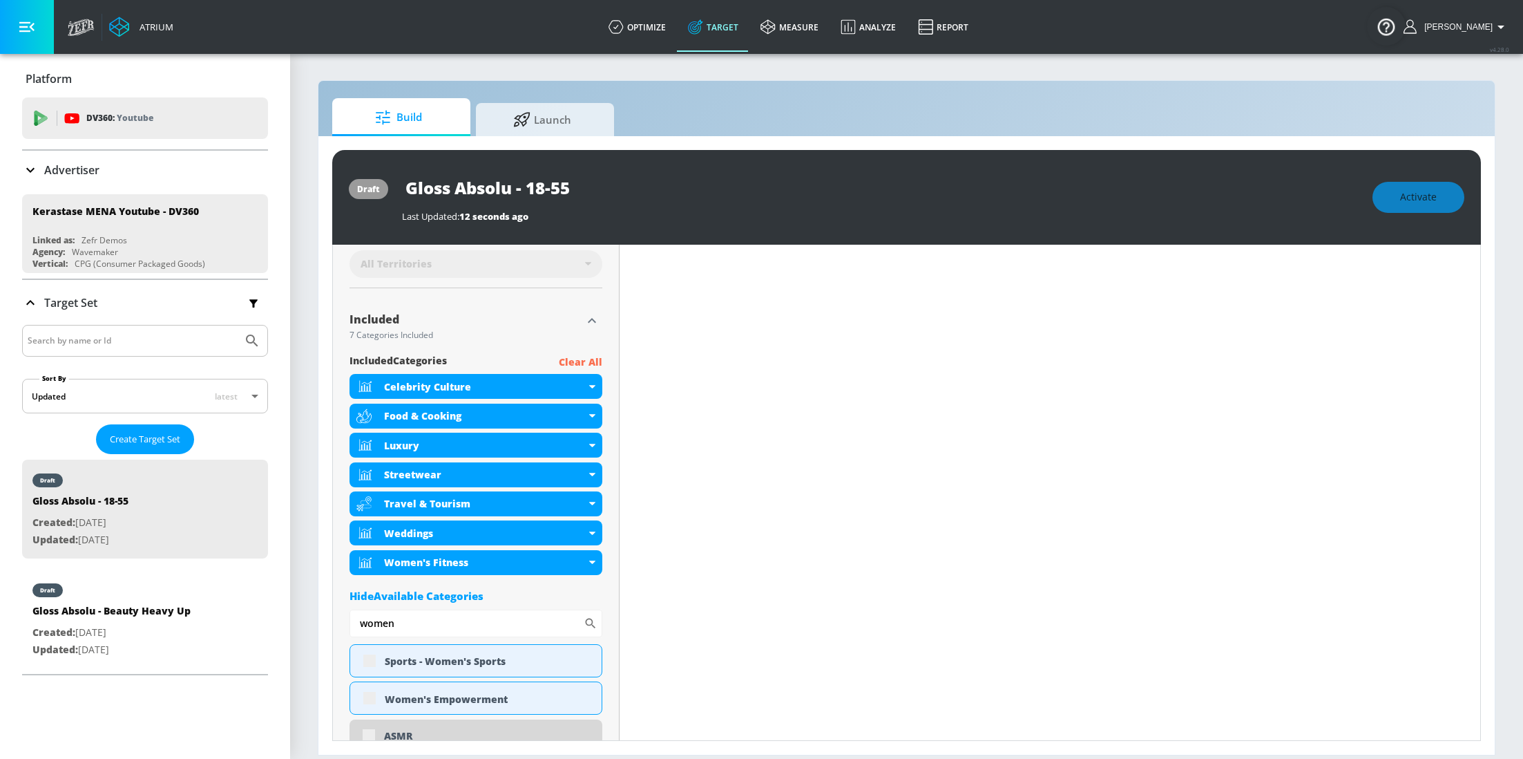
scroll to position [423, 0]
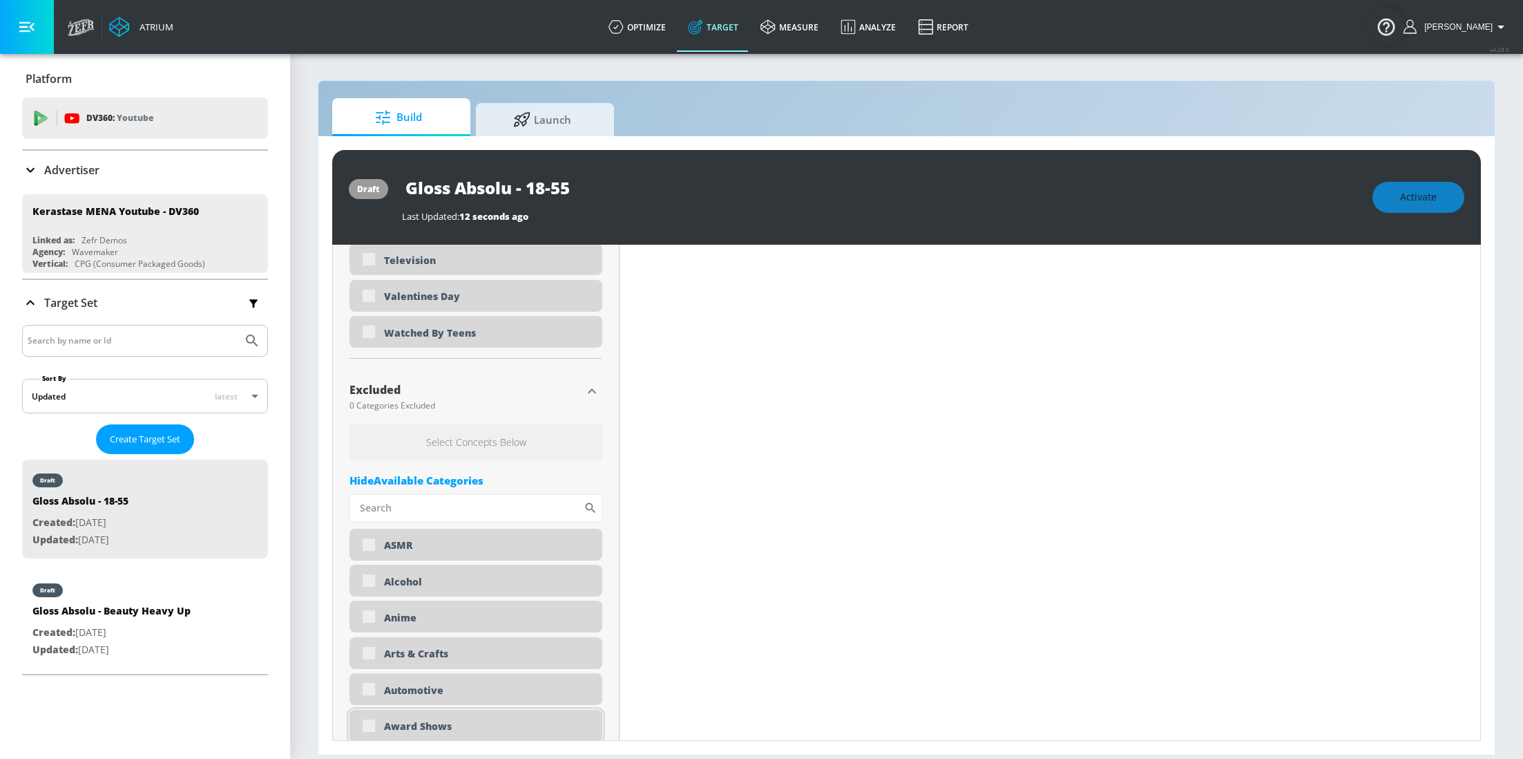
scroll to position [4396, 0]
click at [439, 508] on input "Sort By" at bounding box center [467, 510] width 234 height 28
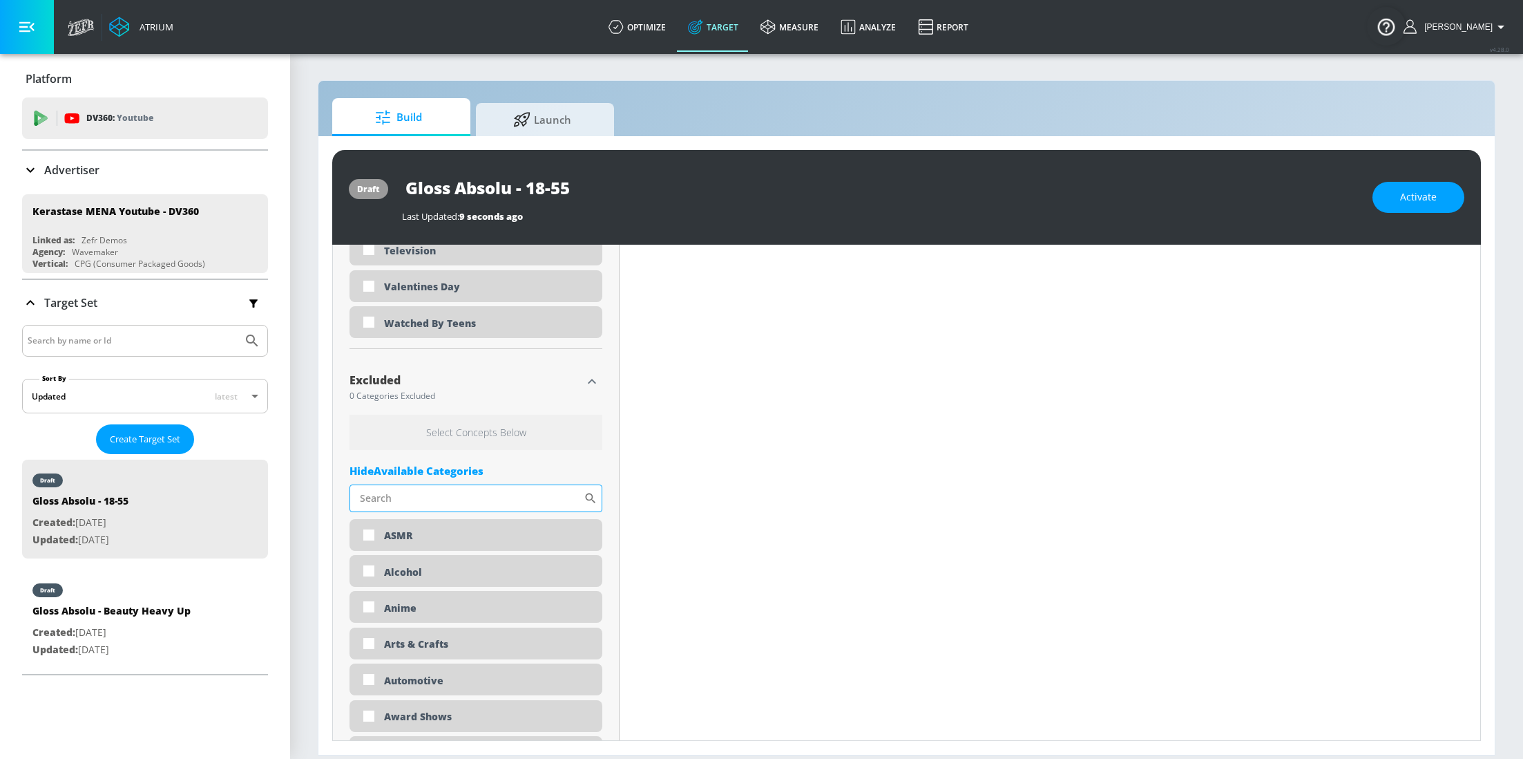
scroll to position [4385, 0]
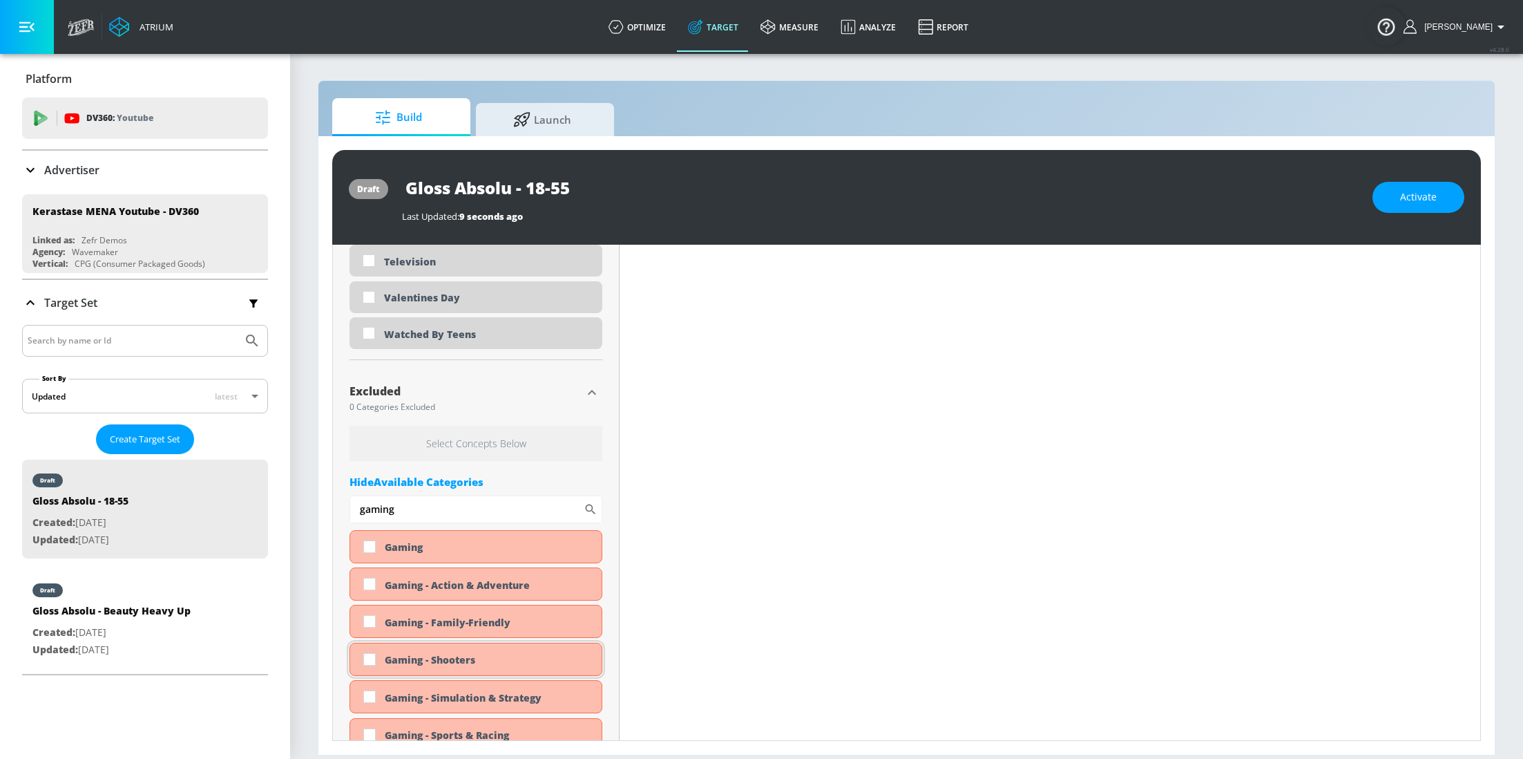
type input "gaming"
click at [372, 671] on input "checkbox" at bounding box center [369, 659] width 25 height 25
checkbox input "true"
click at [406, 513] on input "gaming" at bounding box center [467, 509] width 234 height 28
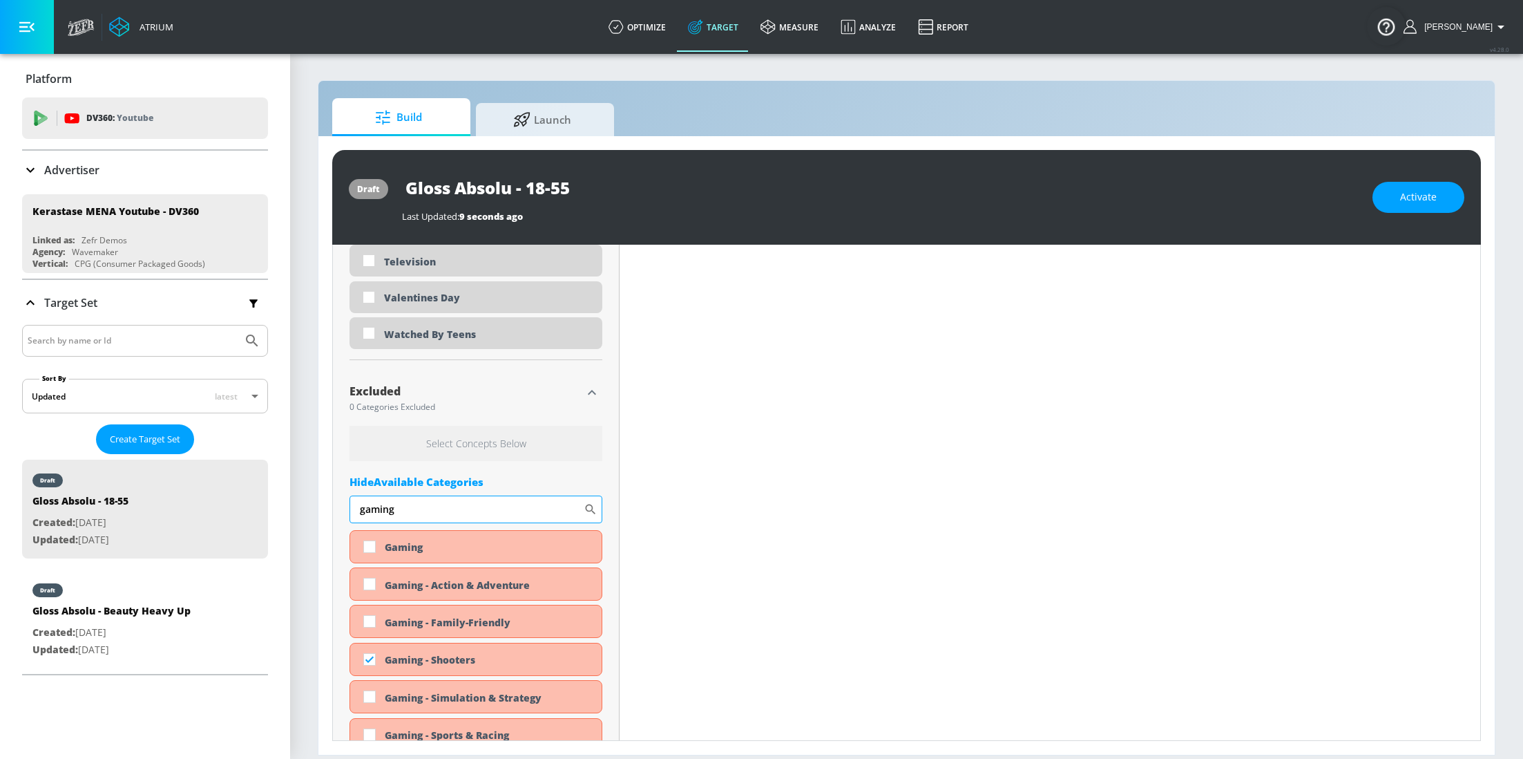
click at [406, 513] on input "gaming" at bounding box center [467, 509] width 234 height 28
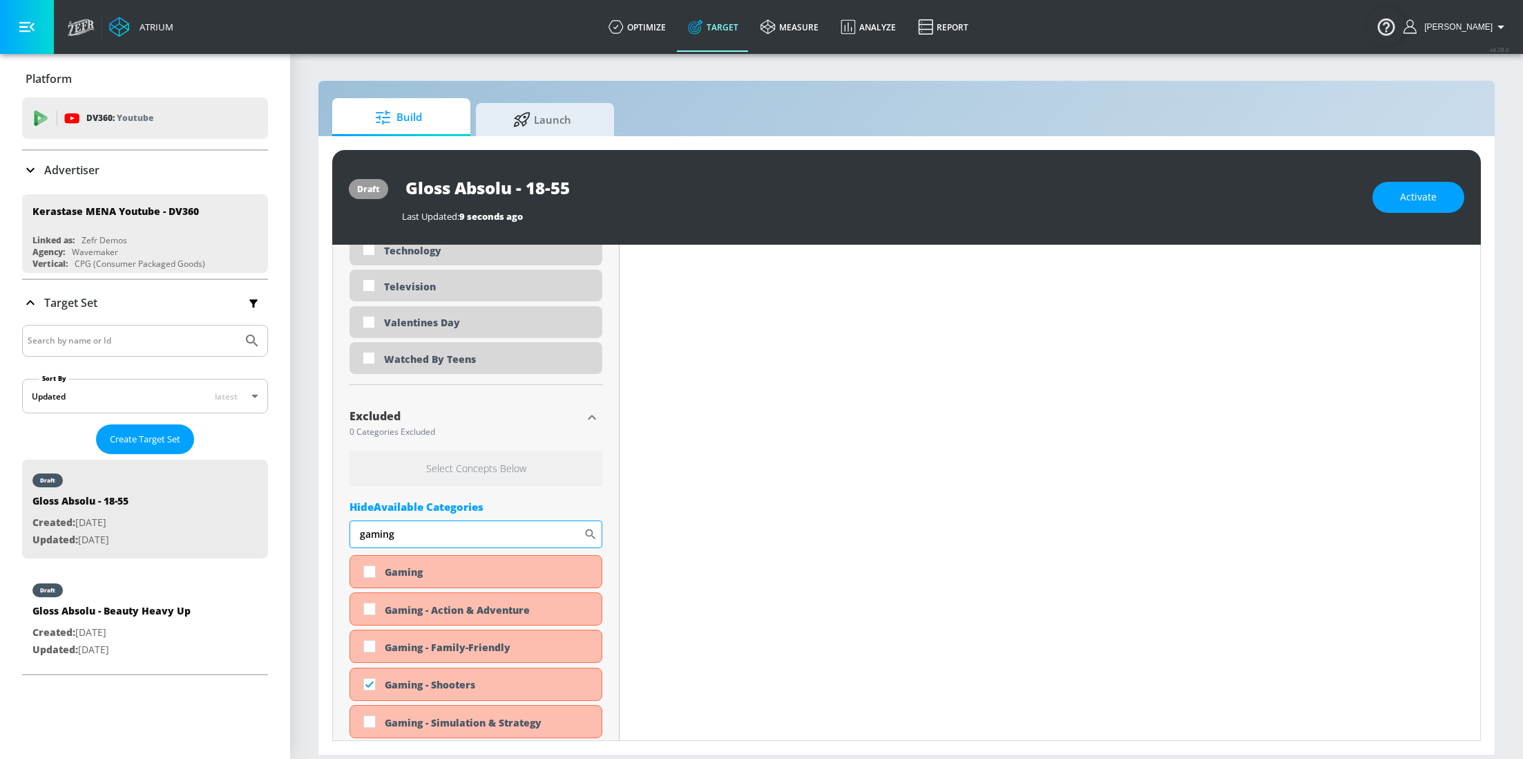
click at [410, 520] on input "gaming" at bounding box center [467, 534] width 234 height 28
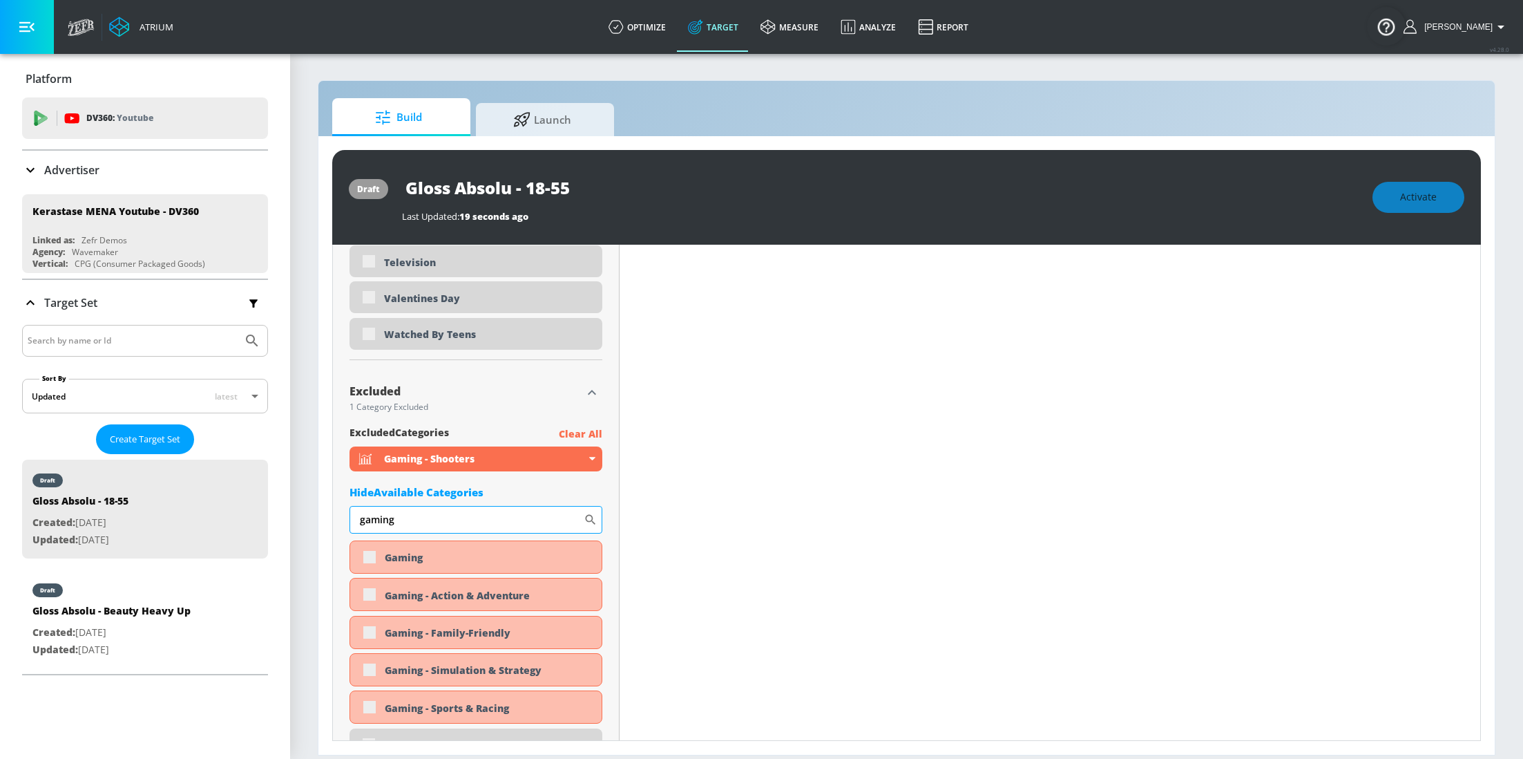
click at [415, 528] on input "gaming" at bounding box center [467, 520] width 234 height 28
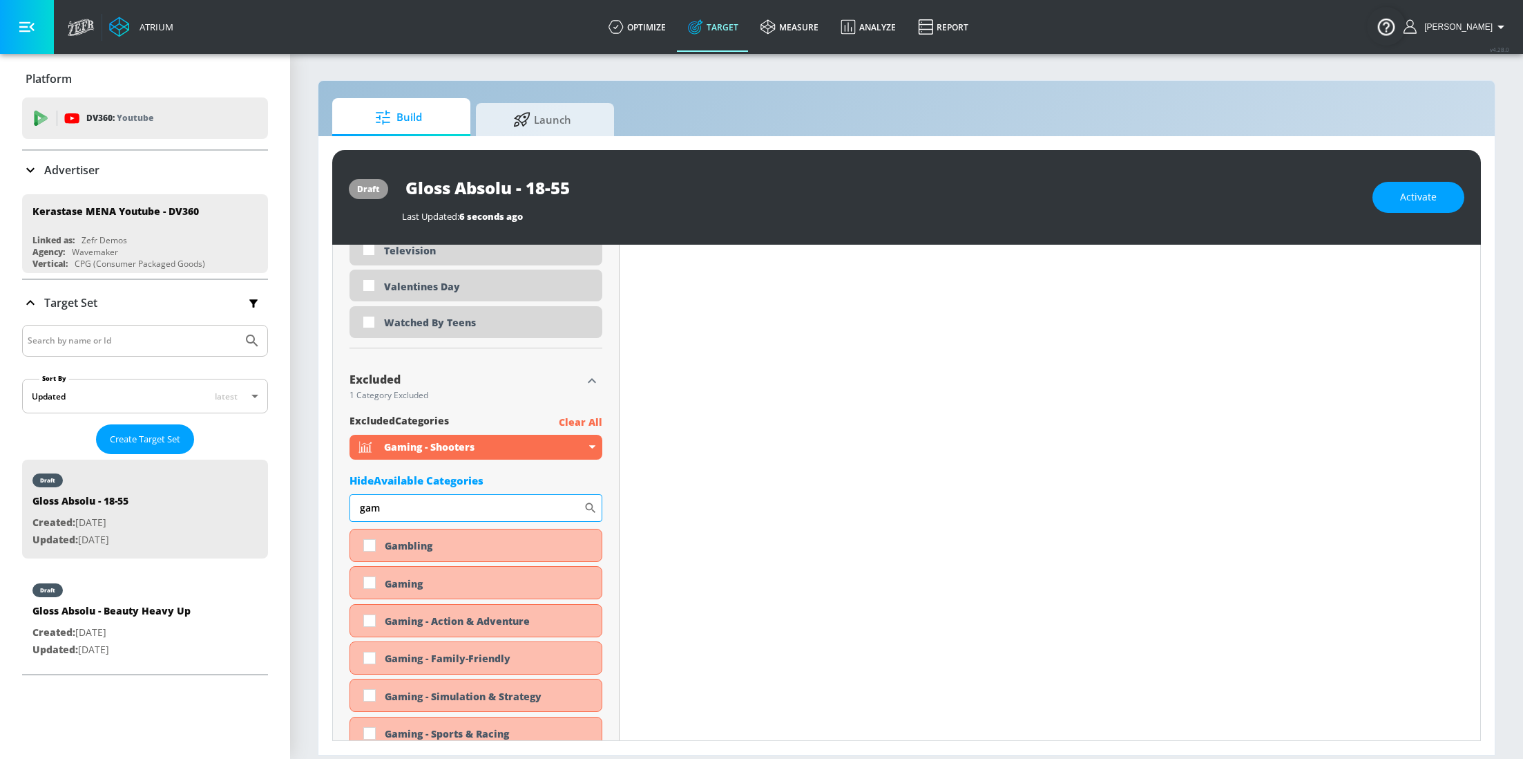
scroll to position [4349, 0]
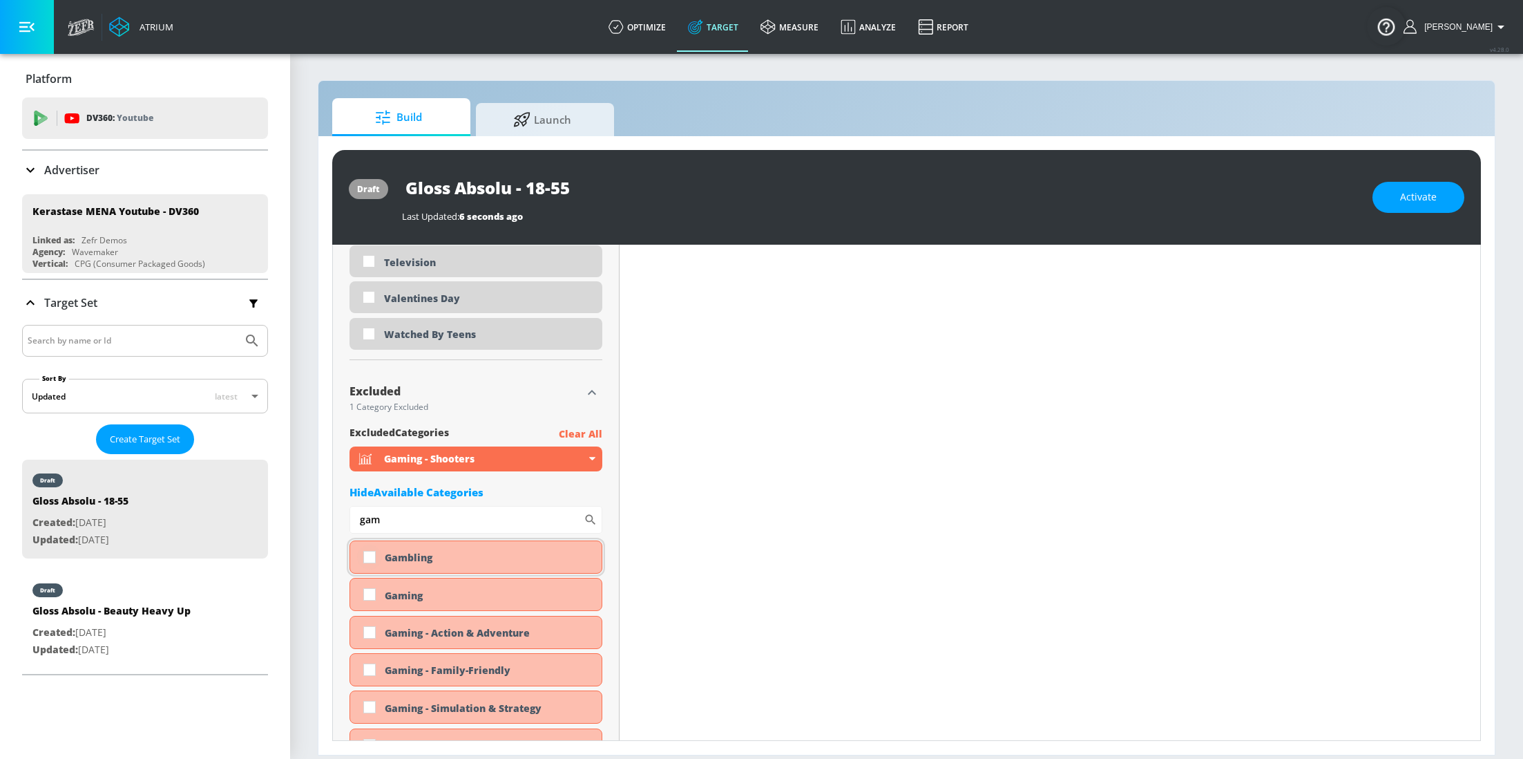
type input "gam"
click at [368, 559] on input "checkbox" at bounding box center [369, 556] width 25 height 25
checkbox input "true"
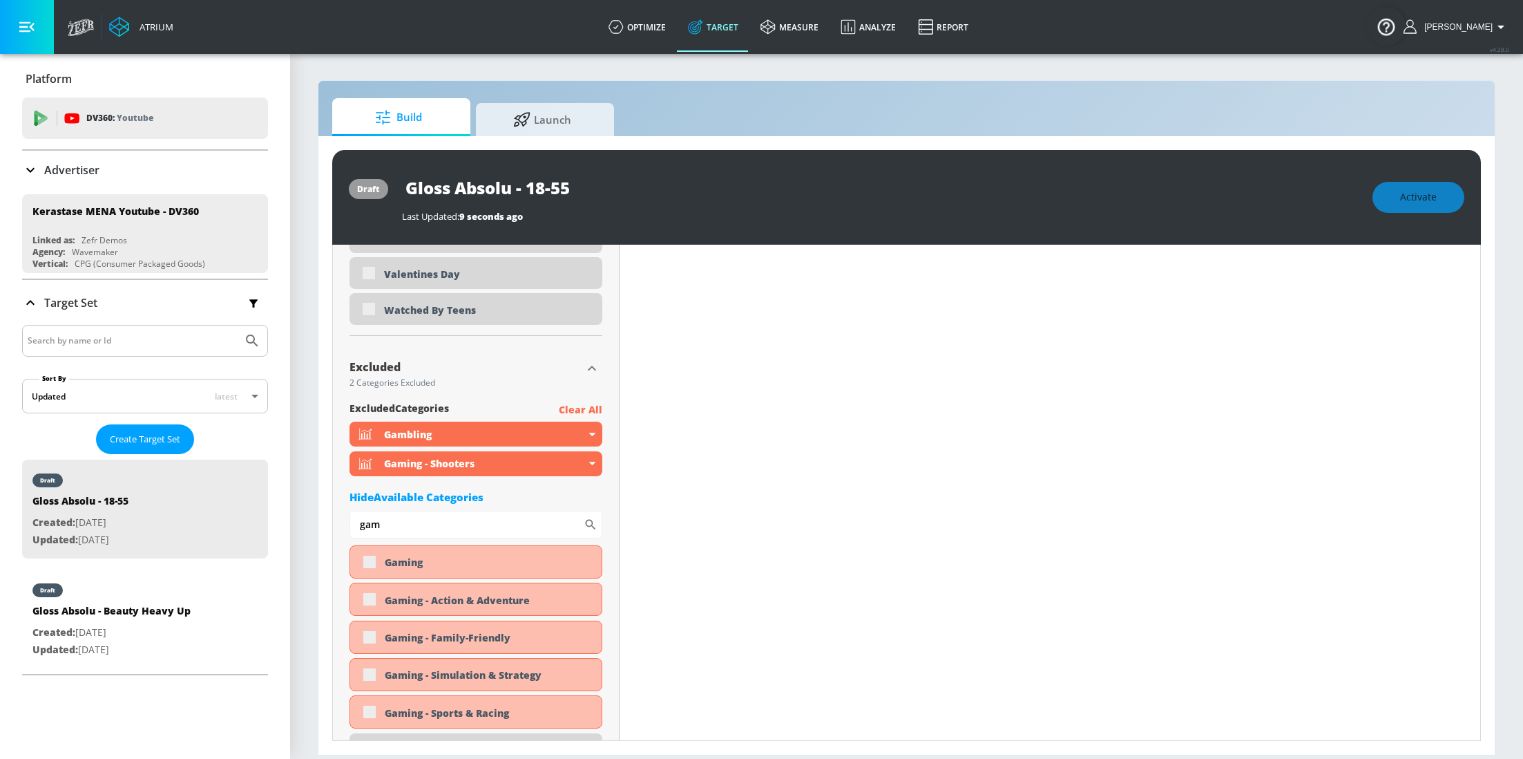
scroll to position [4361, 0]
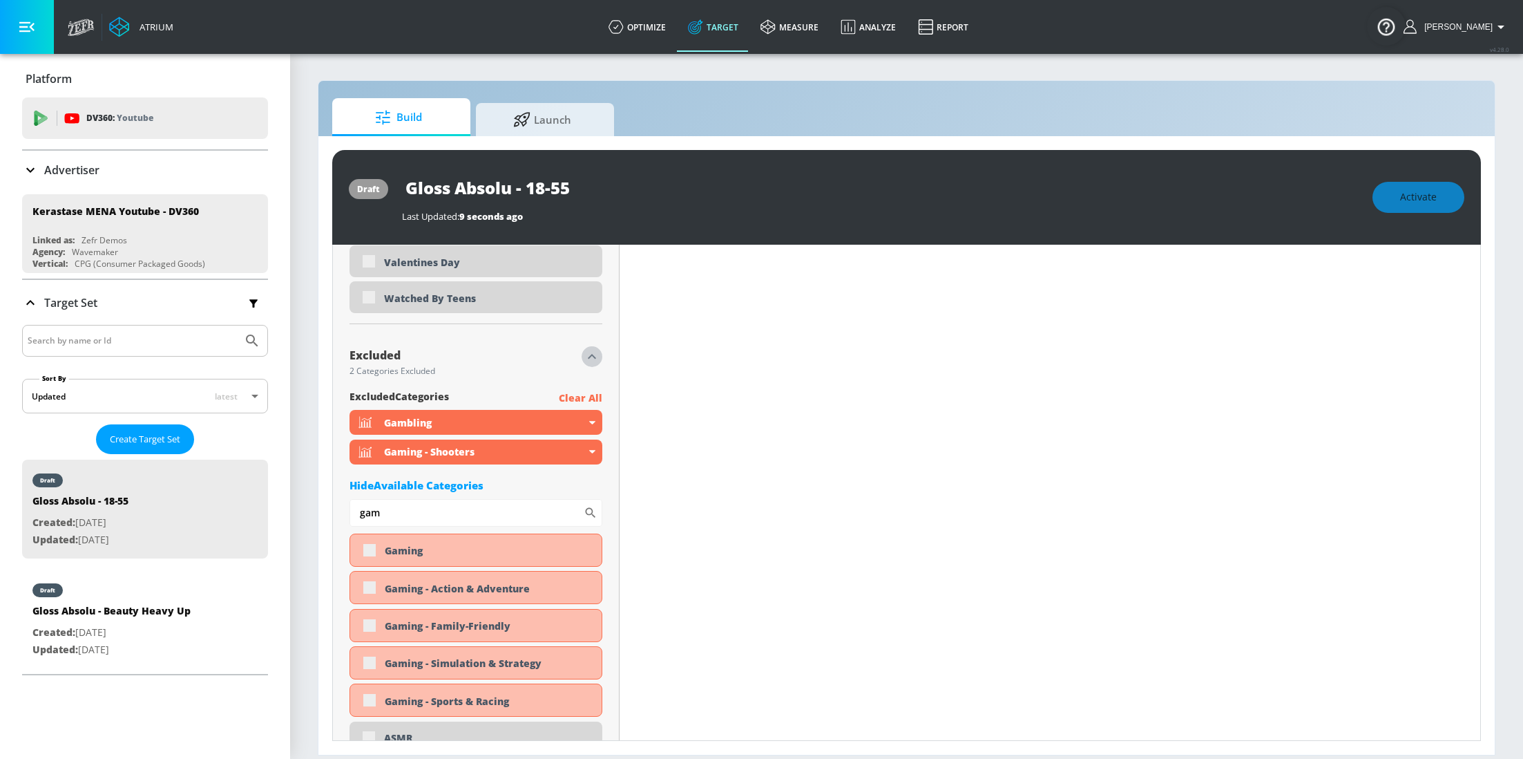
click at [584, 359] on icon "button" at bounding box center [592, 356] width 17 height 17
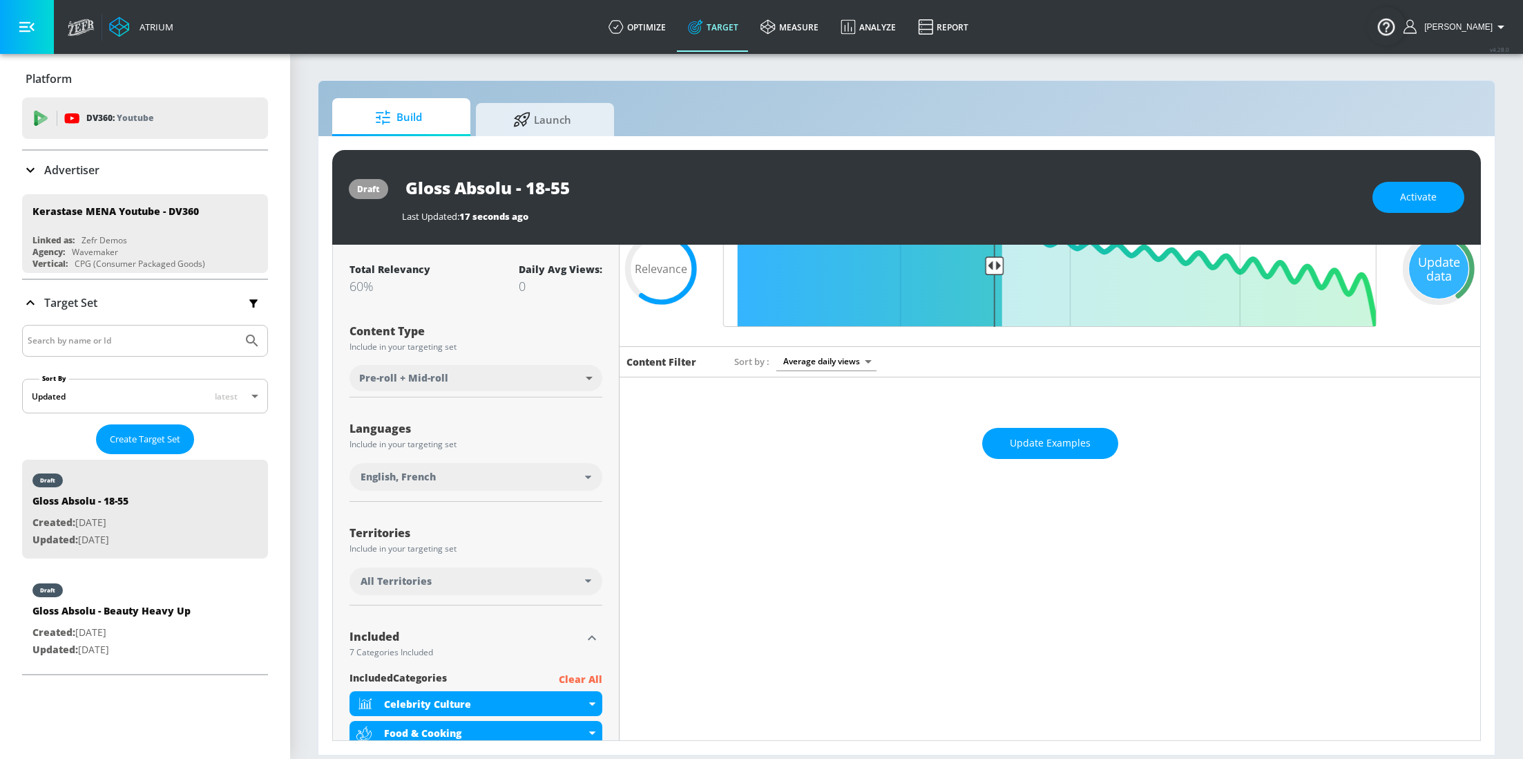
scroll to position [0, 0]
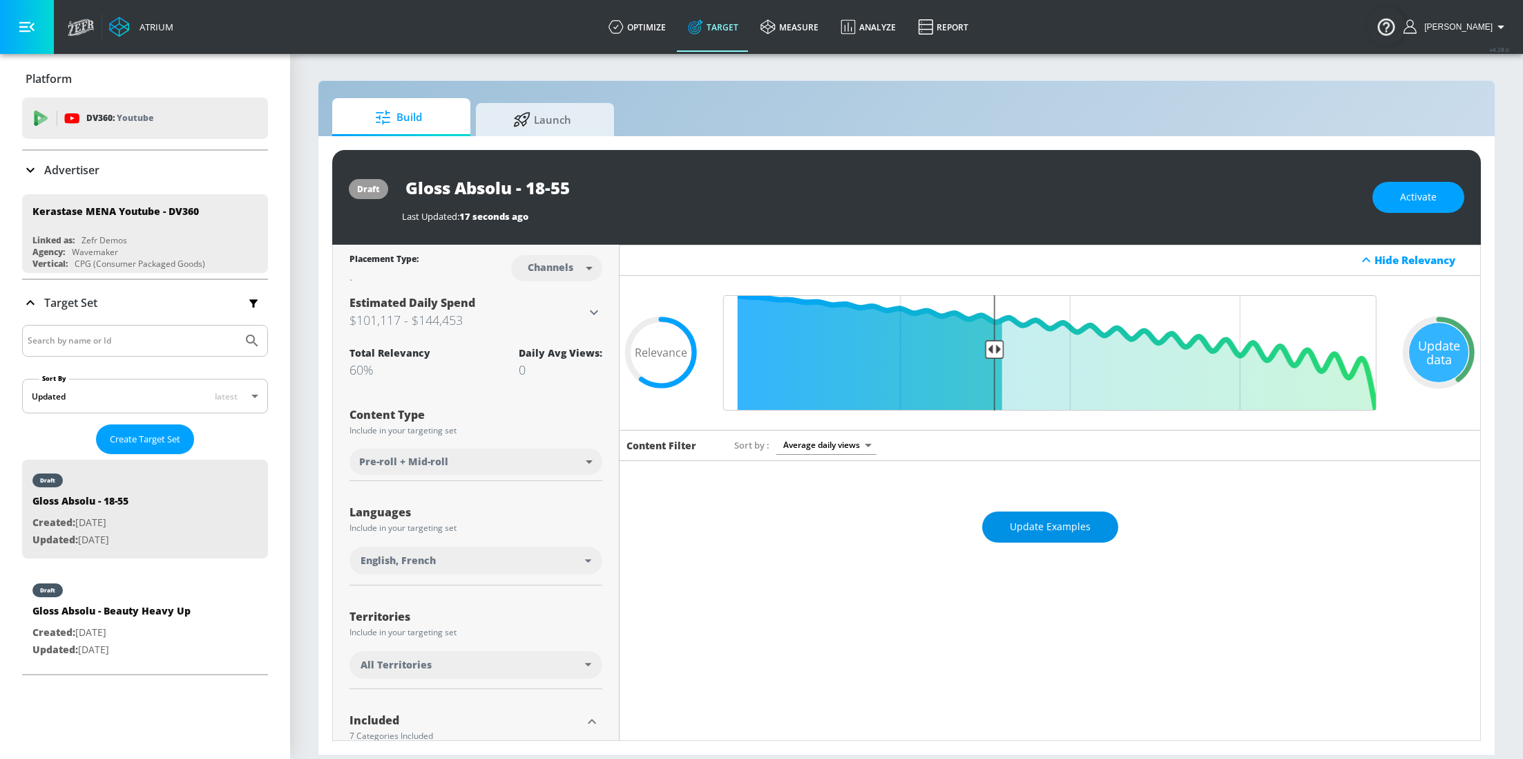
click at [1022, 527] on span "Update Examples" at bounding box center [1050, 526] width 81 height 17
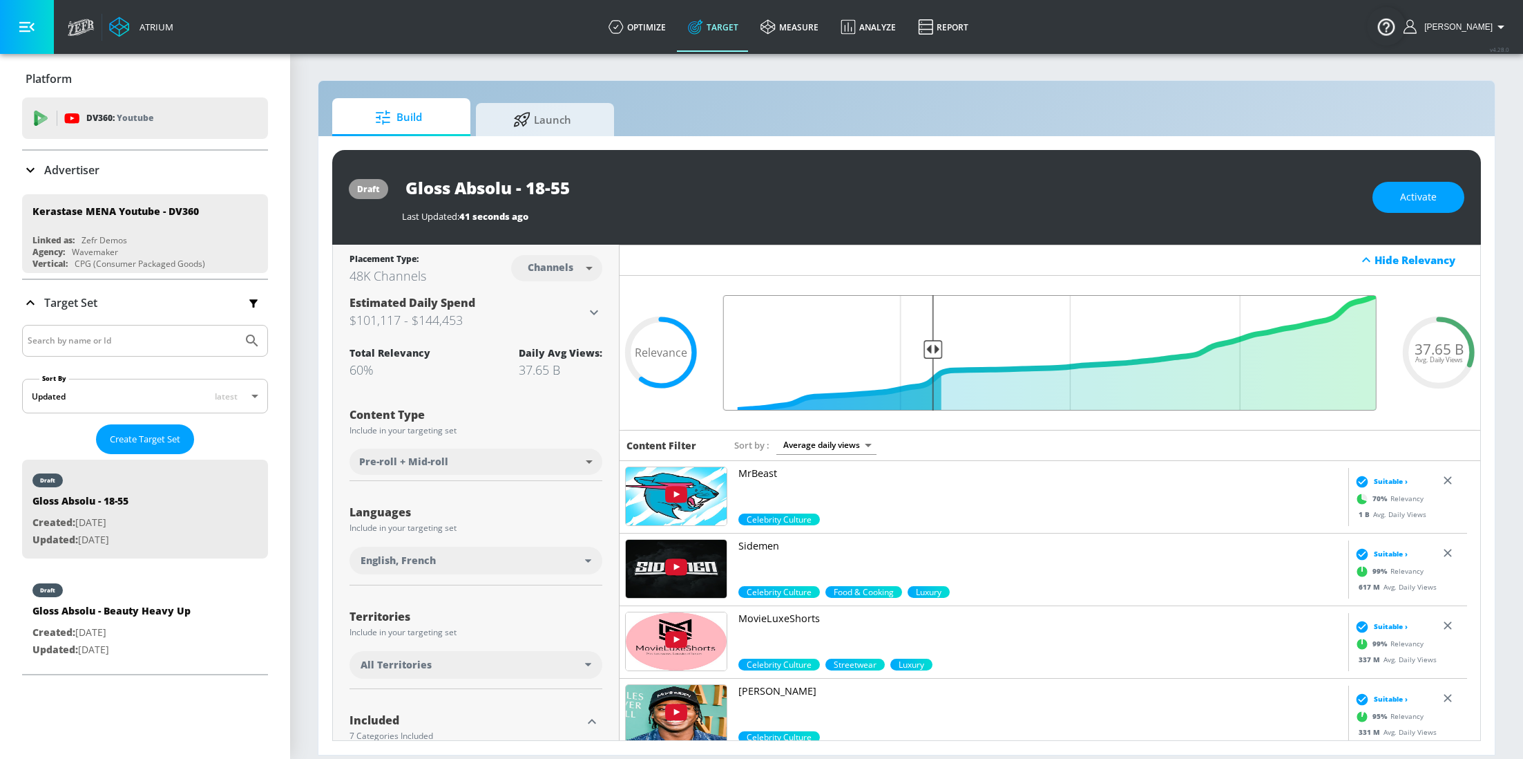
drag, startPoint x: 983, startPoint y: 349, endPoint x: 922, endPoint y: 360, distance: 61.8
click at [922, 360] on input "Final Threshold" at bounding box center [1049, 352] width 667 height 115
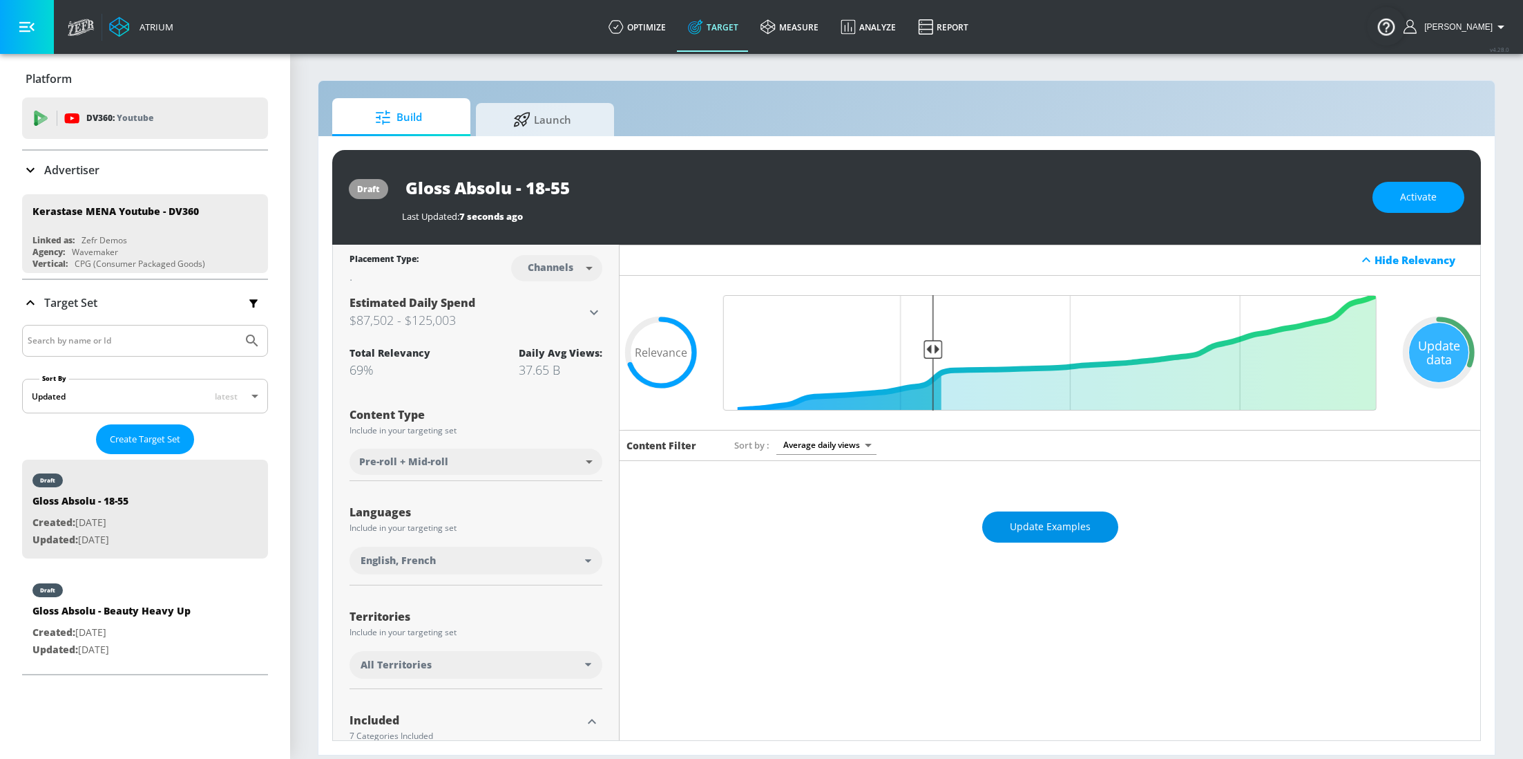
click at [1065, 527] on span "Update Examples" at bounding box center [1050, 526] width 81 height 17
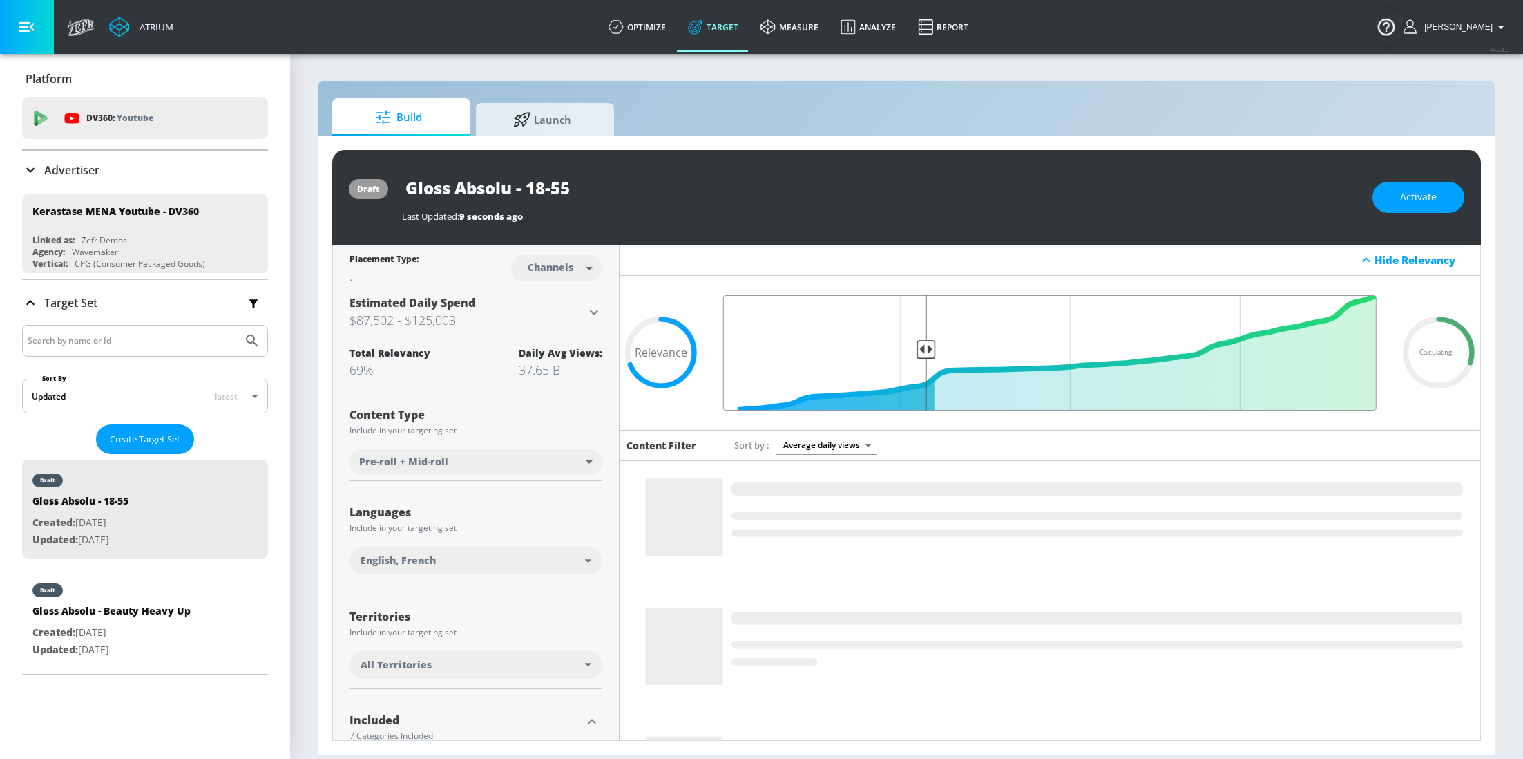
type input "0.7"
click at [920, 349] on input "Final Threshold" at bounding box center [1049, 352] width 667 height 115
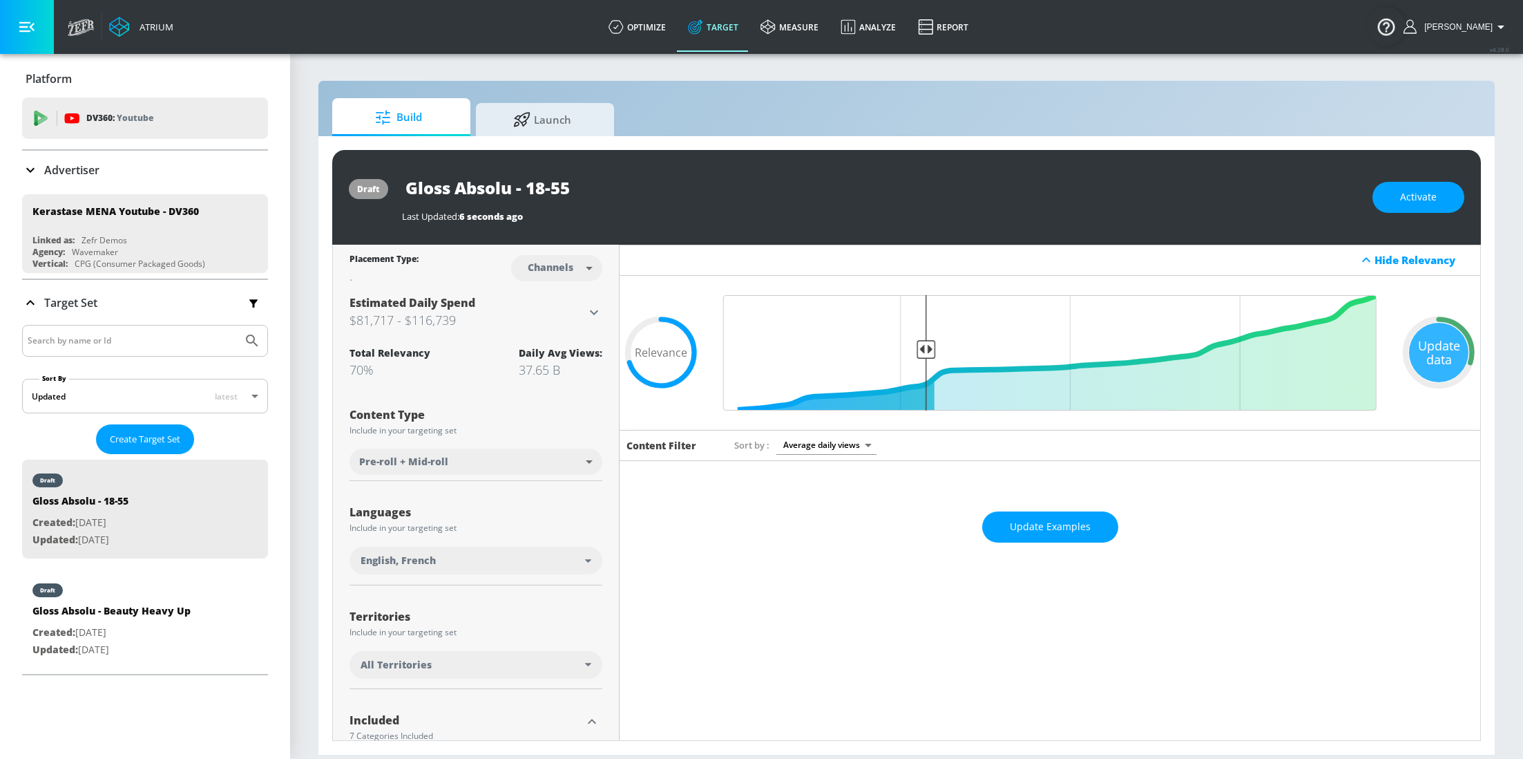
click at [1058, 549] on div "Update Examples" at bounding box center [1050, 527] width 861 height 48
click at [1054, 533] on span "Update Examples" at bounding box center [1050, 526] width 81 height 17
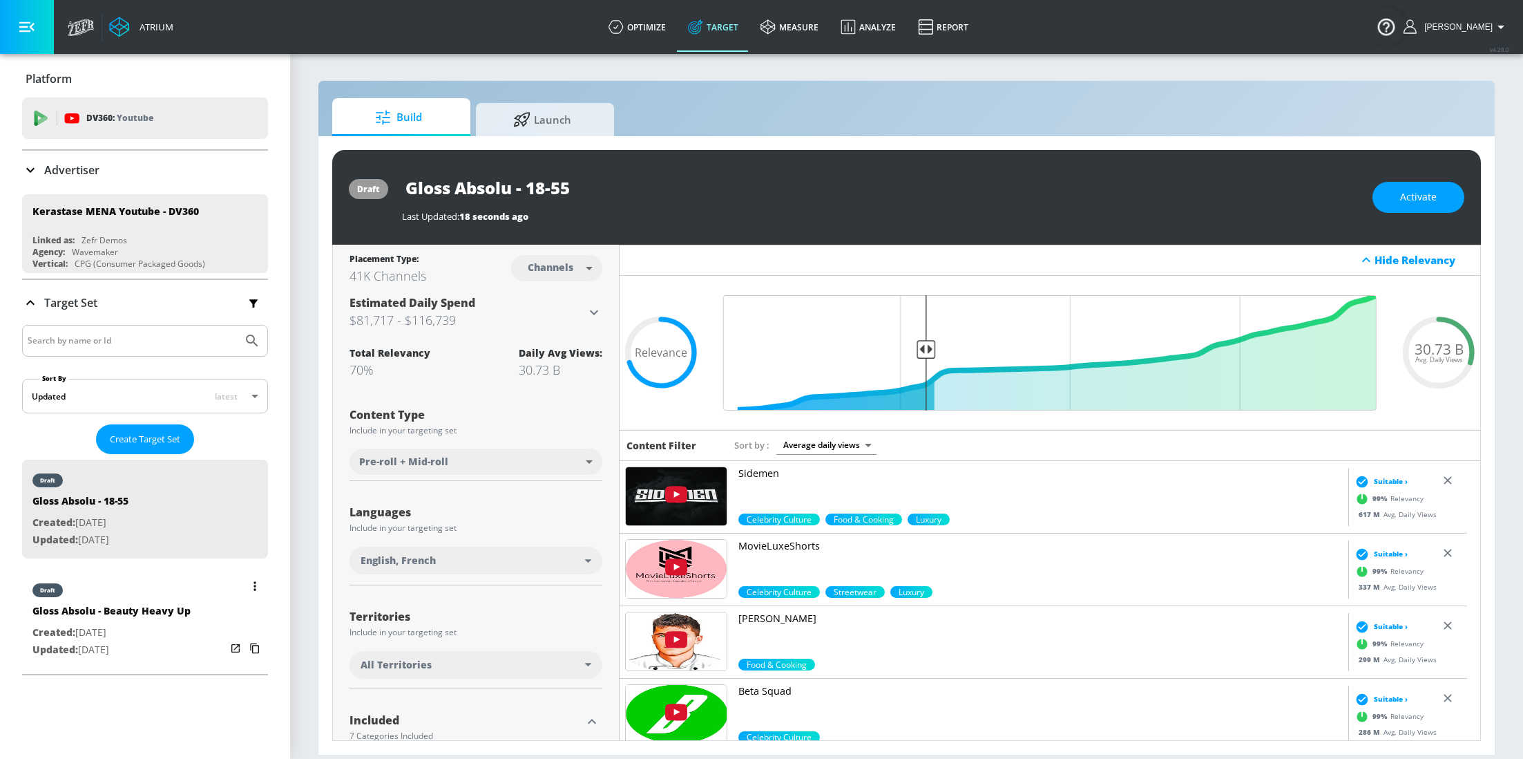
click at [153, 647] on p "Updated: Sep. 30, 2025" at bounding box center [111, 649] width 158 height 17
type input "Gloss Absolu - Beauty Heavy Up"
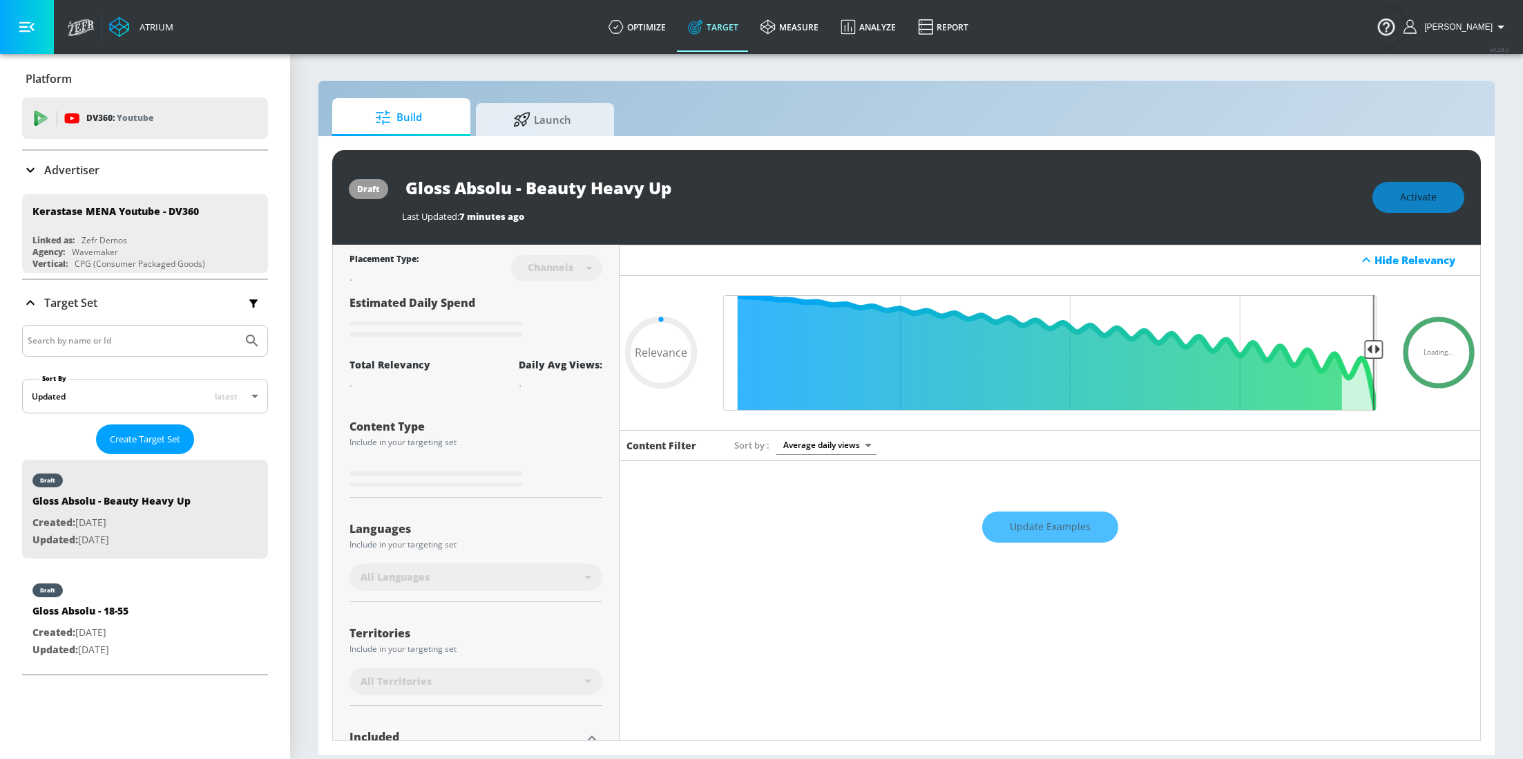
click at [1037, 525] on div "Update Examples" at bounding box center [1050, 527] width 861 height 48
click at [1036, 531] on div "Update Examples" at bounding box center [1050, 527] width 861 height 48
type input "0.5"
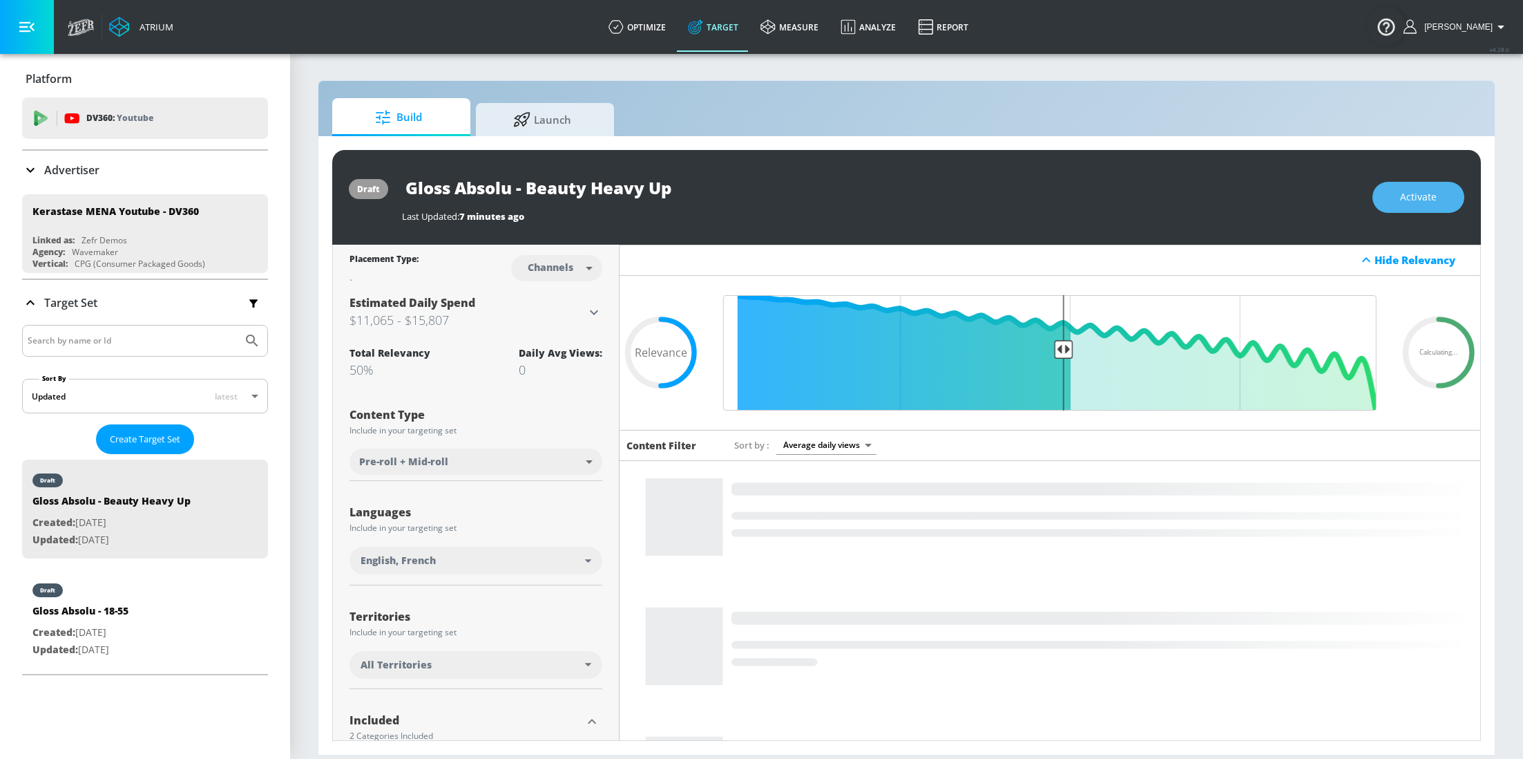
click at [1429, 196] on span "Activate" at bounding box center [1418, 197] width 37 height 17
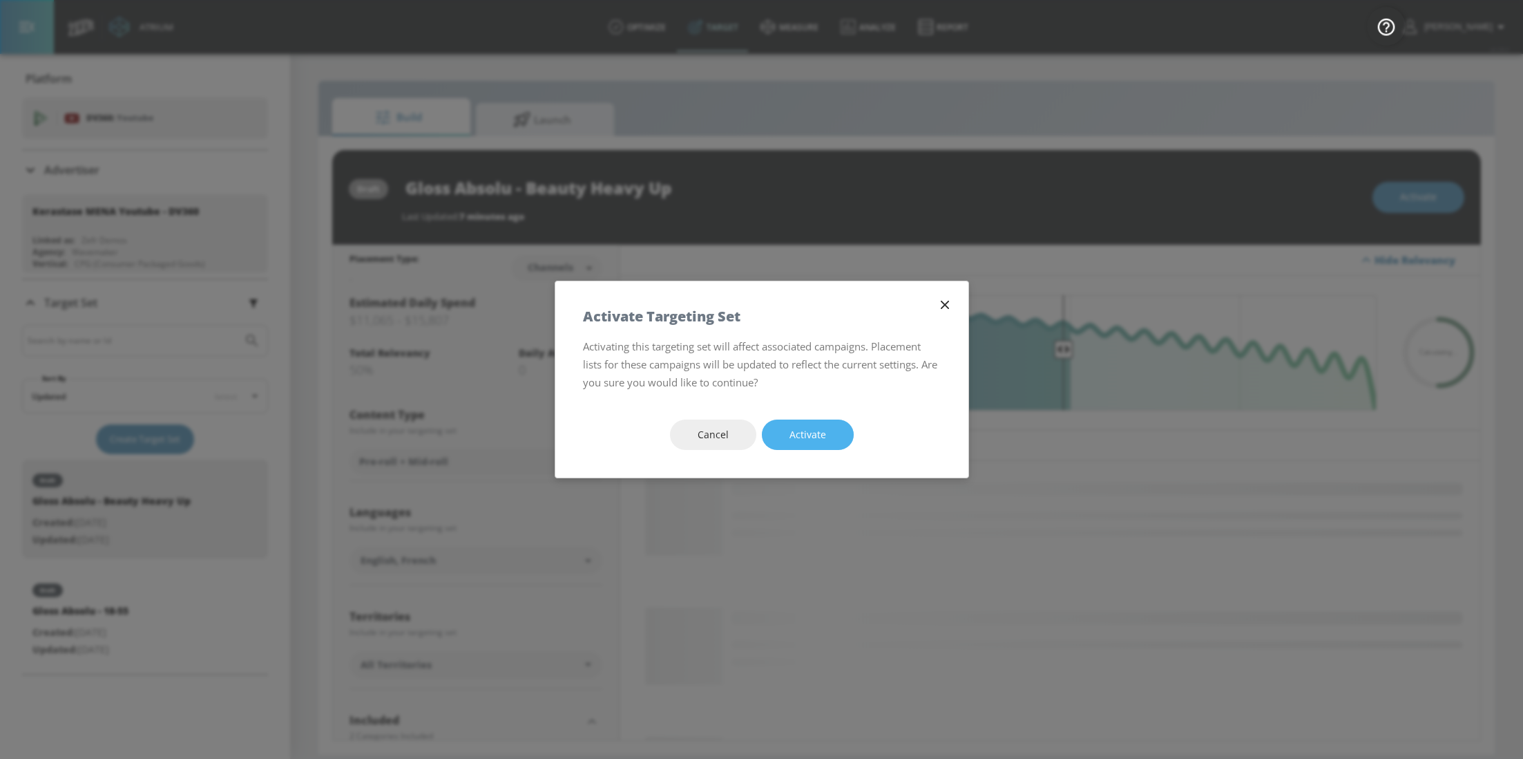
click at [810, 428] on span "Activate" at bounding box center [808, 434] width 37 height 17
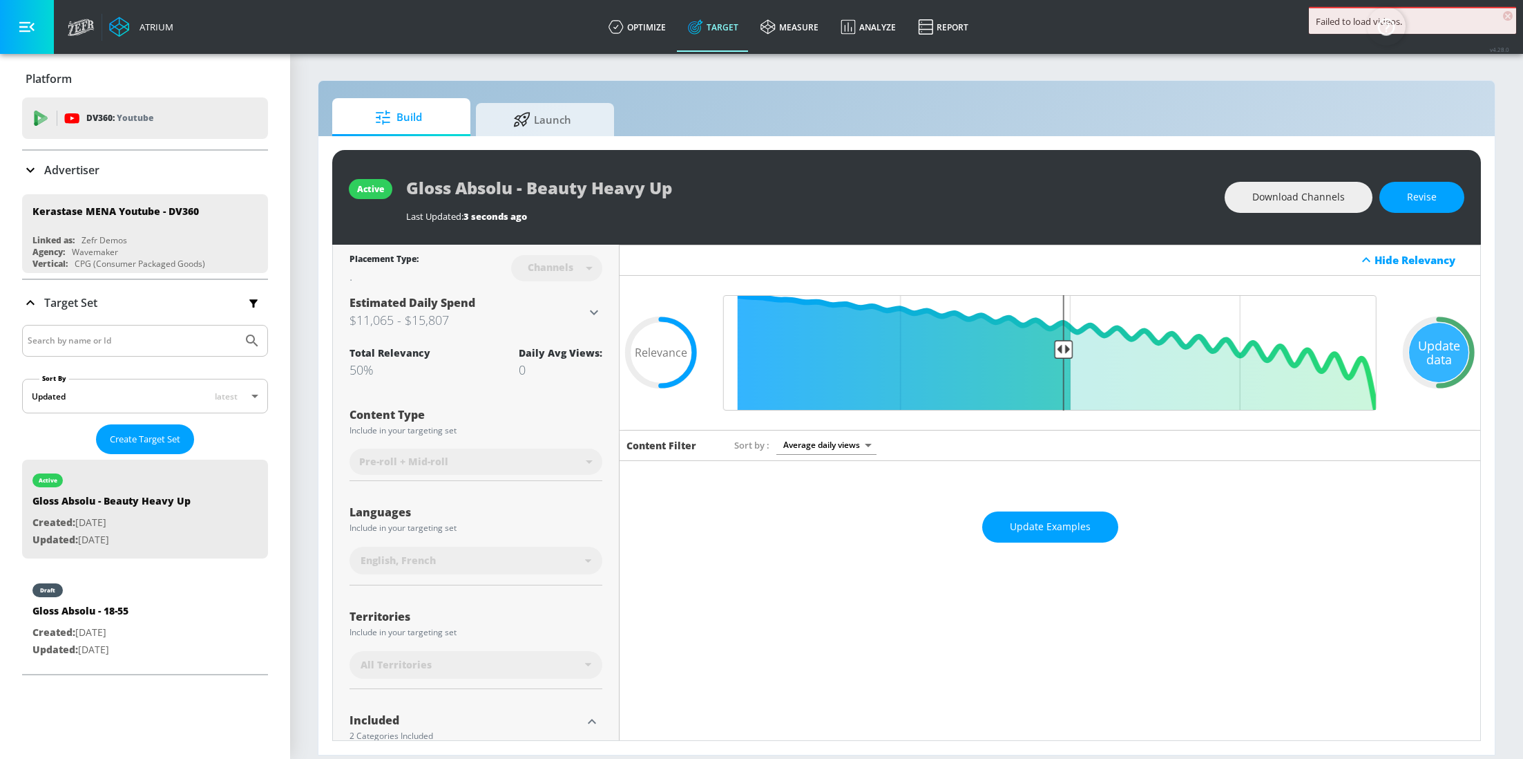
drag, startPoint x: 69, startPoint y: 635, endPoint x: 421, endPoint y: 660, distance: 353.2
click at [69, 635] on span "Created:" at bounding box center [53, 631] width 43 height 13
type input "Gloss Absolu - 18-55"
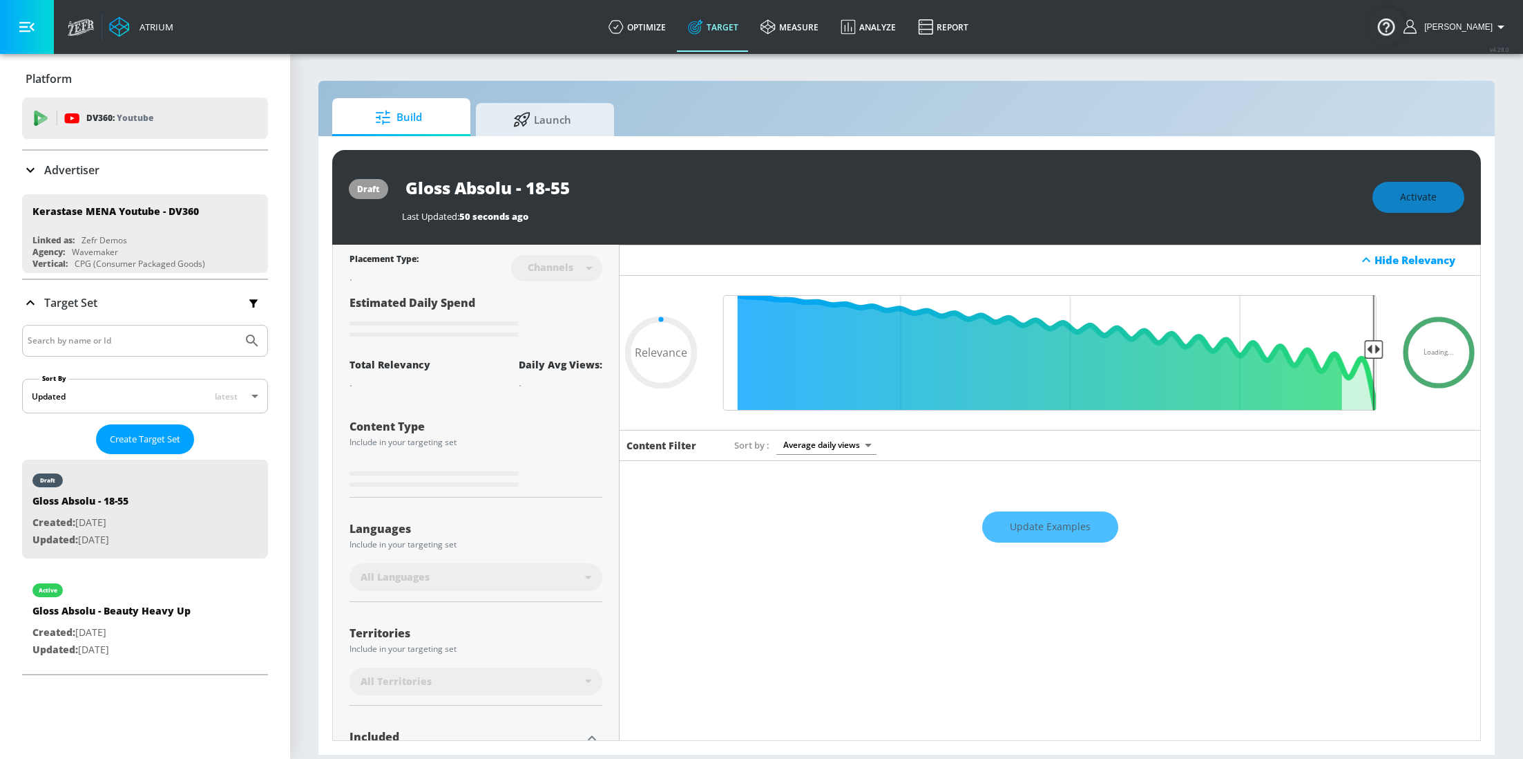
click at [1049, 517] on div "Update Examples" at bounding box center [1050, 527] width 861 height 48
click at [1049, 531] on div "Update Examples" at bounding box center [1050, 527] width 861 height 48
type input "0.7"
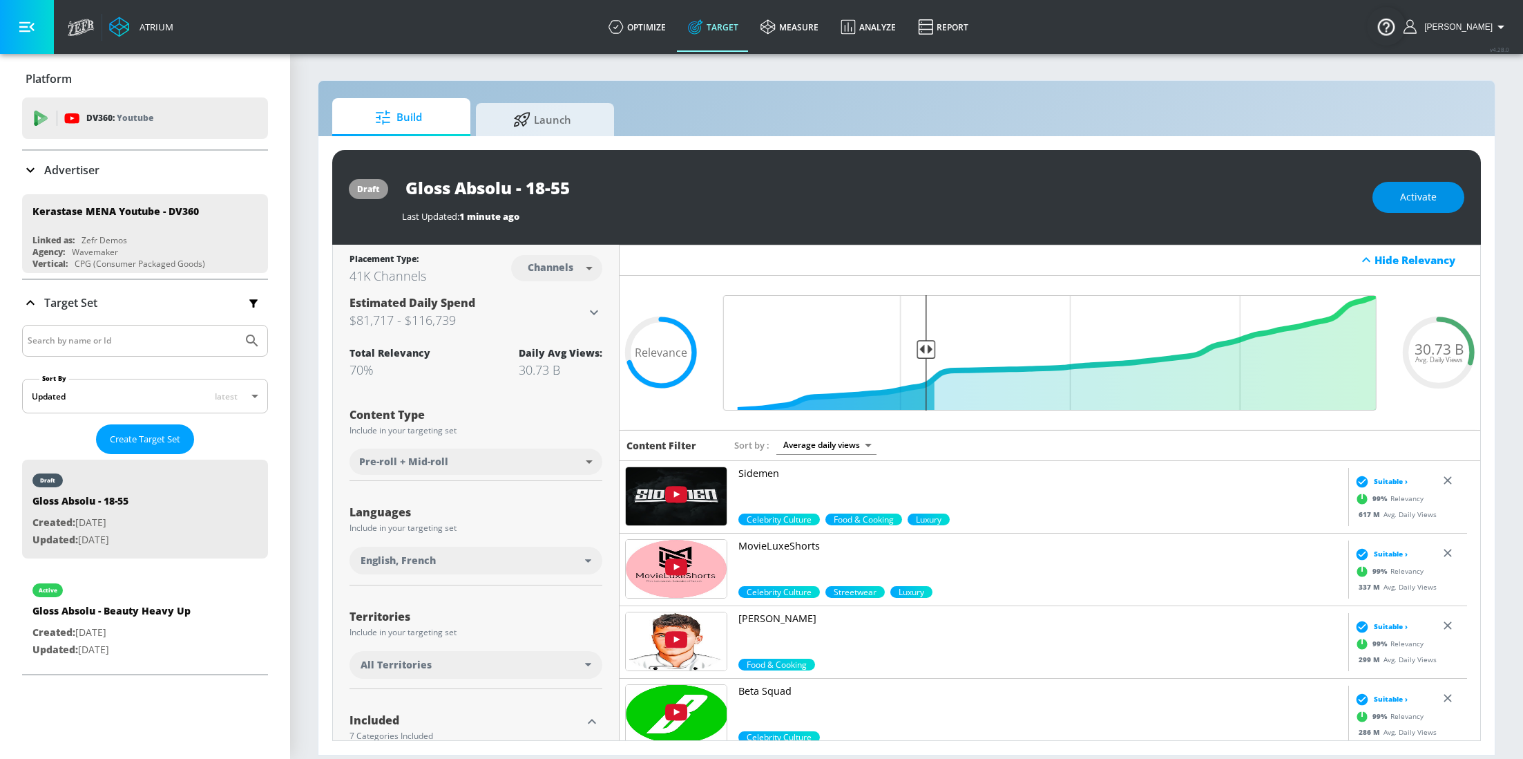
click at [1376, 205] on button "Activate" at bounding box center [1419, 197] width 92 height 31
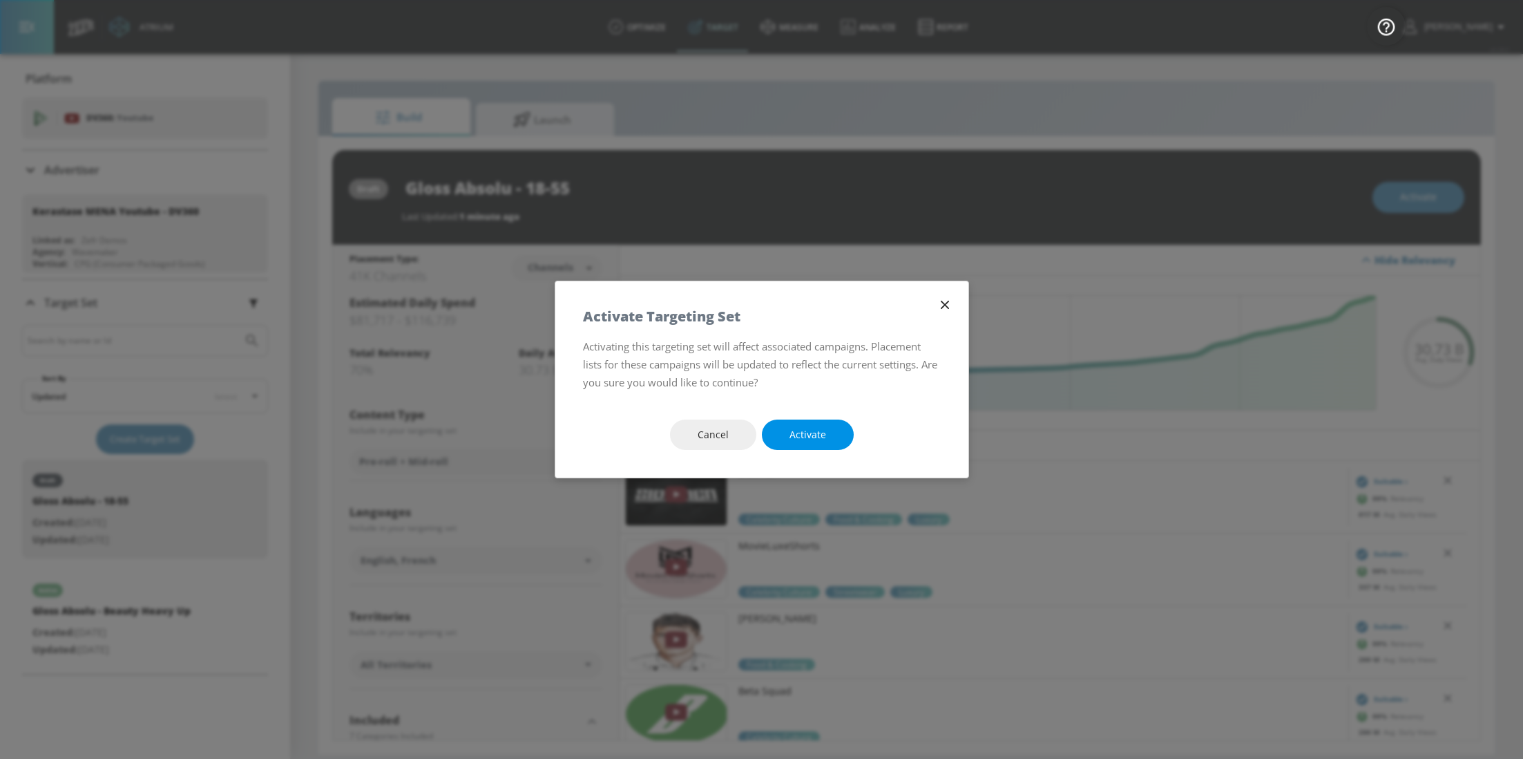
click at [810, 429] on span "Activate" at bounding box center [808, 434] width 37 height 17
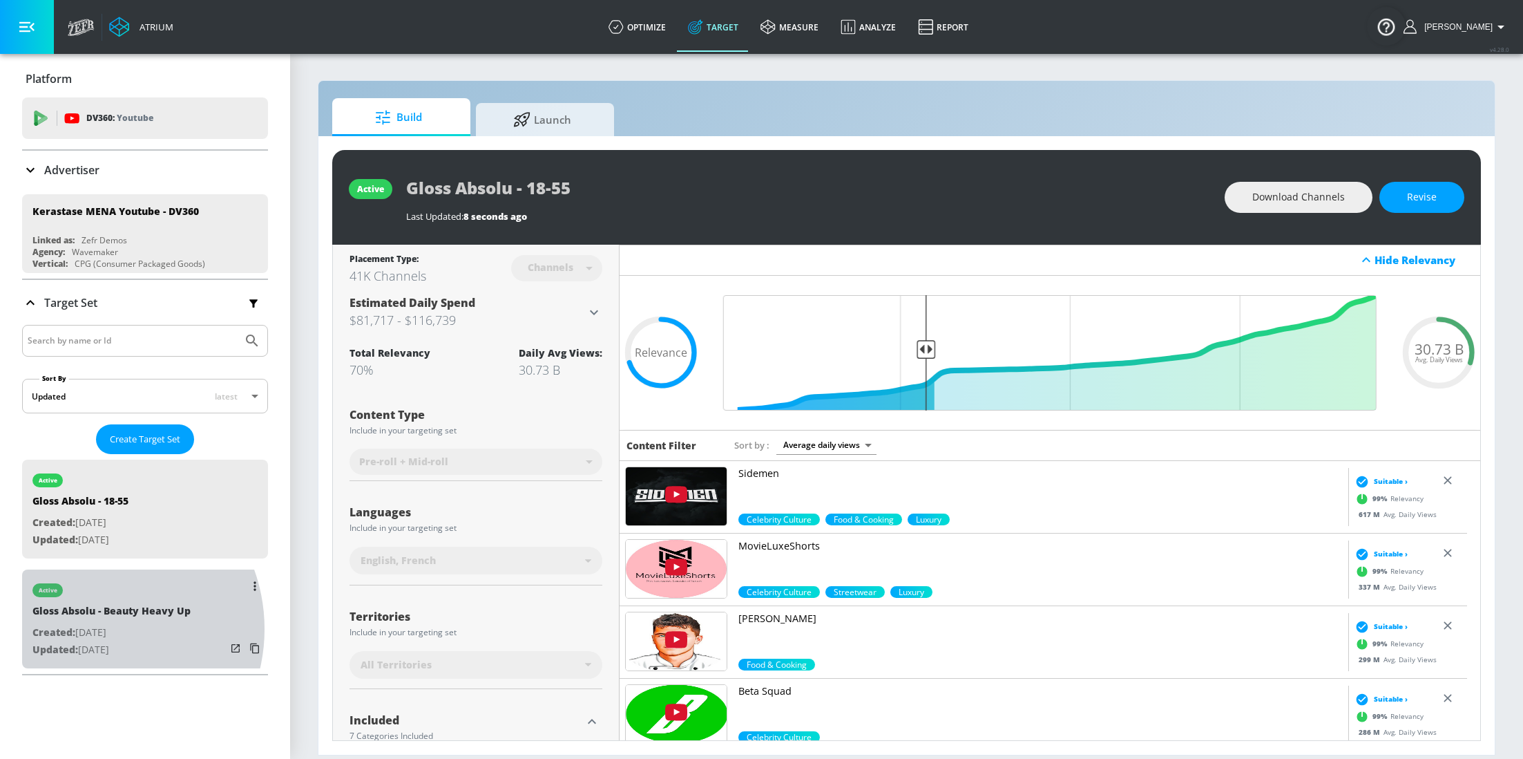
click at [90, 630] on p "Created: Sep. 30, 2025" at bounding box center [111, 632] width 158 height 17
type input "Gloss Absolu - Beauty Heavy Up"
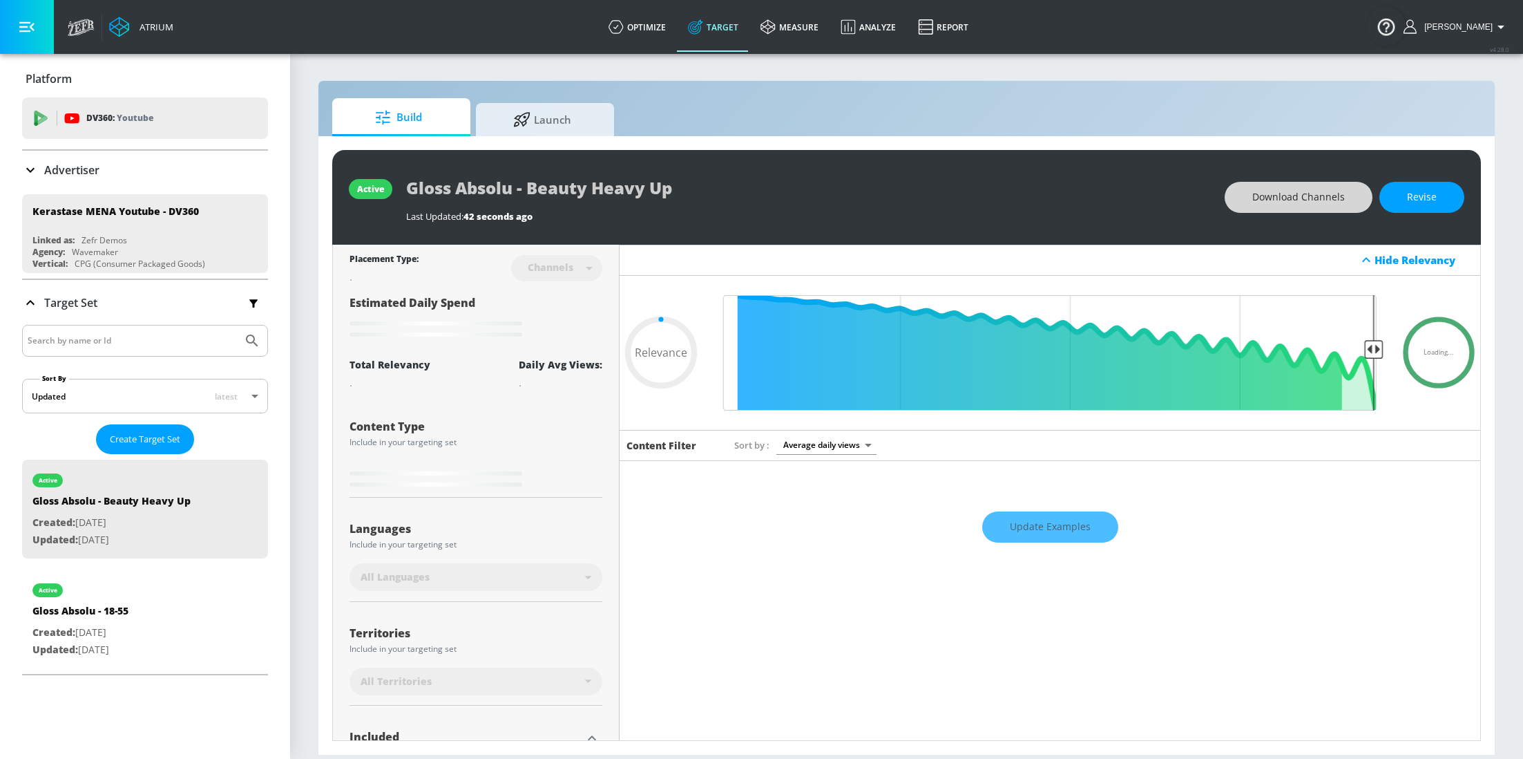
click at [1326, 199] on span "Download Channels" at bounding box center [1298, 197] width 93 height 17
type input "0.5"
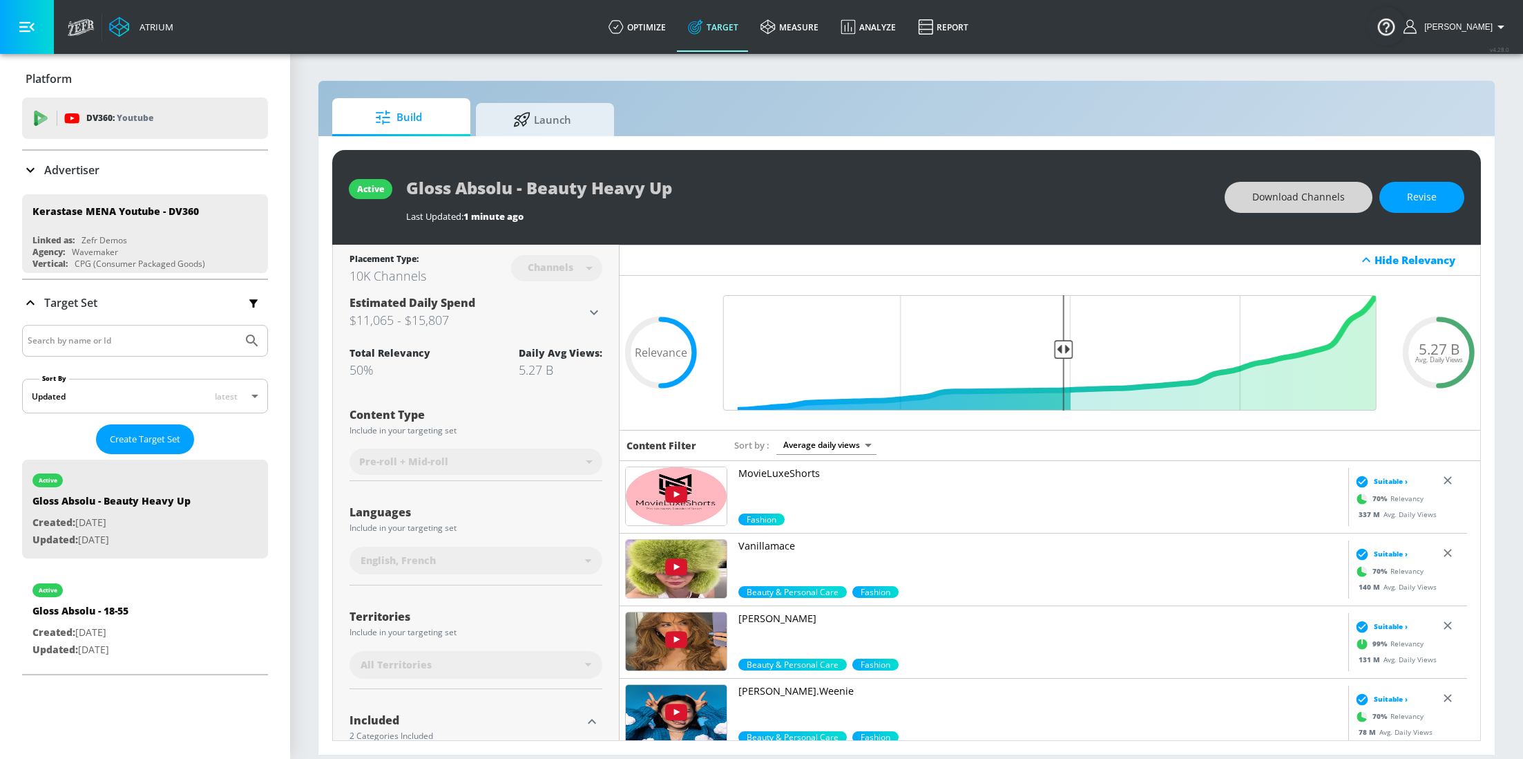
click at [1087, 0] on div "Atrium optimize Target measure Analyze Report optimize Target measure Analyze R…" at bounding box center [792, 27] width 1463 height 54
click at [115, 613] on div "Gloss Absolu - 18-55" at bounding box center [80, 614] width 96 height 20
type input "Gloss Absolu - 18-55"
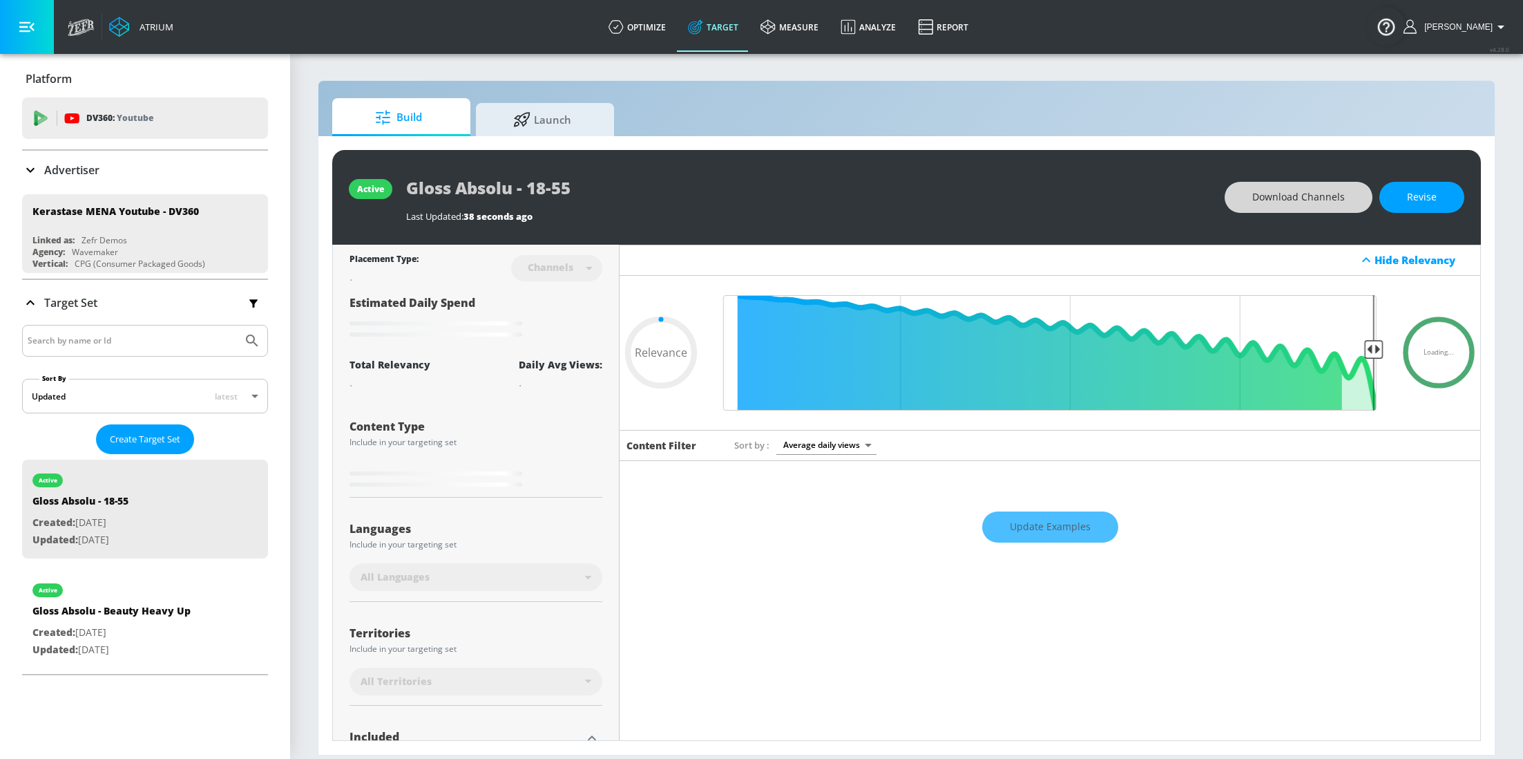
click at [1051, 531] on div "Update Examples" at bounding box center [1050, 527] width 861 height 48
type input "0.7"
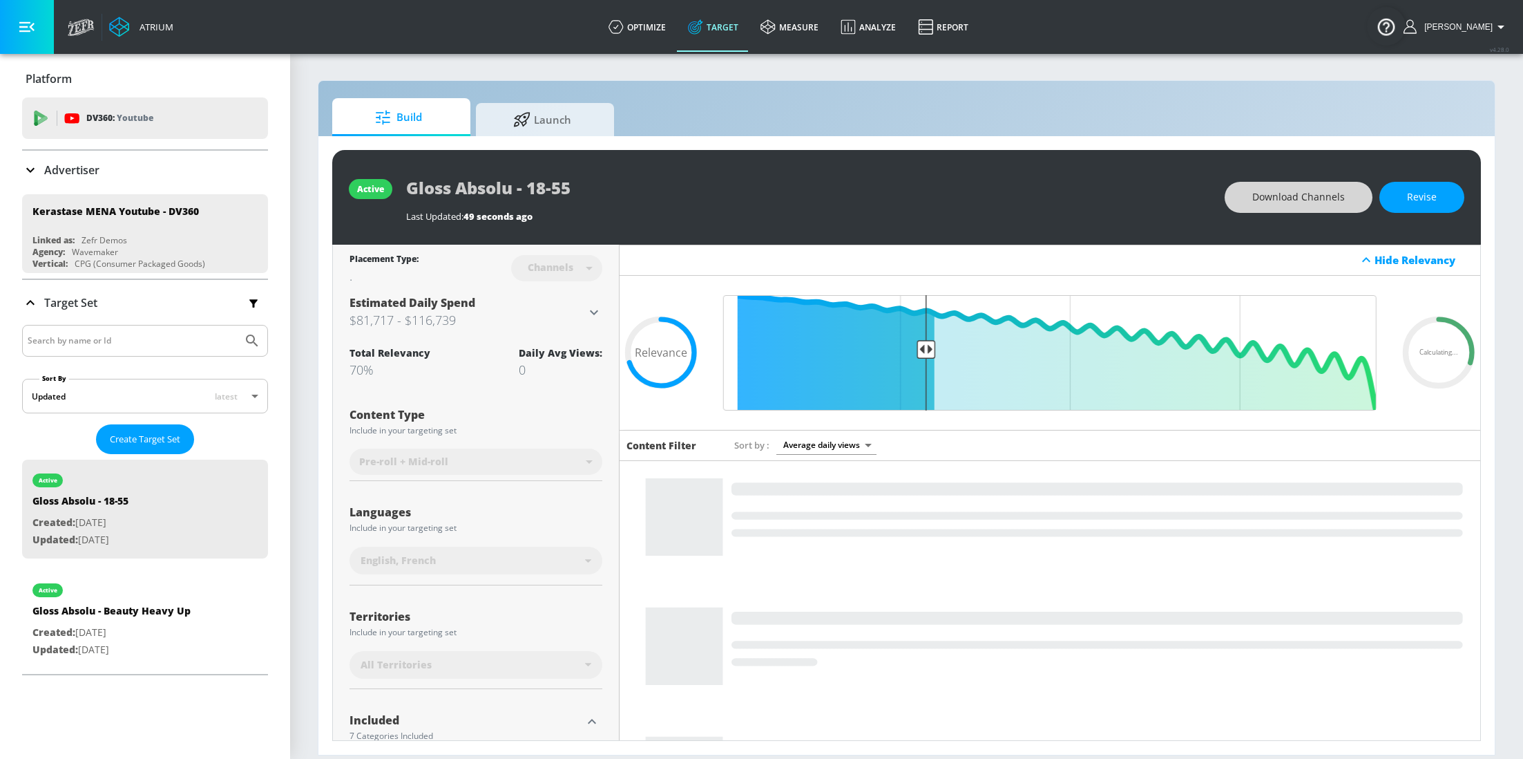
click at [972, 612] on rect at bounding box center [1050, 693] width 861 height 602
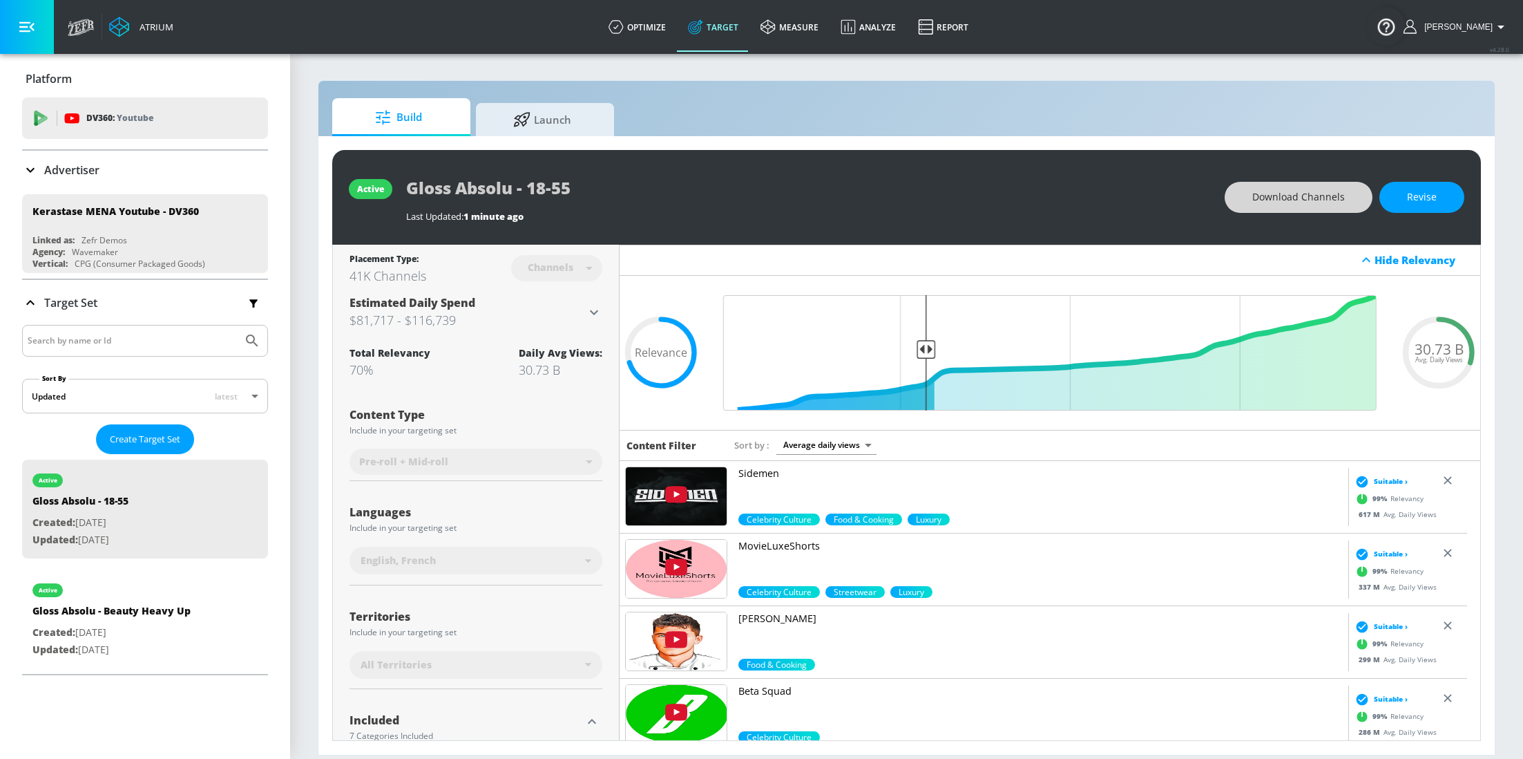
click at [1316, 200] on span "Download Channels" at bounding box center [1298, 197] width 93 height 17
click at [1029, 17] on div "Atrium optimize Target measure Analyze Report optimize Target measure Analyze R…" at bounding box center [792, 27] width 1463 height 54
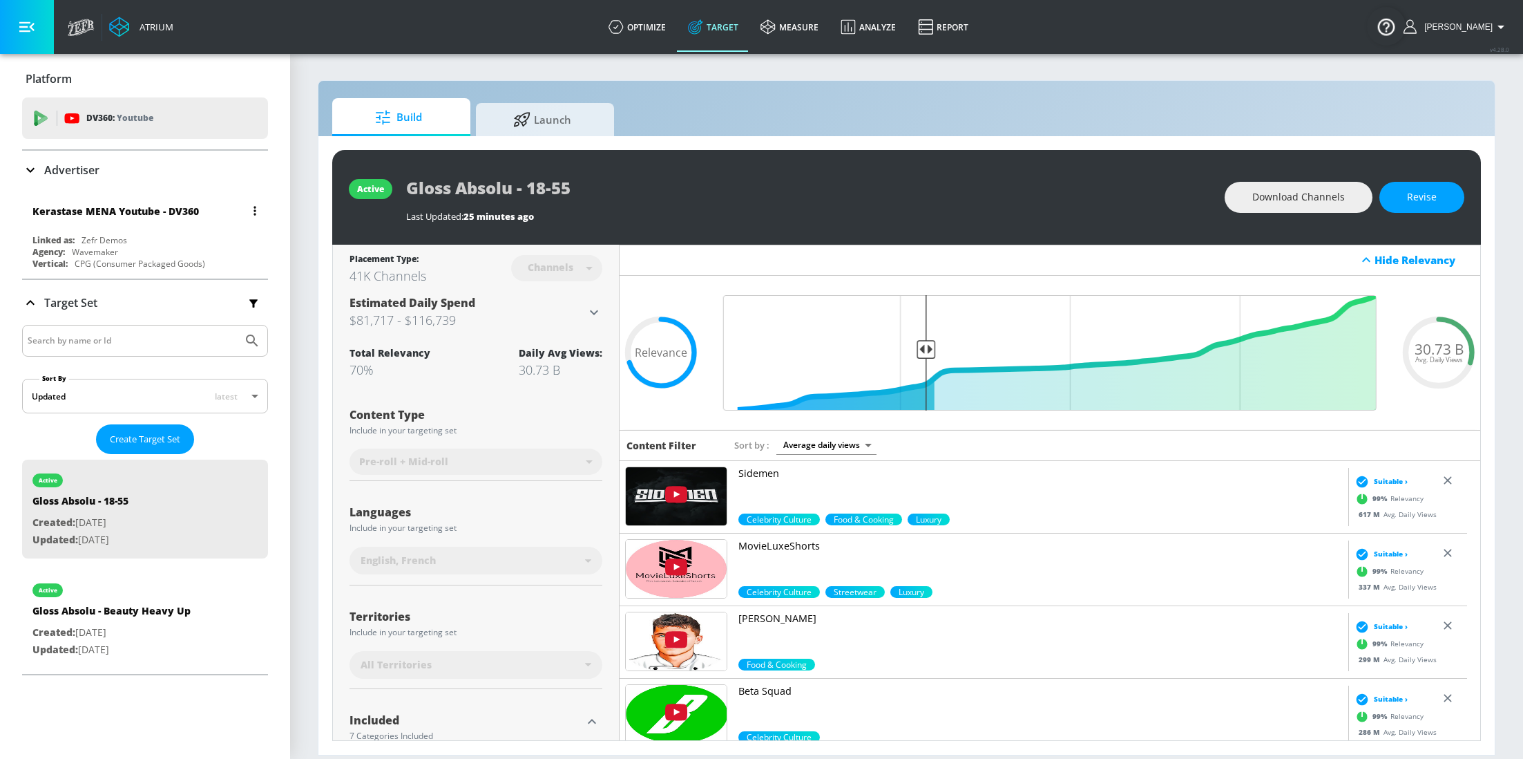
click at [245, 207] on button "button" at bounding box center [254, 210] width 19 height 19
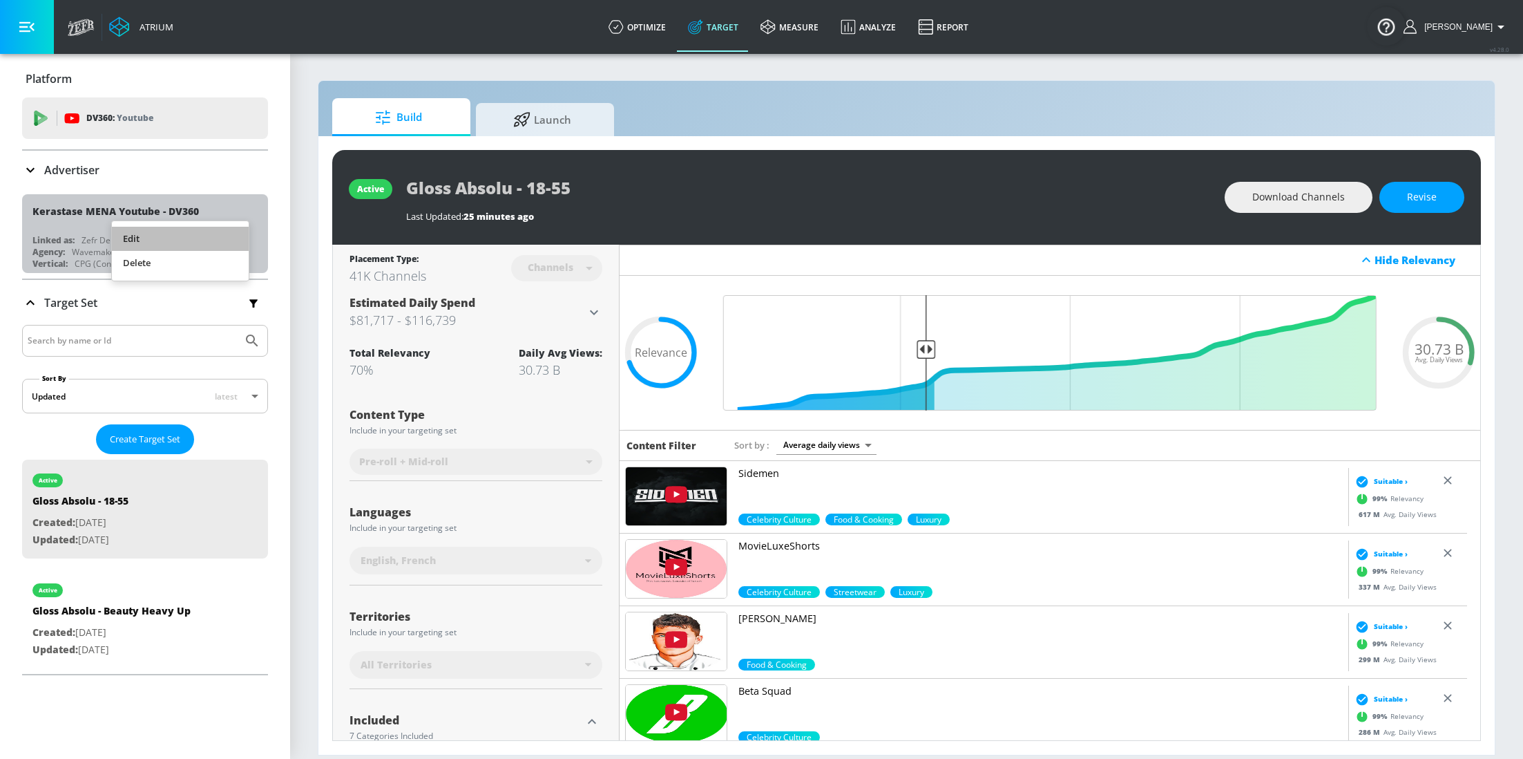
click at [153, 241] on li "Edit" at bounding box center [180, 239] width 137 height 24
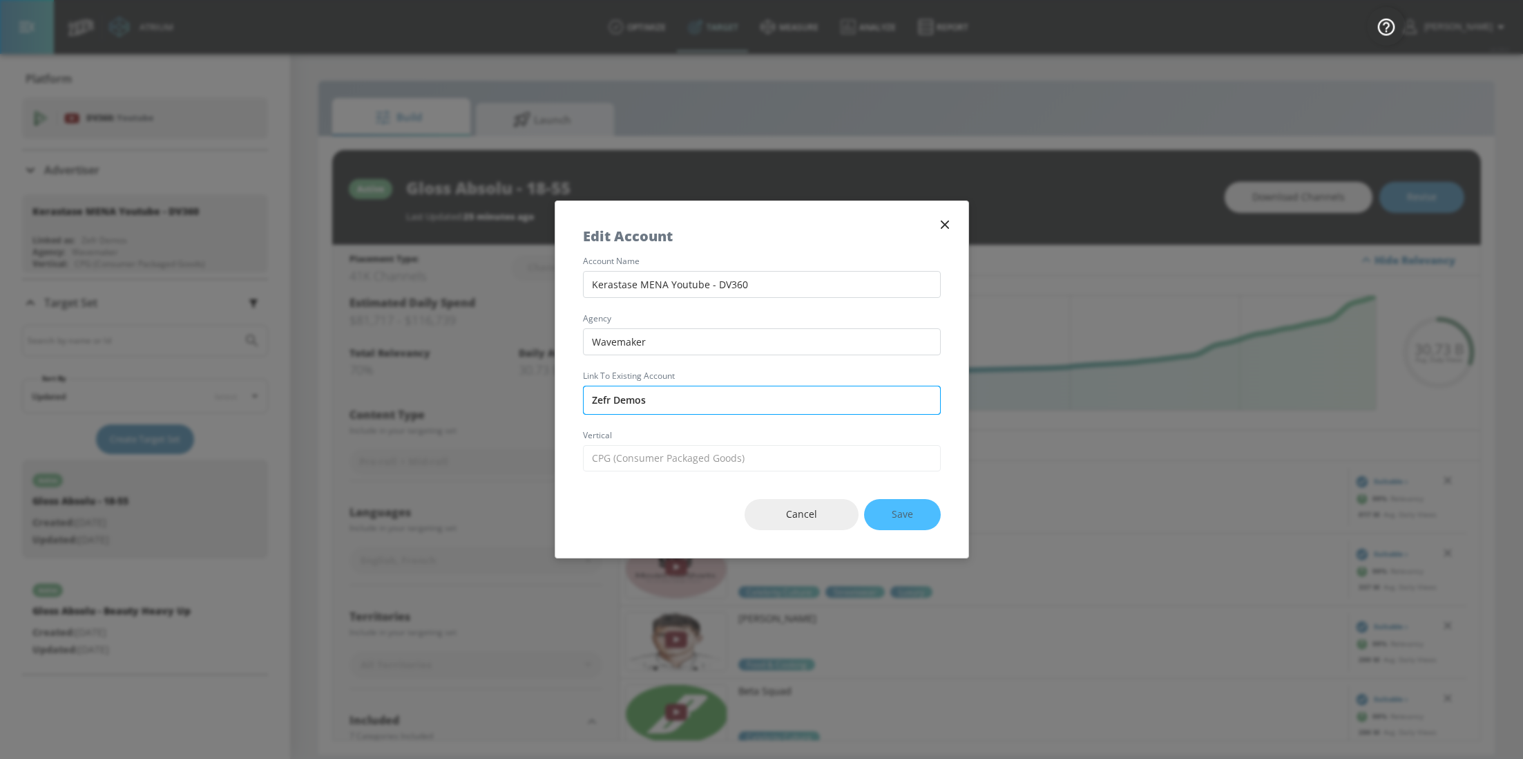
click at [699, 395] on input "Zefr Demos" at bounding box center [762, 399] width 358 height 29
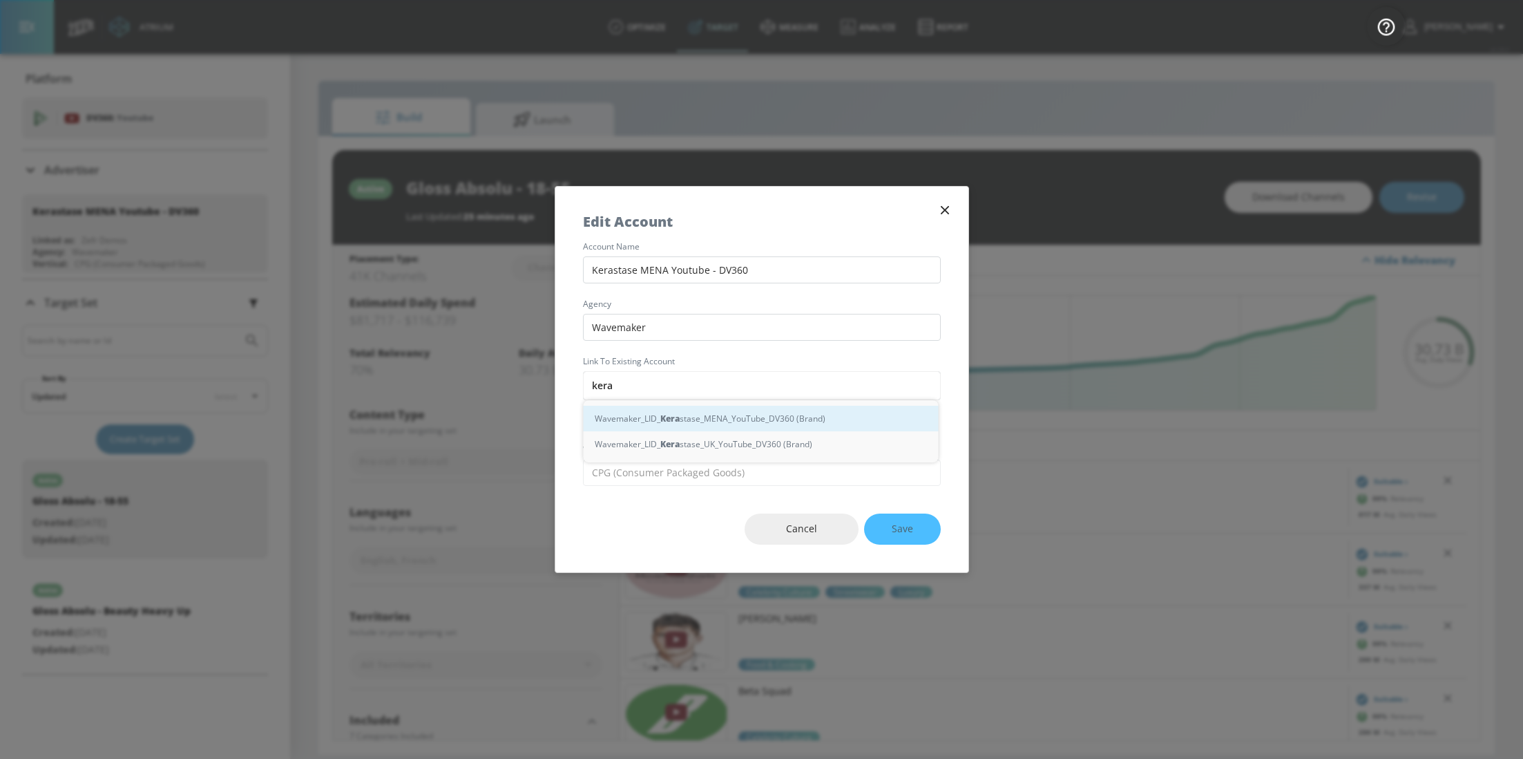
click at [716, 417] on div "Wavemaker_LID_ Kera stase_MENA_YouTube_DV360 (Brand)" at bounding box center [761, 419] width 355 height 26
type input "Wavemaker_LID_Kerastase_MENA_YouTube_DV360 (Brand)"
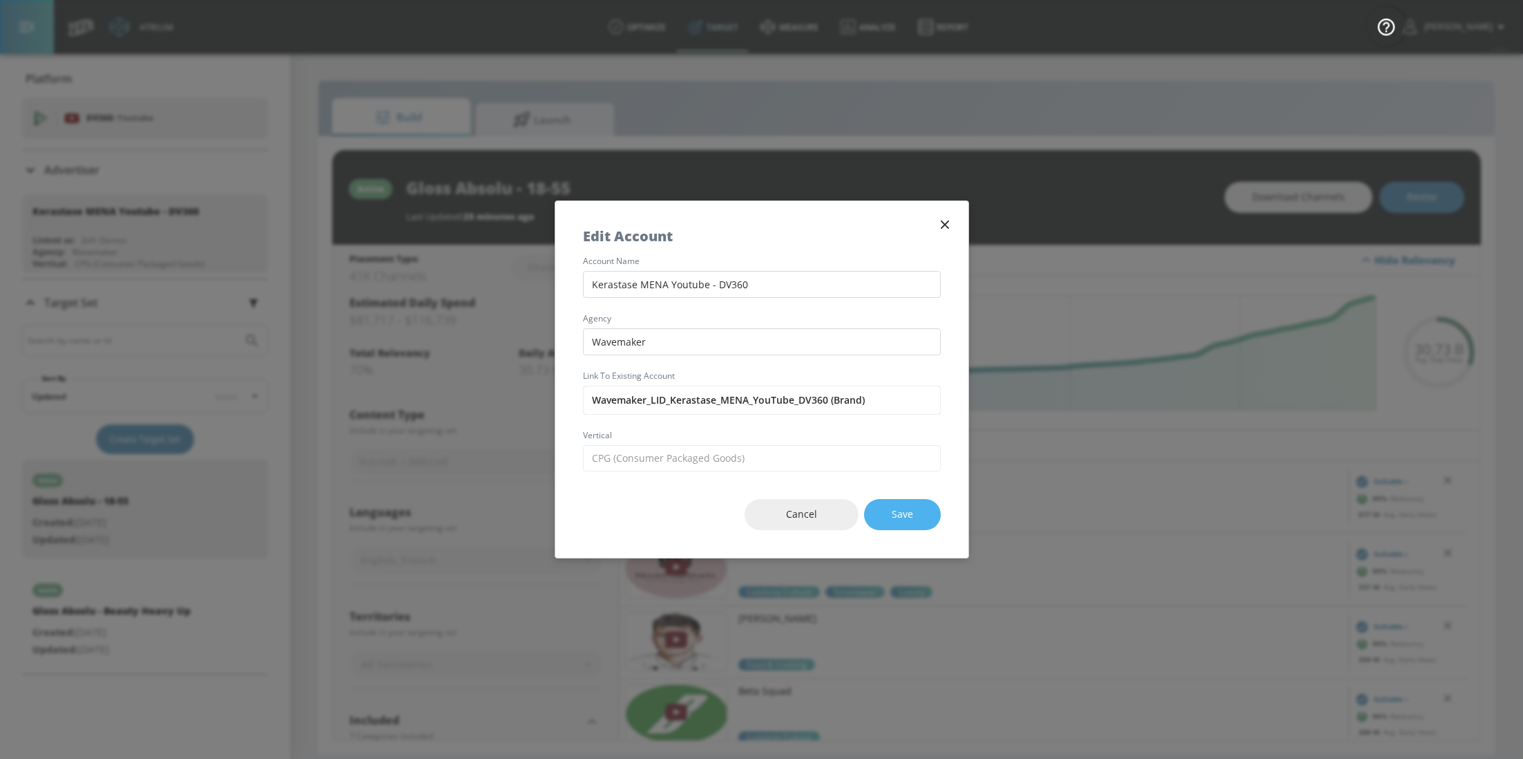
click at [911, 515] on span "Save" at bounding box center [902, 514] width 21 height 17
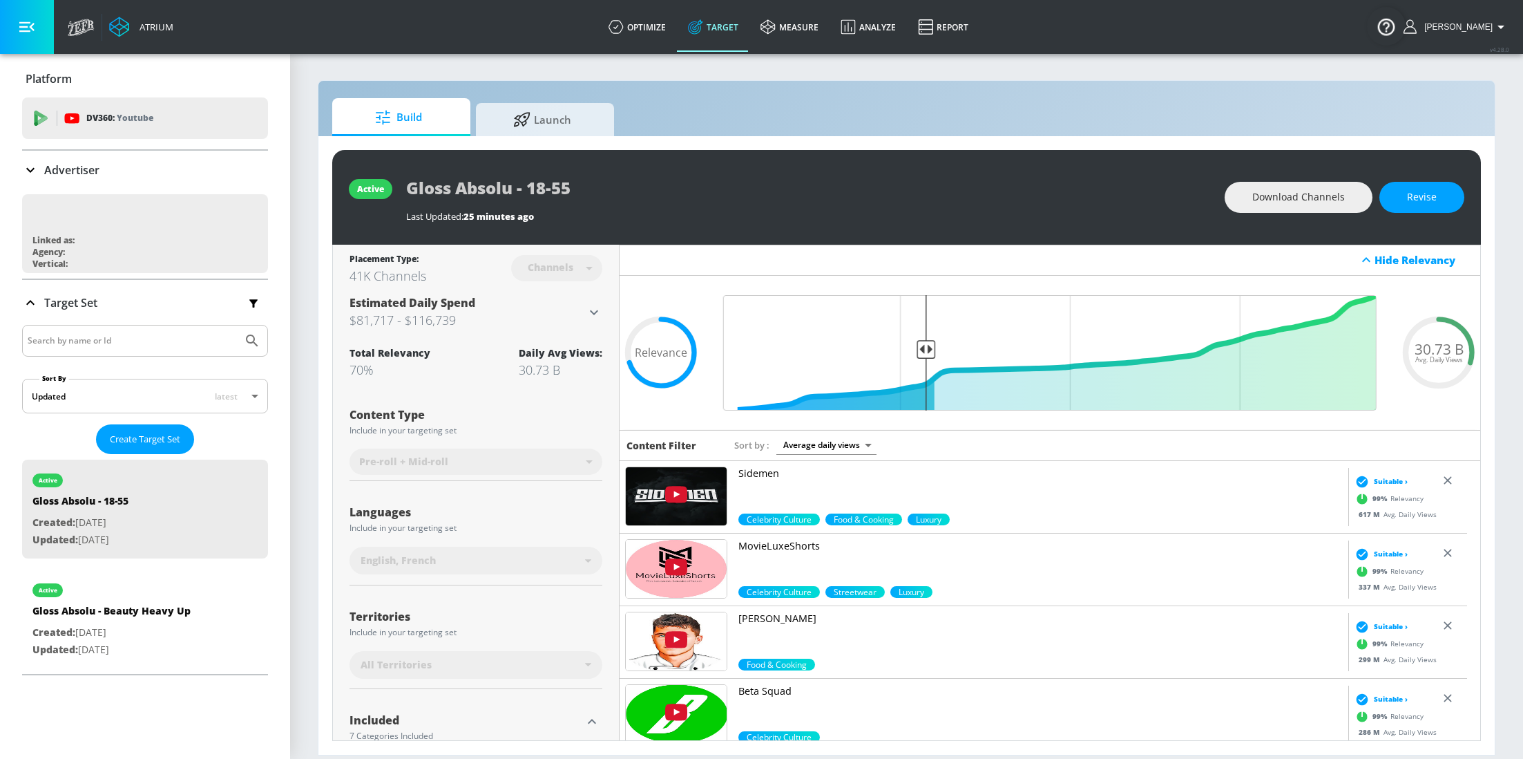
click at [49, 184] on div "Advertiser" at bounding box center [145, 170] width 246 height 39
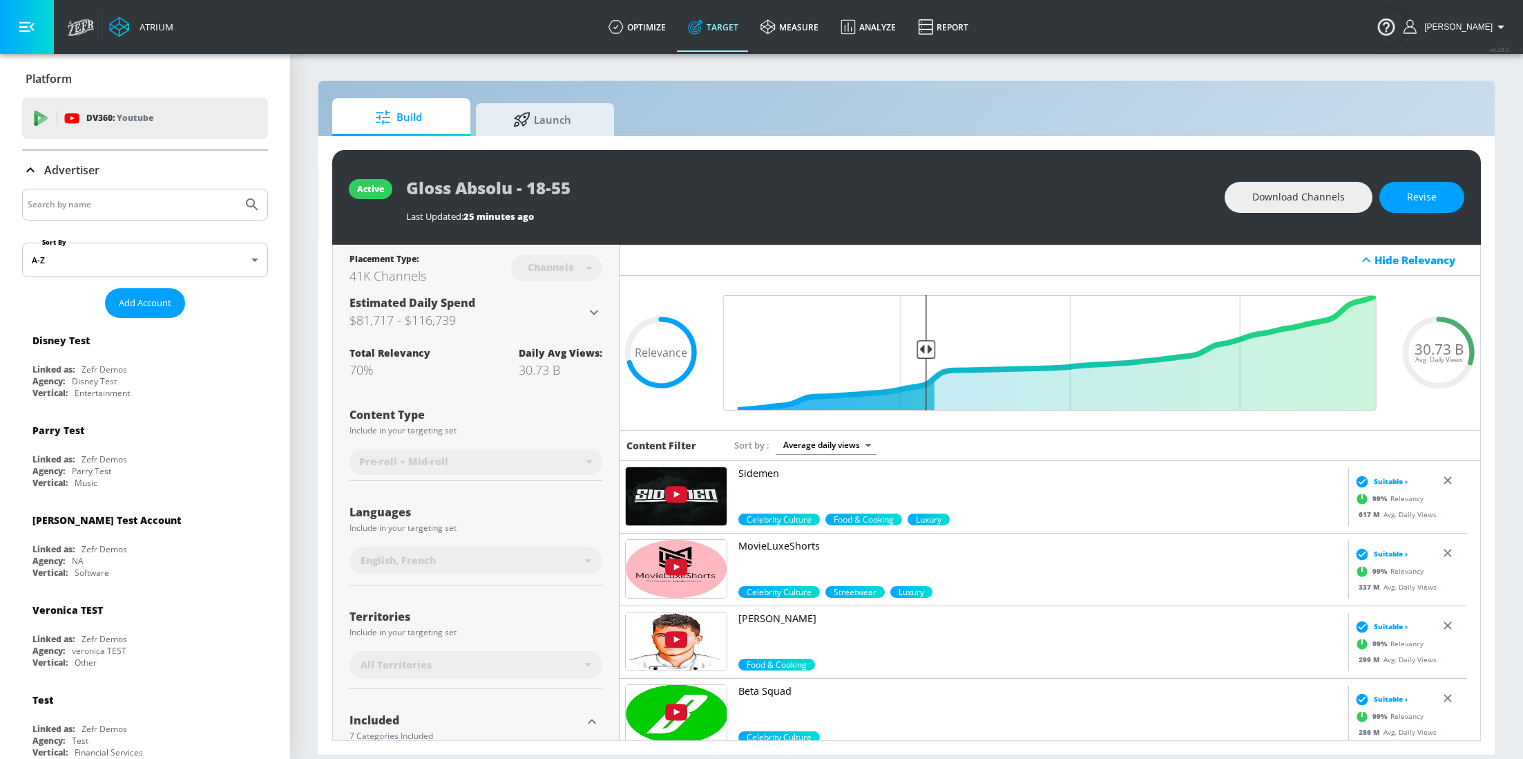
click at [86, 200] on input "Search by name" at bounding box center [132, 205] width 209 height 18
click at [237, 189] on button "Submit Search" at bounding box center [252, 204] width 30 height 30
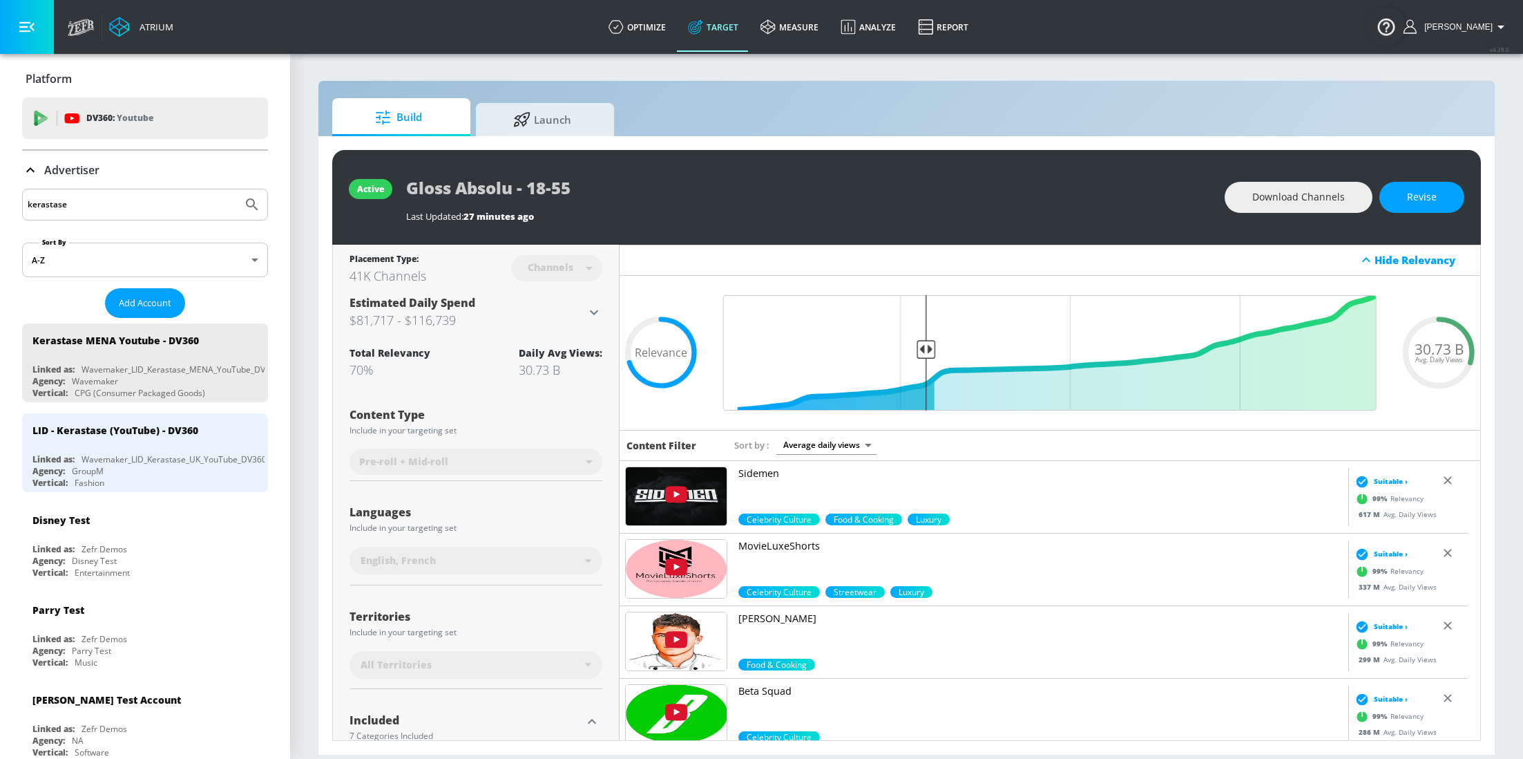
click at [101, 196] on input "kerastase" at bounding box center [132, 205] width 209 height 18
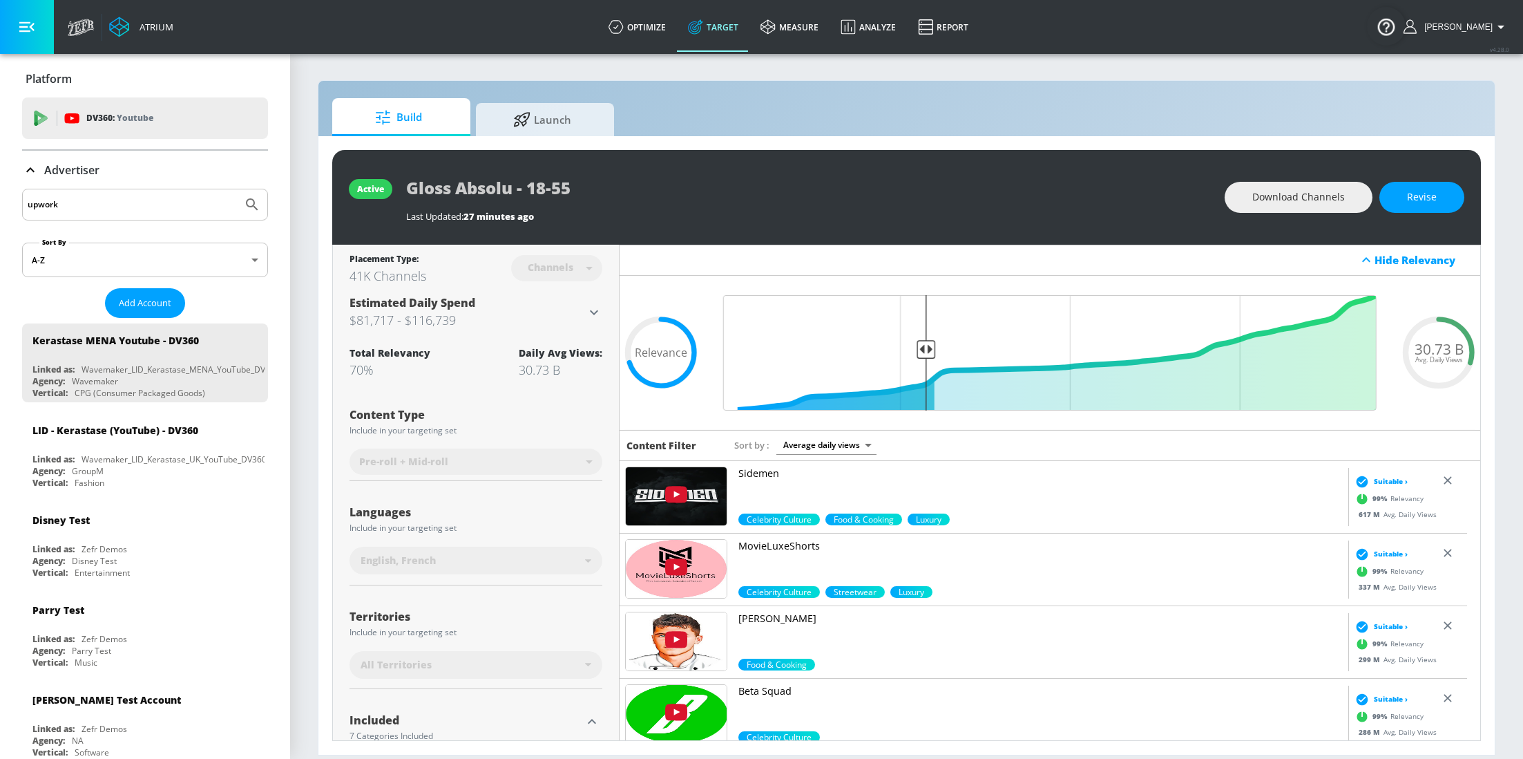
type input "upwork"
click at [237, 189] on button "Submit Search" at bounding box center [252, 204] width 30 height 30
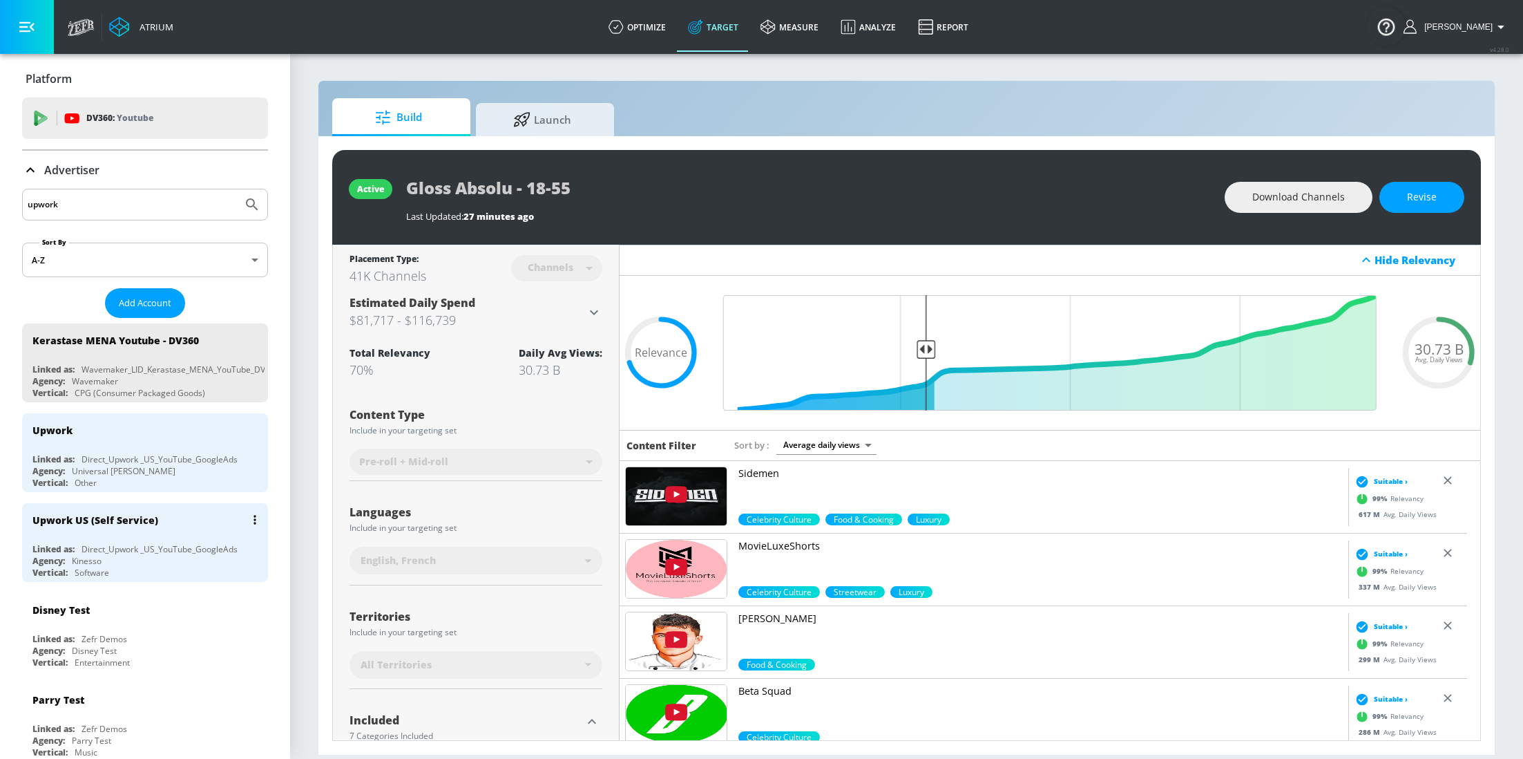
click at [137, 535] on div "Upwork US (Self Service) Linked as: Direct_Upwork _US_YouTube_GoogleAds Agency:…" at bounding box center [145, 542] width 246 height 79
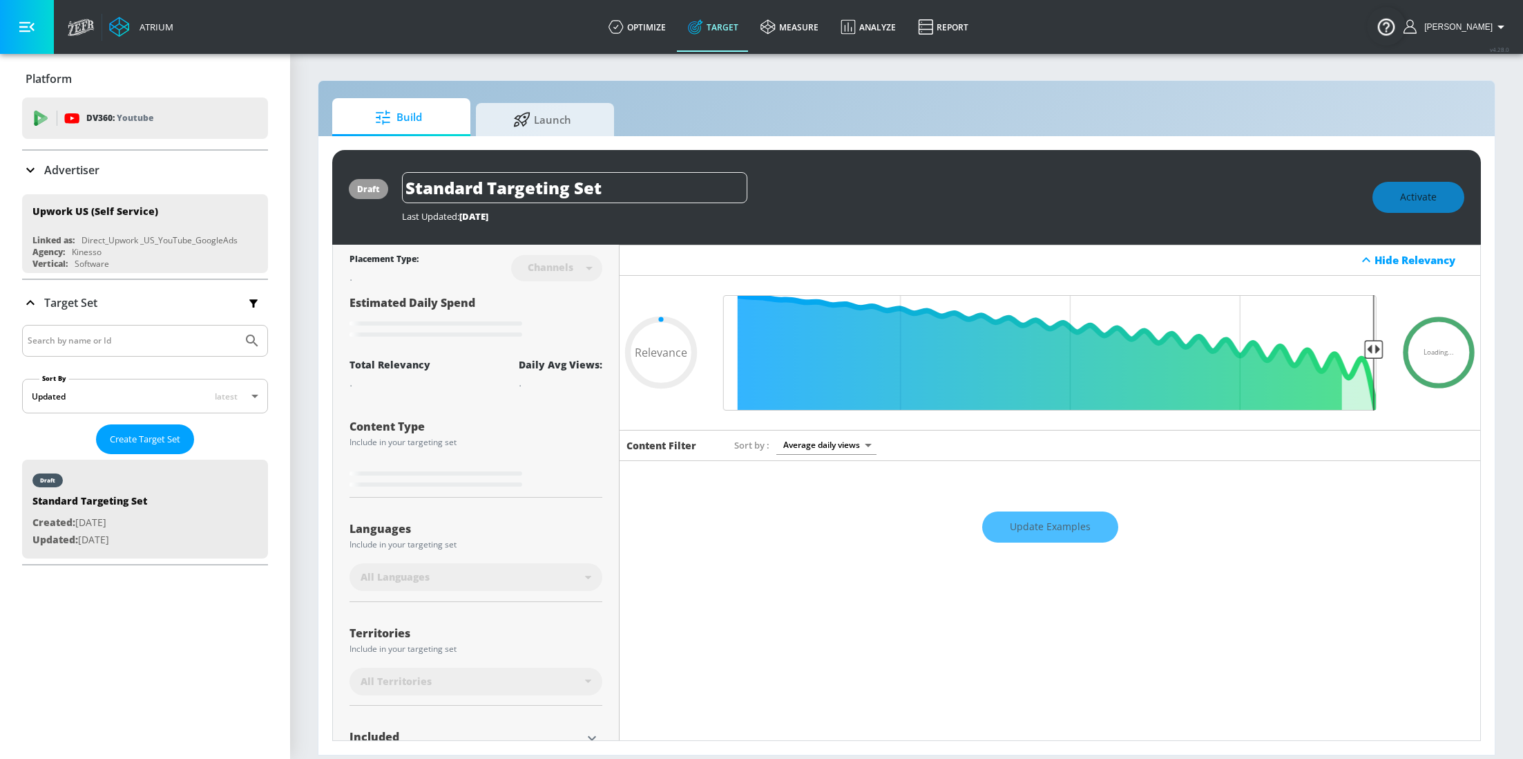
type input "0.7"
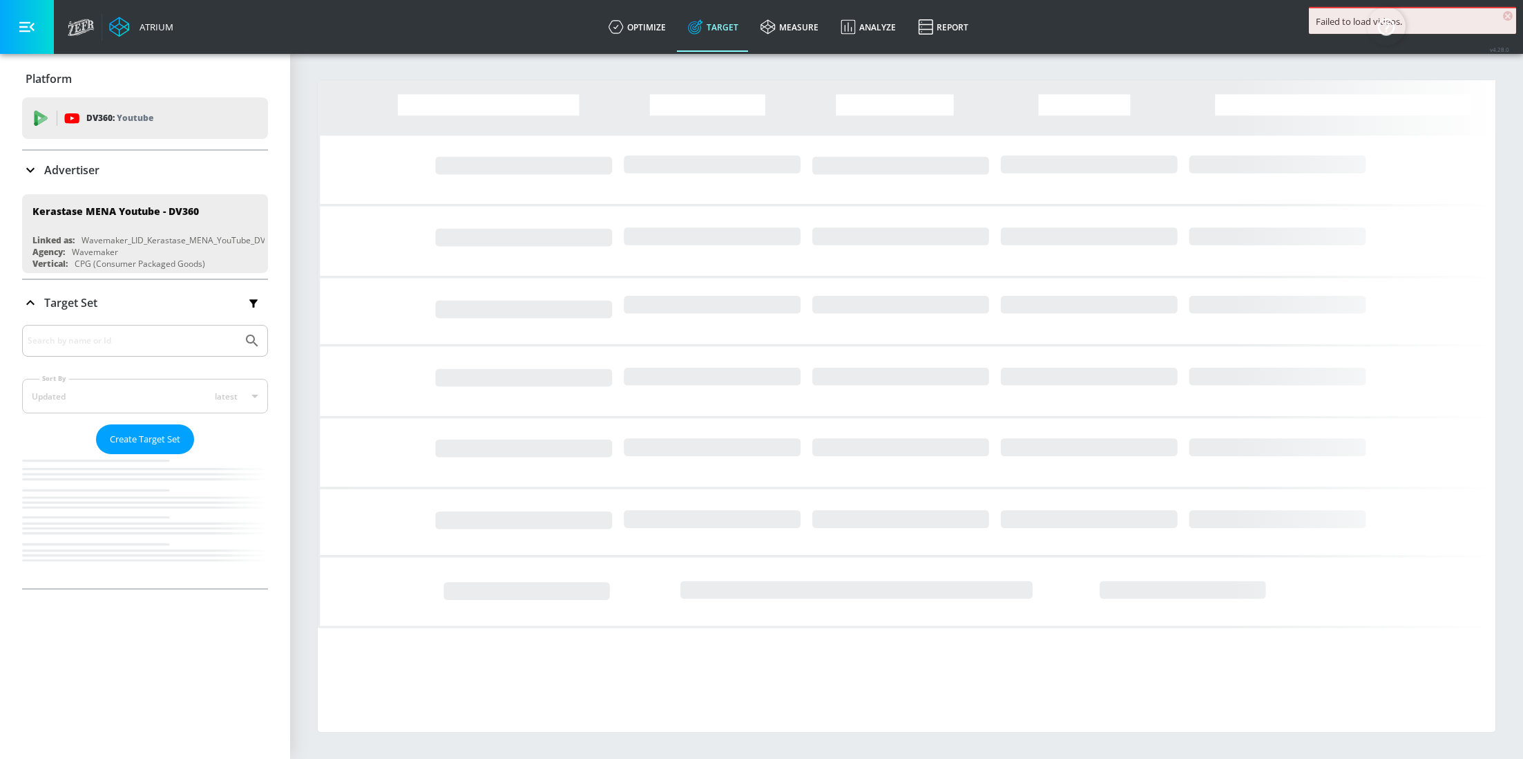
click at [87, 184] on div "Advertiser" at bounding box center [145, 170] width 246 height 39
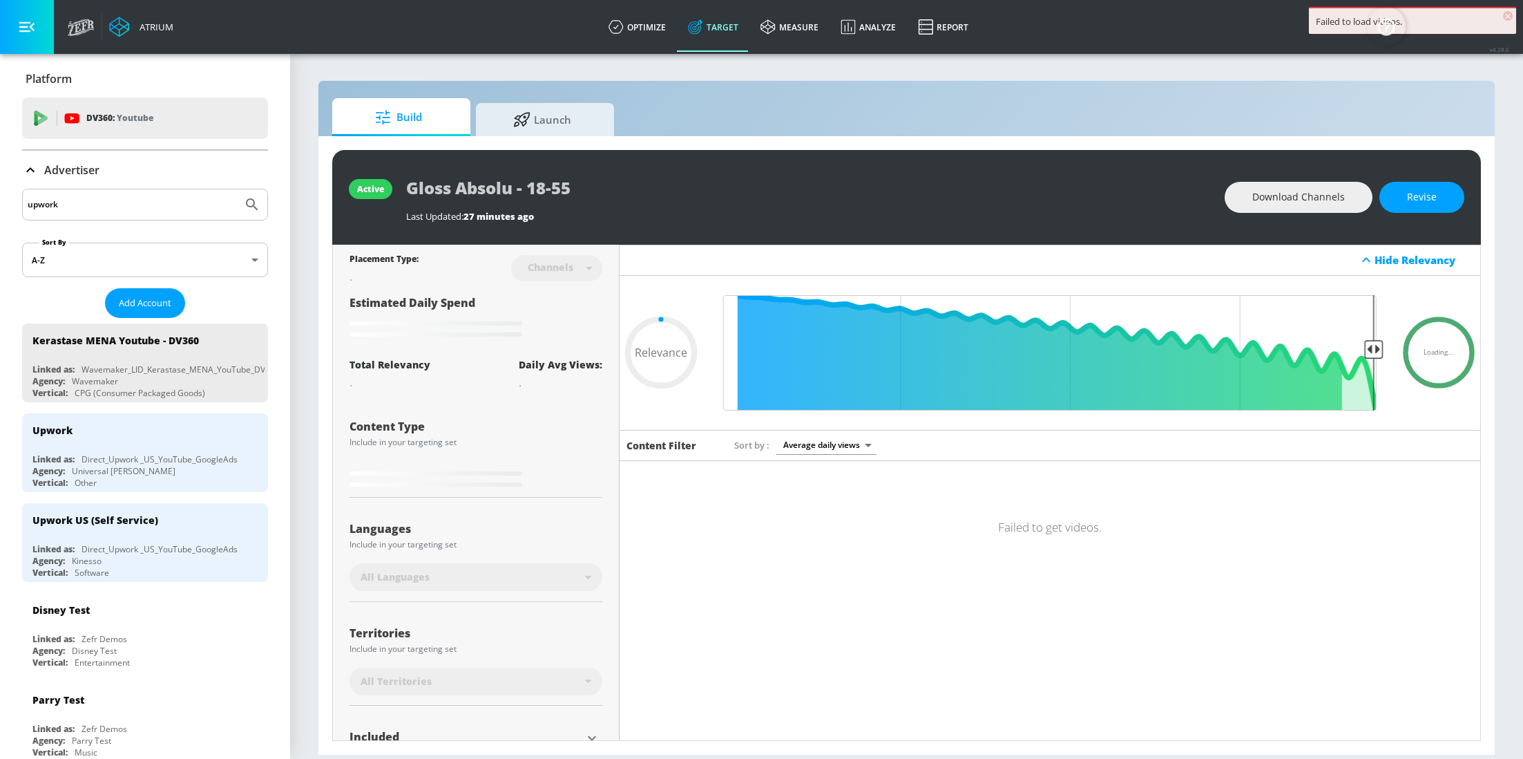
click at [160, 211] on input "upwork" at bounding box center [132, 205] width 209 height 18
type input "0.05"
click at [153, 464] on div "Direct_Upwork _US_YouTube_GoogleAds" at bounding box center [160, 459] width 156 height 12
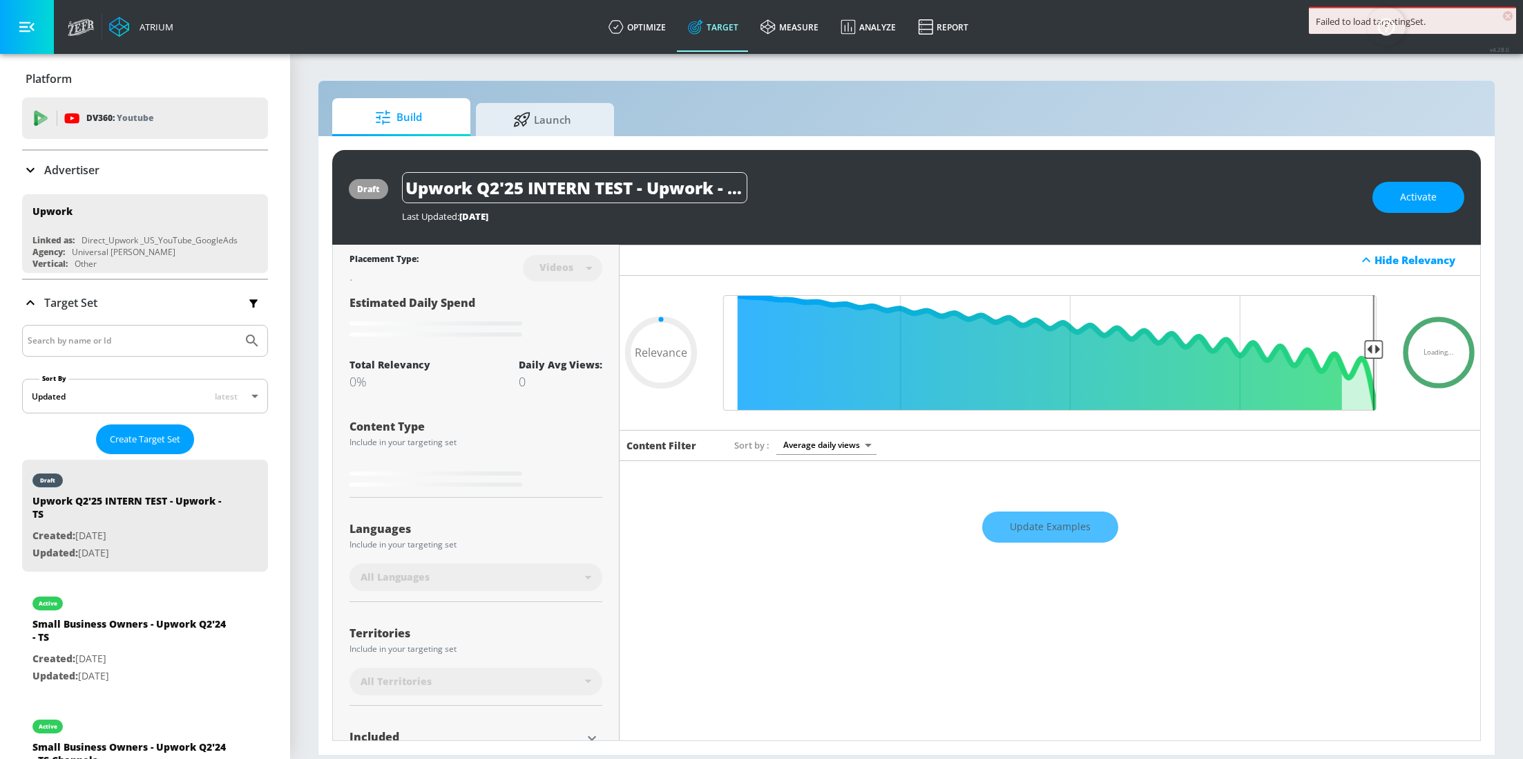
type input "0.5"
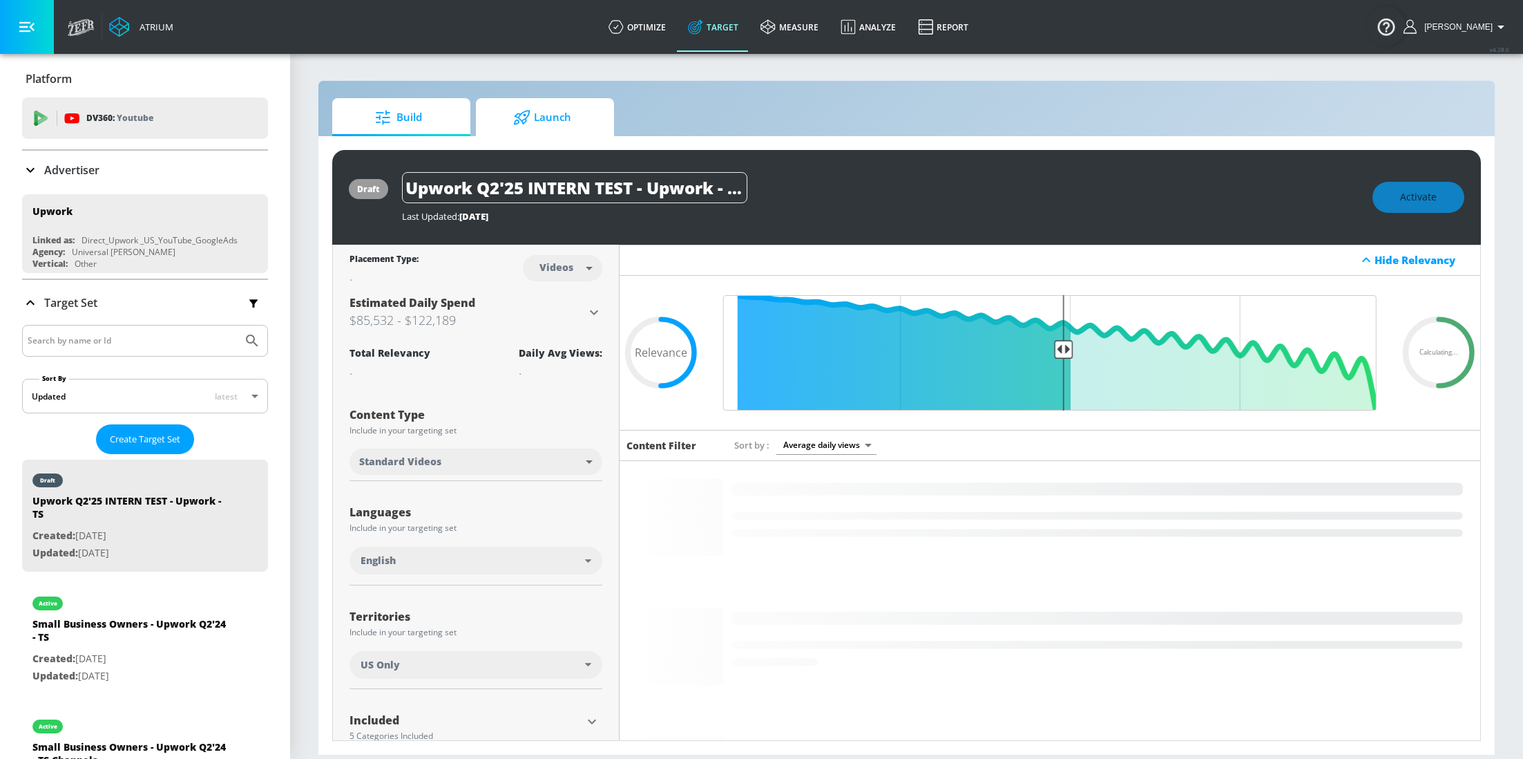
click at [567, 131] on span "Launch" at bounding box center [542, 117] width 105 height 33
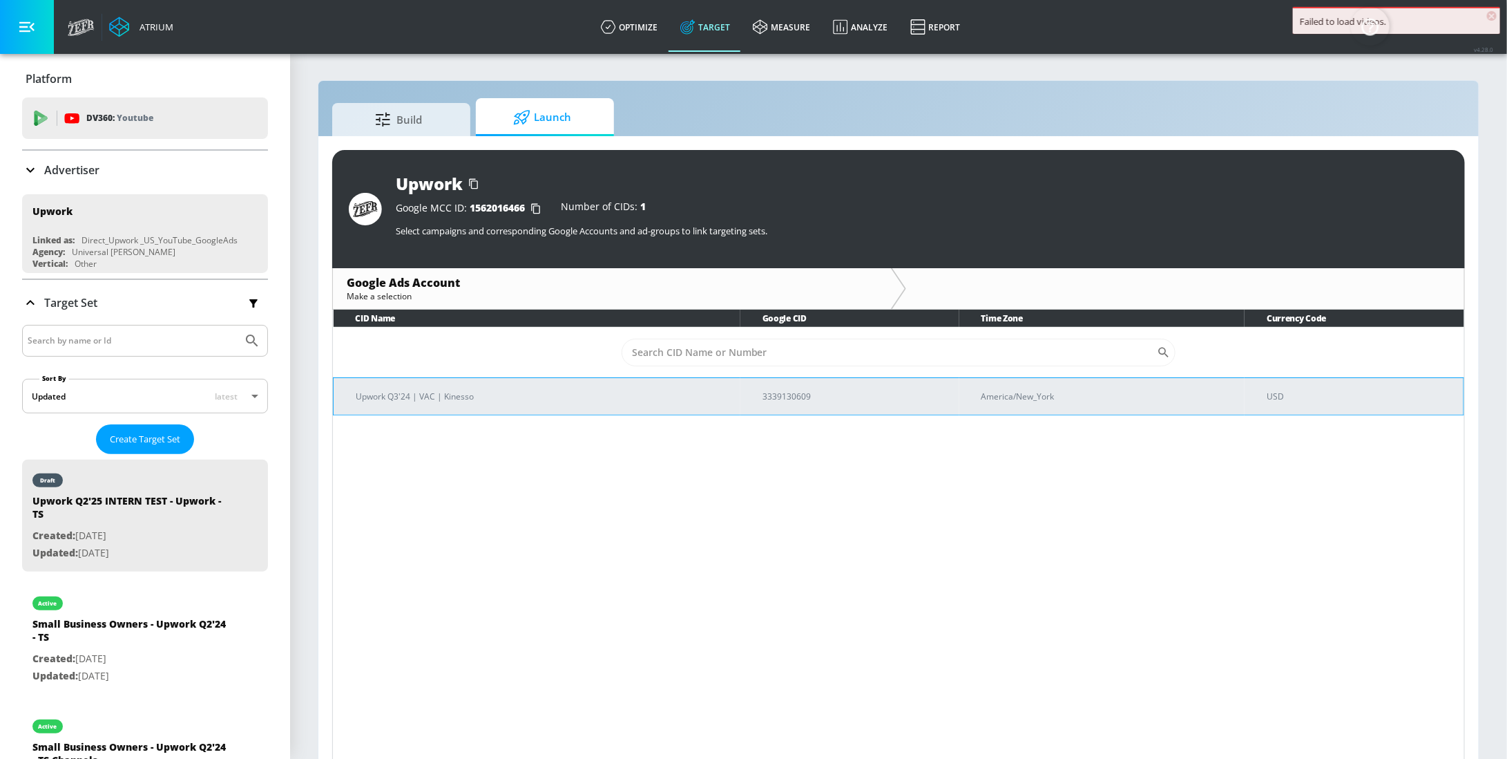
click at [460, 399] on p "Upwork Q3'24 | VAC | Kinesso" at bounding box center [543, 396] width 374 height 15
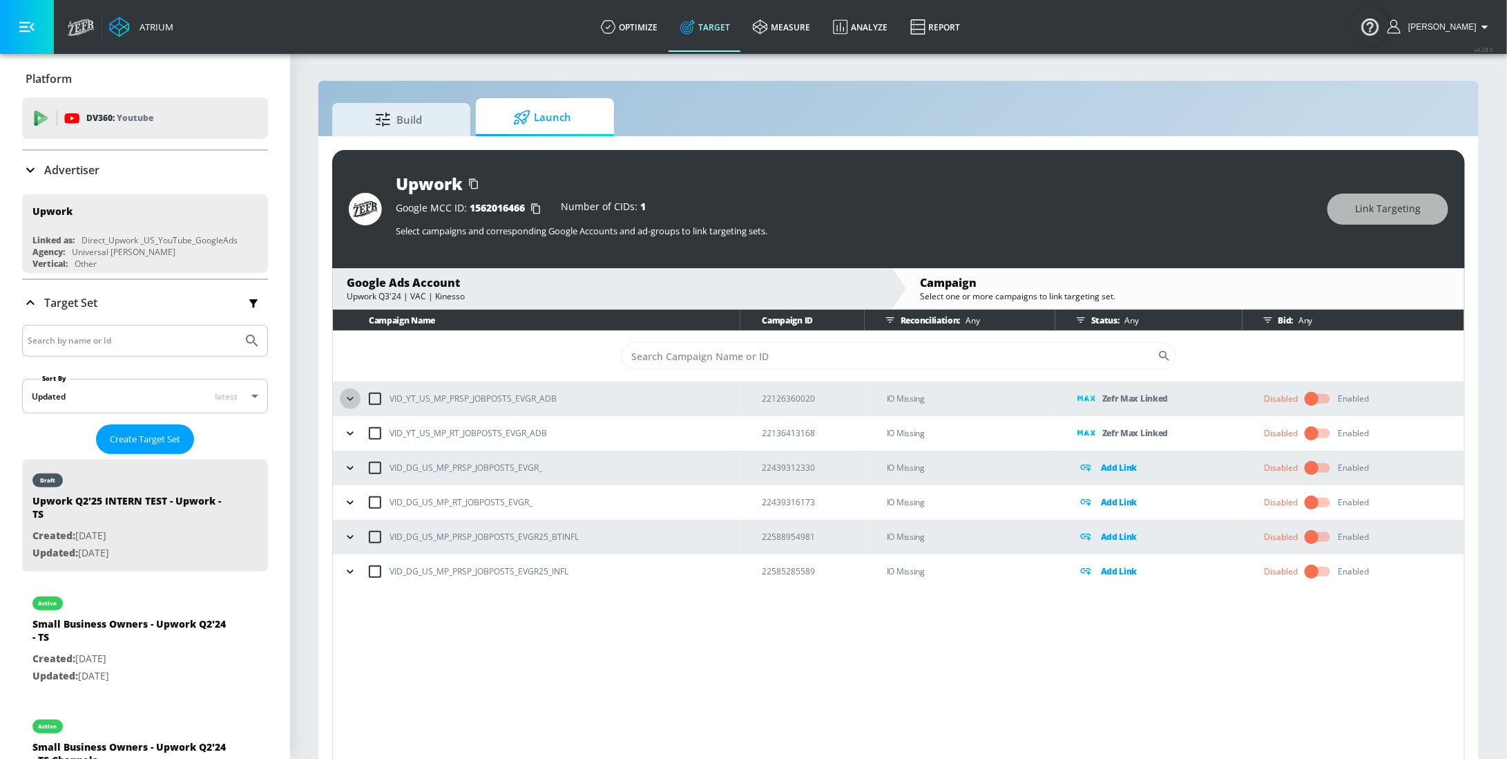
click at [356, 399] on icon "button" at bounding box center [350, 399] width 14 height 14
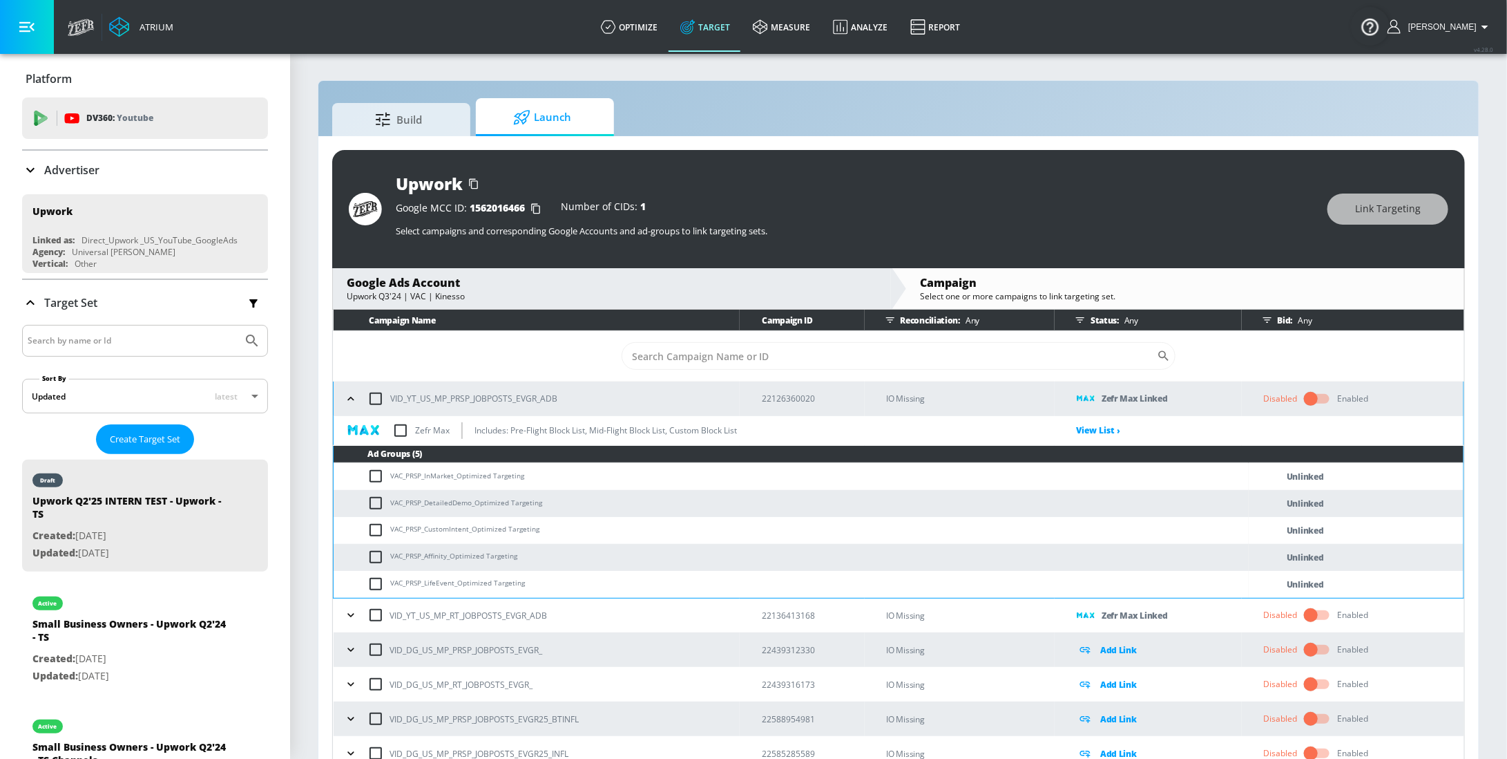
click at [354, 620] on icon "button" at bounding box center [351, 615] width 14 height 14
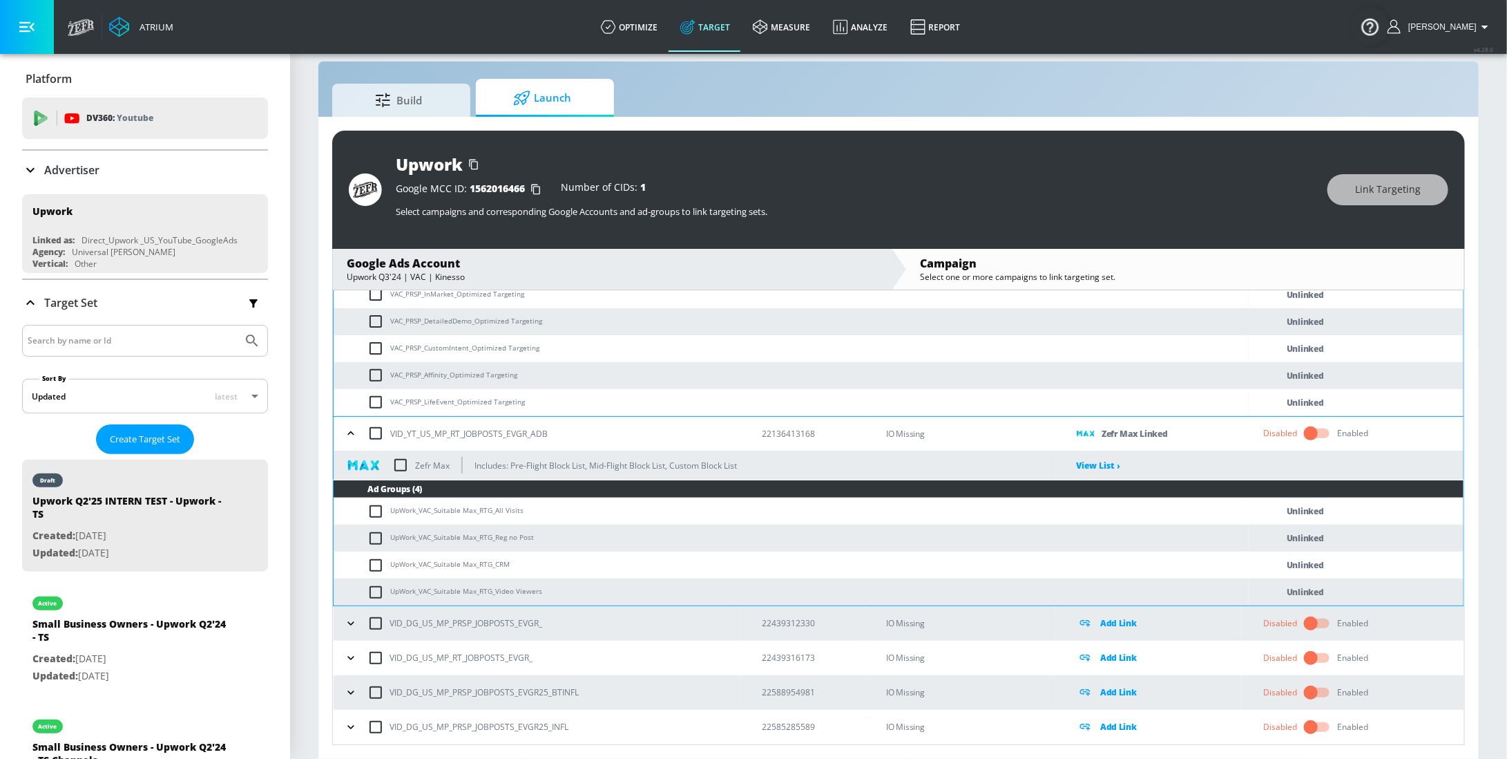
scroll to position [21, 0]
click at [347, 432] on icon "button" at bounding box center [351, 433] width 14 height 14
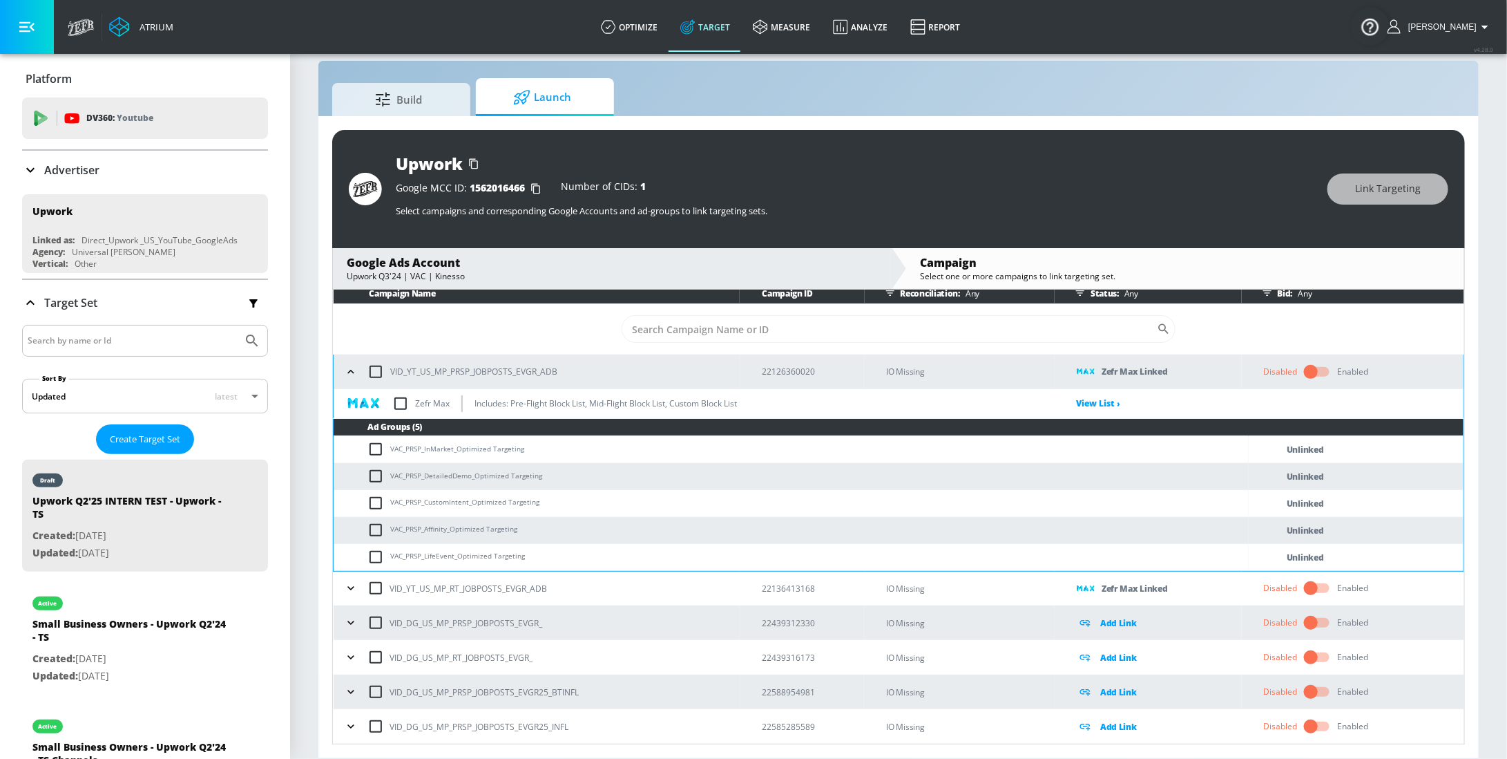
click at [357, 373] on icon "button" at bounding box center [351, 372] width 14 height 14
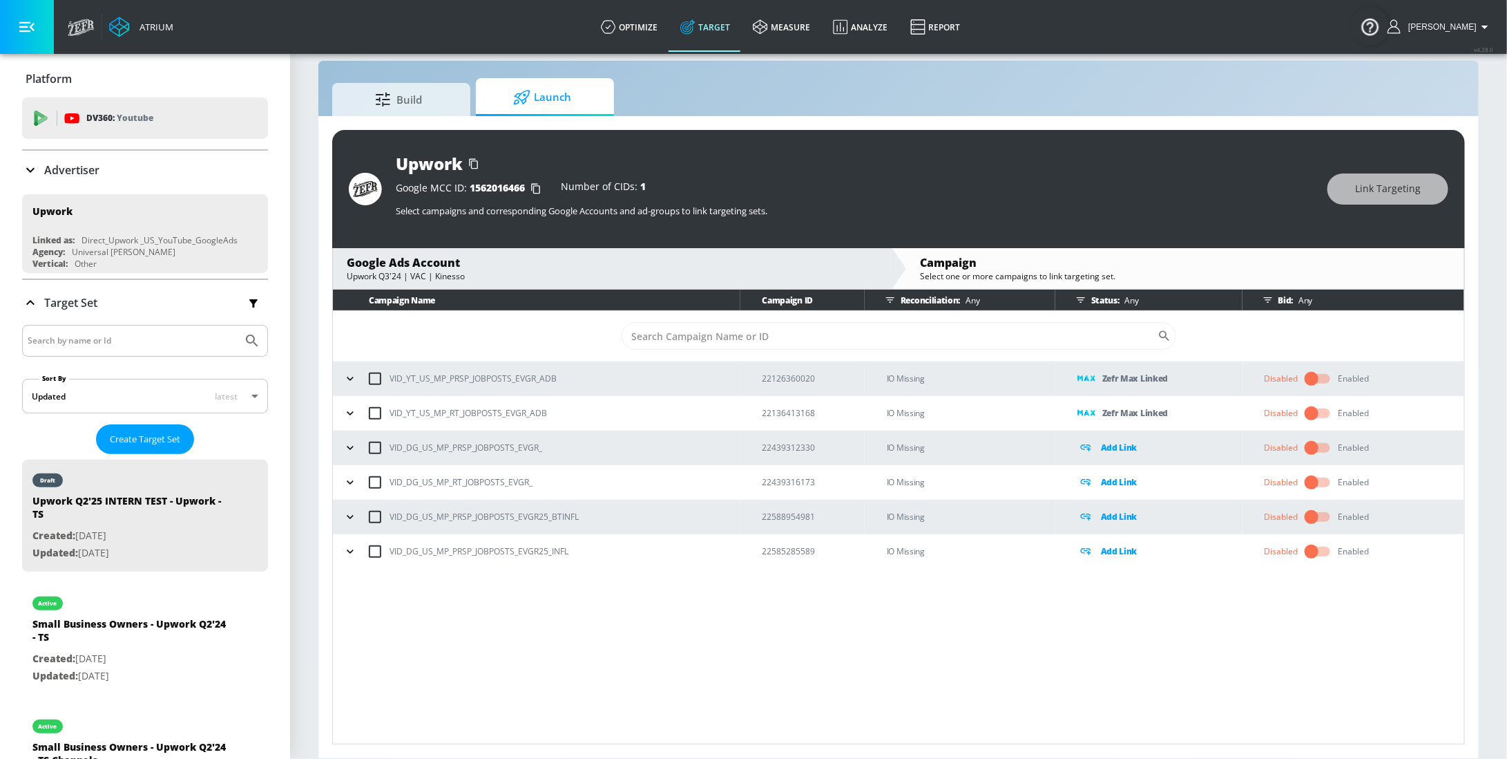
scroll to position [19, 0]
